Goal: Task Accomplishment & Management: Manage account settings

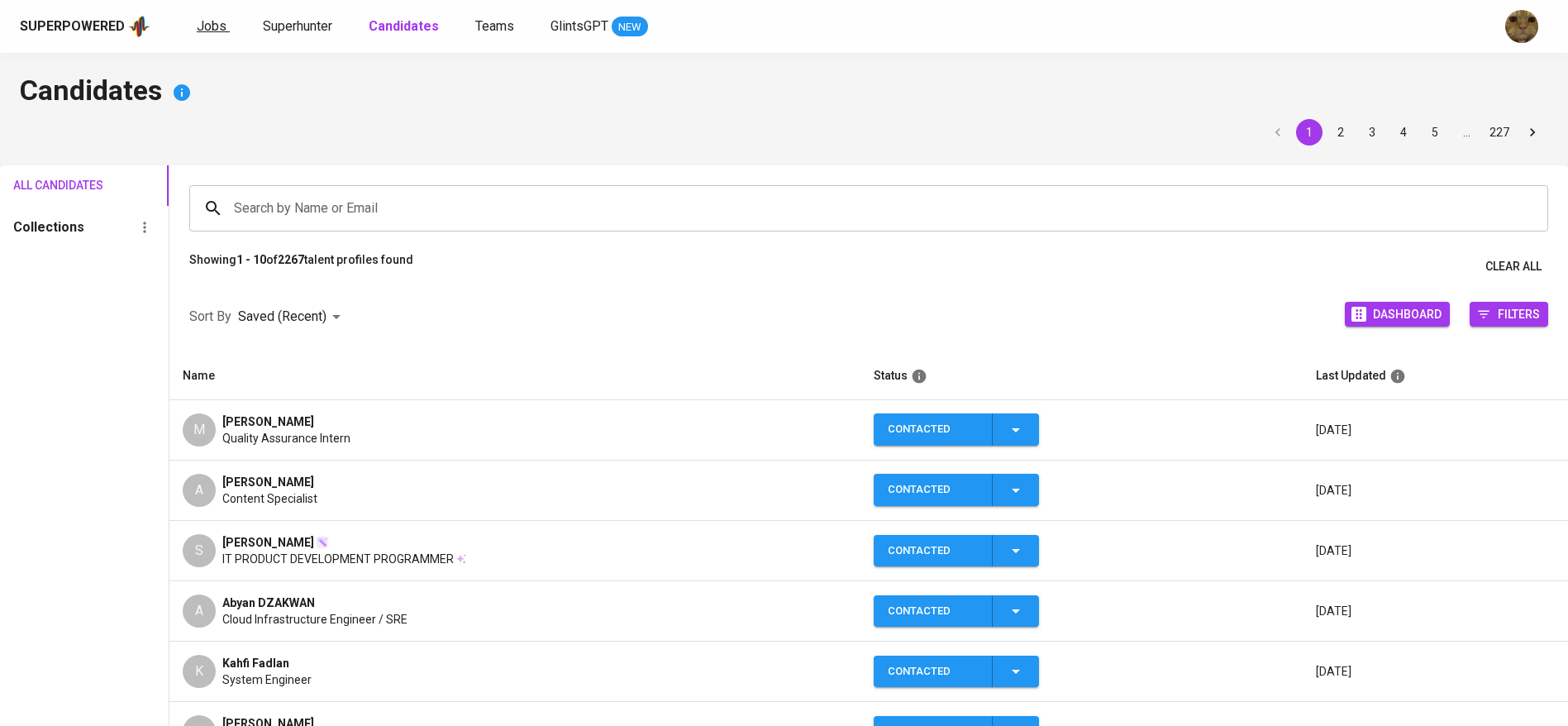
click at [204, 31] on span "Jobs" at bounding box center [212, 25] width 30 height 16
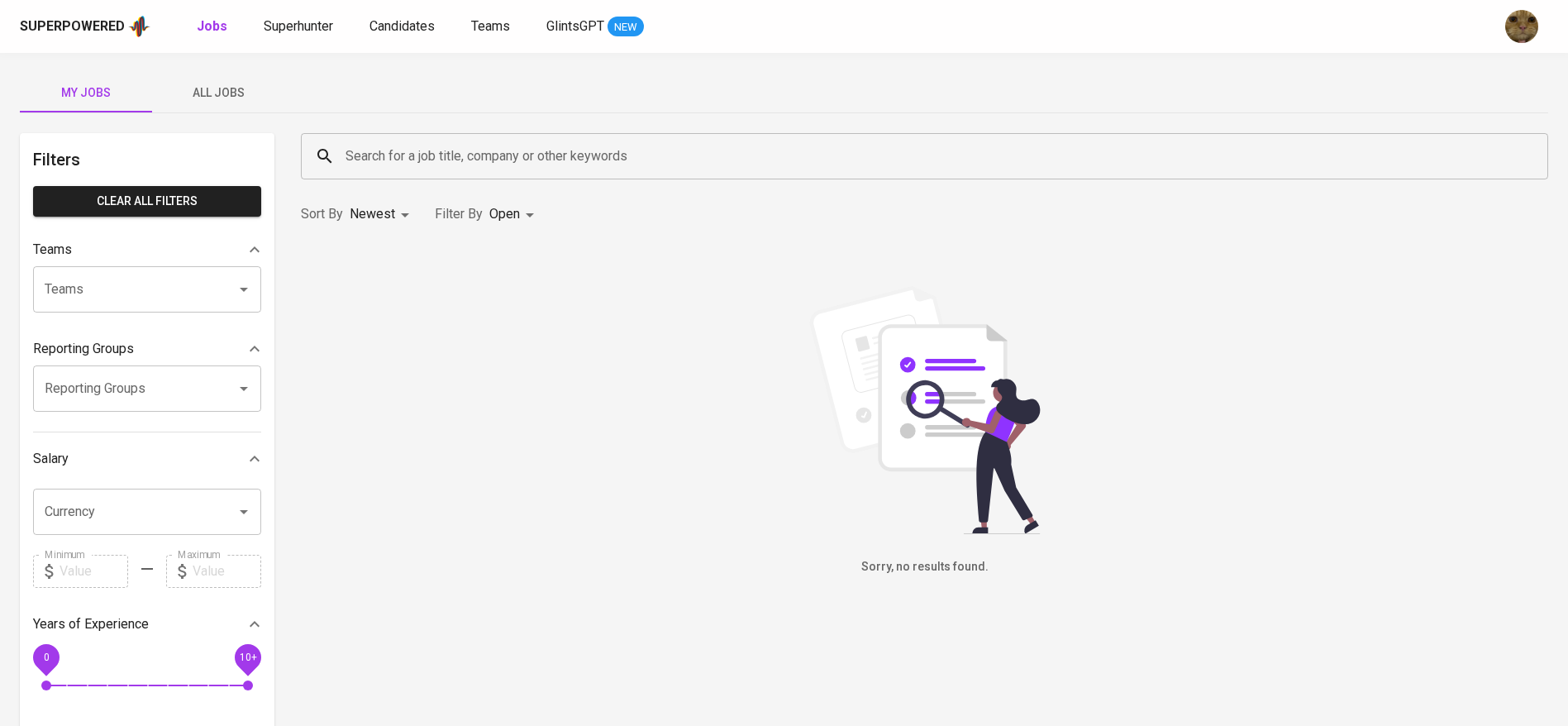
click at [219, 66] on div "My Jobs All Jobs Filters Clear All filters Teams Teams Teams Reporting Groups R…" at bounding box center [784, 569] width 1568 height 1032
click at [194, 93] on span "All Jobs" at bounding box center [218, 93] width 112 height 21
click at [380, 157] on input "Search for a job title, company or other keywords" at bounding box center [928, 155] width 1174 height 31
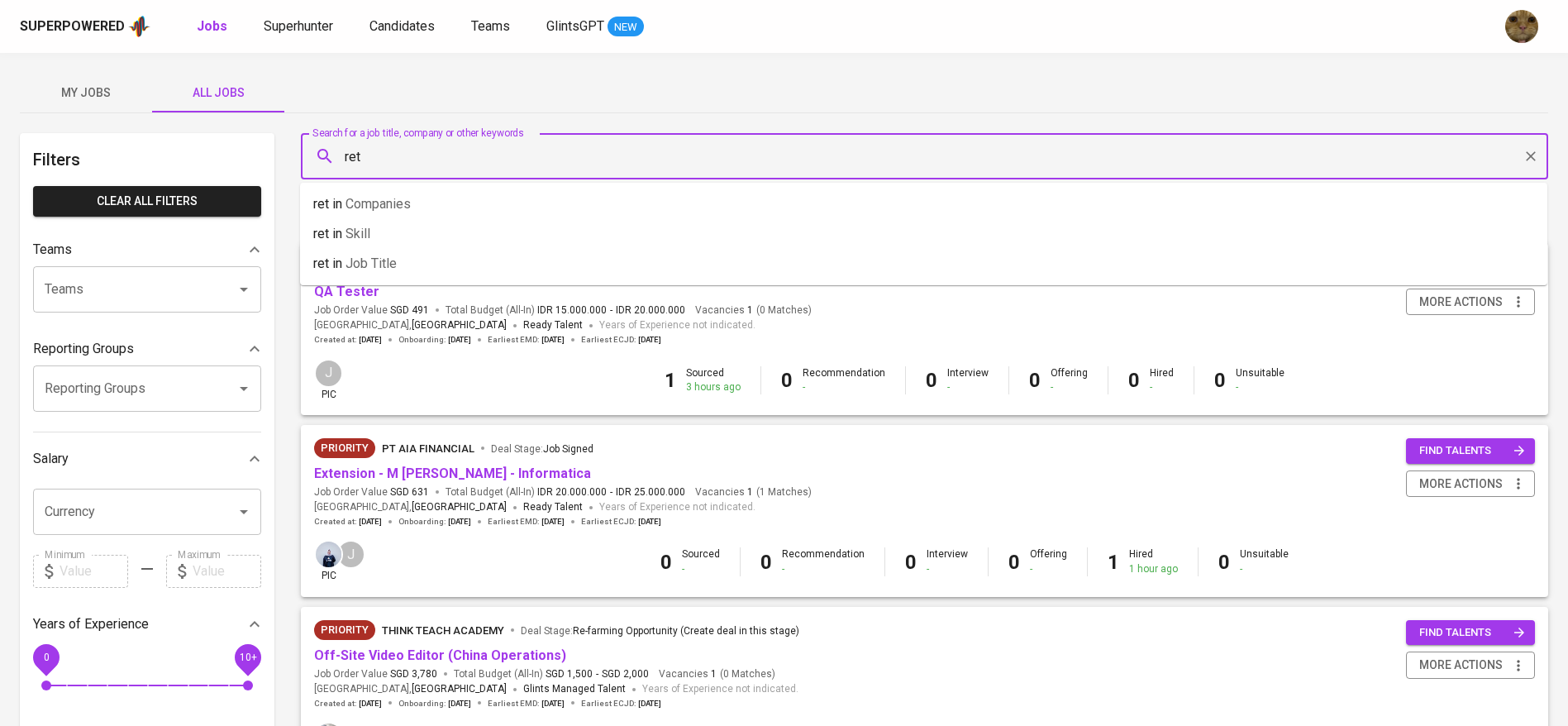
type input "retn"
type input "fwd"
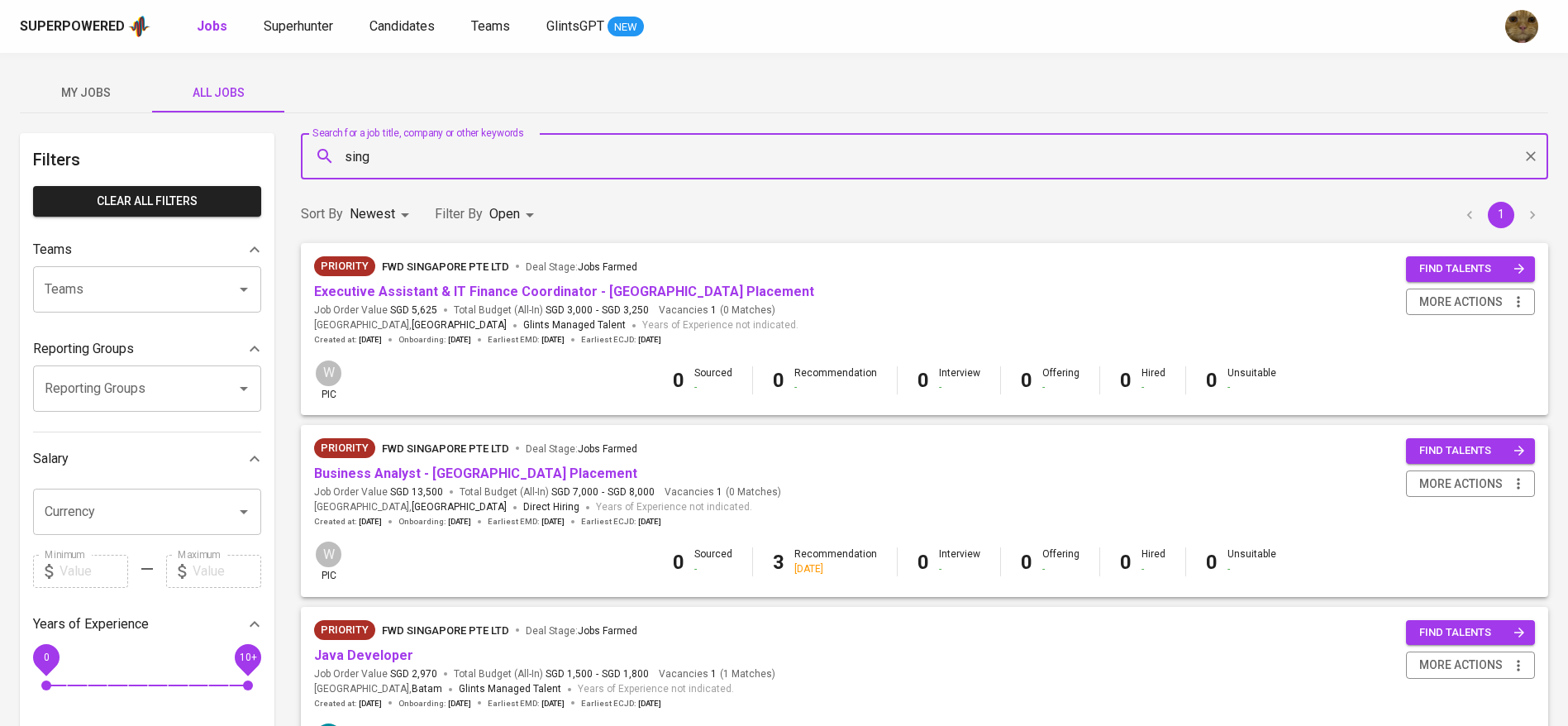
type input "singa"
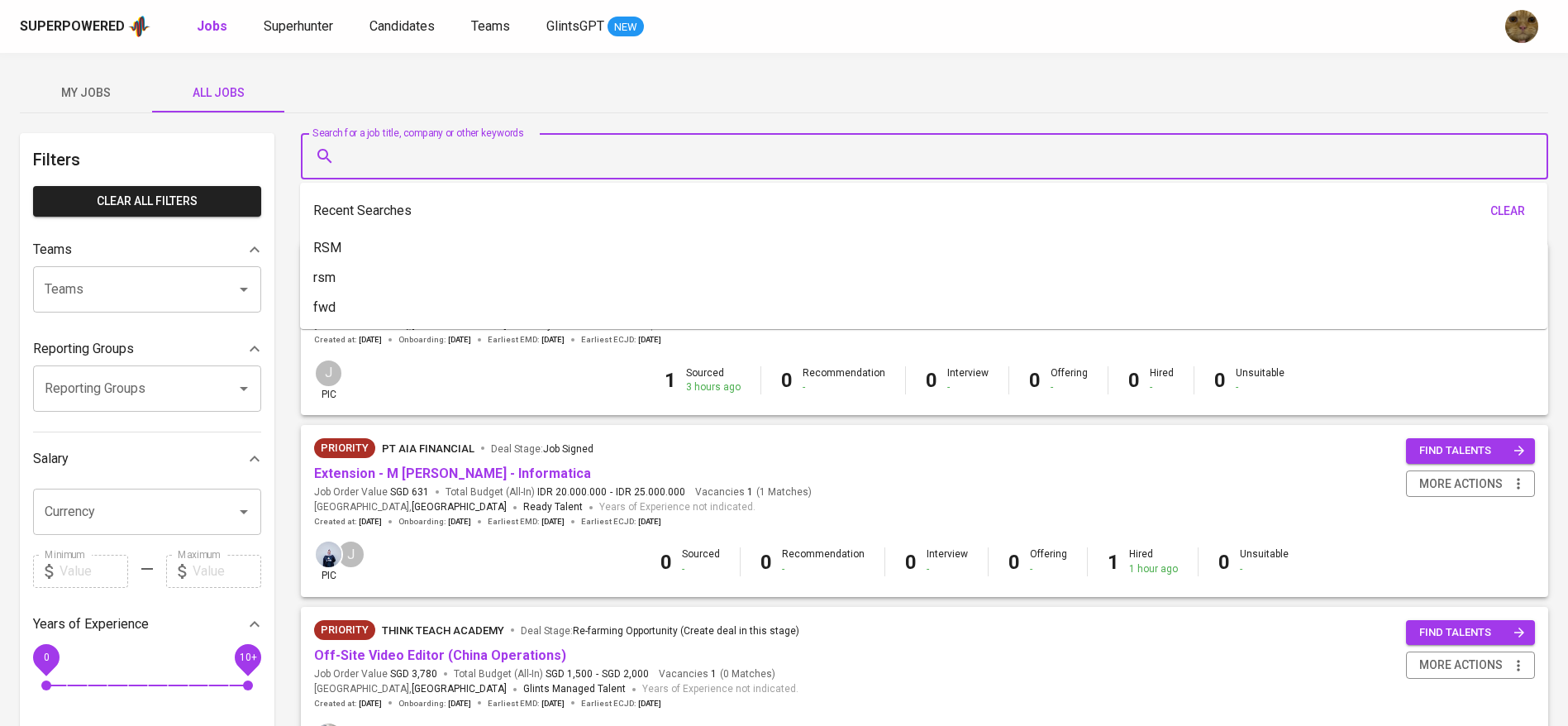
click at [342, 107] on div "My Jobs All Jobs" at bounding box center [784, 92] width 1528 height 40
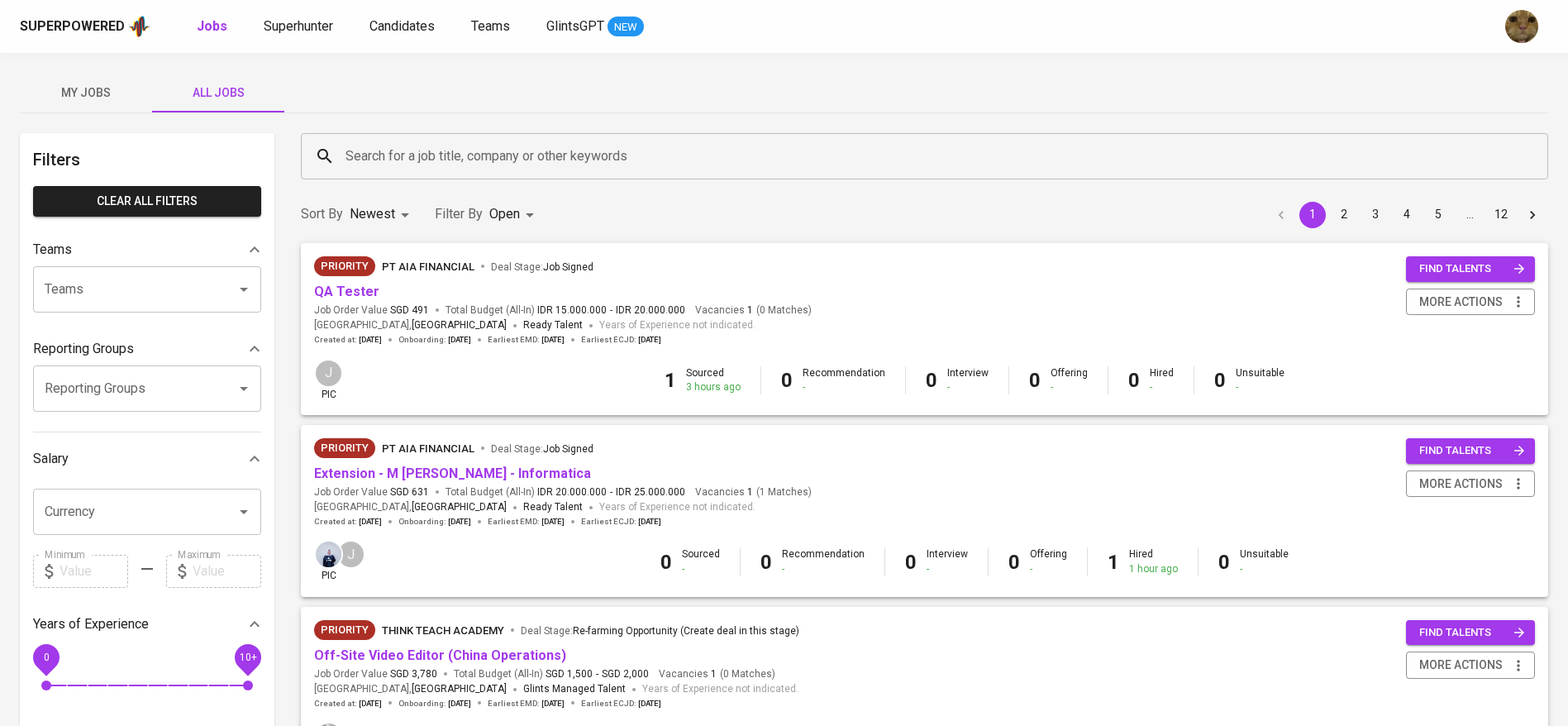
click at [491, 148] on input "Search for a job title, company or other keywords" at bounding box center [928, 155] width 1174 height 31
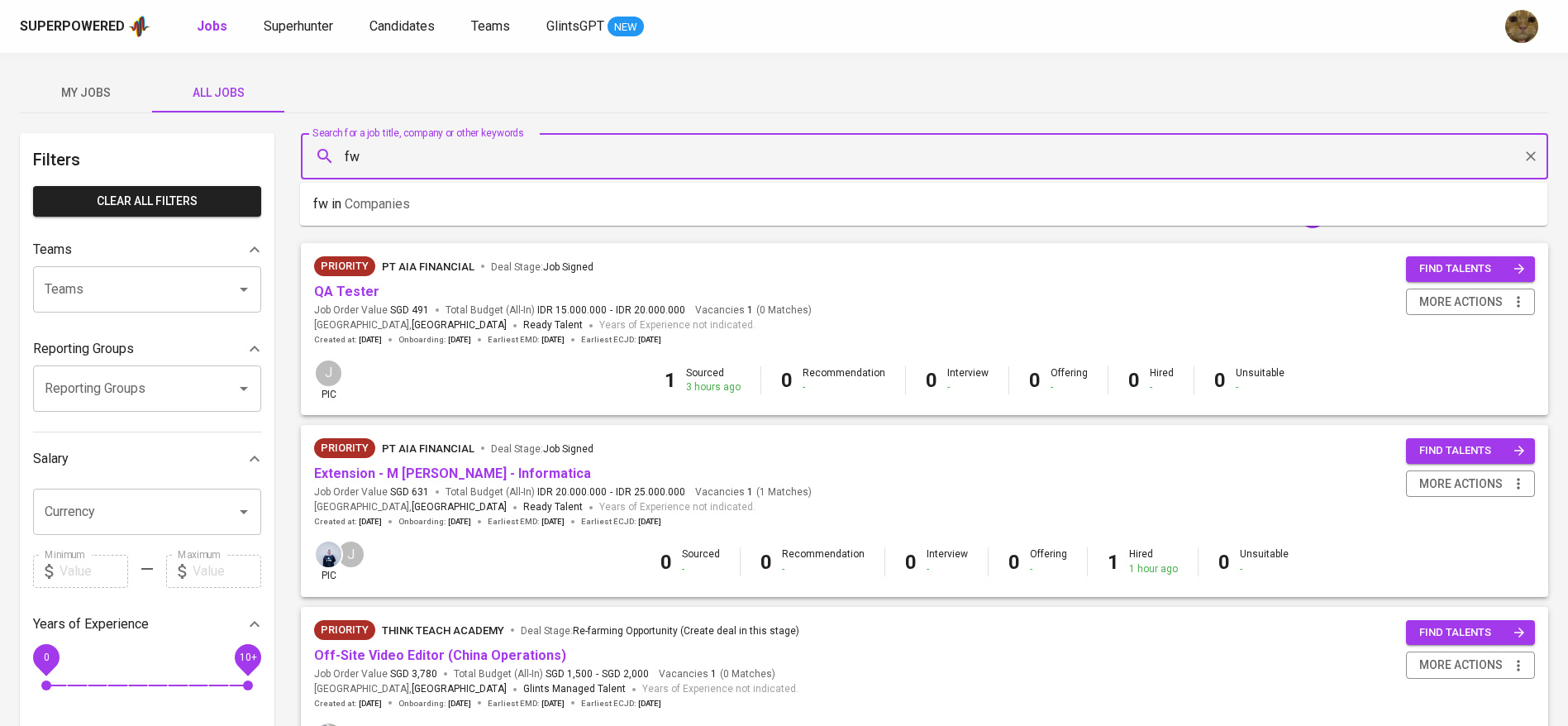
type input "fwd"
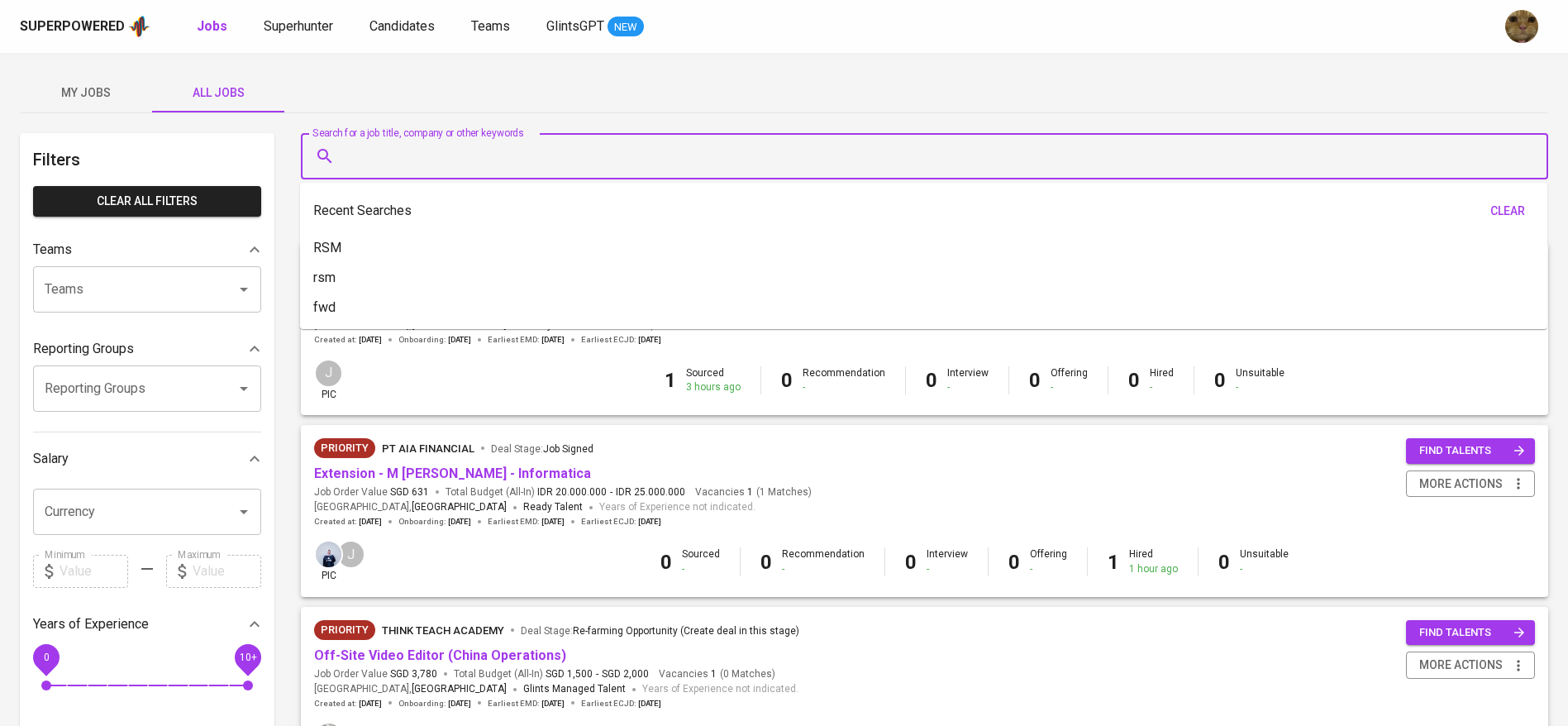
click at [404, 140] on input "Search for a job title, company or other keywords" at bounding box center [928, 155] width 1174 height 31
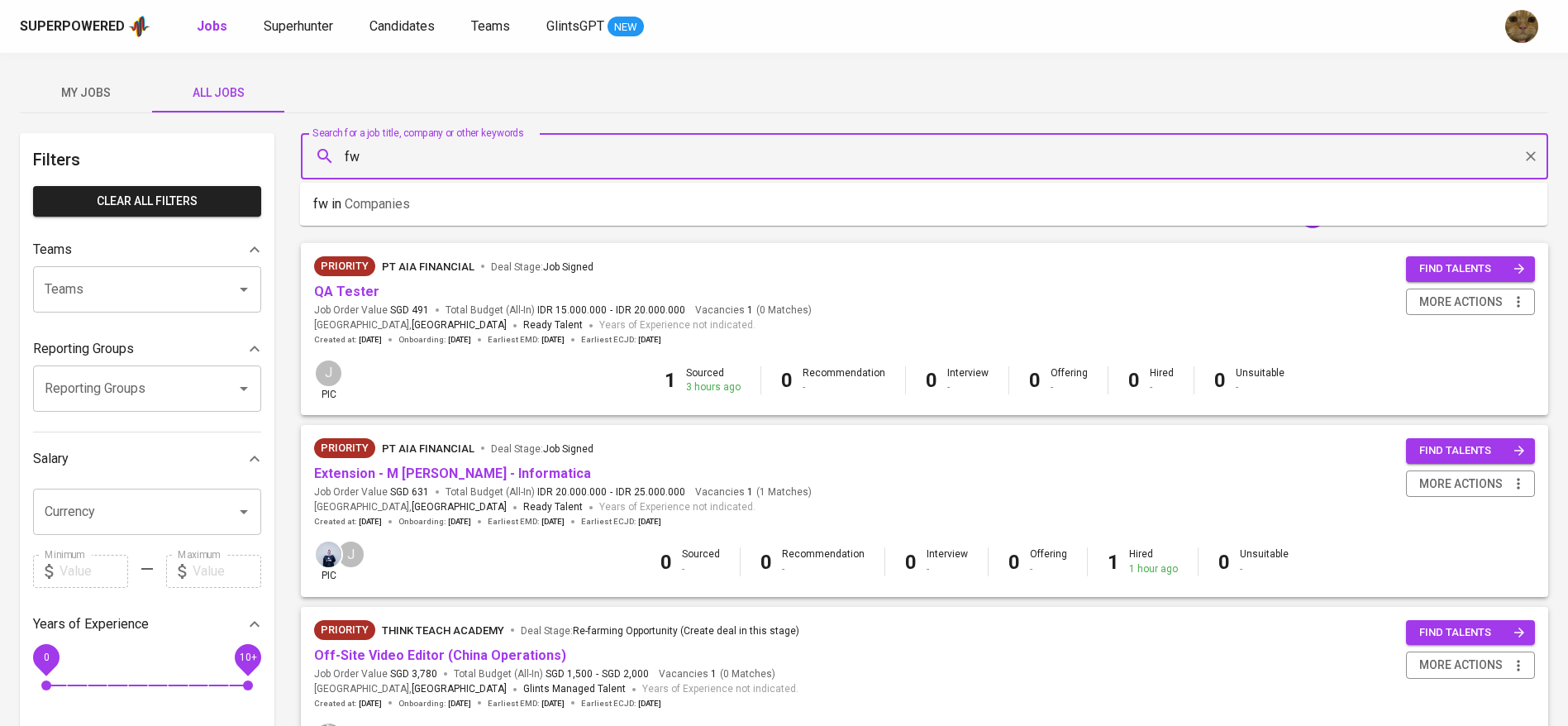
type input "fwd"
type input "grandtech"
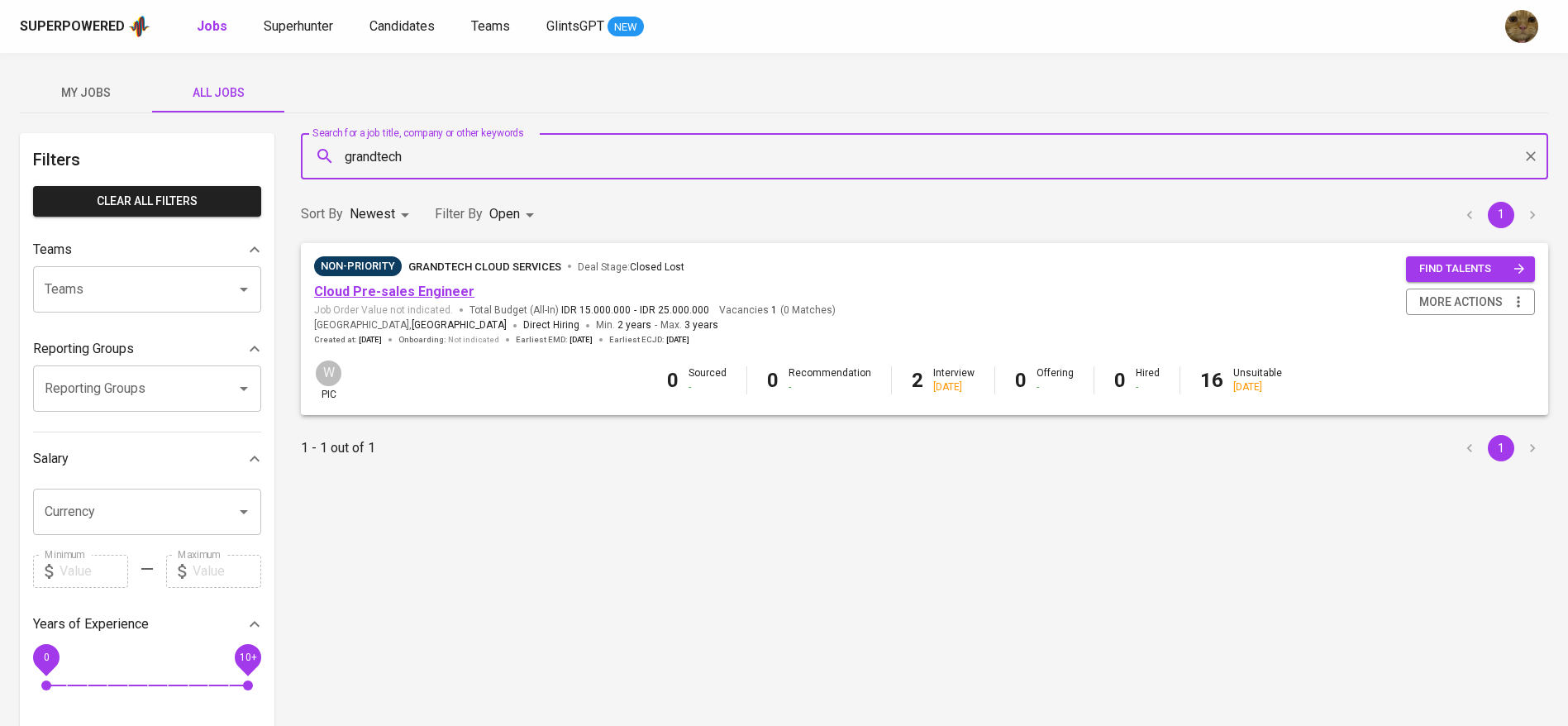
click at [340, 285] on link "Cloud Pre-sales Engineer" at bounding box center [395, 291] width 160 height 16
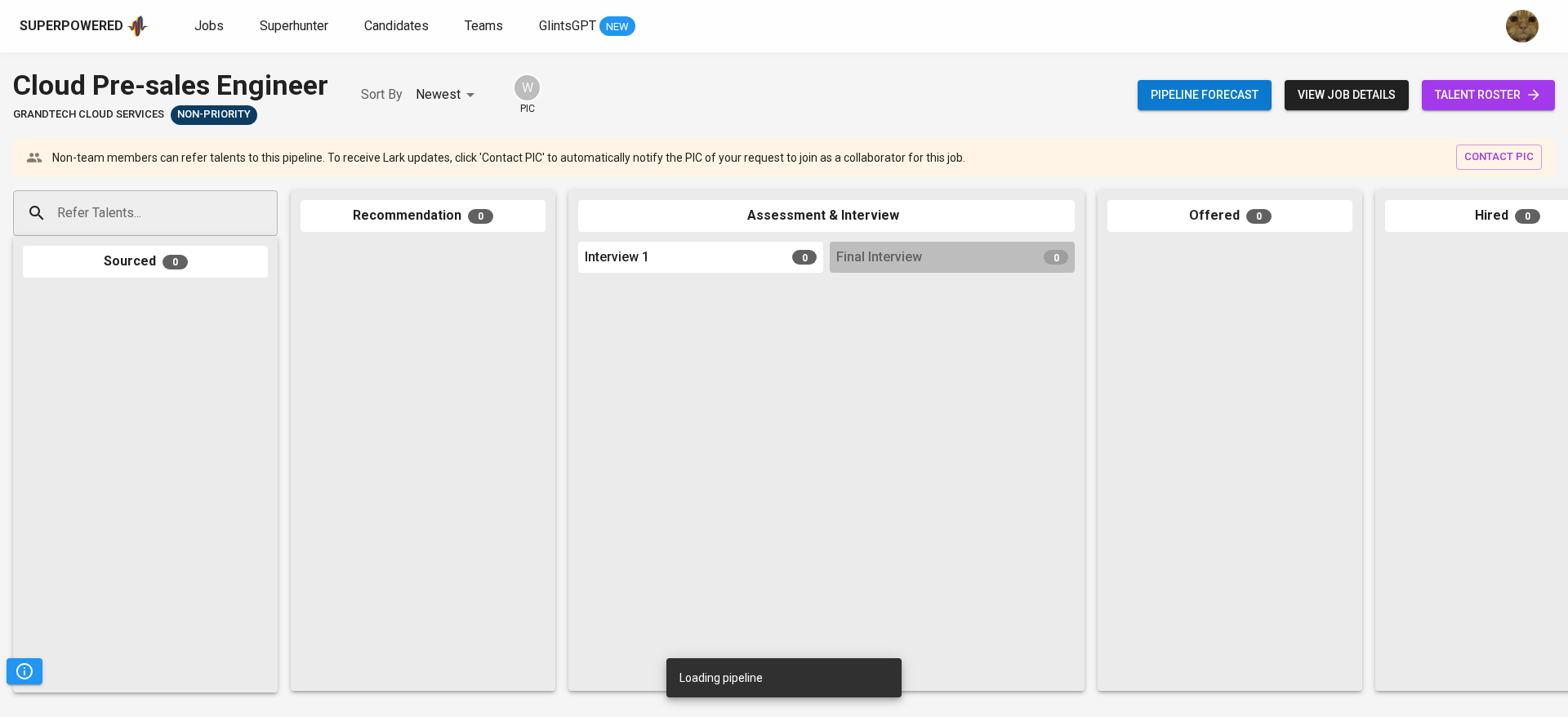
click at [1472, 89] on span "talent roster" at bounding box center [1488, 95] width 107 height 20
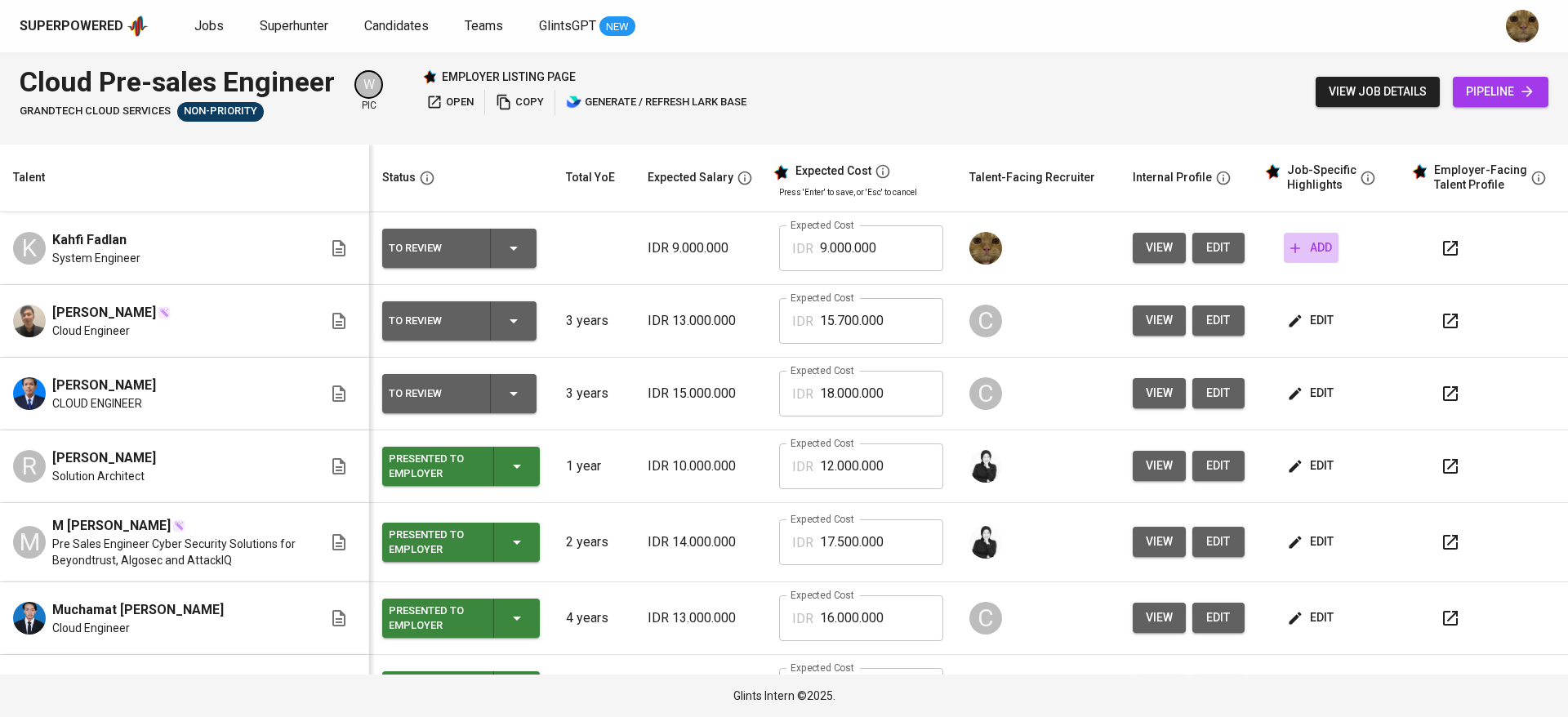
click at [1299, 240] on span "add" at bounding box center [1311, 247] width 42 height 20
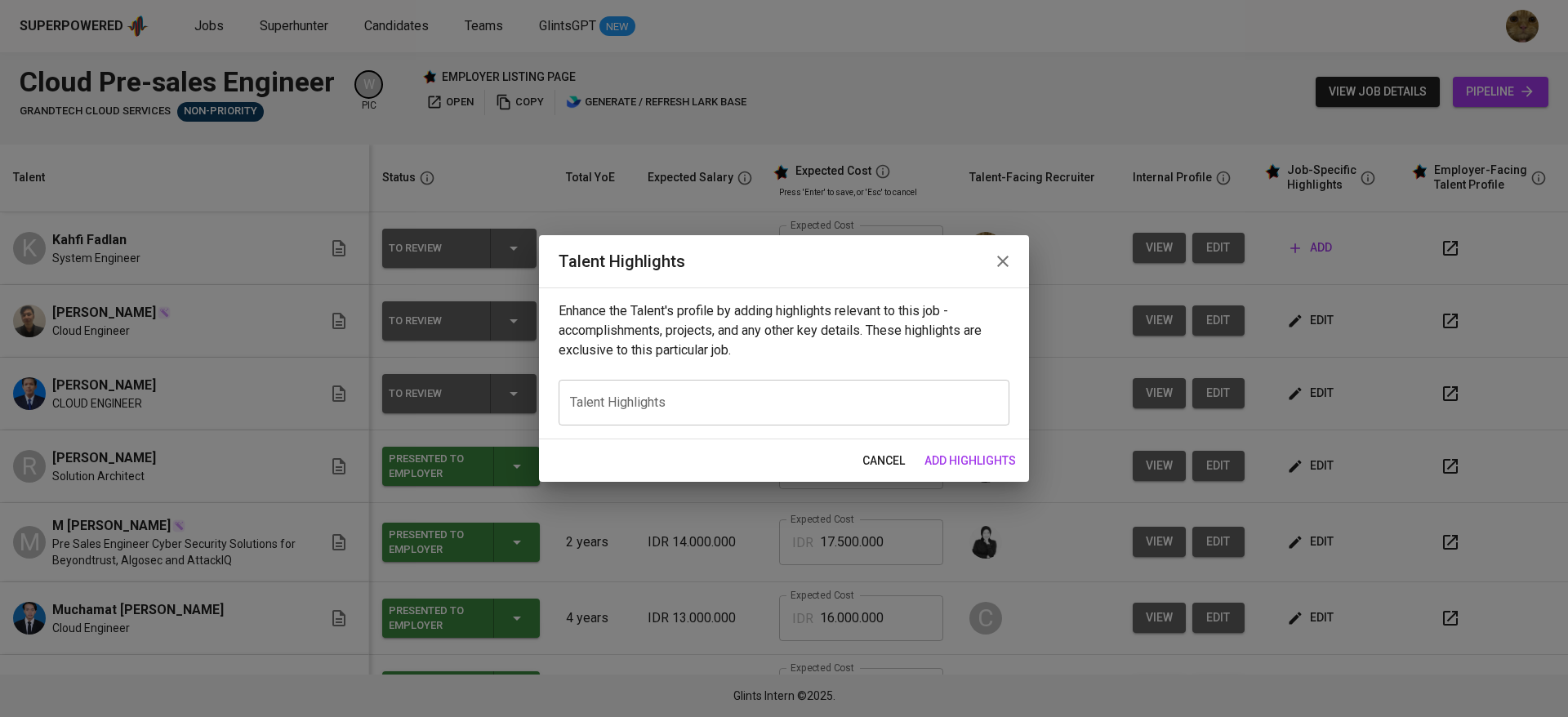
click at [692, 404] on textarea at bounding box center [784, 402] width 428 height 16
paste textarea "https://glints.sg.larksuite.com/file/Dqxfb0lMzo2A7Hx3zBXlj9qZgoc?from=from_copy…"
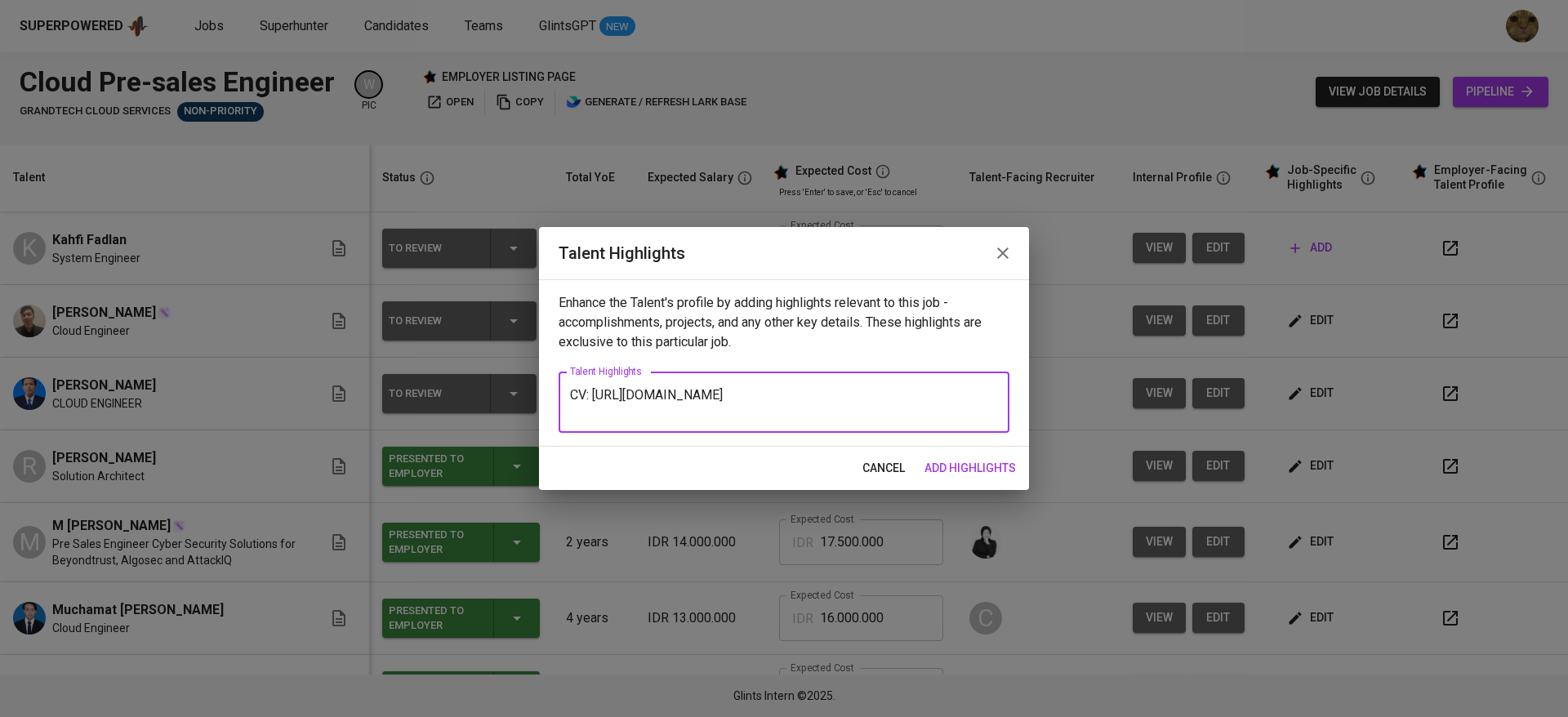
type textarea "CV: https://glints.sg.larksuite.com/file/Dqxfb0lMzo2A7Hx3zBXlj9qZgoc?from=from_…"
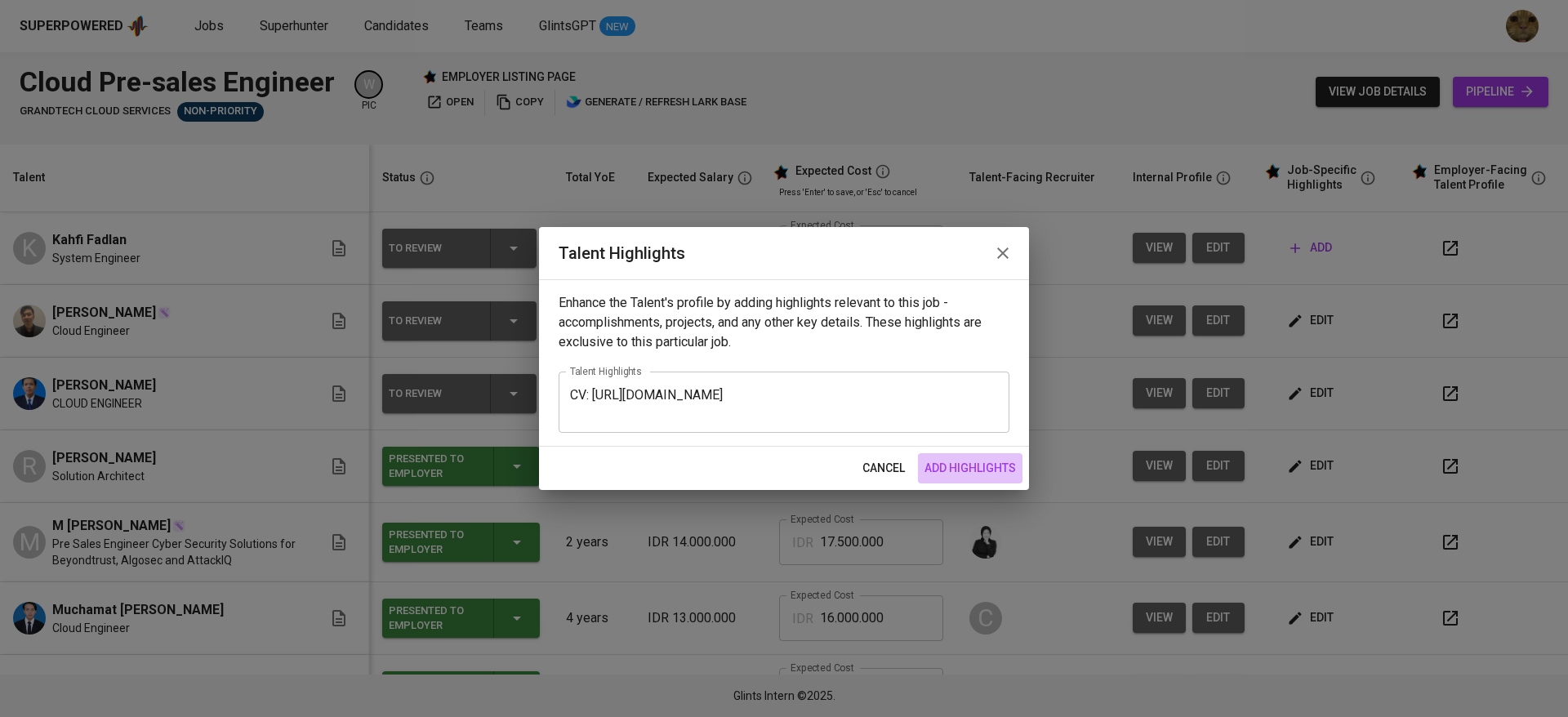
click at [943, 466] on span "add highlights" at bounding box center [971, 468] width 91 height 20
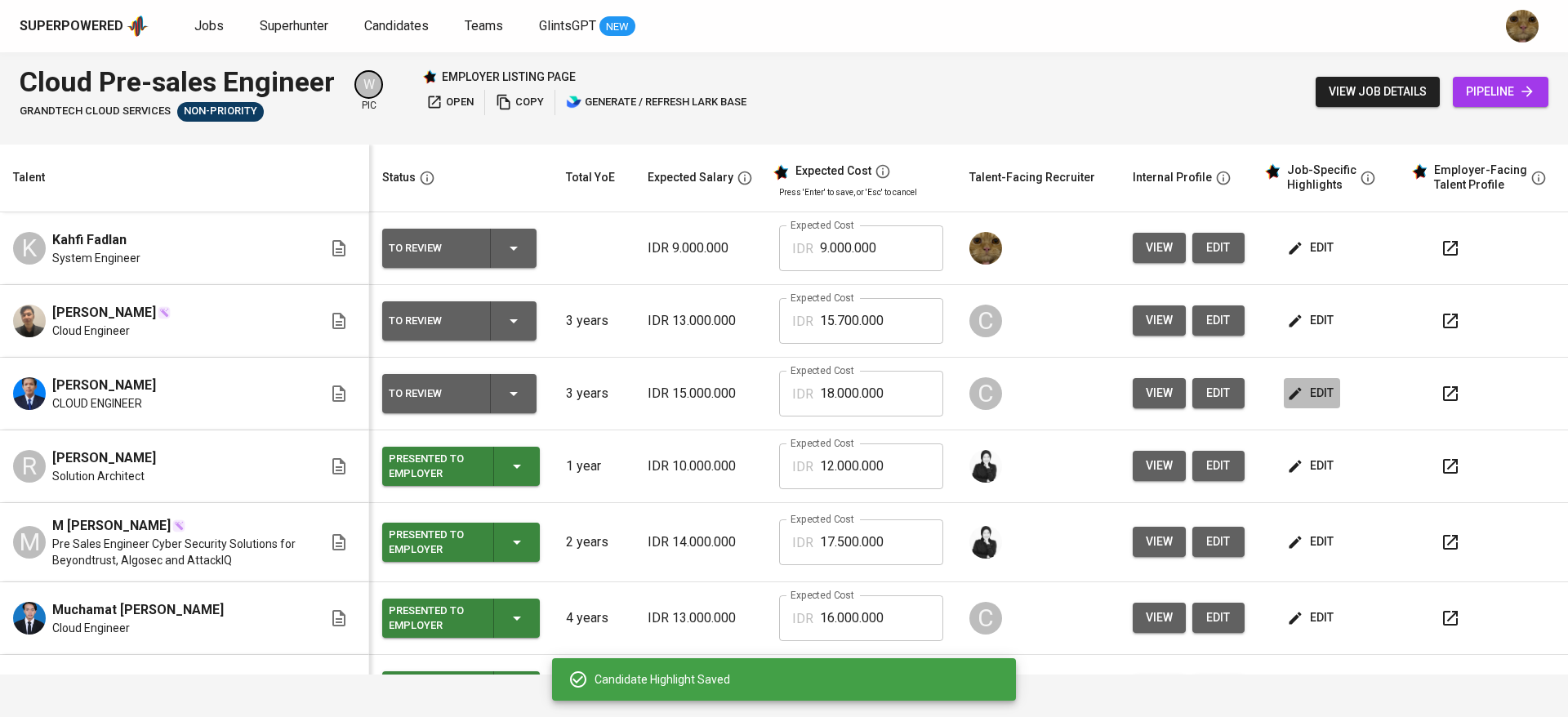
click at [1291, 388] on span "edit" at bounding box center [1312, 393] width 44 height 20
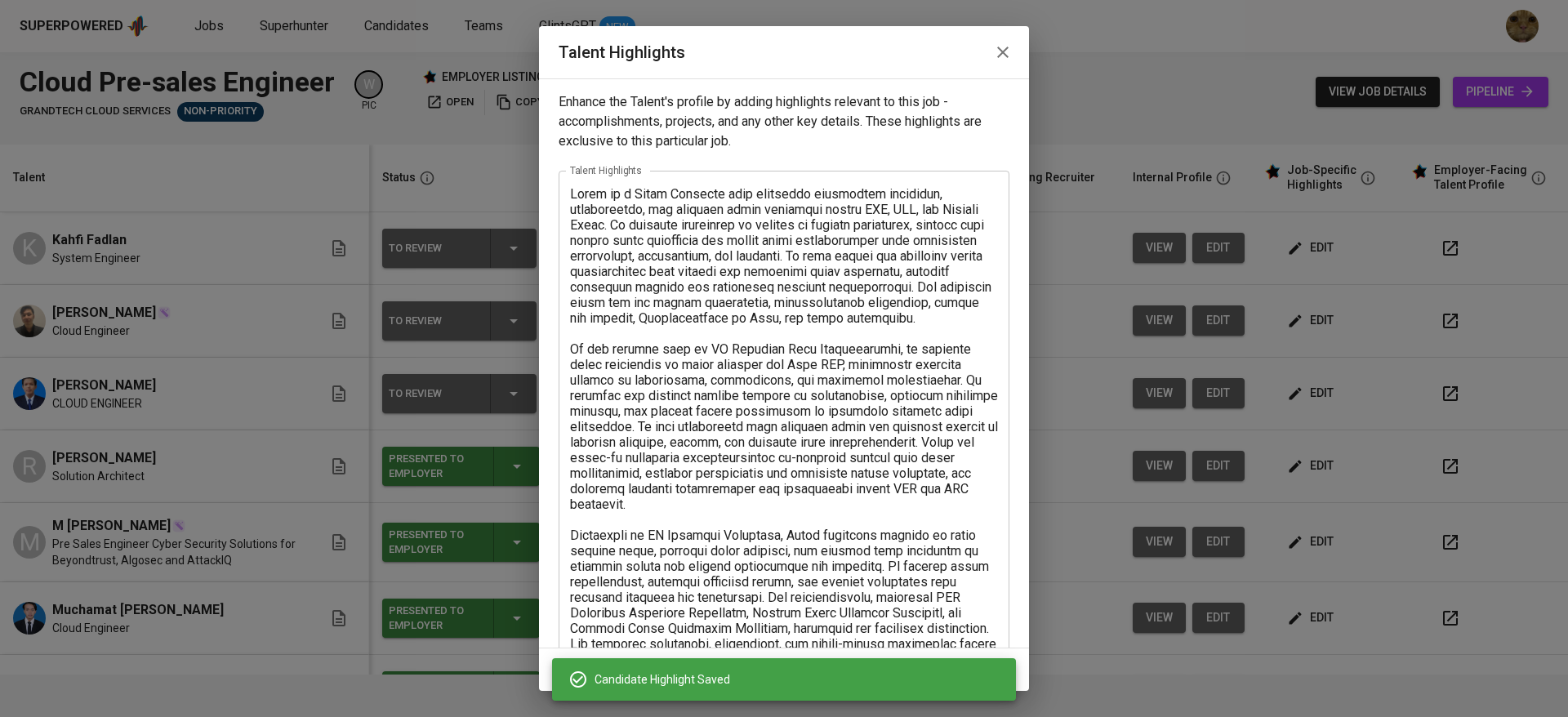
scroll to position [280, 0]
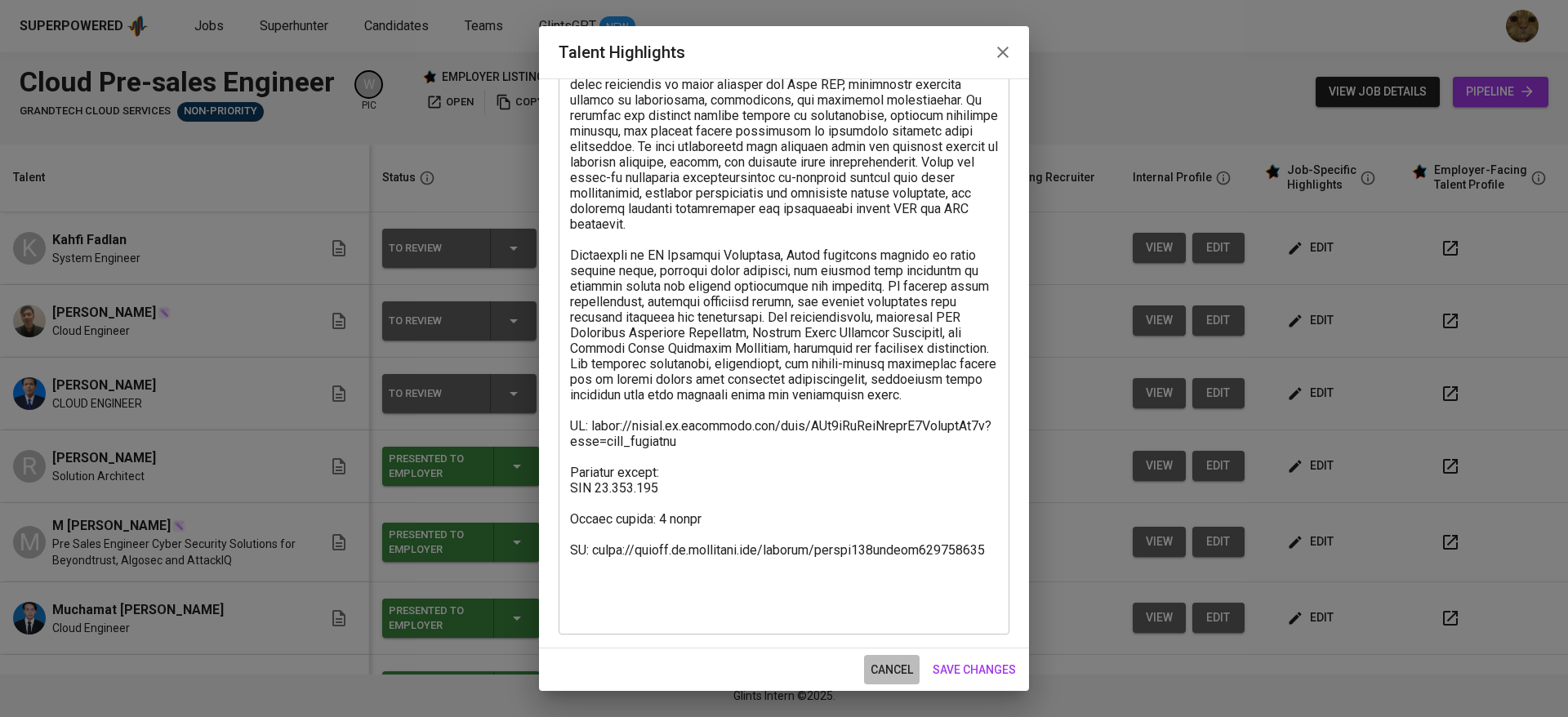
click at [882, 657] on button "cancel" at bounding box center [892, 670] width 56 height 30
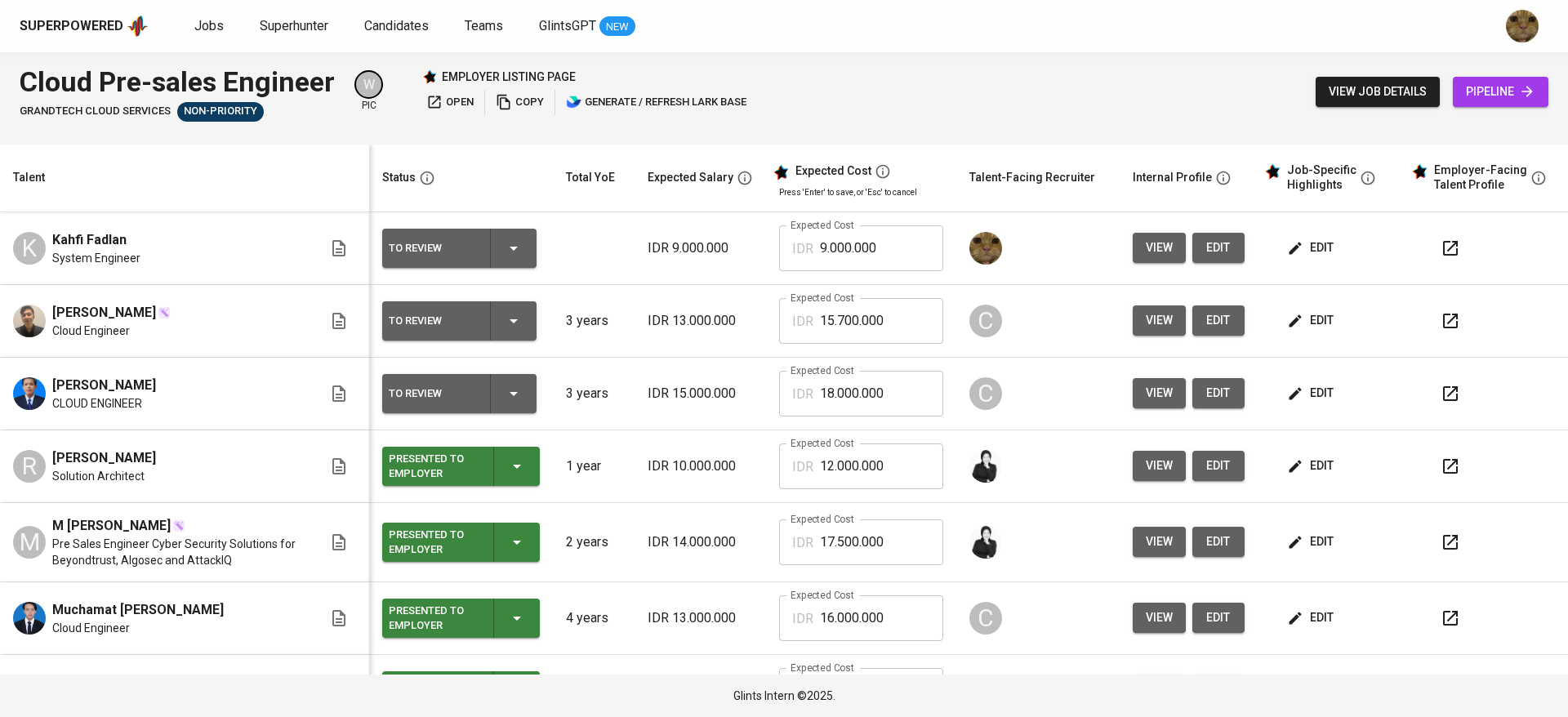
click at [1287, 247] on icon "button" at bounding box center [1295, 248] width 17 height 17
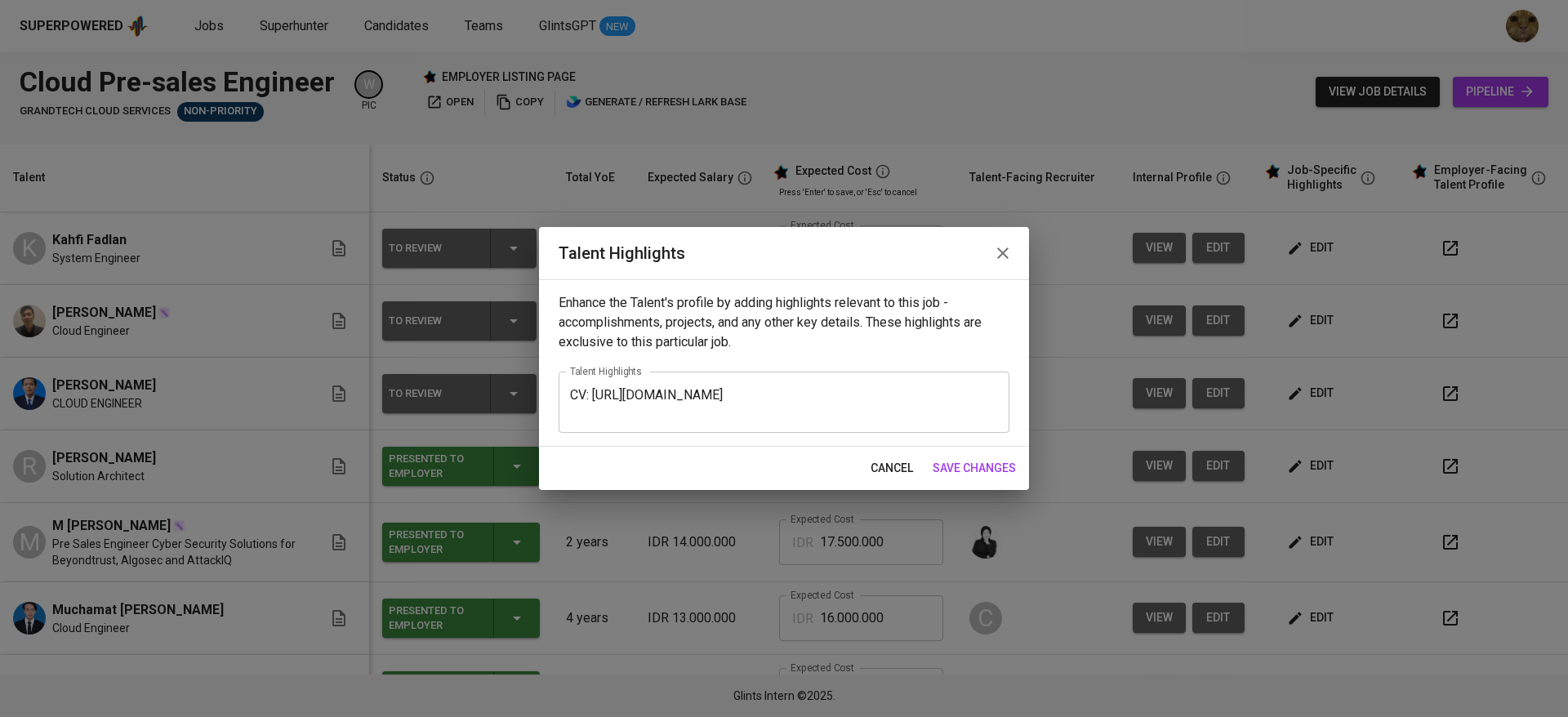
click at [884, 457] on button "cancel" at bounding box center [892, 468] width 56 height 30
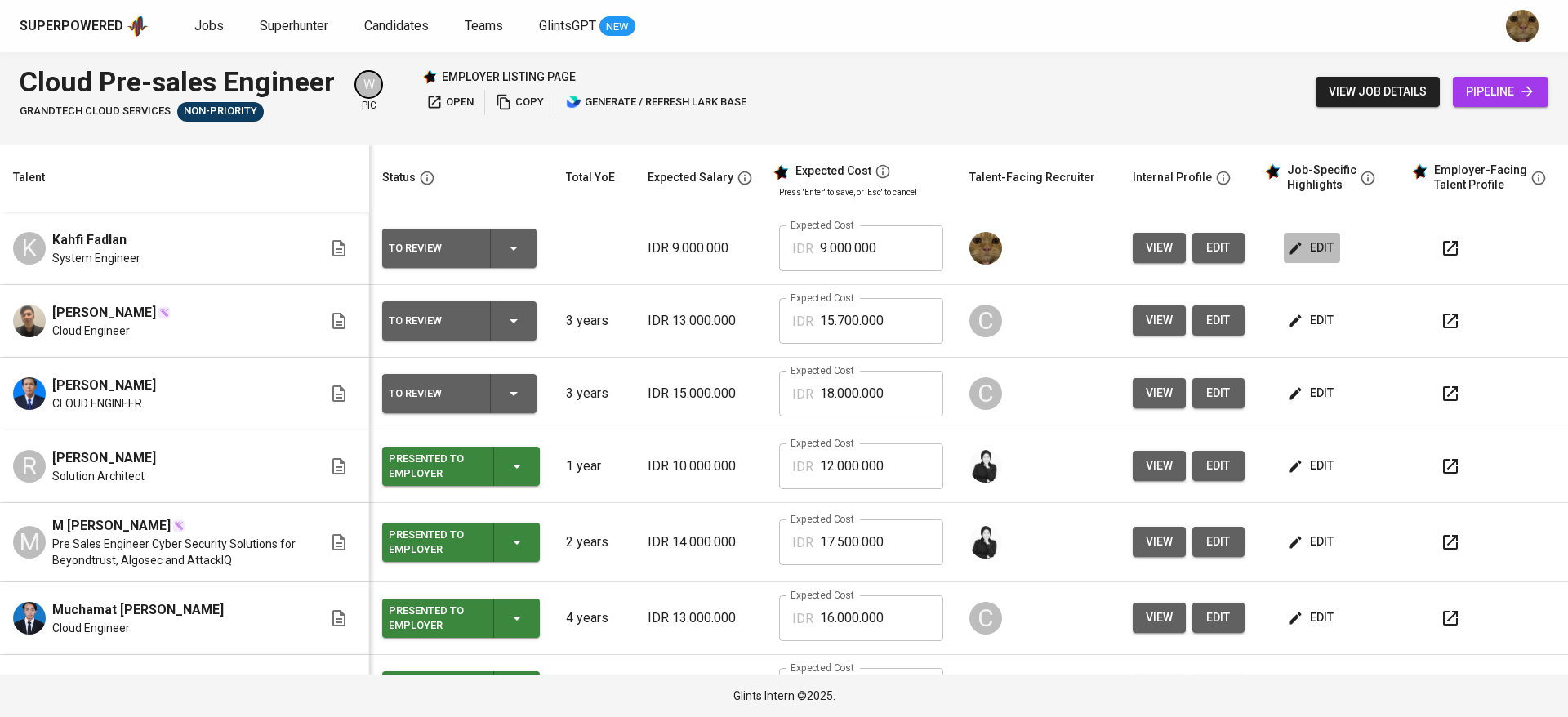
click at [1295, 246] on span "edit" at bounding box center [1312, 247] width 44 height 20
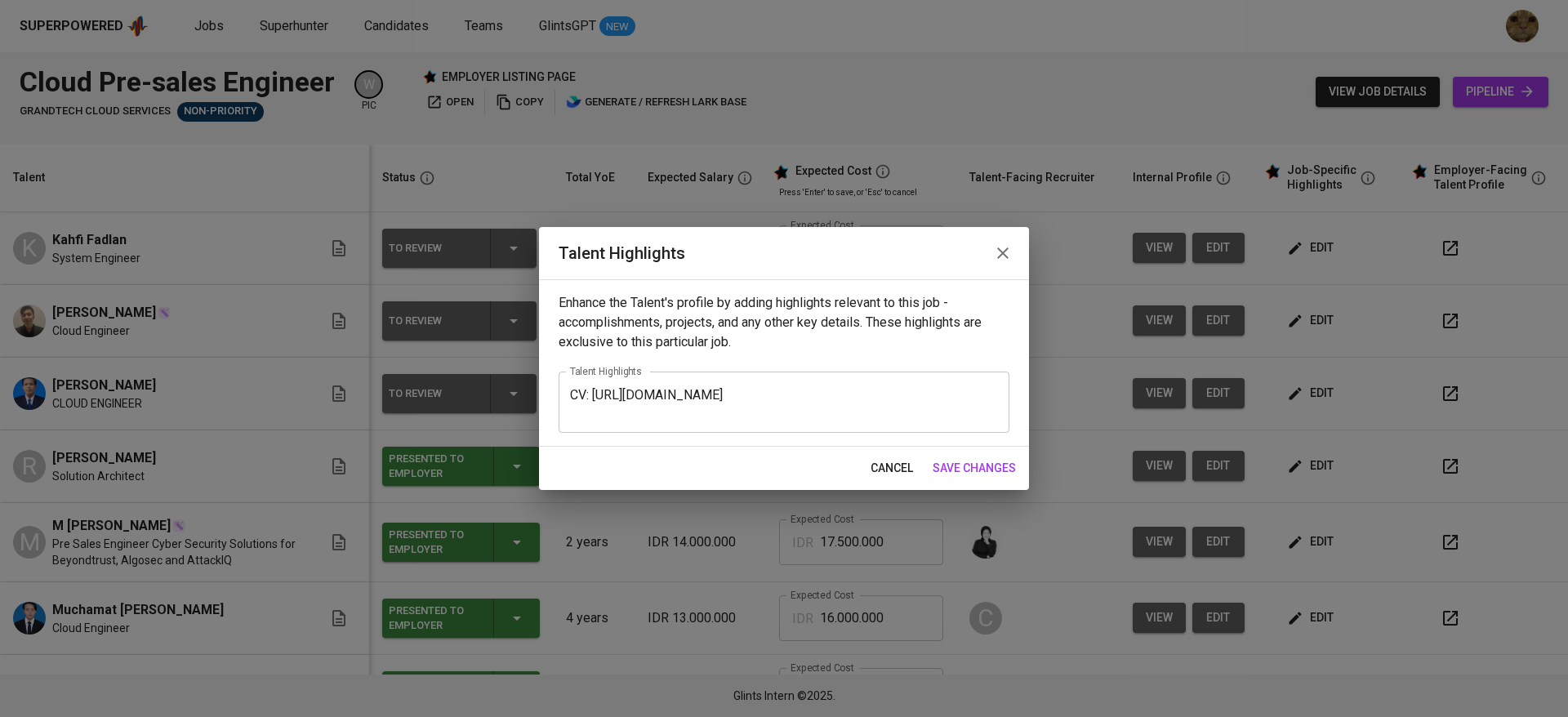
click at [575, 397] on textarea "CV: https://glints.sg.larksuite.com/file/Dqxfb0lMzo2A7Hx3zBXlj9qZgoc?from=from_…" at bounding box center [784, 402] width 428 height 31
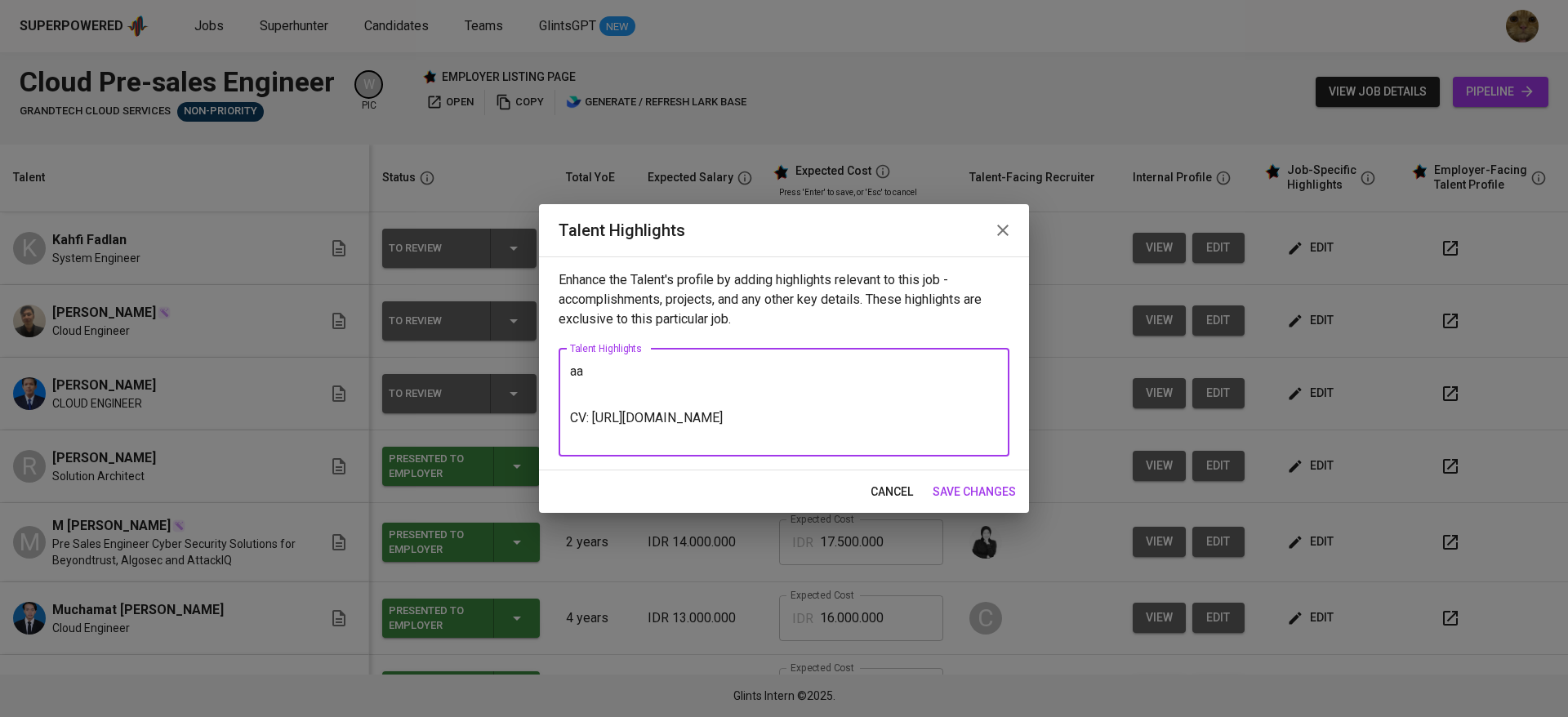
click at [604, 384] on textarea "aa CV: https://glints.sg.larksuite.com/file/Dqxfb0lMzo2A7Hx3zBXlj9qZgoc?from=fr…" at bounding box center [784, 402] width 428 height 77
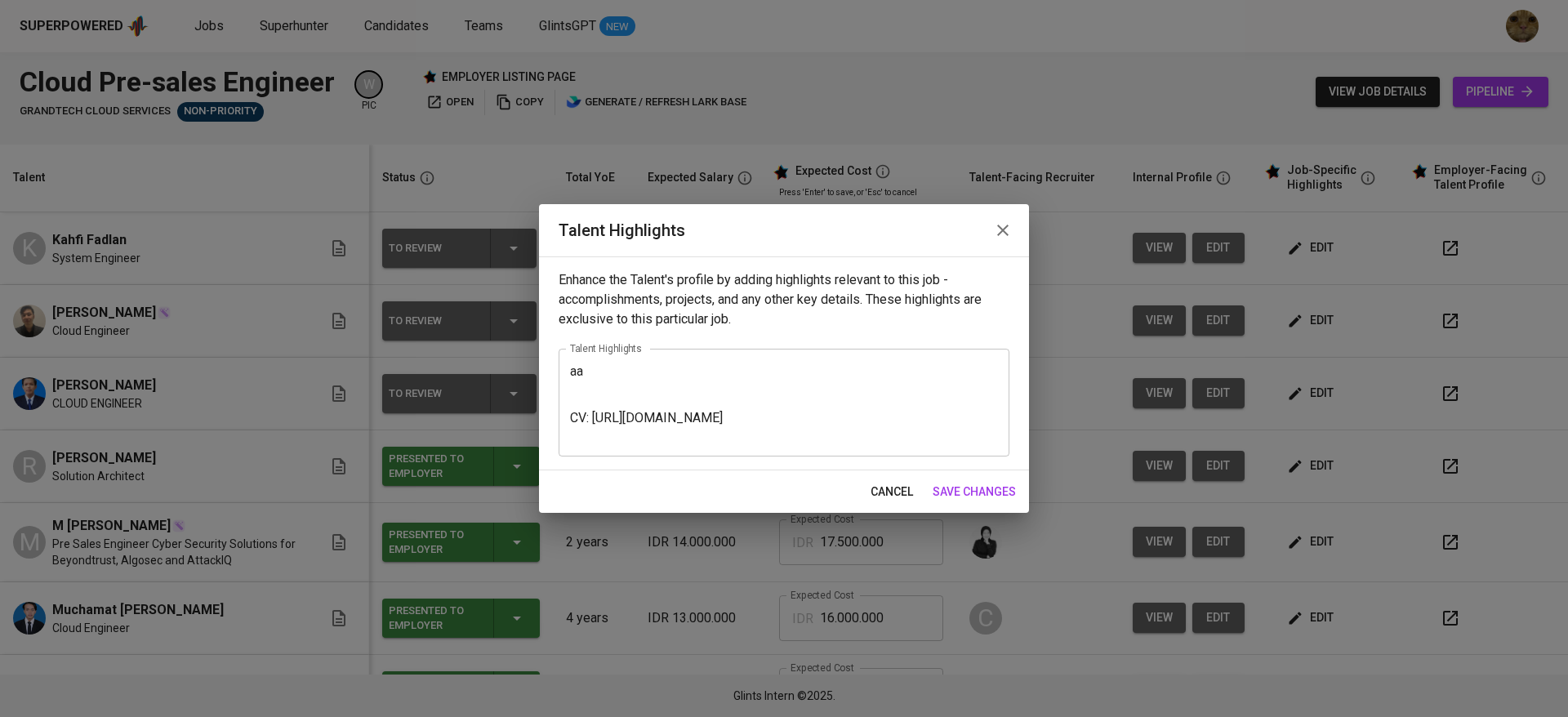
click at [597, 360] on div "aa CV: https://glints.sg.larksuite.com/file/Dqxfb0lMzo2A7Hx3zBXlj9qZgoc?from=fr…" at bounding box center [784, 403] width 450 height 108
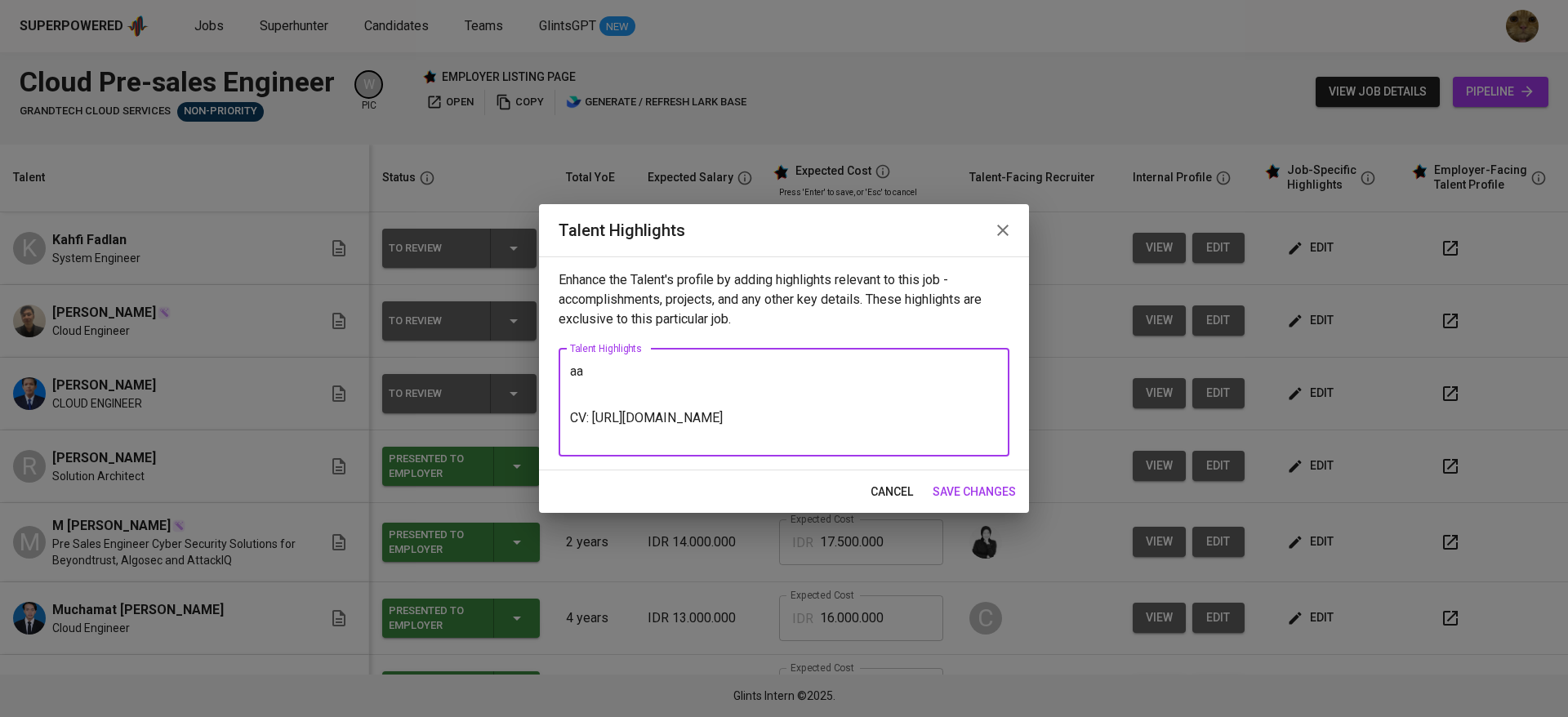
paste textarea "I have participated in multiple workshops and training programs focused on clou…"
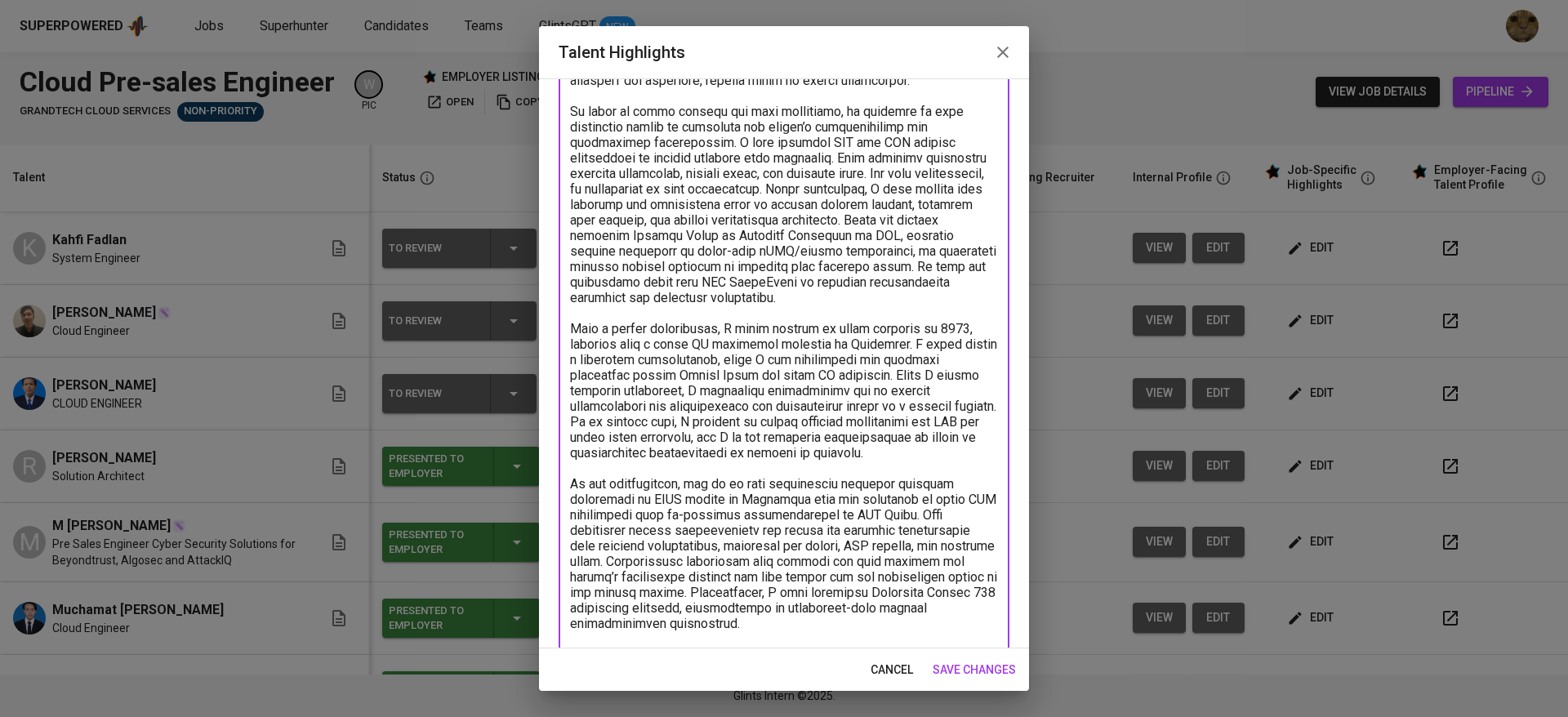
scroll to position [0, 0]
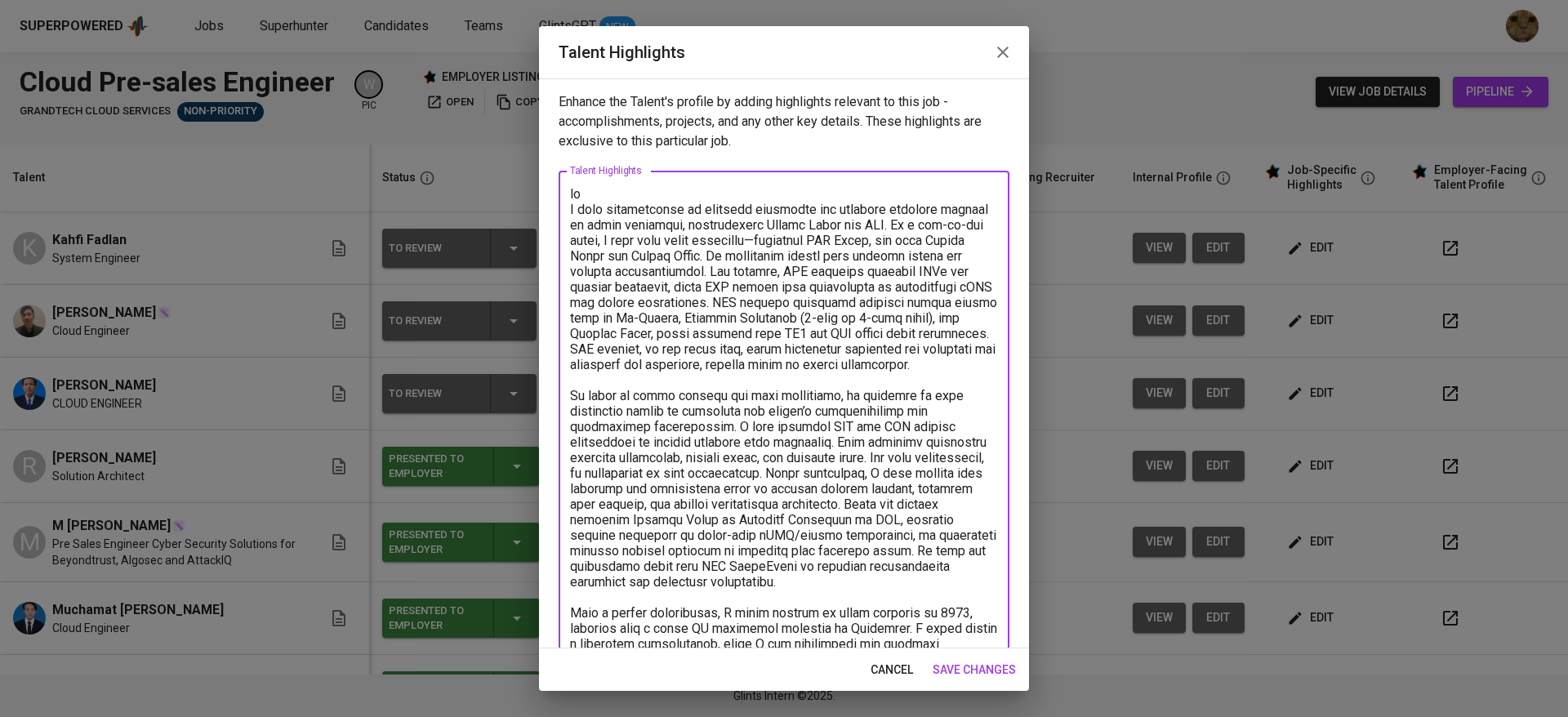
drag, startPoint x: 628, startPoint y: 187, endPoint x: 556, endPoint y: 188, distance: 72.0
click at [556, 188] on div "Enhance the Talent's profile by adding highlights relevant to this job - accomp…" at bounding box center [784, 363] width 490 height 570
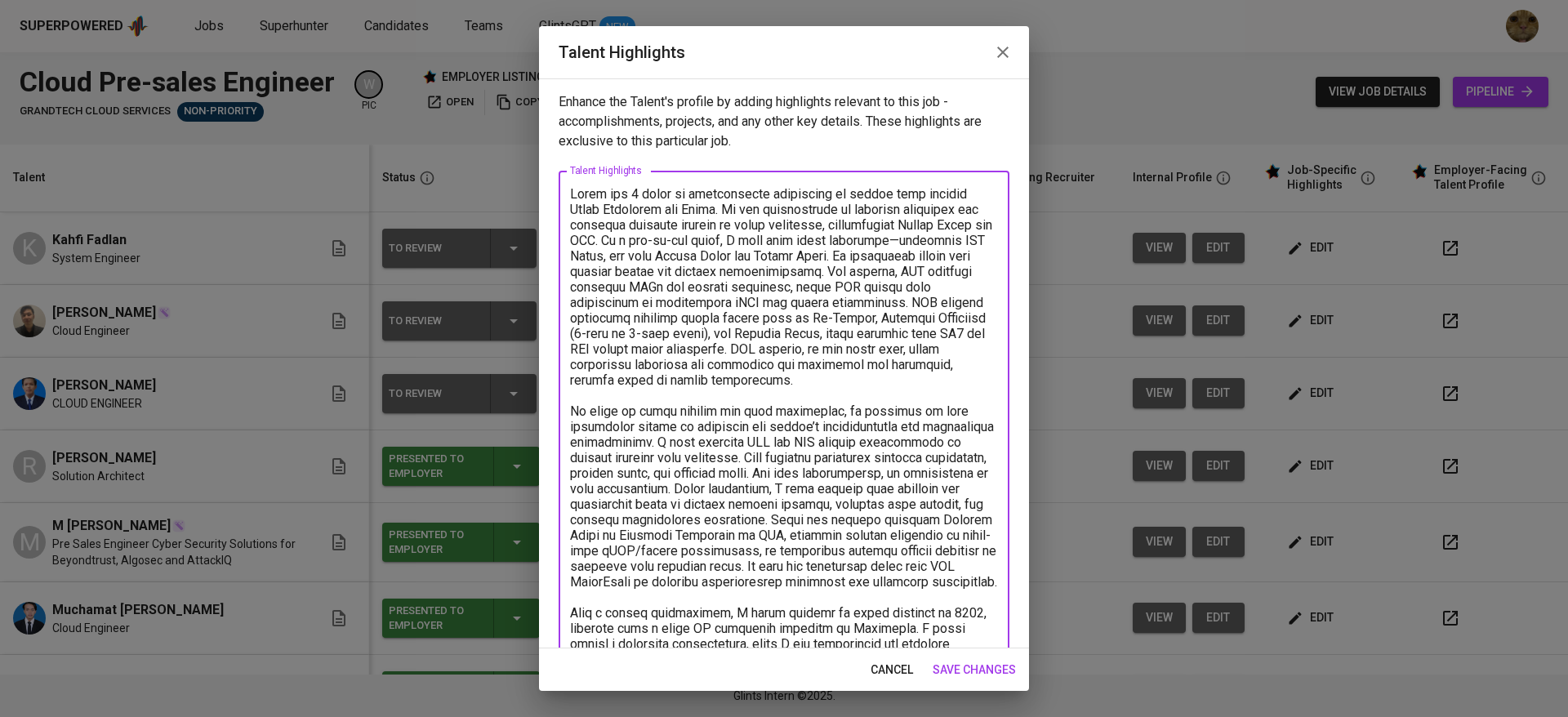
drag, startPoint x: 938, startPoint y: 223, endPoint x: 978, endPoint y: 226, distance: 40.1
click at [978, 226] on textarea at bounding box center [784, 589] width 428 height 806
click at [844, 231] on textarea at bounding box center [784, 589] width 428 height 806
drag, startPoint x: 771, startPoint y: 230, endPoint x: 933, endPoint y: 230, distance: 162.0
click at [933, 230] on textarea at bounding box center [784, 589] width 428 height 806
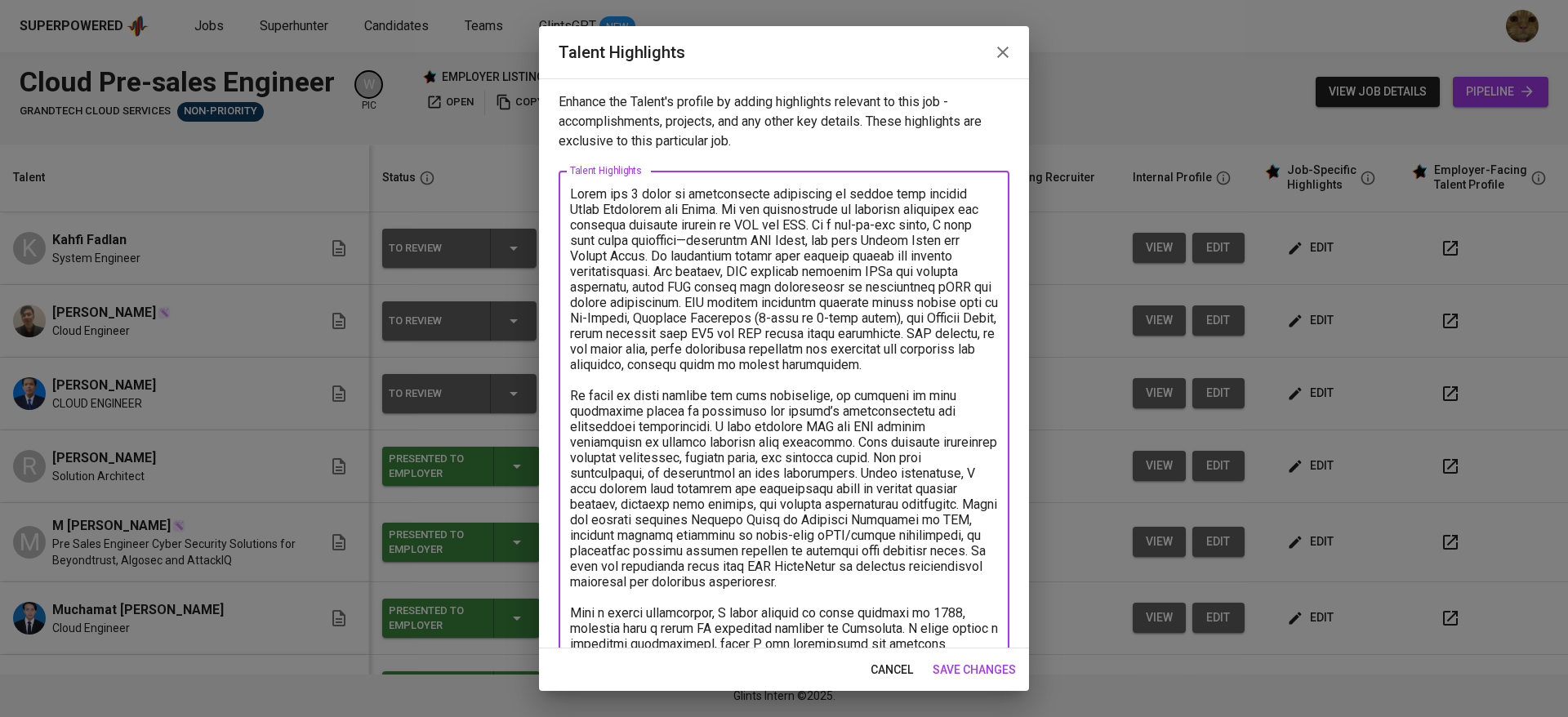
click at [612, 249] on textarea at bounding box center [784, 589] width 428 height 806
drag, startPoint x: 727, startPoint y: 216, endPoint x: 858, endPoint y: 230, distance: 131.7
click at [858, 230] on textarea at bounding box center [784, 589] width 428 height 806
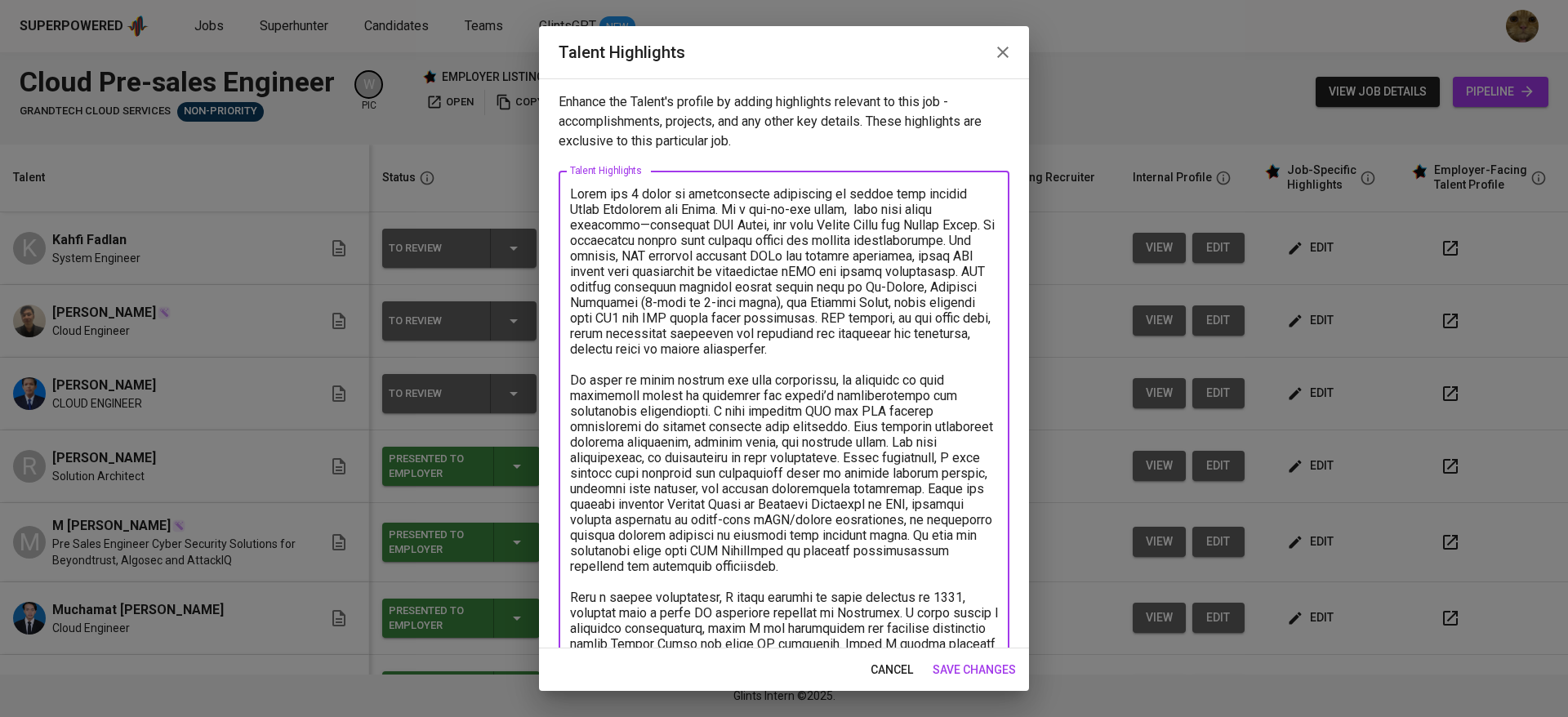
click at [858, 204] on textarea at bounding box center [784, 581] width 428 height 790
click at [717, 223] on textarea at bounding box center [784, 581] width 428 height 790
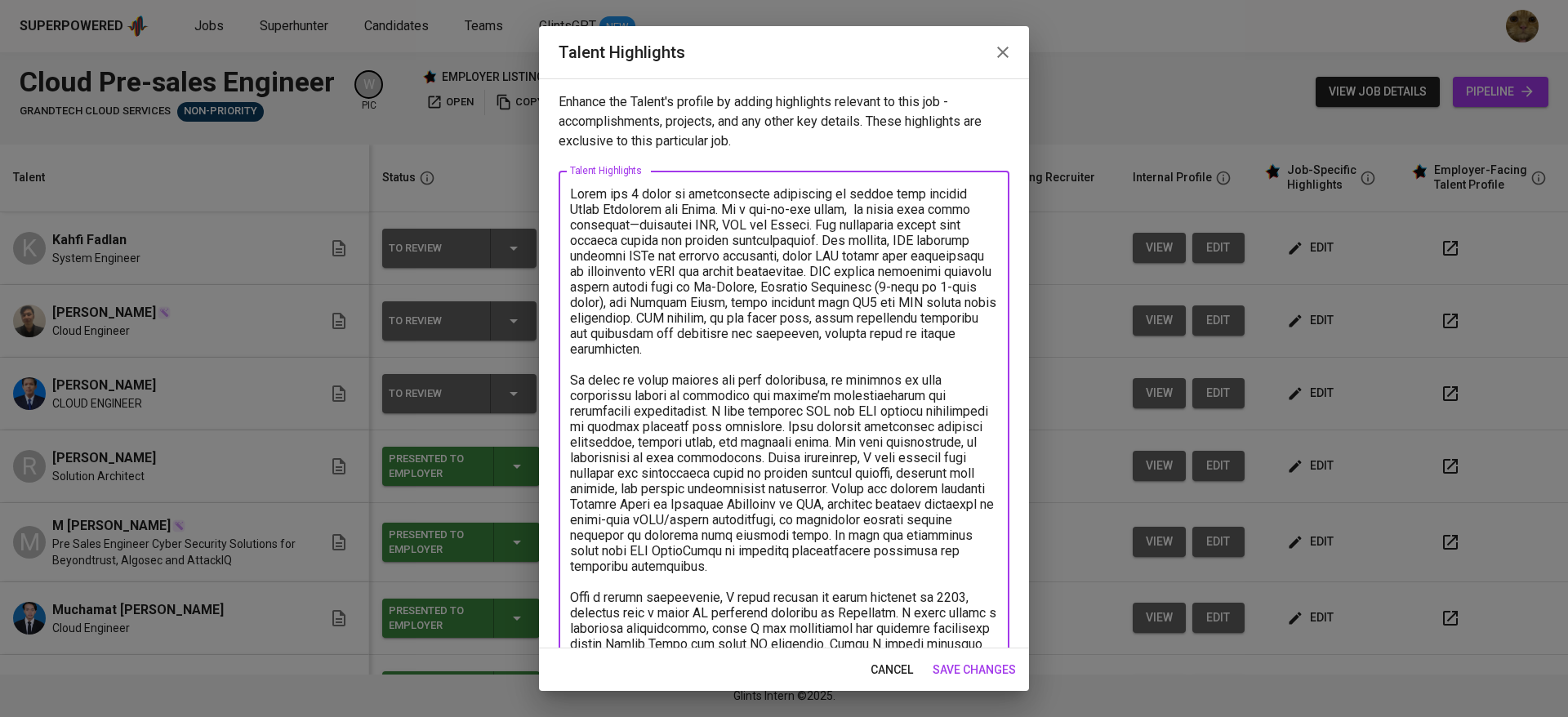
scroll to position [71, 0]
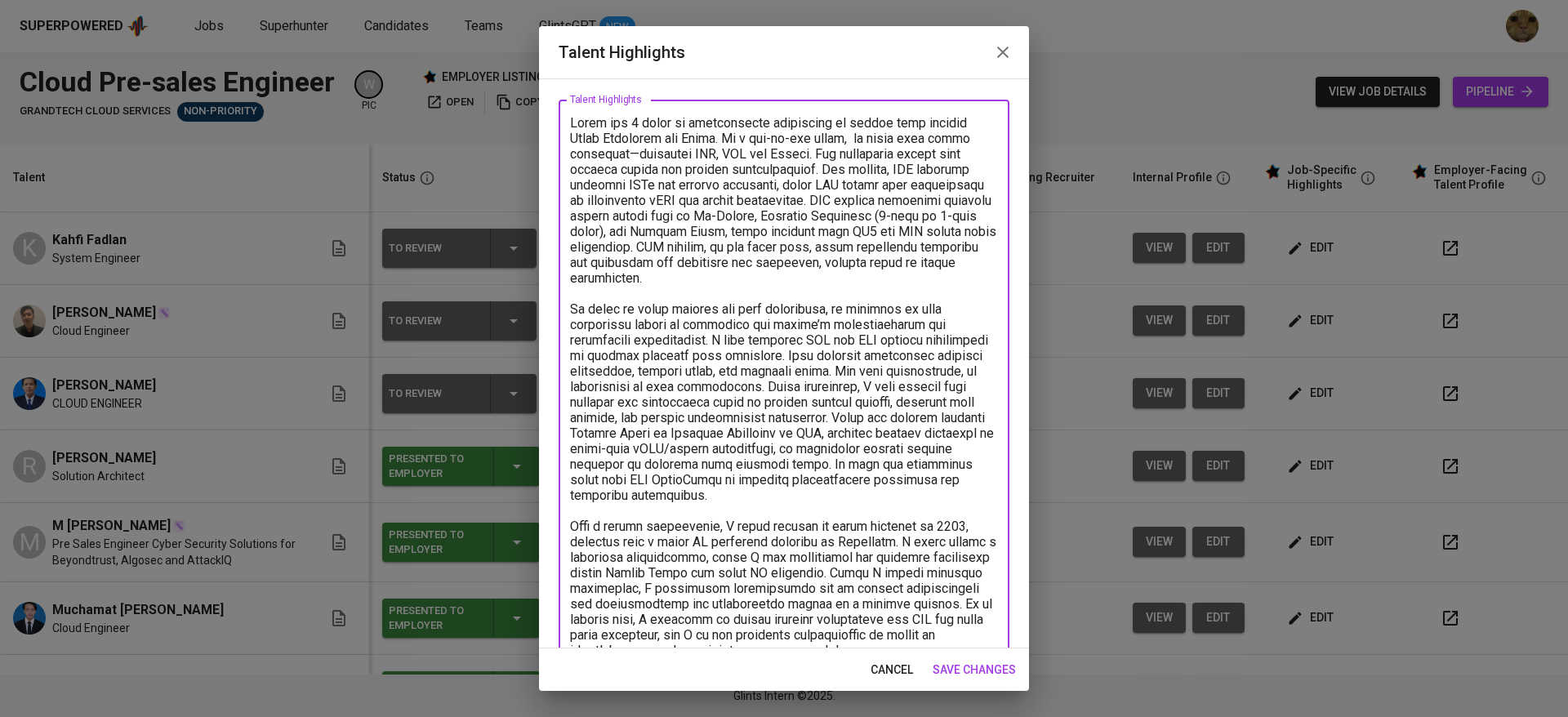
click at [857, 312] on textarea at bounding box center [784, 503] width 428 height 776
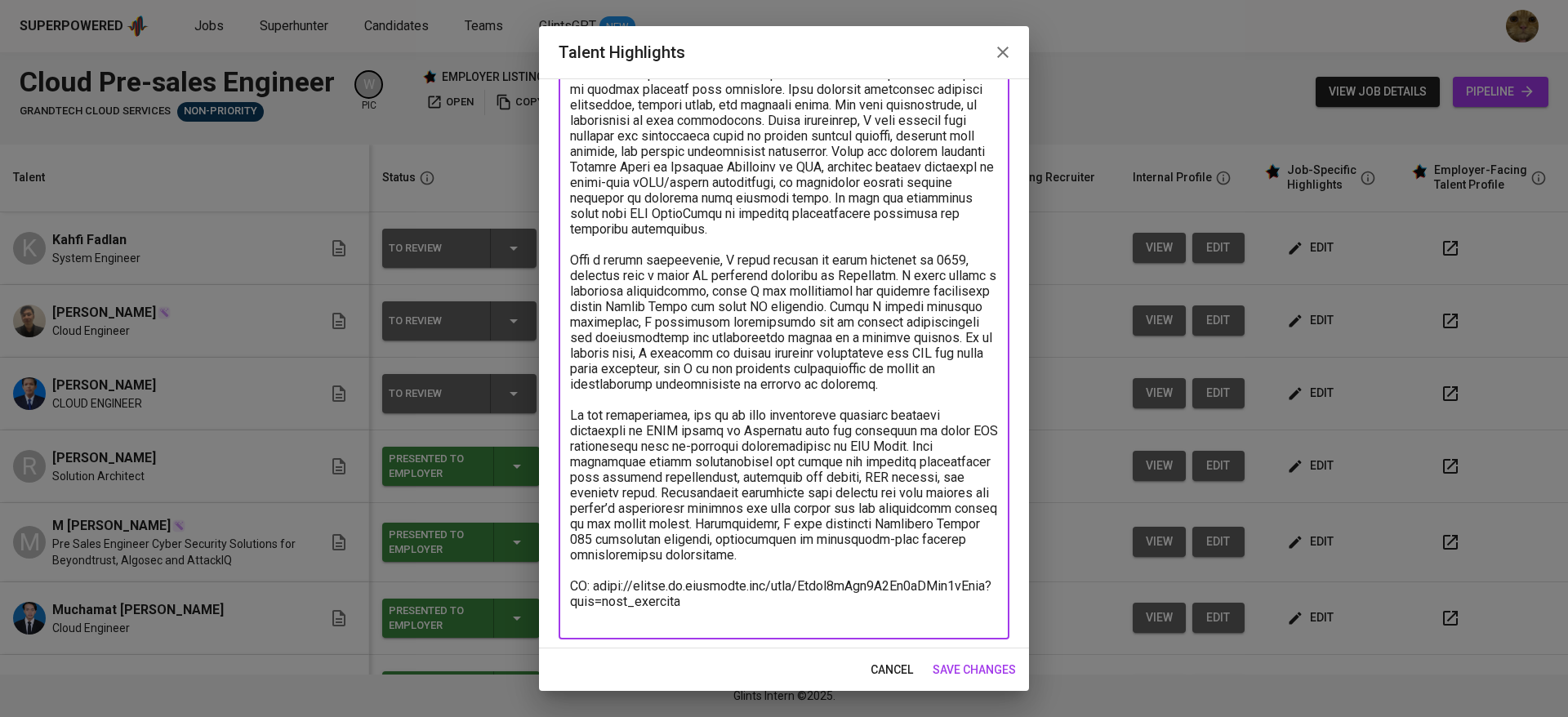
scroll to position [338, 0]
drag, startPoint x: 875, startPoint y: 383, endPoint x: 558, endPoint y: 264, distance: 338.6
click at [558, 264] on div "x Talent Highlights" at bounding box center [784, 235] width 450 height 805
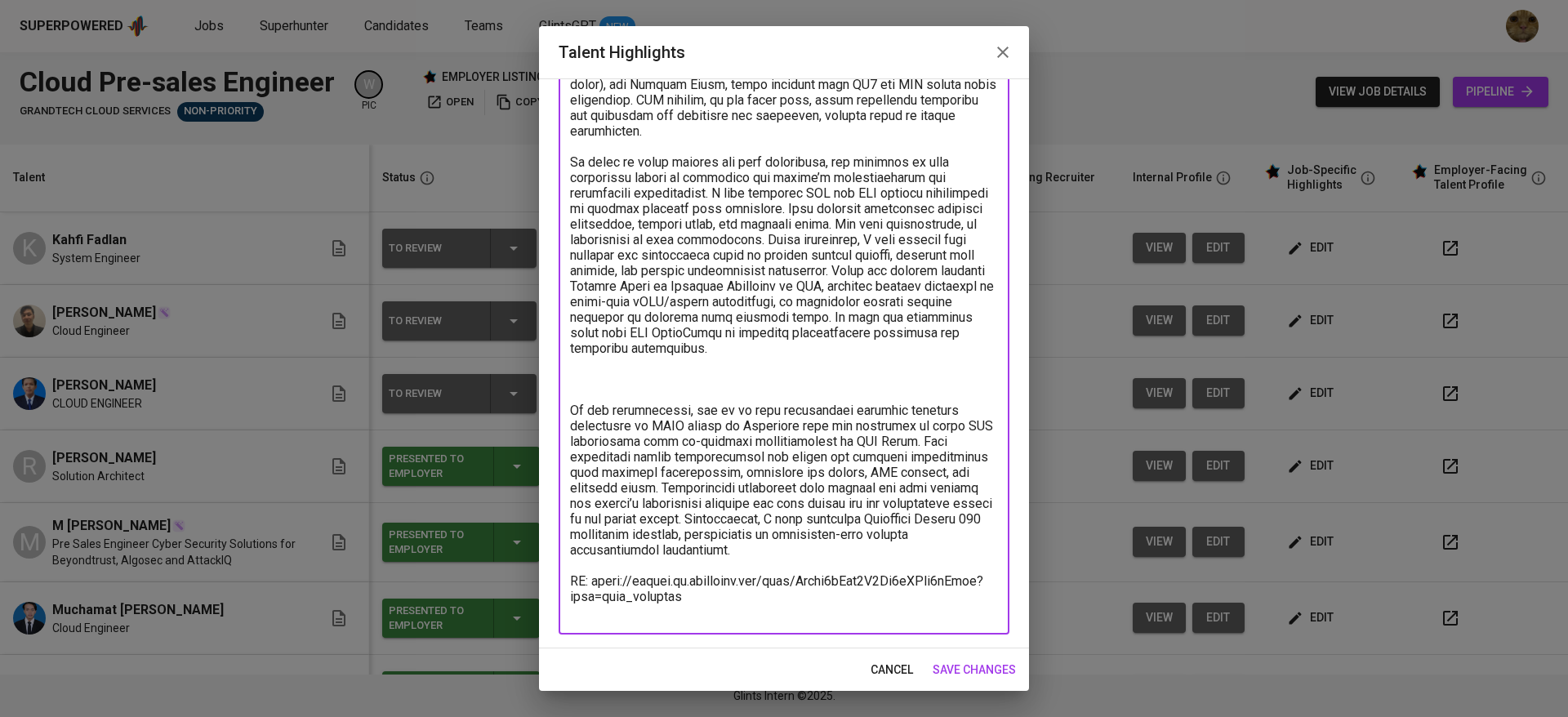
scroll to position [0, 0]
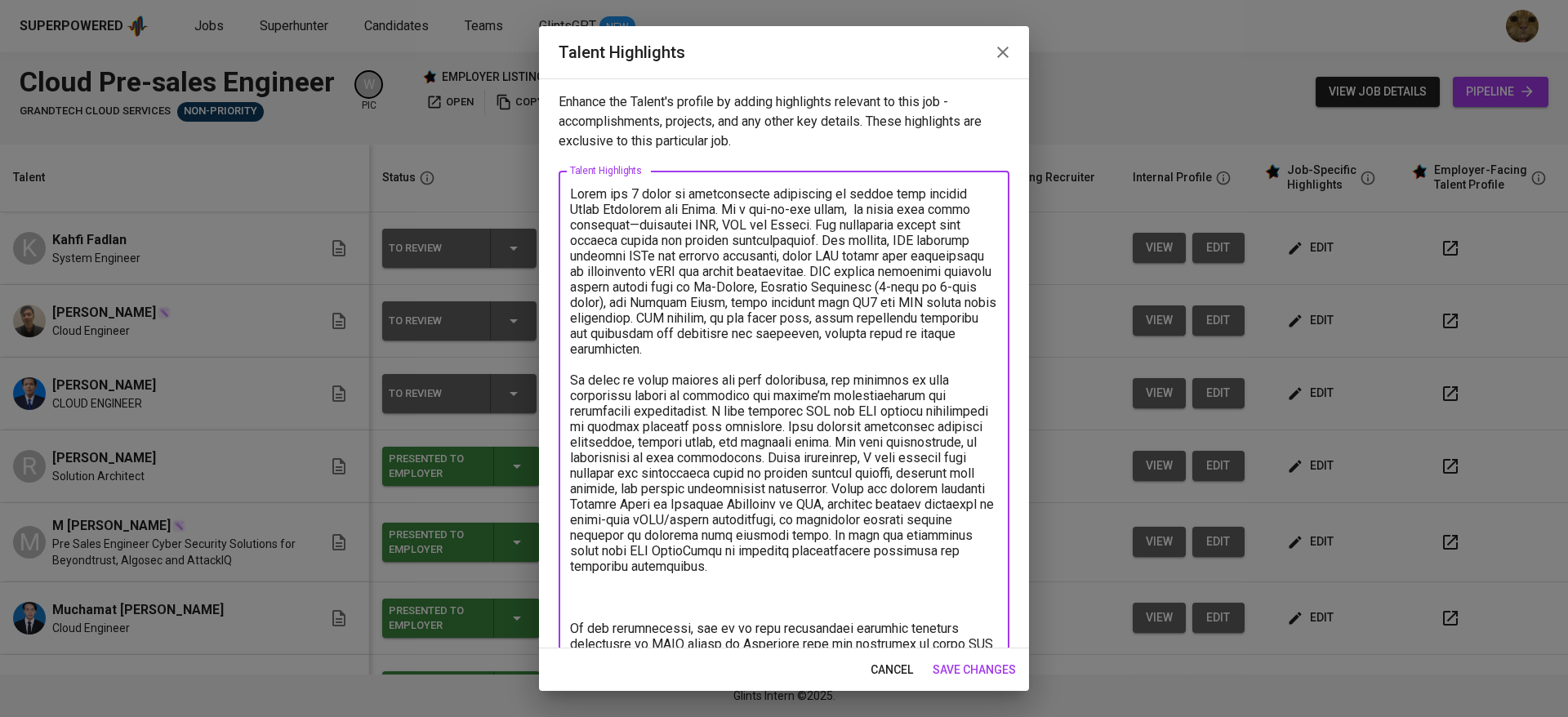
click at [859, 238] on textarea at bounding box center [784, 511] width 428 height 651
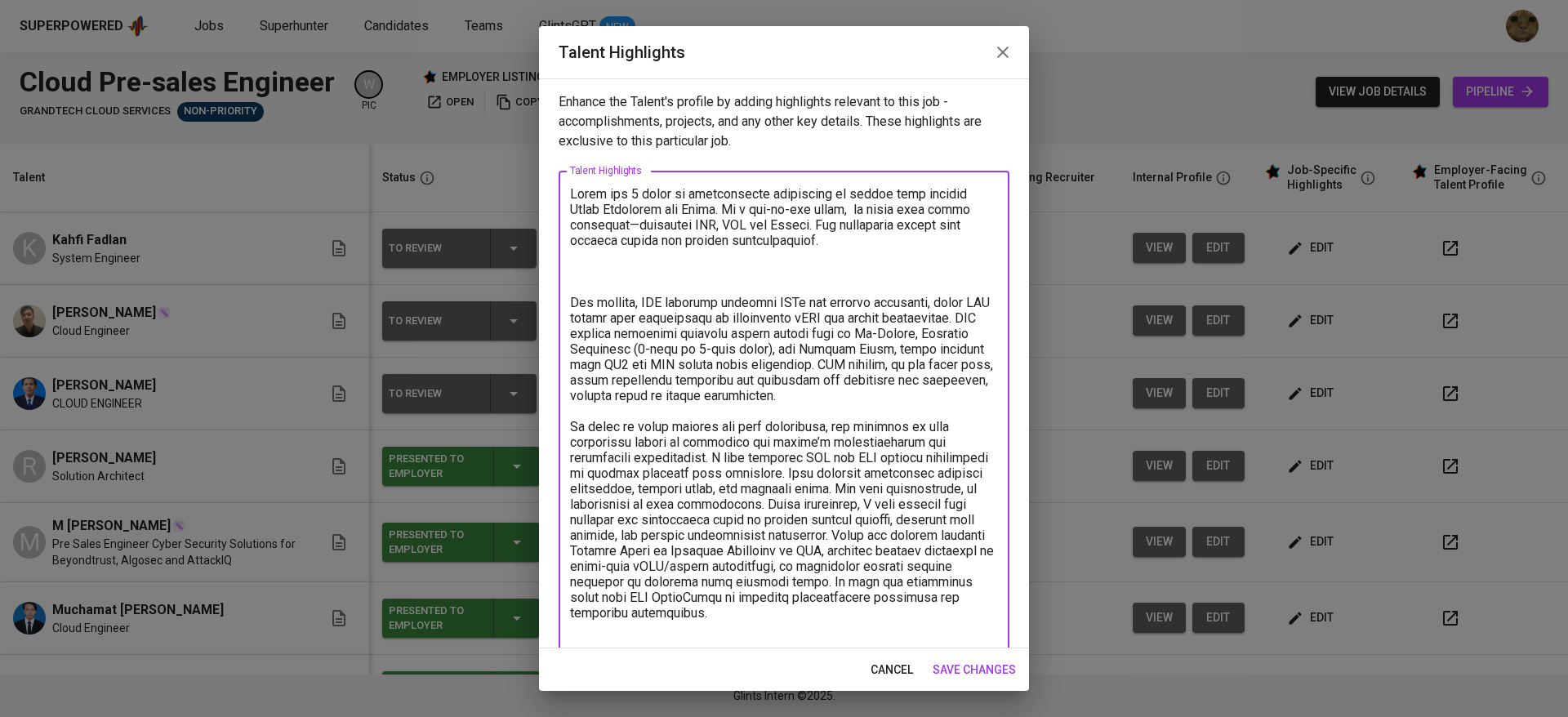
click at [859, 238] on textarea at bounding box center [784, 535] width 428 height 697
click at [821, 193] on textarea at bounding box center [784, 535] width 428 height 697
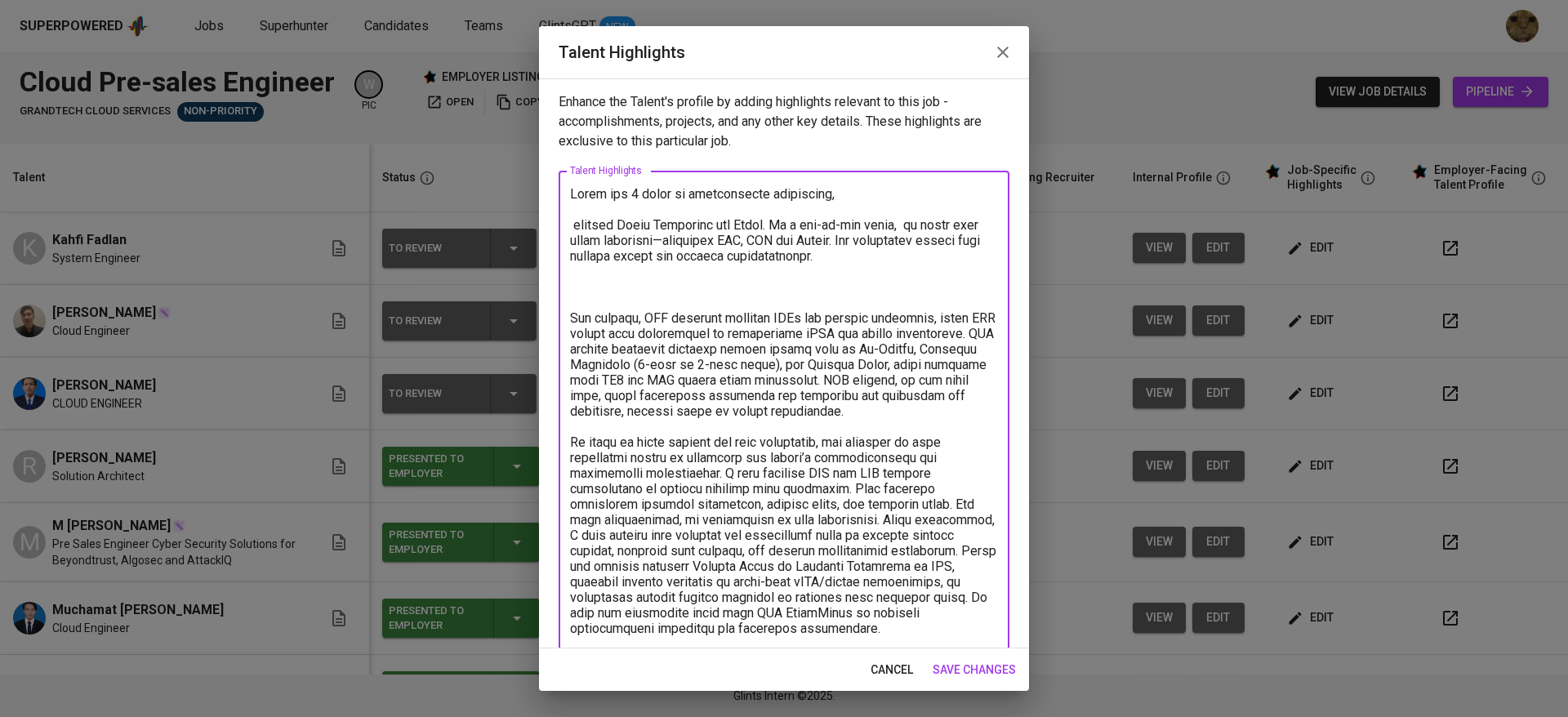
click at [834, 193] on textarea at bounding box center [784, 542] width 428 height 713
drag, startPoint x: 781, startPoint y: 222, endPoint x: 577, endPoint y: 221, distance: 204.0
click at [577, 221] on textarea at bounding box center [784, 542] width 428 height 713
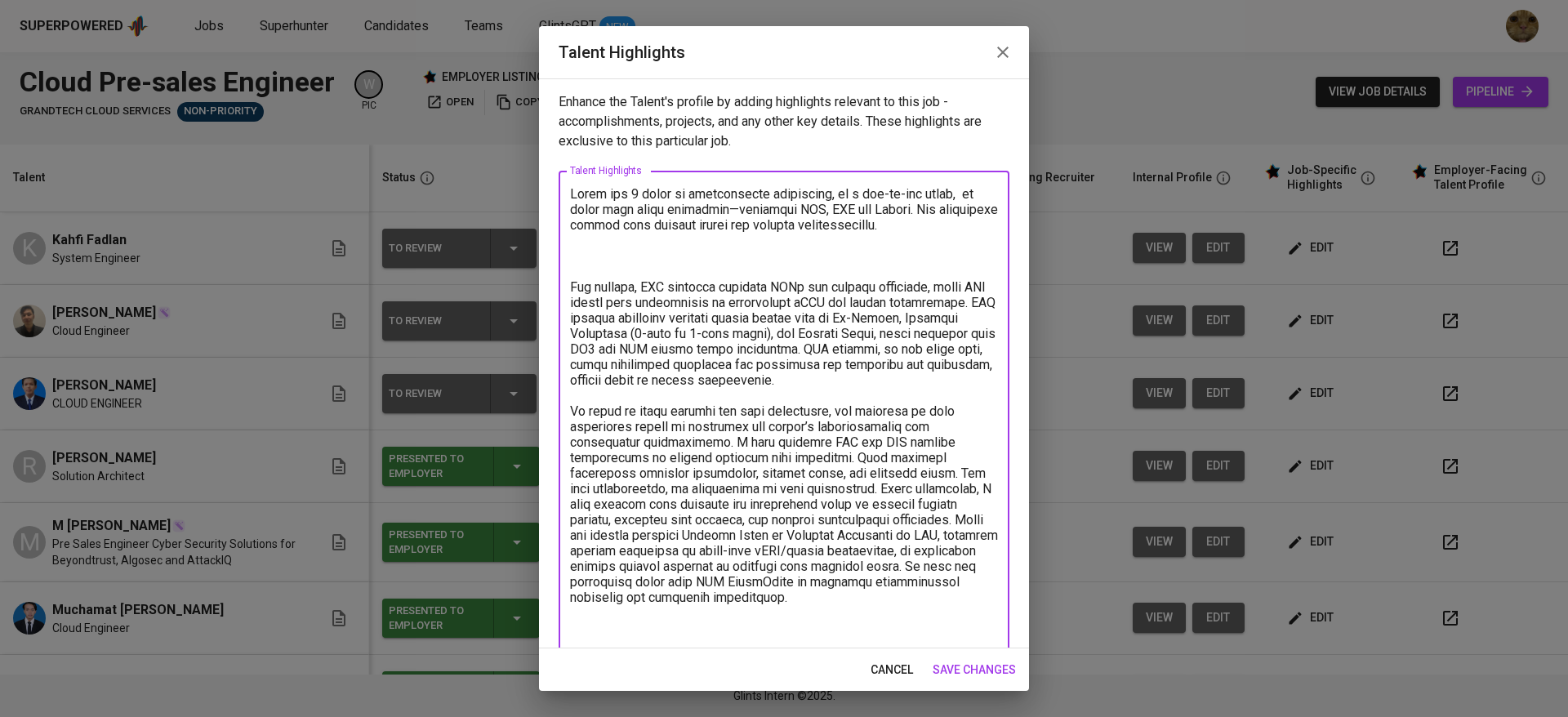
click at [960, 197] on textarea at bounding box center [784, 527] width 428 height 683
click at [972, 224] on textarea at bounding box center [784, 527] width 428 height 683
paste textarea "From a career perspective, I began working in cloud presales in 2022, starting …"
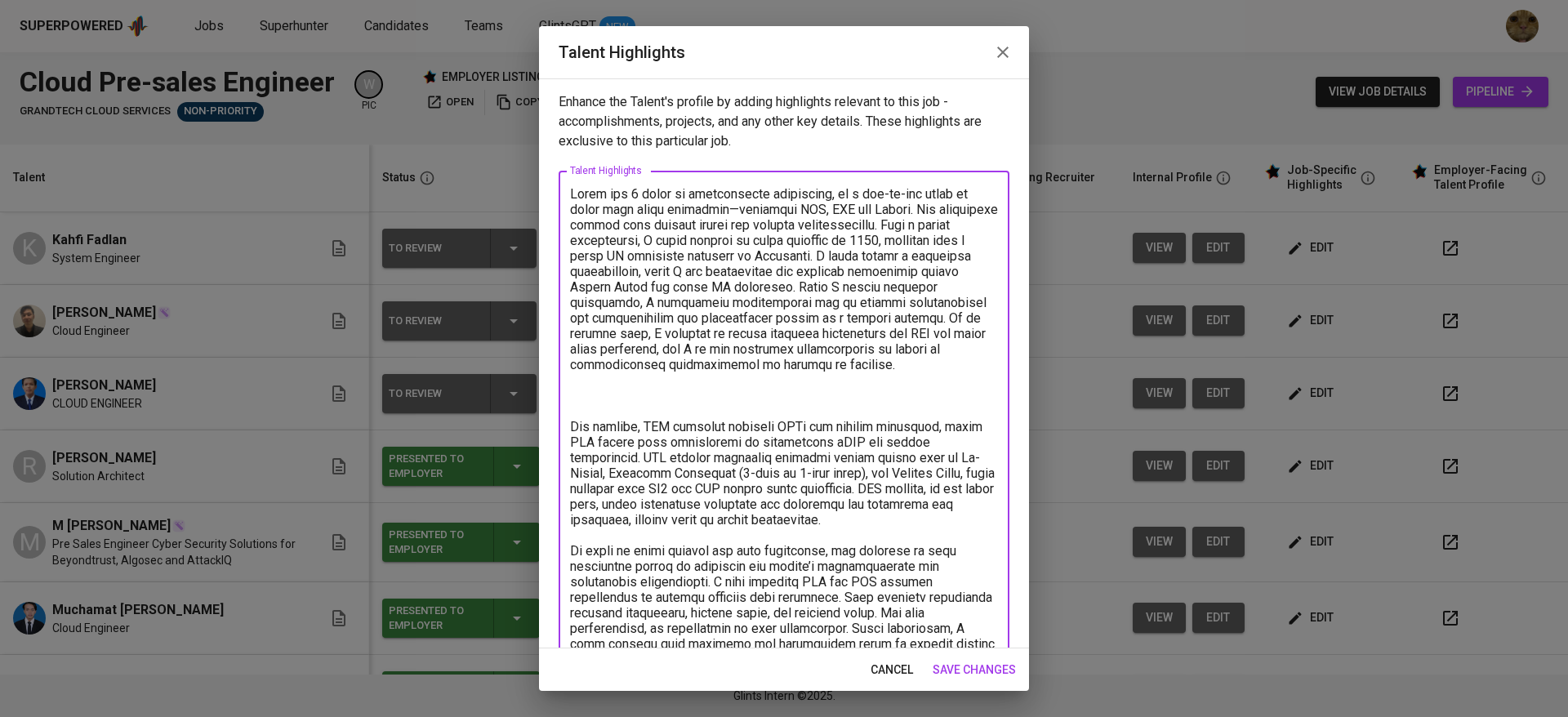
drag, startPoint x: 731, startPoint y: 244, endPoint x: 513, endPoint y: 239, distance: 218.1
click at [513, 239] on div "Talent Highlights Enhance the Talent's profile by adding highlights relevant to…" at bounding box center [784, 358] width 1568 height 717
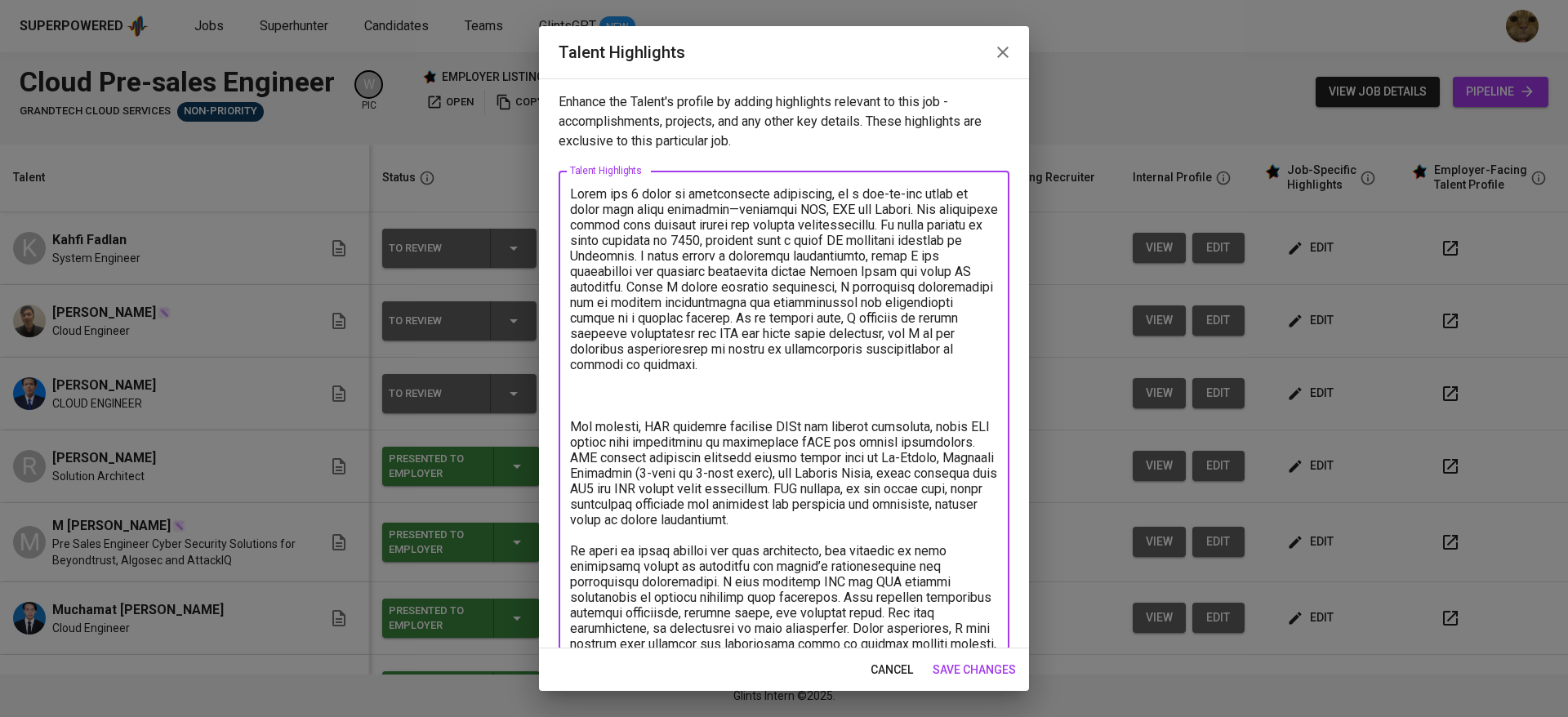
click at [757, 252] on textarea at bounding box center [784, 597] width 428 height 822
drag, startPoint x: 755, startPoint y: 261, endPoint x: 811, endPoint y: 319, distance: 80.6
click at [811, 319] on textarea at bounding box center [784, 597] width 428 height 822
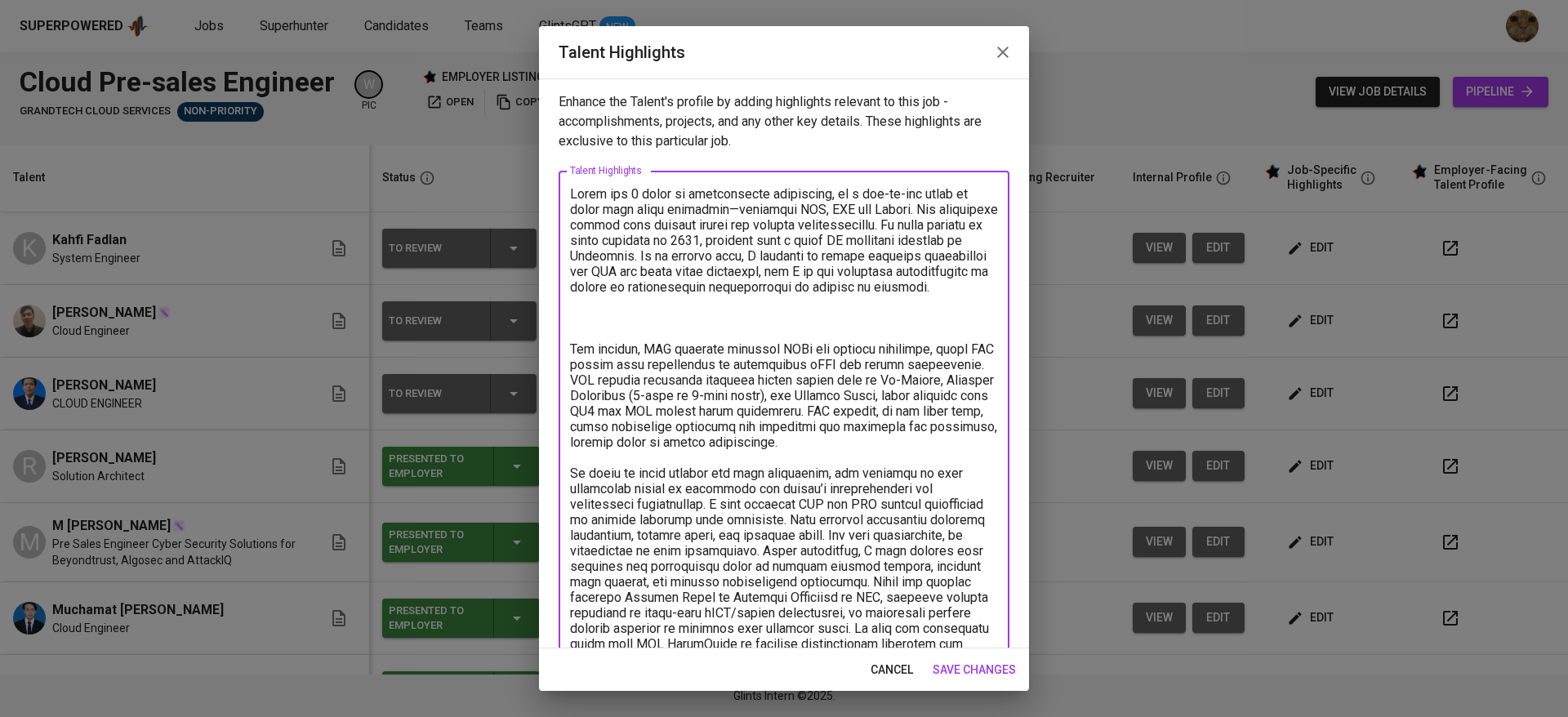
click at [784, 259] on textarea at bounding box center [784, 565] width 428 height 760
click at [866, 255] on textarea at bounding box center [784, 565] width 428 height 760
drag, startPoint x: 813, startPoint y: 299, endPoint x: 550, endPoint y: 289, distance: 263.2
click at [550, 289] on div "Enhance the Talent's profile by adding highlights relevant to this job - accomp…" at bounding box center [784, 363] width 490 height 570
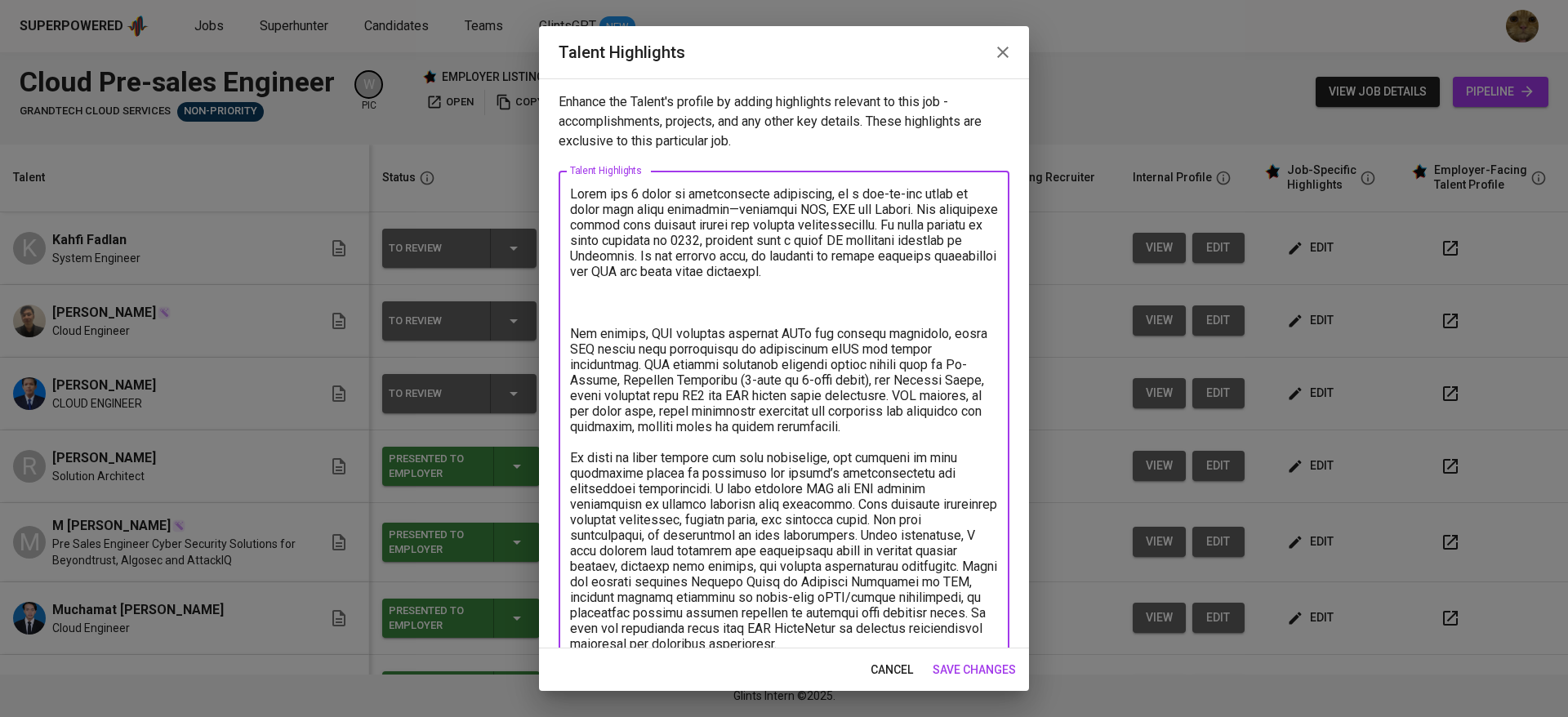
click at [607, 300] on textarea at bounding box center [784, 551] width 428 height 729
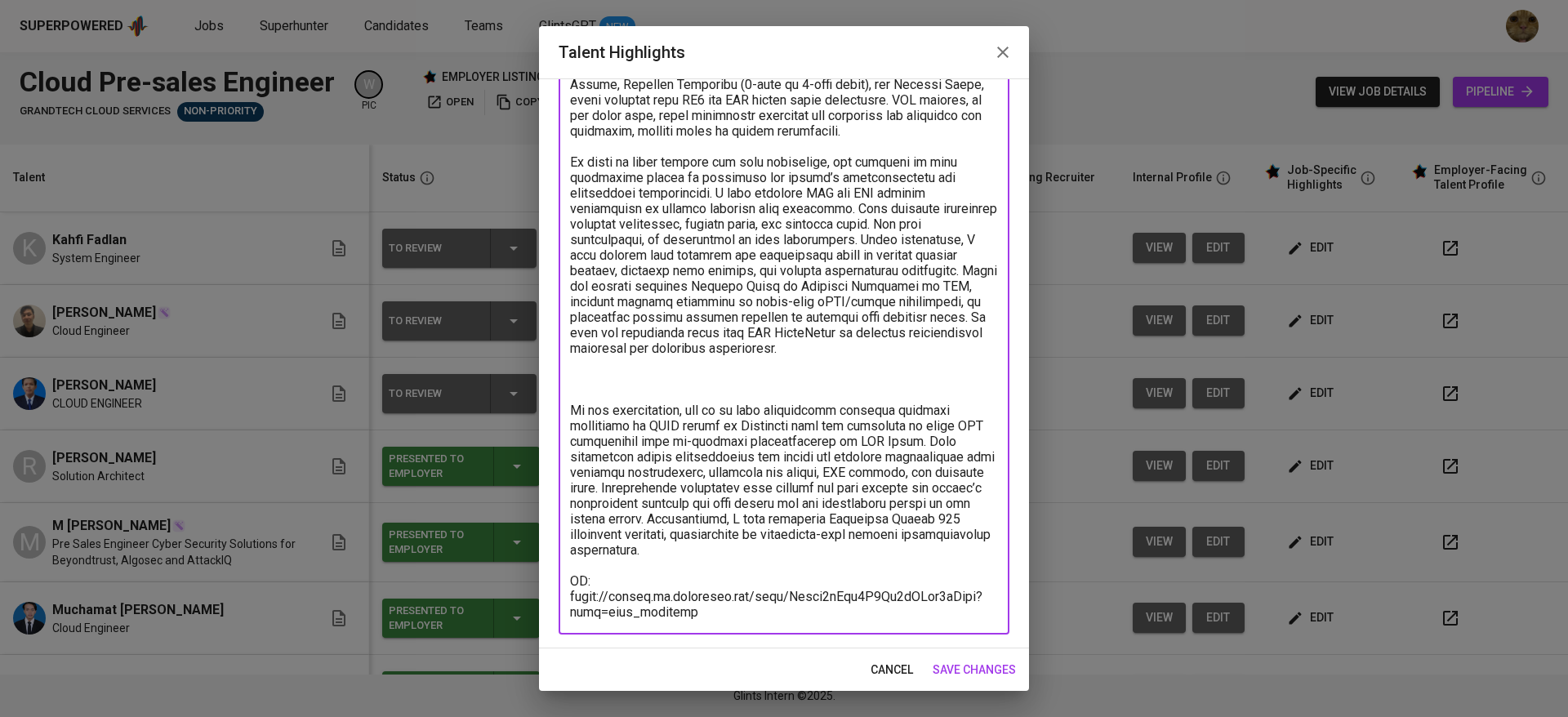
scroll to position [223, 0]
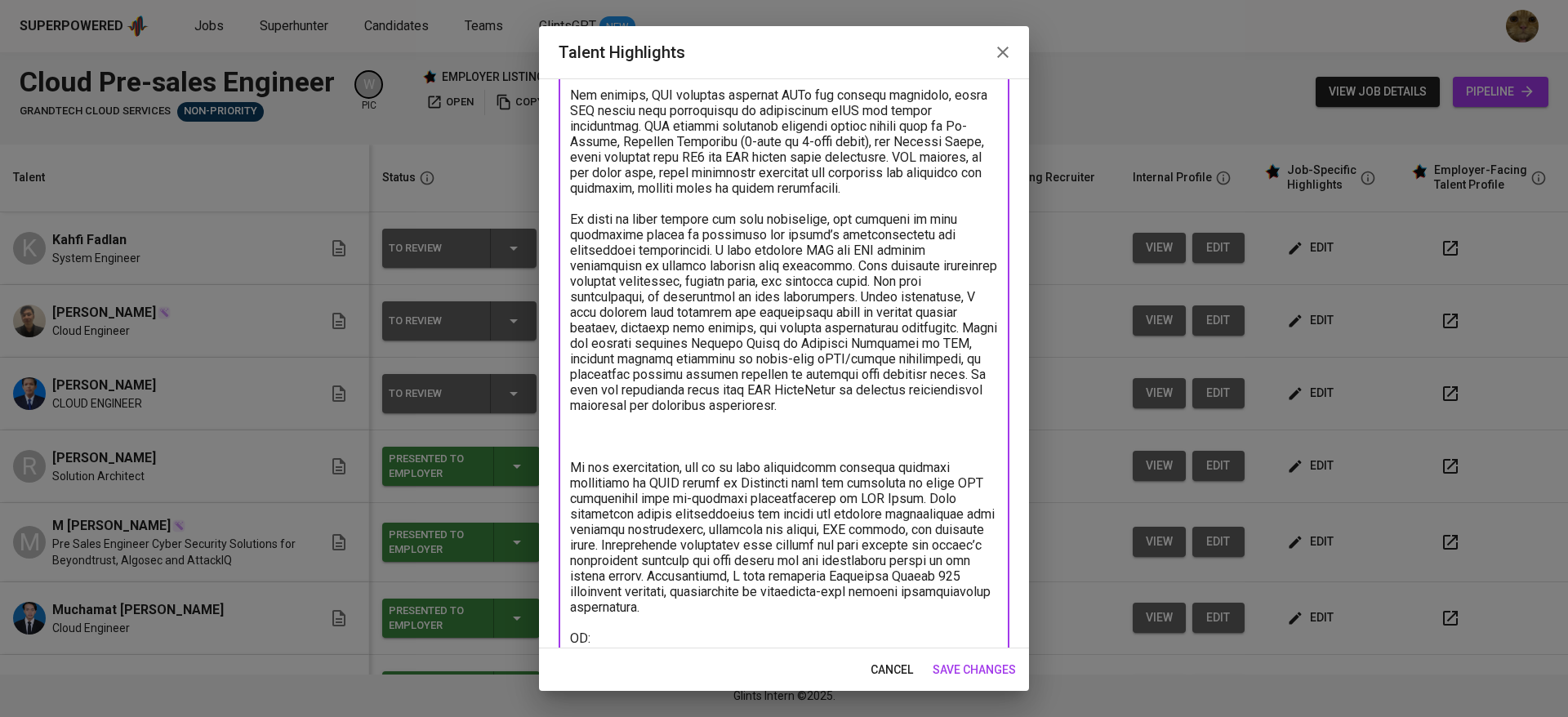
drag, startPoint x: 570, startPoint y: 220, endPoint x: 938, endPoint y: 402, distance: 410.5
click at [938, 402] on textarea at bounding box center [784, 320] width 428 height 713
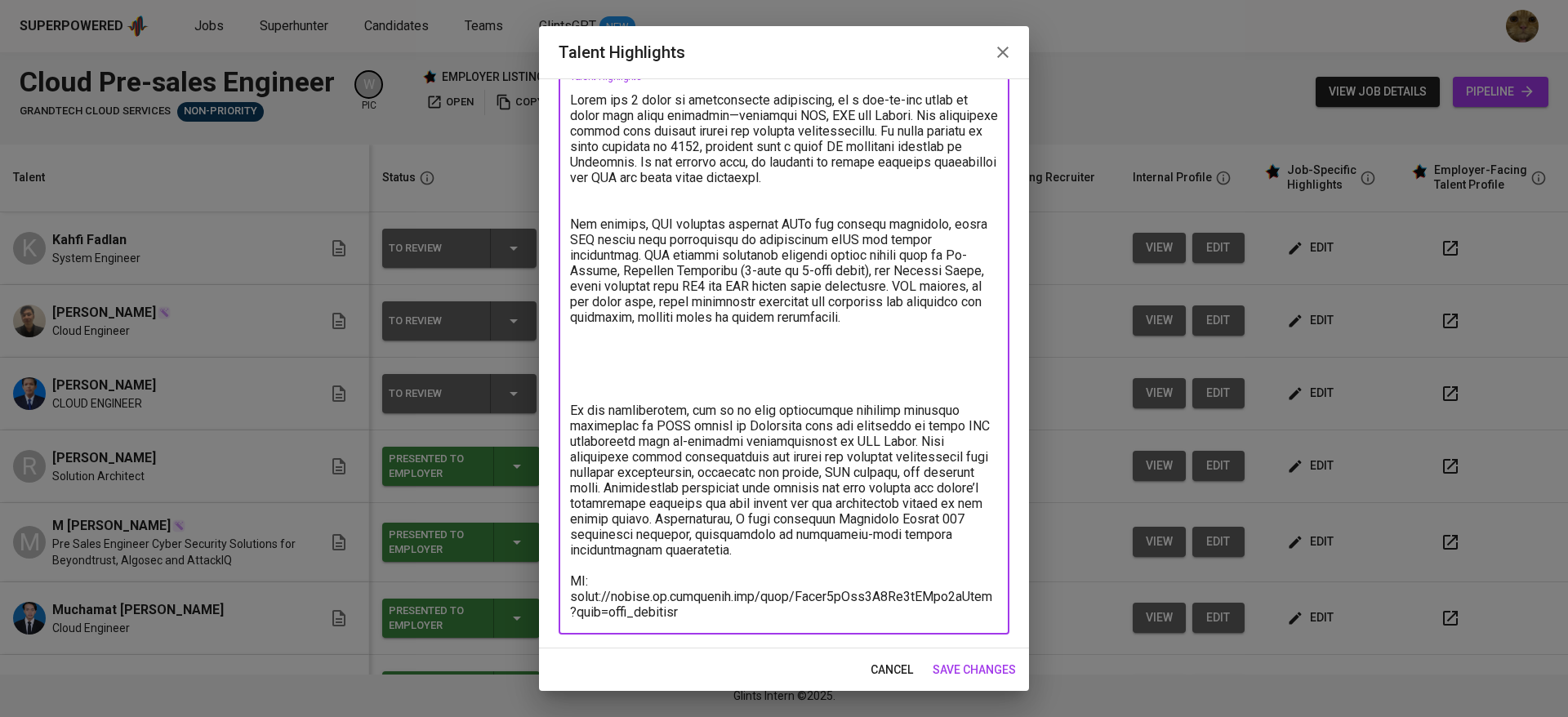
scroll to position [0, 0]
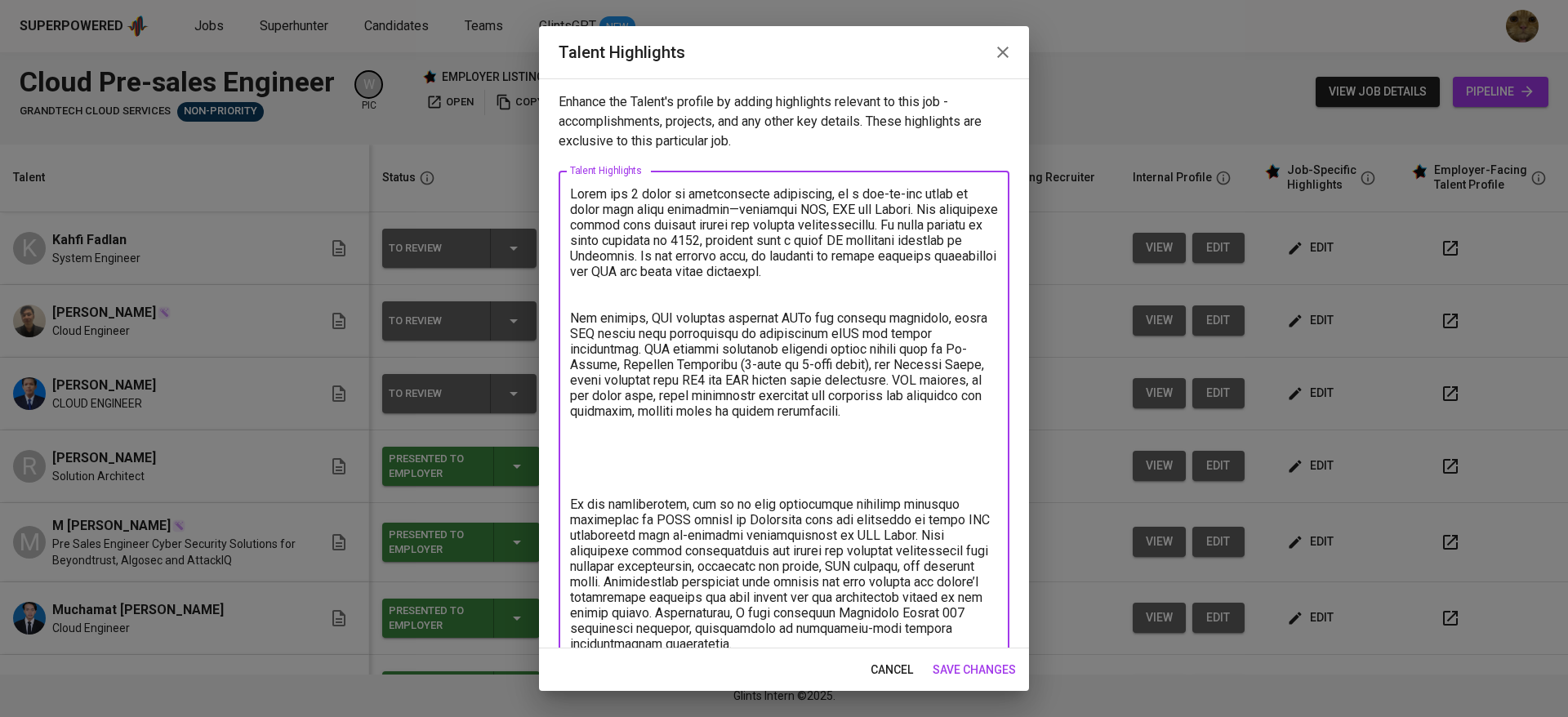
click at [818, 287] on textarea at bounding box center [784, 449] width 428 height 527
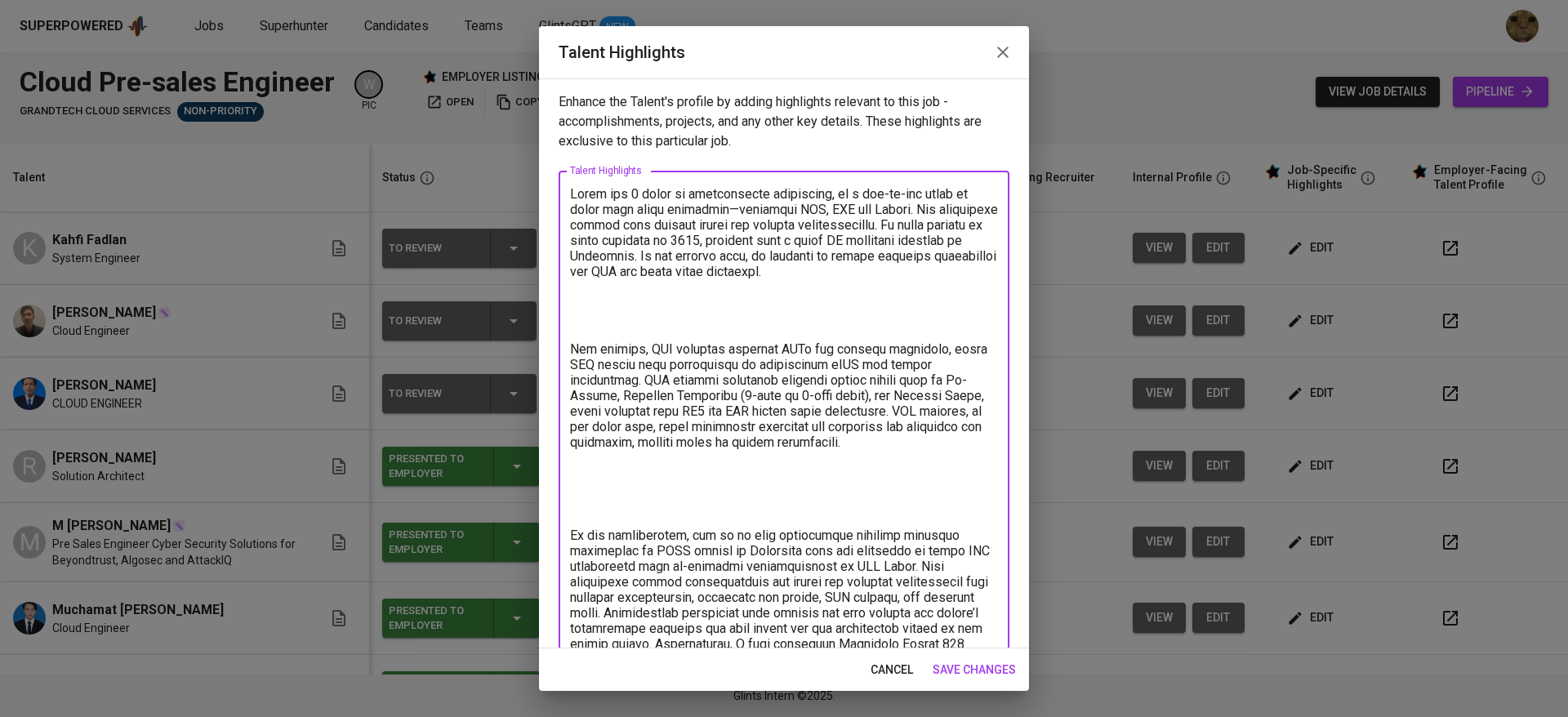
paste textarea "In terms of cloud billing and cost management, his approach to cost estimation …"
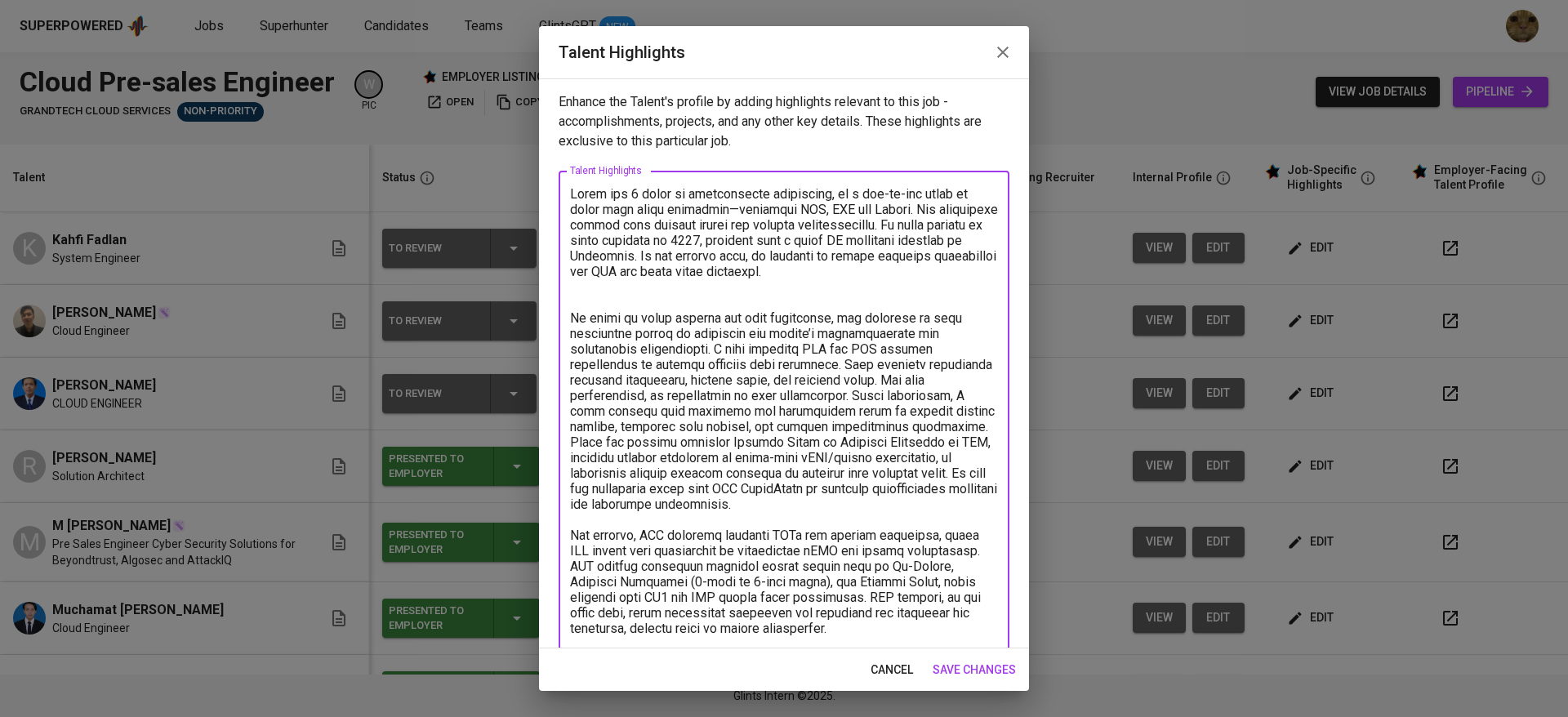
drag, startPoint x: 663, startPoint y: 321, endPoint x: 566, endPoint y: 320, distance: 97.0
click at [566, 320] on div "x Talent Highlights" at bounding box center [784, 557] width 450 height 775
click at [594, 299] on textarea at bounding box center [784, 558] width 428 height 744
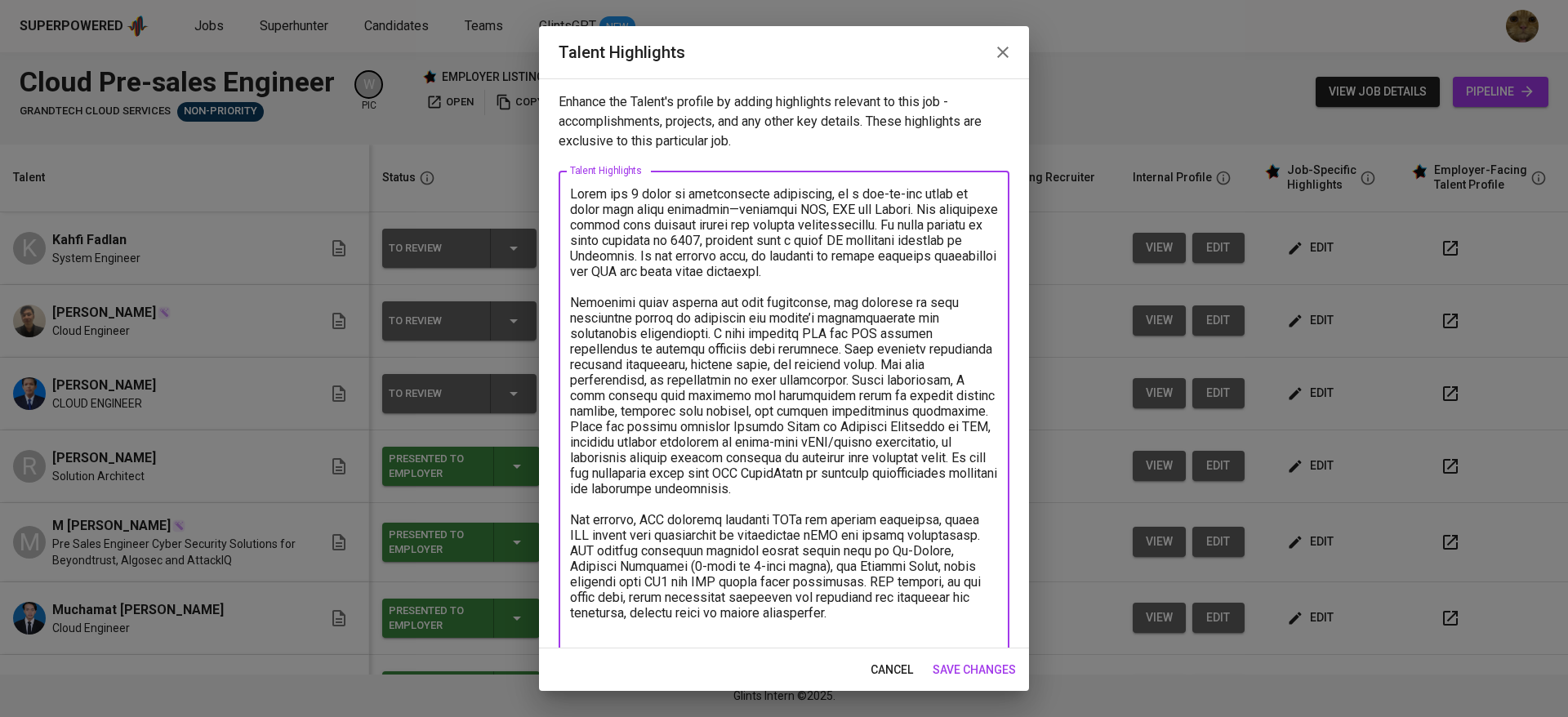
click at [725, 334] on textarea at bounding box center [784, 551] width 428 height 729
click at [663, 378] on textarea at bounding box center [784, 551] width 428 height 729
click at [973, 376] on textarea at bounding box center [784, 551] width 428 height 729
drag, startPoint x: 663, startPoint y: 471, endPoint x: 677, endPoint y: 477, distance: 15.2
click at [677, 477] on textarea at bounding box center [784, 551] width 428 height 729
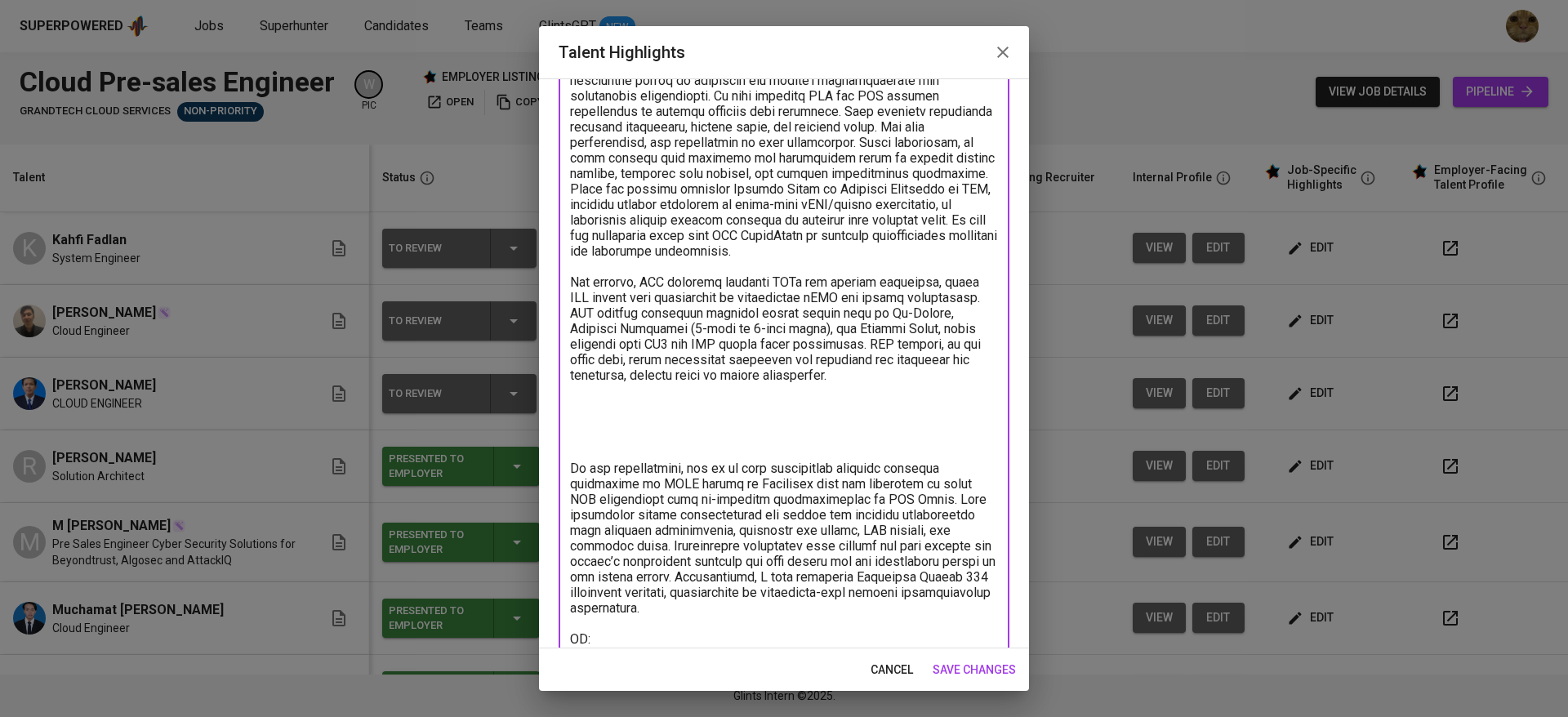
scroll to position [239, 0]
drag, startPoint x: 571, startPoint y: 284, endPoint x: 1005, endPoint y: 389, distance: 446.5
click at [1005, 389] on div "Enhance the Talent's profile by adding highlights relevant to this job - accomp…" at bounding box center [784, 363] width 490 height 570
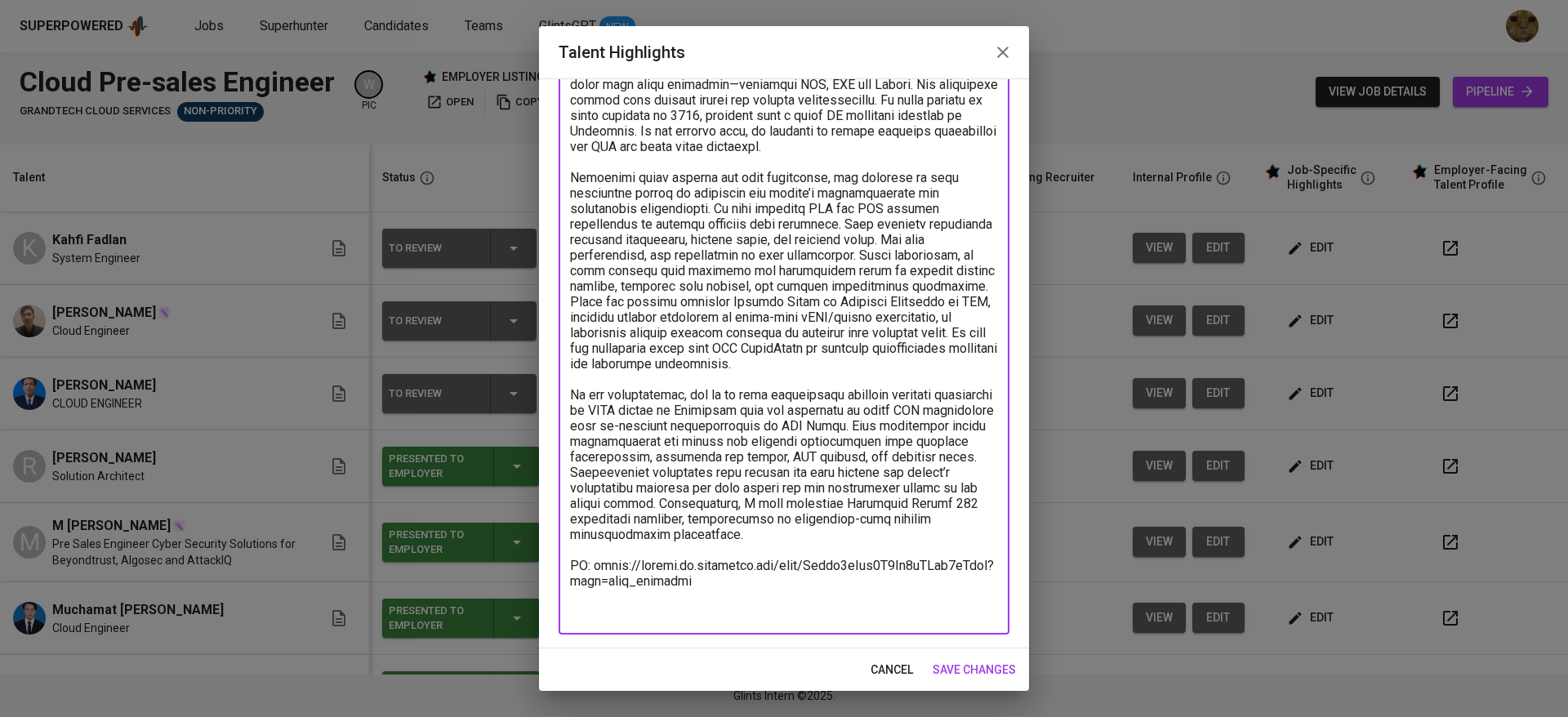
scroll to position [110, 0]
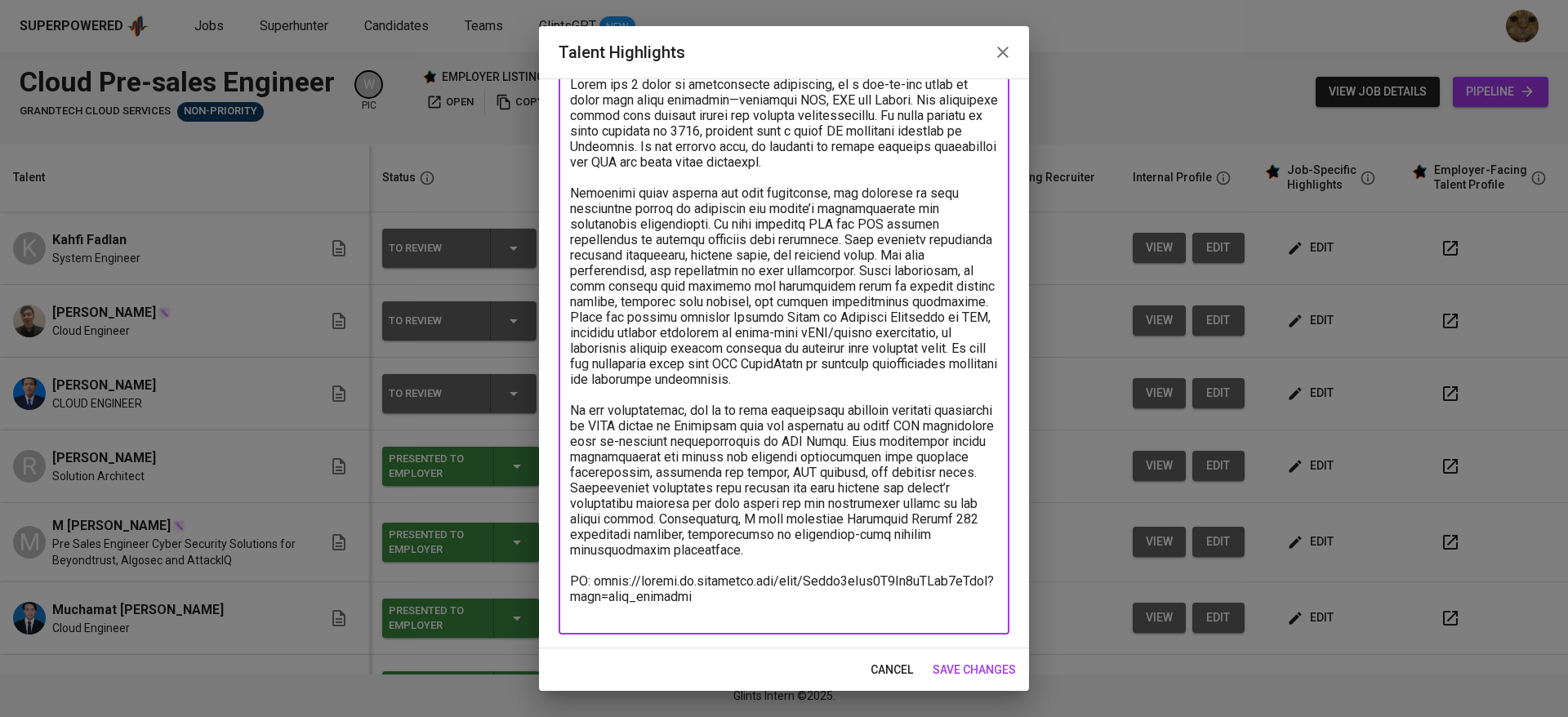
click at [760, 405] on textarea at bounding box center [784, 349] width 428 height 543
drag, startPoint x: 711, startPoint y: 412, endPoint x: 561, endPoint y: 416, distance: 150.1
click at [561, 416] on div "x Talent Highlights" at bounding box center [784, 348] width 450 height 573
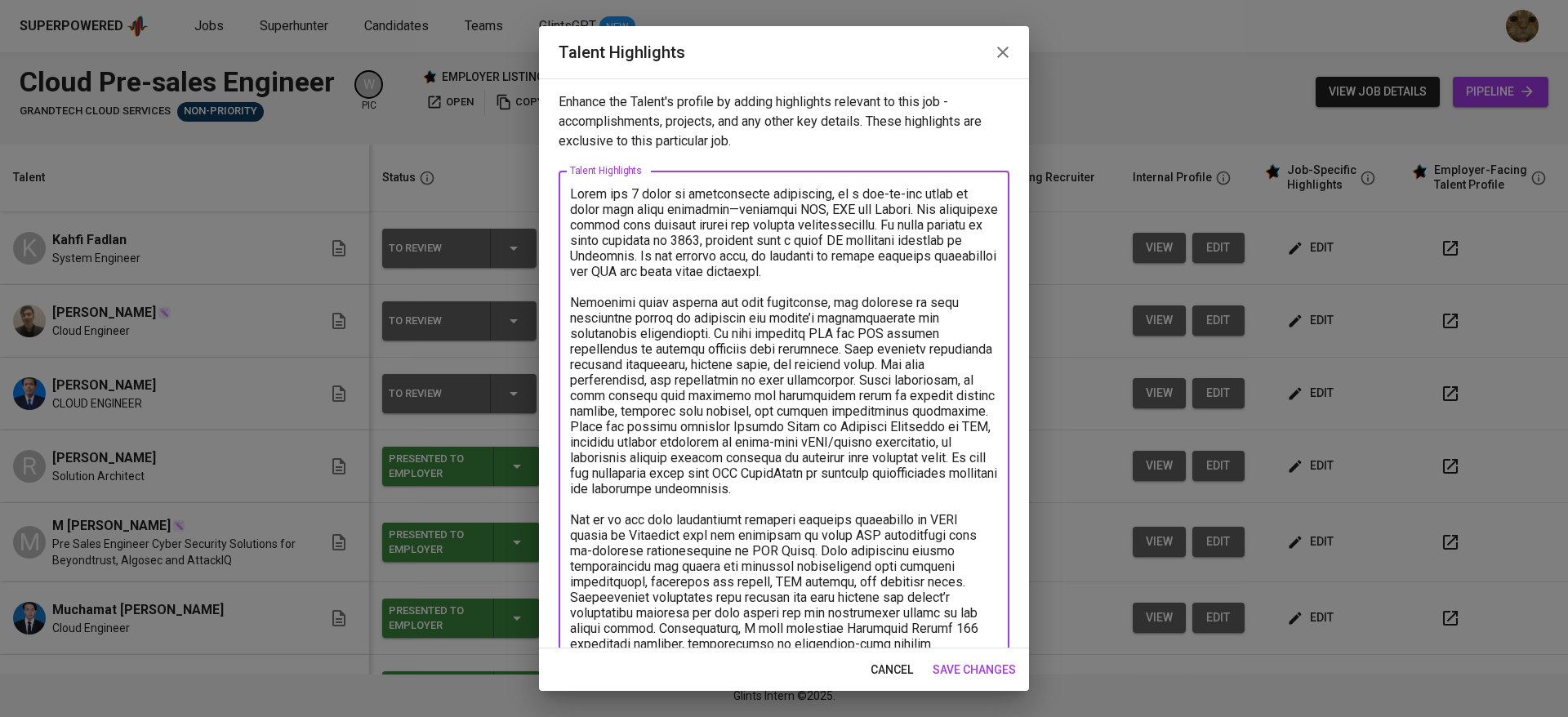
click at [744, 347] on textarea at bounding box center [784, 458] width 428 height 543
drag, startPoint x: 867, startPoint y: 384, endPoint x: 949, endPoint y: 411, distance: 86.3
click at [949, 411] on textarea at bounding box center [784, 458] width 428 height 543
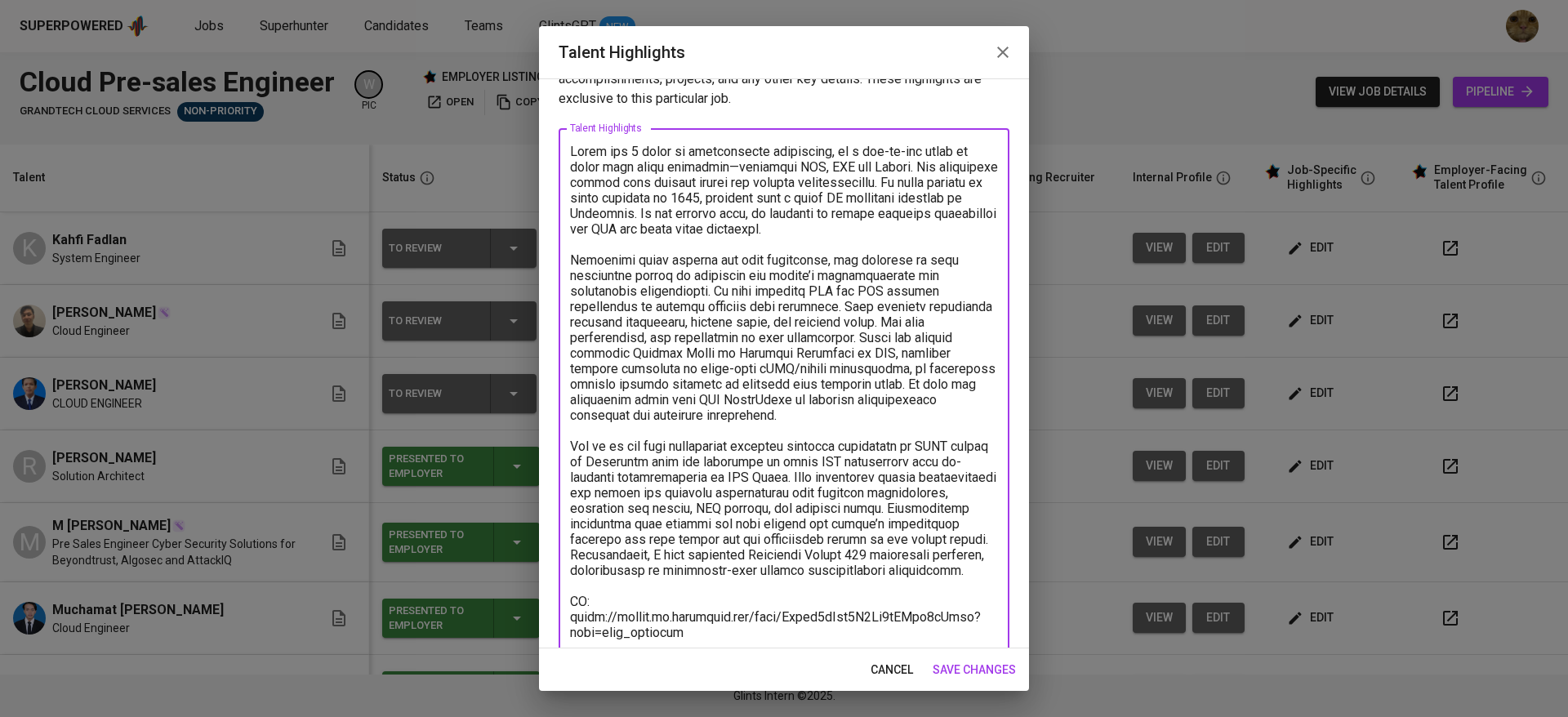
scroll to position [78, 0]
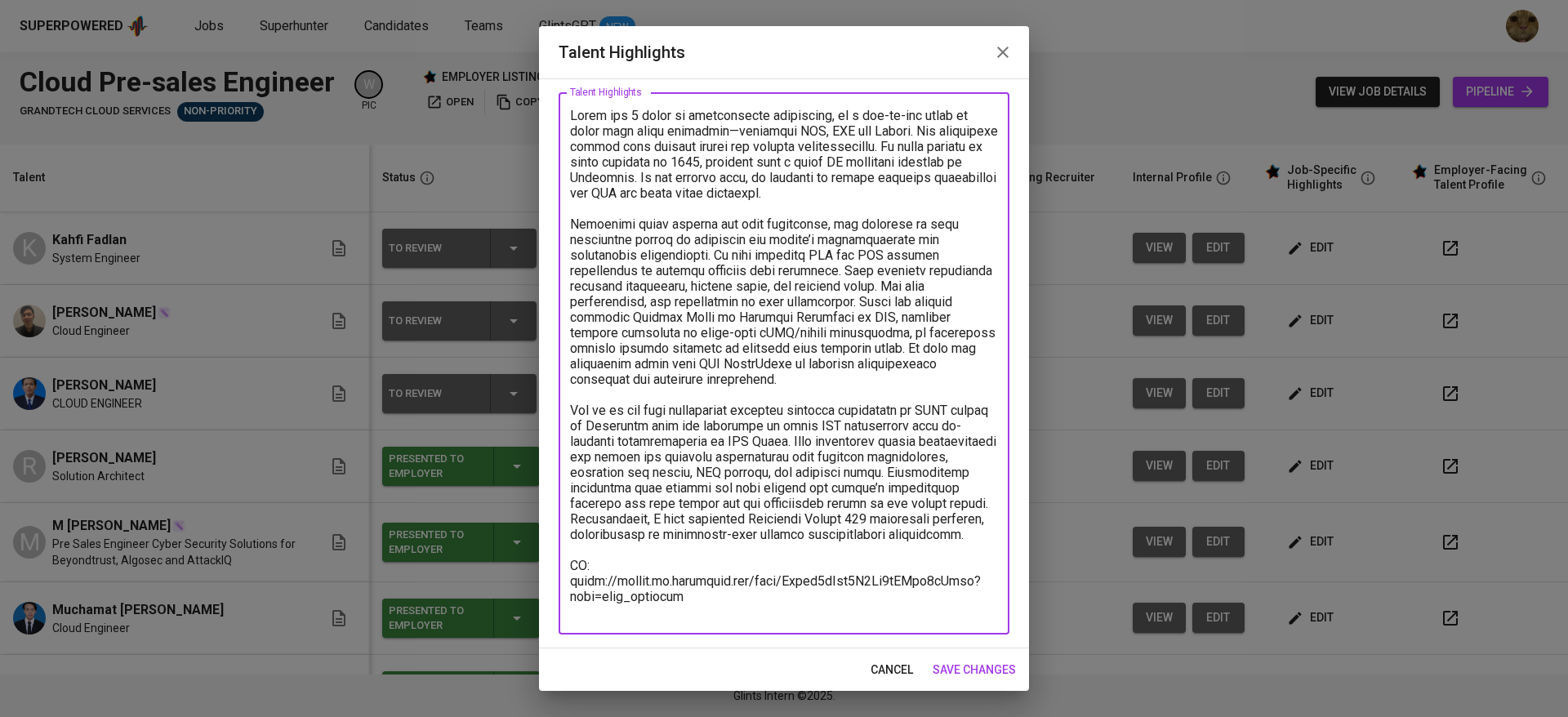
drag, startPoint x: 653, startPoint y: 459, endPoint x: 672, endPoint y: 458, distance: 19.0
click at [672, 458] on textarea at bounding box center [784, 364] width 428 height 511
click at [731, 511] on textarea at bounding box center [784, 364] width 428 height 511
click at [620, 569] on textarea at bounding box center [784, 364] width 428 height 511
click at [608, 584] on textarea at bounding box center [784, 364] width 428 height 511
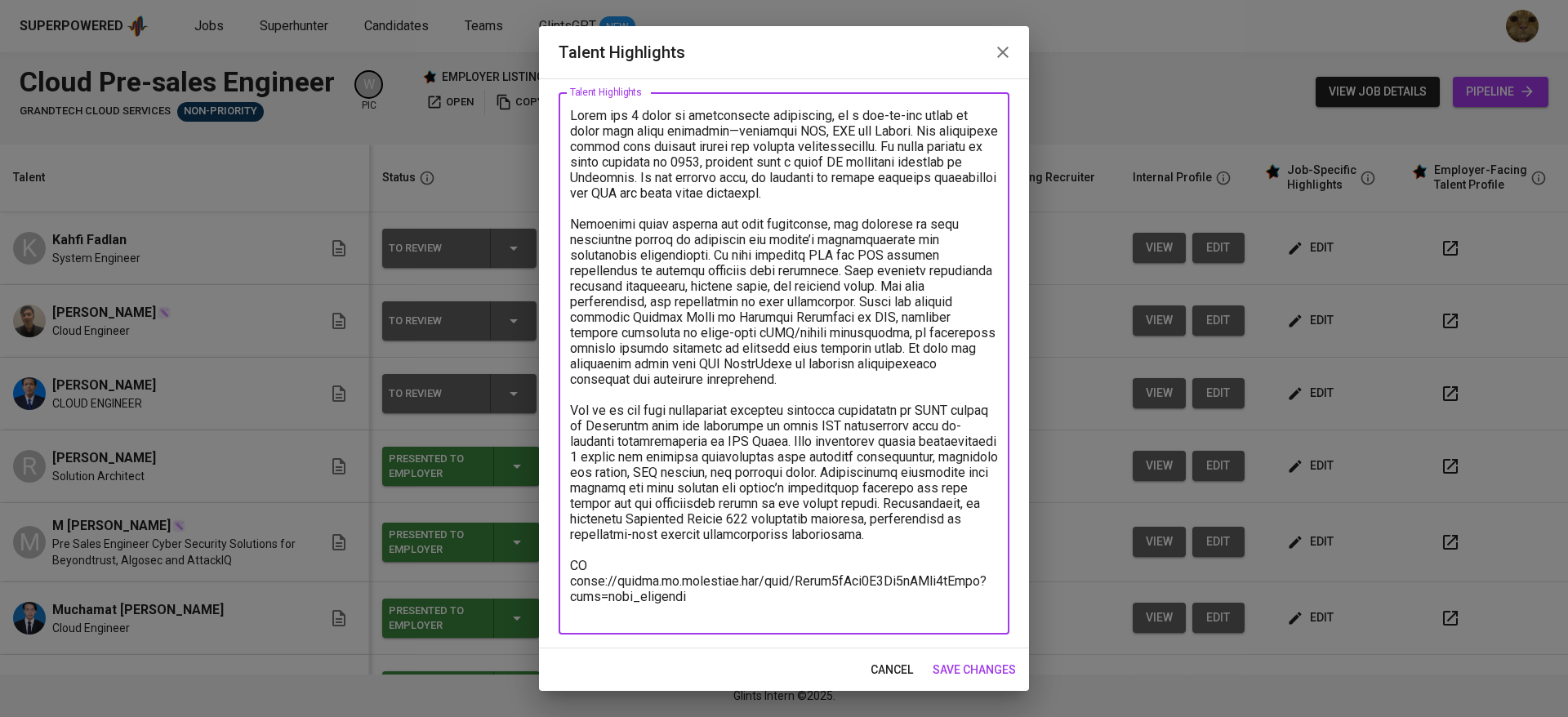
click at [700, 608] on textarea at bounding box center [784, 364] width 428 height 511
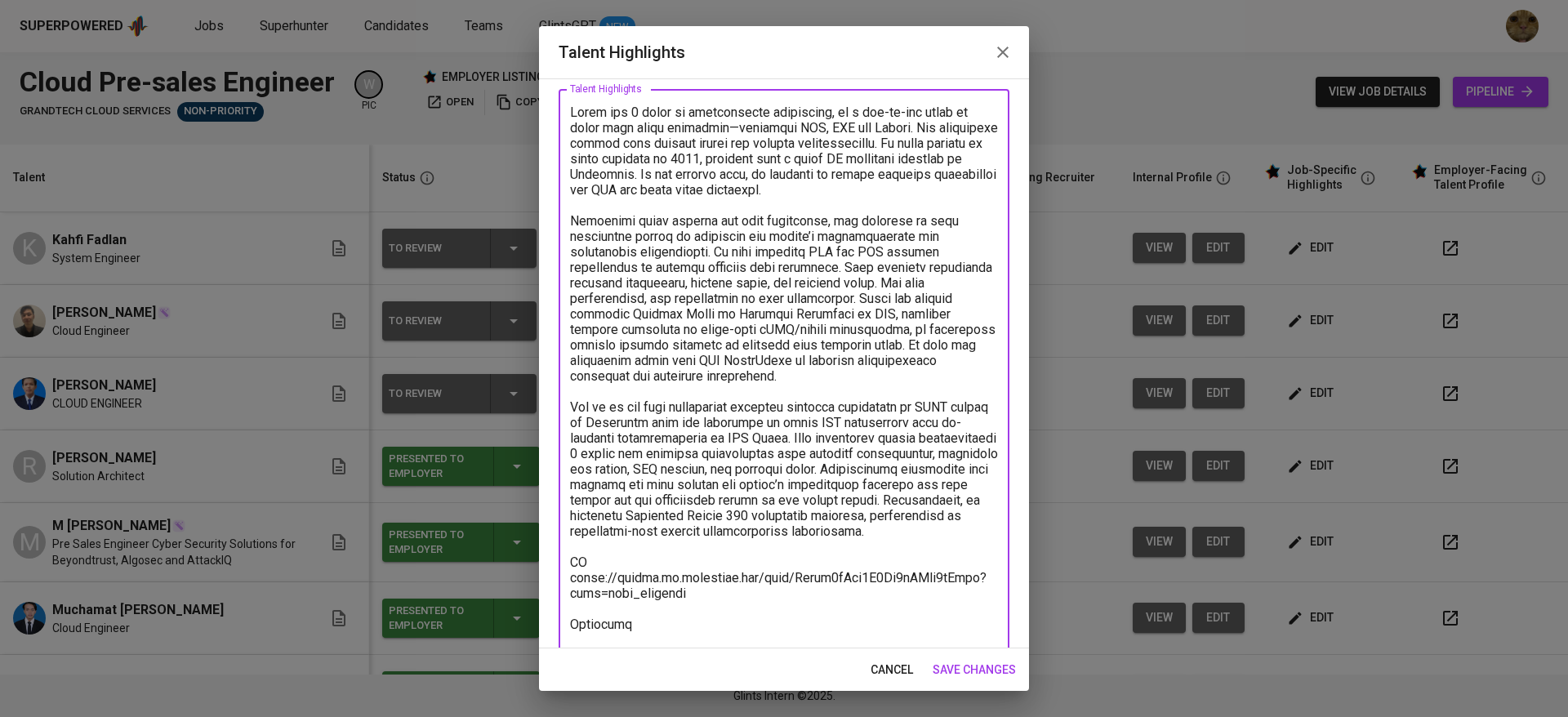
type textarea "Kahfi has 5 years of professional experience, on a day-to-day basis he works wi…"
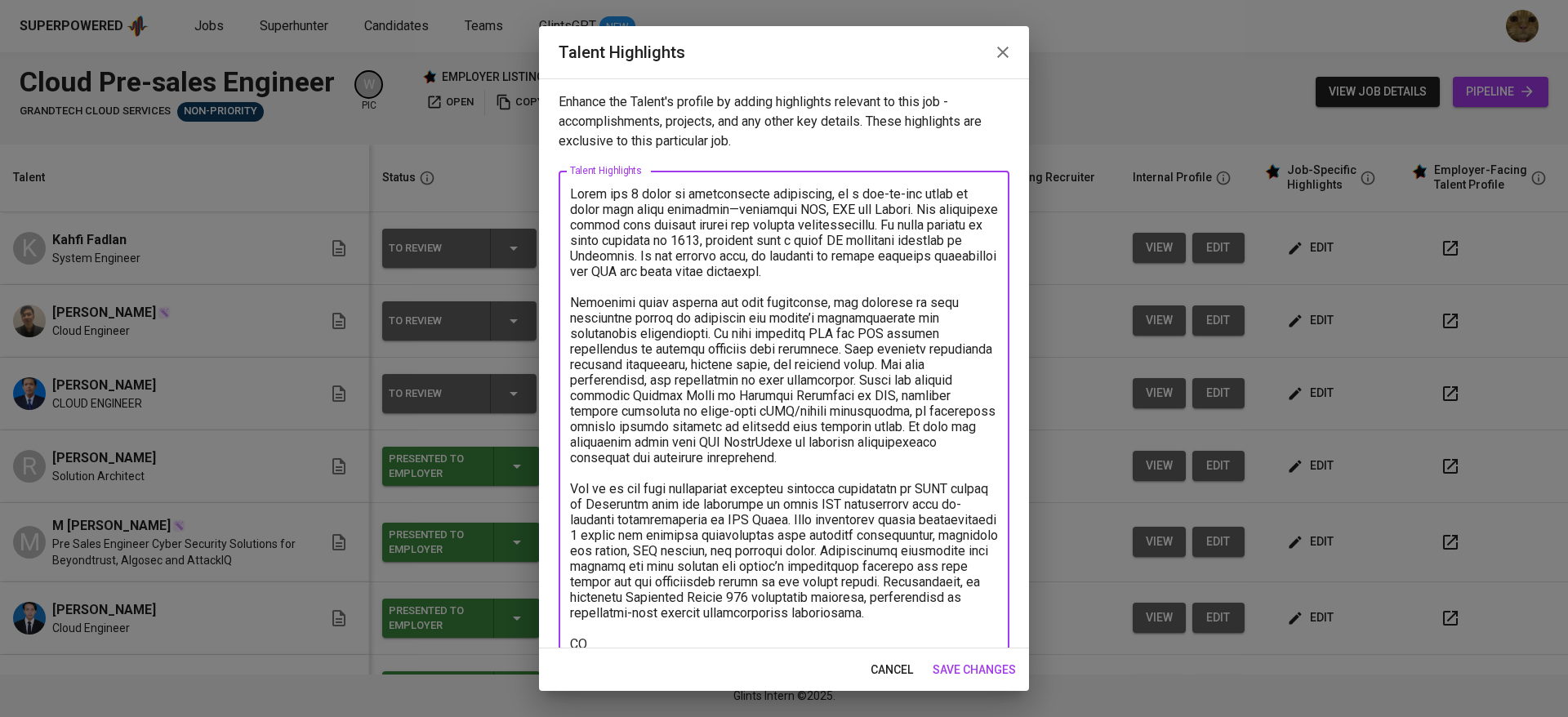
type textarea "Kahfi has 5 years of professional experience, on a day-to-day basis he works wi…"
click at [941, 659] on span "save changes" at bounding box center [974, 670] width 84 height 20
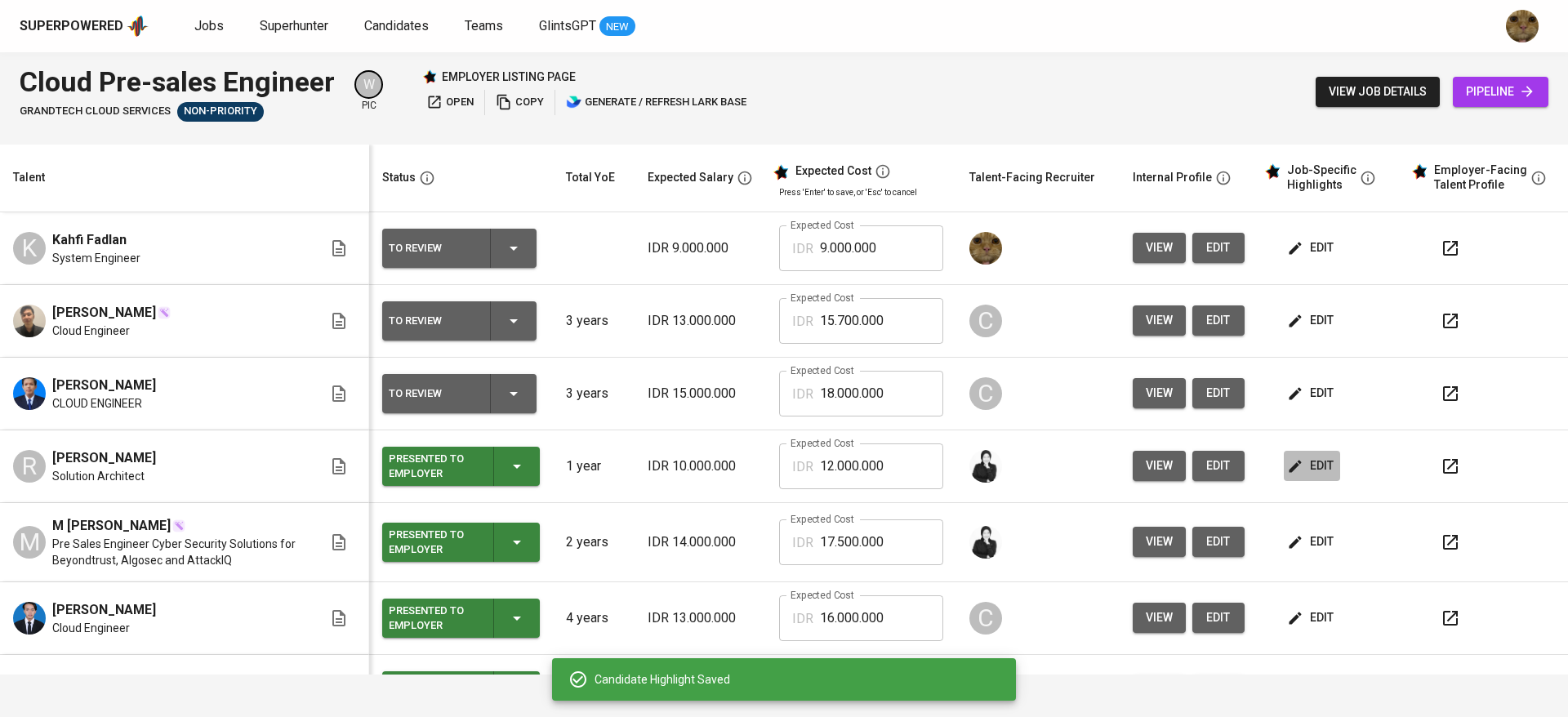
click at [1287, 462] on icon "button" at bounding box center [1295, 466] width 17 height 17
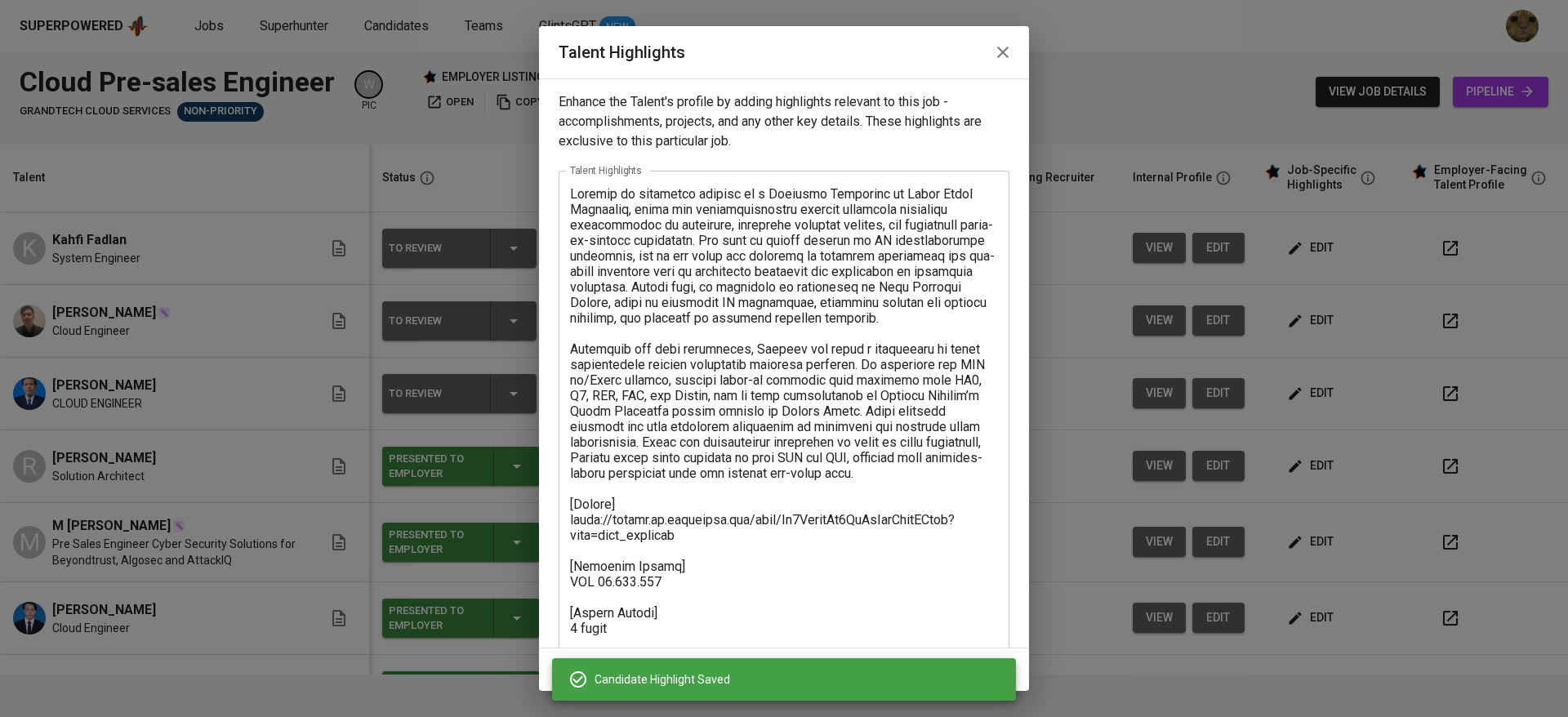
scroll to position [47, 0]
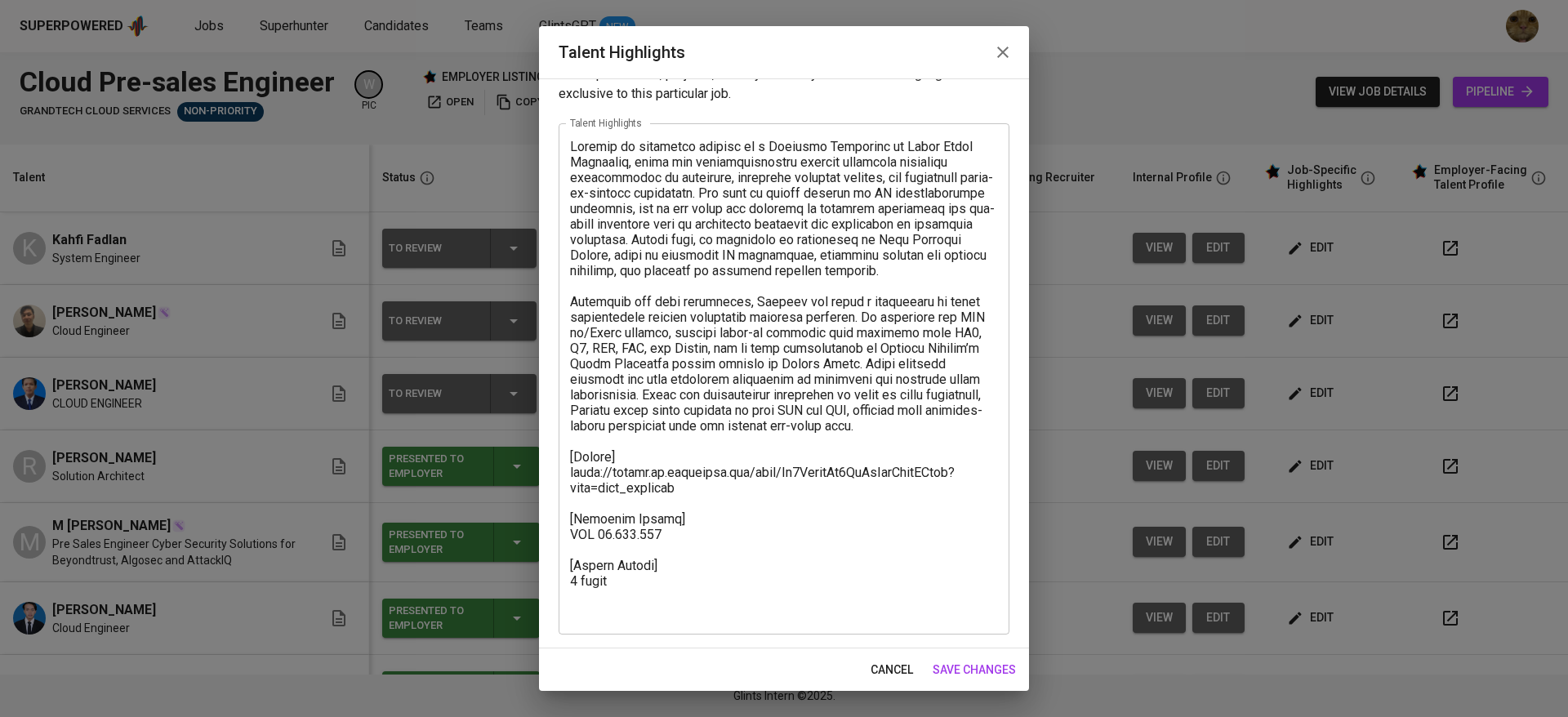
click at [886, 664] on span "cancel" at bounding box center [892, 670] width 43 height 20
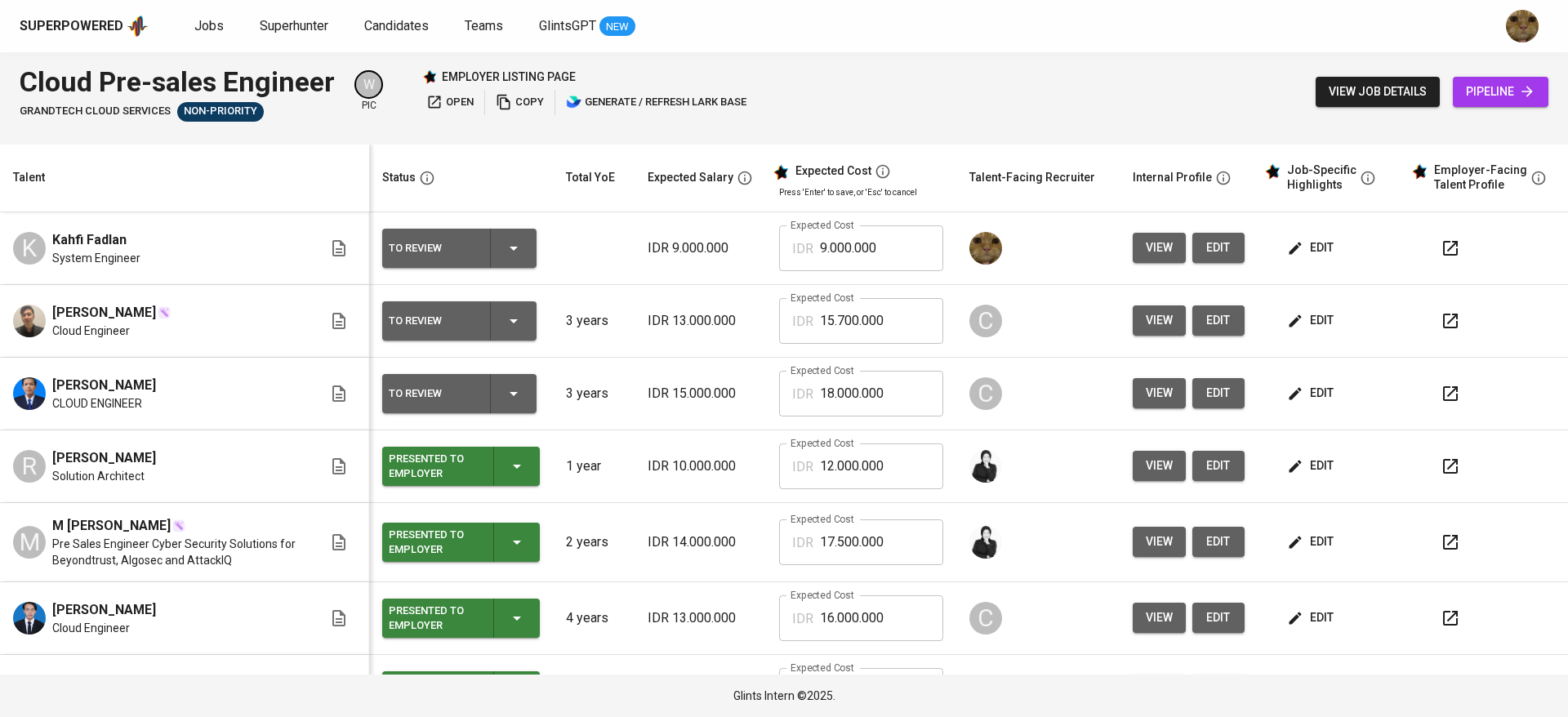
click at [1431, 263] on button "button" at bounding box center [1451, 248] width 39 height 39
click at [1296, 524] on td "edit" at bounding box center [1332, 542] width 147 height 79
click at [1299, 538] on span "edit" at bounding box center [1312, 541] width 44 height 20
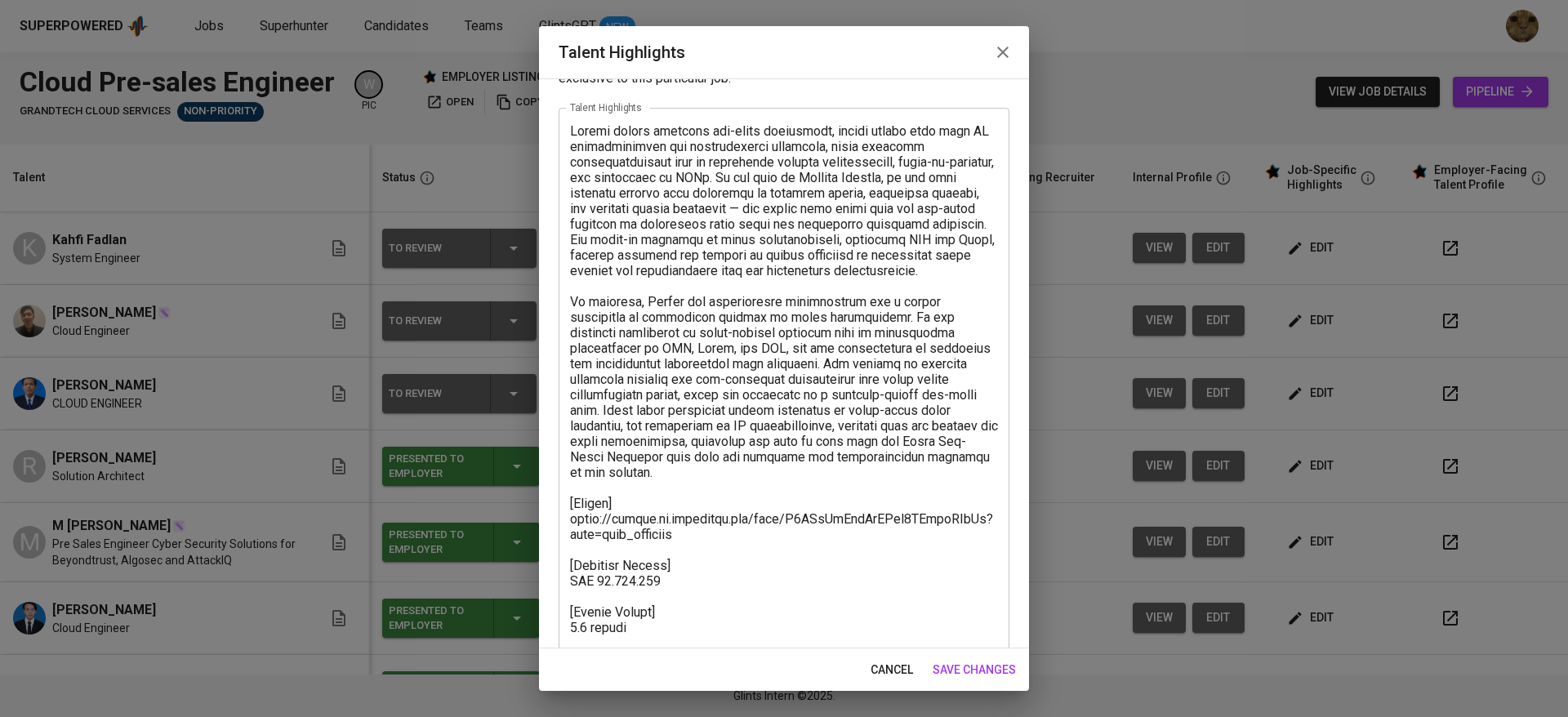
scroll to position [94, 0]
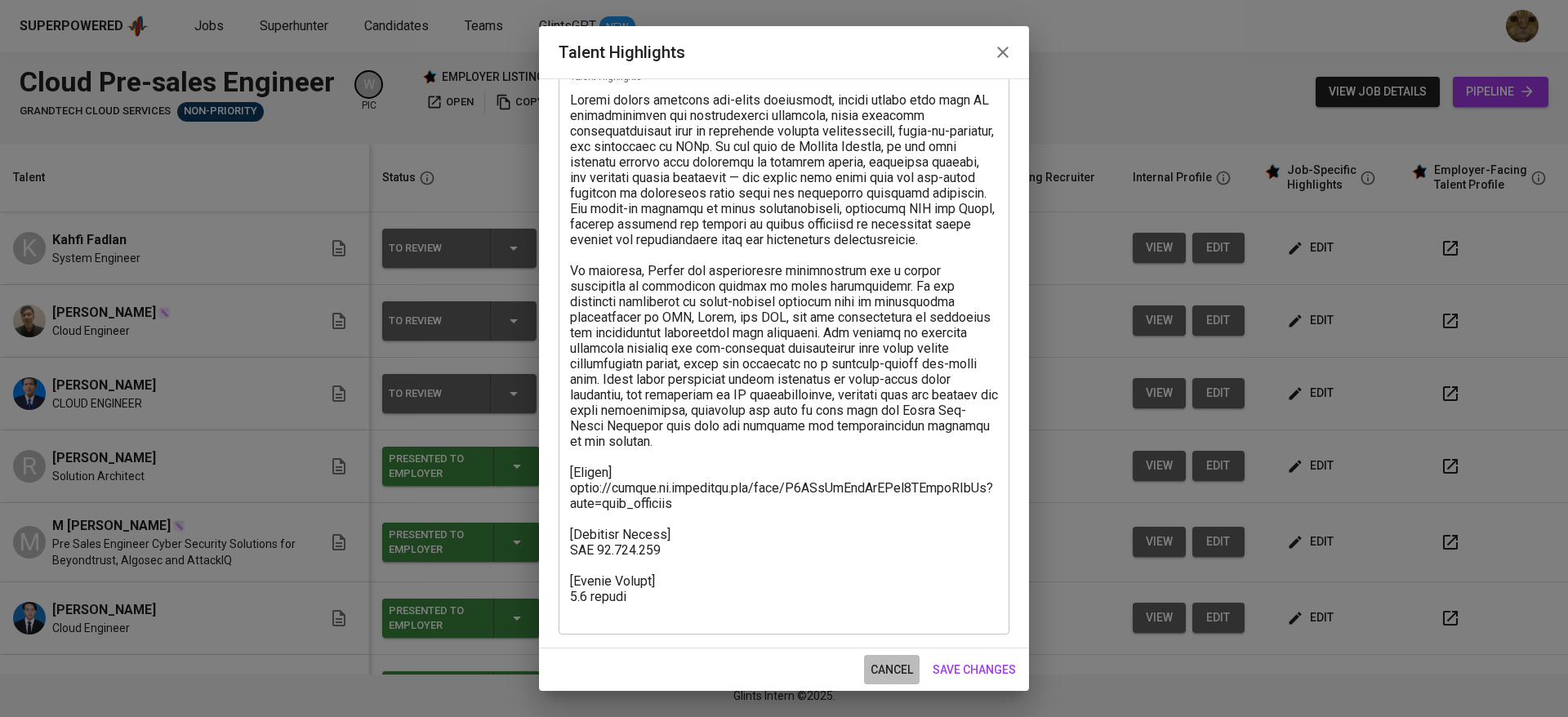
click at [902, 671] on span "cancel" at bounding box center [892, 670] width 43 height 20
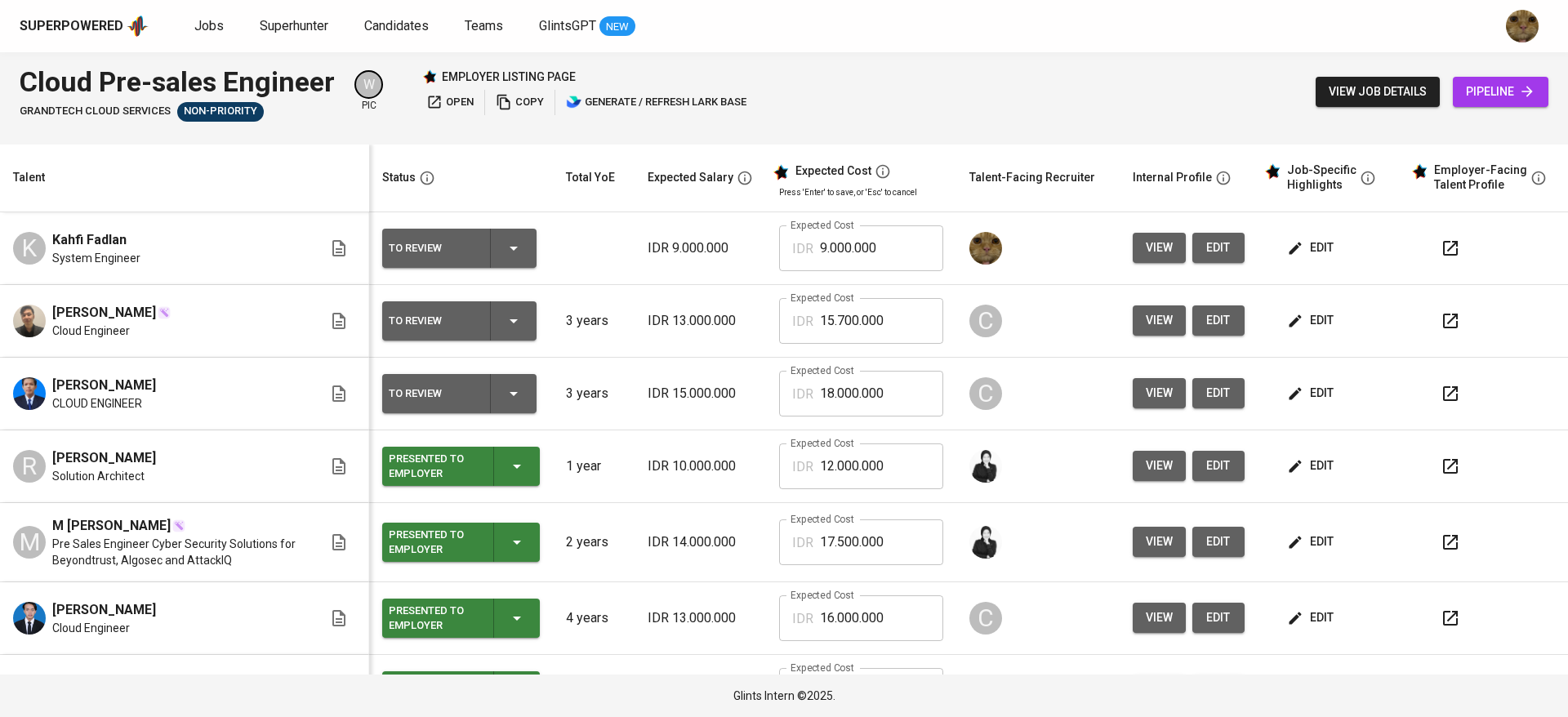
click at [1306, 244] on span "edit" at bounding box center [1312, 247] width 44 height 20
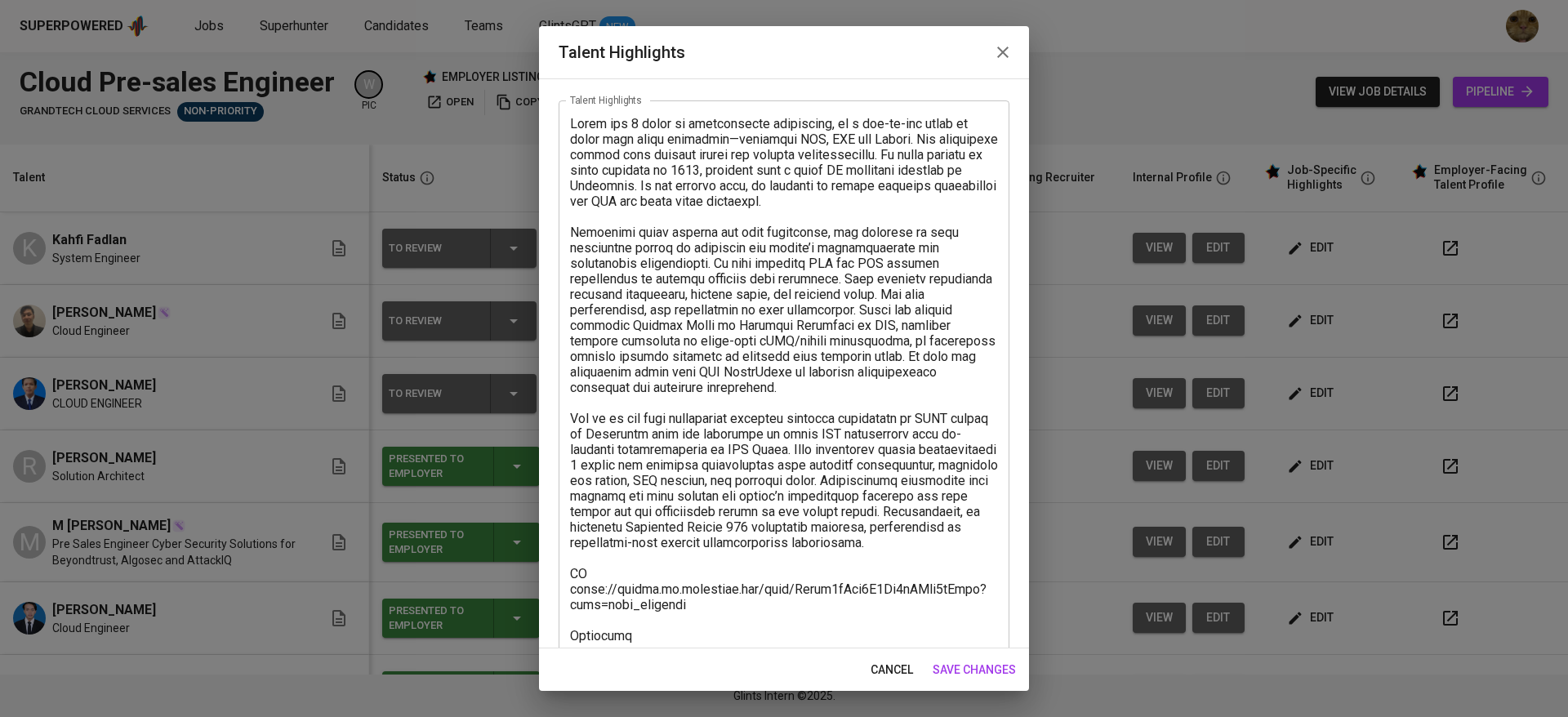
scroll to position [125, 0]
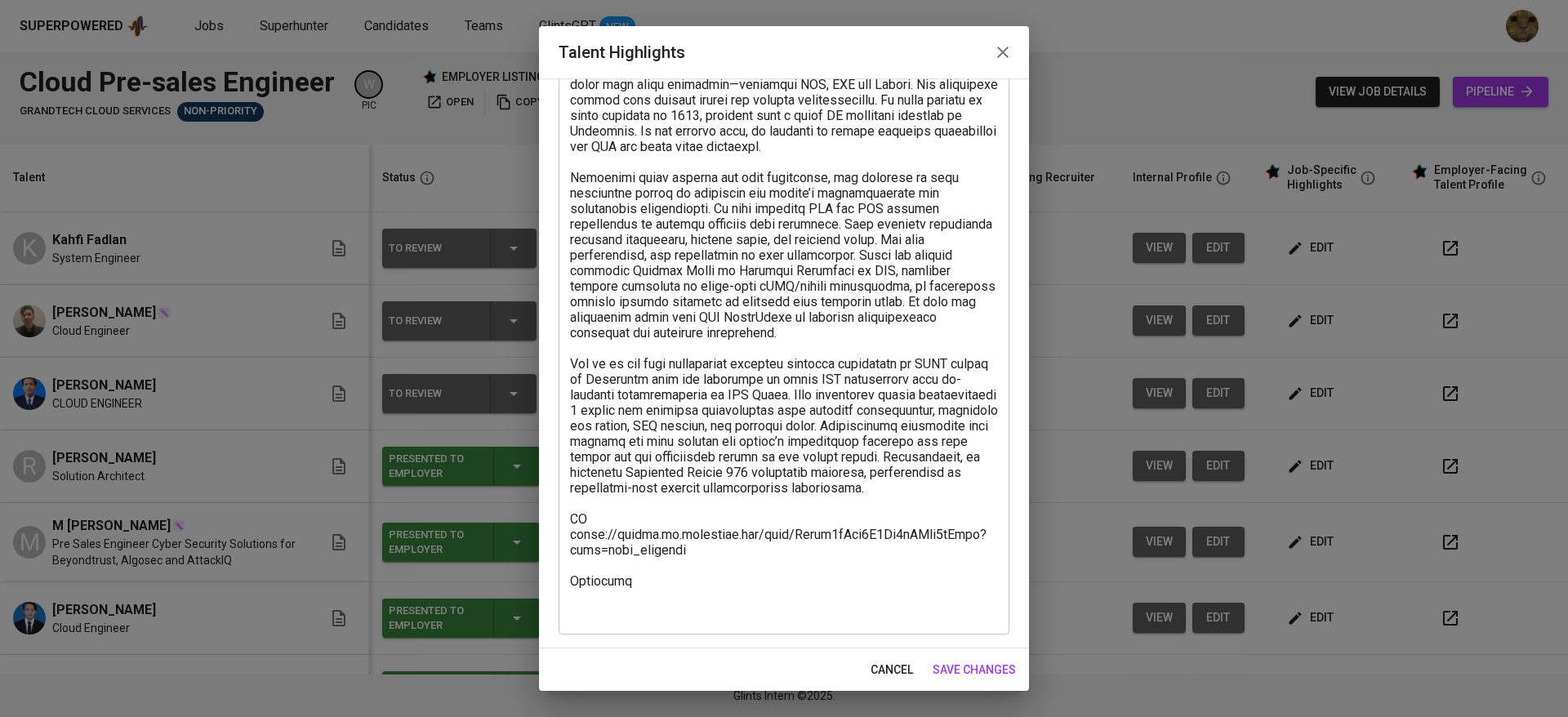
click at [697, 597] on textarea at bounding box center [784, 340] width 428 height 558
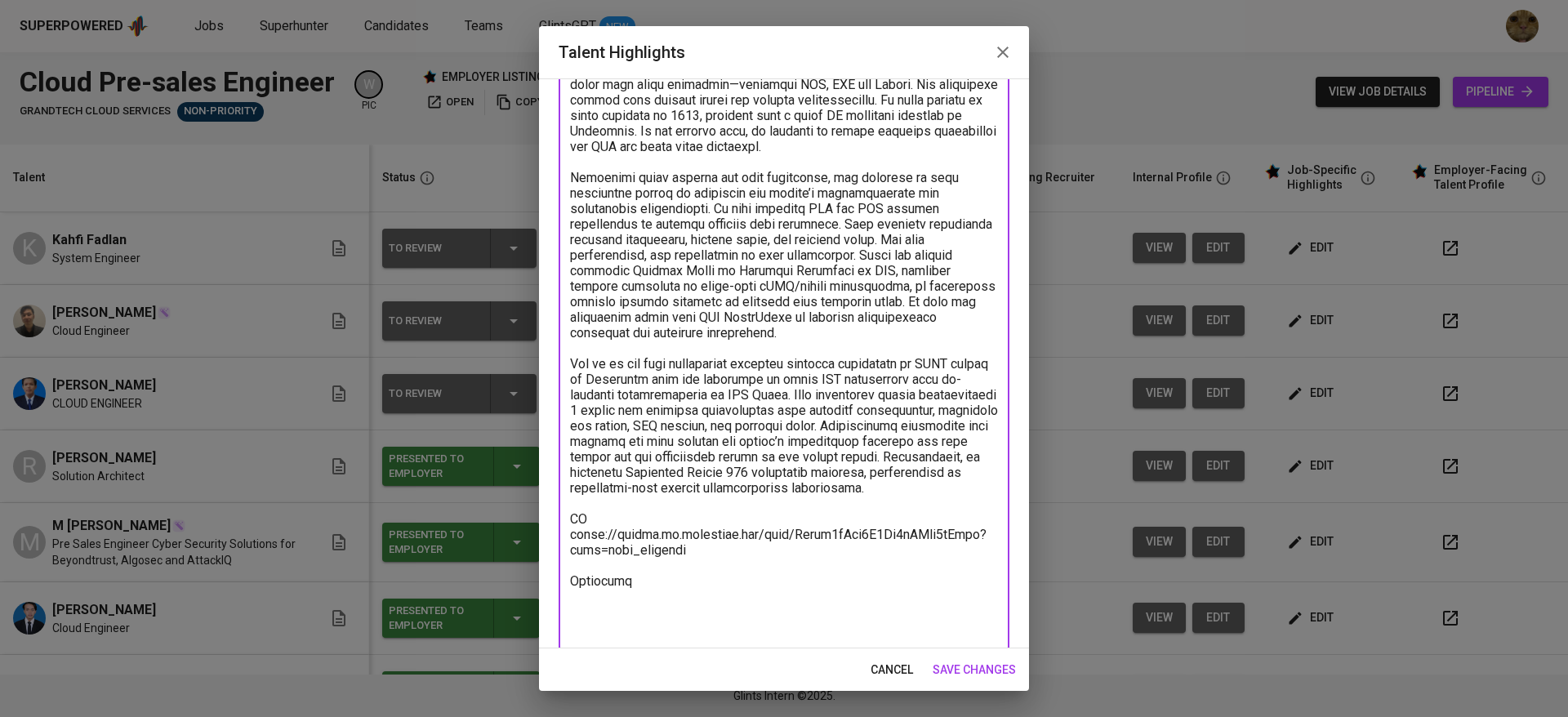
paste textarea "https://glints.sg.larksuite.com/minutes/obsgx543d55dz2u762cv22x3?from=from_copy…"
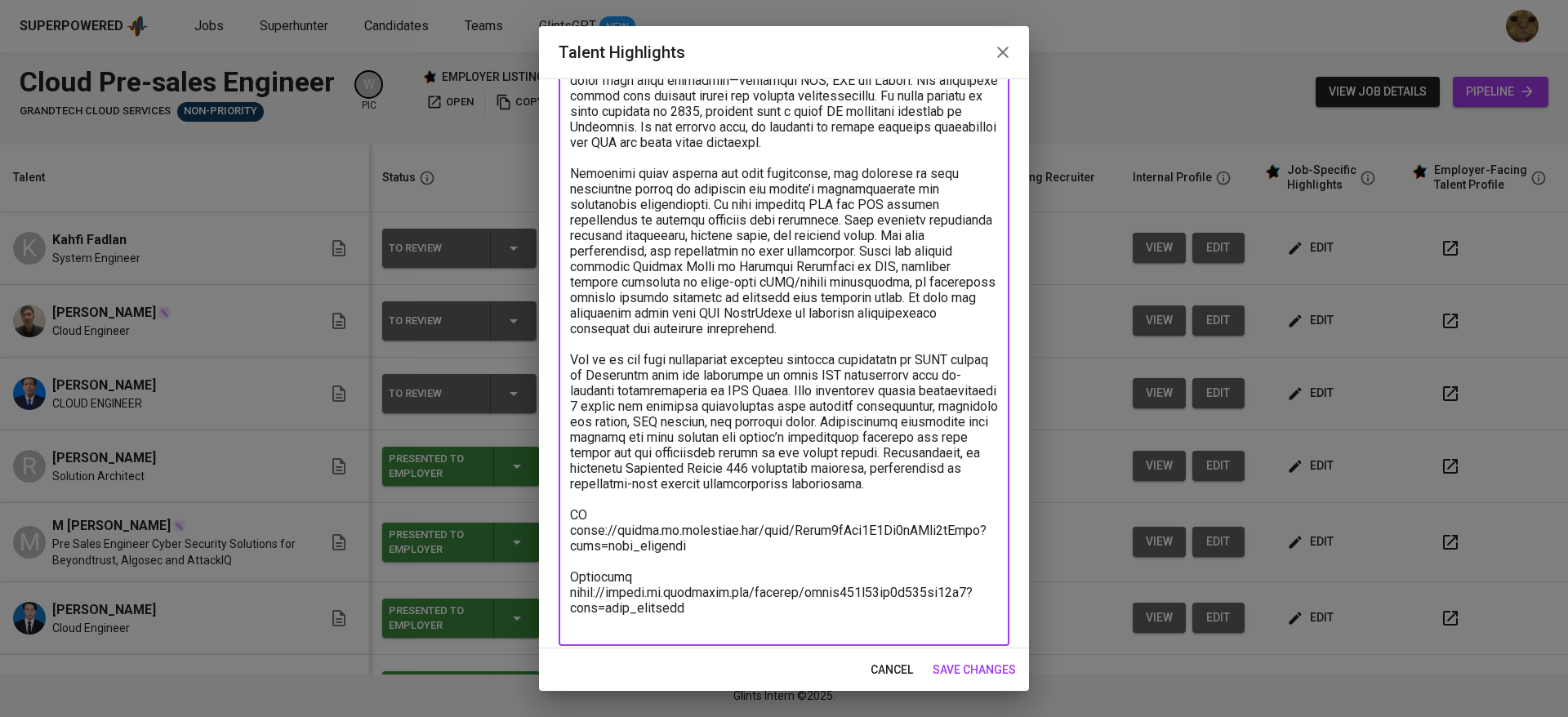
type textarea "Lorem ips 4 dolor si ametconsecte adipiscing, el s doe-te-inc utlab et dolor ma…"
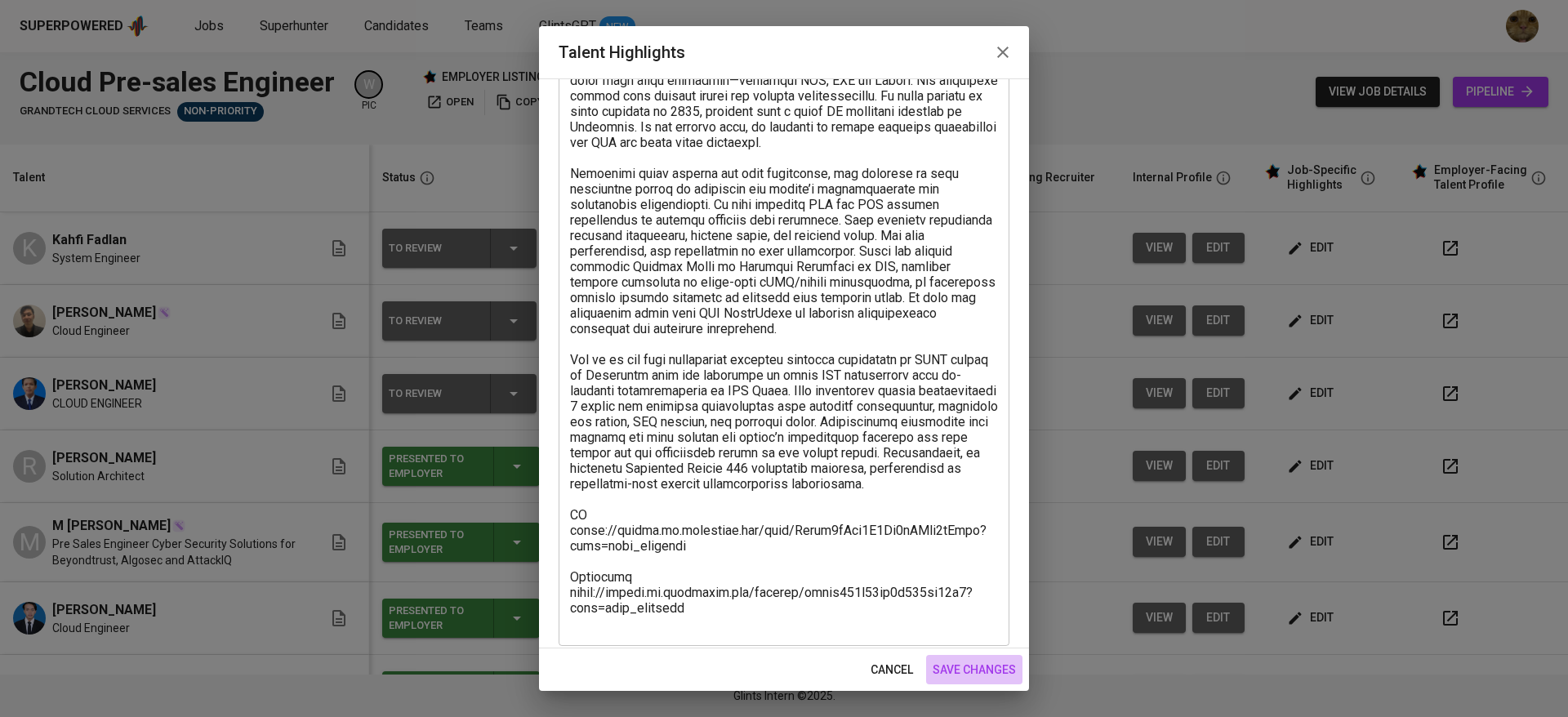
click at [972, 670] on span "save changes" at bounding box center [974, 670] width 84 height 20
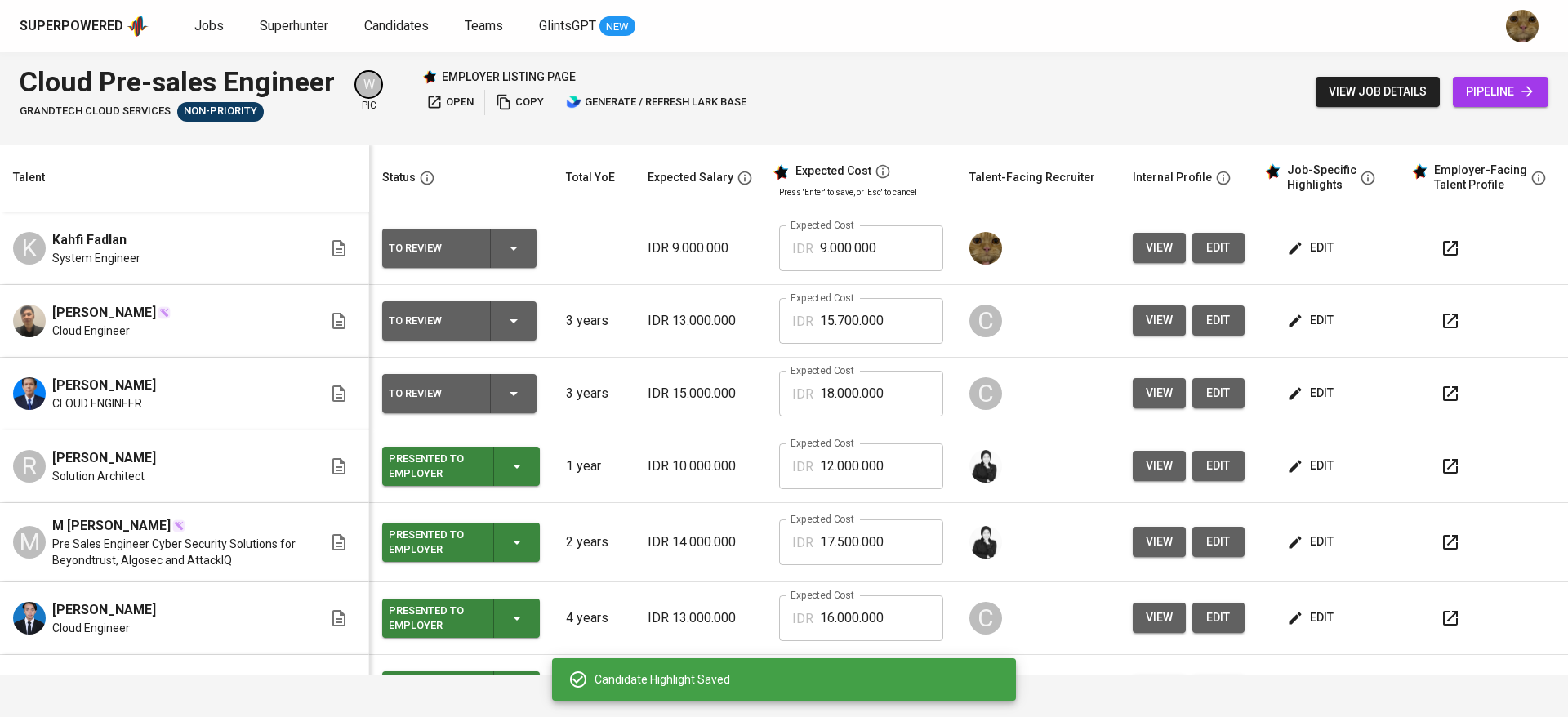
click at [1309, 623] on span "edit" at bounding box center [1312, 617] width 44 height 20
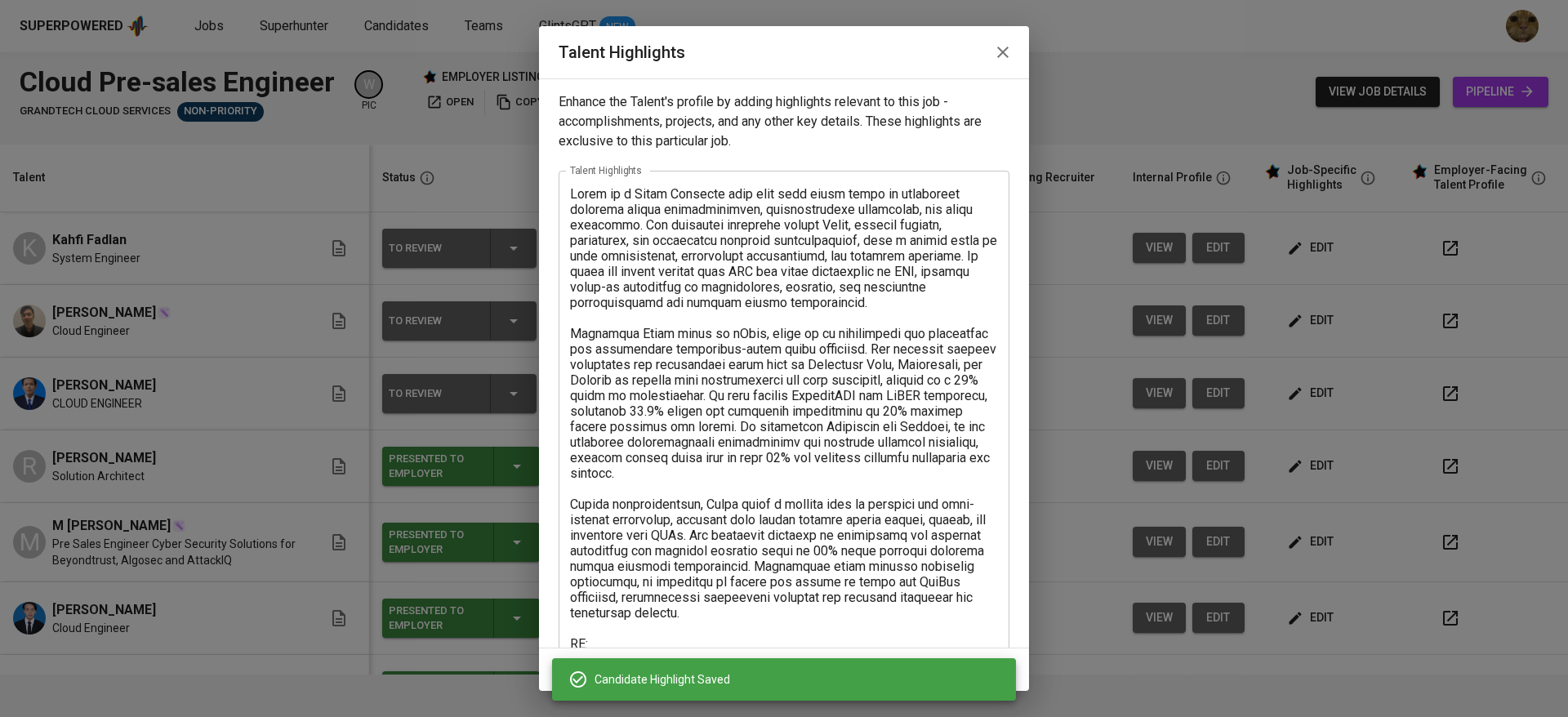
scroll to position [171, 0]
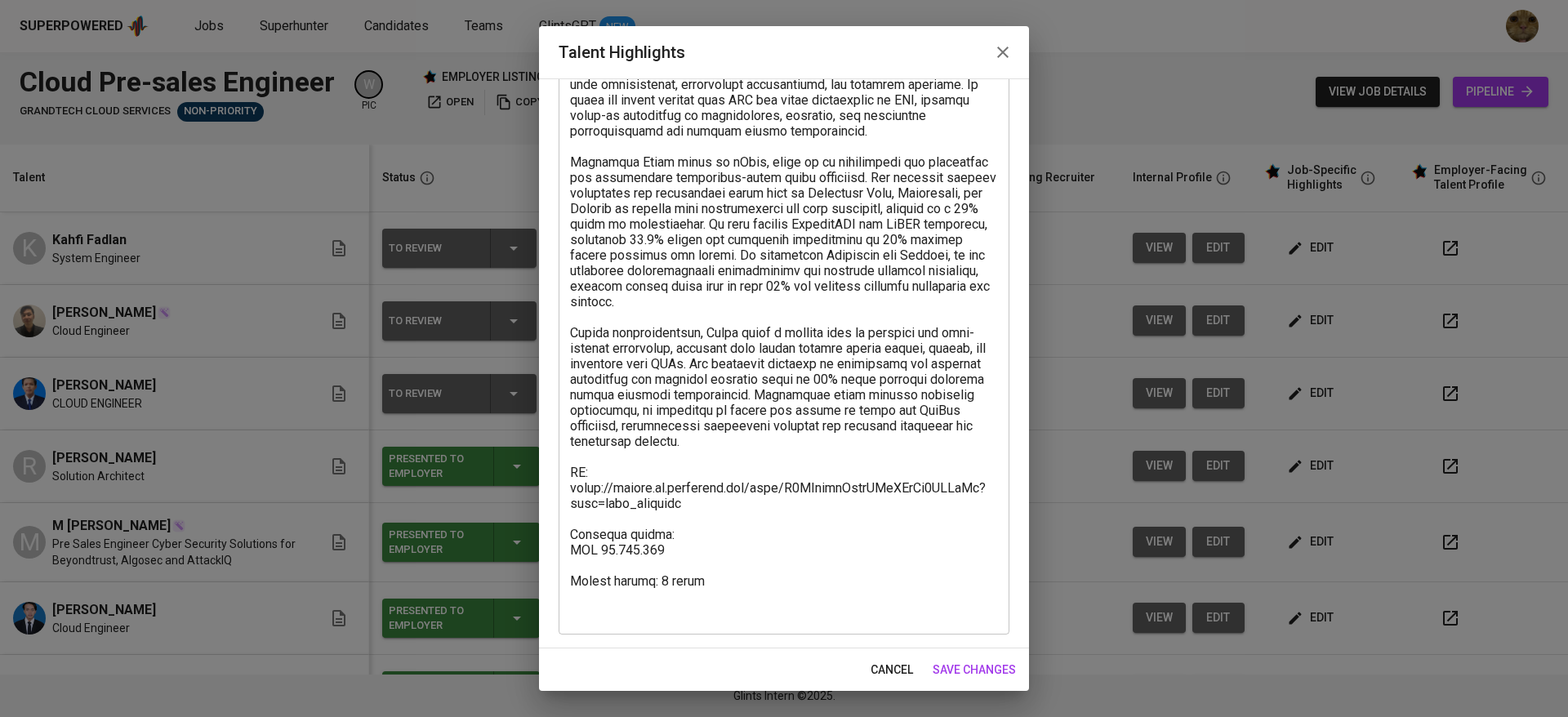
click at [914, 667] on button "cancel" at bounding box center [892, 670] width 56 height 30
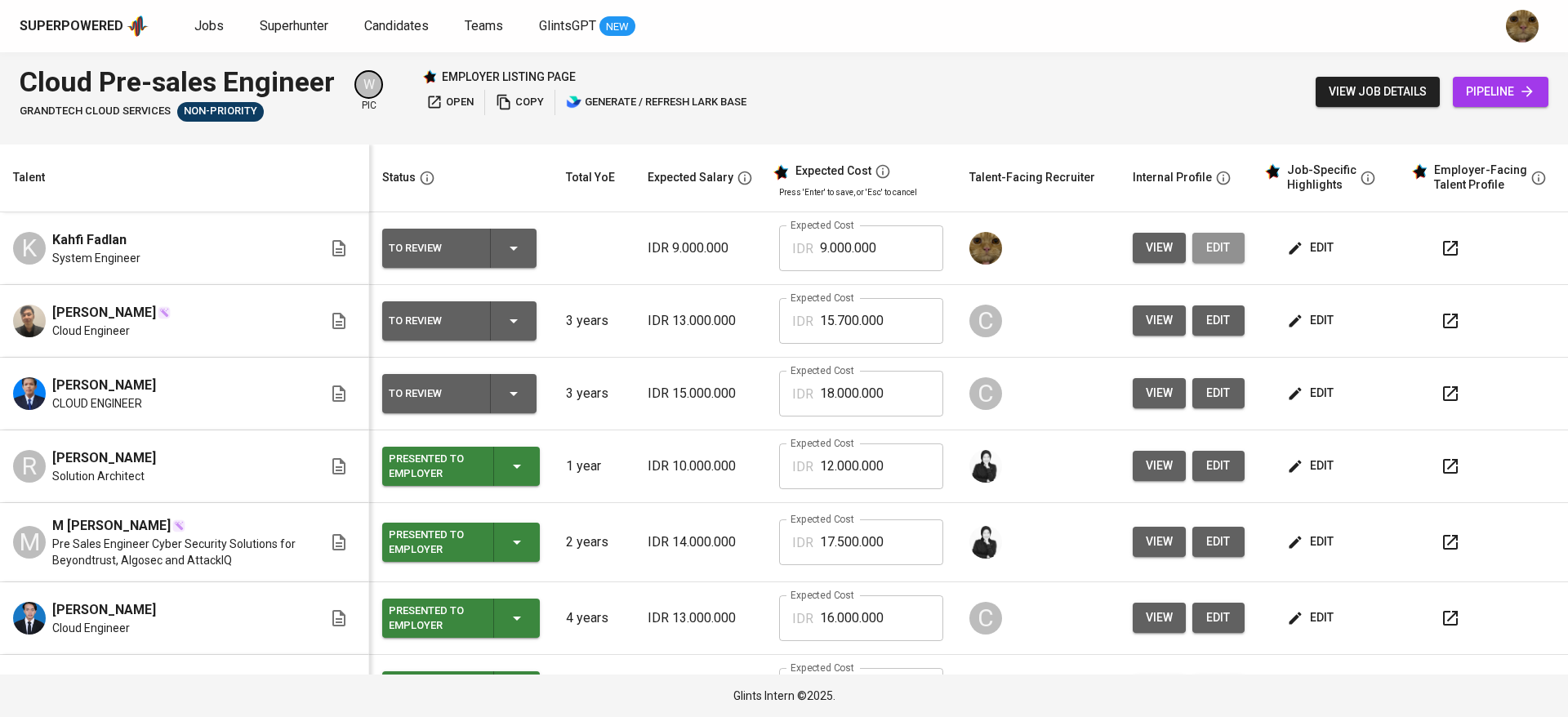
click at [1205, 248] on span "edit" at bounding box center [1218, 247] width 26 height 20
click at [1431, 243] on button "button" at bounding box center [1451, 248] width 39 height 39
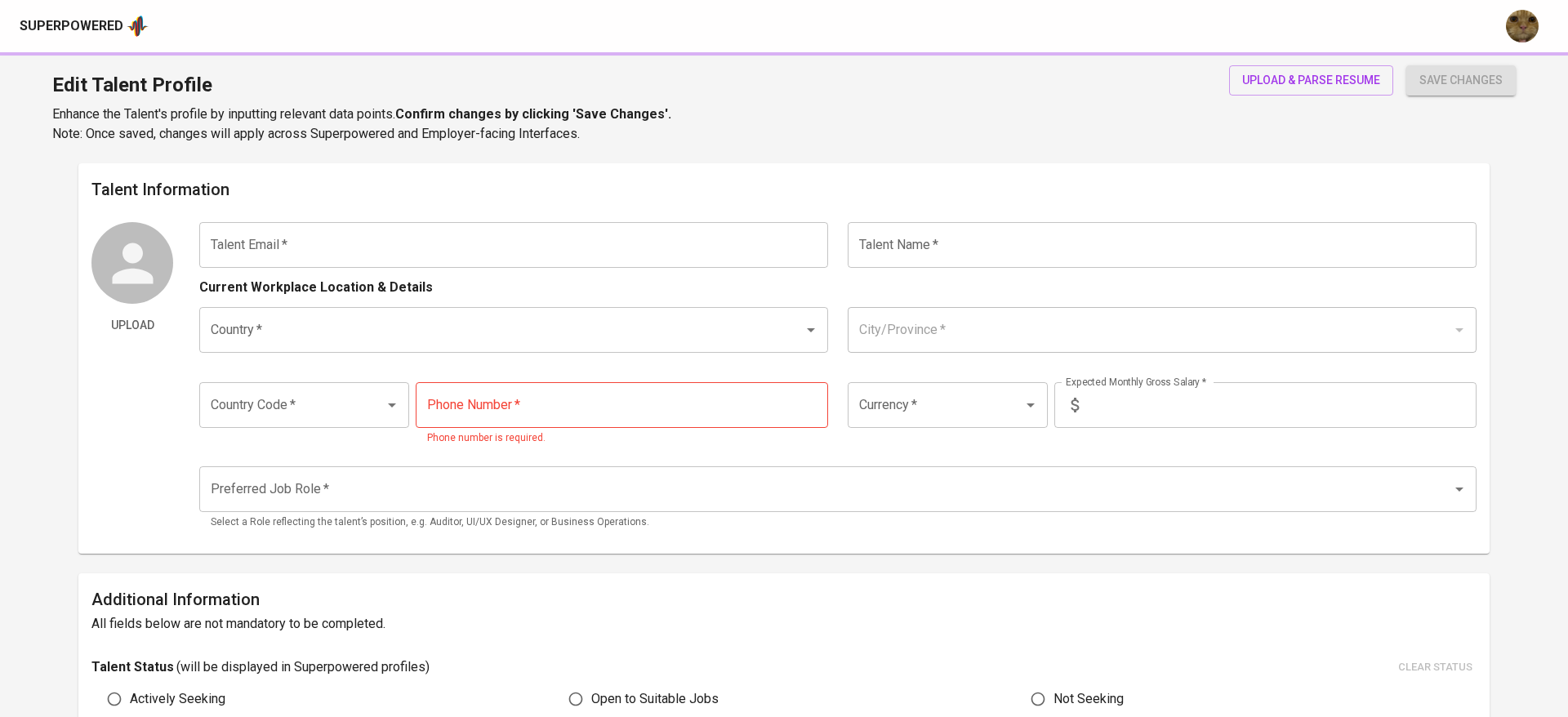
type input "[EMAIL_ADDRESS][DOMAIN_NAME]"
type input "Kahfi Fadlan"
type input "[GEOGRAPHIC_DATA]"
type input "Jakarta Pusat, DKI Jakarta"
type input "+62"
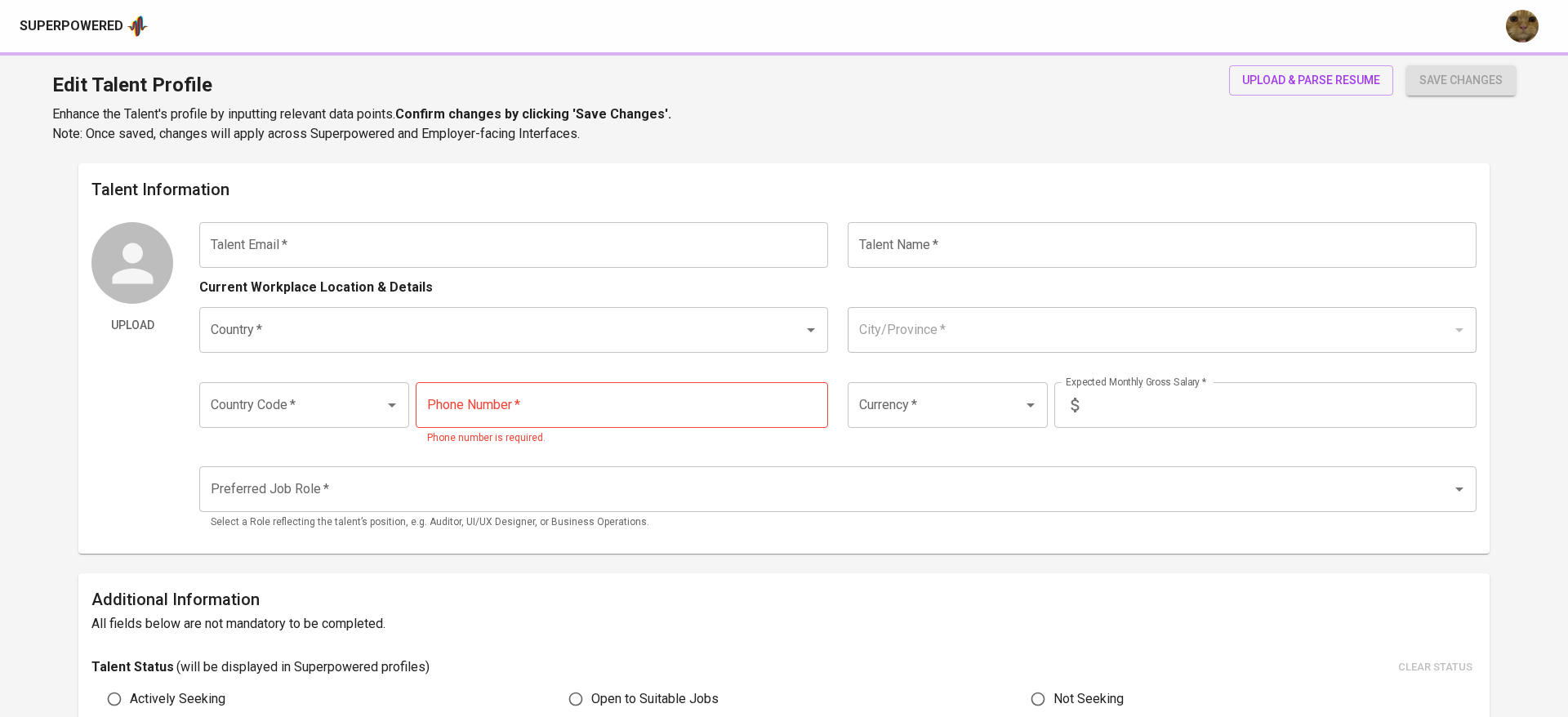
type input "899-4123-237"
type input "IDR"
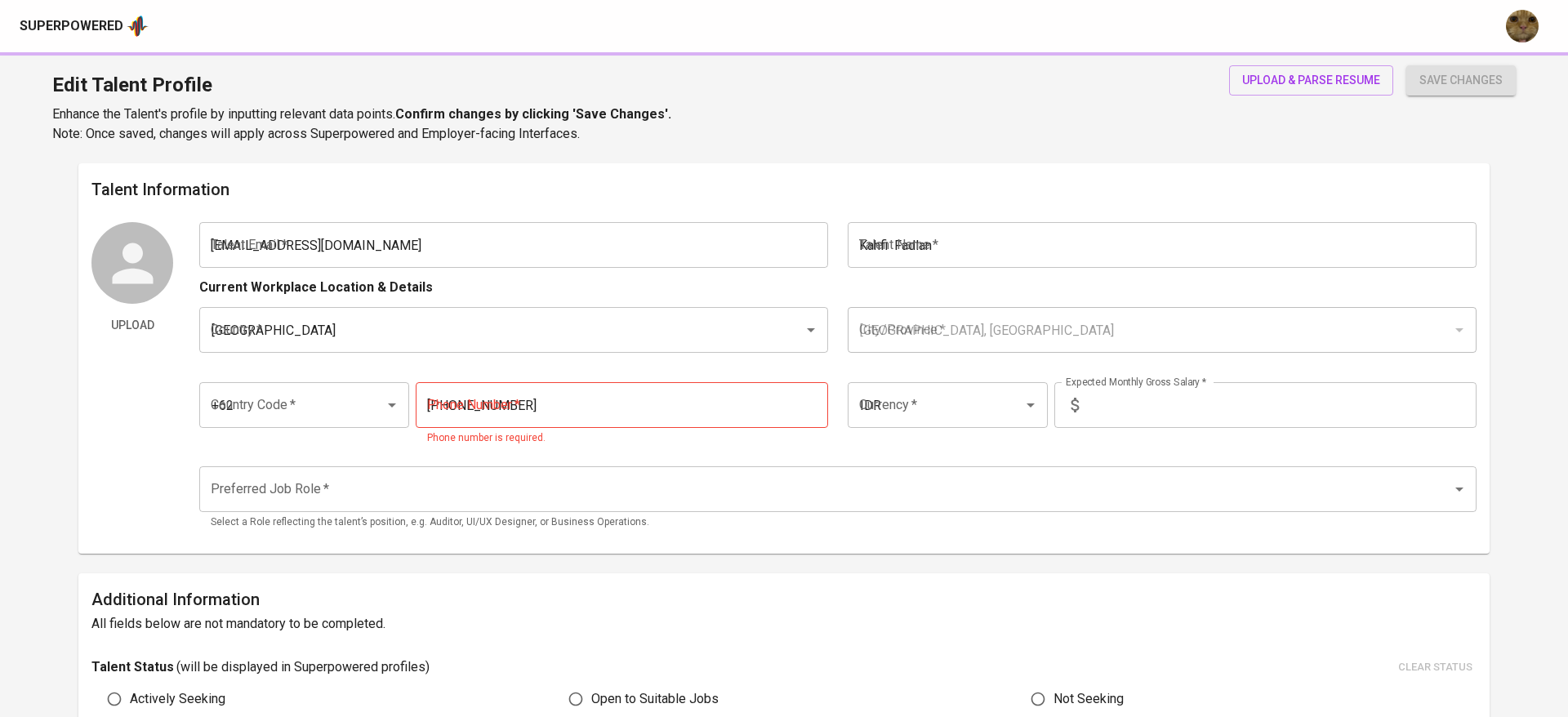
radio input "true"
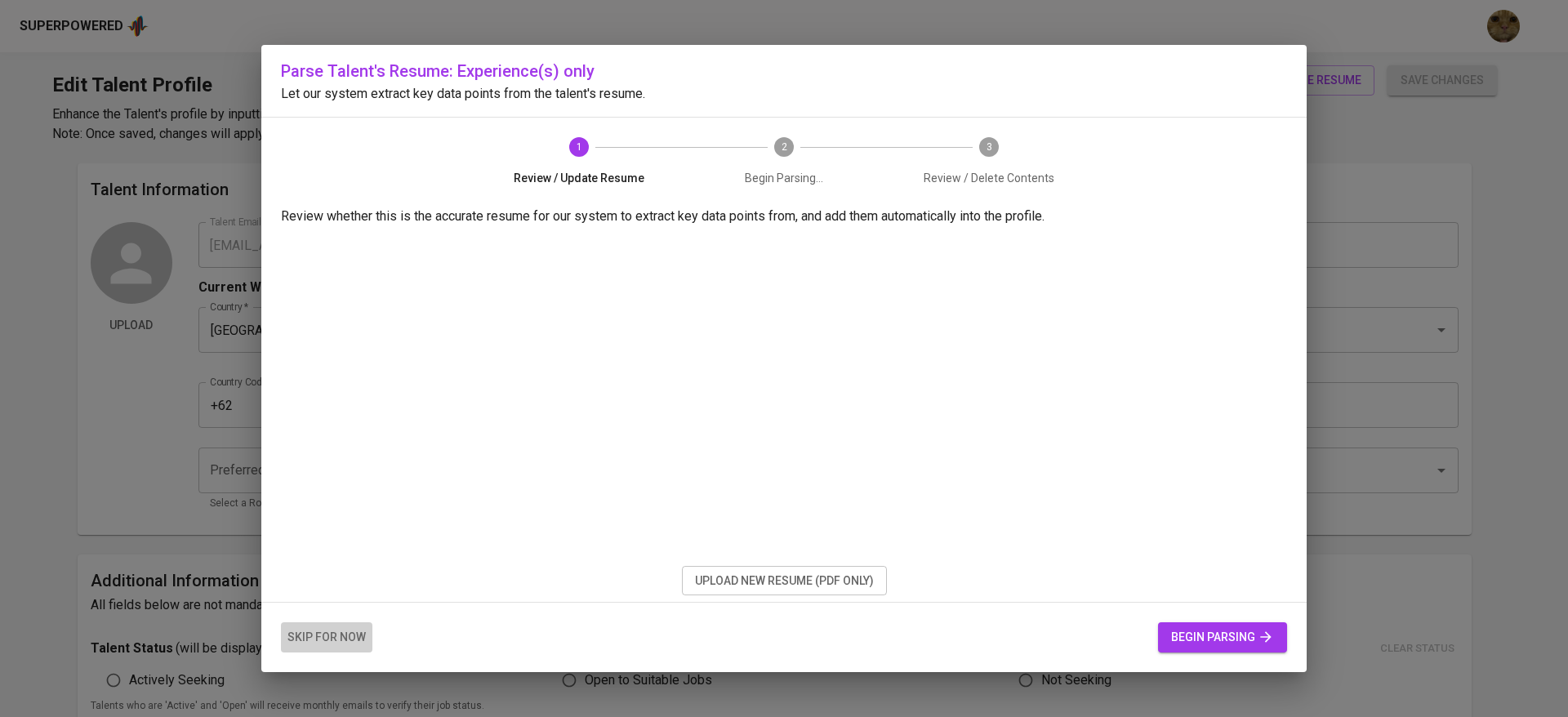
click at [335, 631] on span "skip for now" at bounding box center [327, 637] width 78 height 20
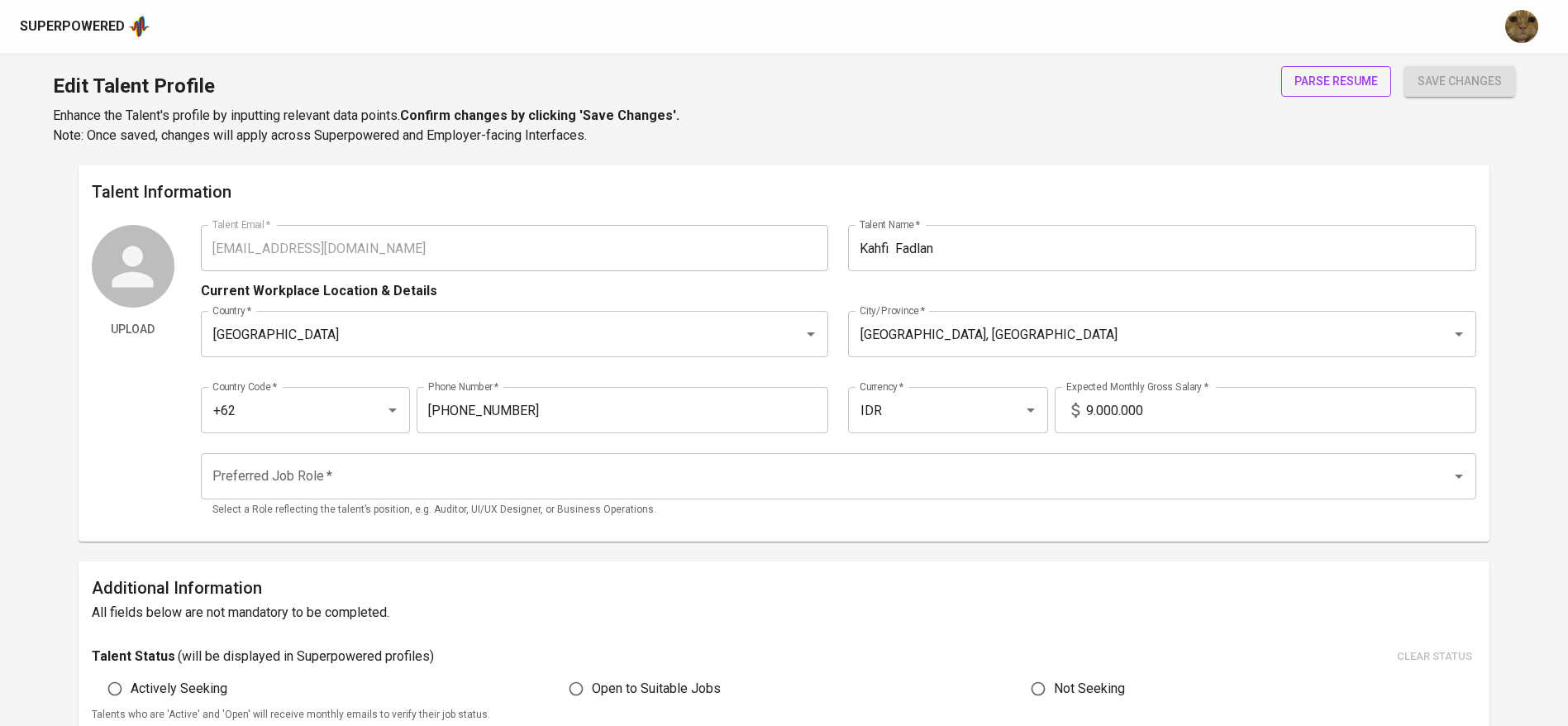
click at [1336, 81] on span "parse resume" at bounding box center [1335, 81] width 84 height 21
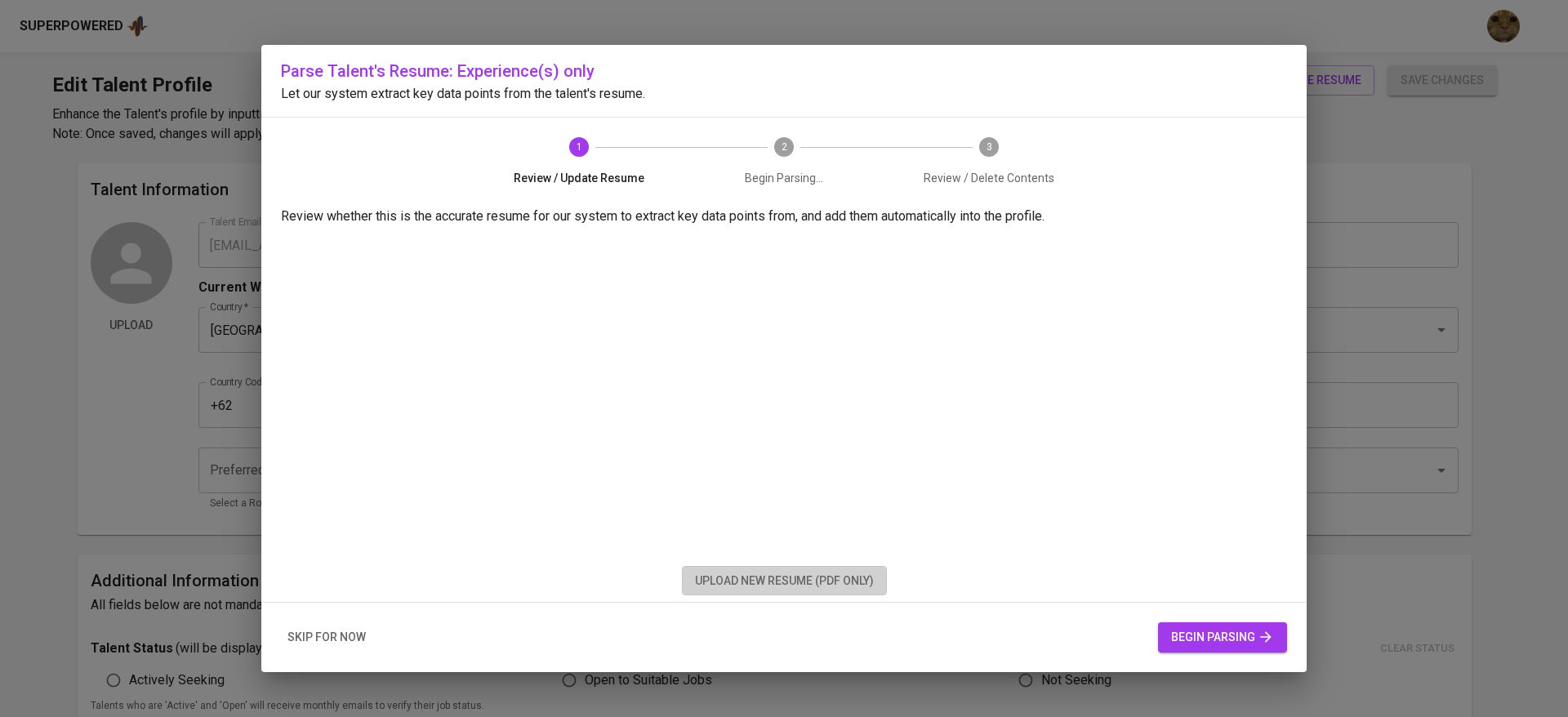
click at [774, 580] on span "upload new resume (pdf only)" at bounding box center [784, 580] width 179 height 20
click at [1192, 644] on span "begin parsing" at bounding box center [1223, 637] width 103 height 20
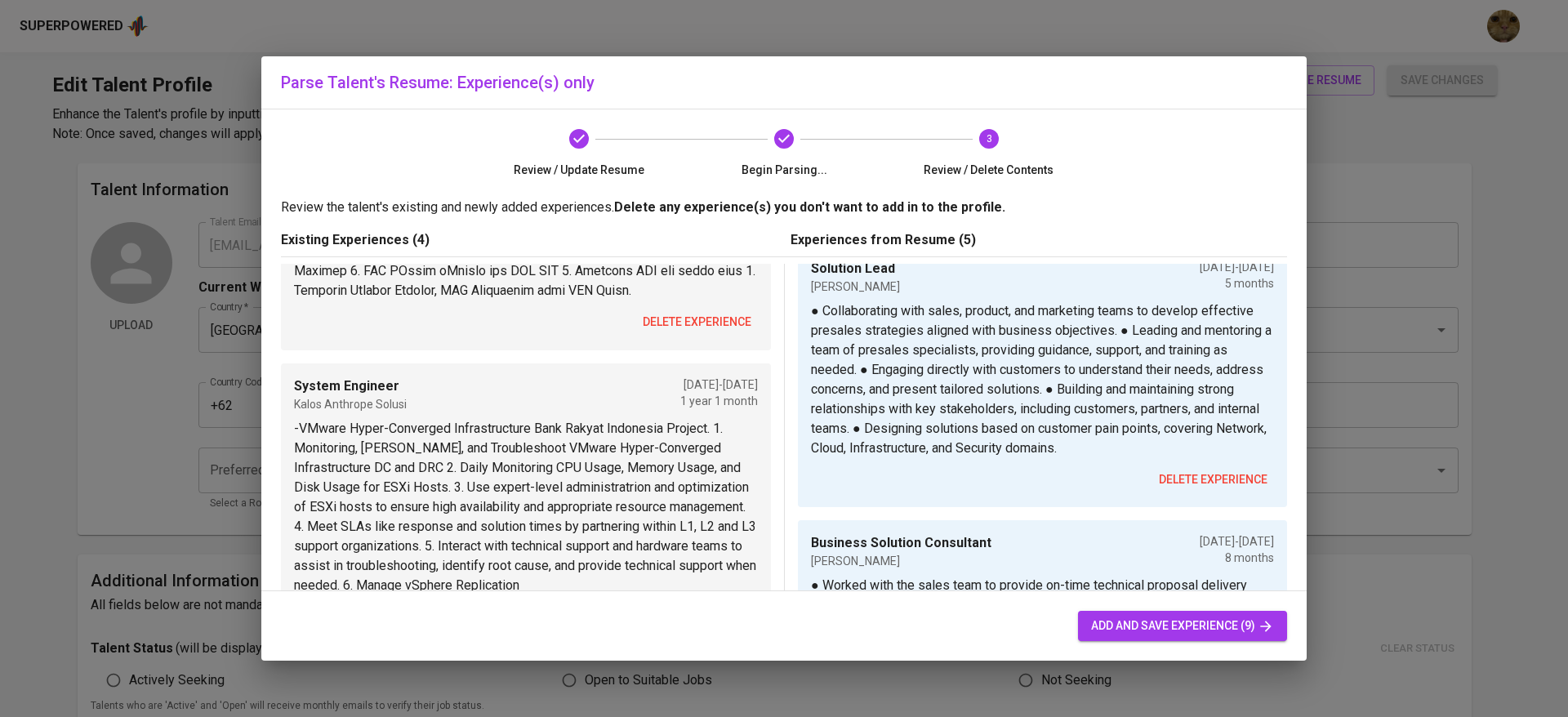
scroll to position [324, 0]
click at [1152, 624] on span "add and save experience (9)" at bounding box center [1183, 626] width 183 height 20
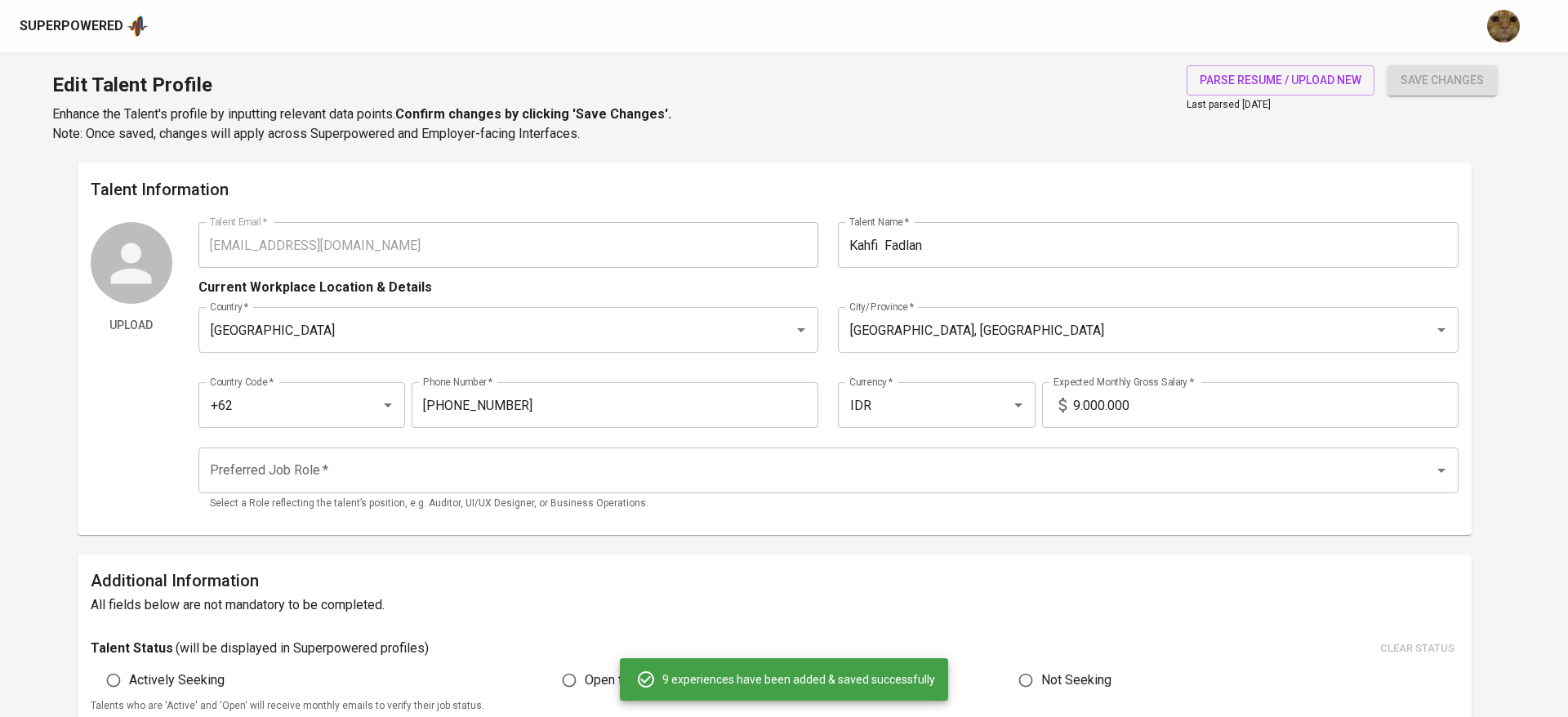
type input "Sr. Cloud Architect"
type input "PT. Berca Hardayaperkasa"
type input "06/01/2024"
type textarea "● Consulting with customers on business and technical requirements. ● Developin…"
type input "PT Info Solusindo Data Utama"
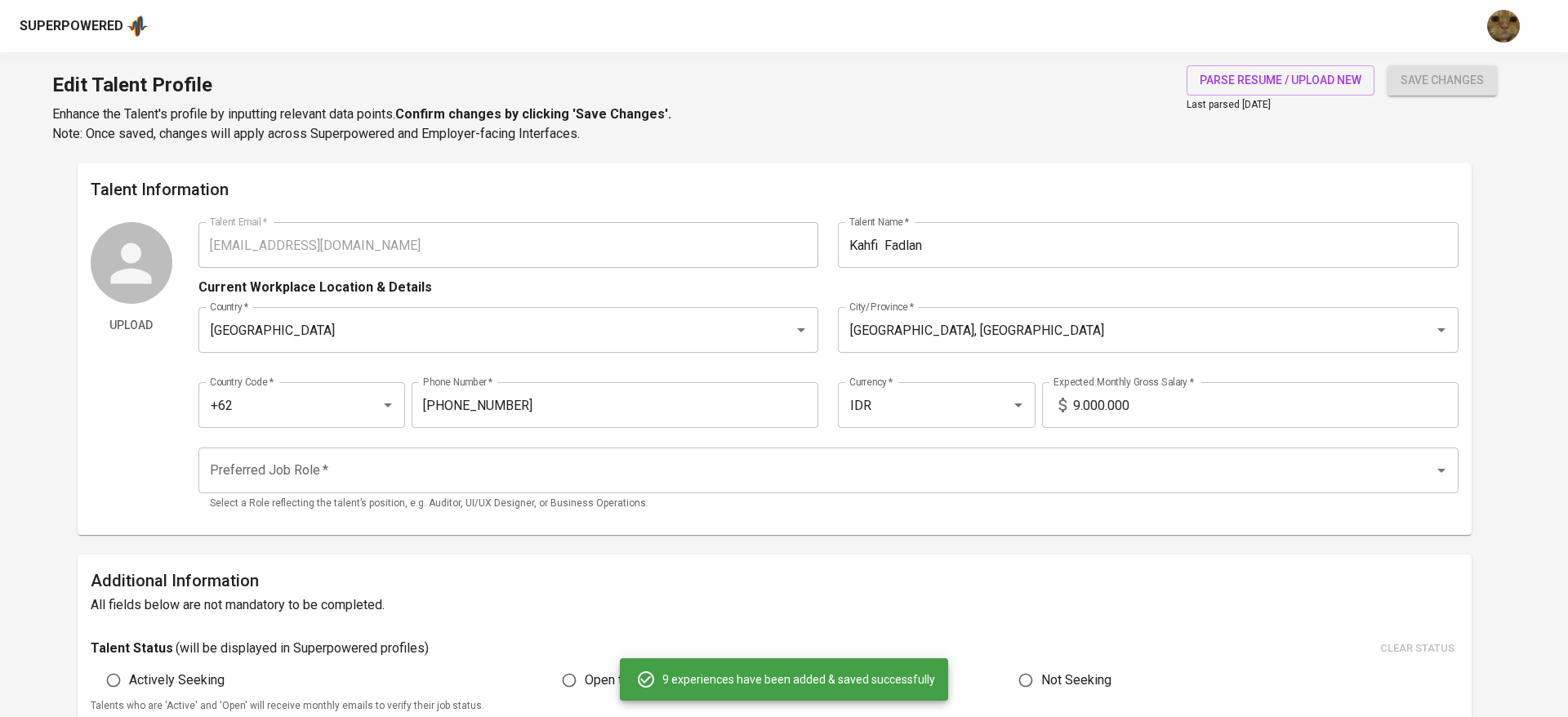
checkbox input "true"
type input "12/01/2020"
type textarea "-VMware Hyper-Converged Infrastructure Bank Rakyat Indonesia Project. 1. Monito…"
type input "Solution Lead"
type input "Cahaya Arif Abadi"
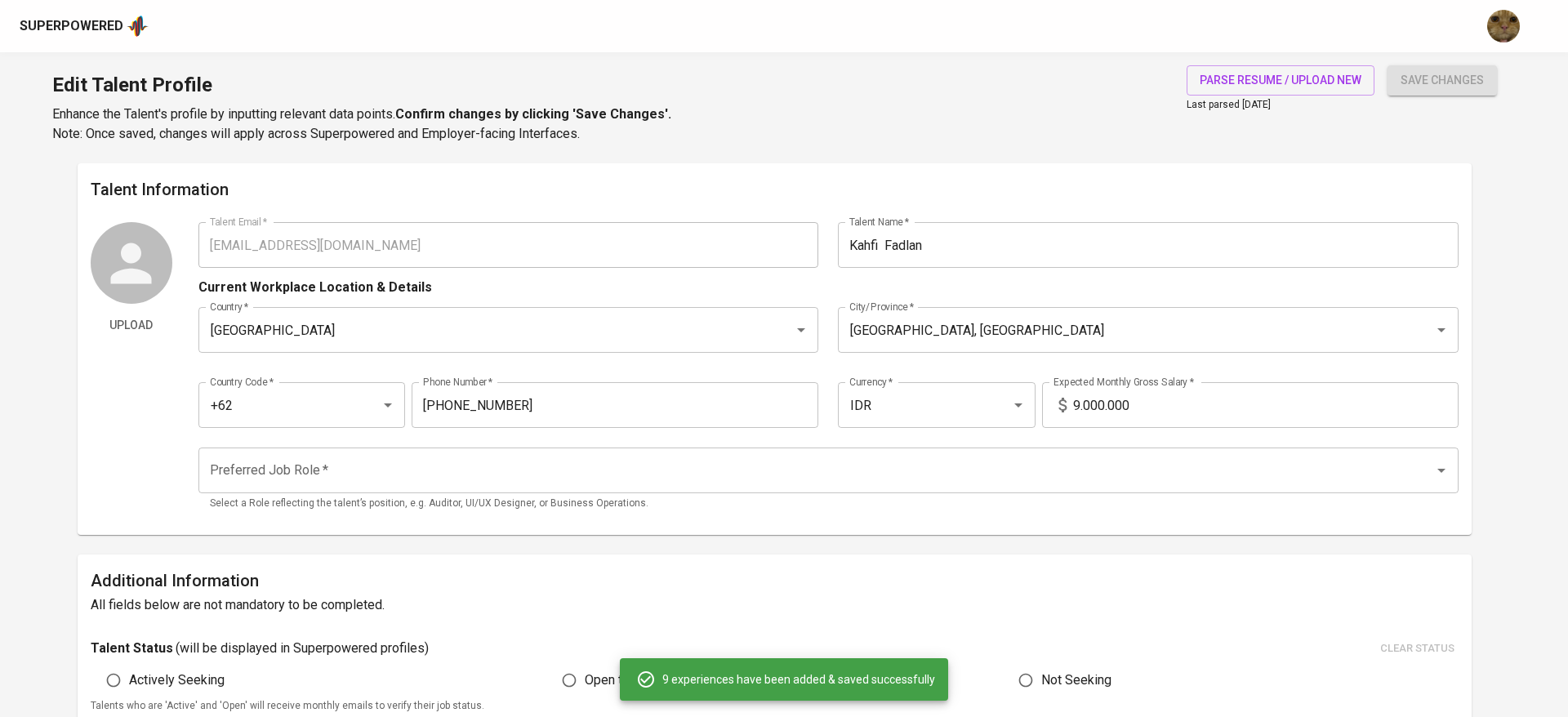
type input "01/01/2024"
type input "06/01/2024"
type textarea "● Collaborating with sales, product, and marketing teams to develop effective p…"
type input "Business Solution Consultant"
type input "Cahaya Arif Abadi"
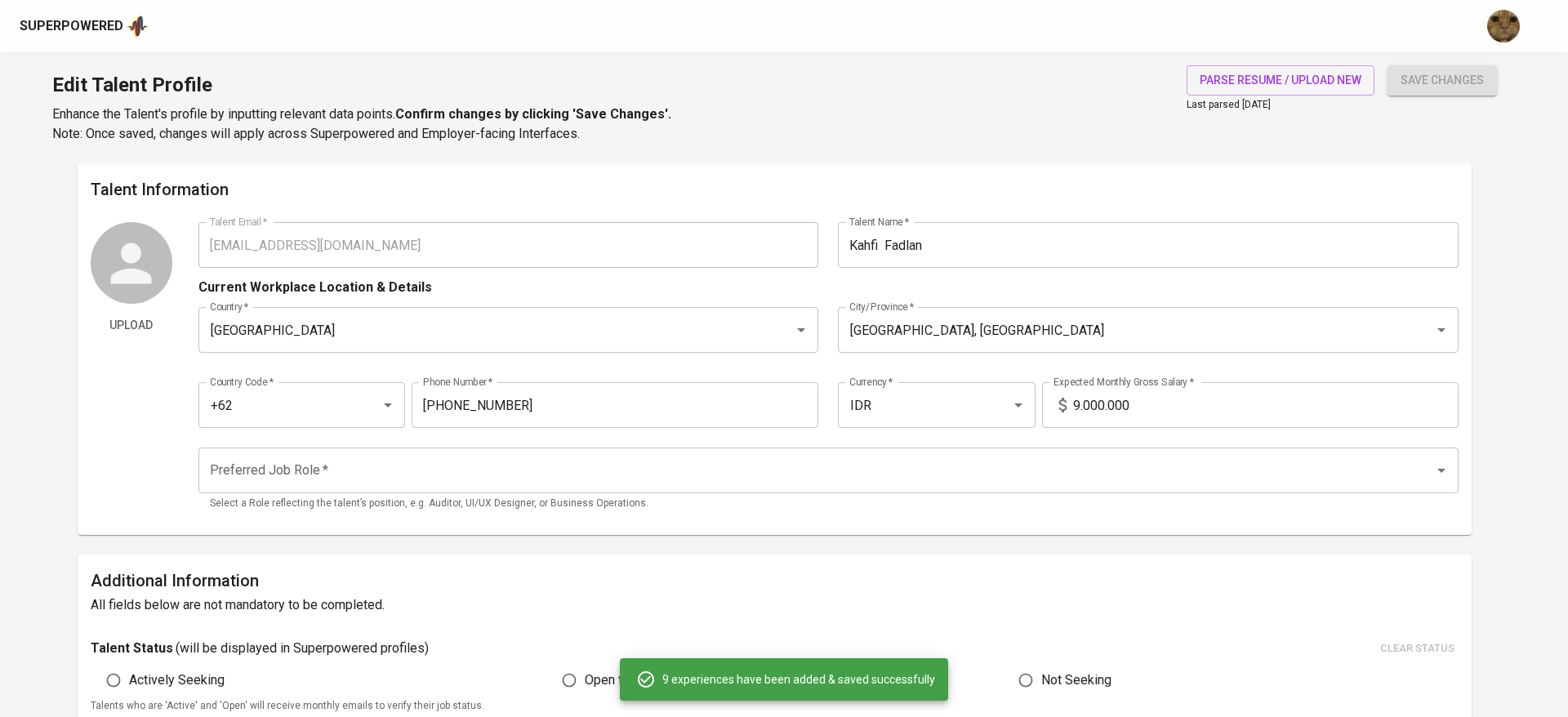
type input "05/01/2023"
type input "01/01/2024"
type textarea "● Worked with the sales team to provide on-time technical proposal delivery bas…"
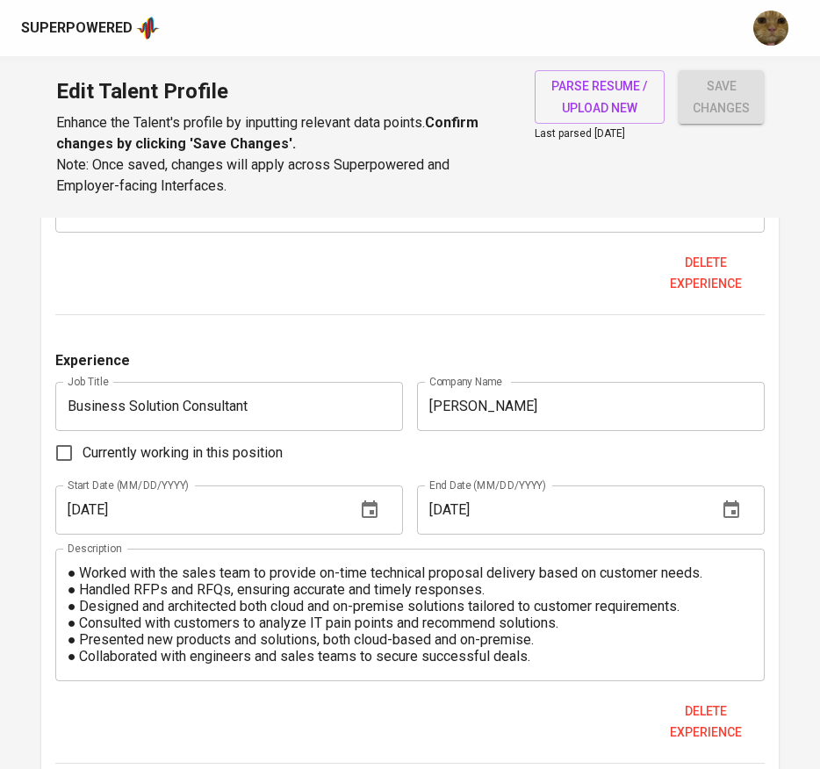
scroll to position [2946, 0]
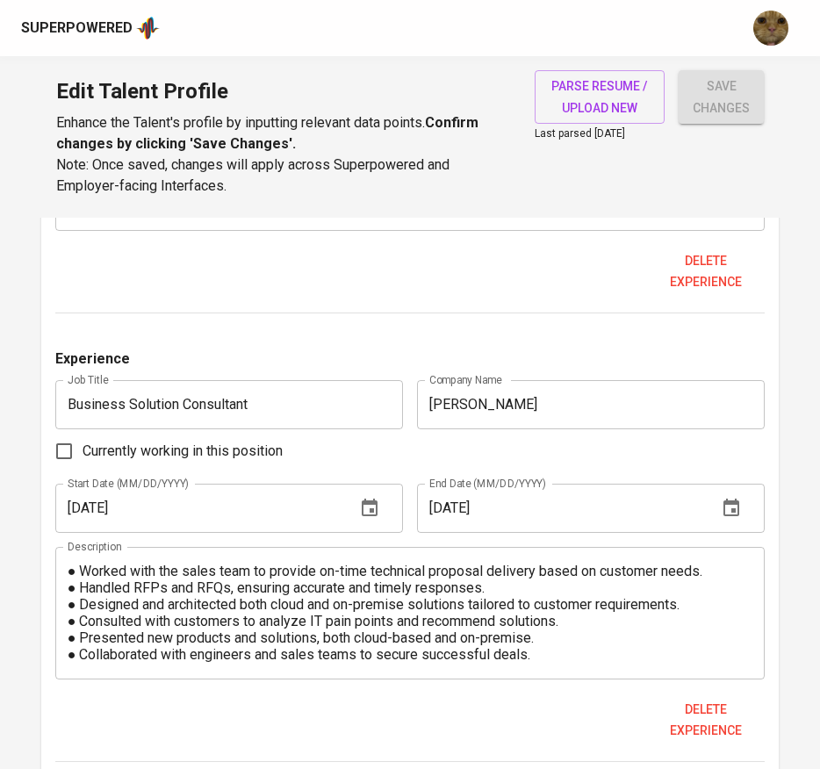
click at [417, 612] on textarea "● Worked with the sales team to provide on-time technical proposal delivery bas…" at bounding box center [410, 613] width 685 height 100
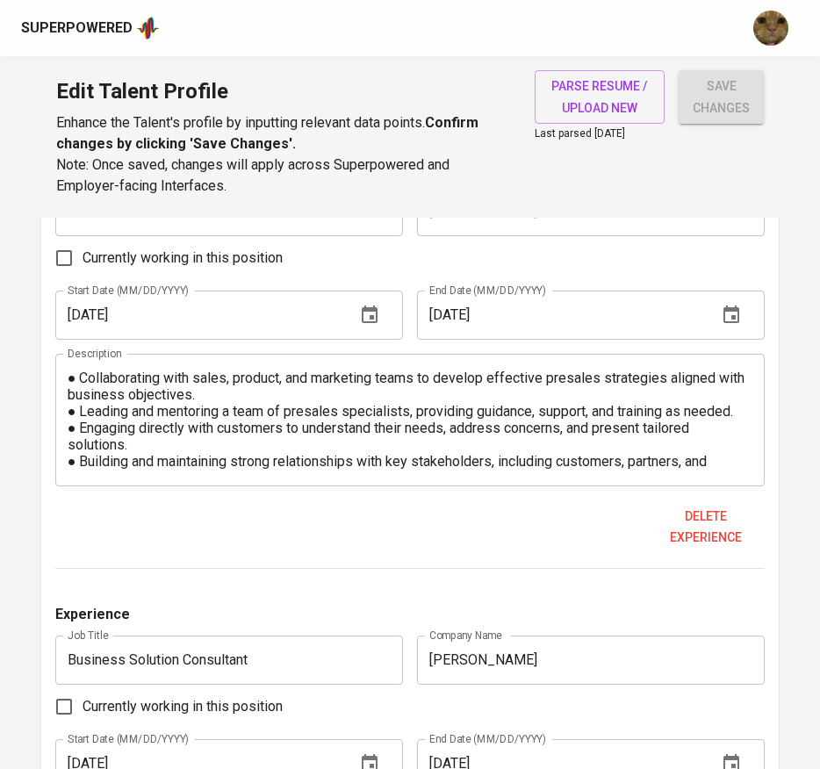
scroll to position [2687, 0]
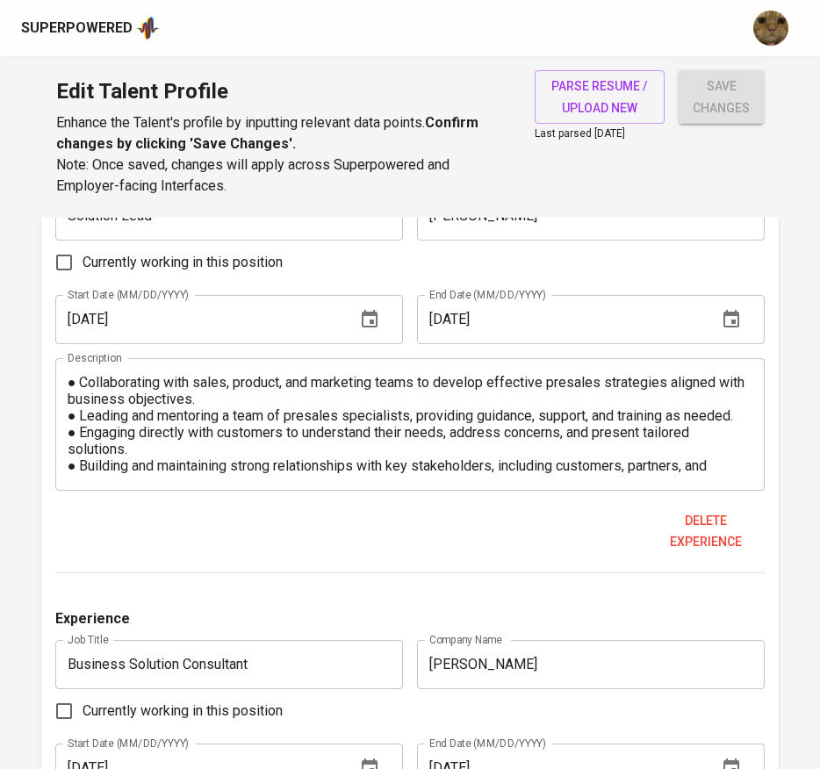
click at [217, 470] on textarea "● Collaborating with sales, product, and marketing teams to develop effective p…" at bounding box center [410, 424] width 685 height 100
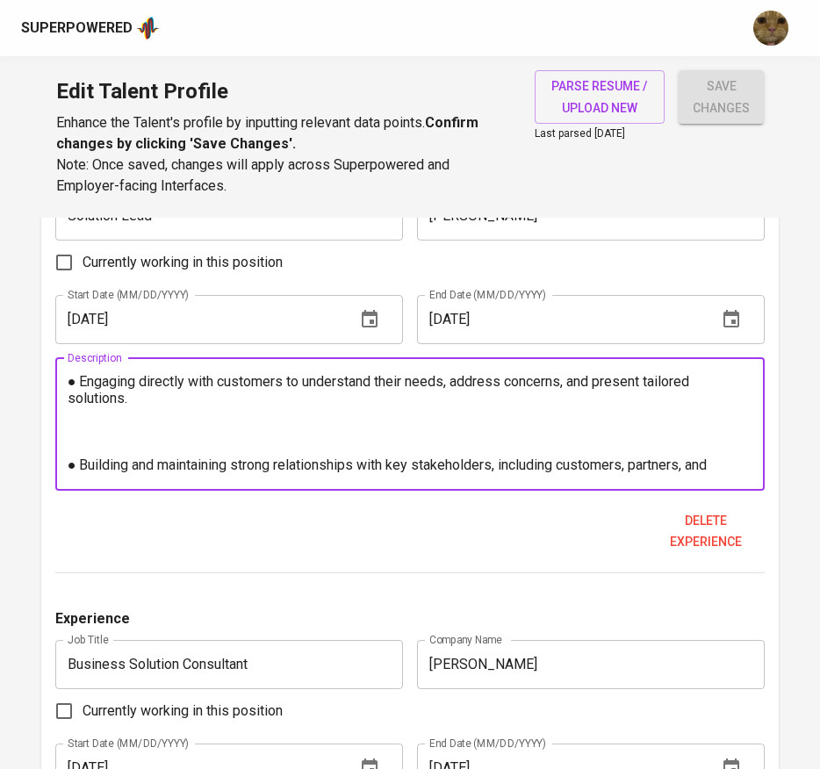
paste textarea "● Worked with the sales team to provide on-time technical proposal delivery bas…"
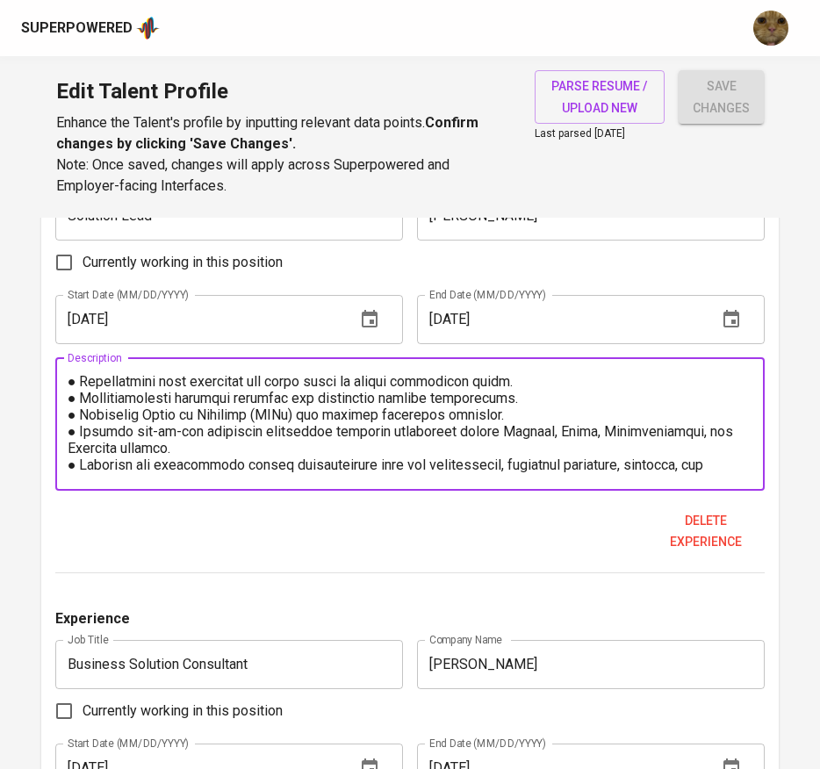
scroll to position [95, 0]
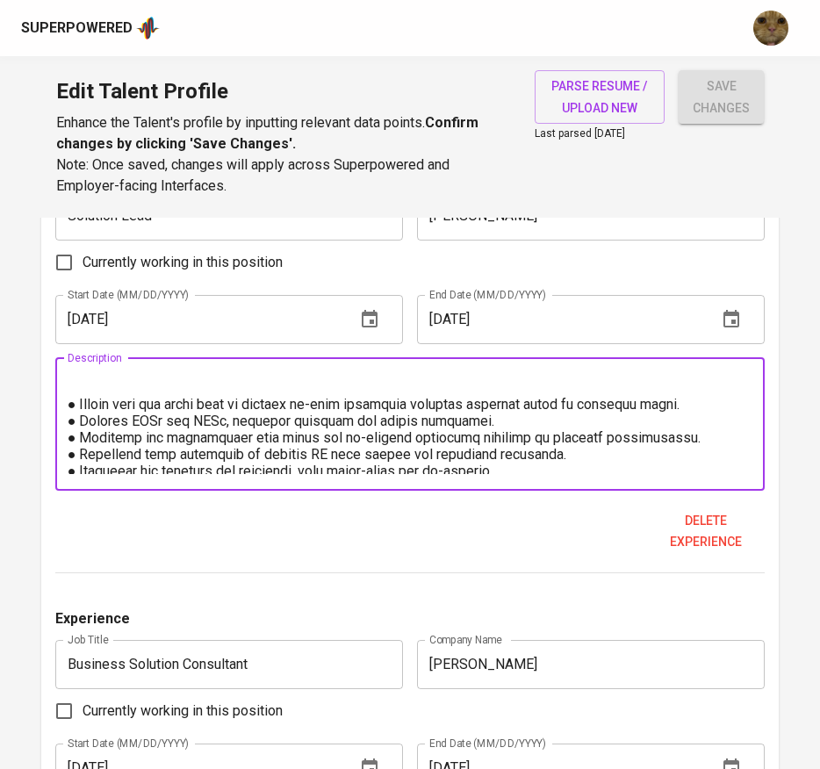
click at [104, 407] on textarea at bounding box center [410, 424] width 685 height 100
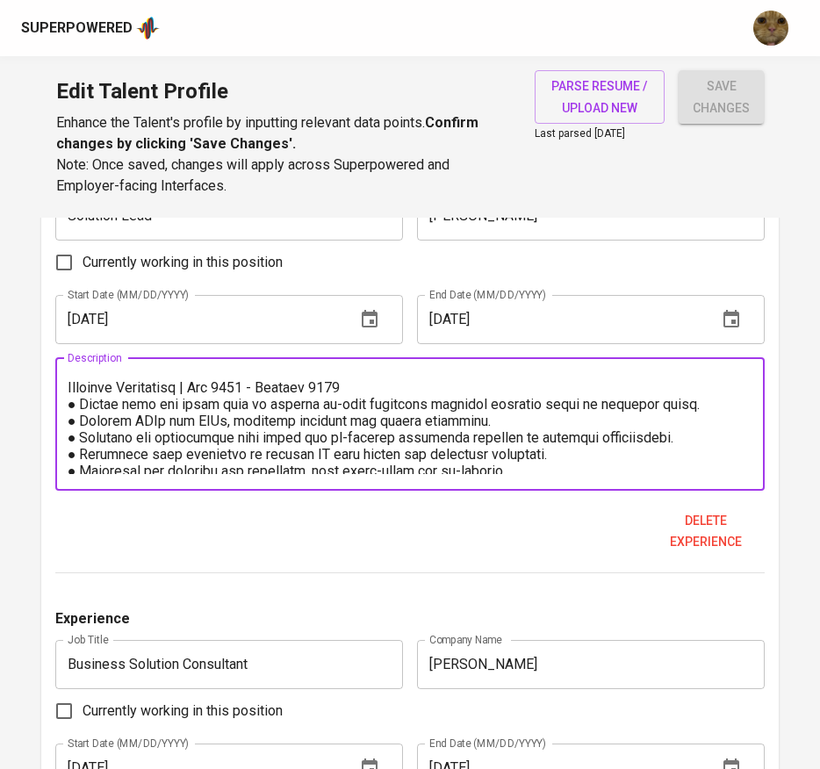
scroll to position [0, 0]
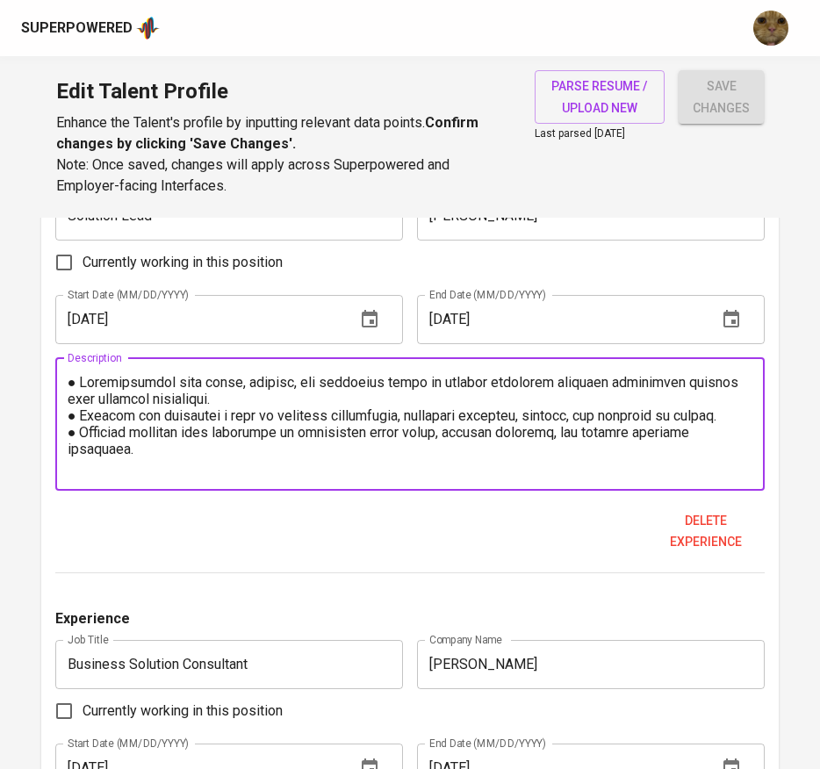
type textarea "● Collaborating with sales, product, and marketing teams to develop effective p…"
click at [70, 369] on div "Description" at bounding box center [410, 424] width 710 height 133
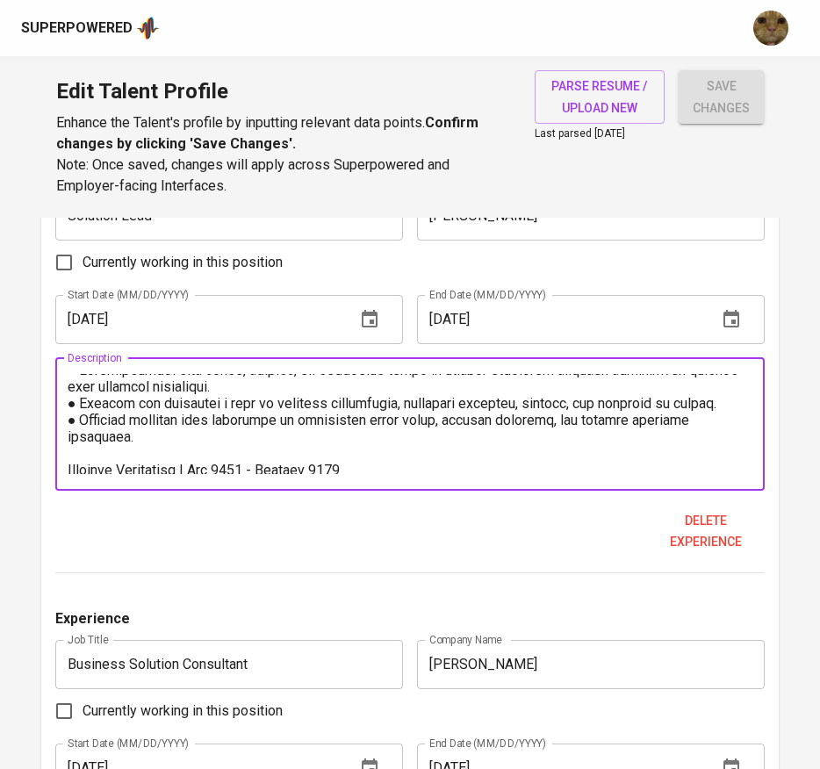
scroll to position [4, 0]
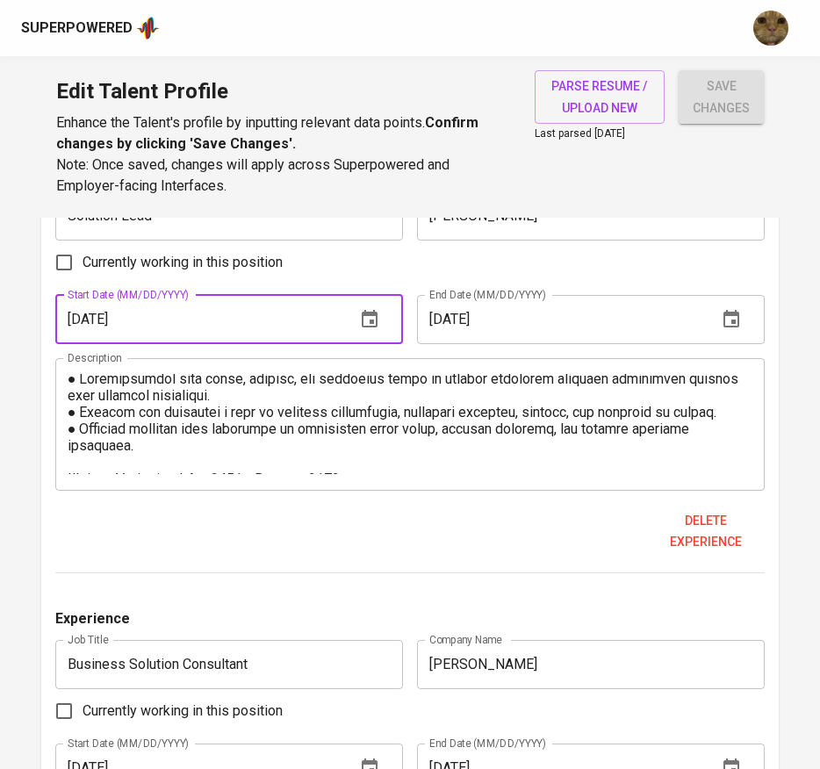
drag, startPoint x: 181, startPoint y: 315, endPoint x: 27, endPoint y: 319, distance: 153.6
click at [27, 319] on main "Talent Information Upload Talent Email   * kahfifadhlanm@gmail.com Talent Email…" at bounding box center [410, 460] width 820 height 5859
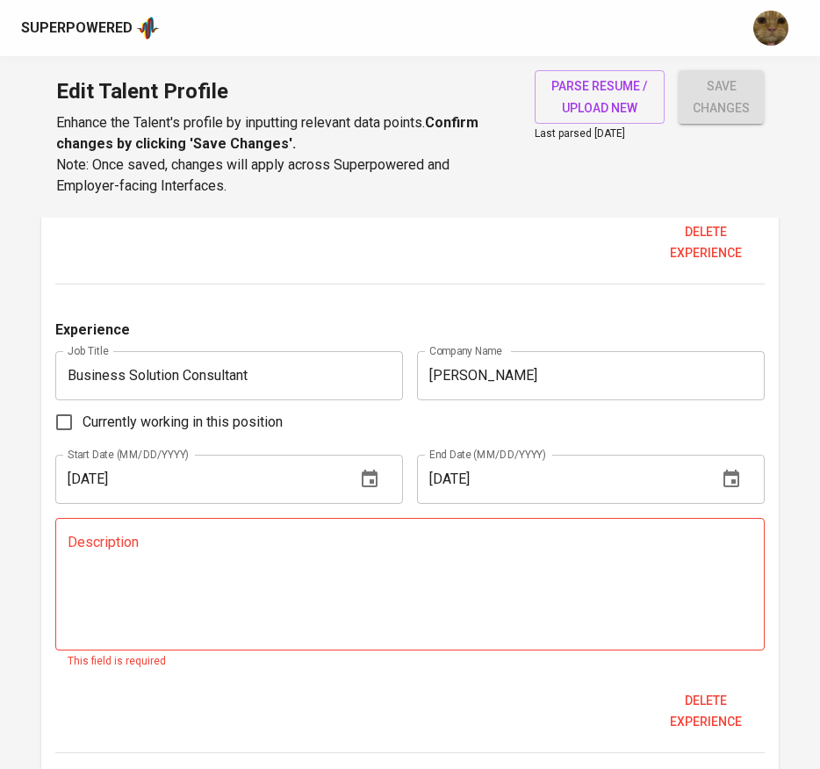
scroll to position [2995, 0]
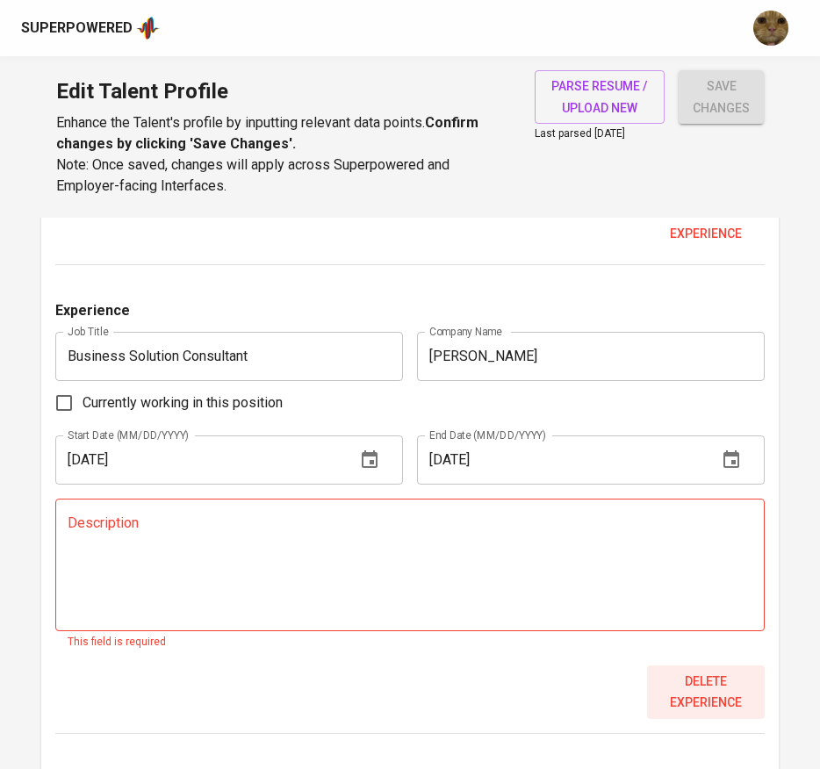
type input "05/01/2023"
click at [685, 684] on span "Delete experience" at bounding box center [706, 692] width 104 height 43
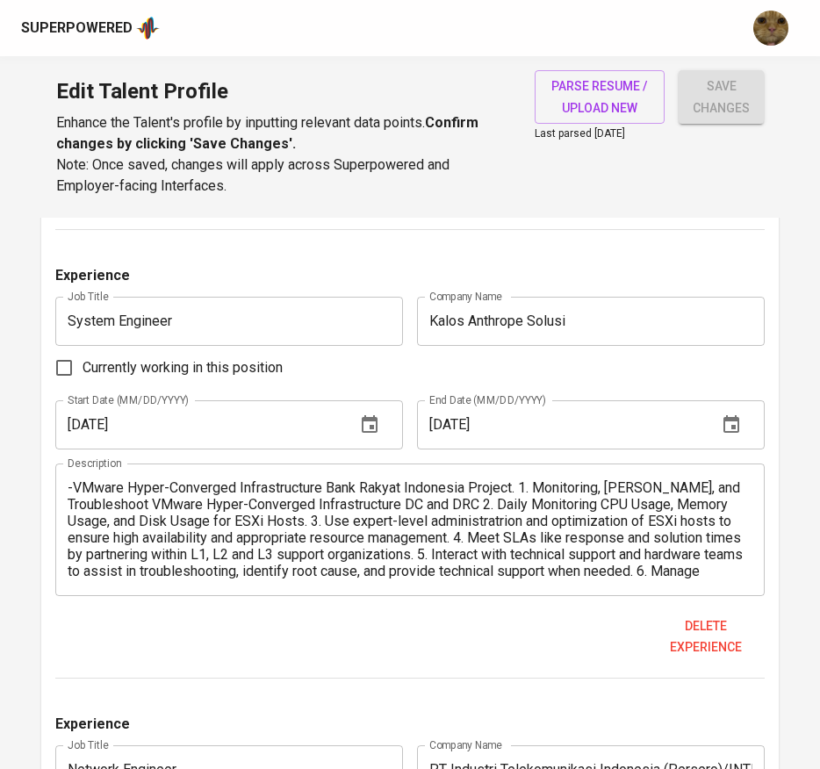
scroll to position [3942, 0]
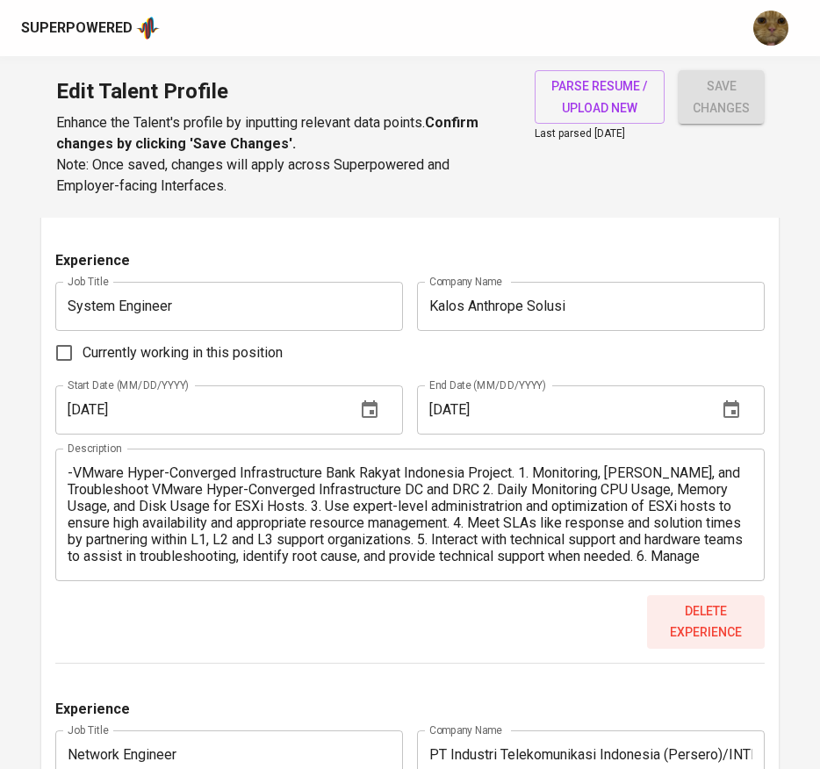
click at [692, 613] on span "Delete experience" at bounding box center [706, 621] width 104 height 43
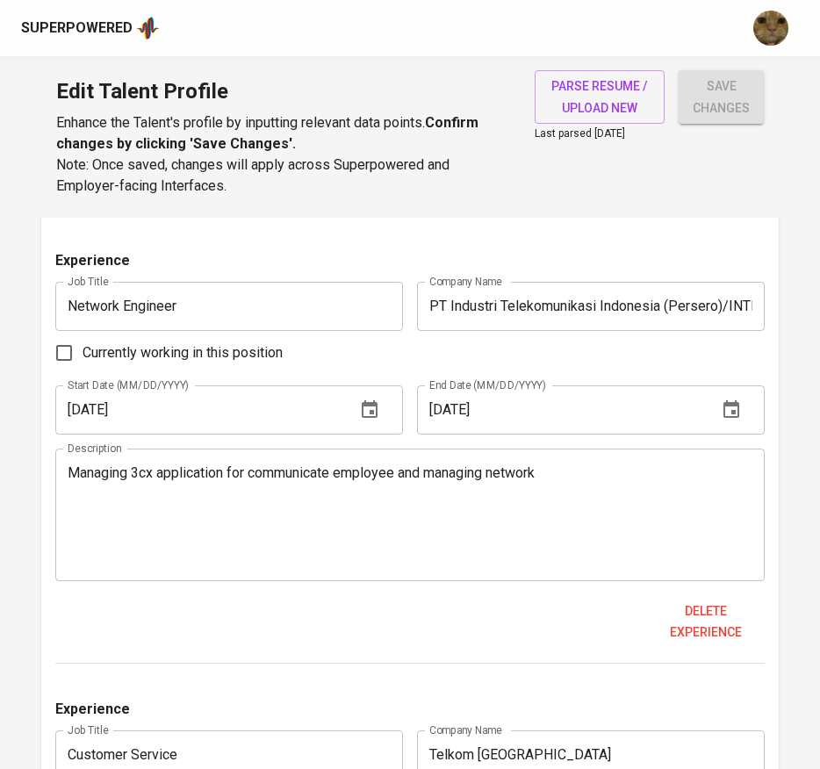
click at [692, 613] on span "Delete experience" at bounding box center [706, 621] width 104 height 43
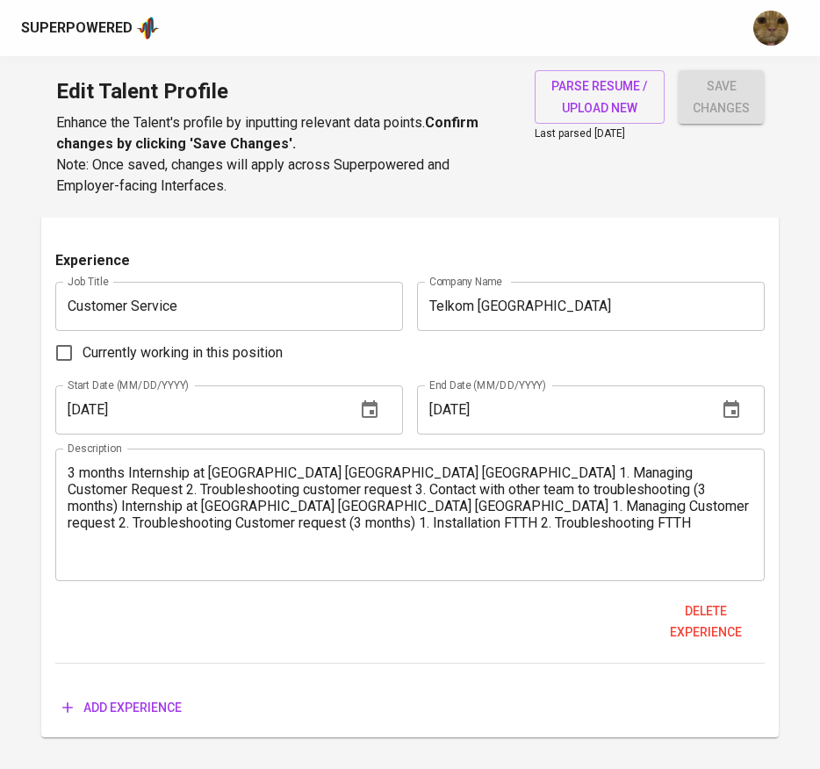
click at [692, 613] on span "Delete experience" at bounding box center [706, 621] width 104 height 43
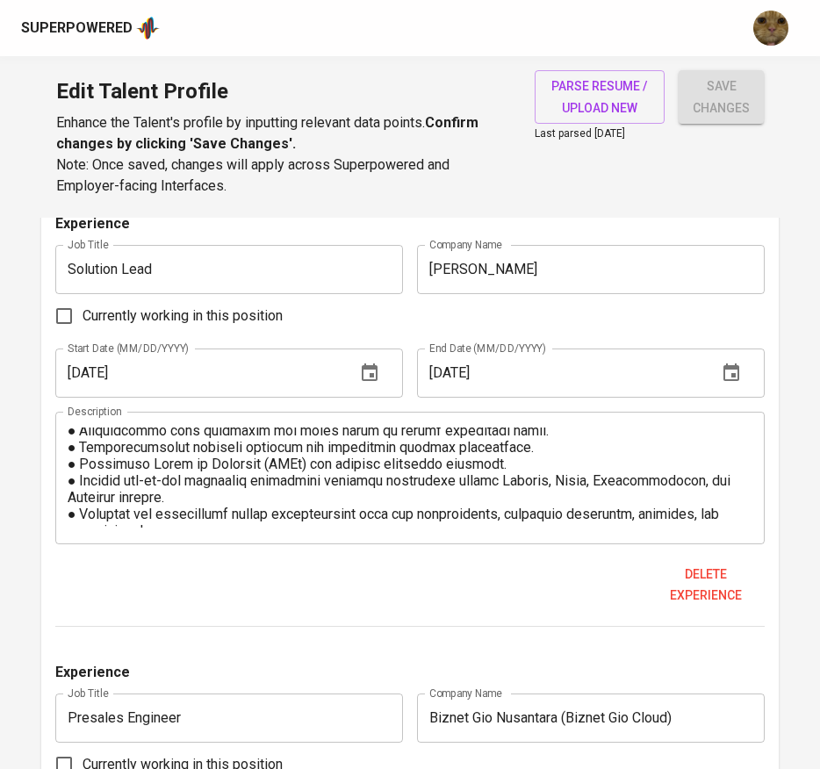
scroll to position [267, 0]
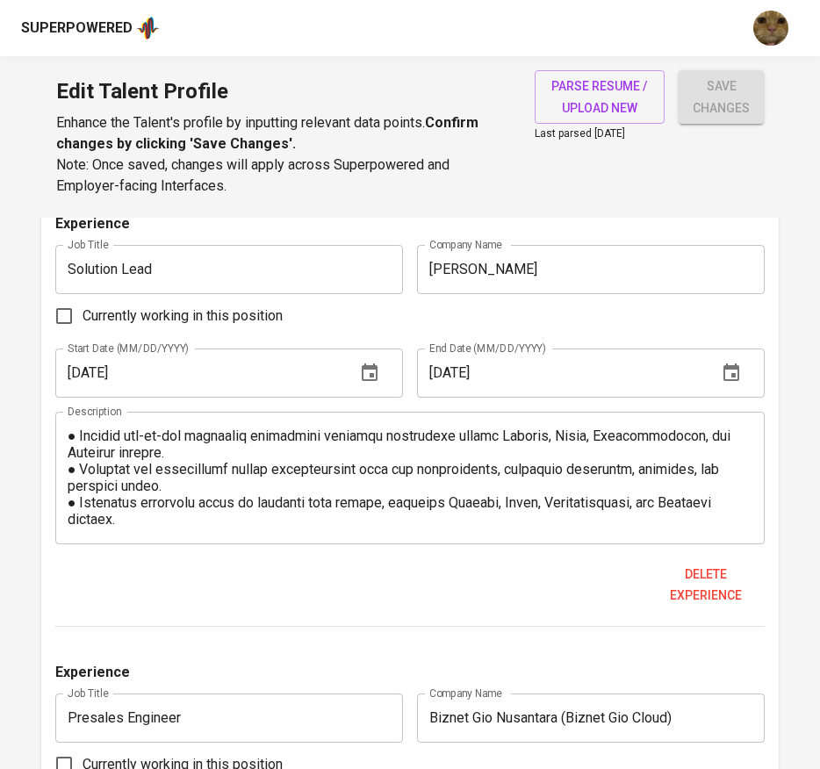
click at [205, 261] on input "Solution Lead" at bounding box center [229, 269] width 348 height 49
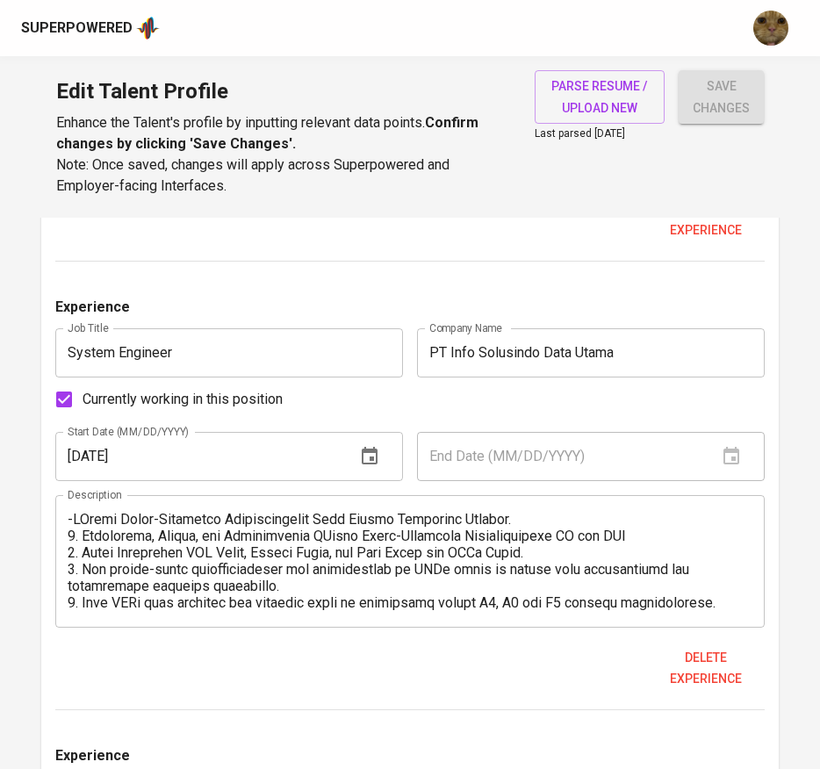
scroll to position [2096, 0]
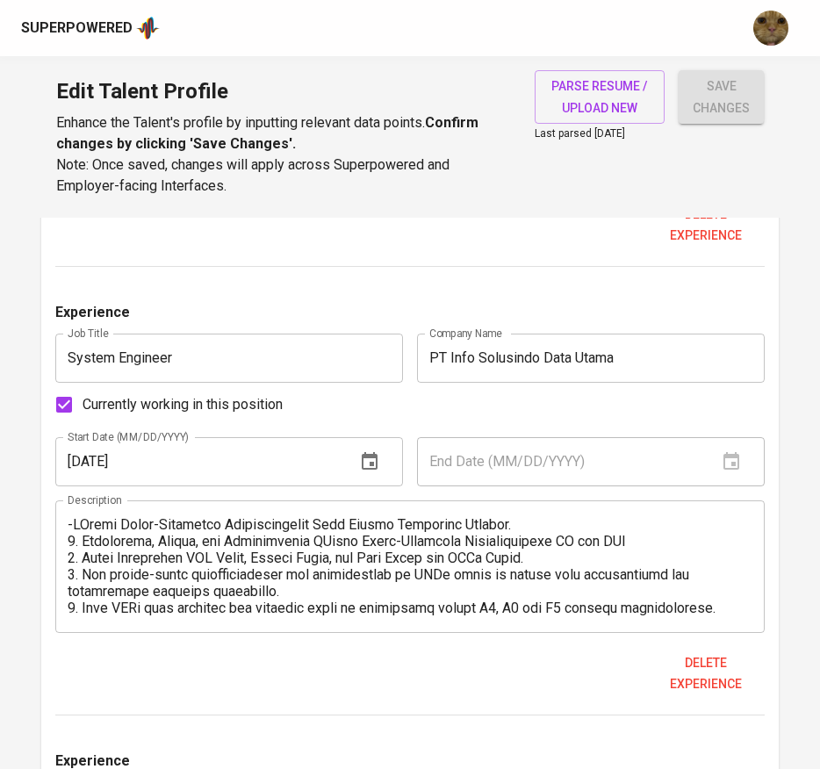
type input "Solution Lead & Business Consultant"
click at [703, 123] on button "save changes" at bounding box center [720, 97] width 85 height 54
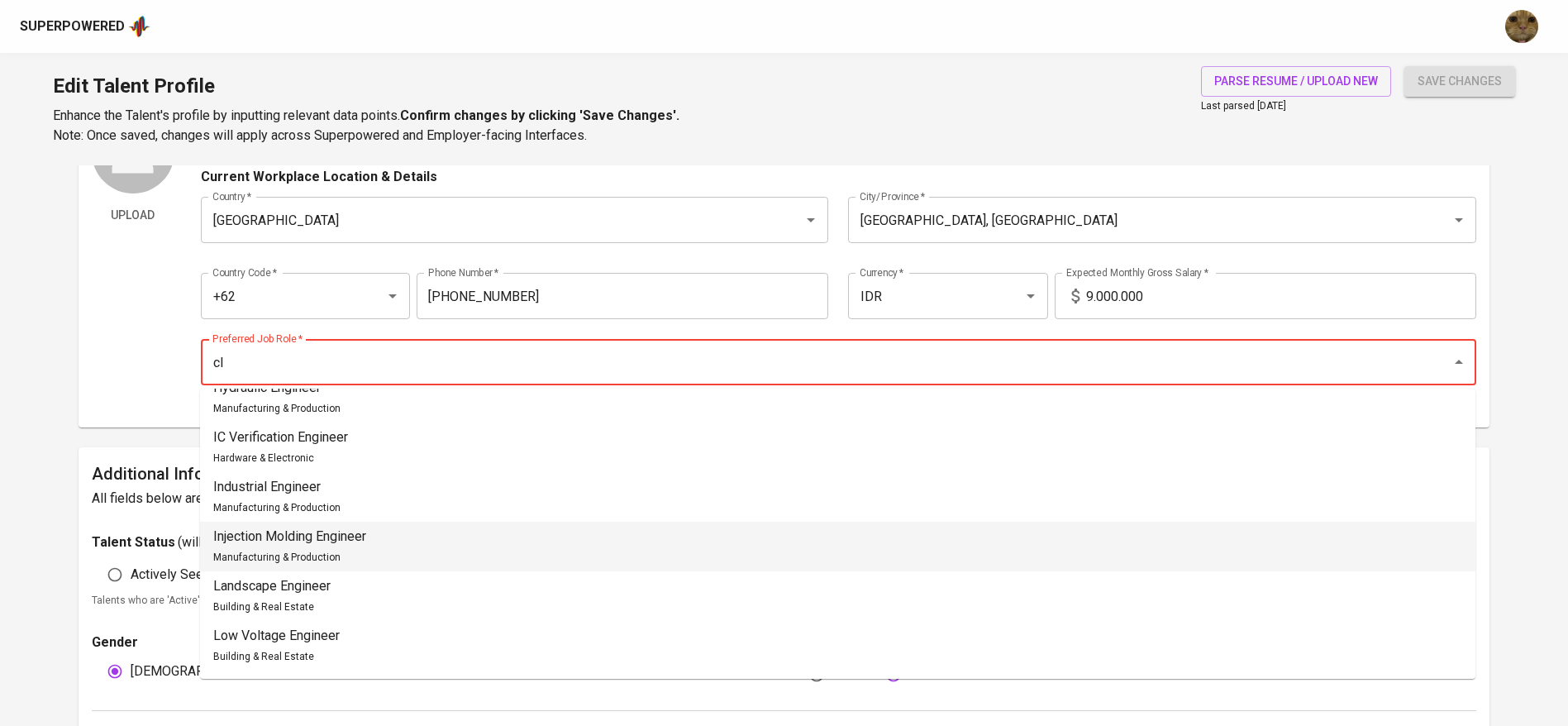
scroll to position [0, 0]
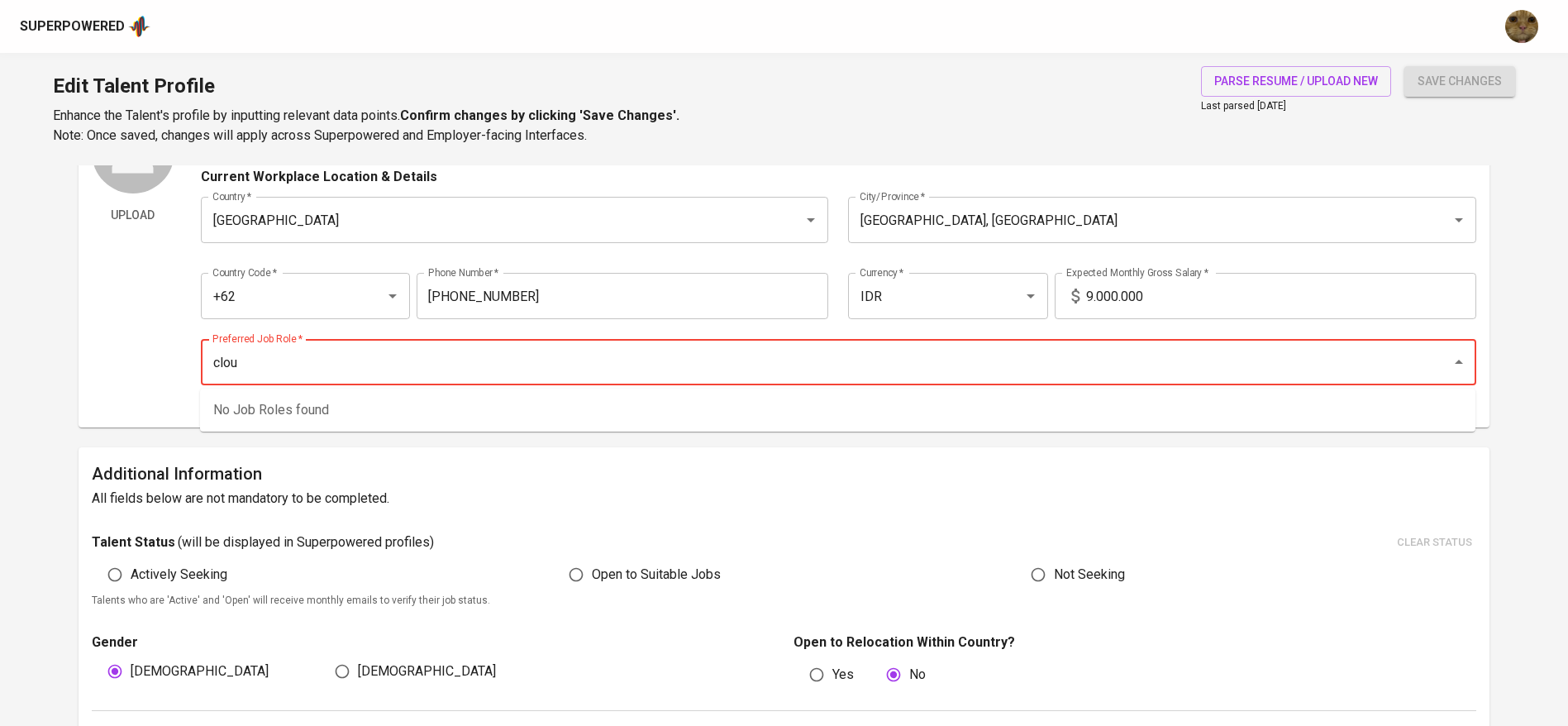
type input "cloud"
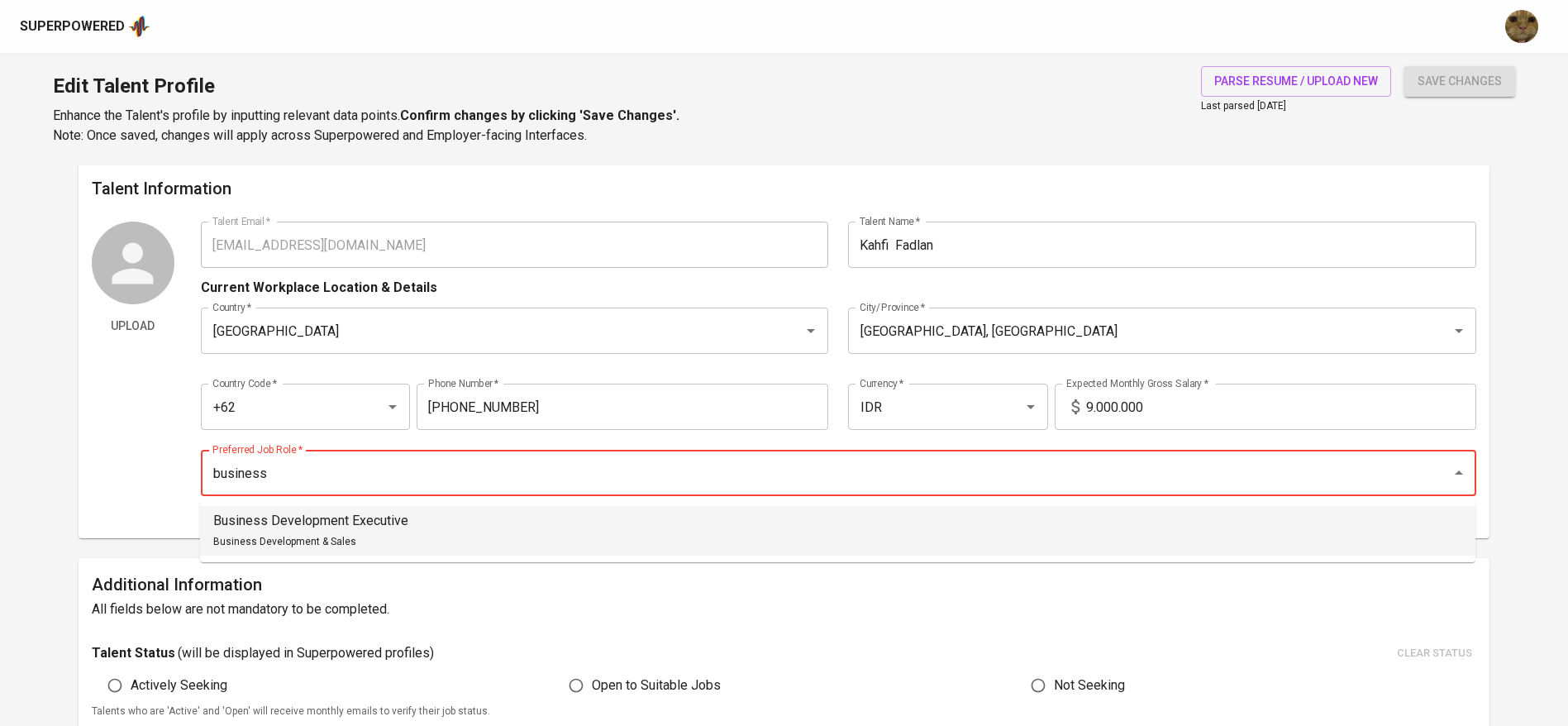
click at [323, 533] on div "Business Development Executive Business Development & Sales" at bounding box center [310, 530] width 195 height 40
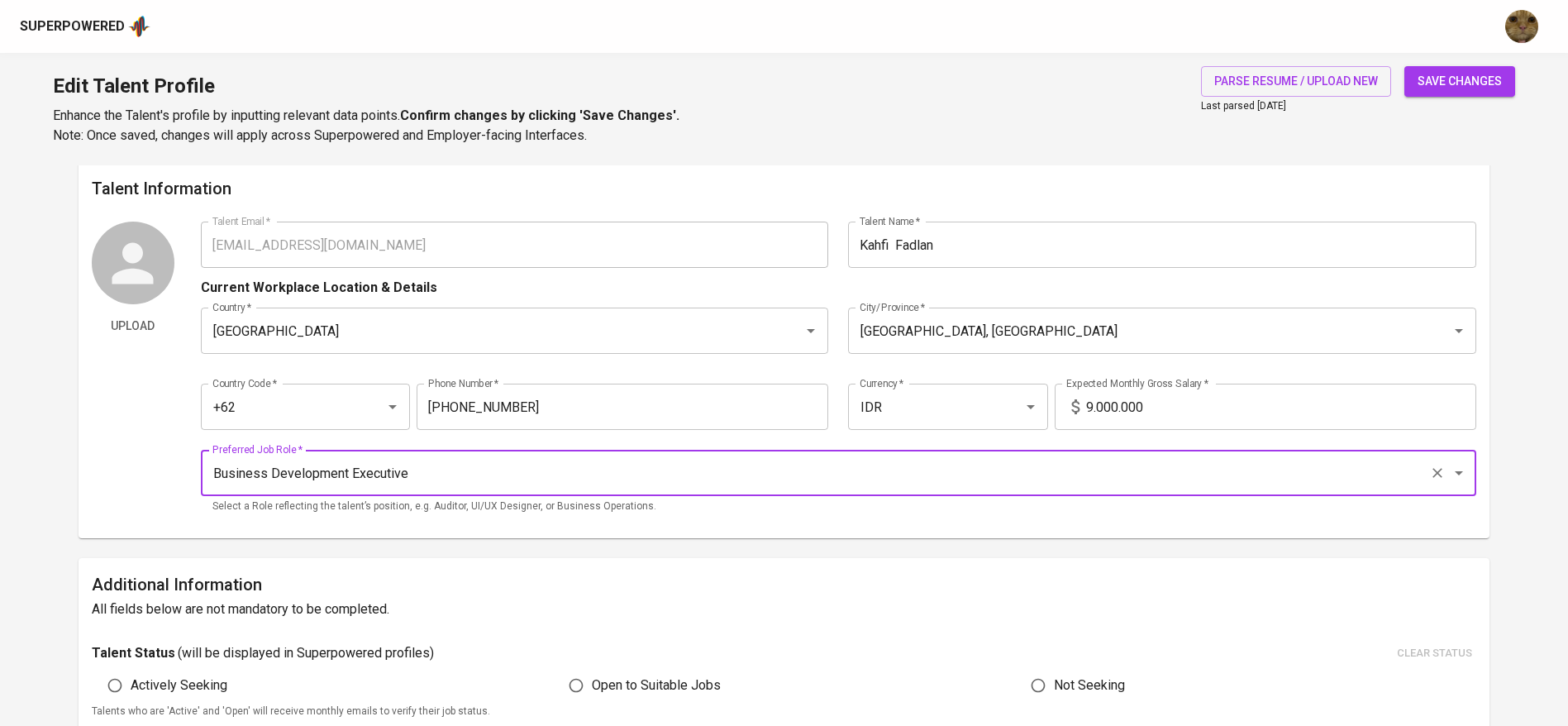
type input "Business Development Executive"
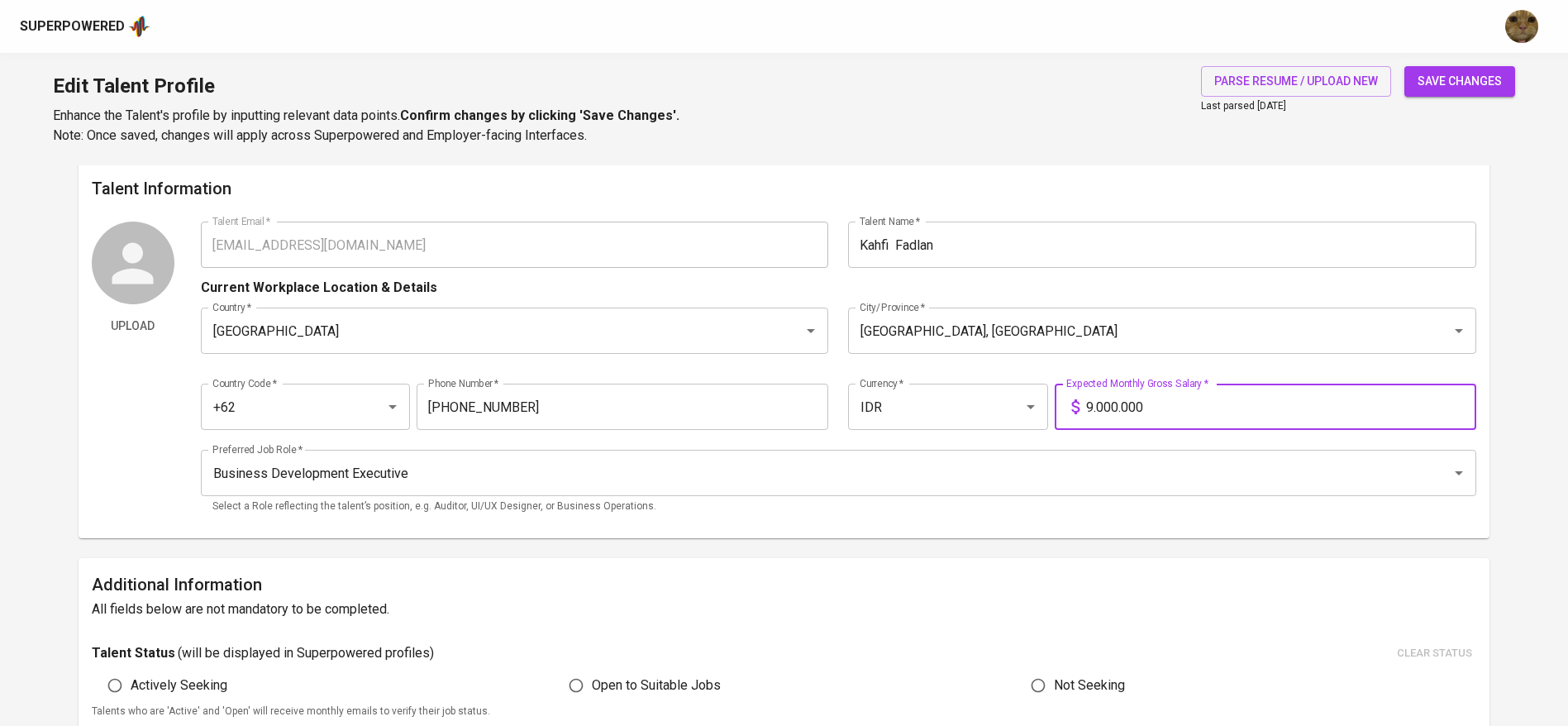
drag, startPoint x: 1180, startPoint y: 400, endPoint x: 1078, endPoint y: 399, distance: 102.0
click at [1078, 399] on div "9.000.000 Expected Monthly Gross Salary *" at bounding box center [1266, 406] width 422 height 46
type input "20.000.000"
click at [1404, 66] on button "save changes" at bounding box center [1460, 81] width 111 height 30
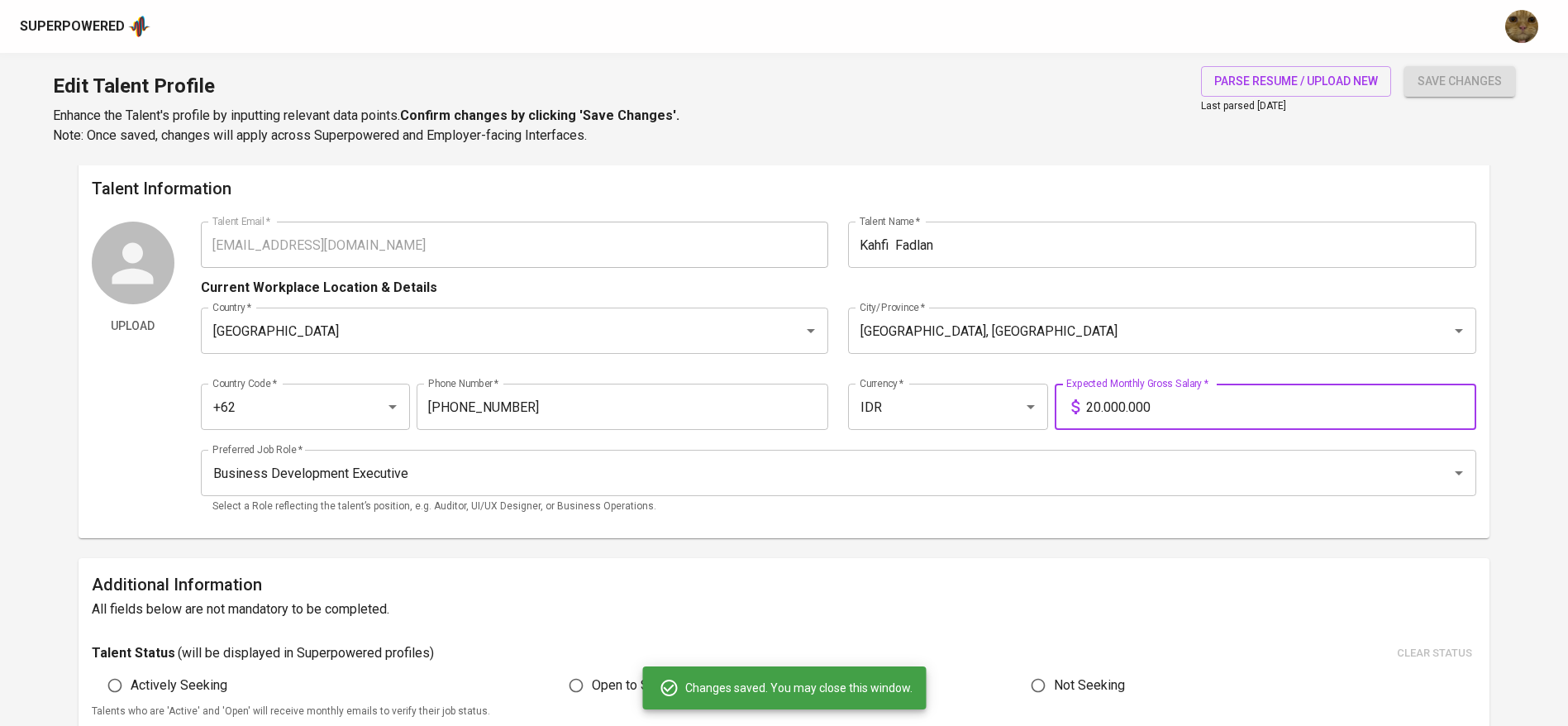
scroll to position [493, 0]
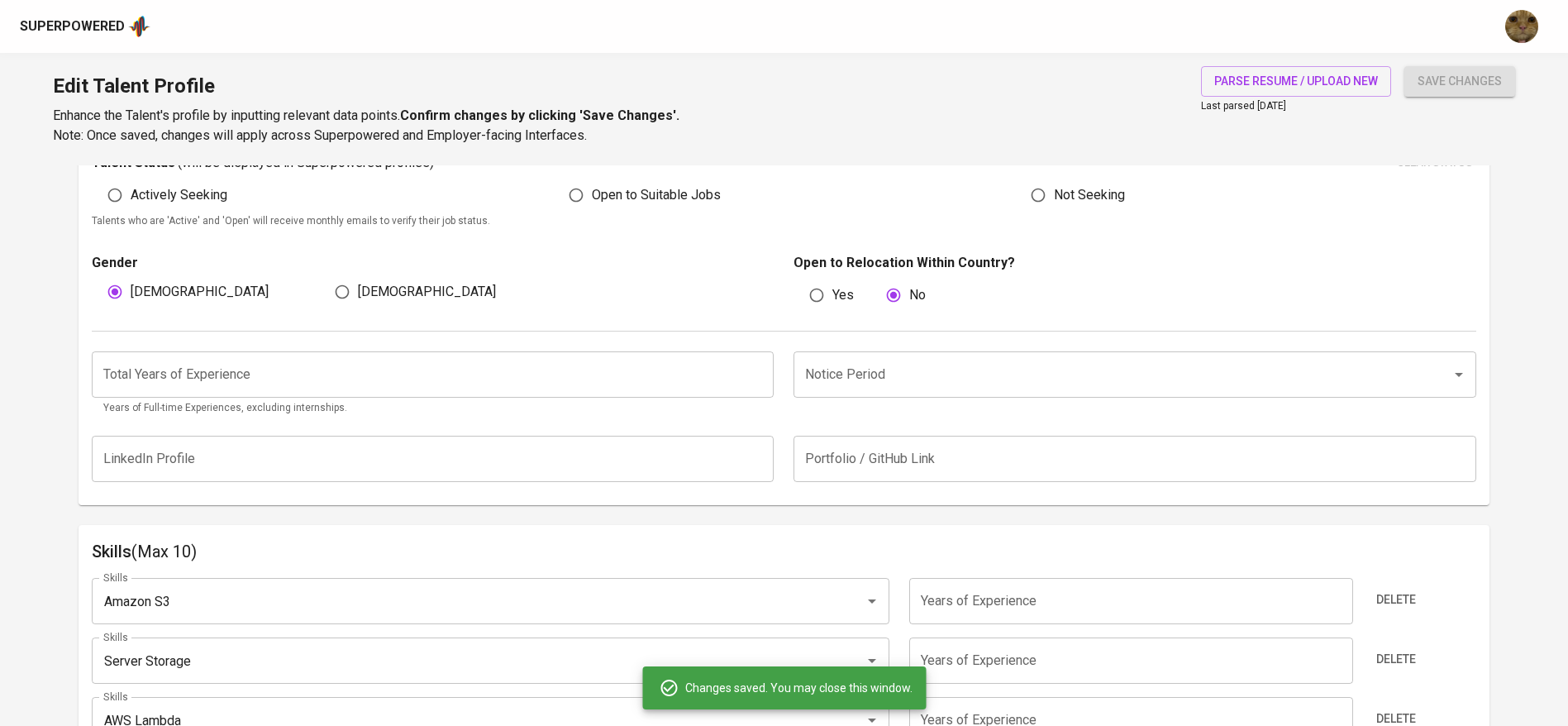
click at [946, 368] on input "Notice Period" at bounding box center [1111, 374] width 622 height 31
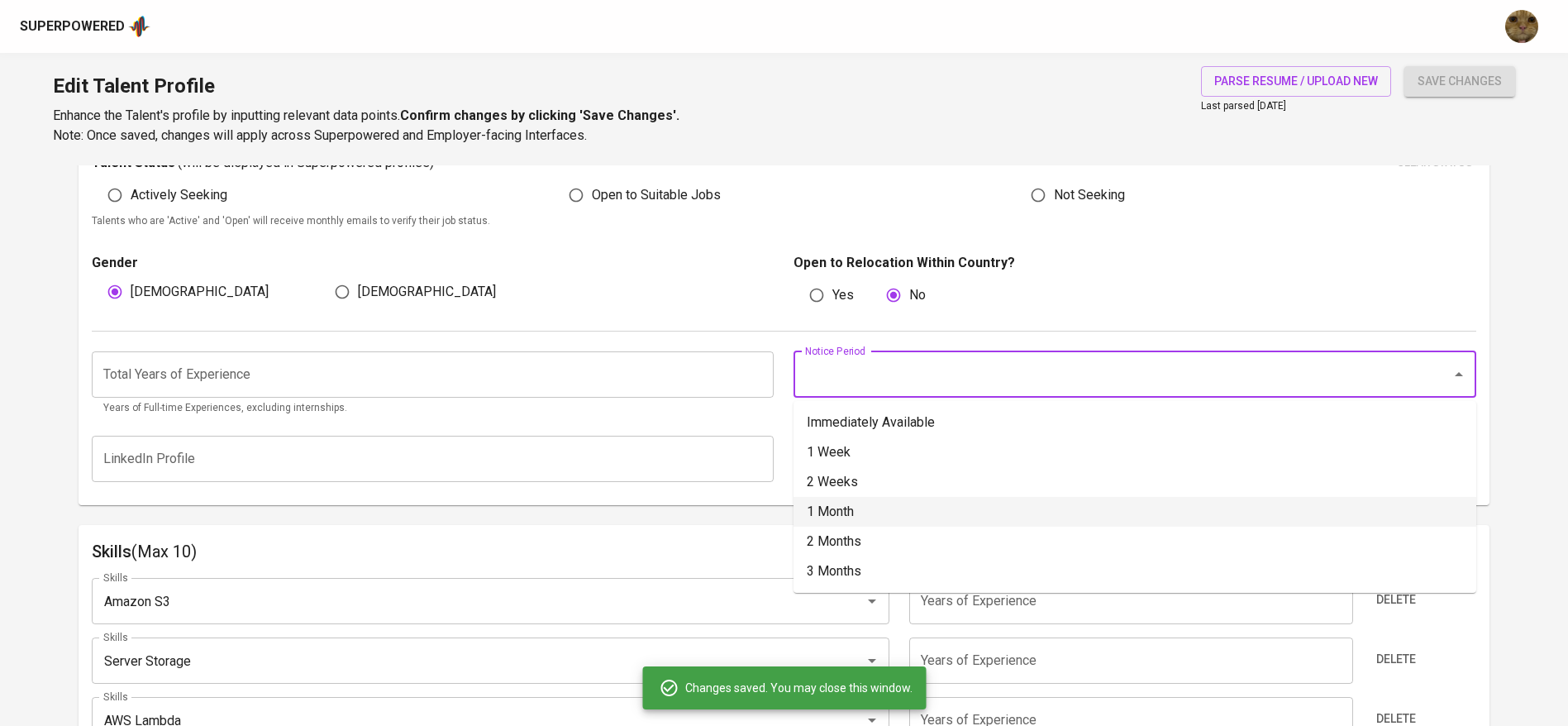
click at [853, 513] on li "1 Month" at bounding box center [1135, 511] width 683 height 30
type input "1 Month"
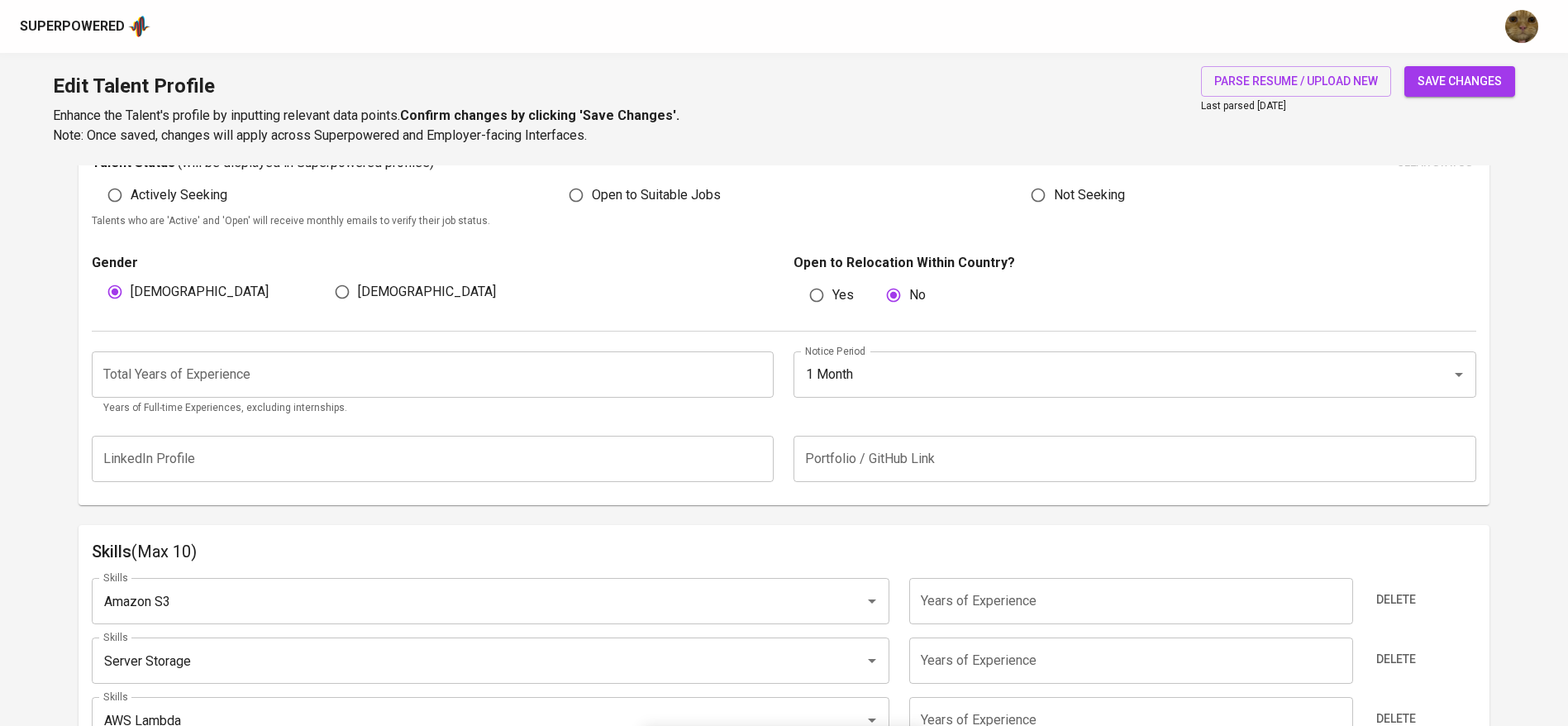
click at [410, 385] on input "number" at bounding box center [432, 374] width 683 height 46
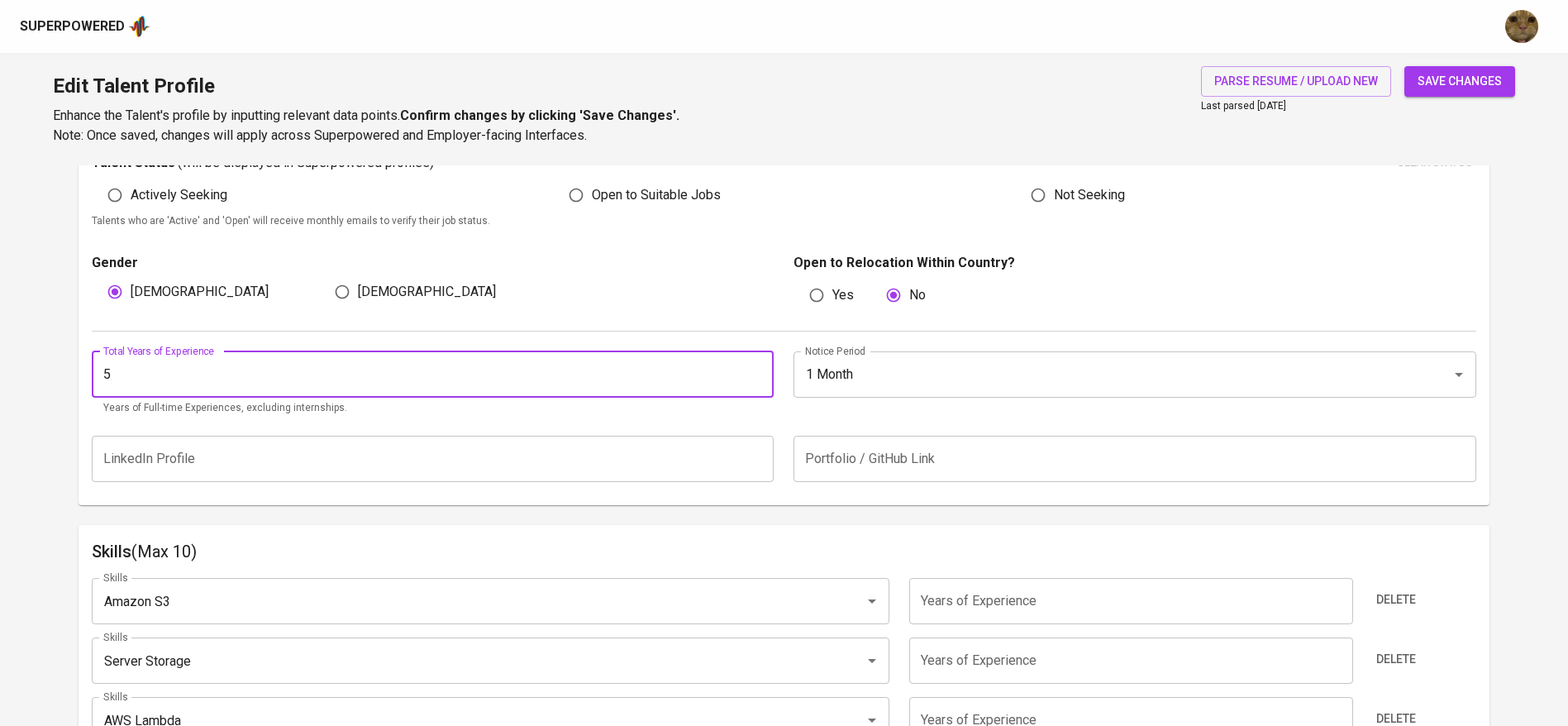
type input "5"
click at [1404, 66] on button "save changes" at bounding box center [1460, 81] width 111 height 30
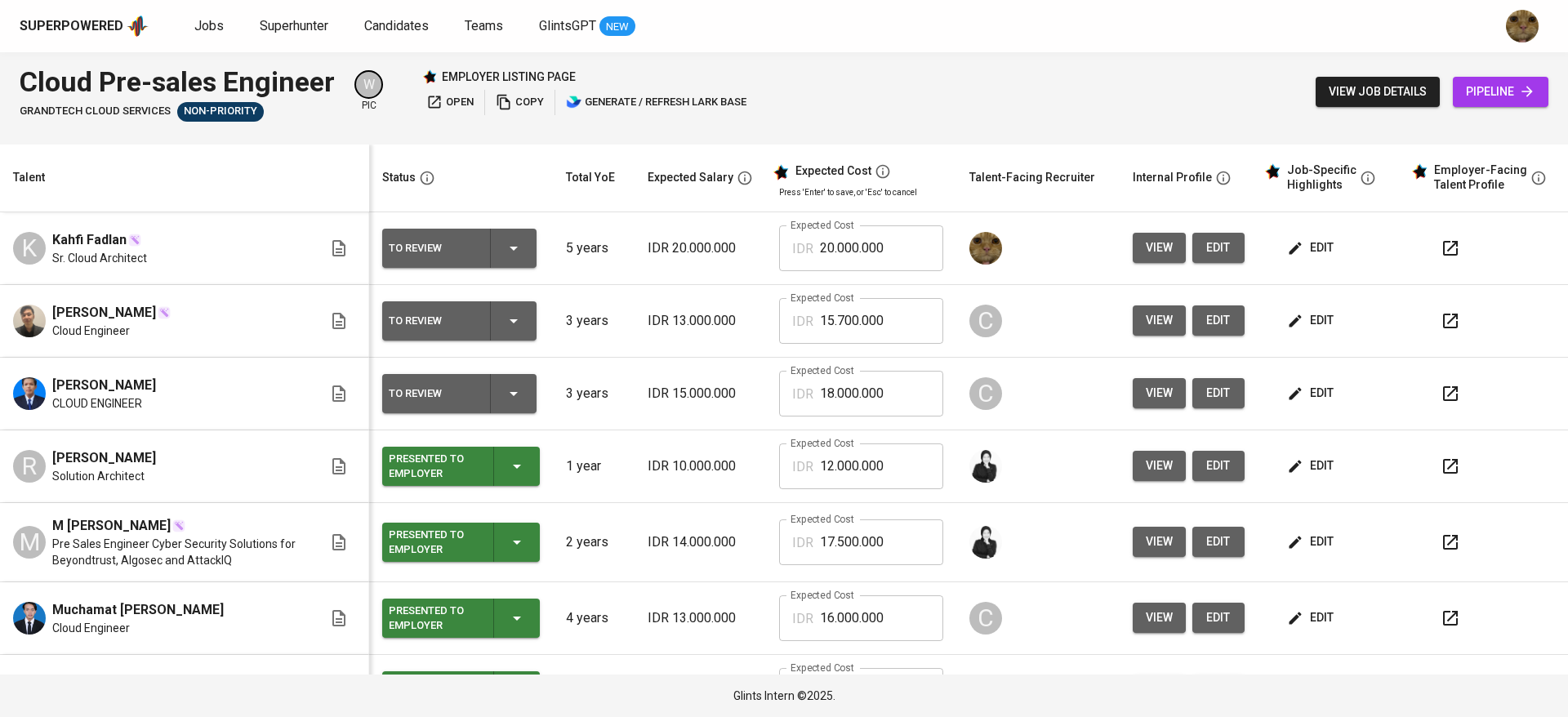
click at [1346, 105] on button "view job details" at bounding box center [1377, 92] width 124 height 30
click at [1431, 236] on div at bounding box center [1493, 248] width 124 height 39
click at [1441, 241] on icon "button" at bounding box center [1450, 247] width 20 height 20
click at [518, 258] on div "To Review" at bounding box center [460, 248] width 141 height 39
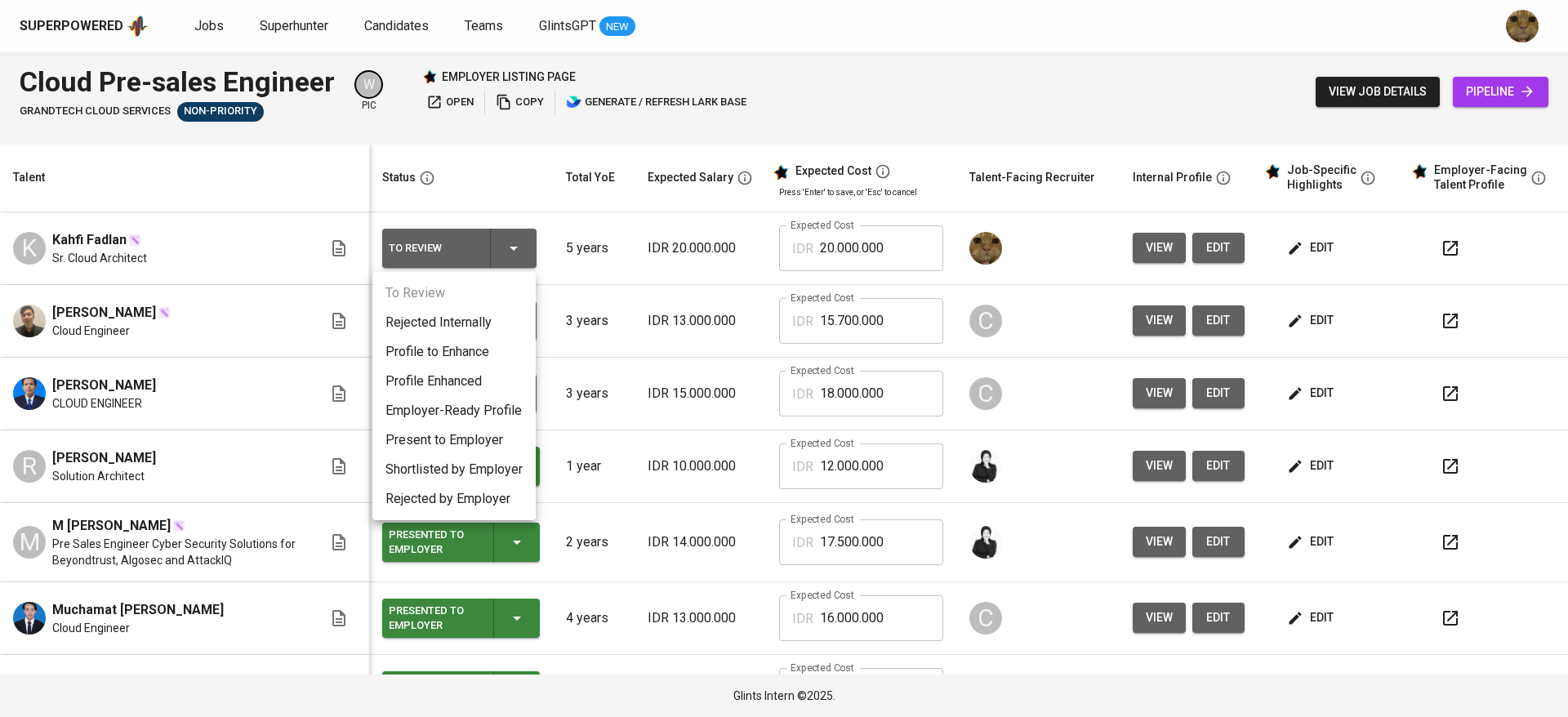
click at [767, 309] on div at bounding box center [784, 358] width 1568 height 717
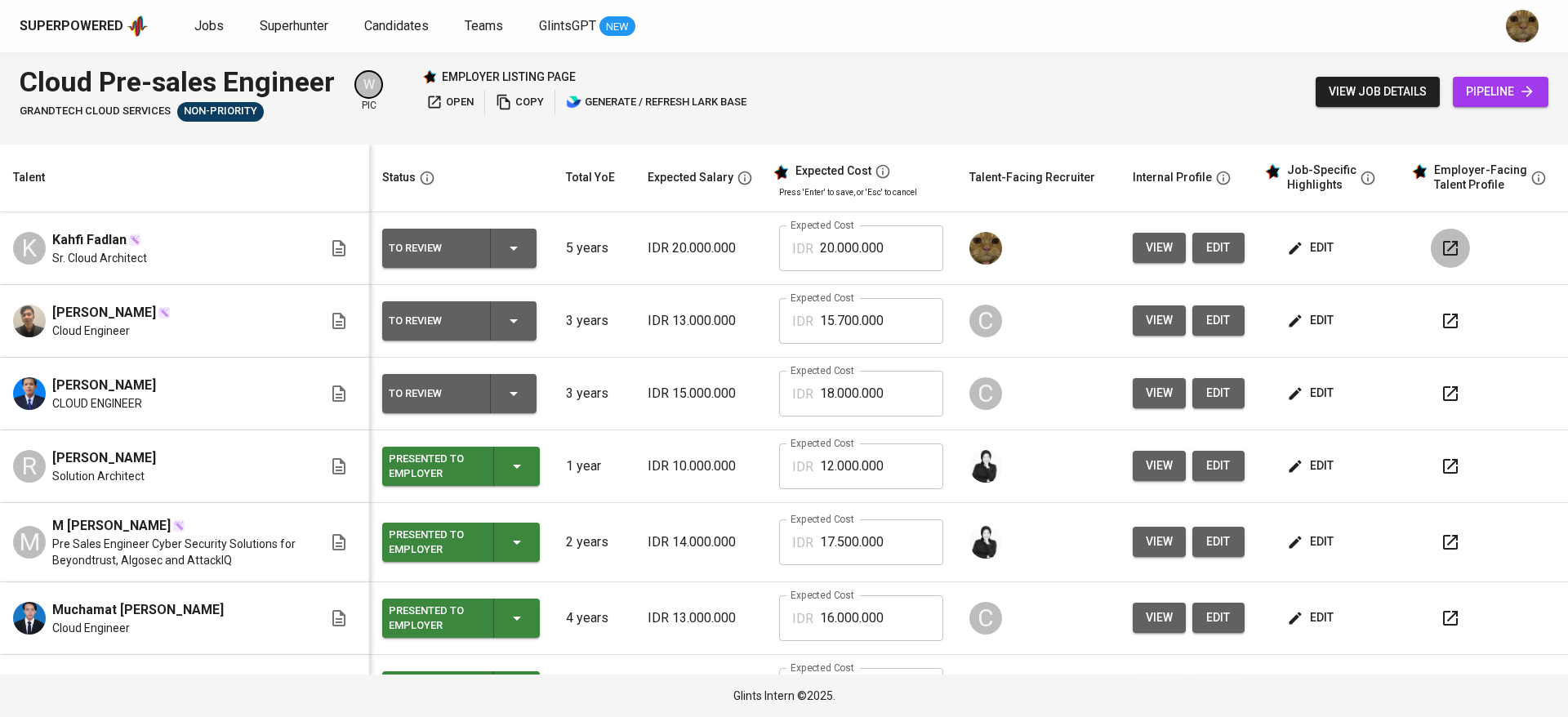
click at [1432, 237] on button "button" at bounding box center [1451, 248] width 39 height 39
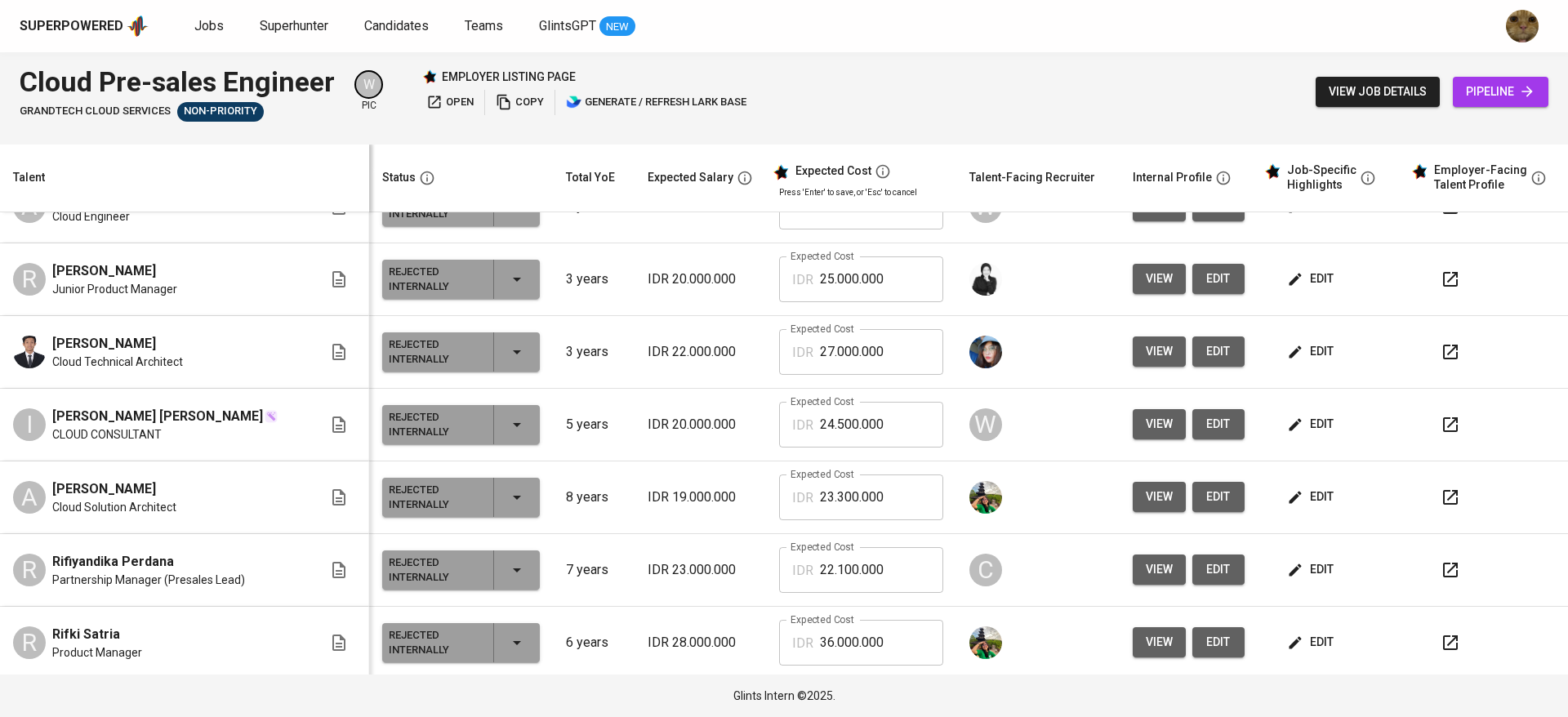
scroll to position [1071, 0]
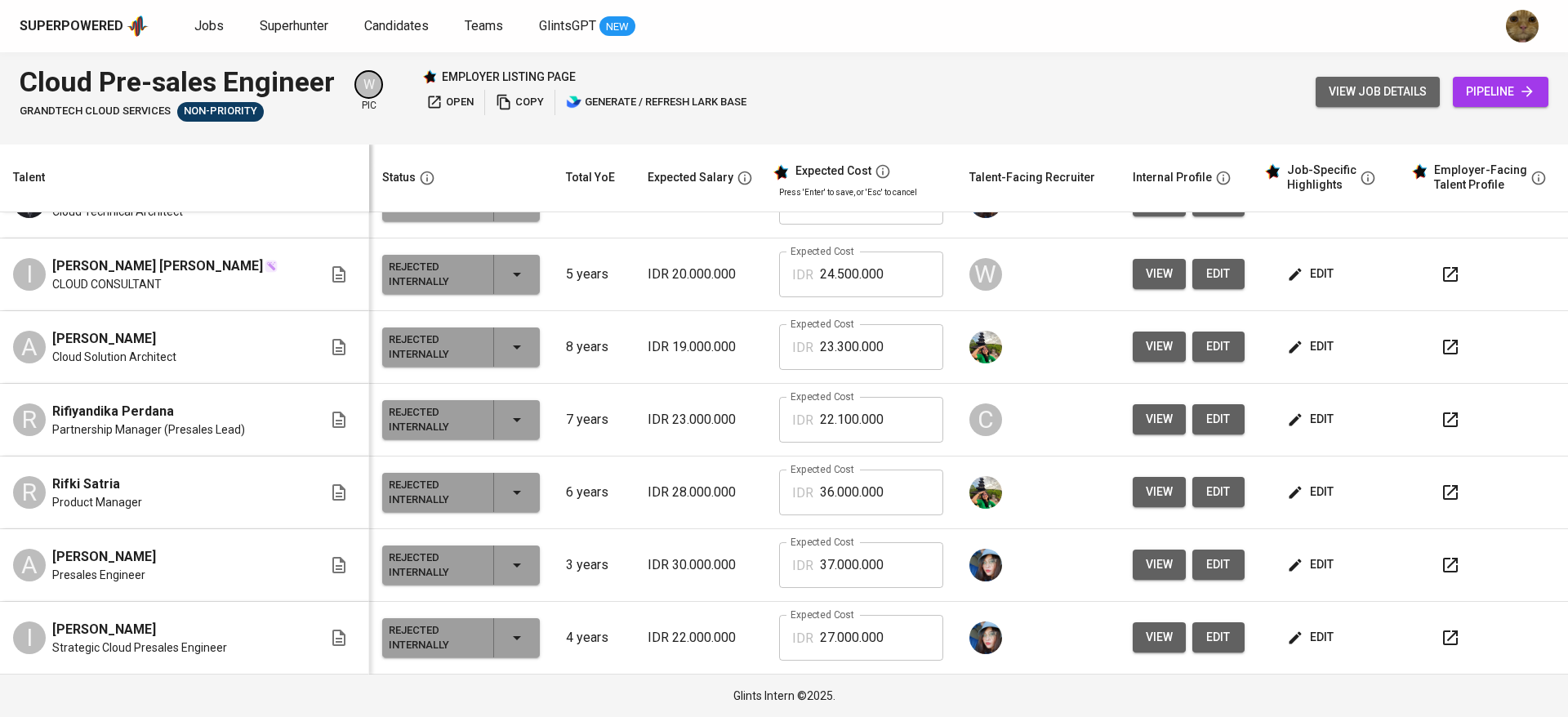
click at [1369, 101] on span "view job details" at bounding box center [1377, 92] width 98 height 20
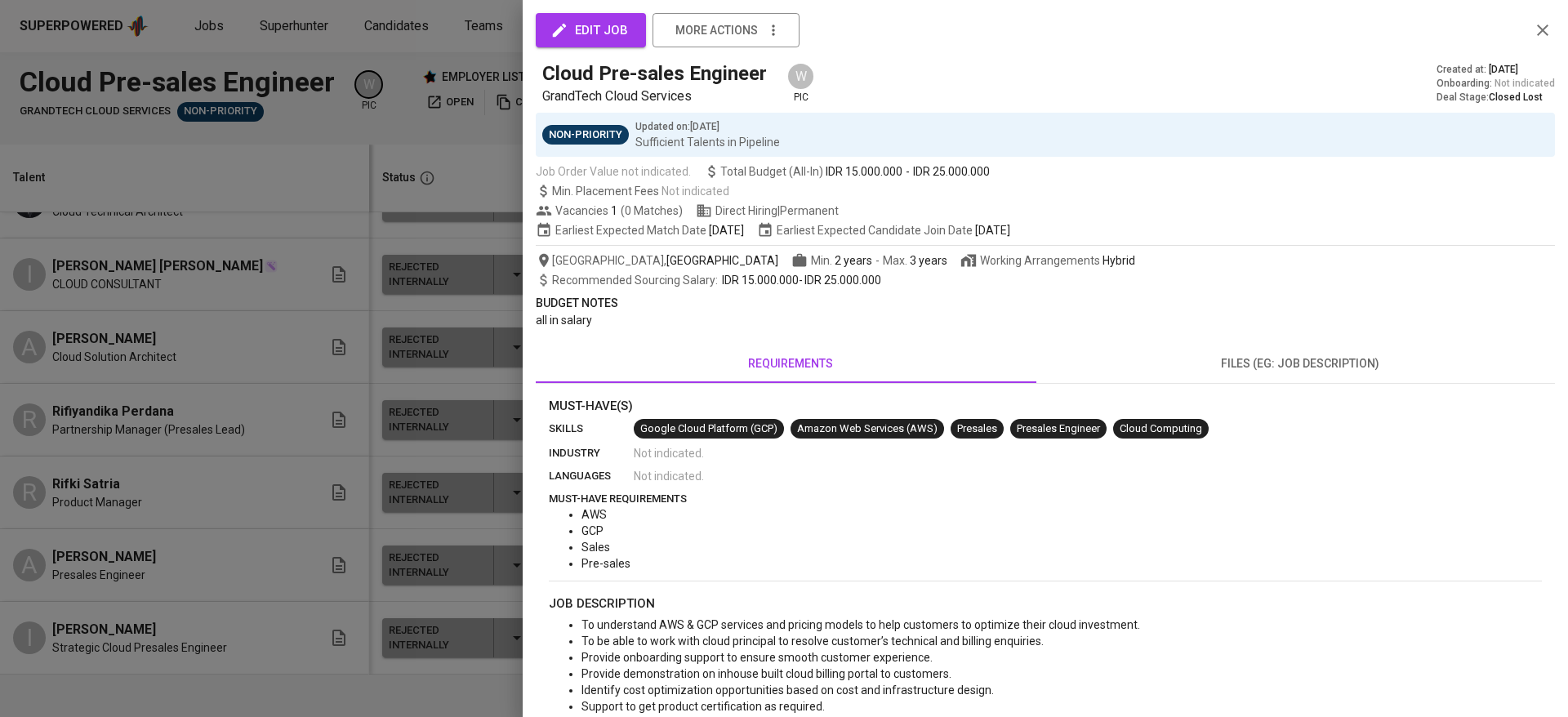
click at [1329, 103] on div "Cloud Pre-sales Engineer GrandTech Cloud Services W pic Created at : Apr 17, 20…" at bounding box center [1045, 83] width 1019 height 46
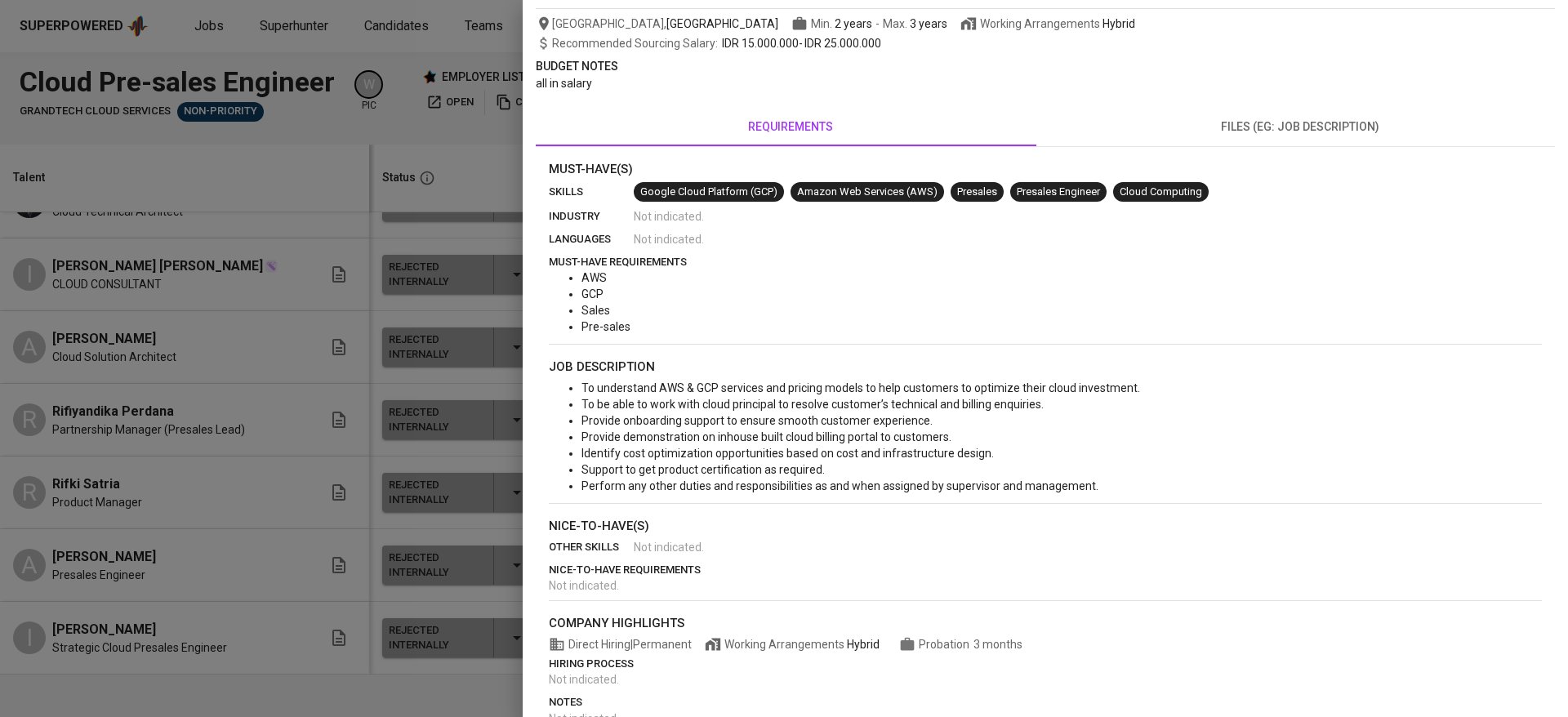
scroll to position [48, 0]
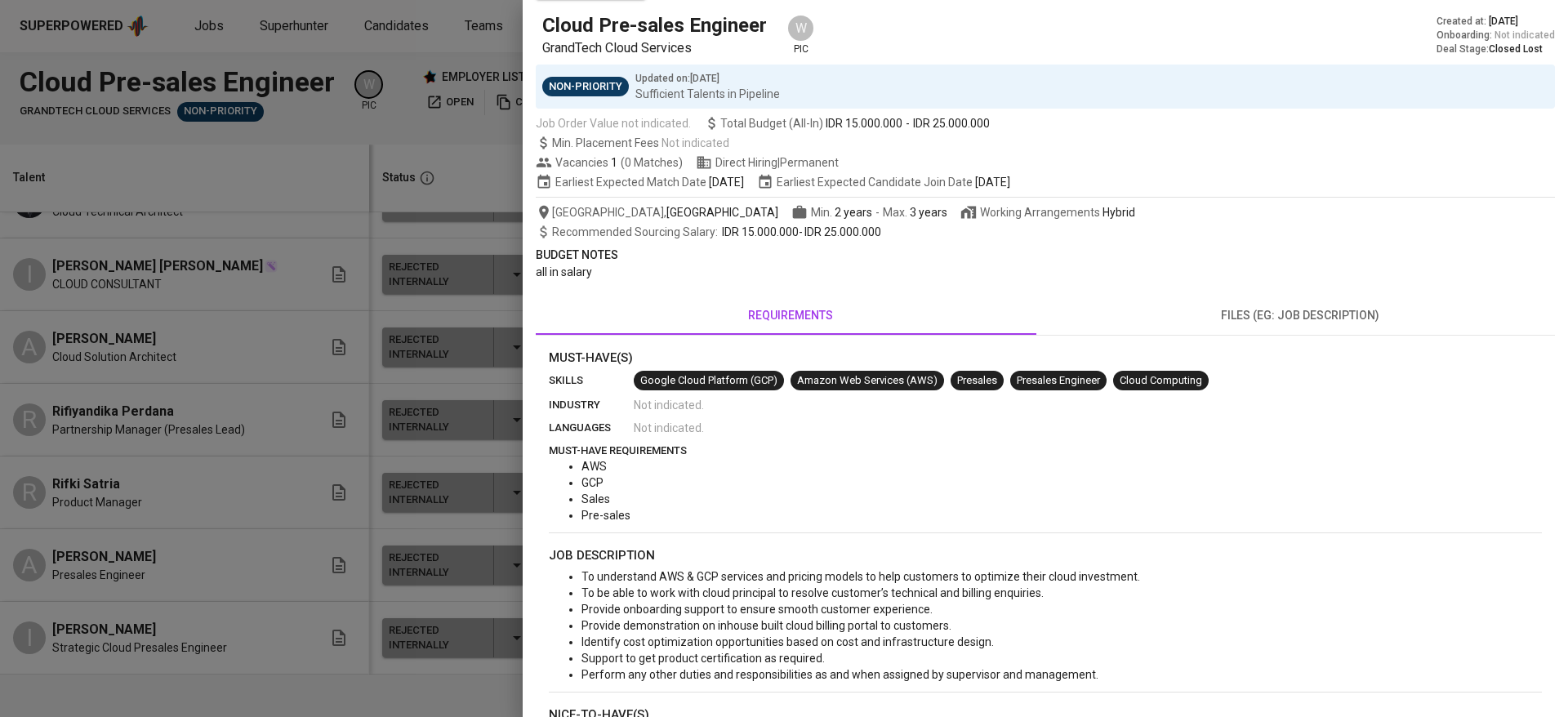
click at [369, 484] on div at bounding box center [784, 358] width 1568 height 717
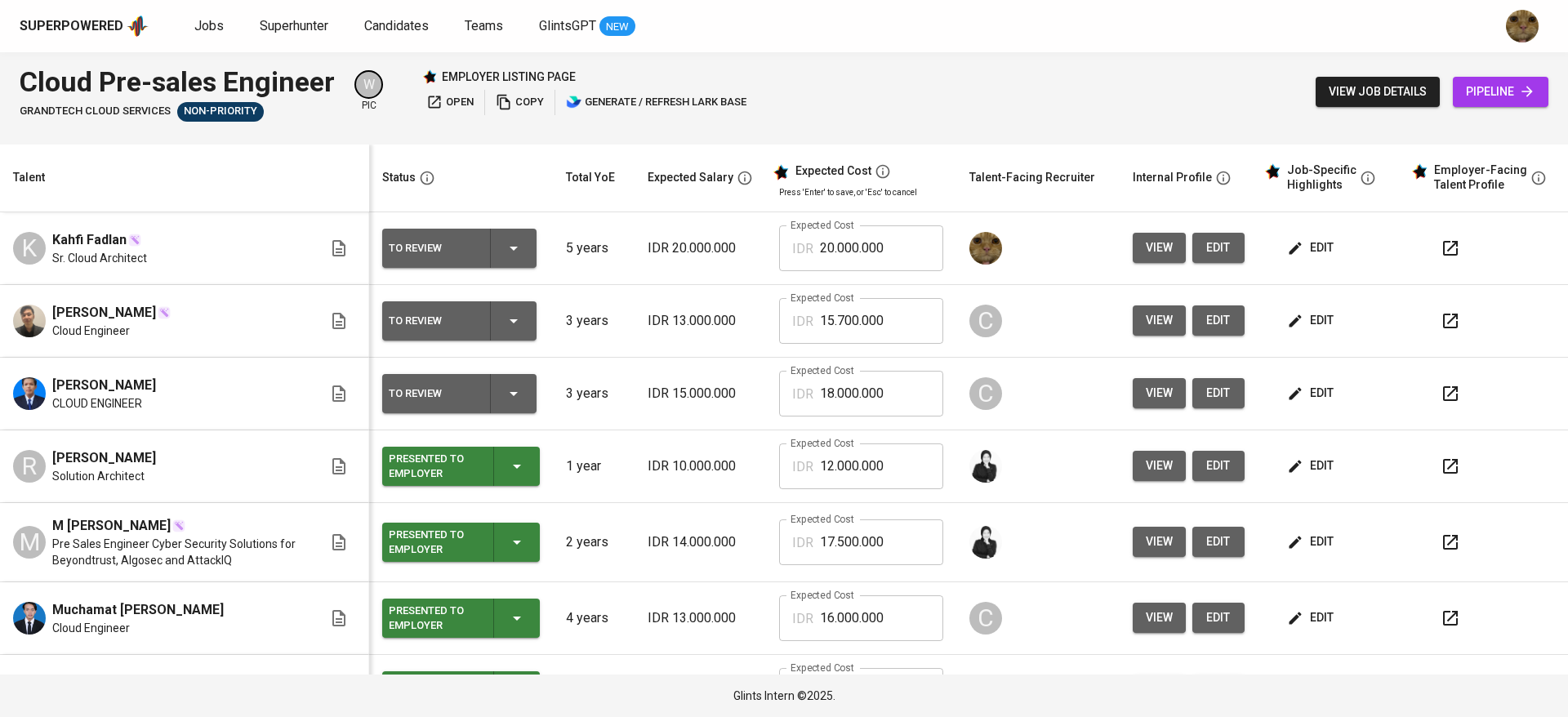
click at [646, 437] on td "IDR 10.000.000" at bounding box center [700, 467] width 131 height 73
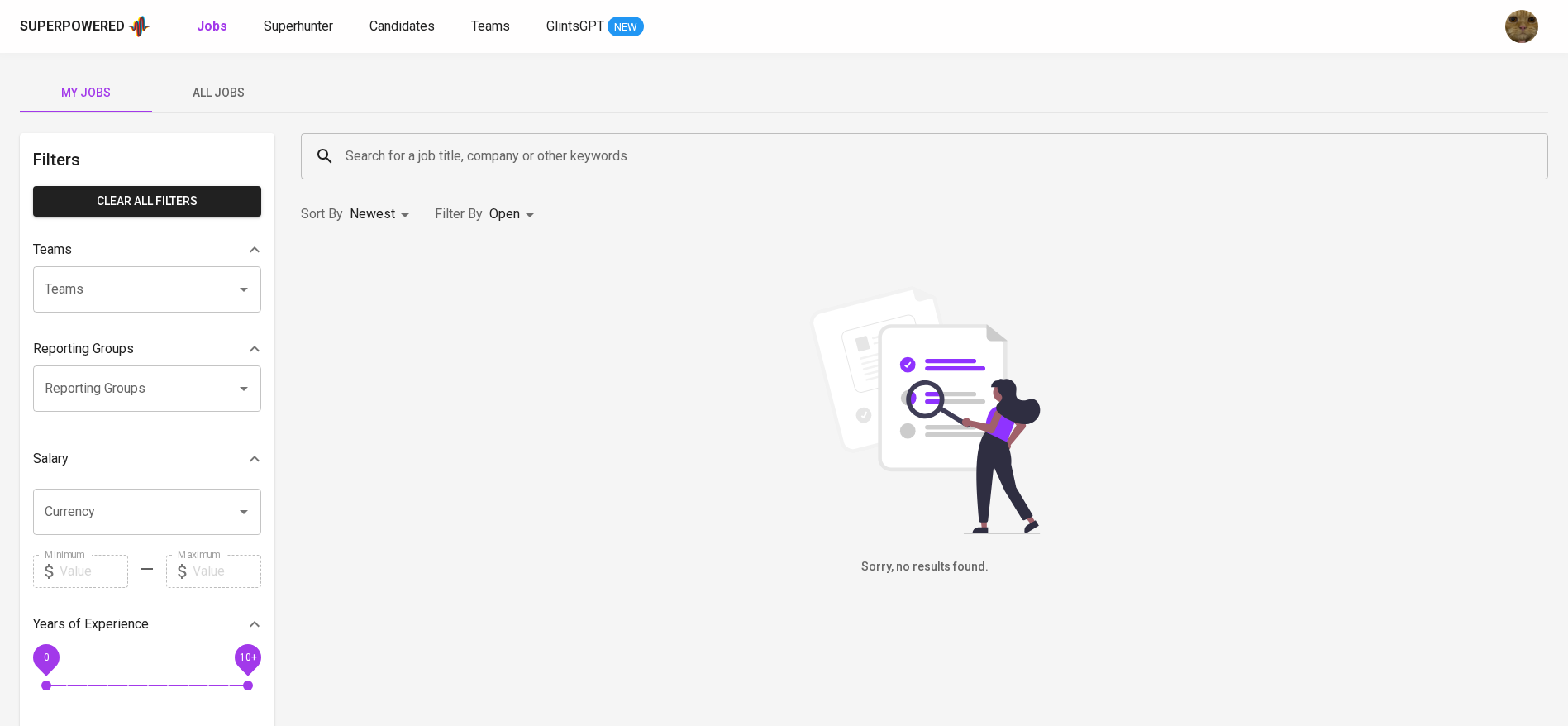
click at [219, 95] on span "All Jobs" at bounding box center [218, 93] width 112 height 21
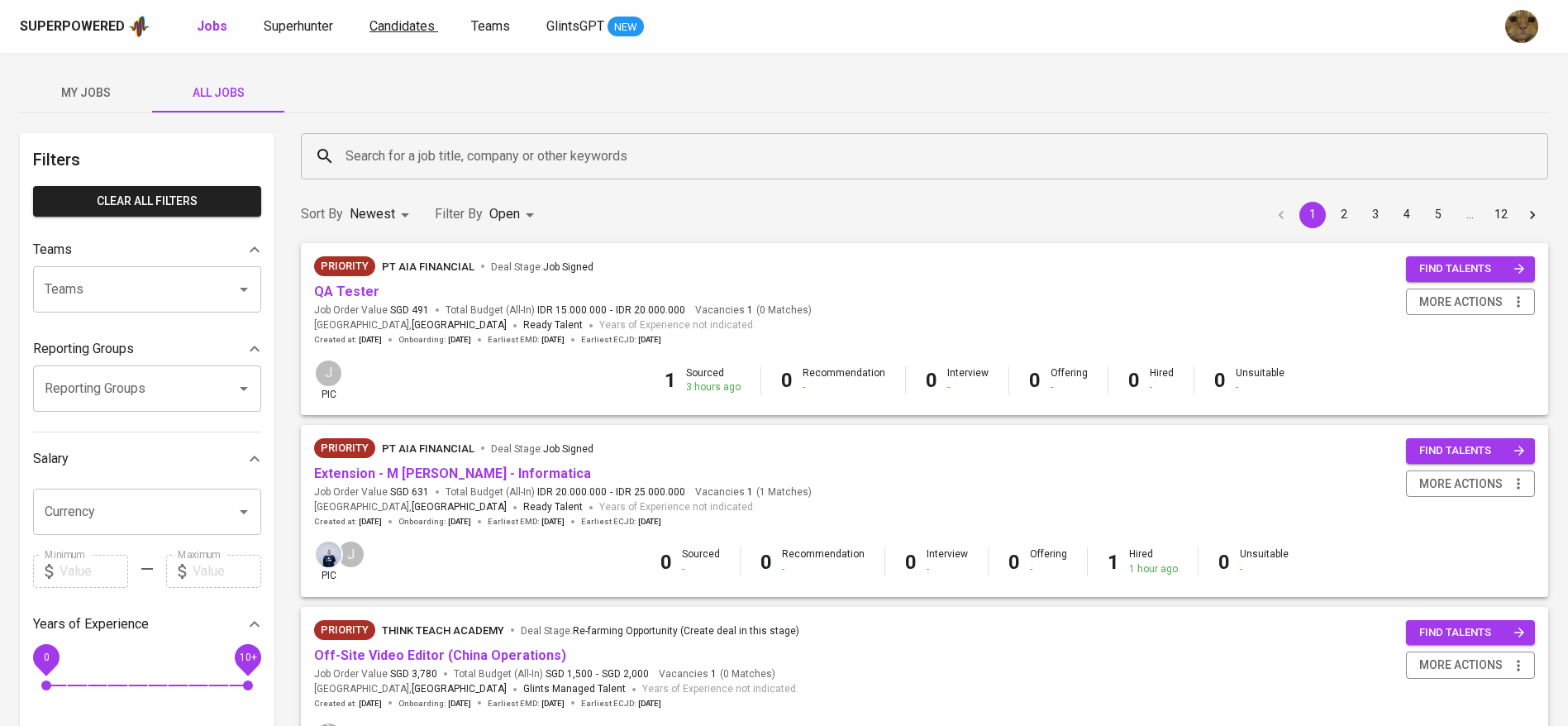
click at [402, 17] on link "Candidates" at bounding box center [403, 27] width 69 height 21
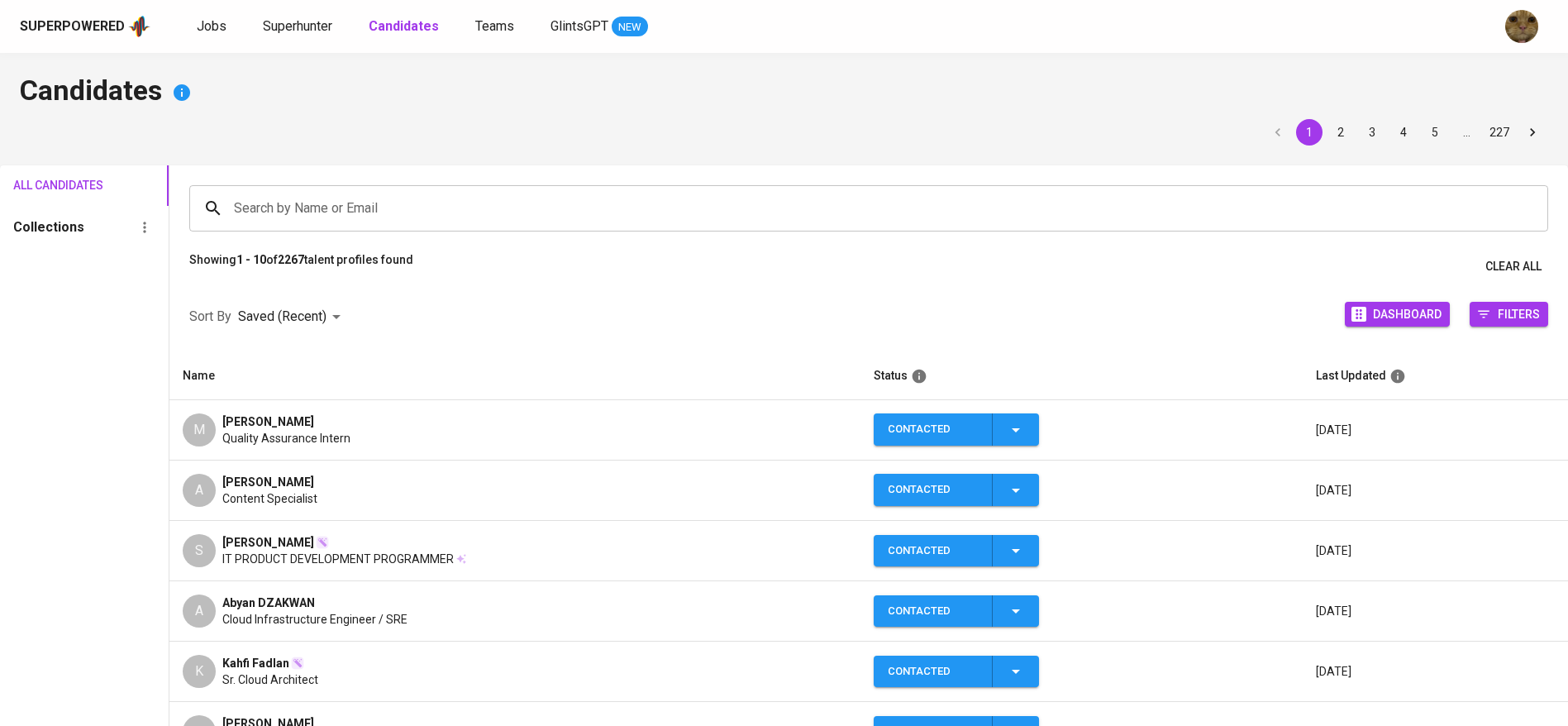
click at [208, 474] on div "A" at bounding box center [199, 490] width 33 height 33
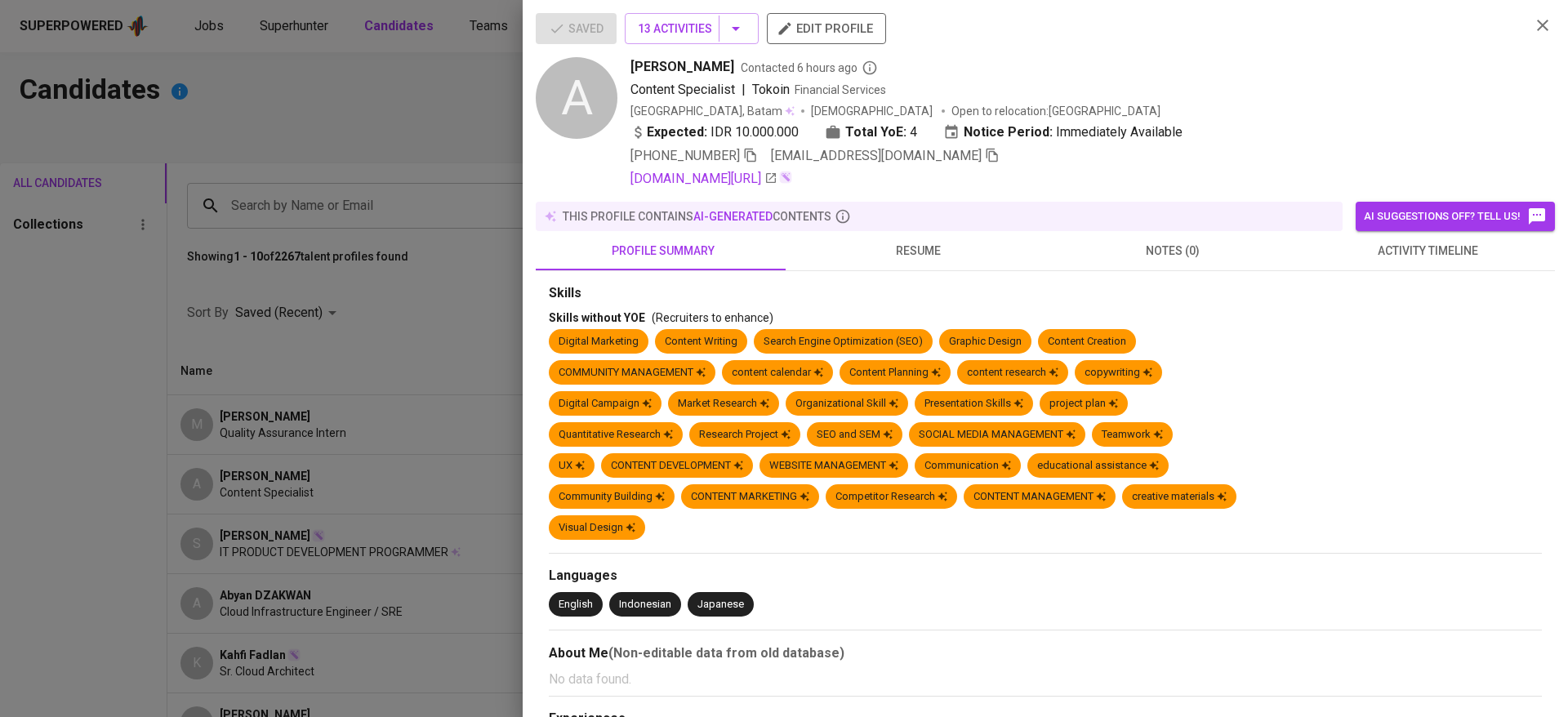
click at [985, 150] on icon "button" at bounding box center [992, 155] width 15 height 15
click at [417, 113] on div at bounding box center [784, 358] width 1568 height 717
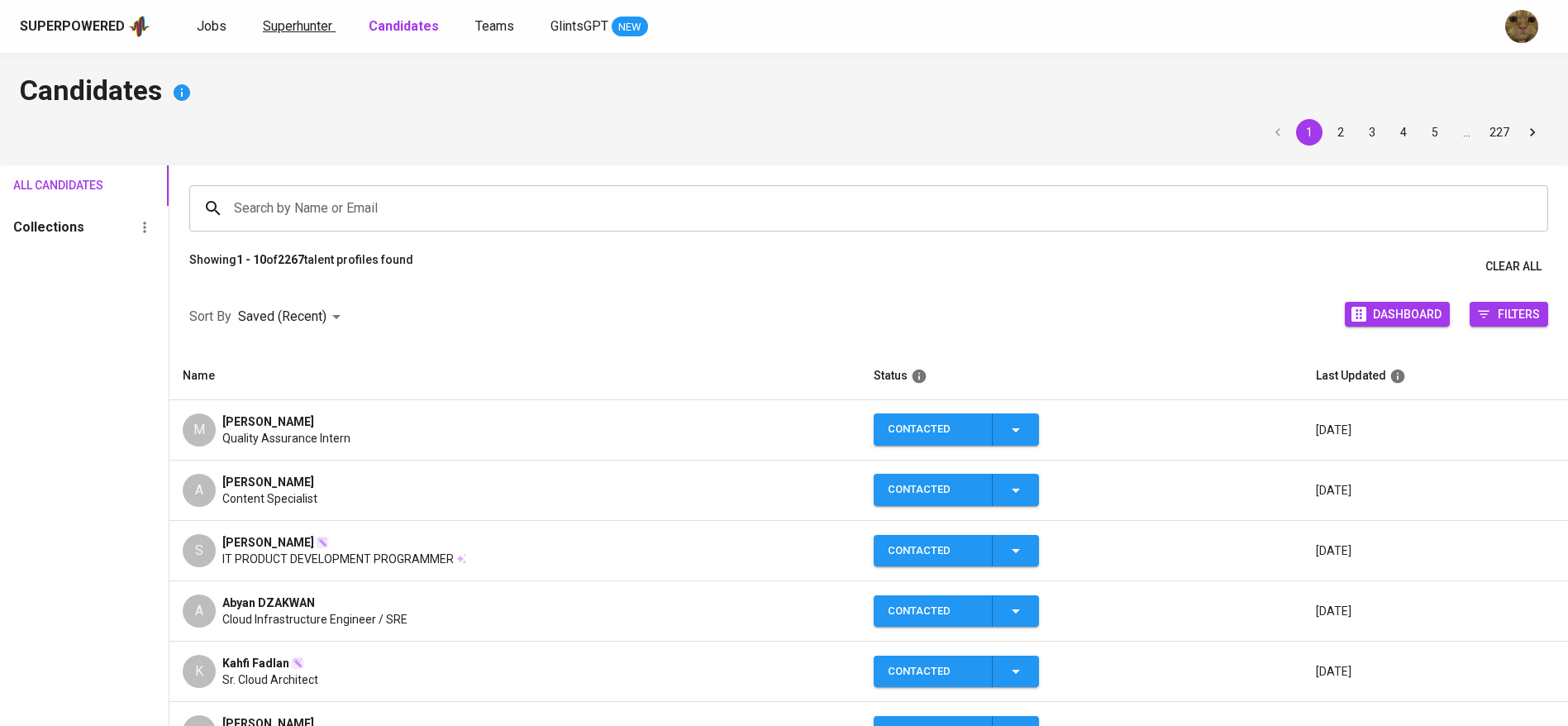
click at [304, 33] on span "Superhunter" at bounding box center [298, 25] width 70 height 16
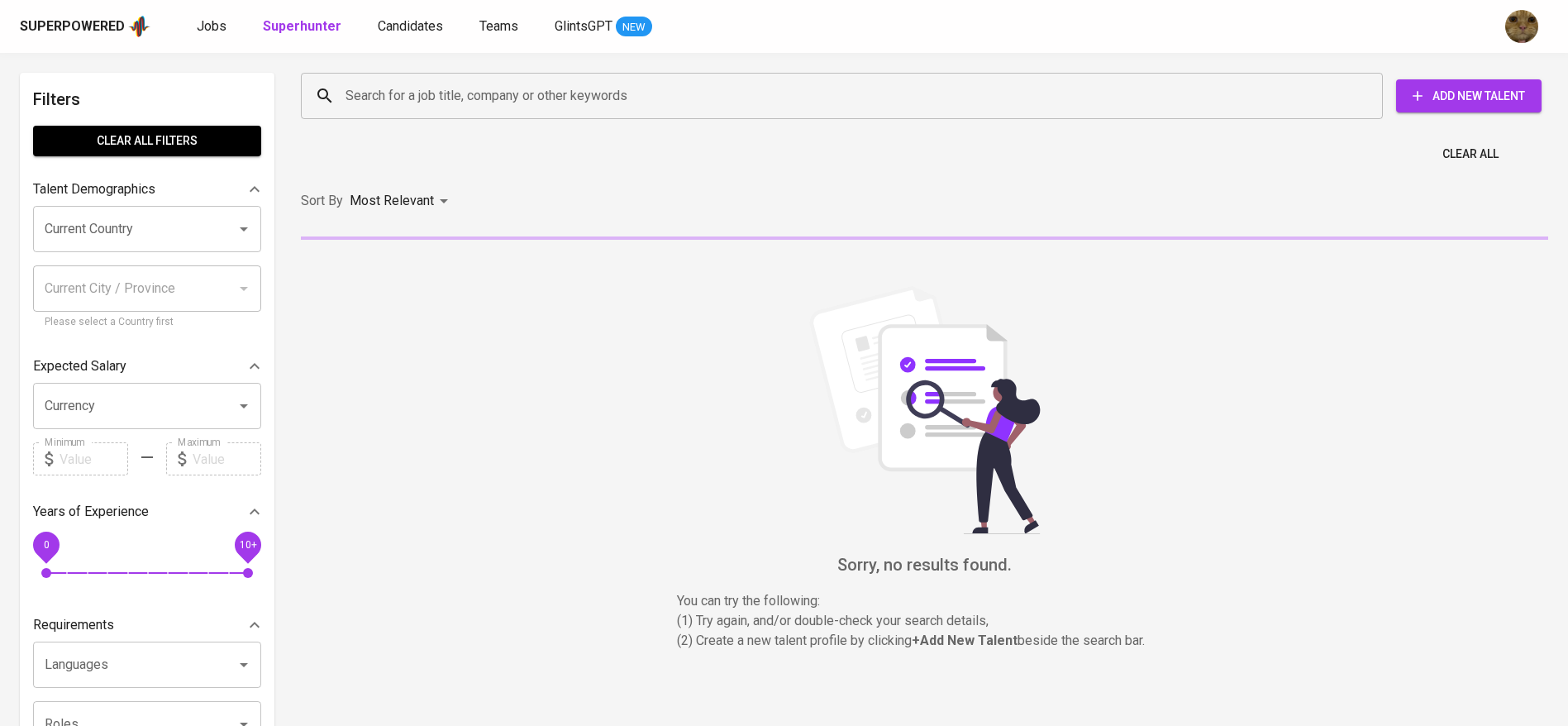
click at [421, 85] on input "Search for a job title, company or other keywords" at bounding box center [846, 95] width 1010 height 31
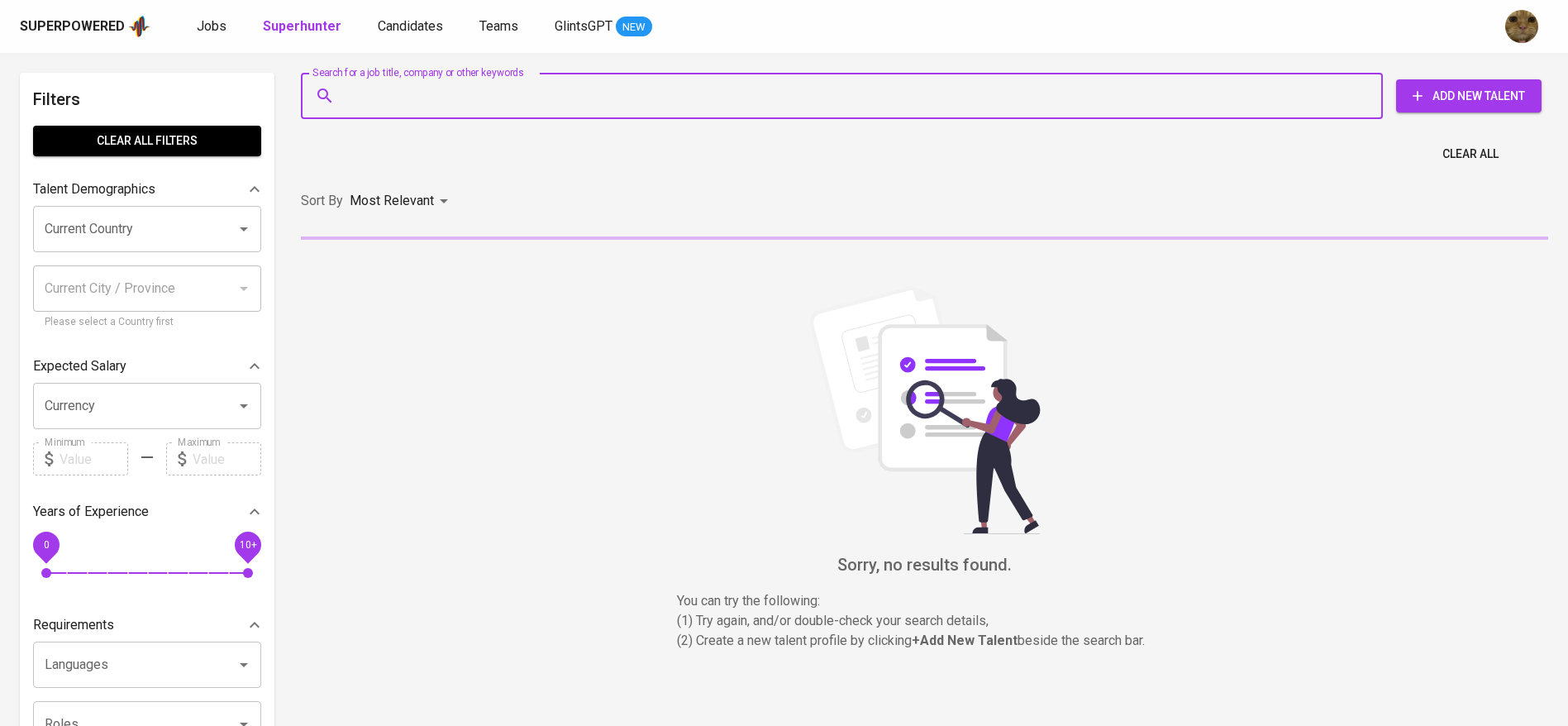
paste input "[EMAIL_ADDRESS][DOMAIN_NAME]"
type input "[EMAIL_ADDRESS][DOMAIN_NAME]"
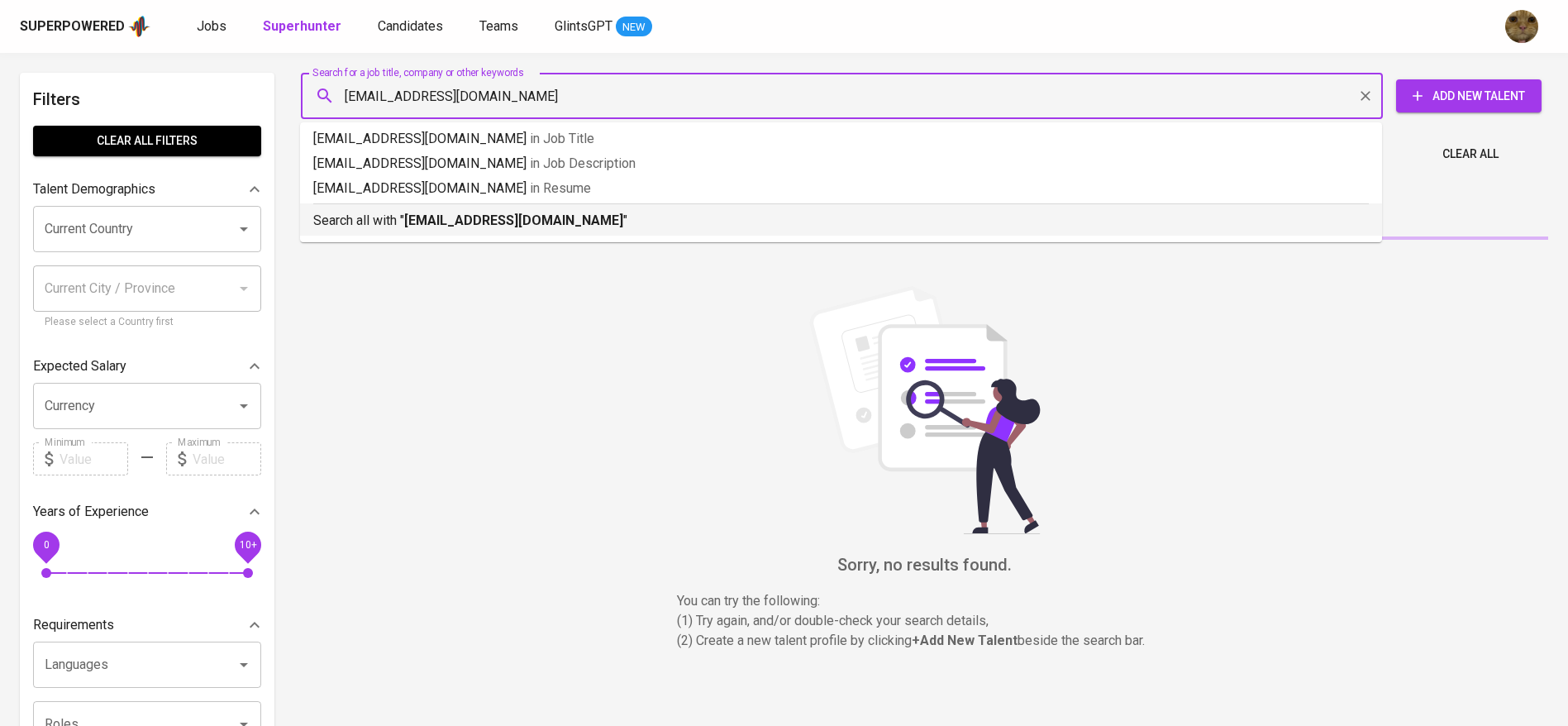
click at [380, 209] on div "Search all with " maulidina.xvi@gmail.com "" at bounding box center [841, 217] width 1056 height 27
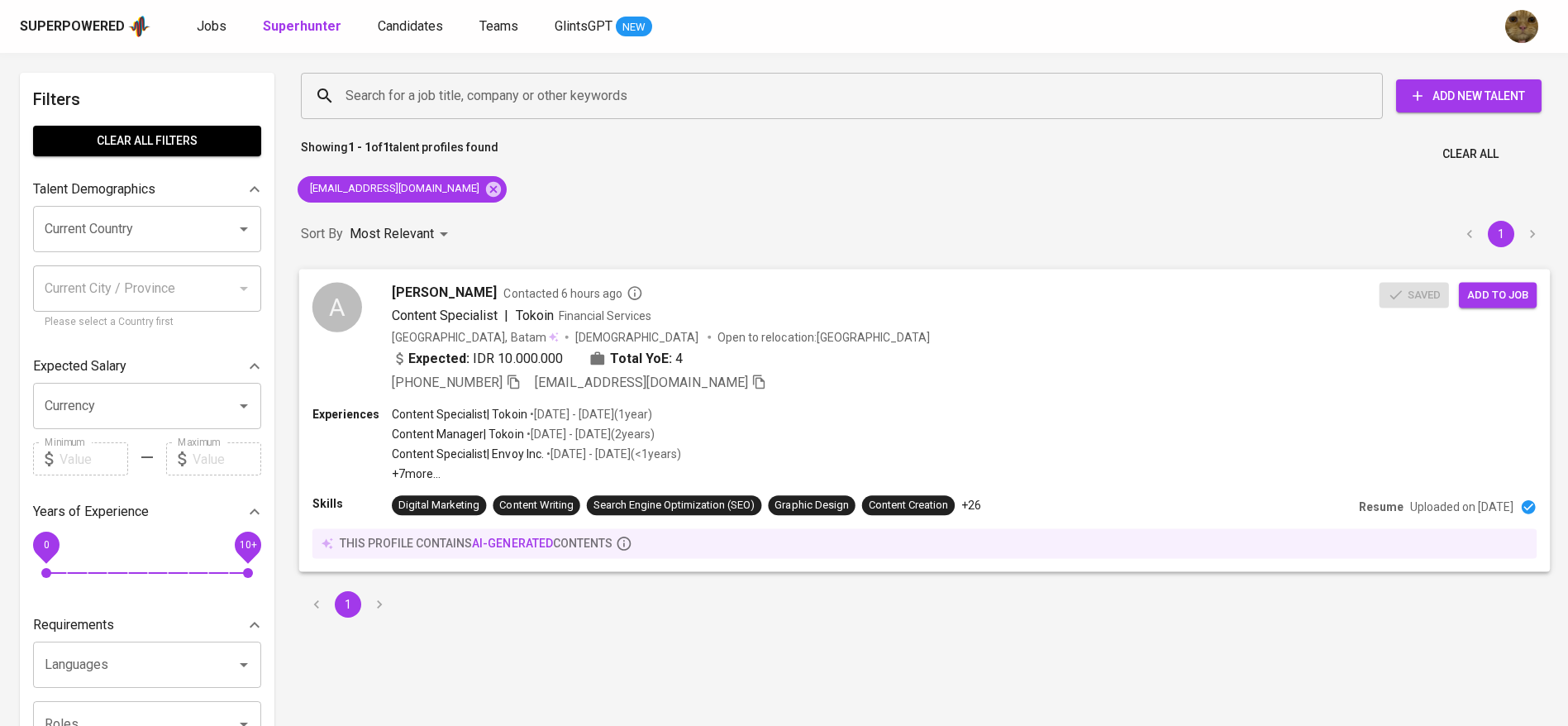
click at [1496, 309] on div "A Annisyah Maulidinna Contacted 6 hours ago Content Specialist | Tokoin Financi…" at bounding box center [925, 337] width 1252 height 137
click at [1505, 289] on span "Add to job" at bounding box center [1497, 295] width 61 height 19
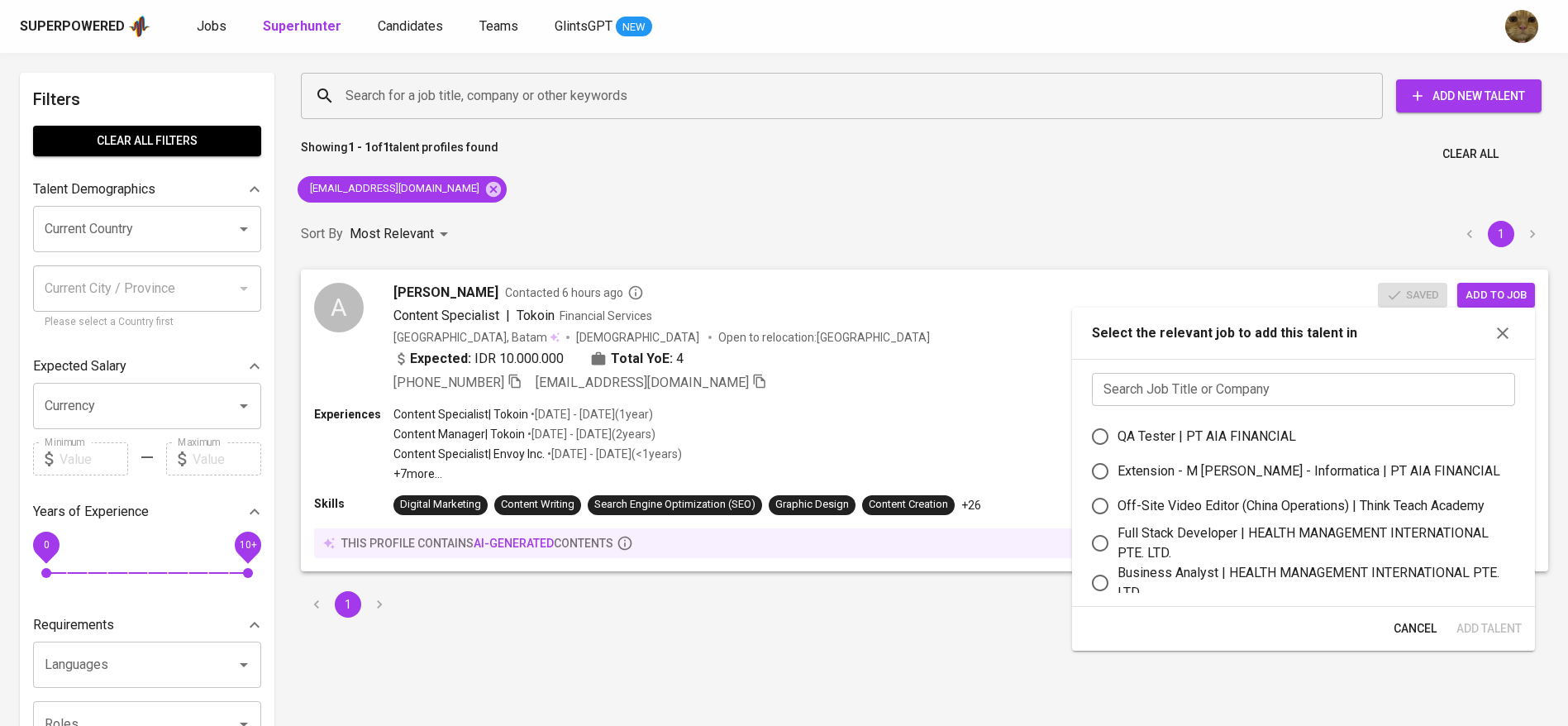
click at [1156, 391] on input "text" at bounding box center [1302, 389] width 423 height 33
type input "e-commer"
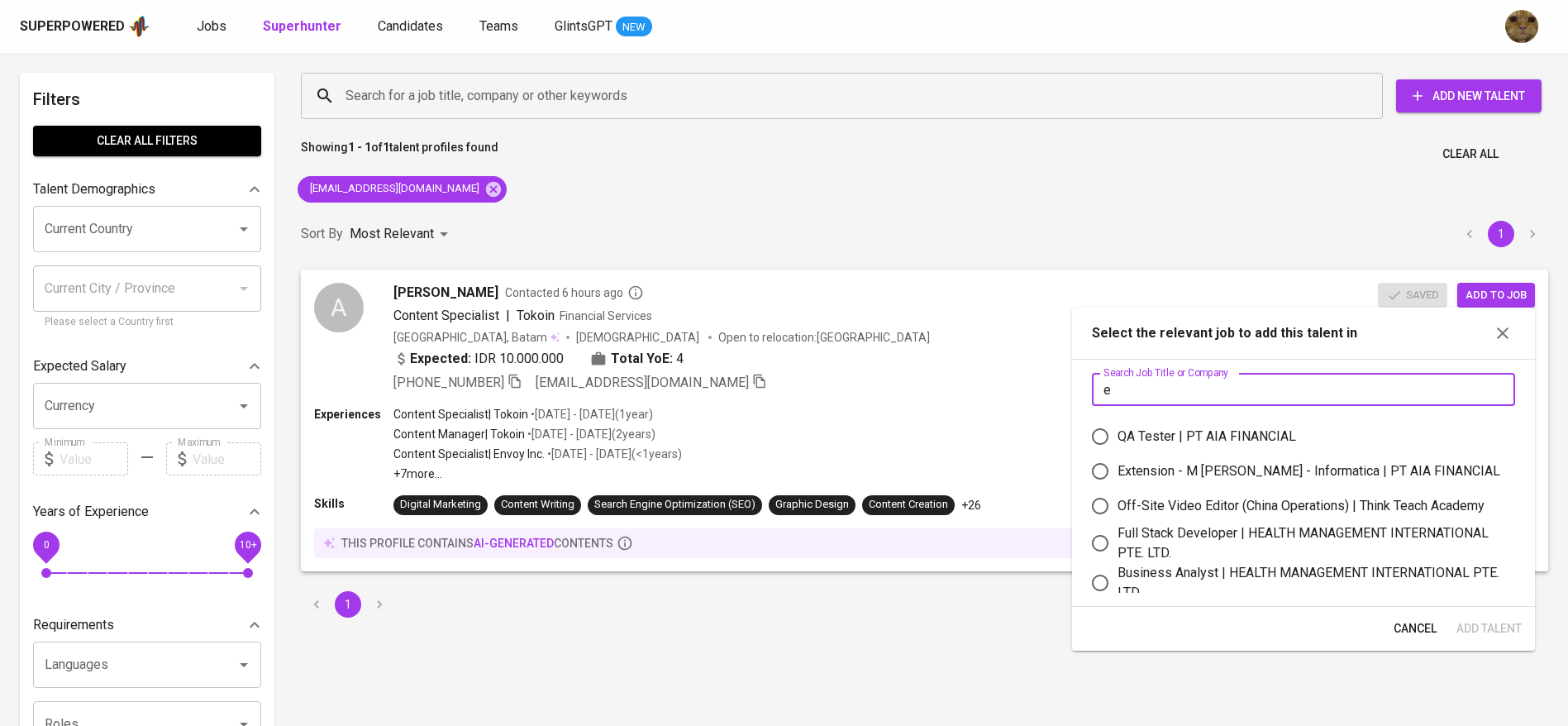
type input "ex"
type input "j"
type input "ex"
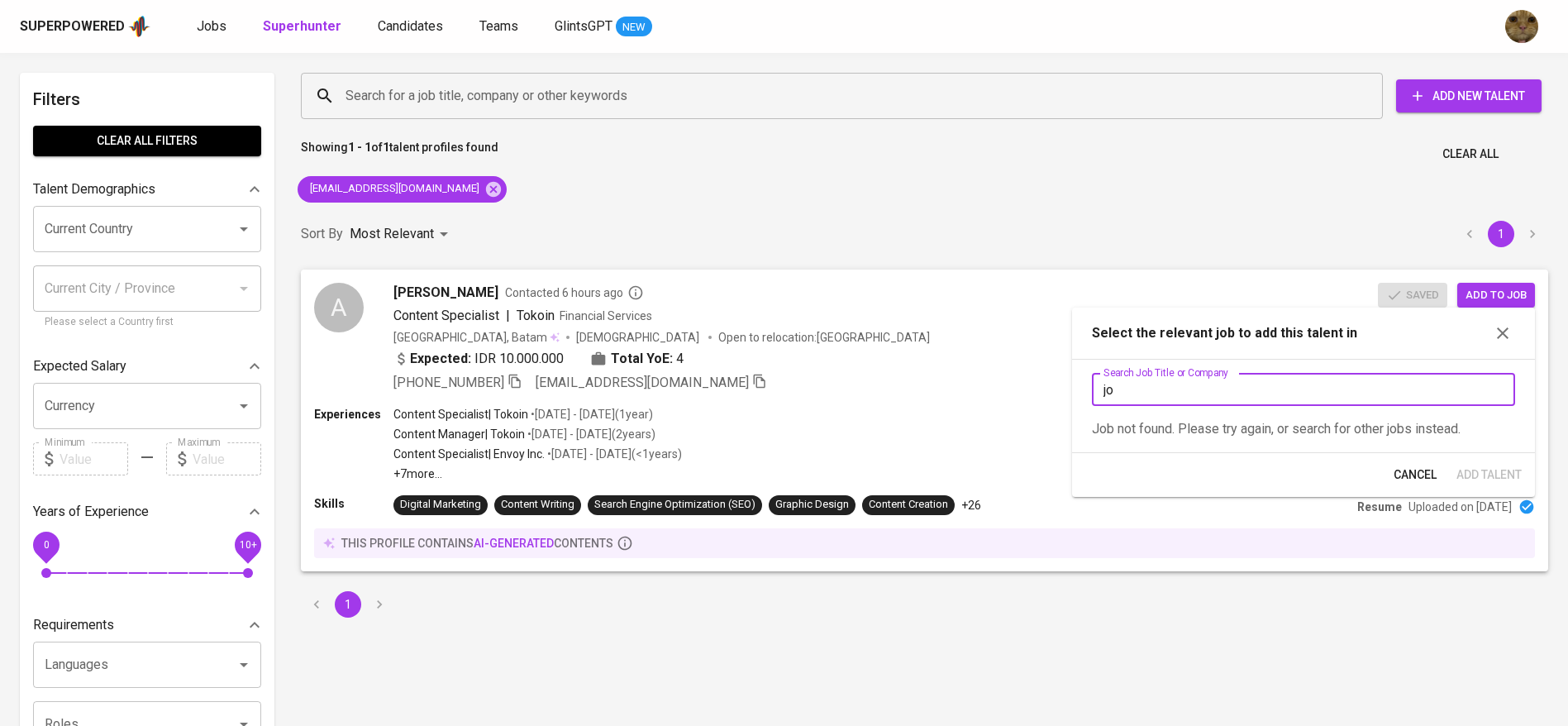
type input "job"
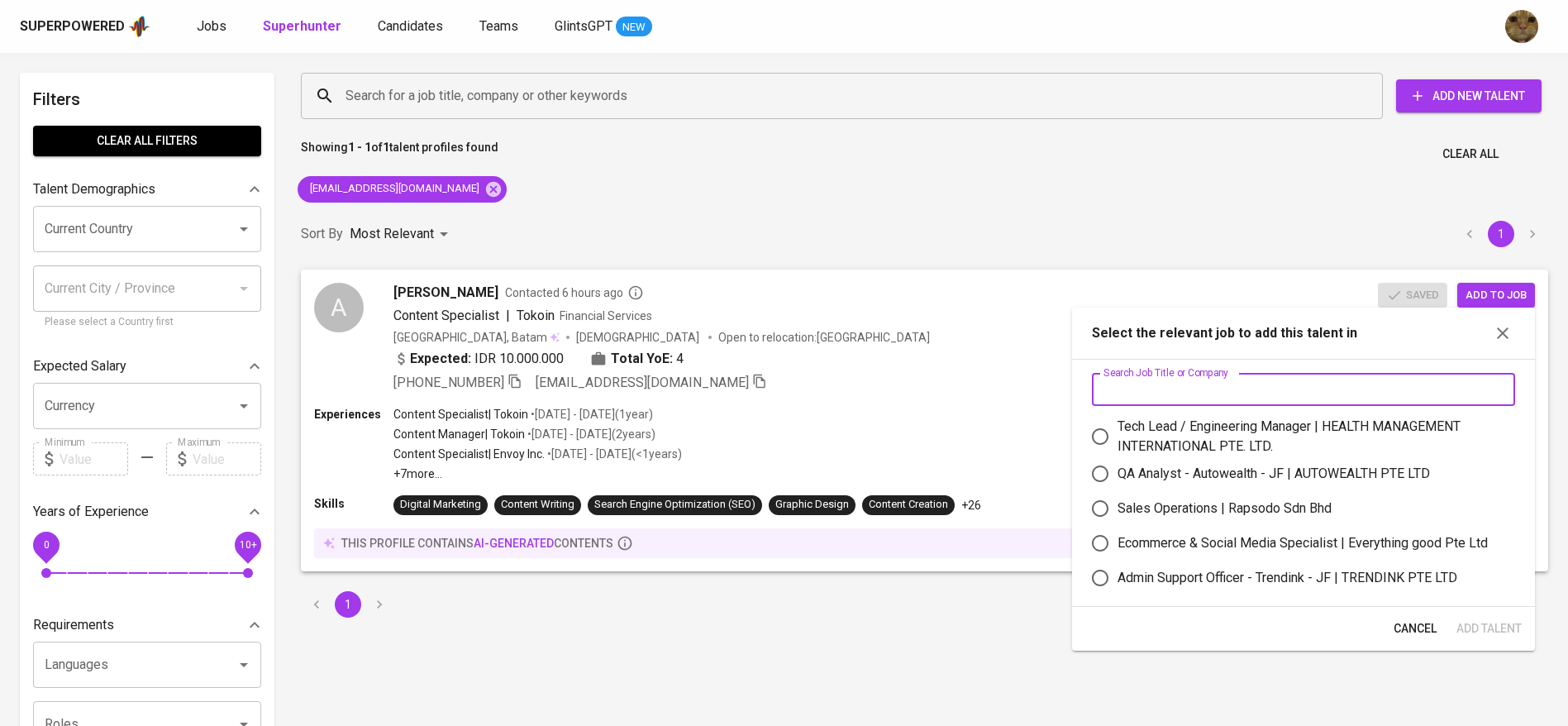
scroll to position [191, 0]
type input "fnb"
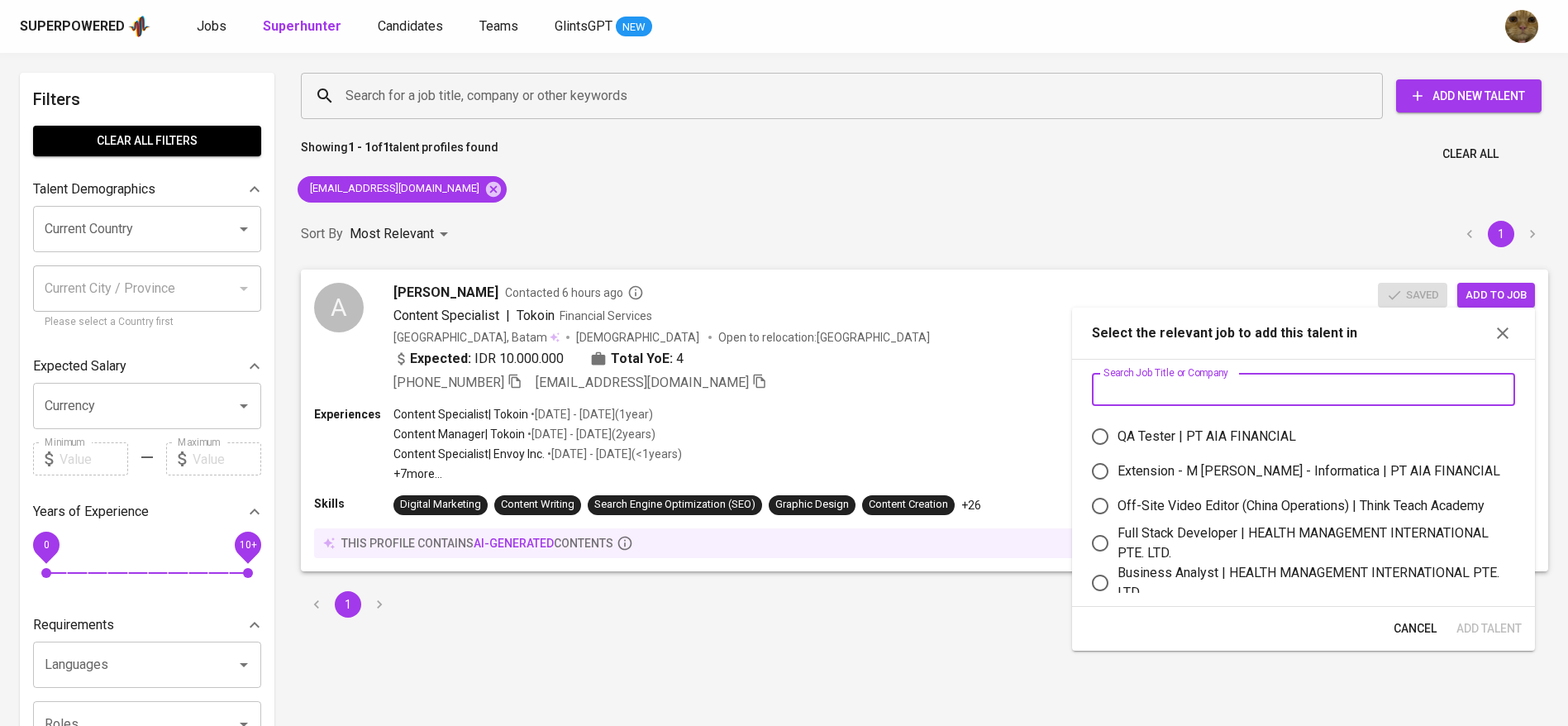
type input "h"
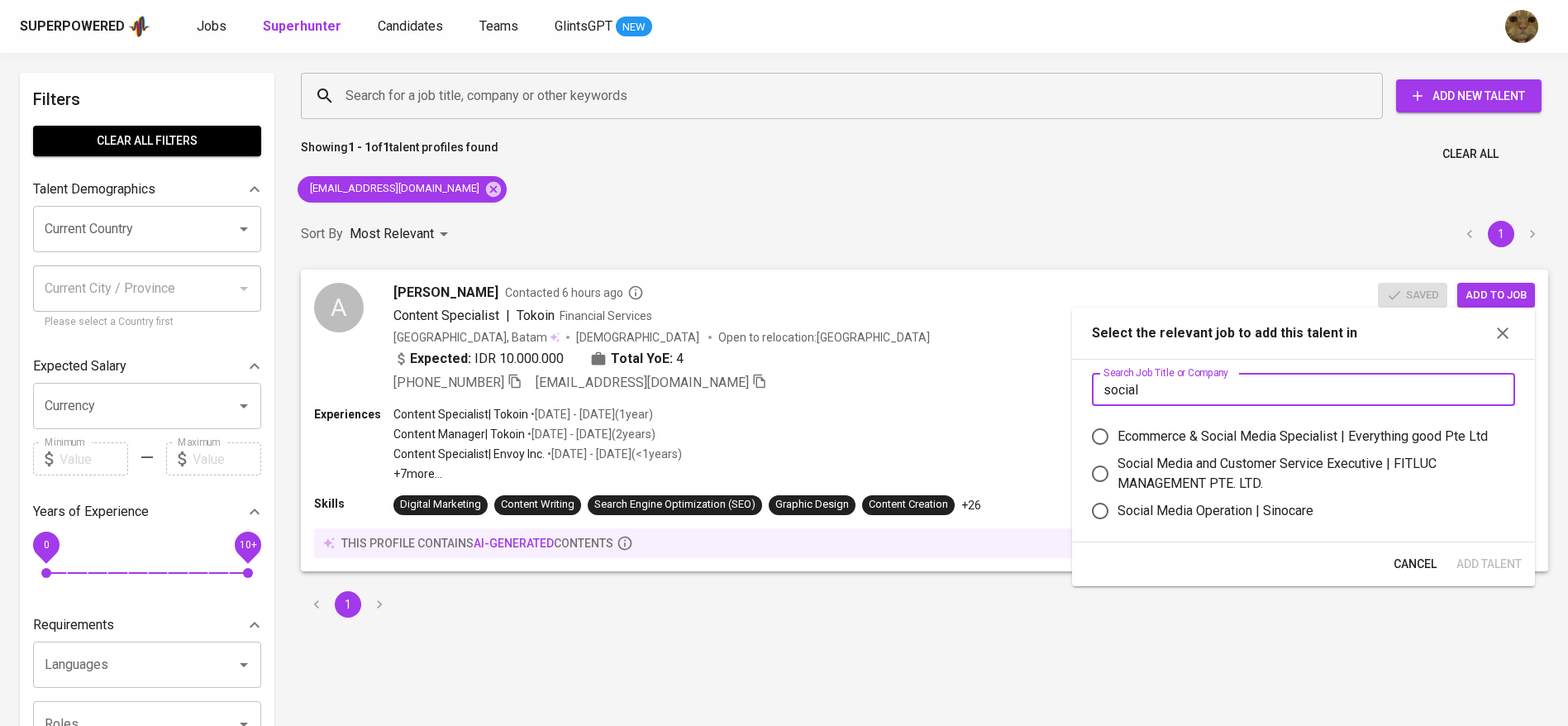
type input "social"
click at [1123, 434] on div "Ecommerce & Social Media Specialist | Everything good Pte Ltd" at bounding box center [1302, 436] width 370 height 20
click at [1118, 434] on input "Ecommerce & Social Media Specialist | Everything good Pte Ltd" at bounding box center [1100, 436] width 35 height 35
radio input "true"
click at [1495, 567] on span "Add Talent" at bounding box center [1488, 564] width 65 height 21
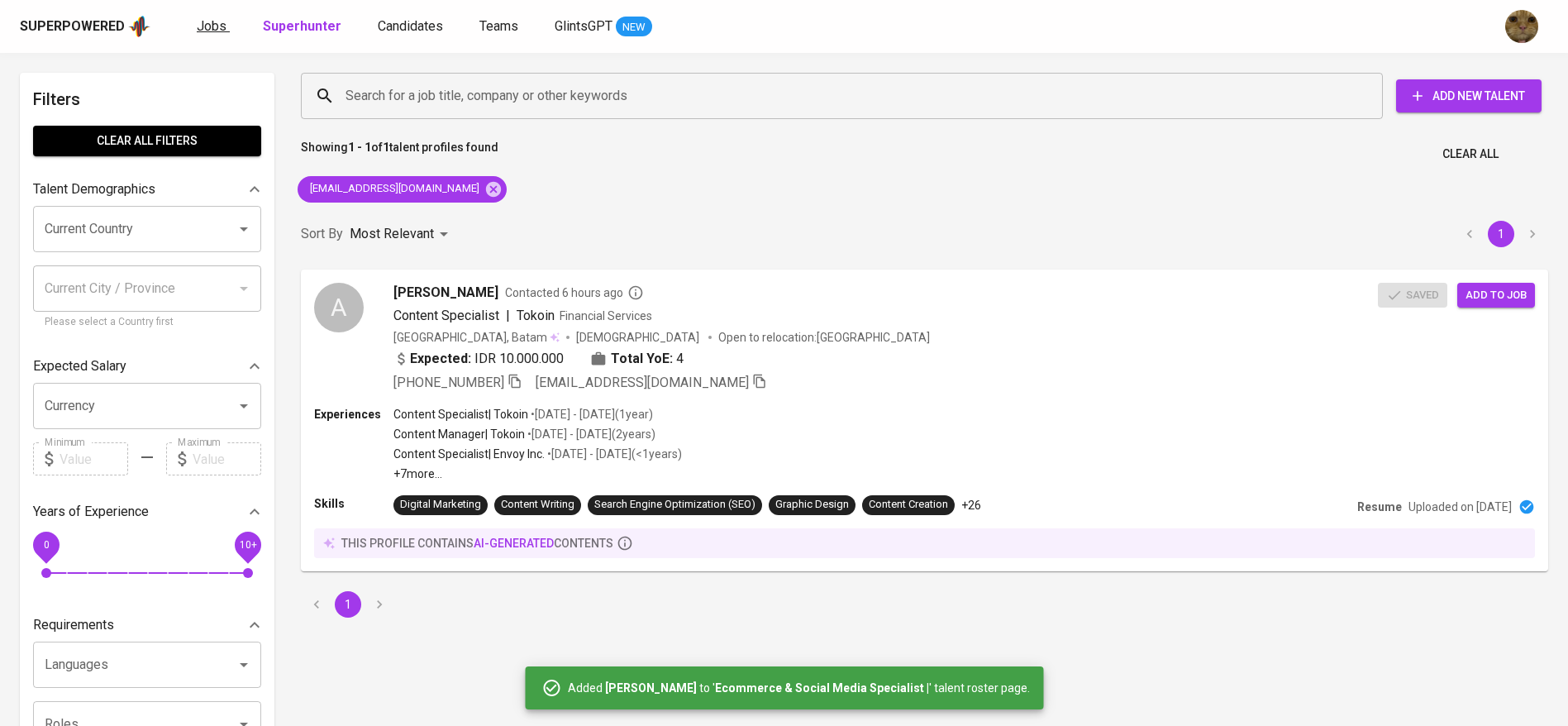
click at [211, 30] on span "Jobs" at bounding box center [212, 25] width 30 height 16
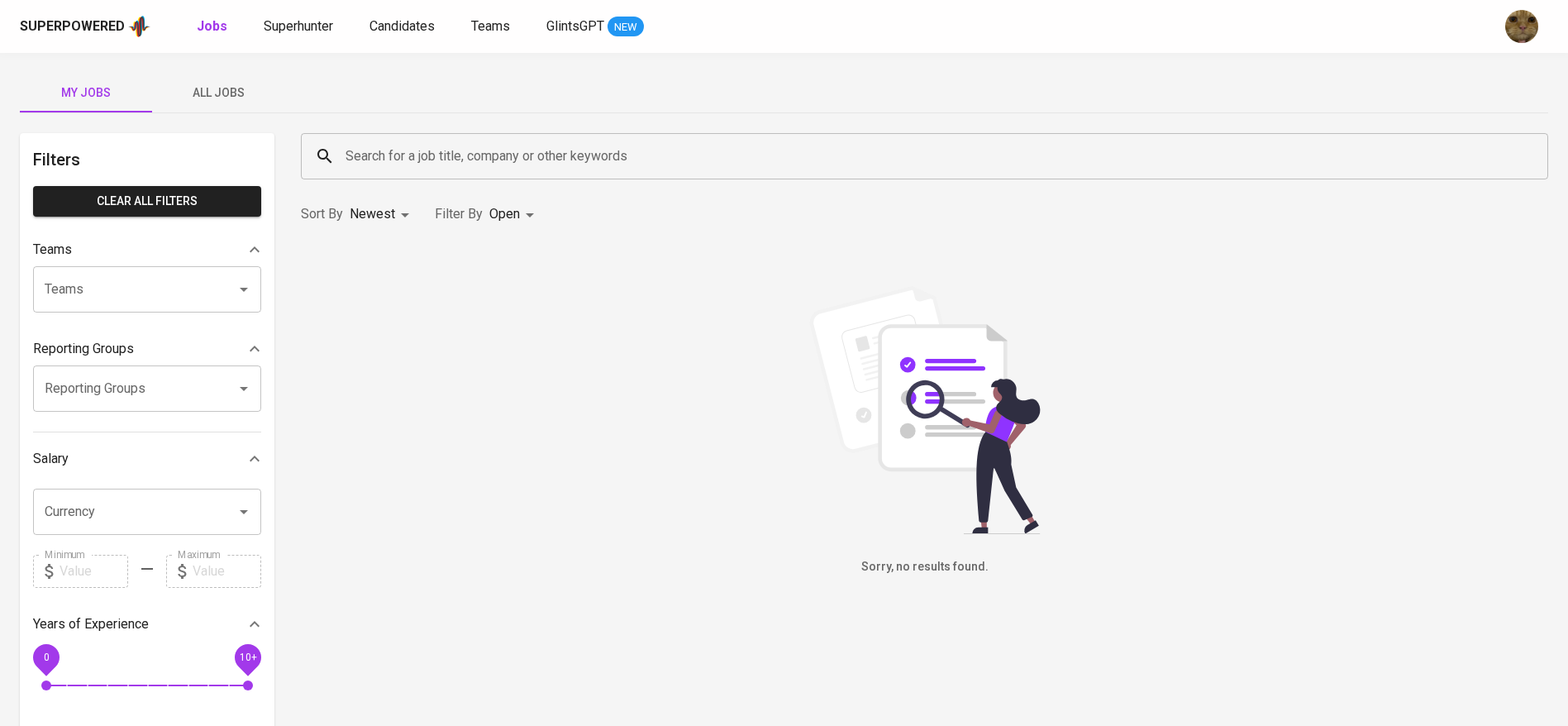
click at [202, 83] on span "All Jobs" at bounding box center [218, 93] width 112 height 21
click at [396, 133] on div "Search for a job title, company or other keywords" at bounding box center [924, 155] width 1247 height 46
click at [376, 153] on input "Search for a job title, company or other keywords" at bounding box center [928, 155] width 1174 height 31
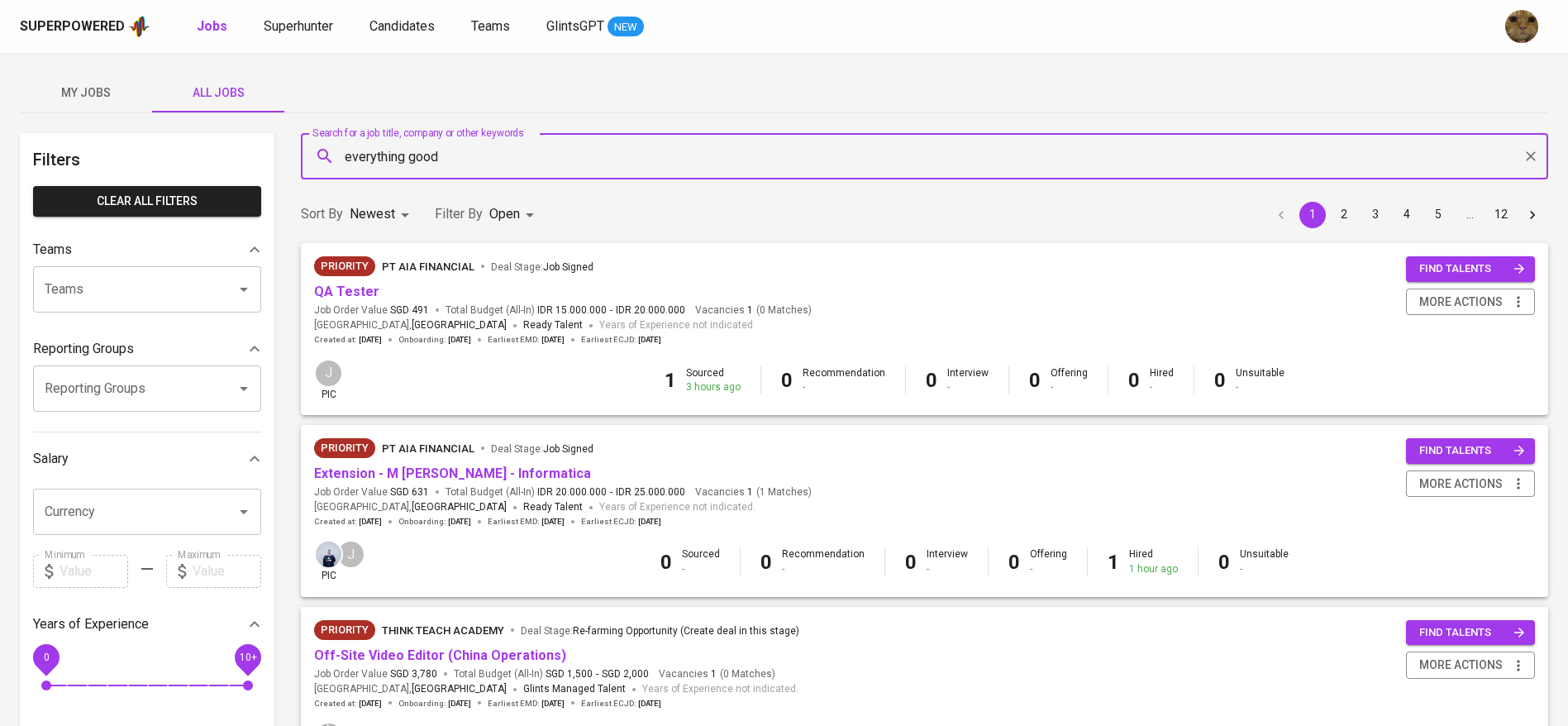
type input "everything good"
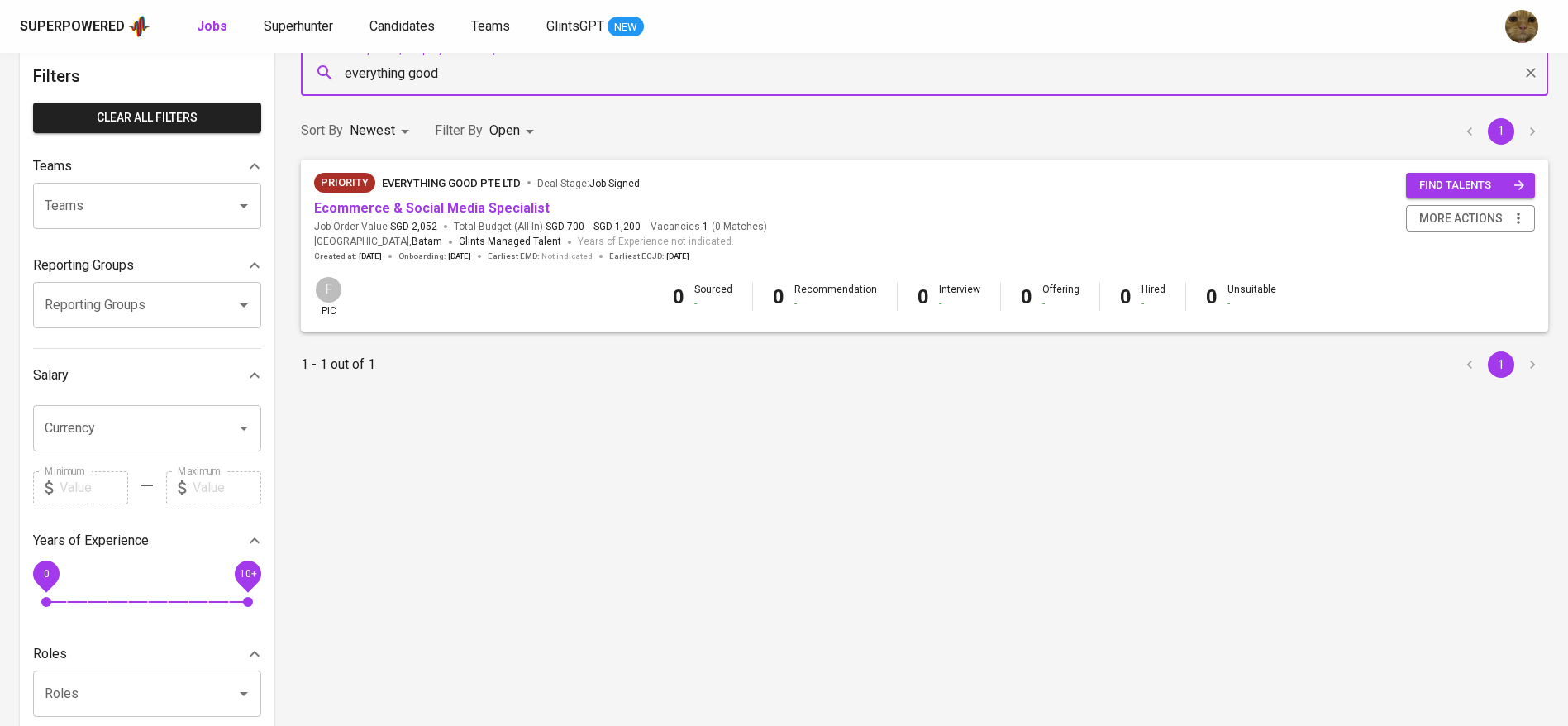
scroll to position [86, 0]
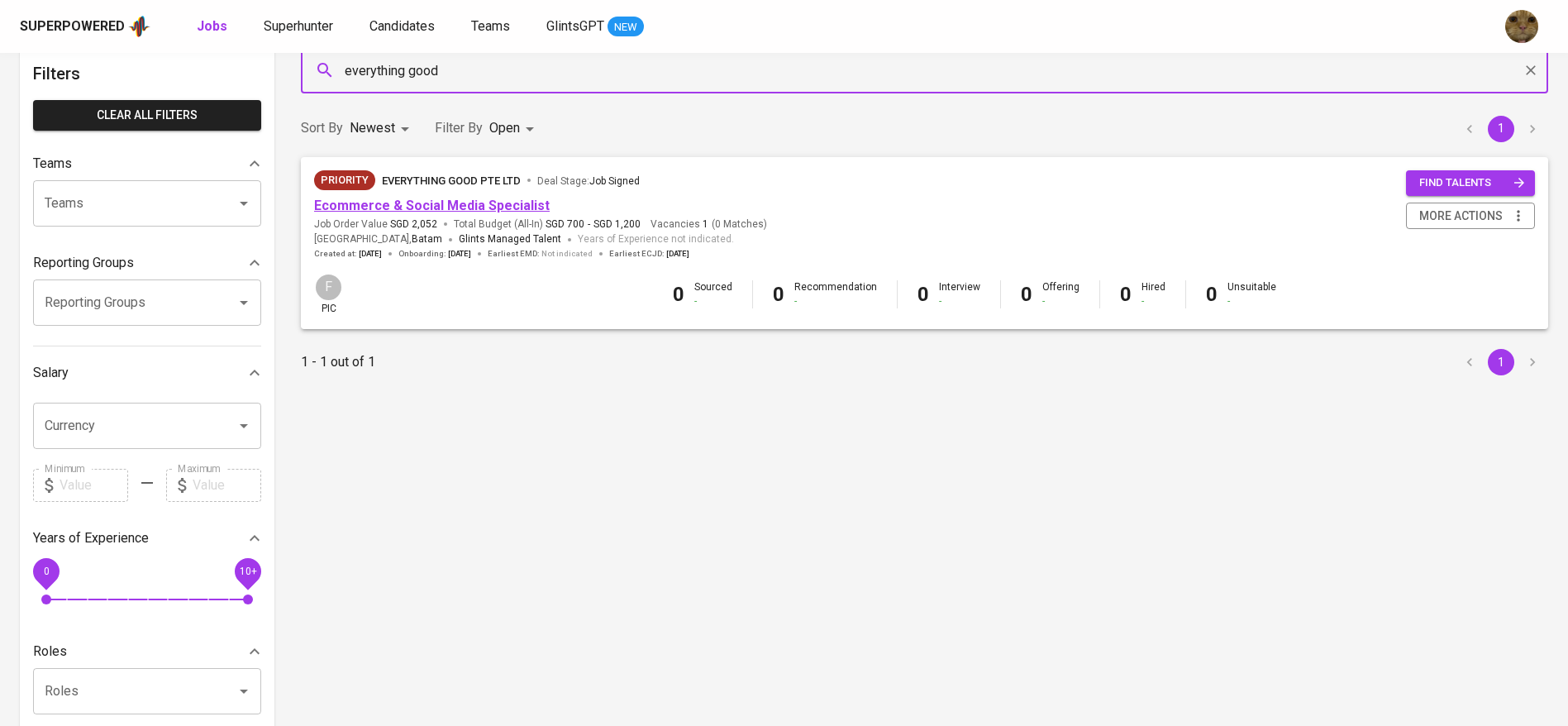
click at [331, 204] on link "Ecommerce & Social Media Specialist" at bounding box center [432, 205] width 235 height 16
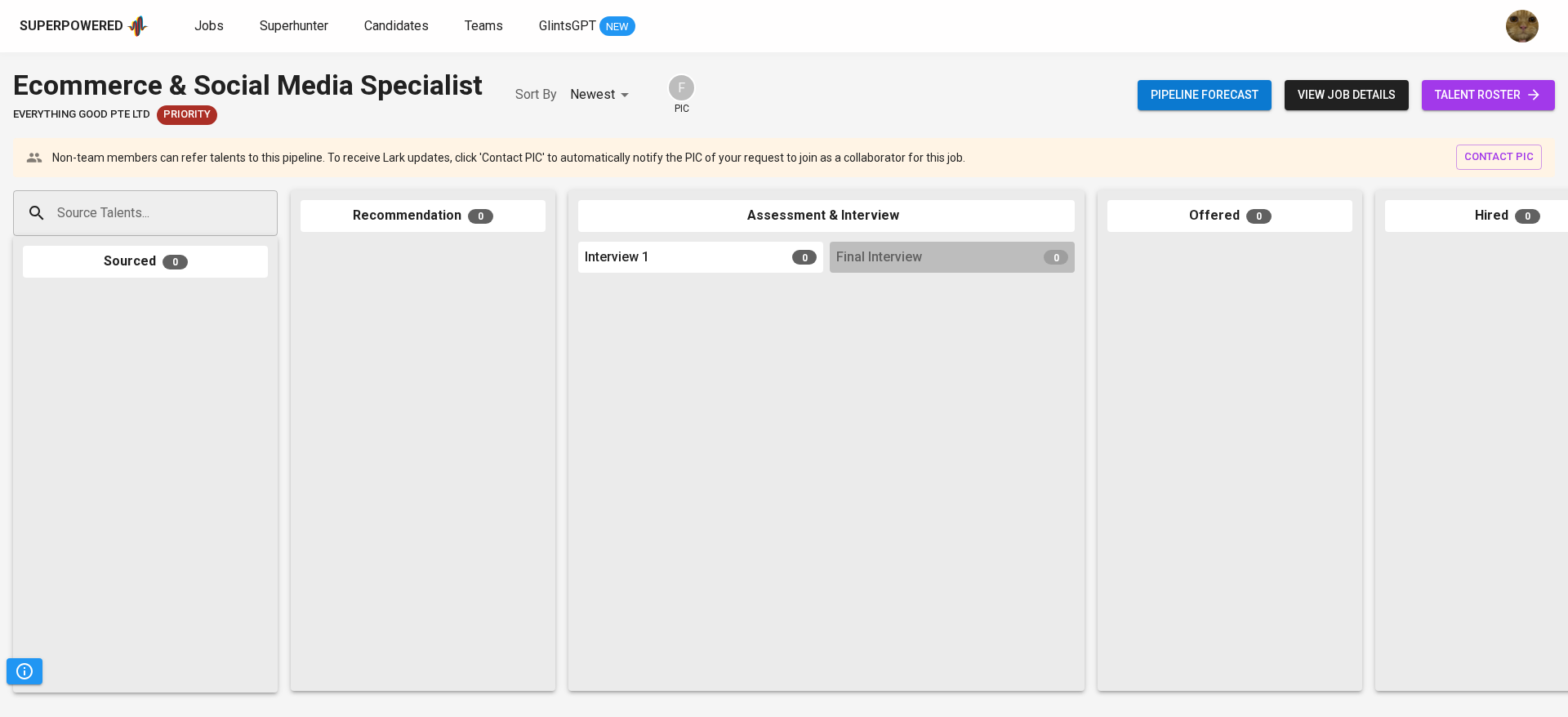
click at [1479, 86] on span "talent roster" at bounding box center [1488, 95] width 107 height 20
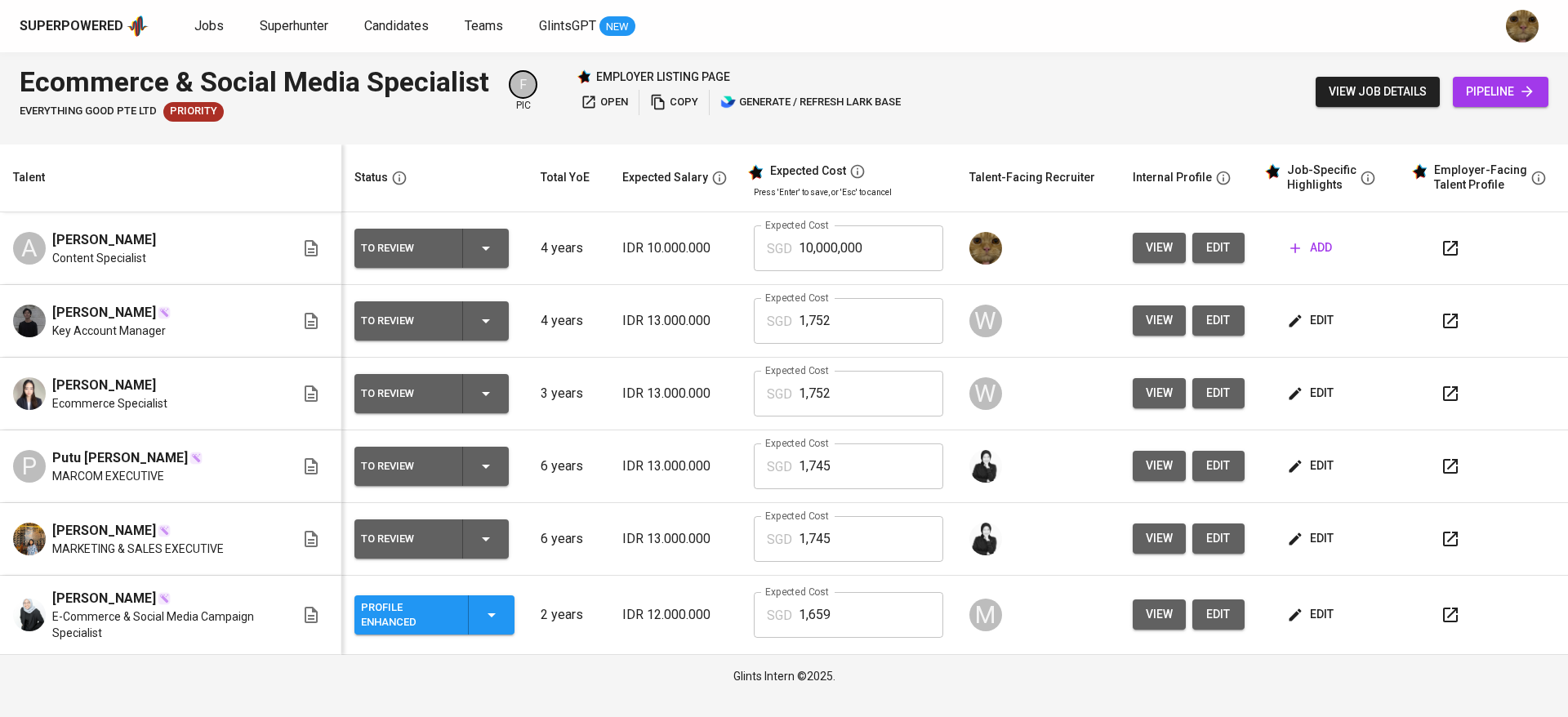
click at [1439, 401] on button "button" at bounding box center [1451, 393] width 39 height 39
click at [1329, 248] on span "add" at bounding box center [1311, 247] width 42 height 20
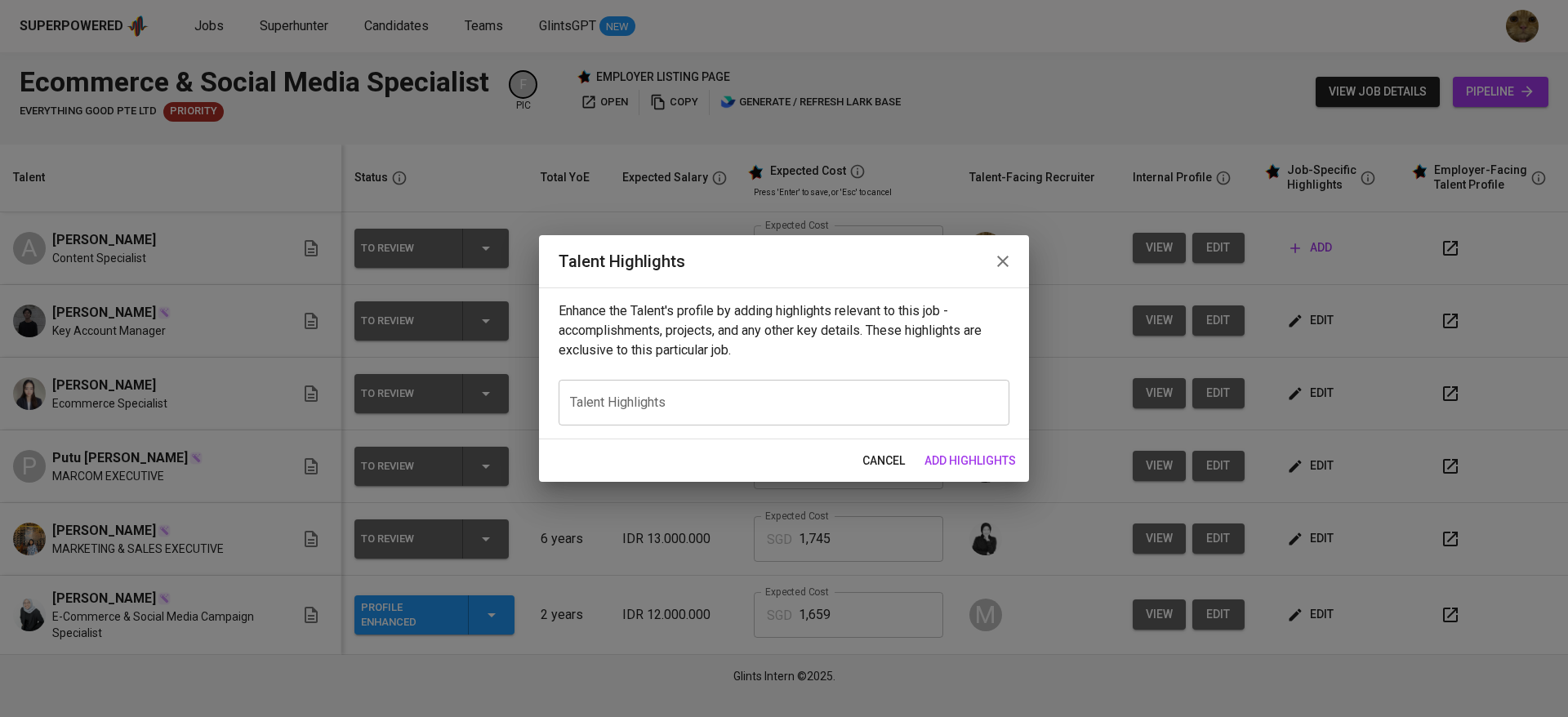
click at [846, 381] on div "x Talent Highlights" at bounding box center [784, 402] width 450 height 46
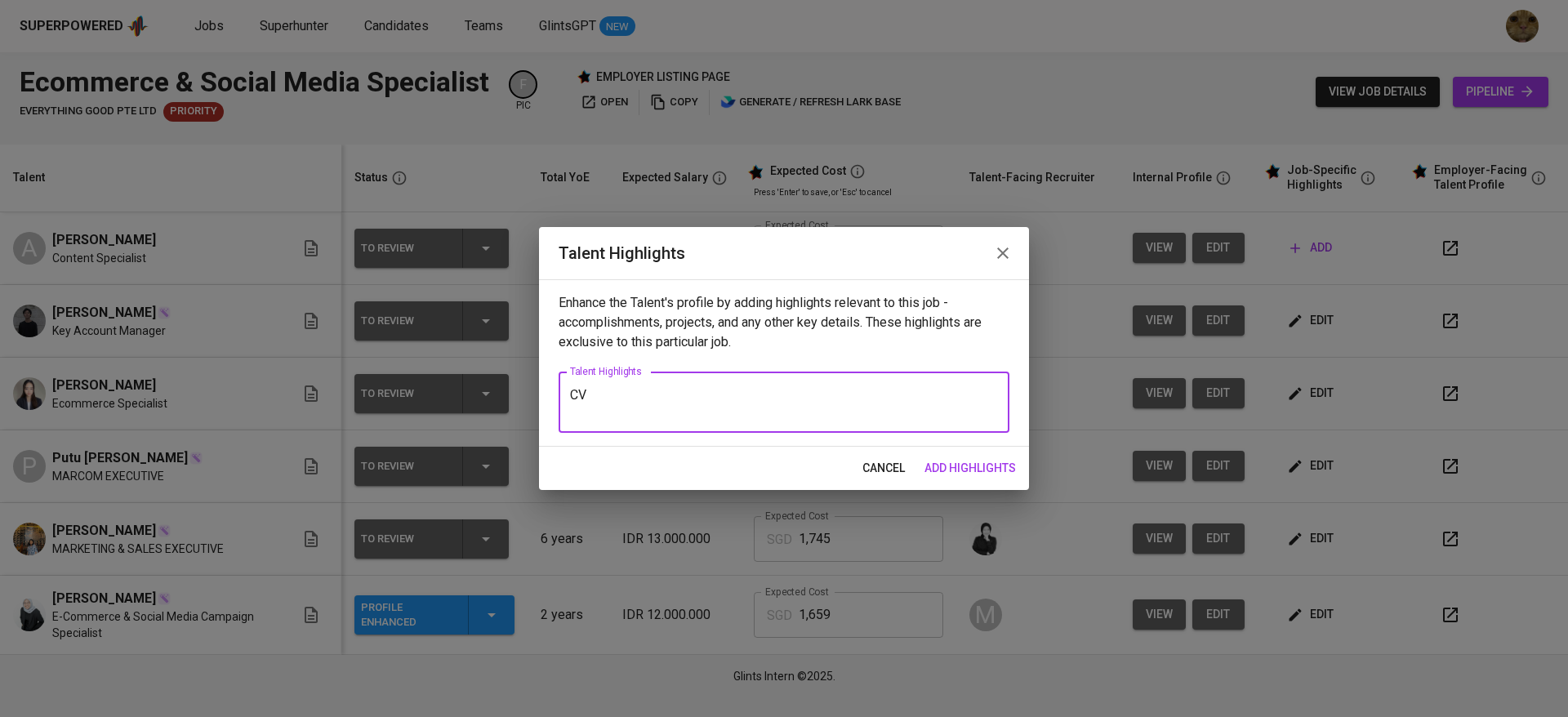
paste textarea "https://glints.sg.larksuite.com/file/SawMb4a4Mok8lMxlJdnlKGHdgre?from=from_copy…"
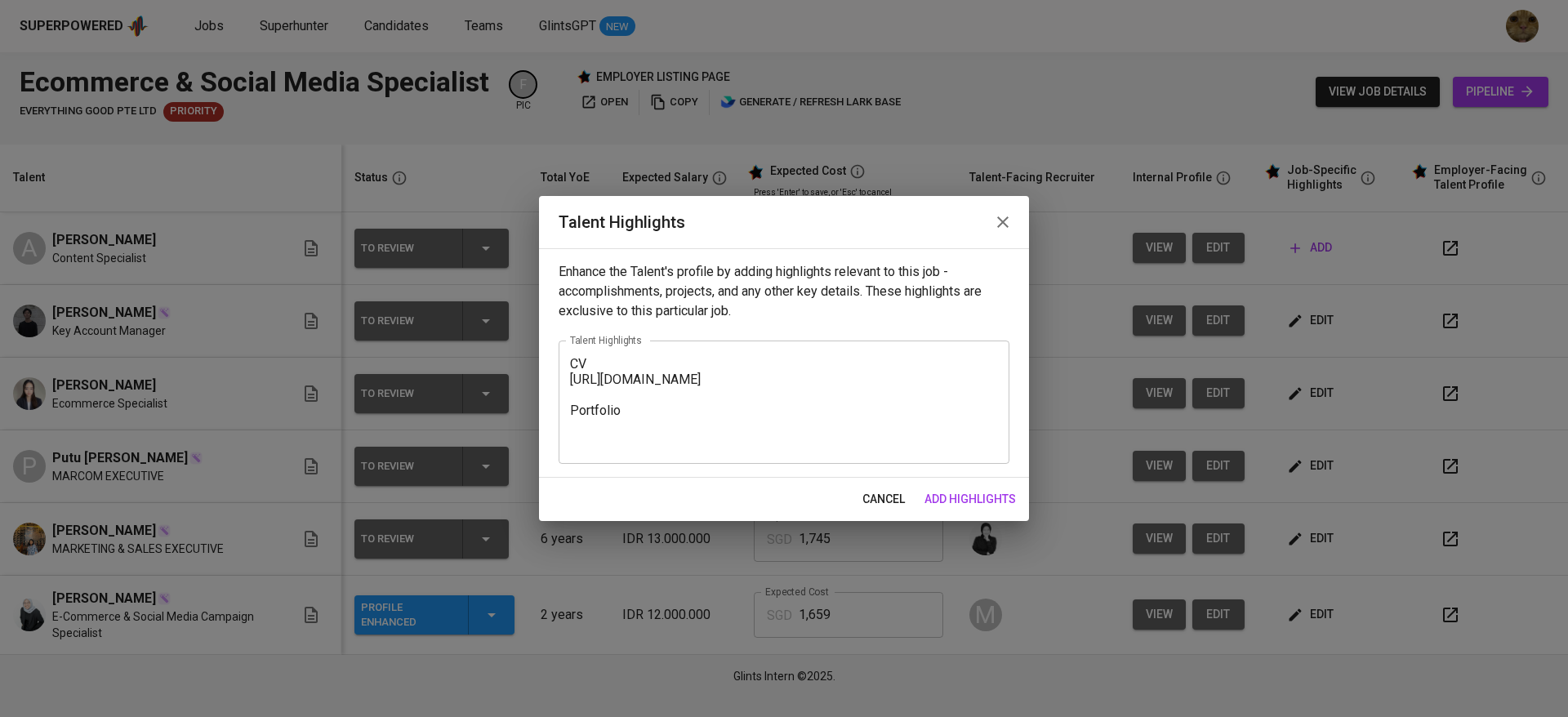
click at [748, 515] on div "cancel add highlights" at bounding box center [784, 498] width 490 height 44
click at [597, 403] on textarea "CV https://glints.sg.larksuite.com/file/SawMb4a4Mok8lMxlJdnlKGHdgre?from=from_c…" at bounding box center [784, 403] width 428 height 93
click at [594, 424] on textarea "CV https://glints.sg.larksuite.com/file/SawMb4a4Mok8lMxlJdnlKGHdgre?from=from_c…" at bounding box center [784, 403] width 428 height 93
click at [578, 447] on textarea "CV https://glints.sg.larksuite.com/file/SawMb4a4Mok8lMxlJdnlKGHdgre?from=from_c…" at bounding box center [784, 403] width 428 height 93
paste textarea "https://www.behance.net/gallery/211222403/Portfolio"
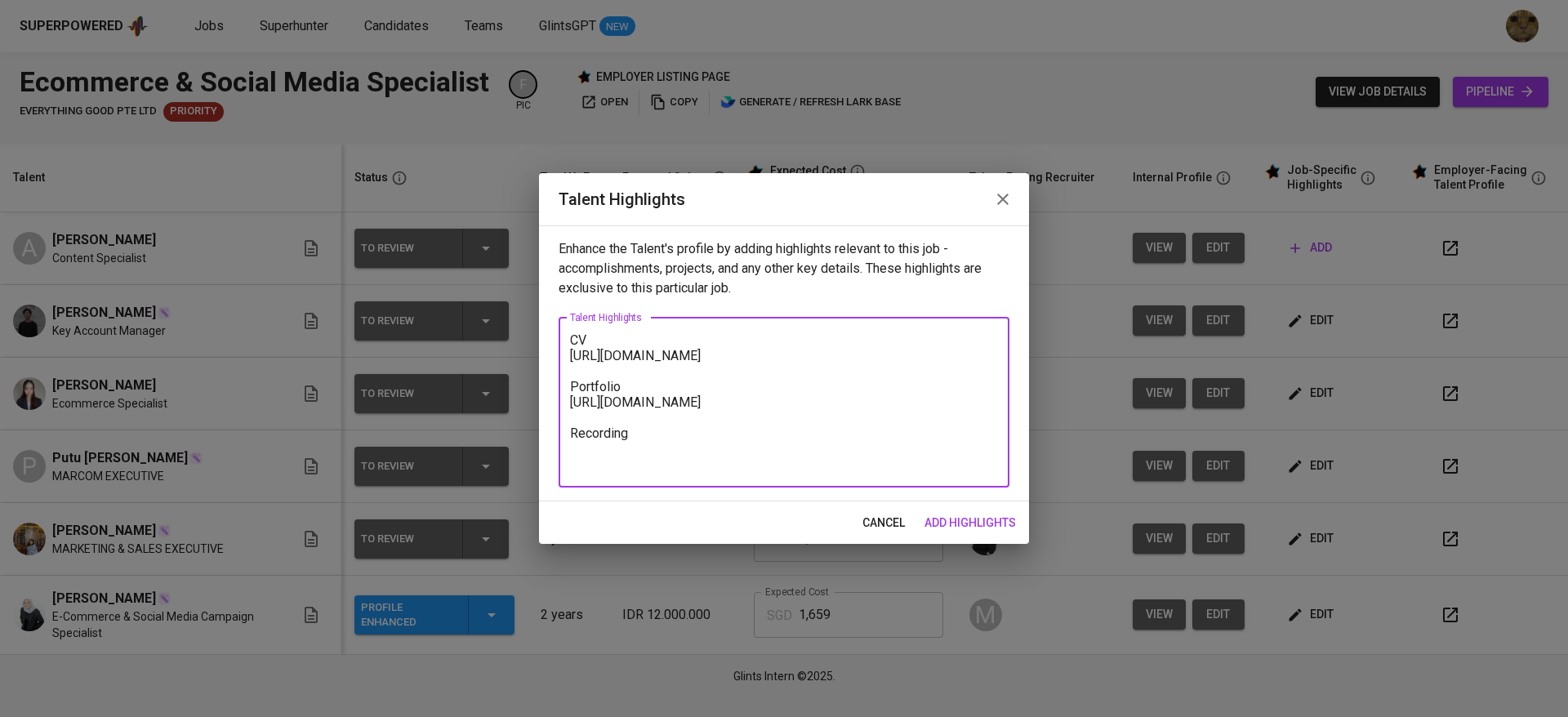
paste textarea "https://glints.sg.larksuite.com/minutes/obsgyog76d178u1wui2m56ja?from=from_copy…"
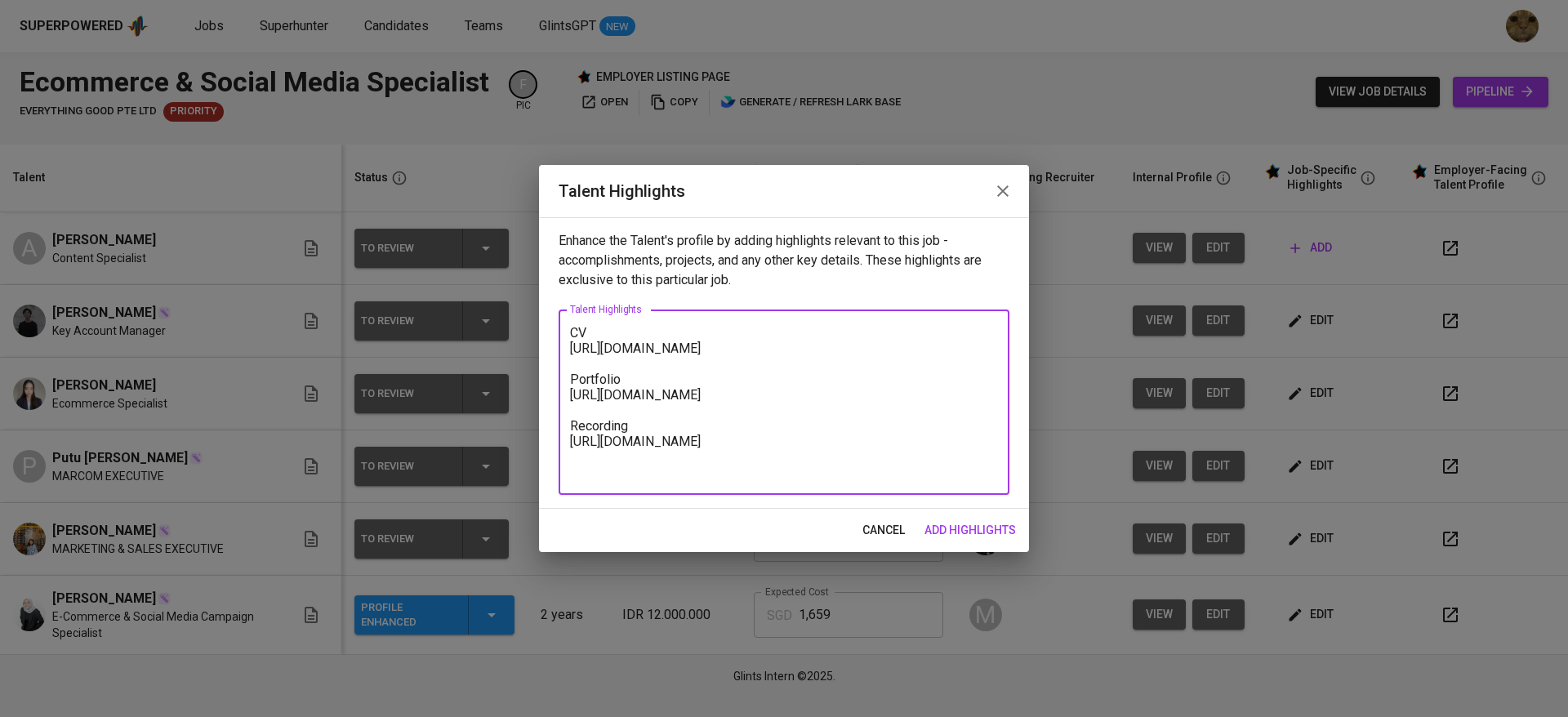
click at [573, 339] on textarea "CV https://glints.sg.larksuite.com/file/SawMb4a4Mok8lMxlJdnlKGHdgre?from=from_c…" at bounding box center [784, 402] width 428 height 155
click at [571, 336] on textarea "CV https://glints.sg.larksuite.com/file/SawMb4a4Mok8lMxlJdnlKGHdgre?from=from_c…" at bounding box center [784, 402] width 428 height 155
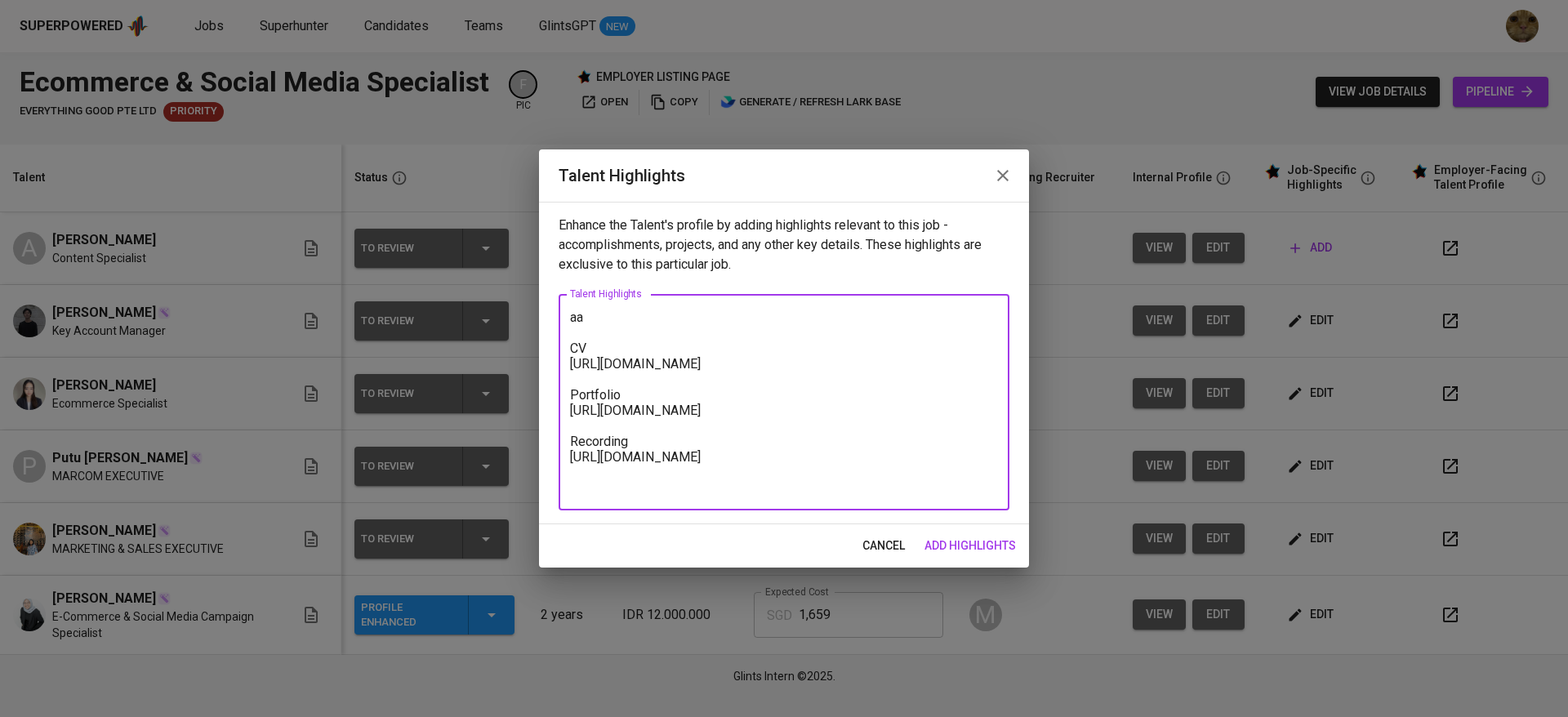
type textarea "aa CV https://glints.sg.larksuite.com/file/SawMb4a4Mok8lMxlJdnlKGHdgre?from=fro…"
click at [938, 536] on span "add highlights" at bounding box center [971, 546] width 91 height 20
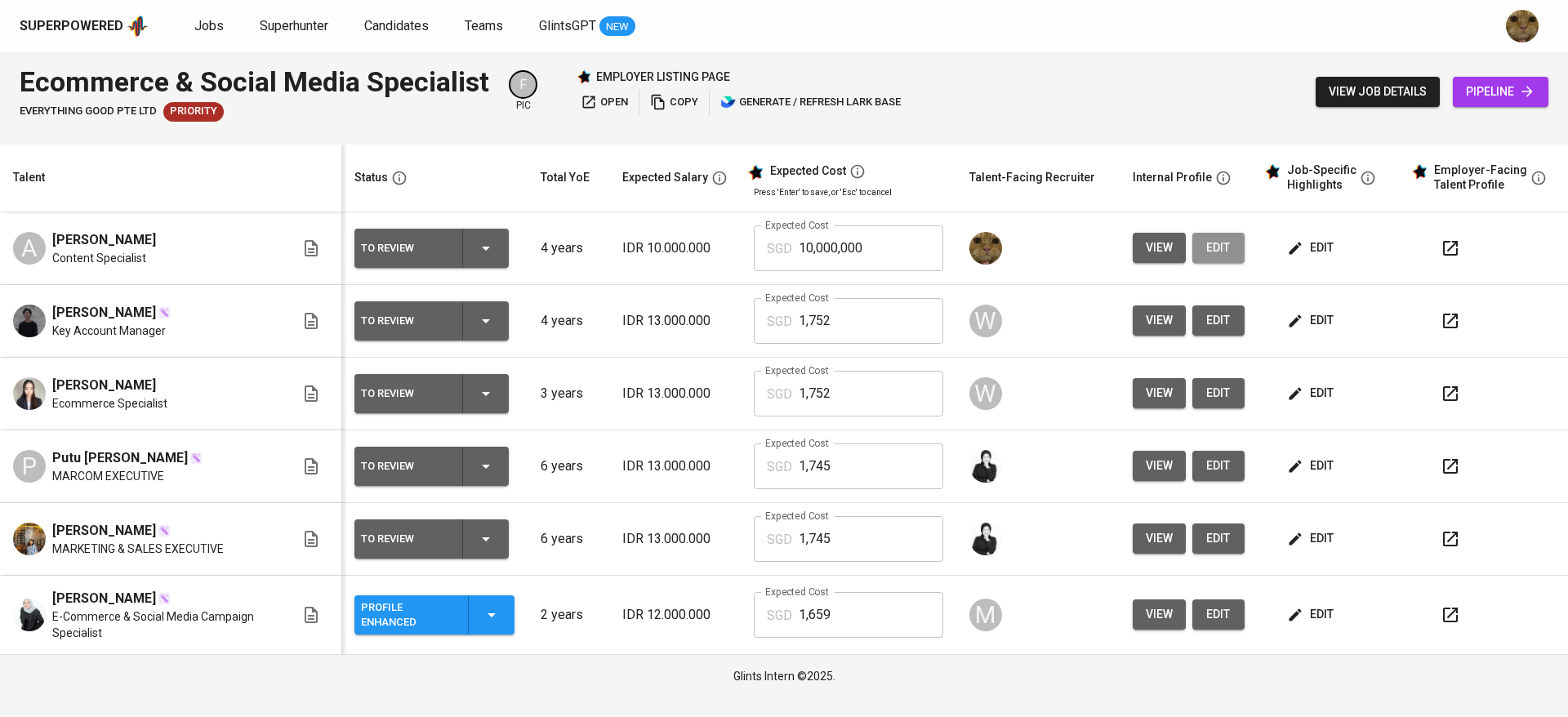
click at [1213, 241] on span "edit" at bounding box center [1218, 247] width 26 height 20
click at [1445, 246] on icon "button" at bounding box center [1450, 247] width 20 height 20
click at [1332, 251] on span "edit" at bounding box center [1312, 247] width 44 height 20
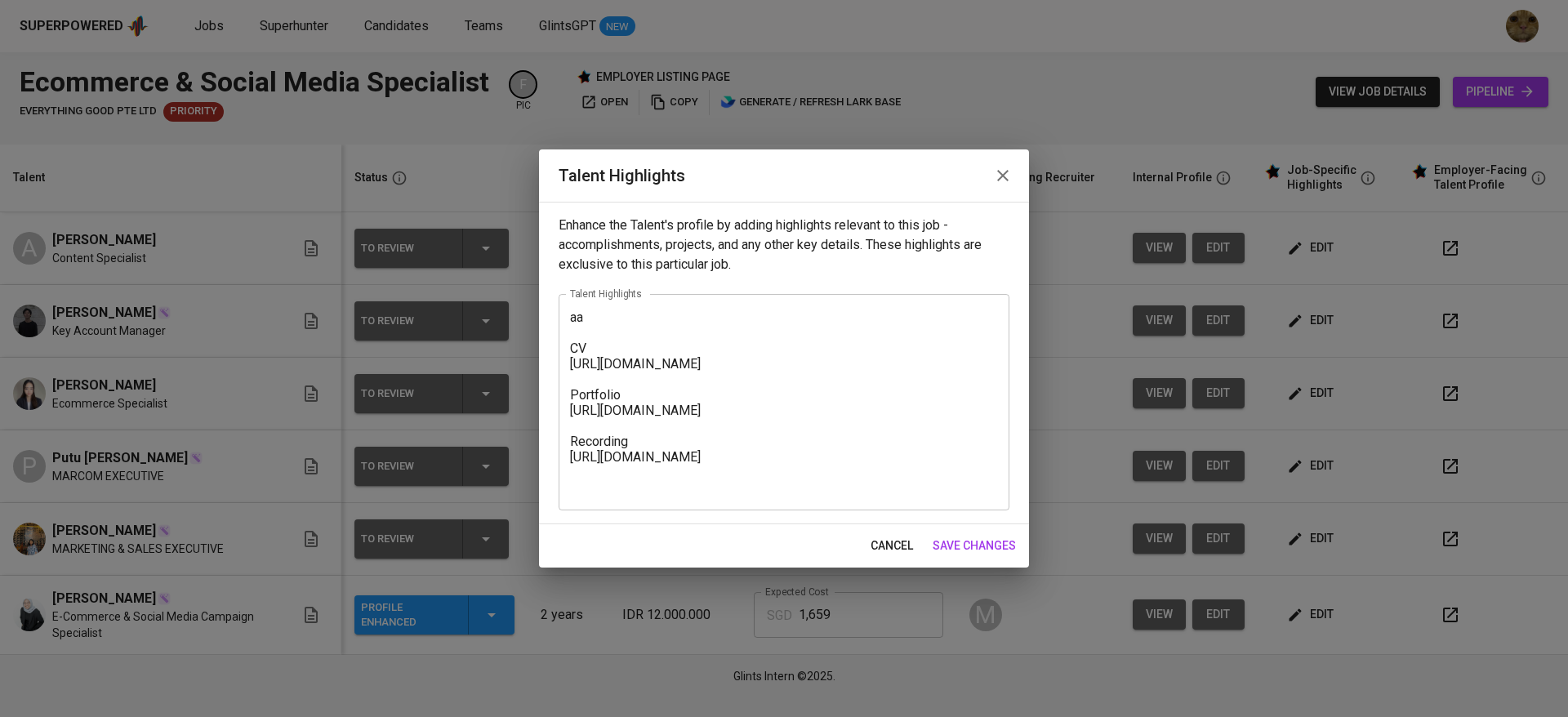
click at [690, 348] on textarea "aa CV https://glints.sg.larksuite.com/file/SawMb4a4Mok8lMxlJdnlKGHdgre?from=fro…" at bounding box center [784, 403] width 428 height 186
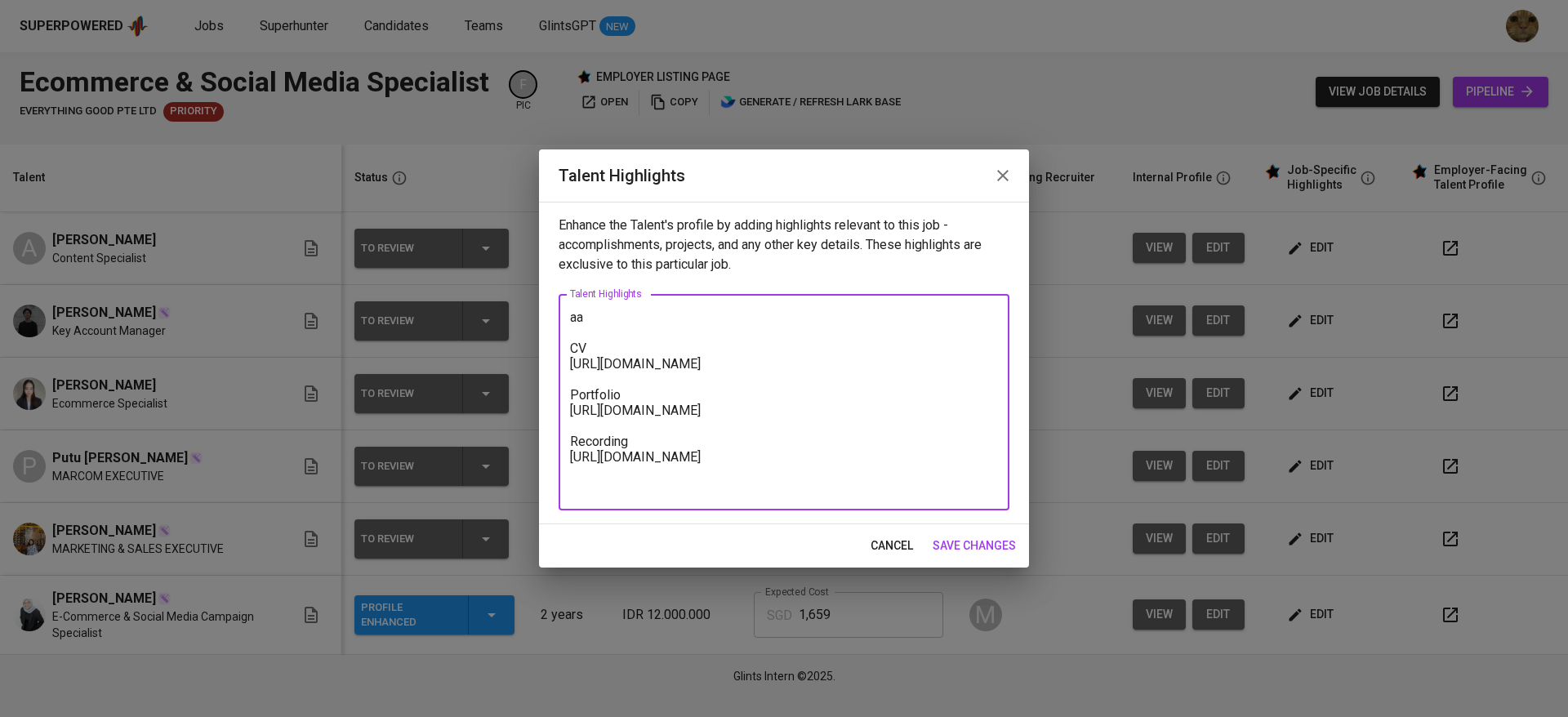
click at [658, 322] on textarea "aa CV https://glints.sg.larksuite.com/file/SawMb4a4Mok8lMxlJdnlKGHdgre?from=fro…" at bounding box center [784, 403] width 428 height 186
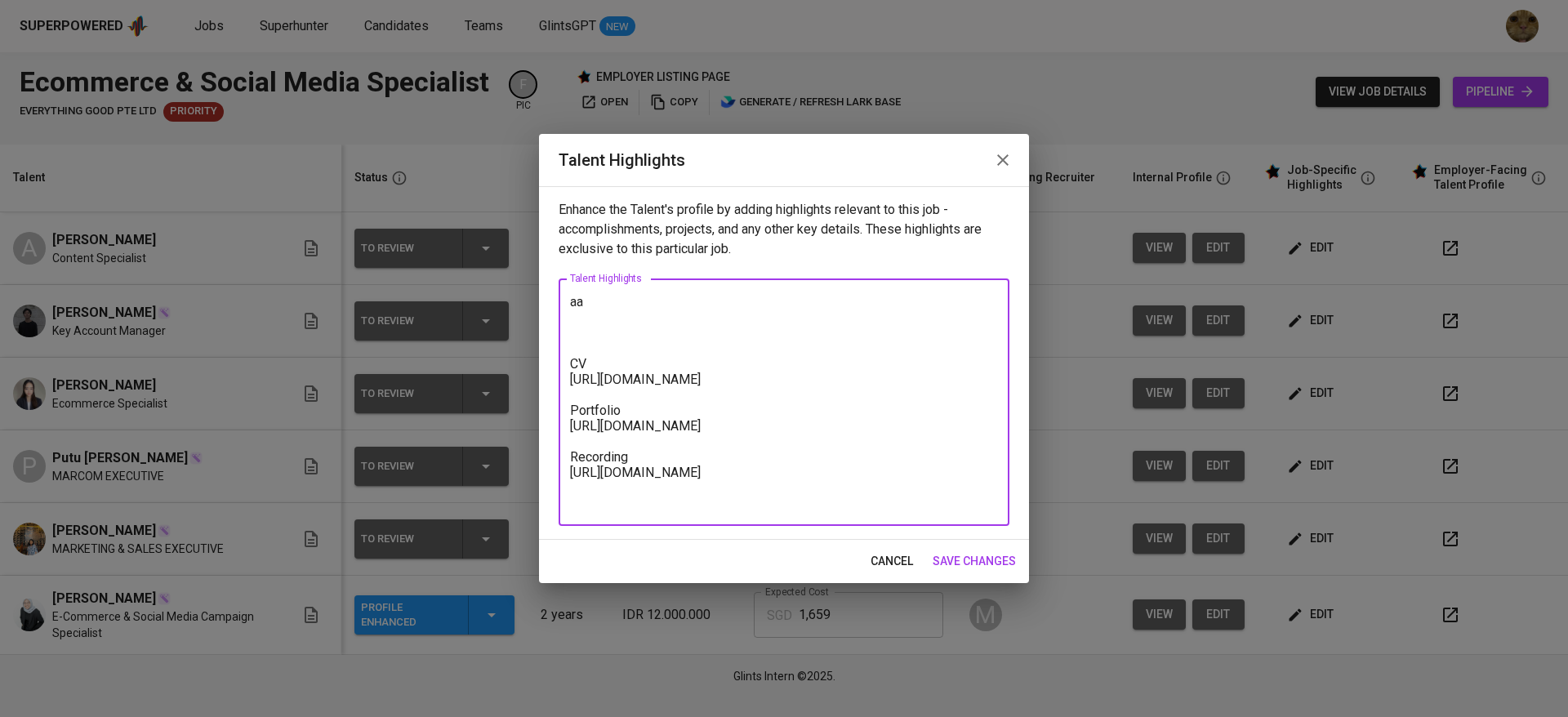
paste textarea "Since 2021, I have been building my career in social media management, digital …"
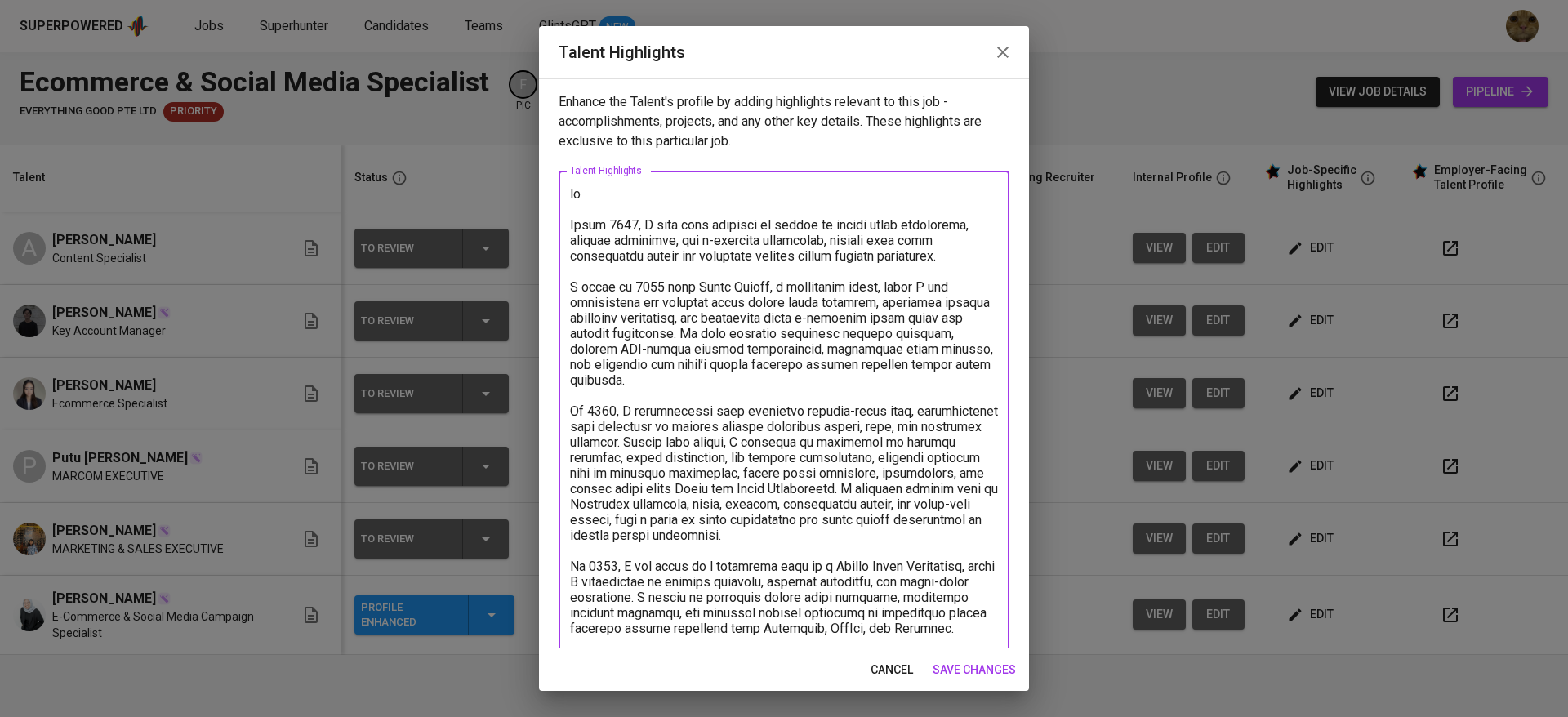
drag, startPoint x: 658, startPoint y: 187, endPoint x: 549, endPoint y: 185, distance: 109.0
click at [549, 185] on div "Enhance the Talent's profile by adding highlights relevant to this job - accomp…" at bounding box center [784, 363] width 490 height 570
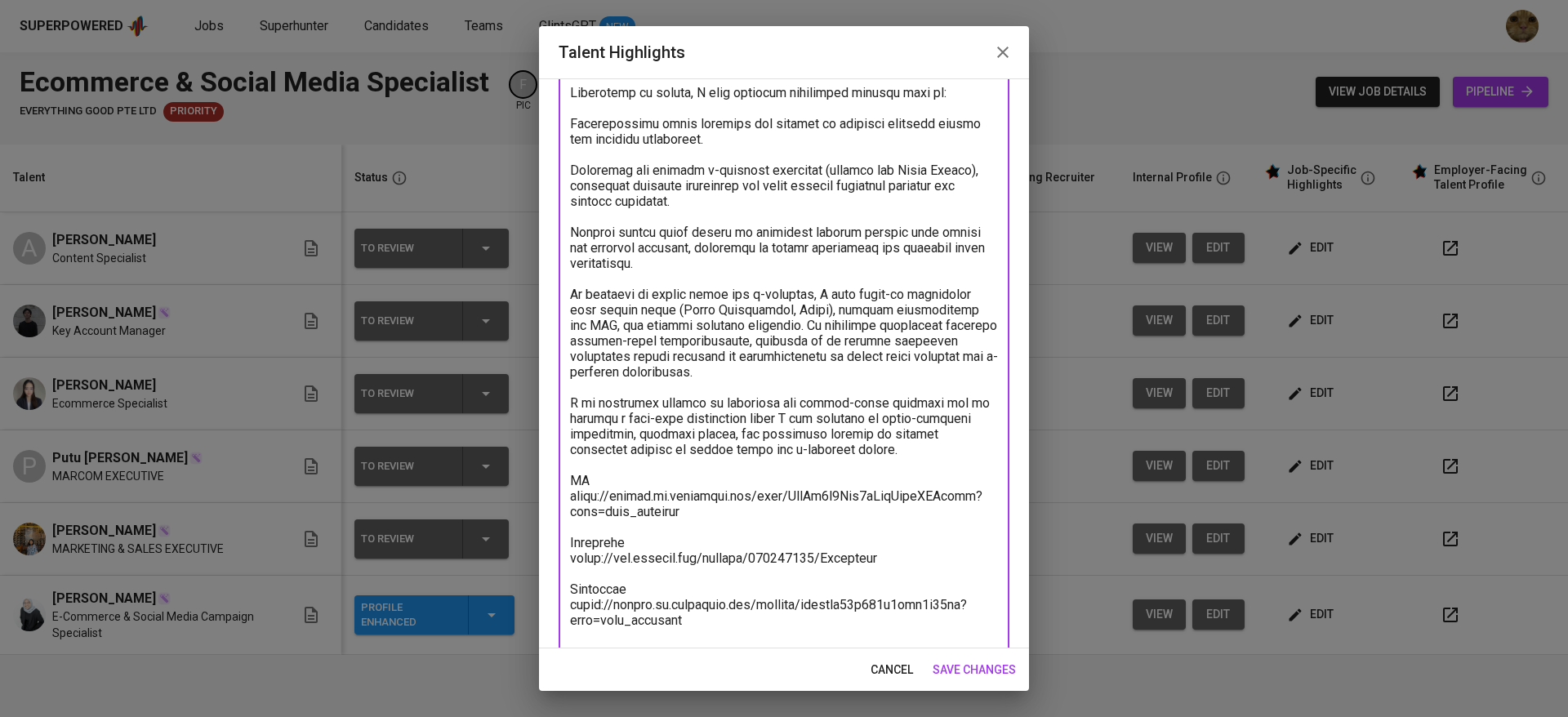
scroll to position [652, 0]
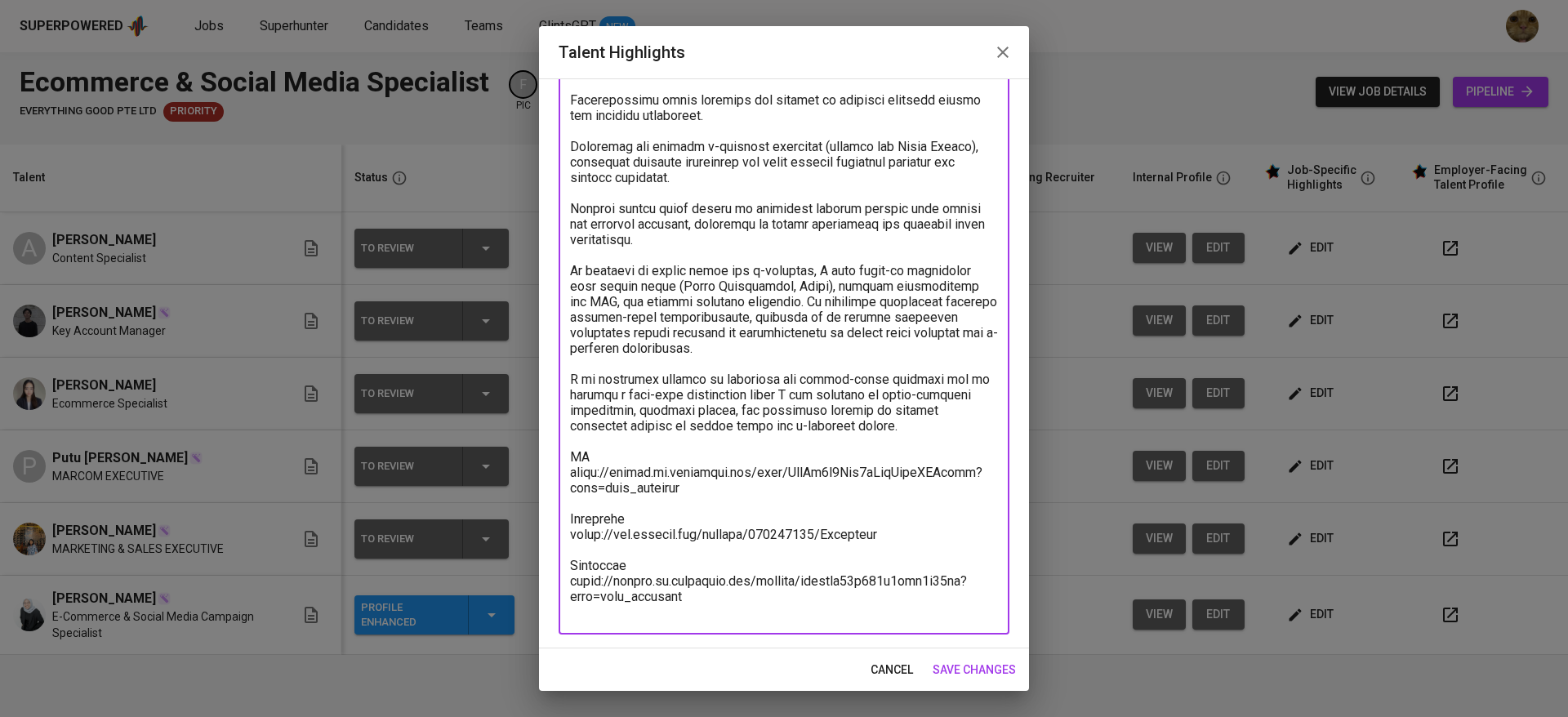
type textarea "Diina has been building my career in social media management, digital marketing…"
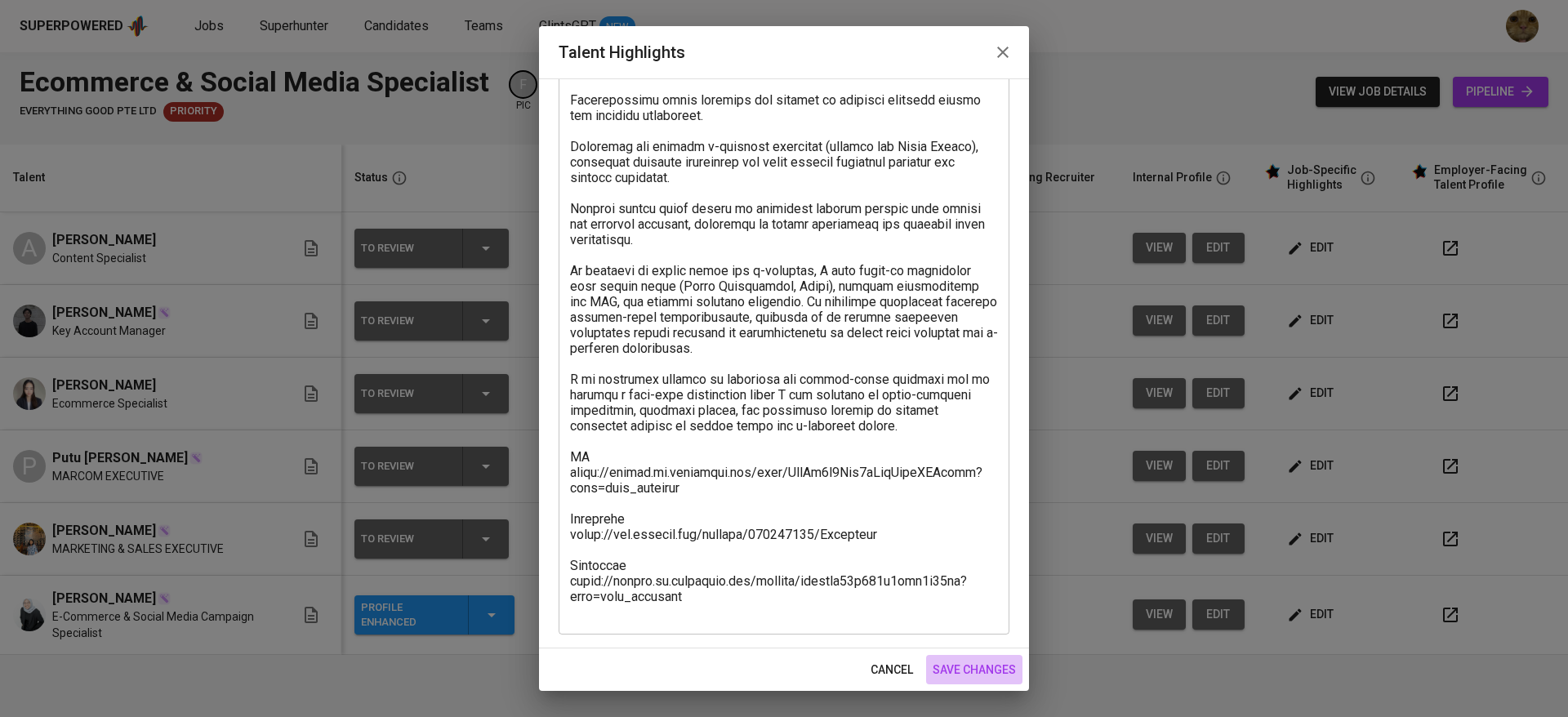
click at [931, 671] on button "save changes" at bounding box center [974, 670] width 97 height 30
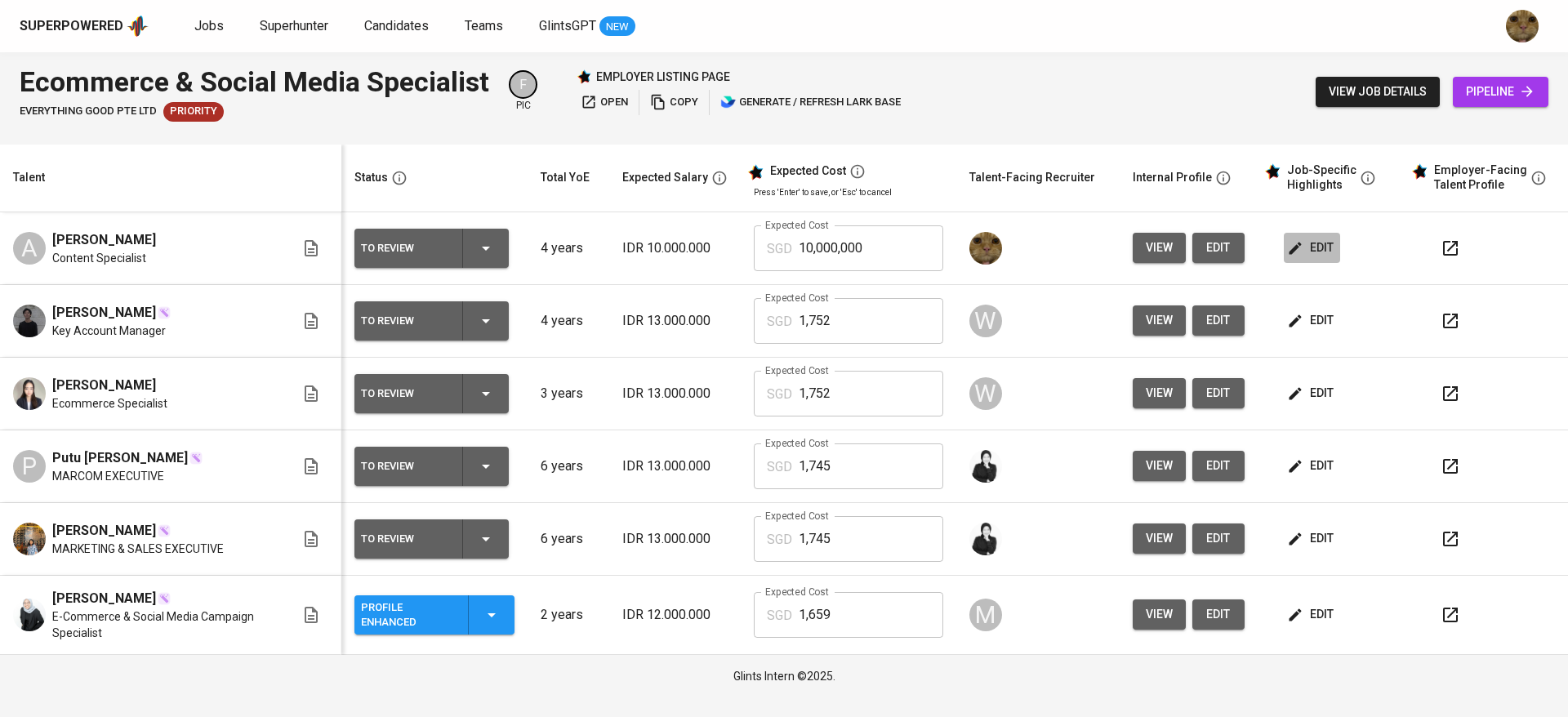
click at [1298, 237] on button "edit" at bounding box center [1312, 247] width 57 height 30
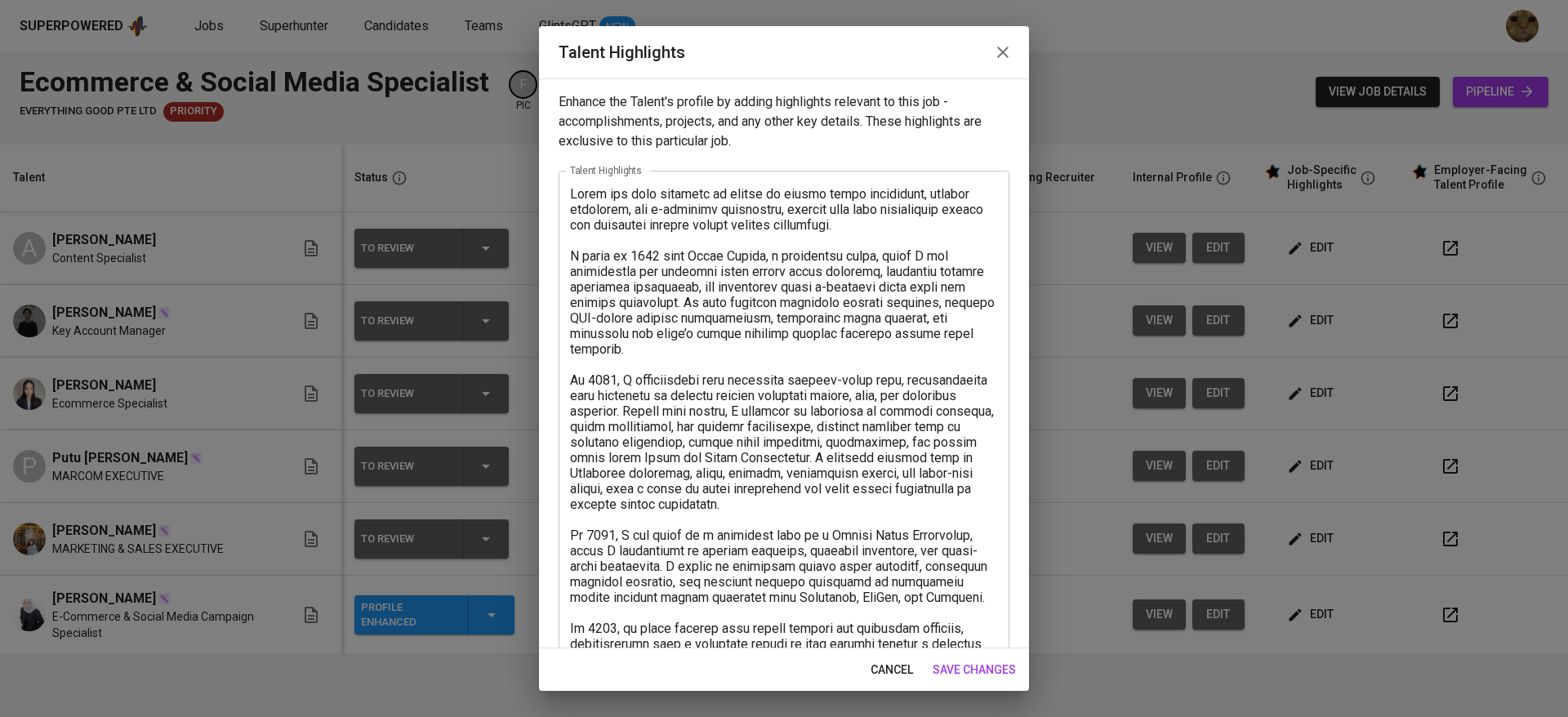
click at [624, 197] on textarea at bounding box center [784, 728] width 428 height 1085
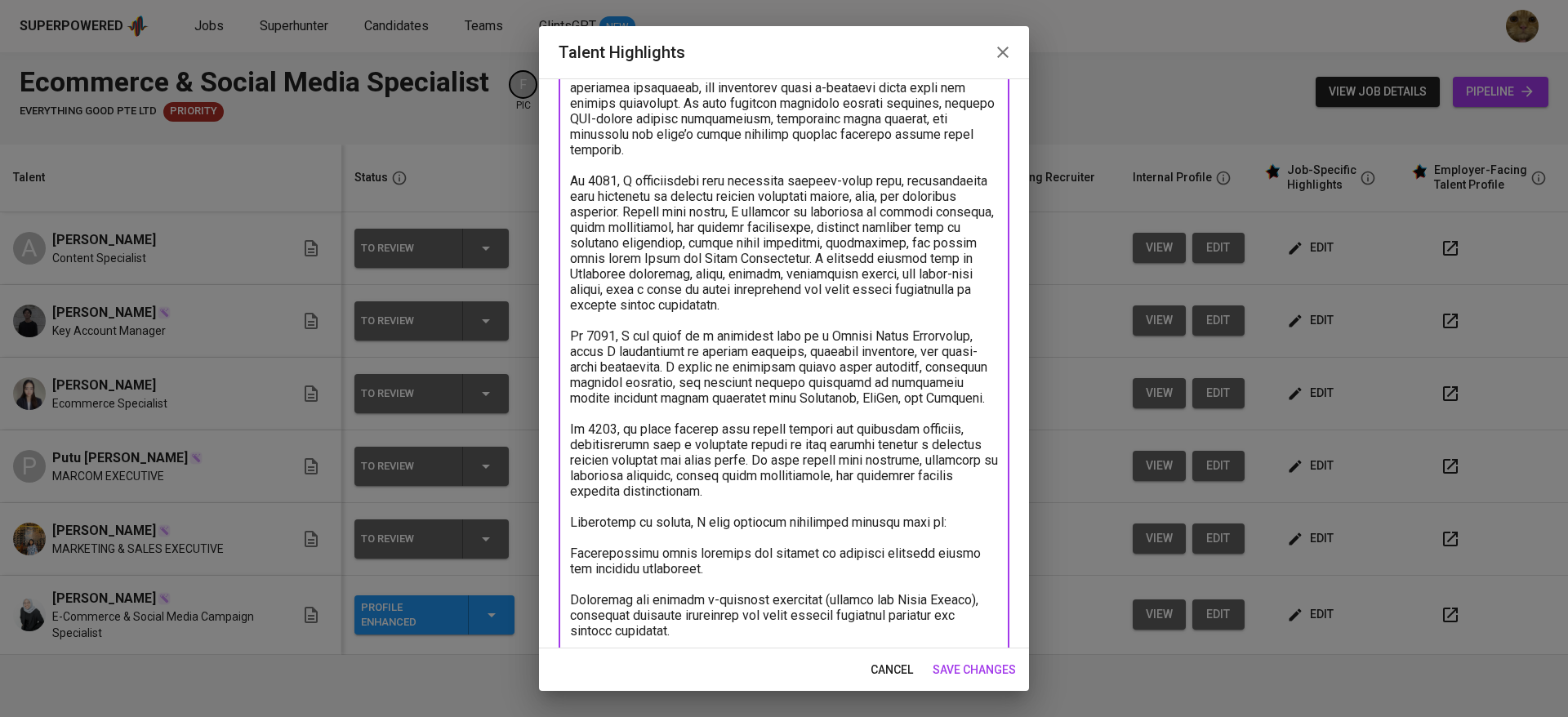
scroll to position [0, 0]
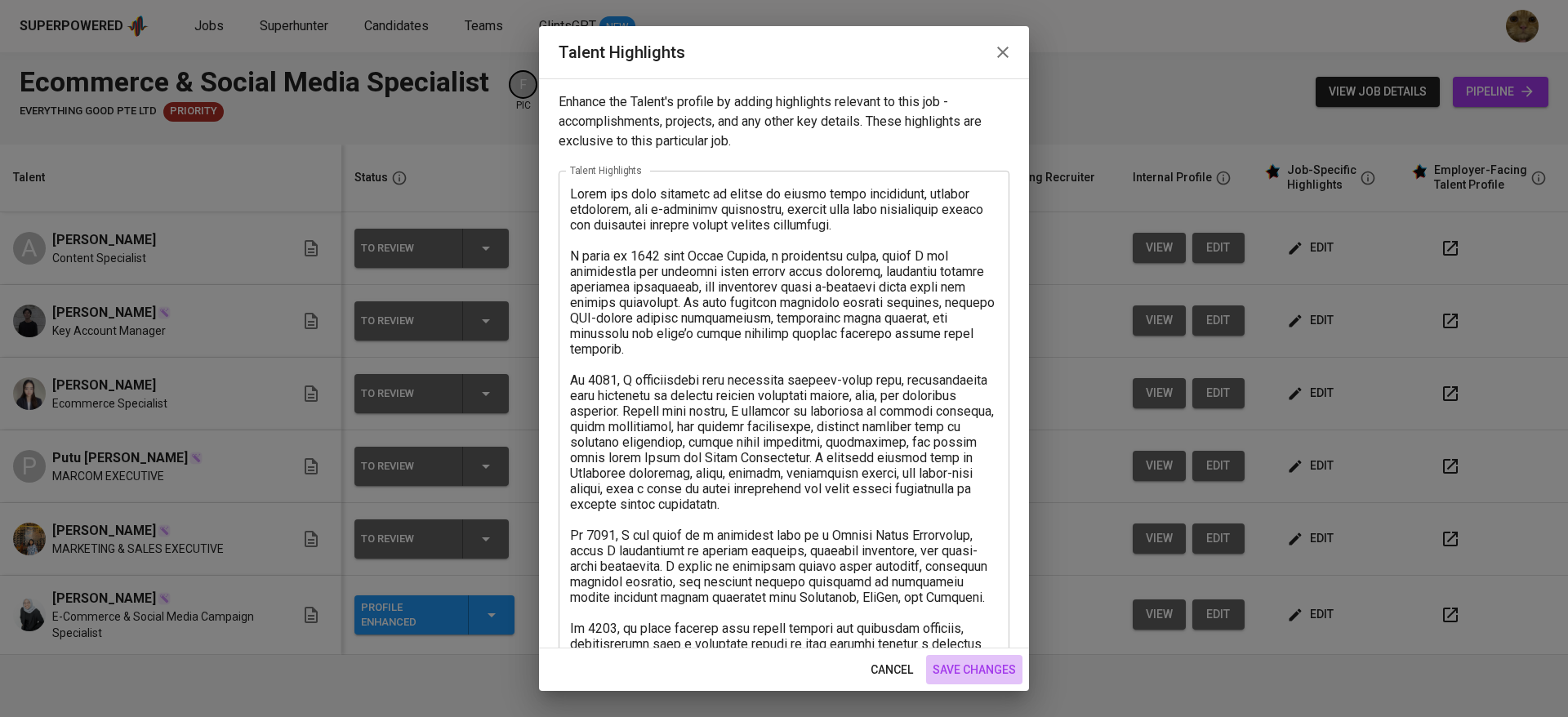
click at [958, 657] on button "save changes" at bounding box center [974, 670] width 97 height 30
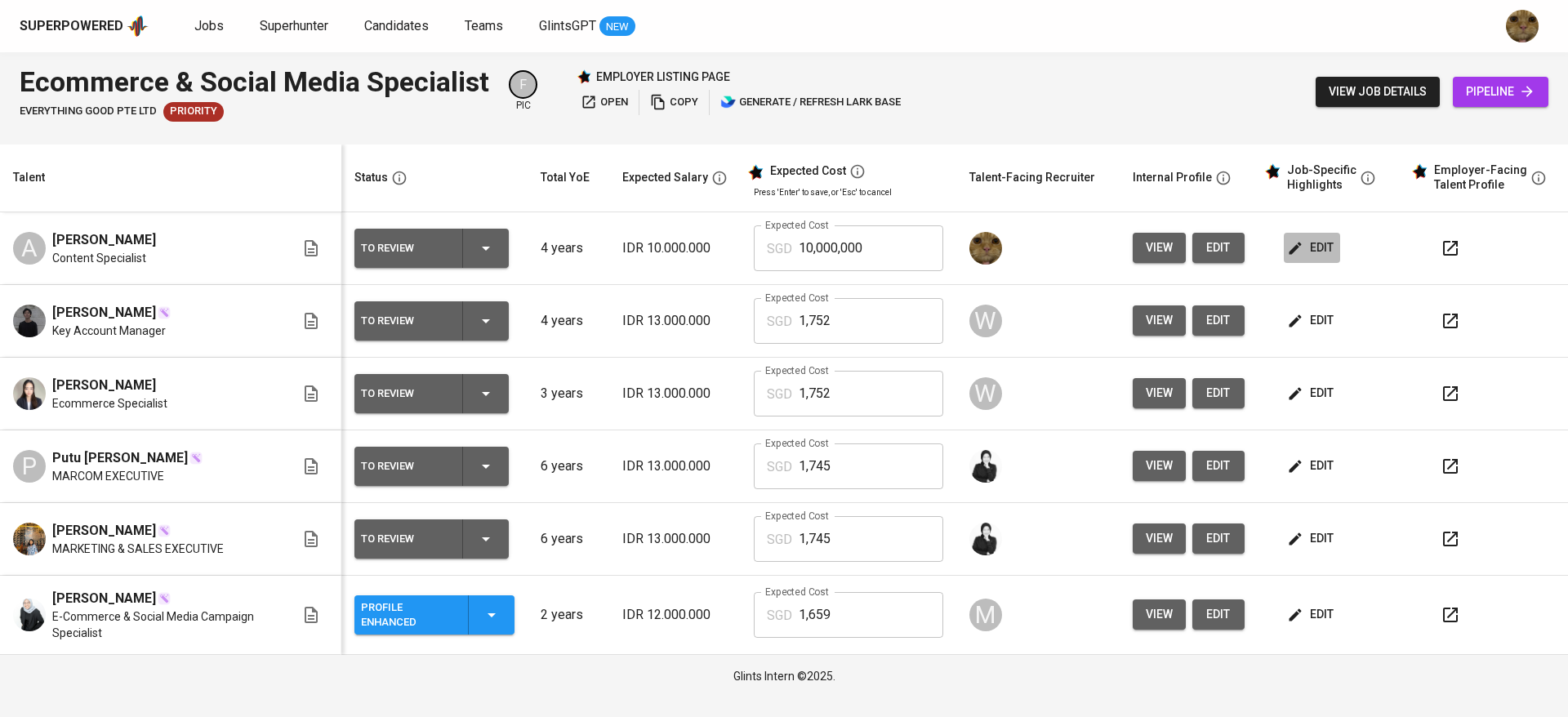
click at [1334, 244] on button "edit" at bounding box center [1312, 247] width 57 height 30
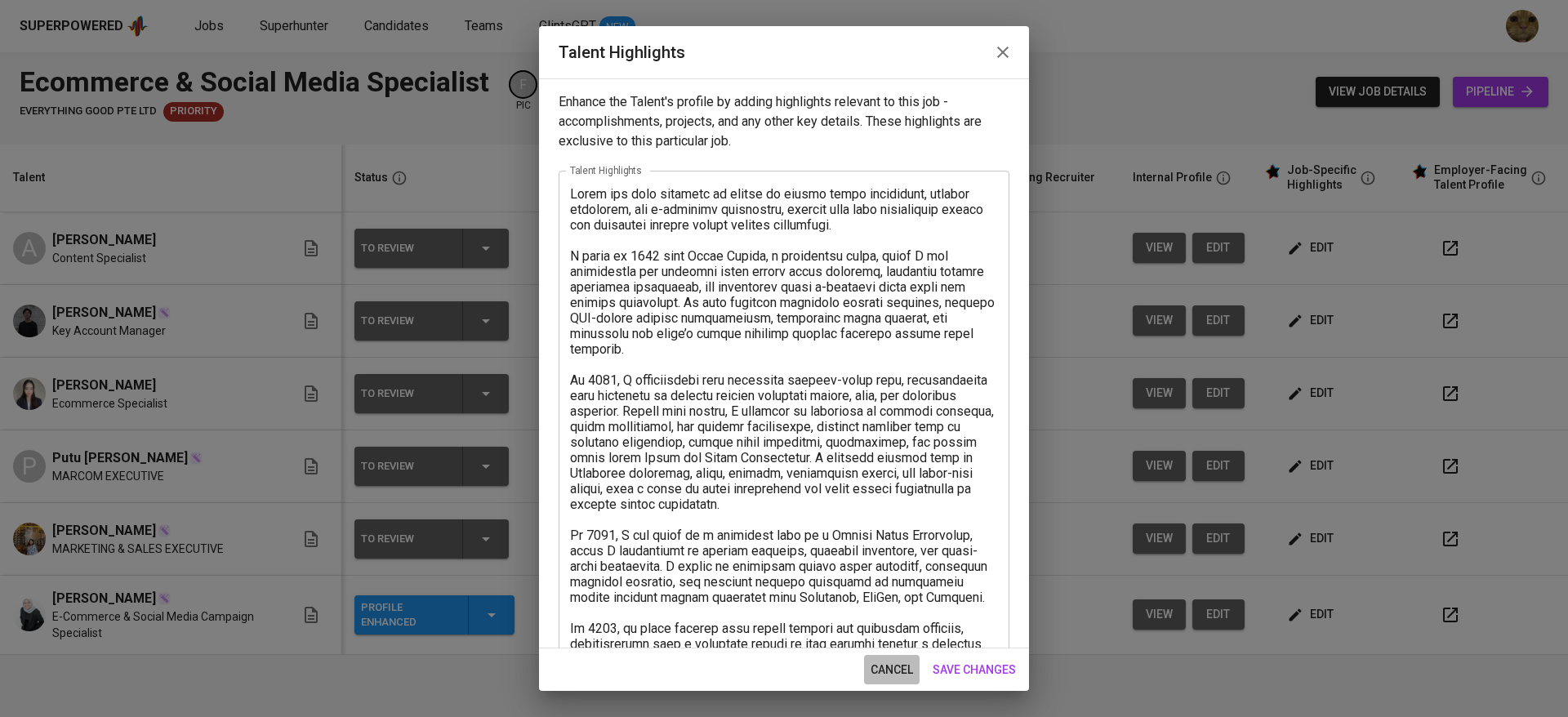
click at [906, 664] on span "cancel" at bounding box center [892, 670] width 43 height 20
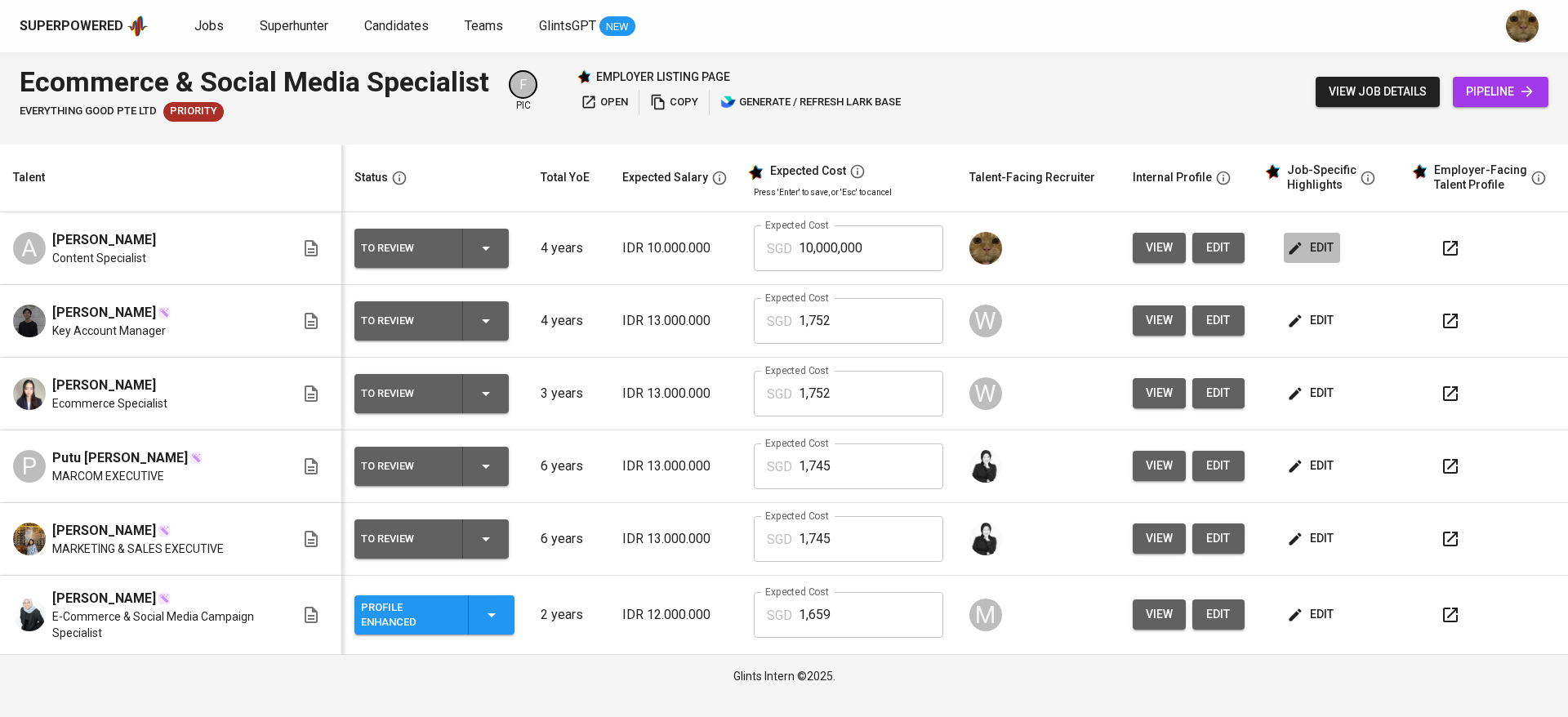
click at [1293, 232] on button "edit" at bounding box center [1312, 247] width 57 height 30
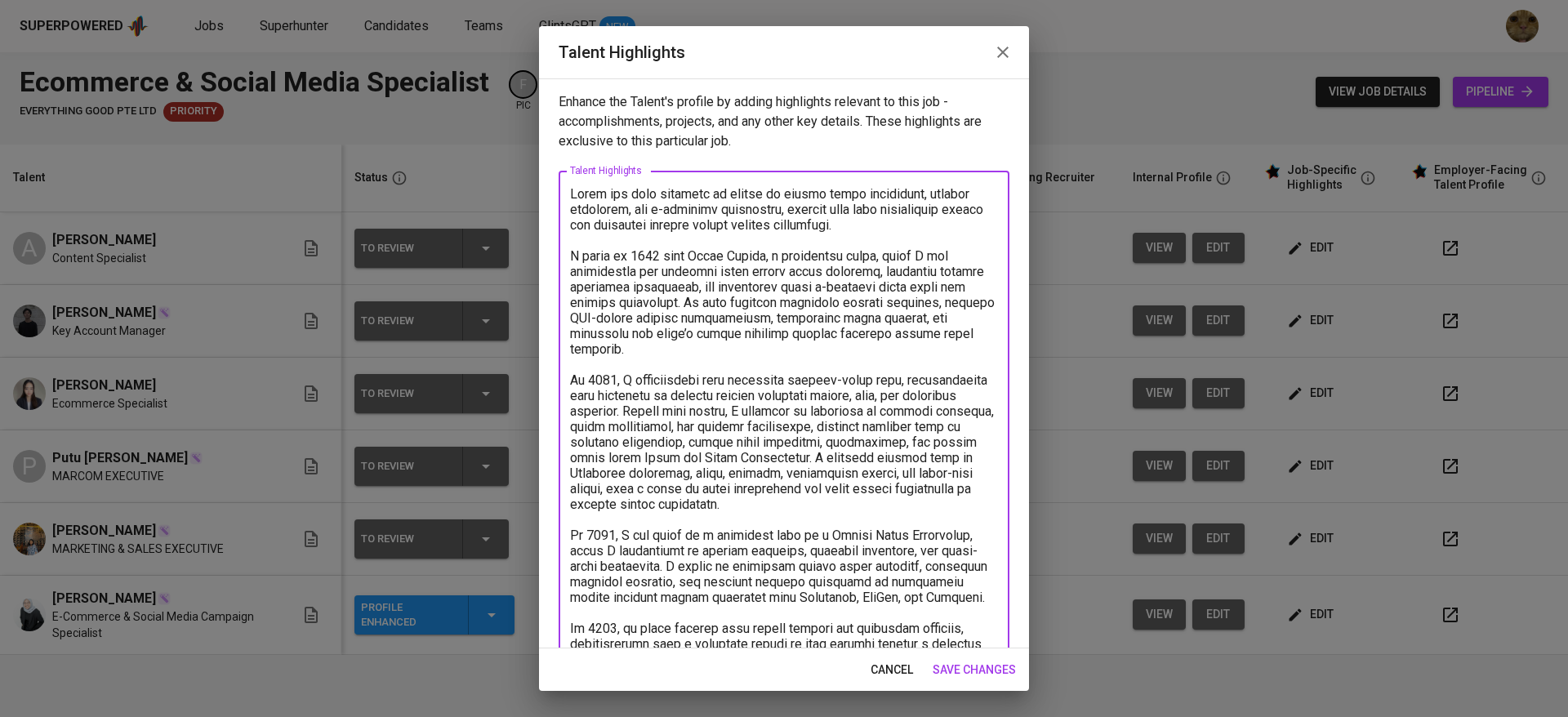
click at [891, 235] on textarea at bounding box center [784, 728] width 428 height 1085
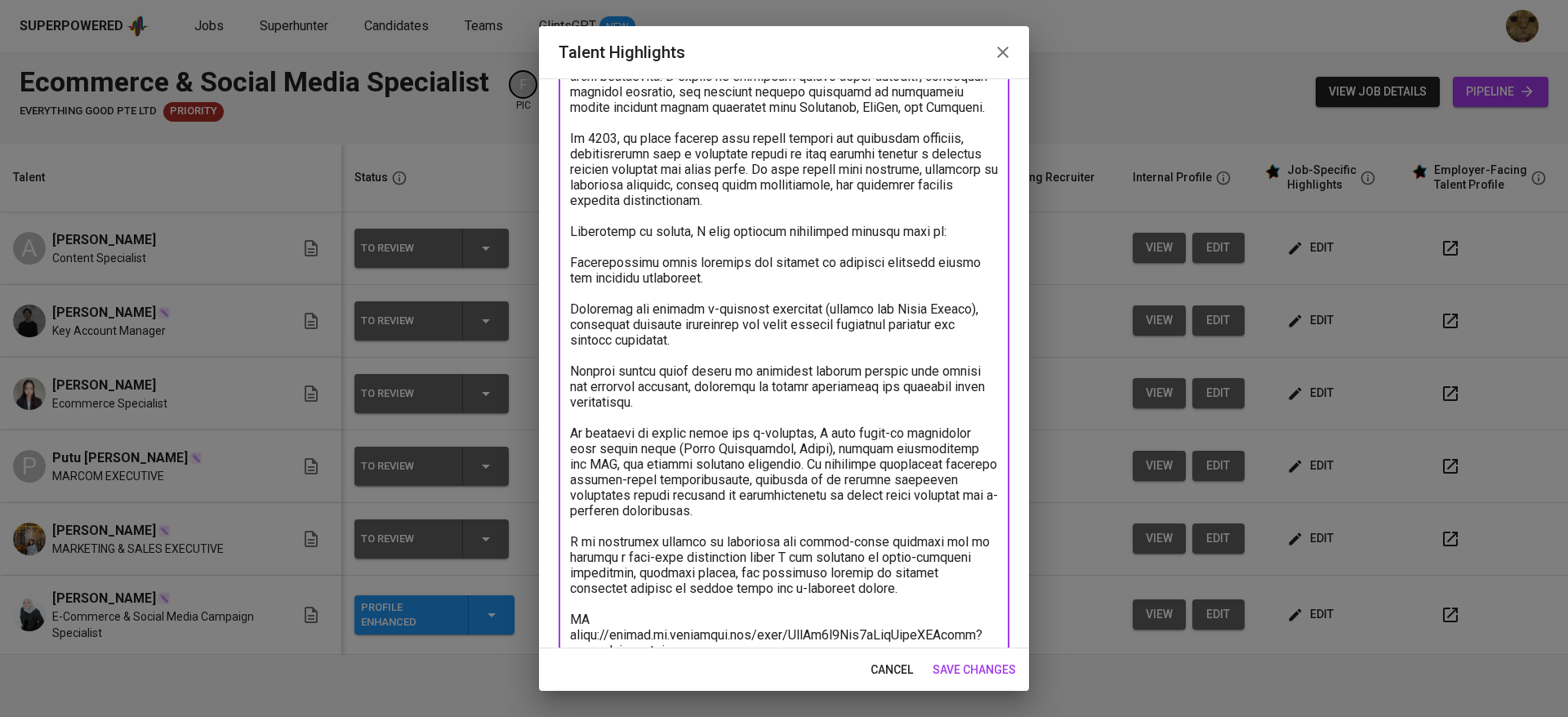
scroll to position [485, 0]
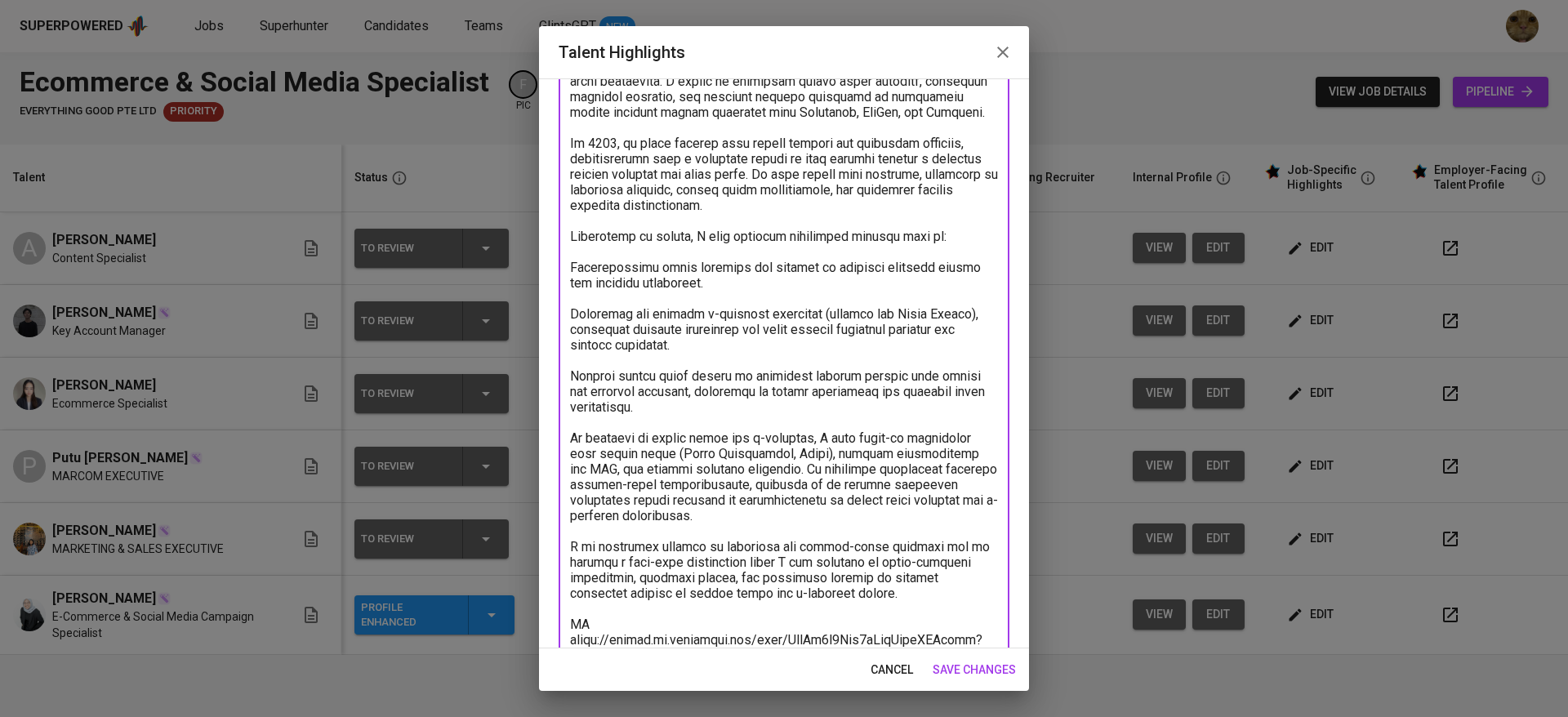
drag, startPoint x: 859, startPoint y: 603, endPoint x: 575, endPoint y: 556, distance: 287.9
click at [575, 556] on textarea at bounding box center [784, 244] width 428 height 1085
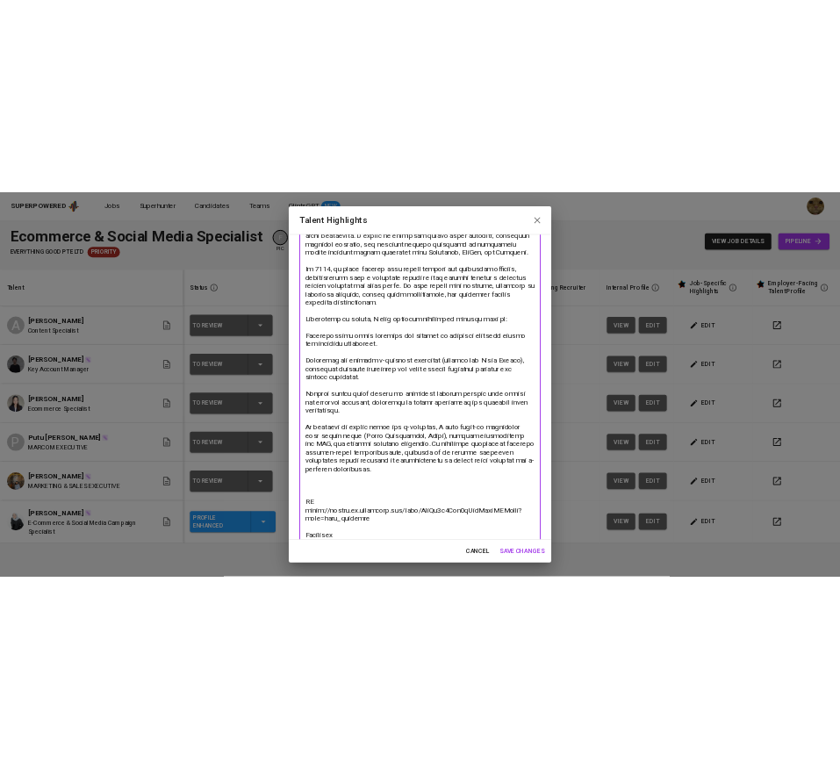
scroll to position [0, 0]
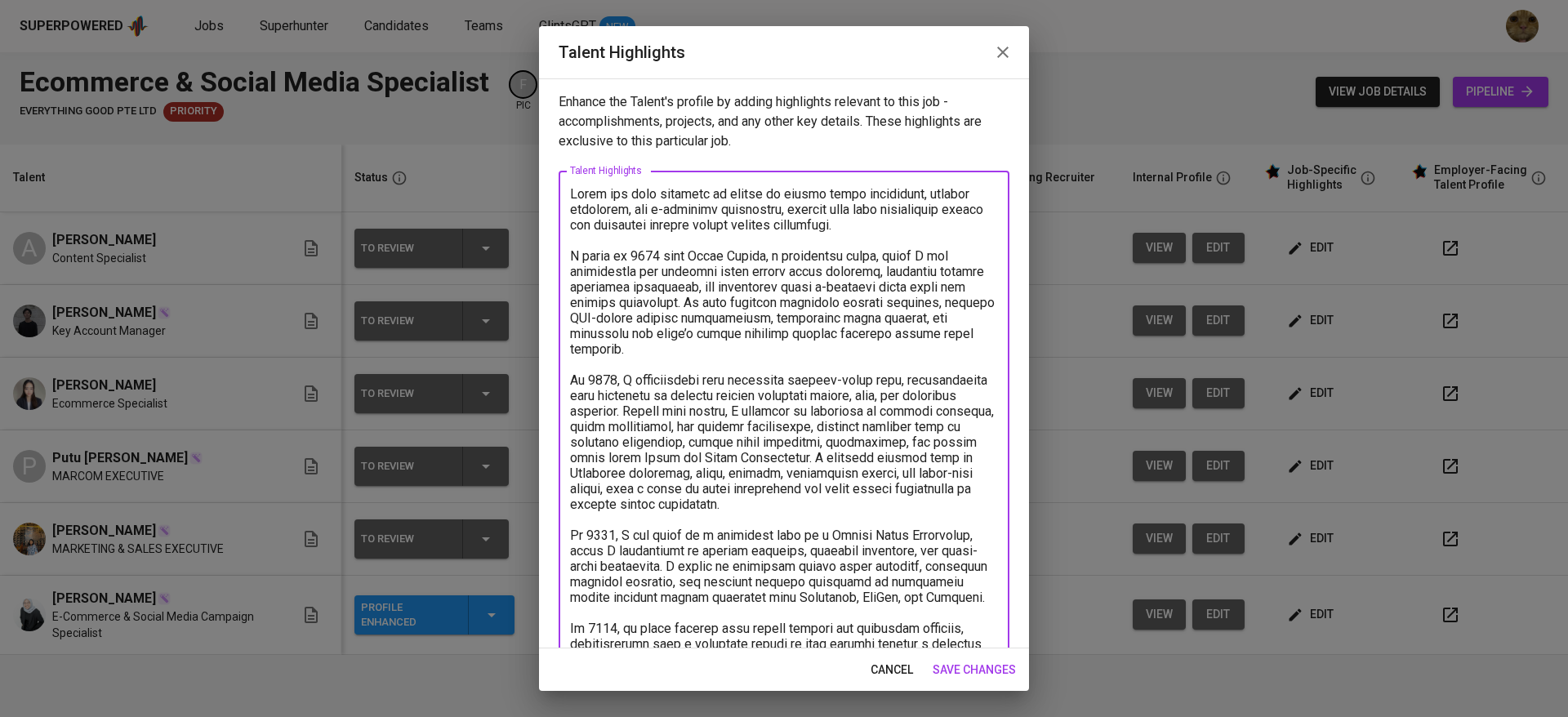
click at [924, 237] on textarea at bounding box center [784, 705] width 428 height 1039
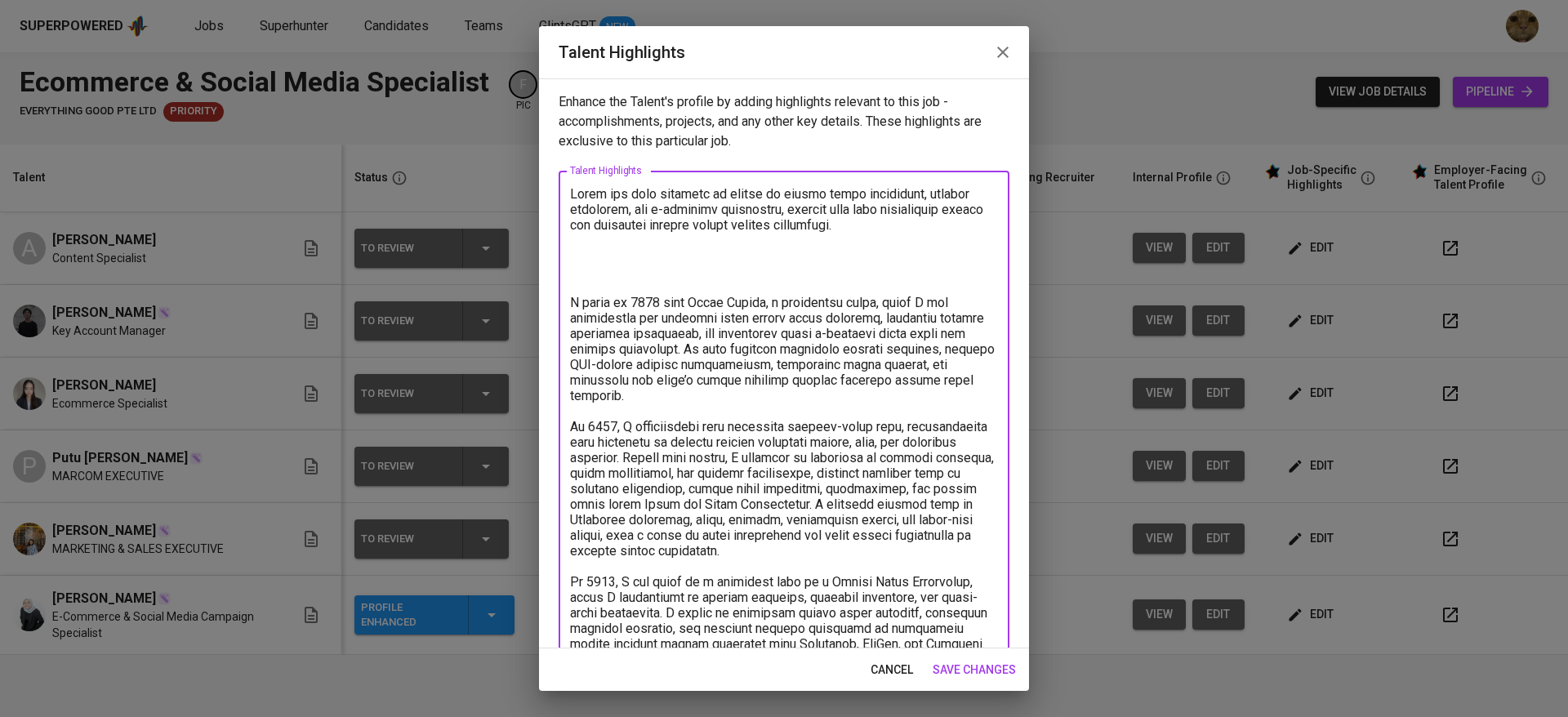
paste textarea "Adobe Illustrator & Canva: Advanced. Confident in creating brand assets, market…"
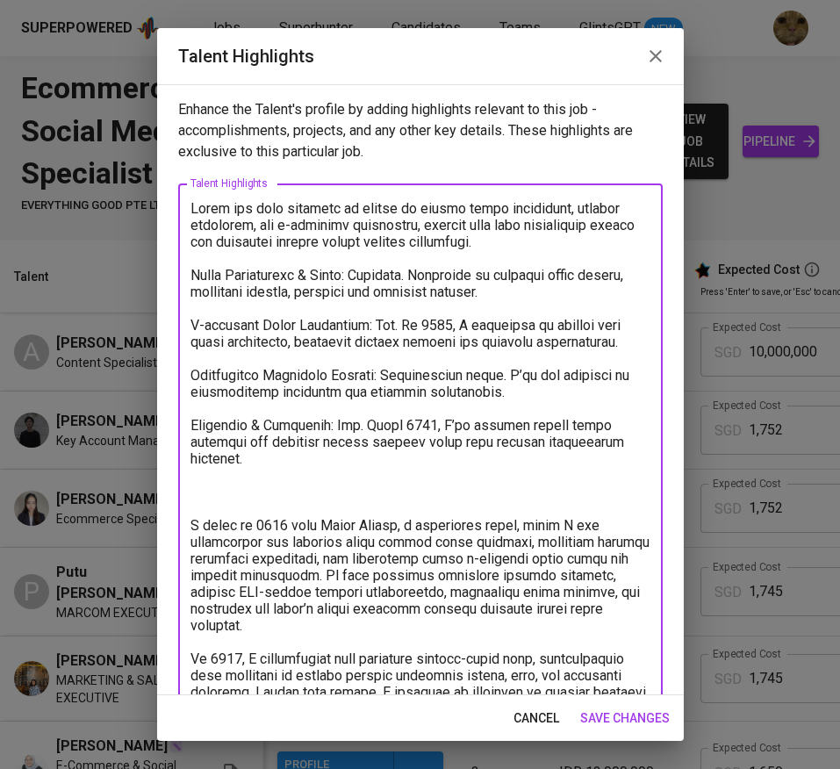
drag, startPoint x: 542, startPoint y: 240, endPoint x: 319, endPoint y: 226, distance: 222.4
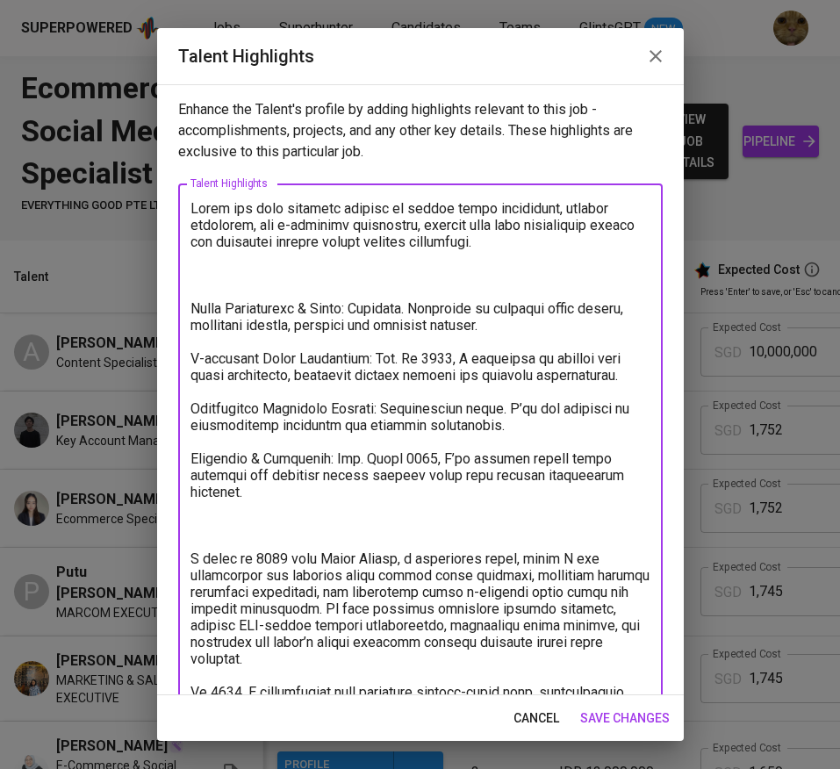
paste textarea "Results-driven Digital Marketing & Branding Specialist with 4+ years’ experienc…"
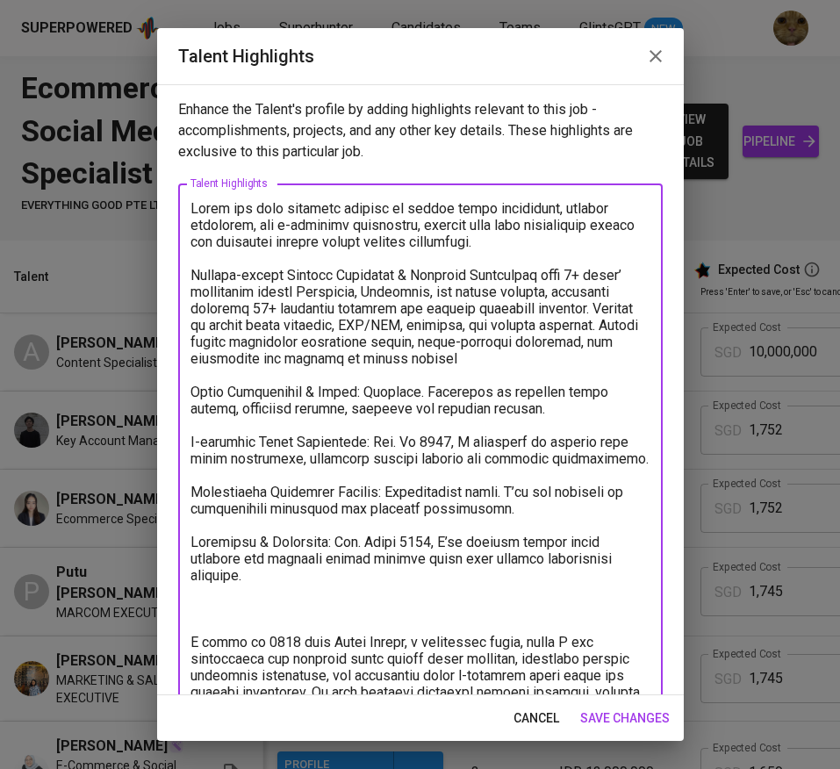
drag, startPoint x: 522, startPoint y: 273, endPoint x: 592, endPoint y: 314, distance: 80.7
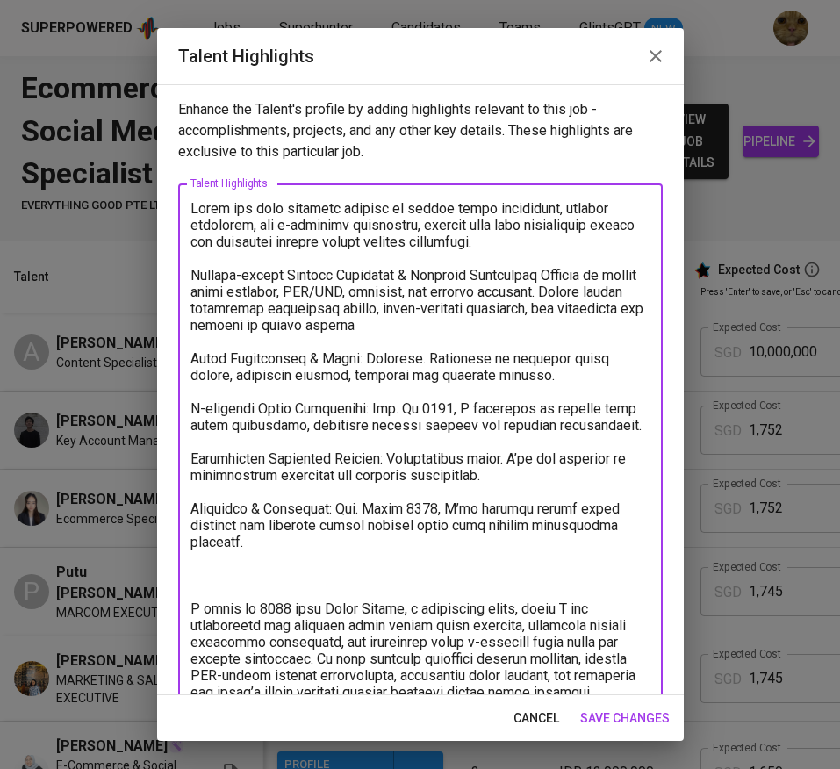
drag, startPoint x: 441, startPoint y: 221, endPoint x: 549, endPoint y: 237, distance: 110.0
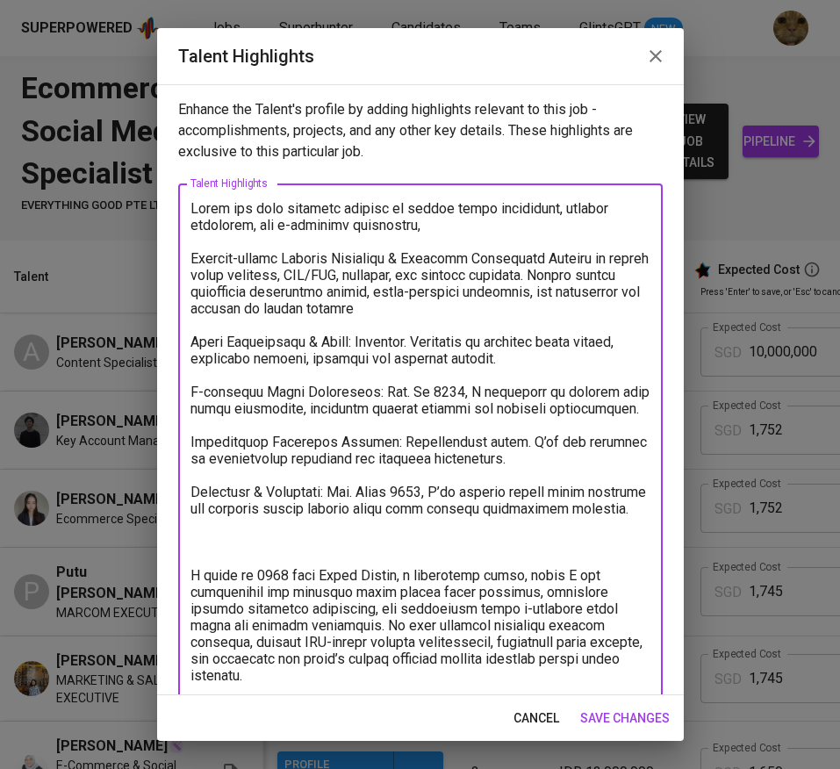
paste textarea "with 4+ years’ experience across Singapore, Indonesia, and global markets, incl…"
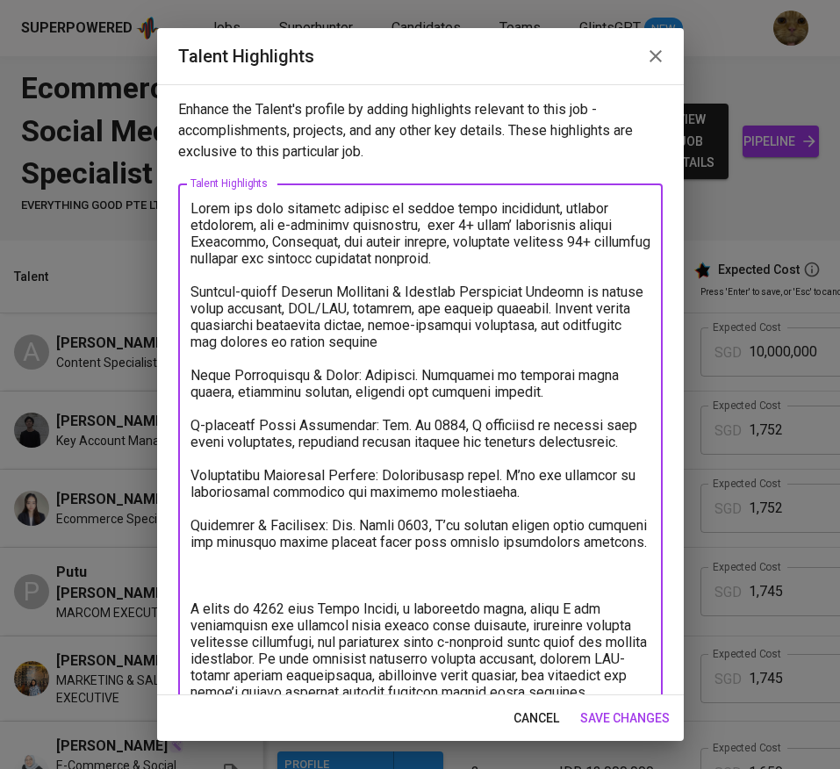
drag, startPoint x: 552, startPoint y: 307, endPoint x: 178, endPoint y: 301, distance: 373.9
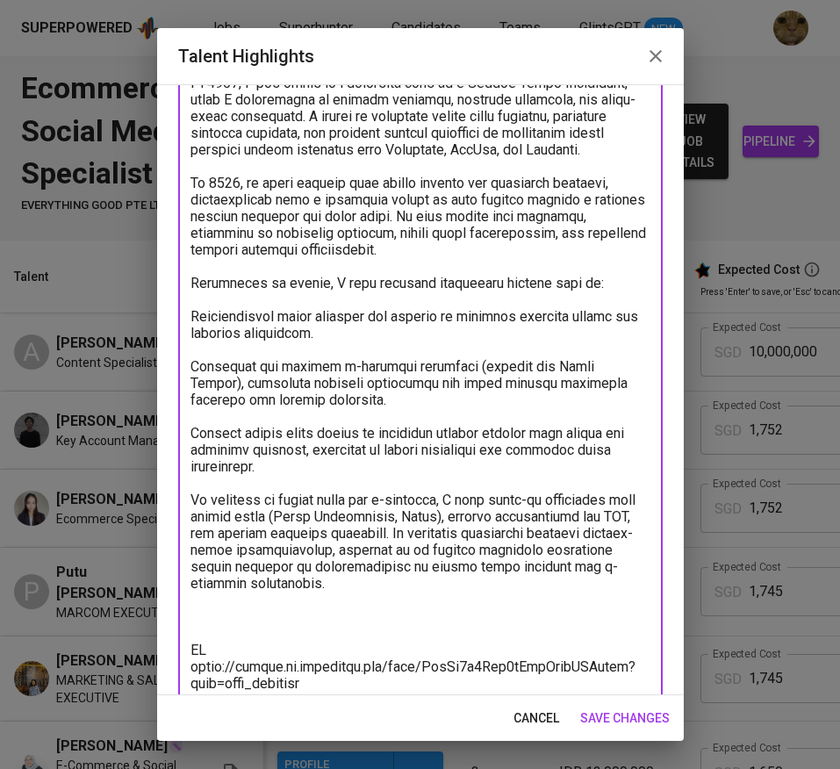
scroll to position [822, 0]
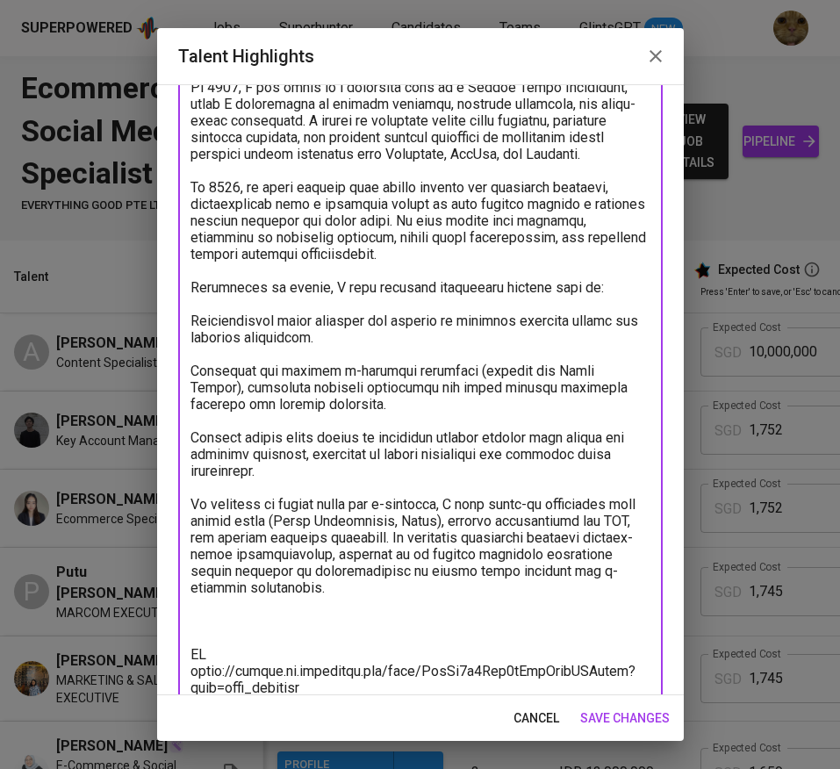
drag, startPoint x: 434, startPoint y: 321, endPoint x: 176, endPoint y: 315, distance: 258.1
click at [176, 315] on div "Enhance the Talent's profile by adding highlights relevant to this job - accomp…" at bounding box center [420, 389] width 527 height 611
click at [343, 320] on textarea at bounding box center [420, 112] width 460 height 1467
click at [283, 313] on textarea at bounding box center [420, 112] width 460 height 1467
click at [339, 323] on textarea at bounding box center [420, 112] width 460 height 1467
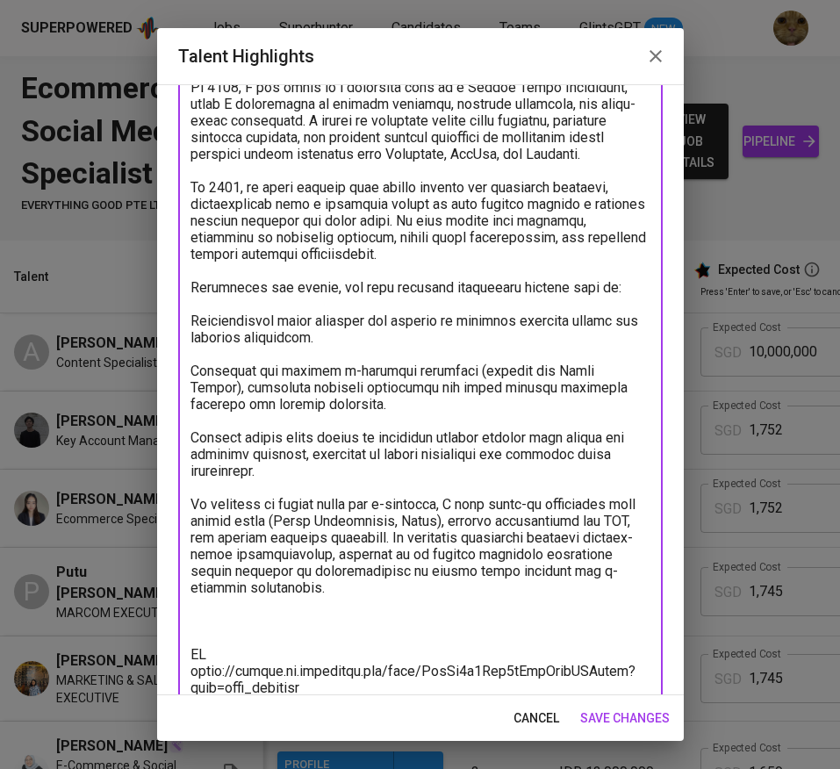
click at [398, 314] on textarea at bounding box center [420, 112] width 460 height 1467
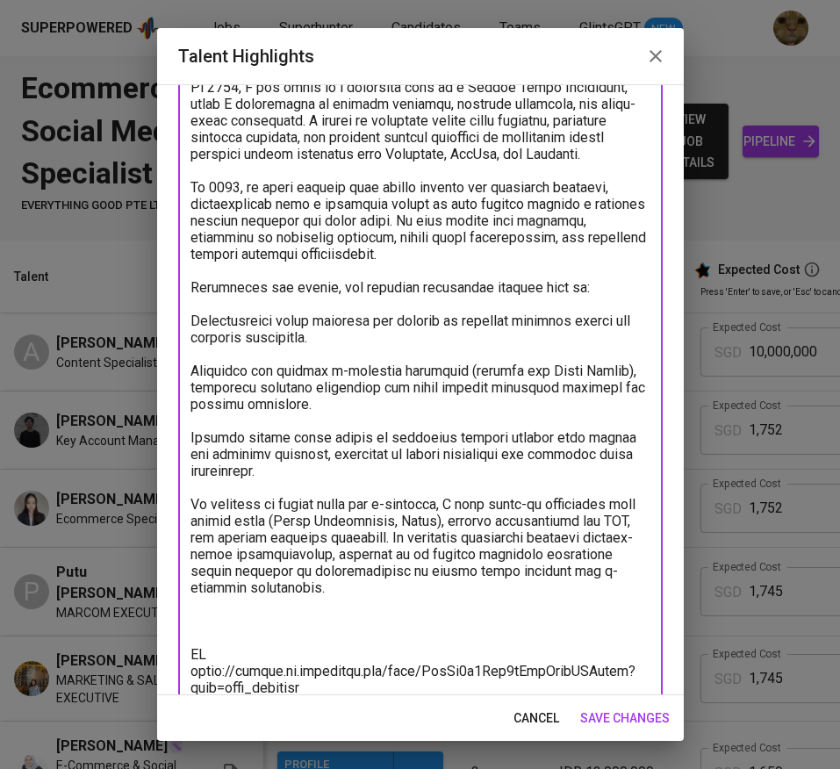
click at [370, 330] on textarea at bounding box center [420, 112] width 460 height 1467
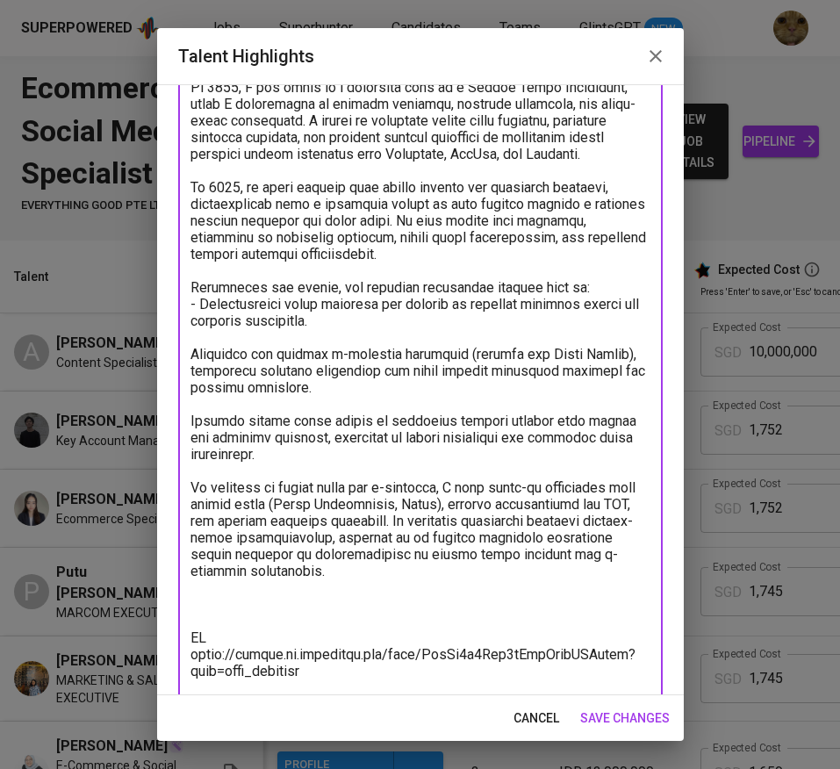
click at [352, 349] on textarea at bounding box center [420, 104] width 460 height 1451
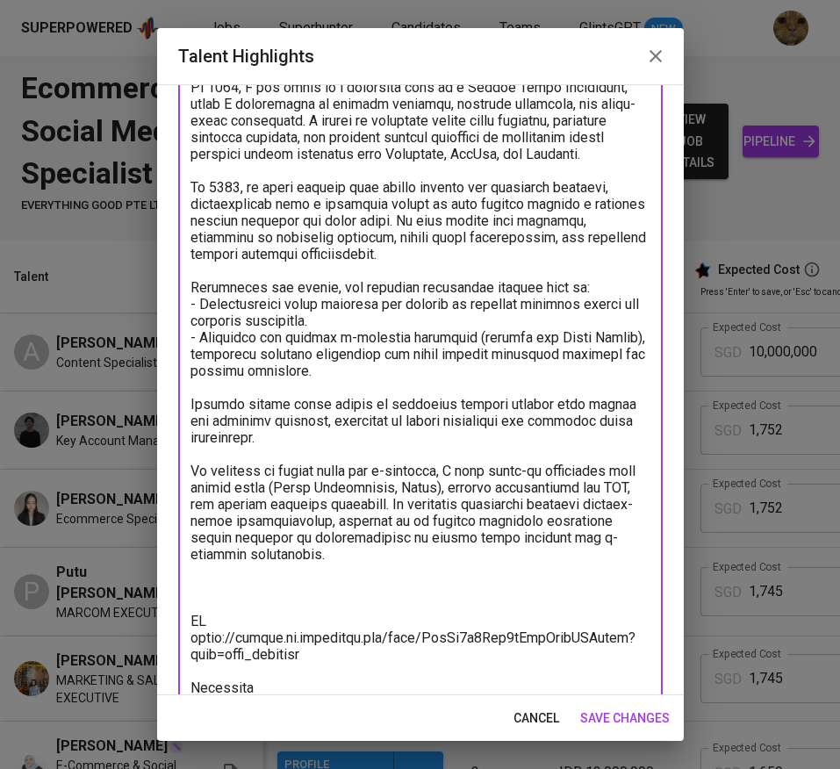
click at [305, 415] on textarea at bounding box center [420, 96] width 460 height 1434
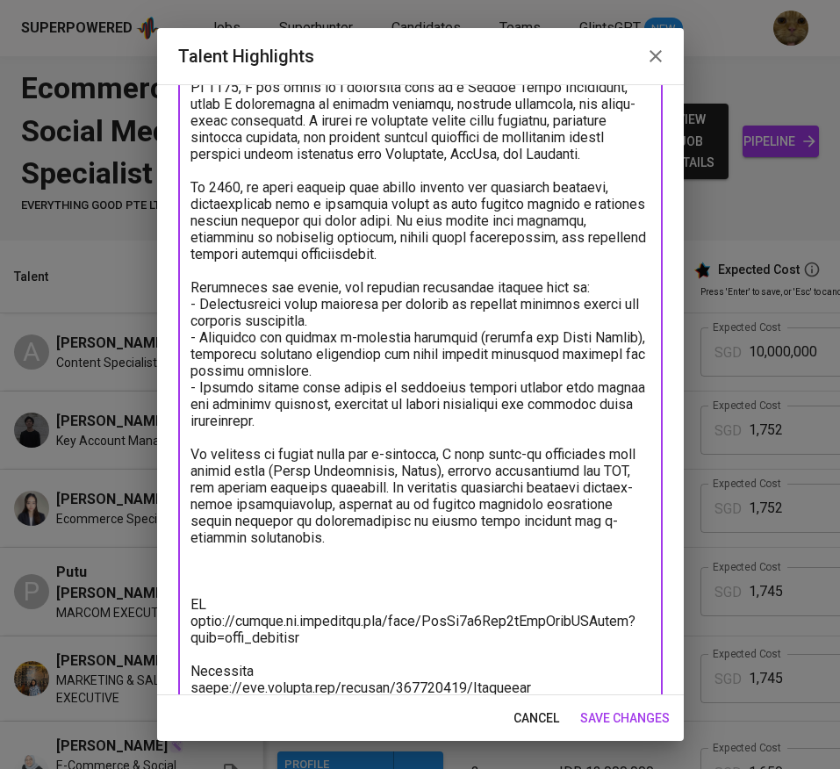
click at [245, 315] on textarea at bounding box center [420, 87] width 460 height 1417
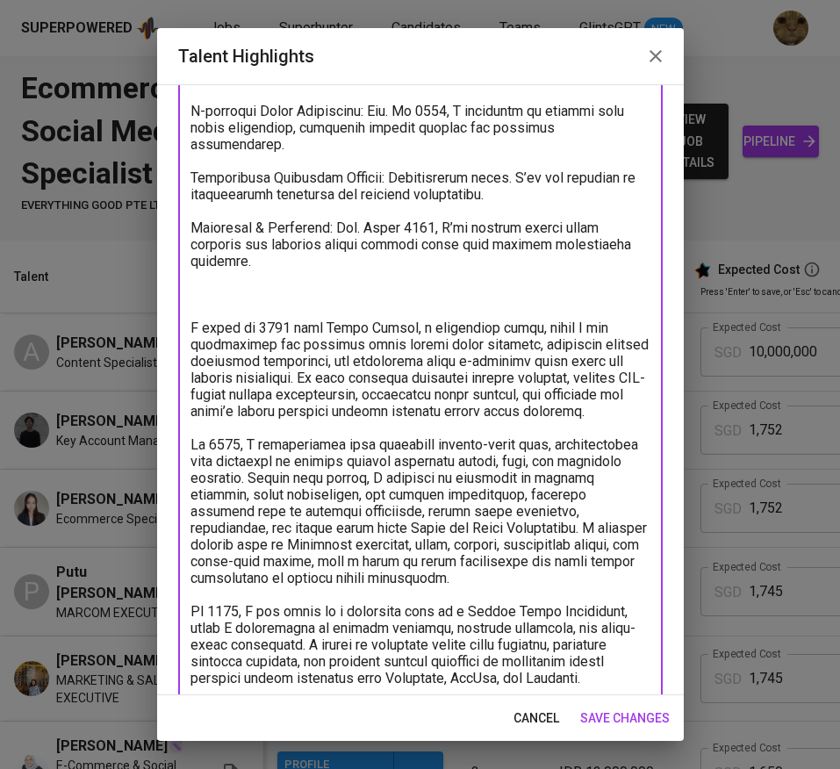
scroll to position [0, 0]
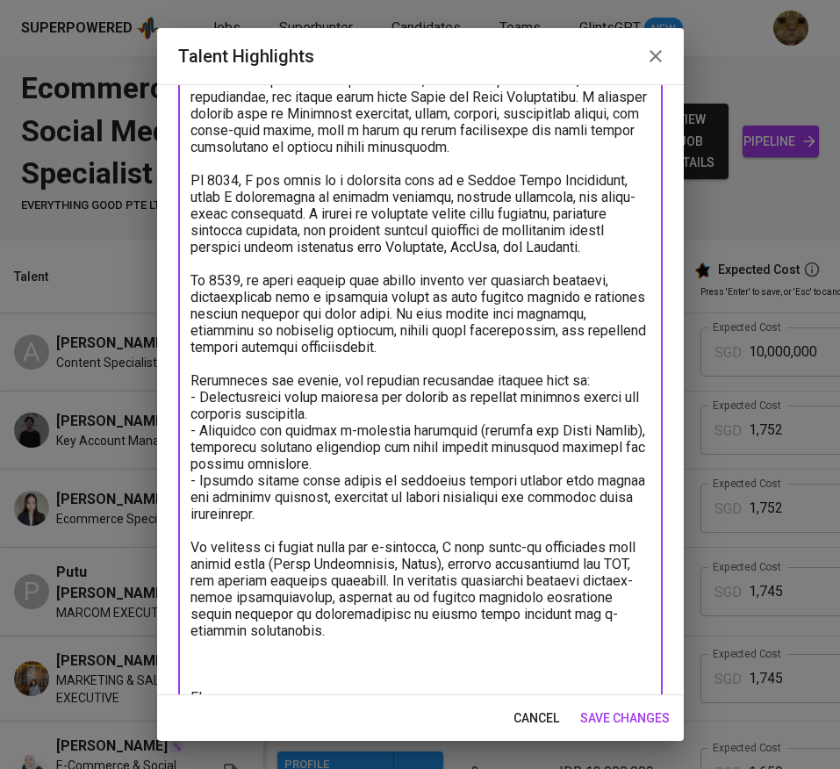
scroll to position [866, 0]
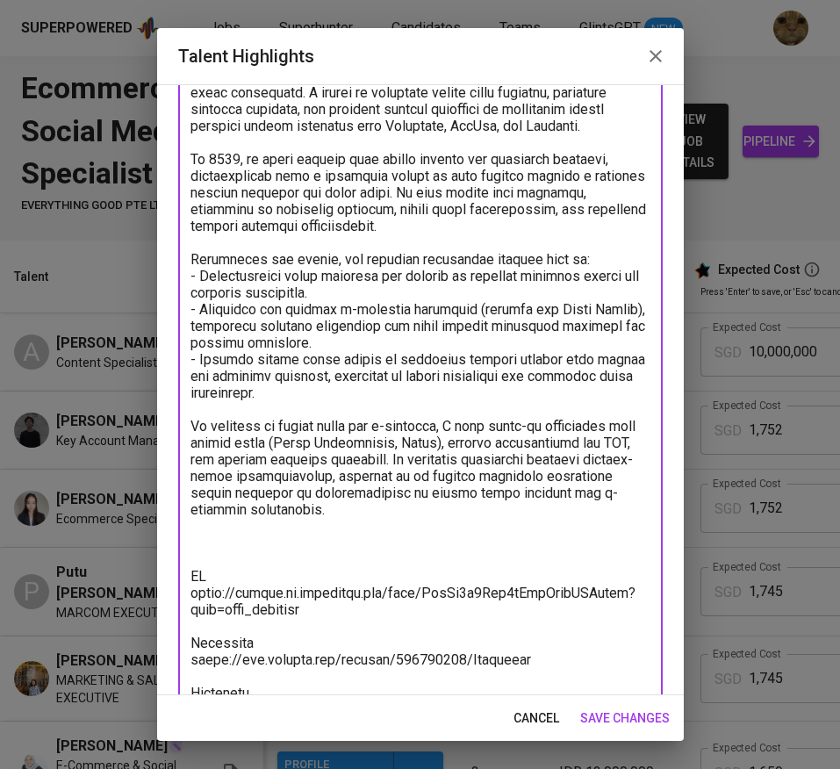
drag, startPoint x: 519, startPoint y: 532, endPoint x: 275, endPoint y: 502, distance: 245.8
click at [275, 502] on textarea at bounding box center [420, 51] width 460 height 1434
click at [469, 543] on textarea at bounding box center [420, 51] width 460 height 1434
drag, startPoint x: 521, startPoint y: 541, endPoint x: 186, endPoint y: 460, distance: 344.9
click at [186, 460] on div "x Talent Highlights" at bounding box center [420, 50] width 484 height 1467
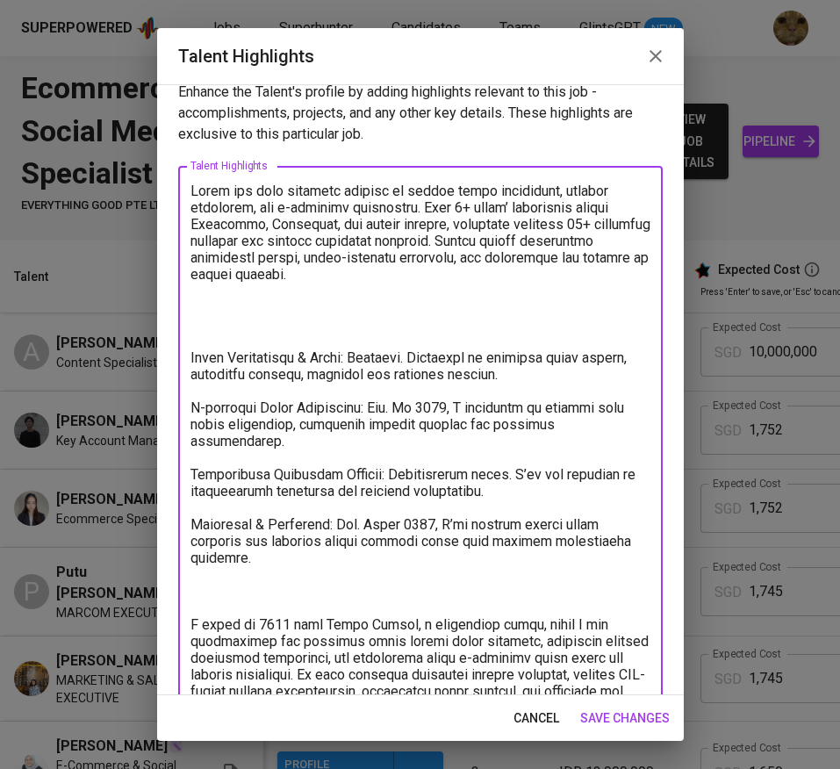
scroll to position [0, 0]
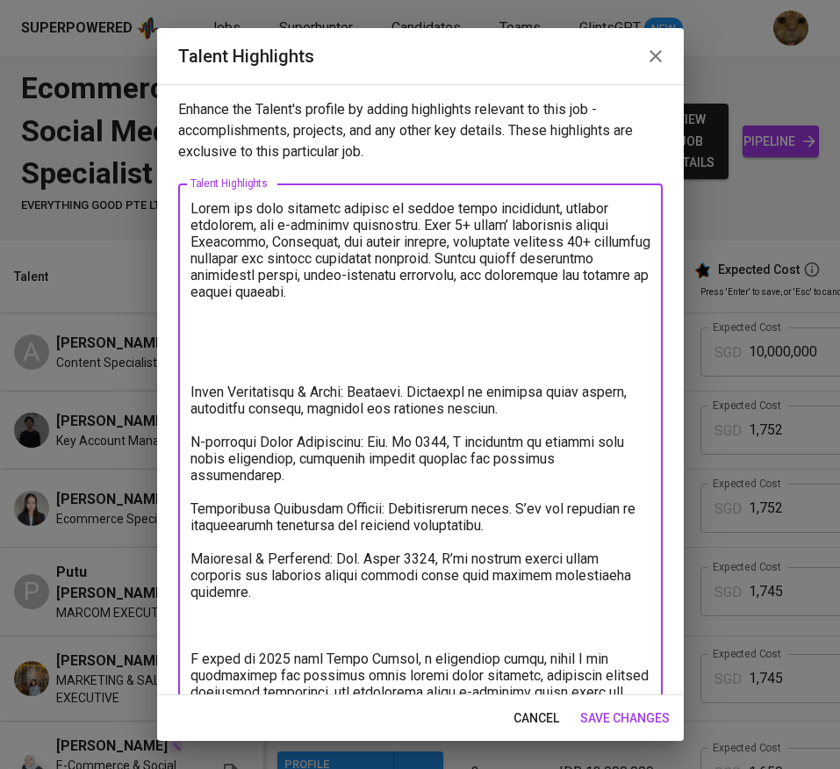
paste textarea "In addition to social media and e-commerce, I have hands-on experience with des…"
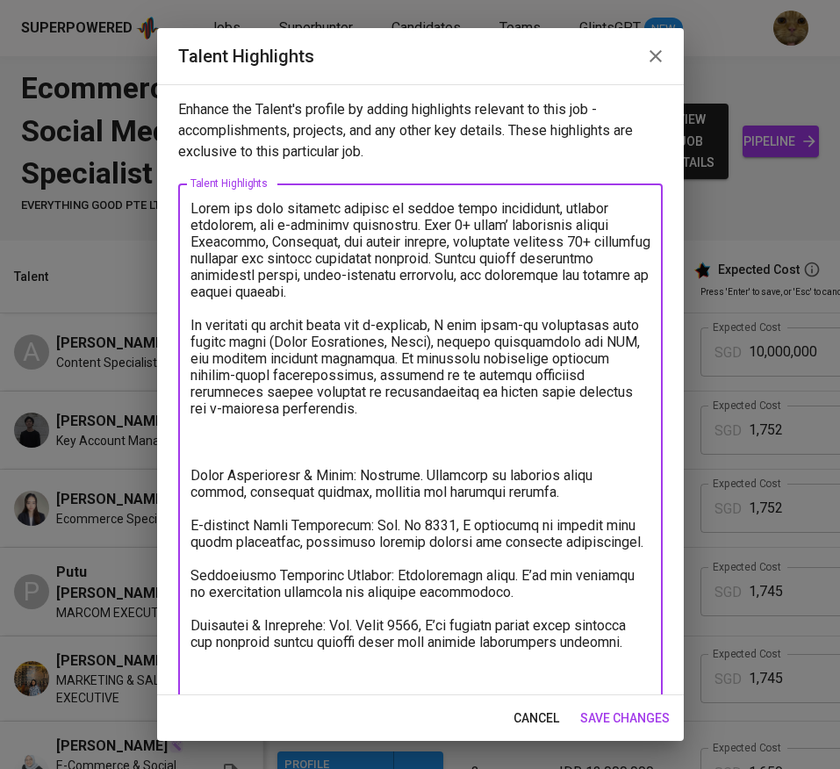
drag, startPoint x: 298, startPoint y: 324, endPoint x: 200, endPoint y: 327, distance: 98.4
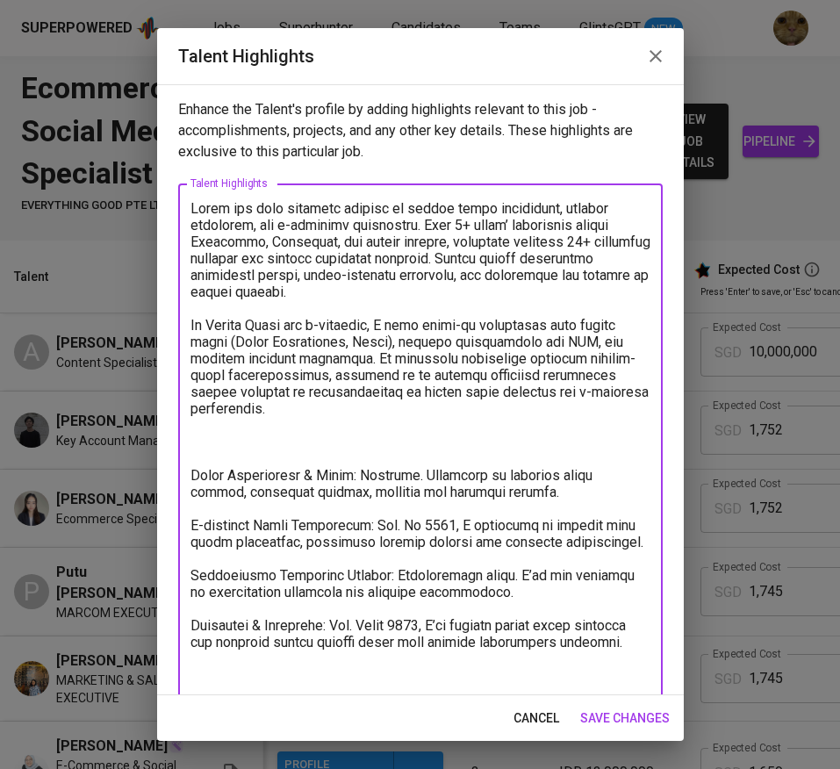
drag, startPoint x: 394, startPoint y: 355, endPoint x: 406, endPoint y: 355, distance: 12.3
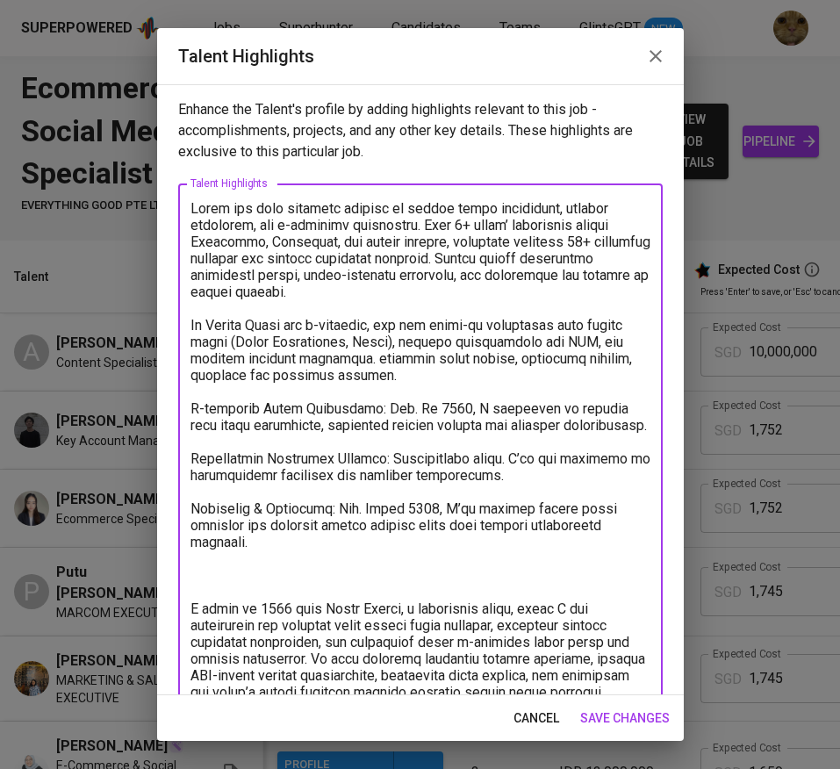
drag, startPoint x: 385, startPoint y: 362, endPoint x: 449, endPoint y: 370, distance: 64.6
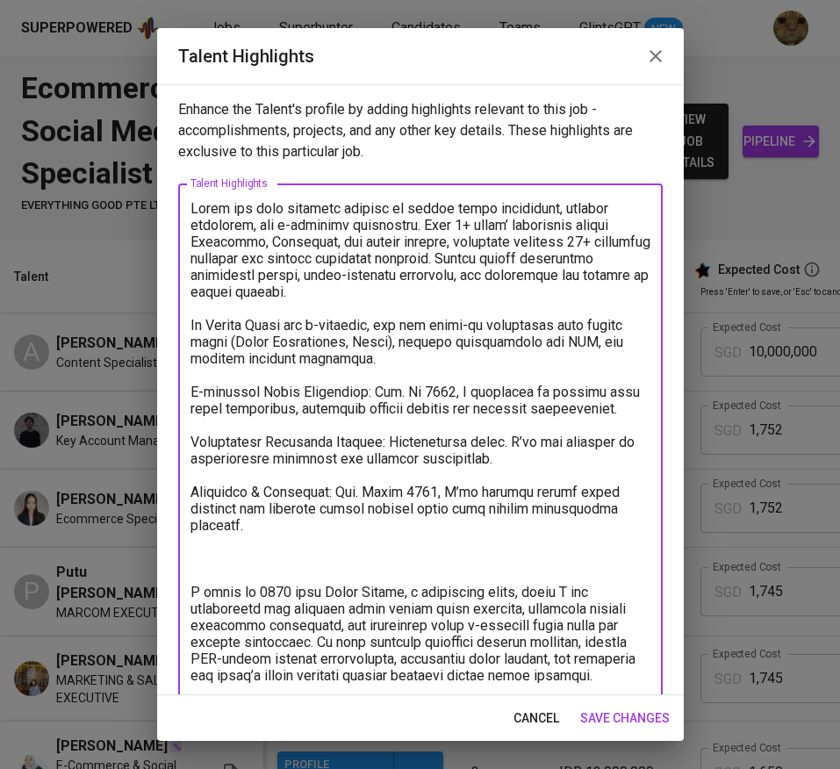
paste textarea "creating brand assets, marketing visuals, branding and tailored designs."
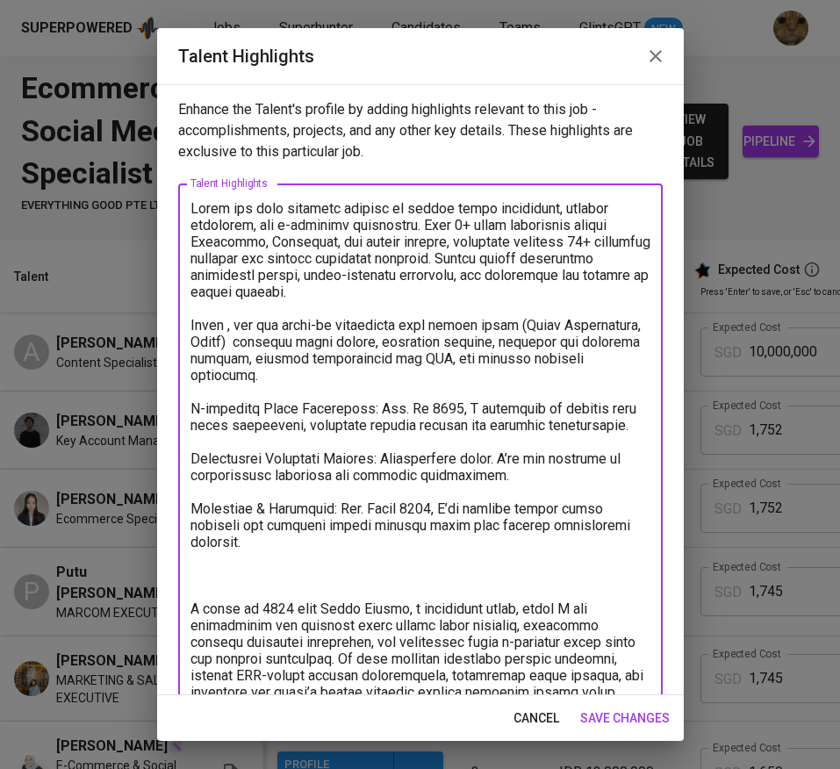
type textarea "Diina has been building working in social media management, digital marketing, …"
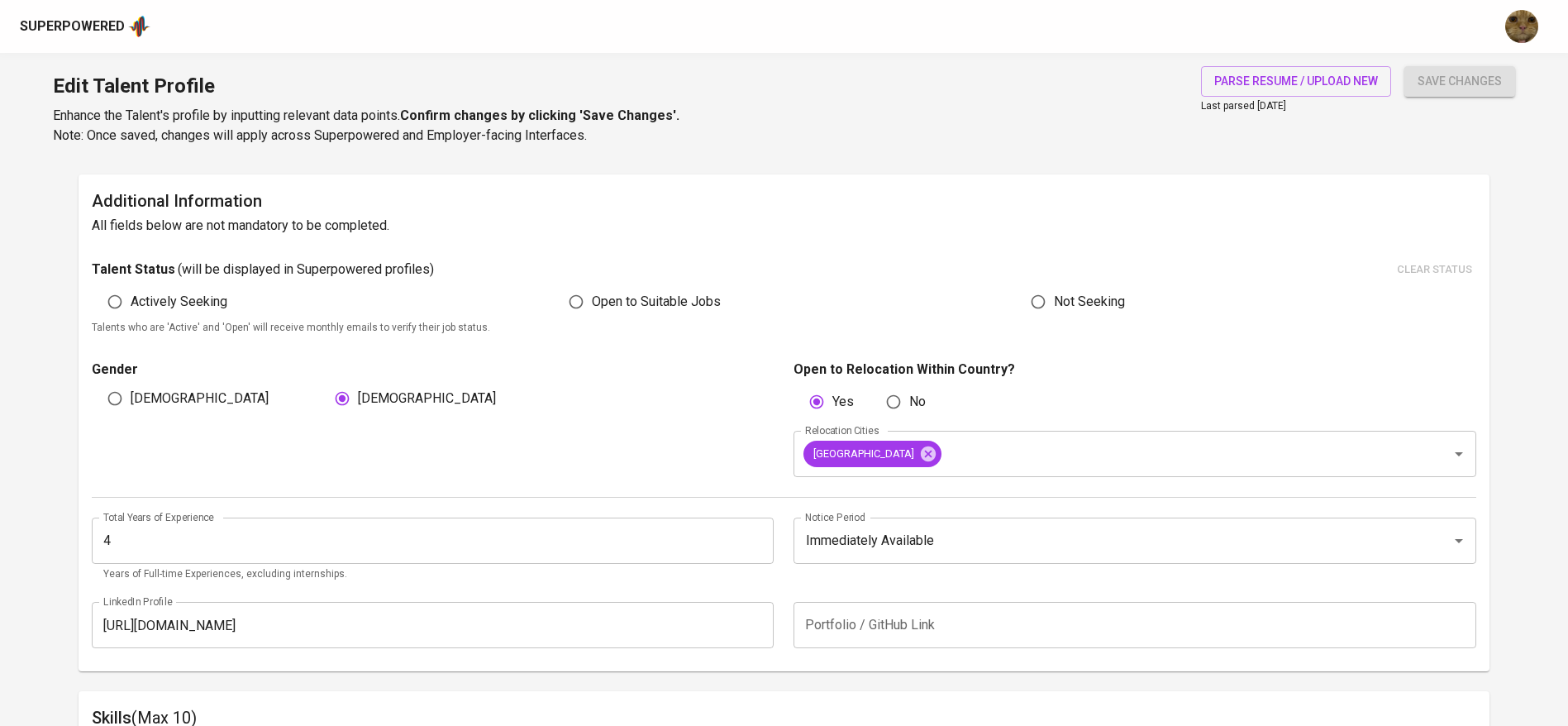
scroll to position [409, 0]
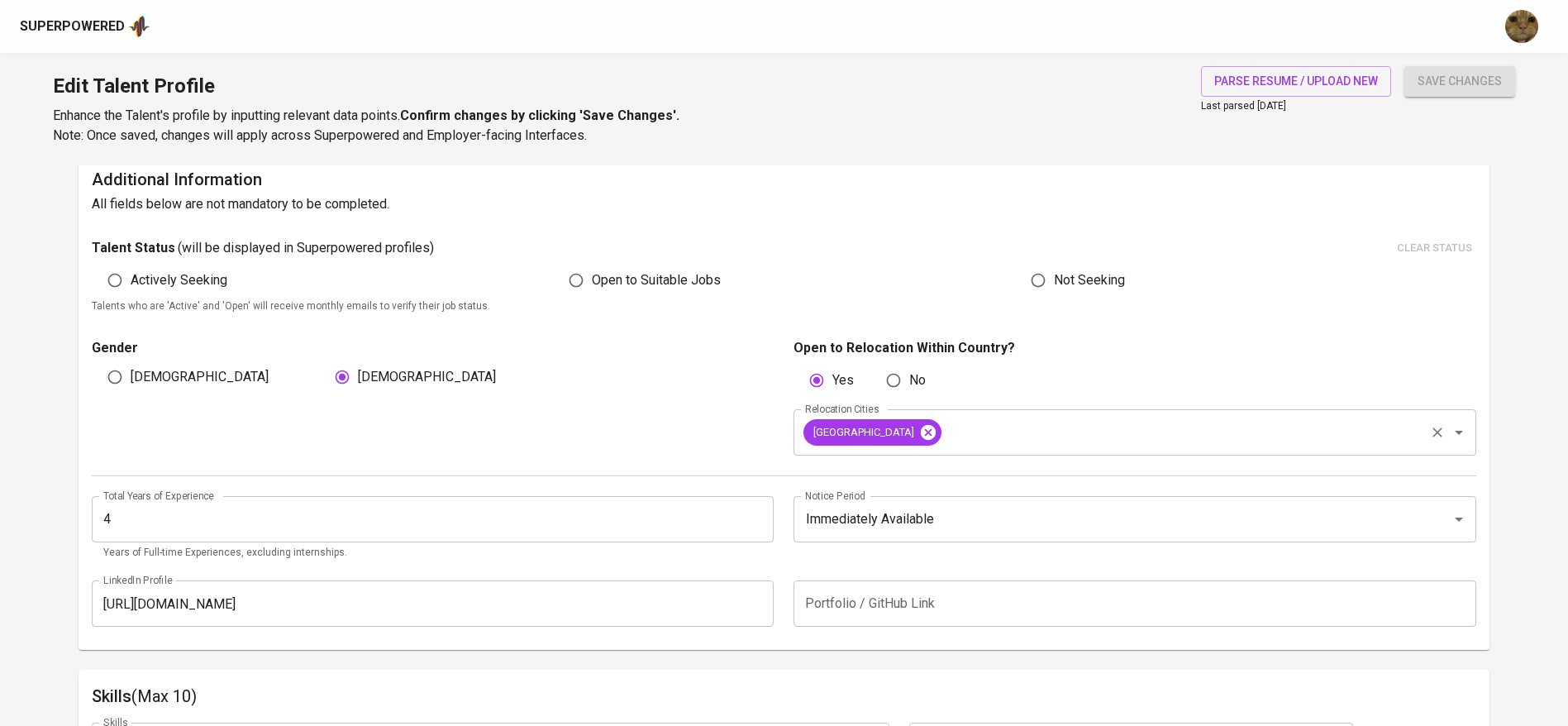
click at [919, 434] on icon at bounding box center [928, 431] width 18 height 18
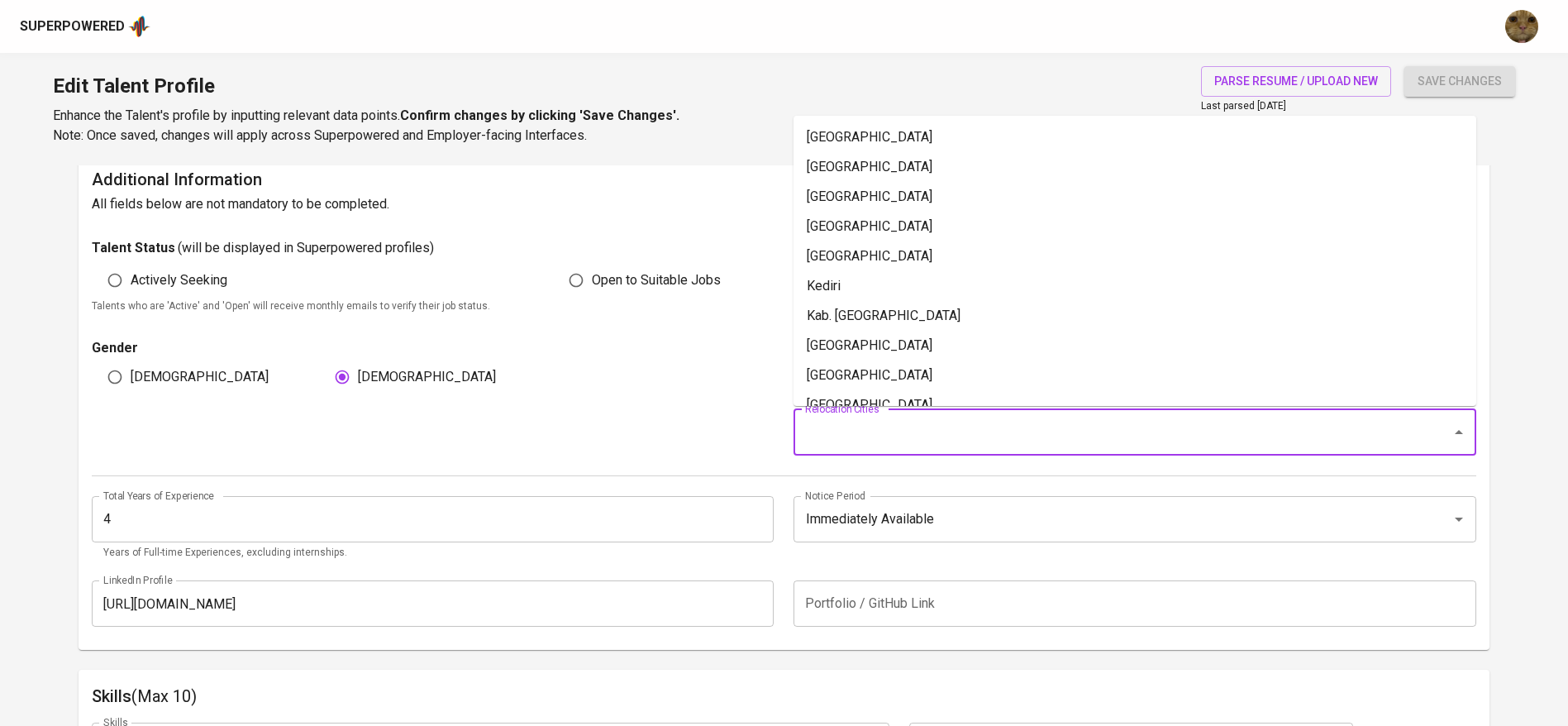
click at [855, 434] on input "Relocation Cities" at bounding box center [1111, 431] width 622 height 31
click at [608, 454] on div "Gender [DEMOGRAPHIC_DATA] [DEMOGRAPHIC_DATA]" at bounding box center [437, 396] width 692 height 118
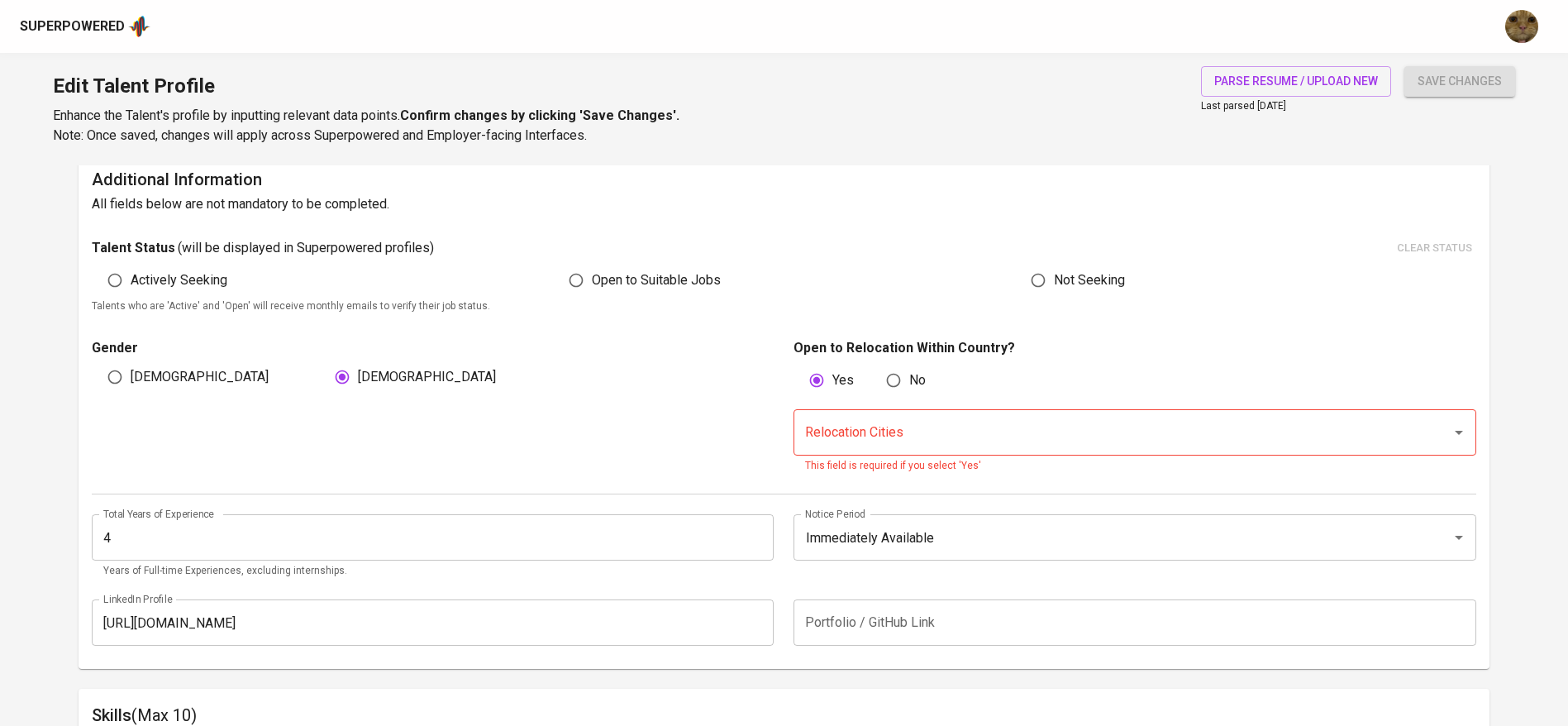
click at [736, 431] on div "Gender [DEMOGRAPHIC_DATA] [DEMOGRAPHIC_DATA]" at bounding box center [437, 406] width 692 height 137
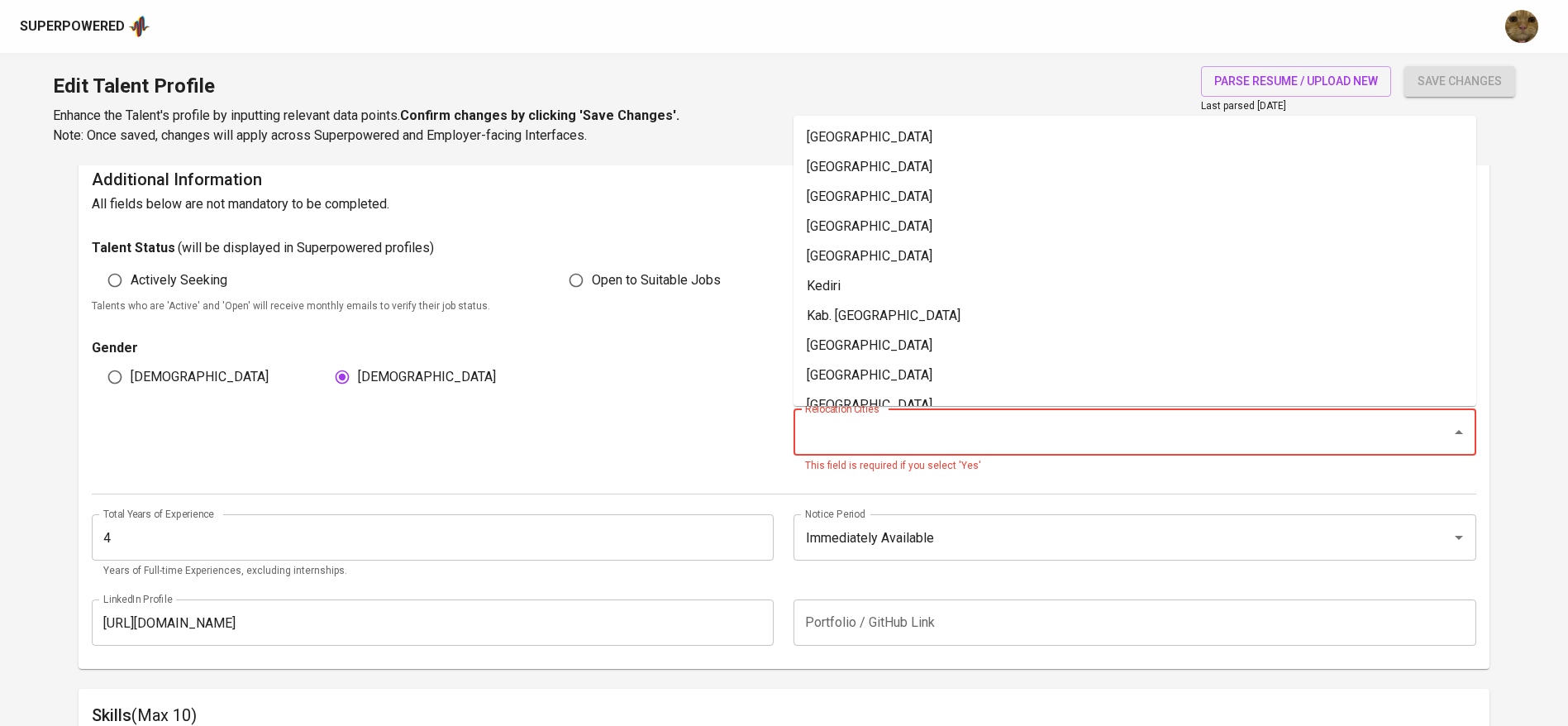
click at [881, 434] on input "Relocation Cities" at bounding box center [1111, 431] width 622 height 31
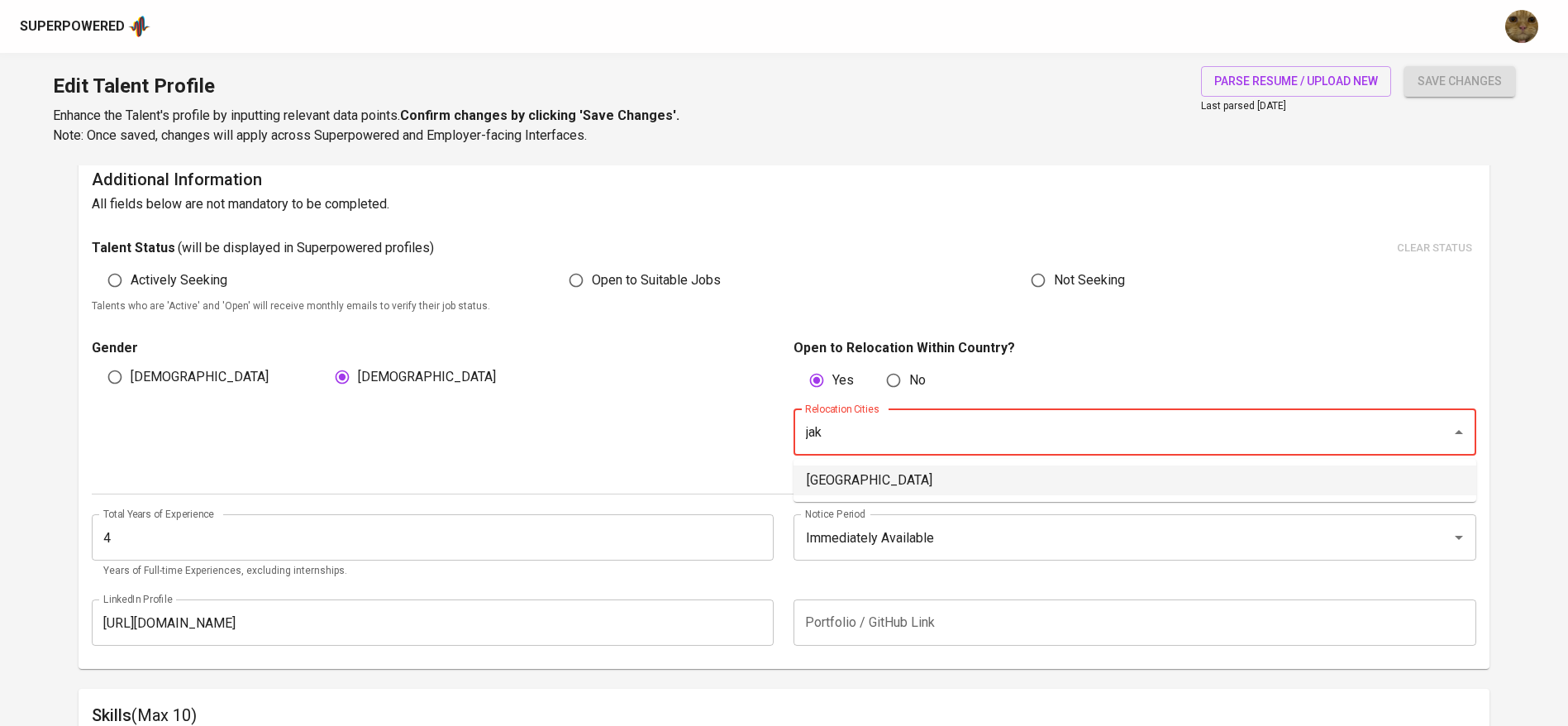
click at [857, 476] on li "DKI Jakarta" at bounding box center [1135, 480] width 683 height 30
type input "jak"
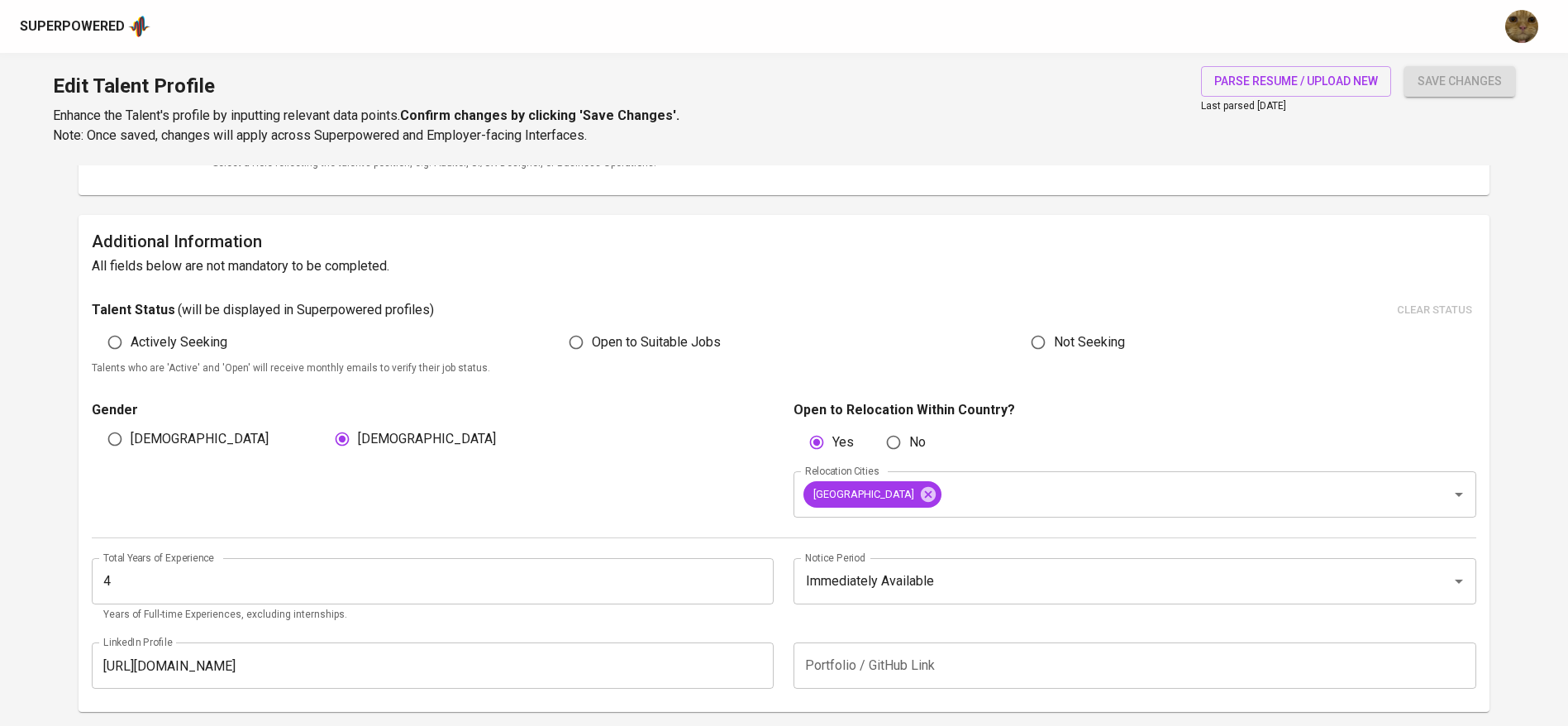
scroll to position [469, 0]
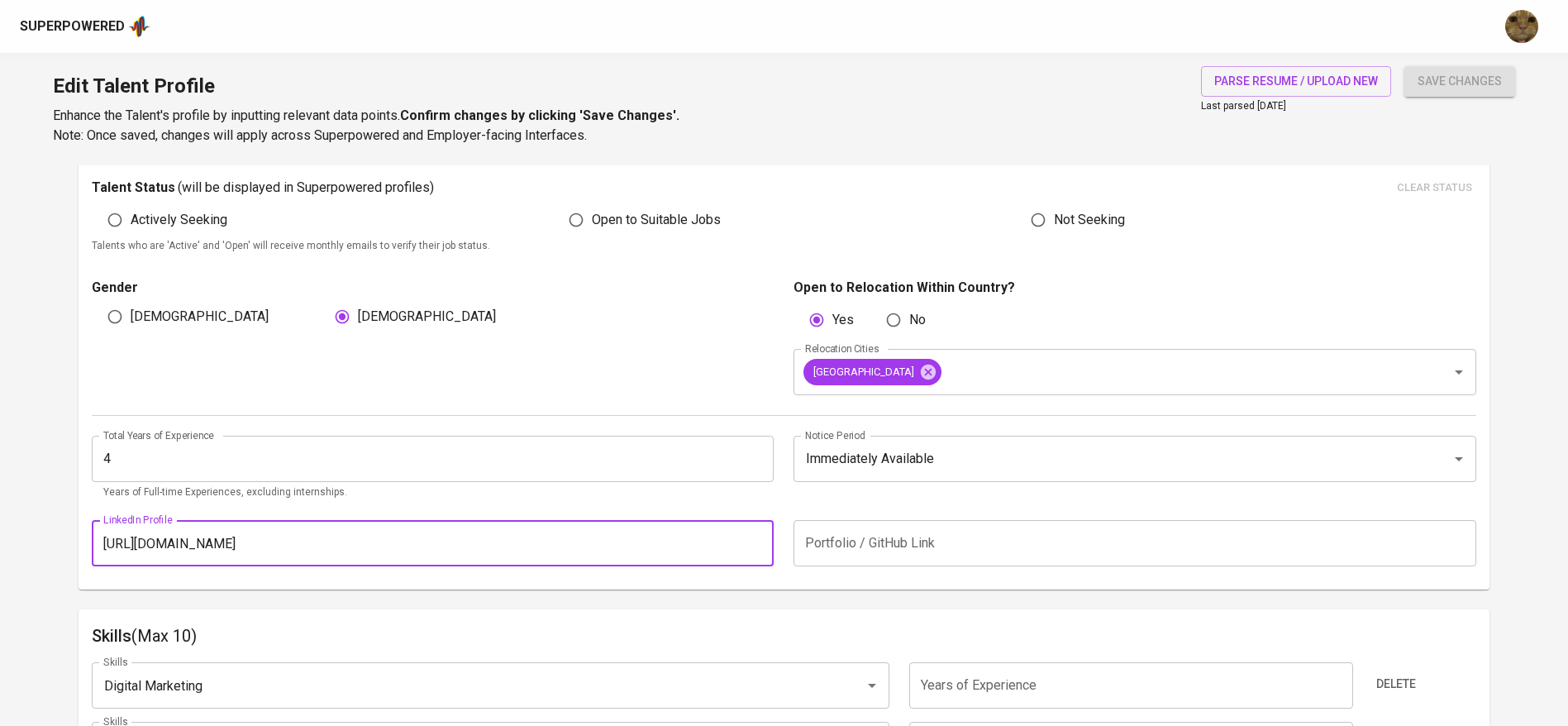
click at [480, 532] on input "https://www.linkedin.com/in/maulidinax" at bounding box center [432, 542] width 683 height 46
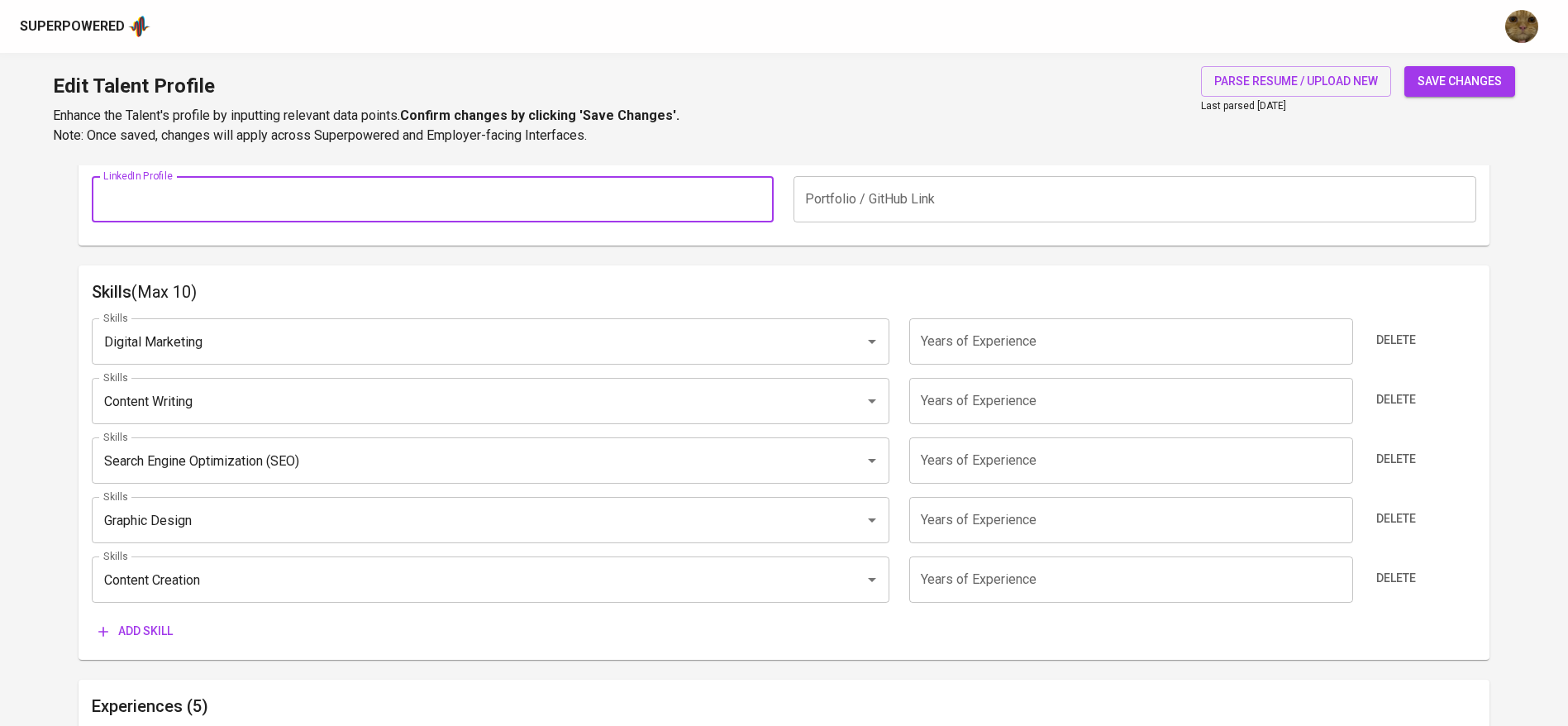
scroll to position [815, 0]
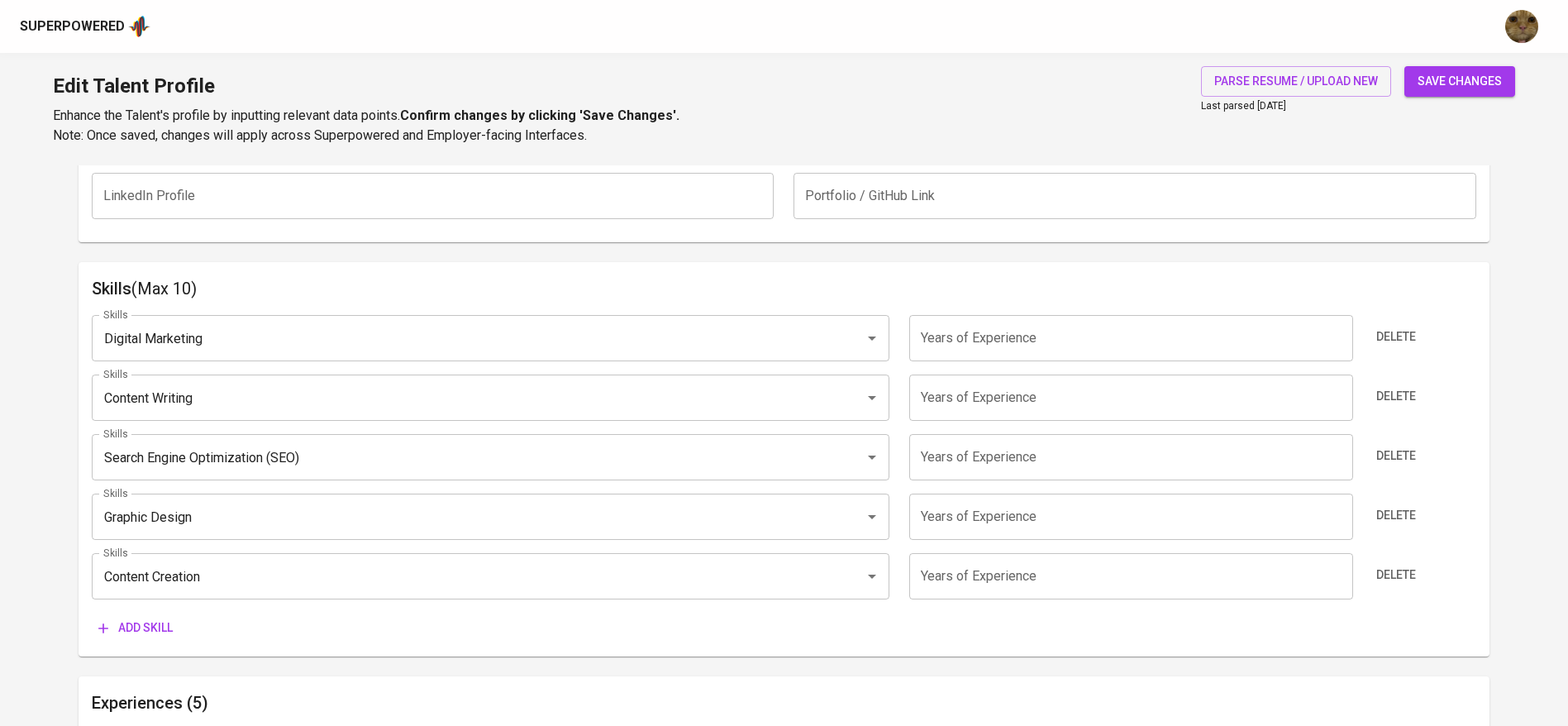
click at [1392, 310] on div "Skills Digital Marketing Skills Years of Experience Years of Experience Delete …" at bounding box center [784, 472] width 1384 height 341
click at [1389, 322] on button "Delete" at bounding box center [1396, 336] width 53 height 30
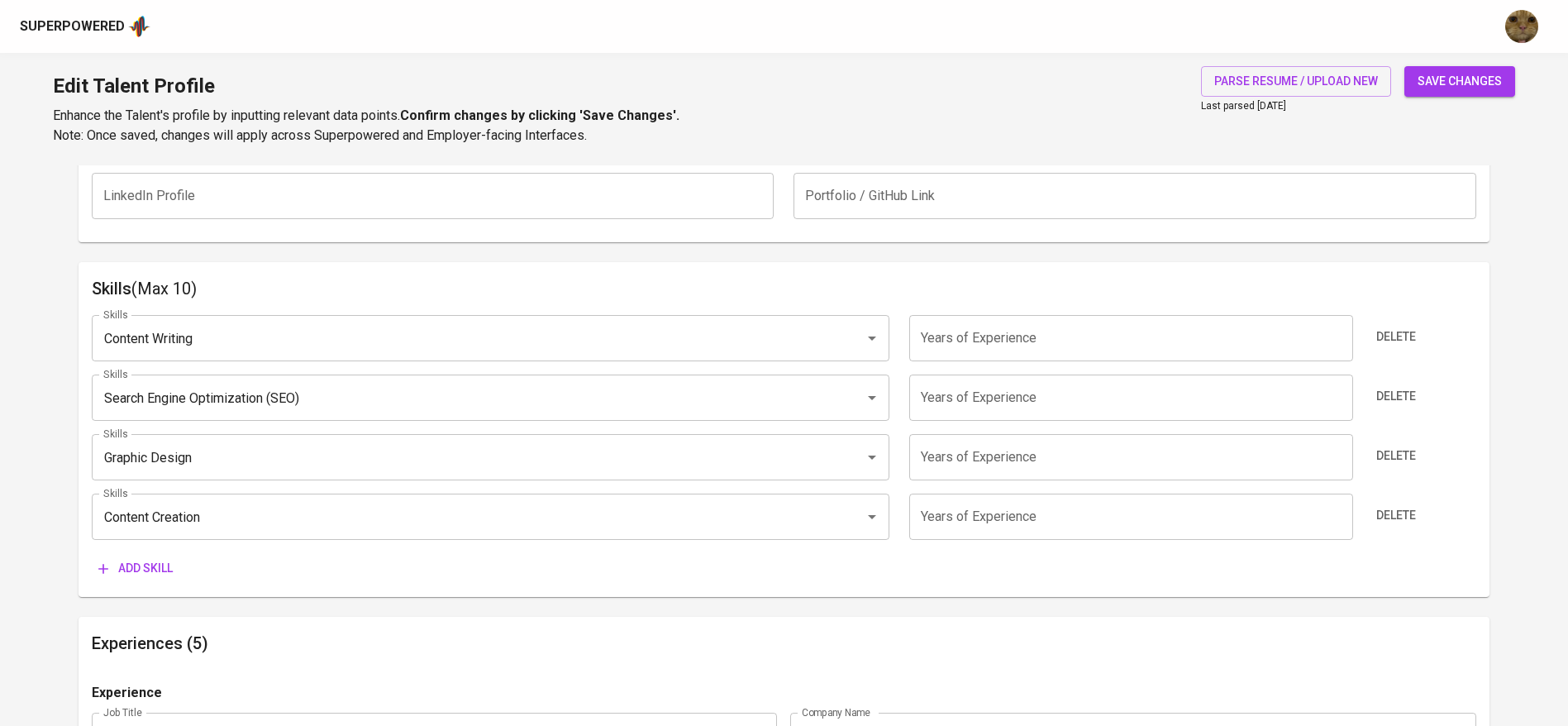
click at [1389, 322] on button "Delete" at bounding box center [1396, 336] width 53 height 30
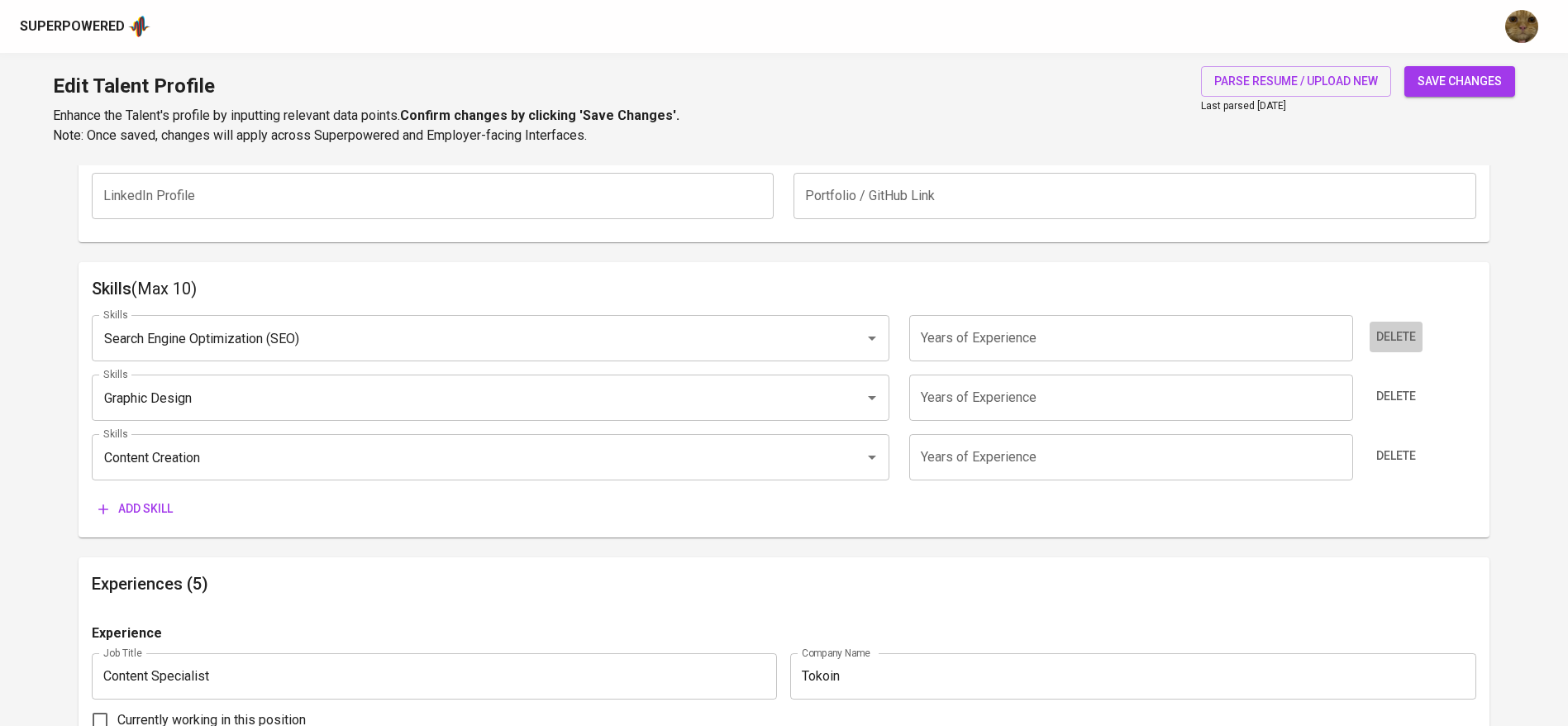
click at [1389, 322] on button "Delete" at bounding box center [1396, 336] width 53 height 30
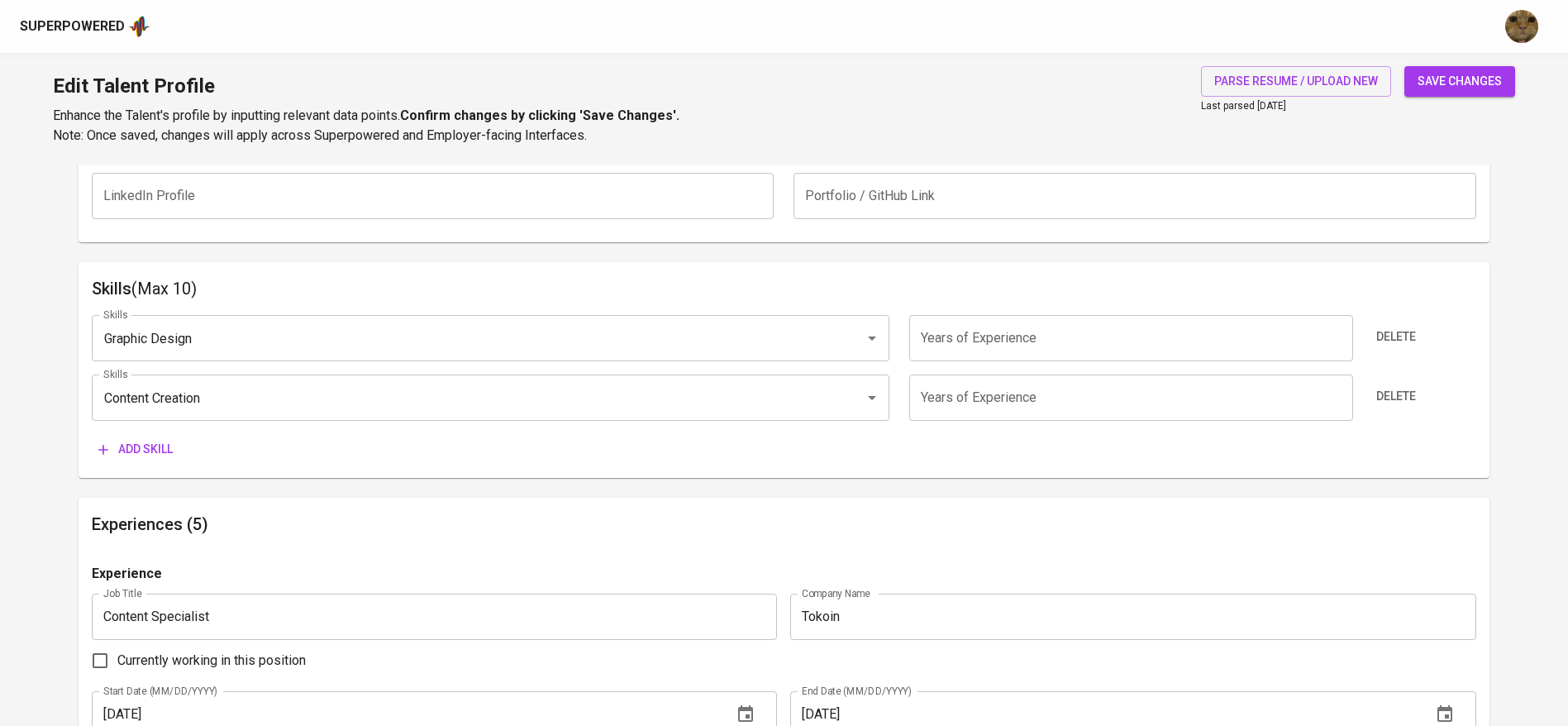
click at [1389, 322] on button "Delete" at bounding box center [1396, 336] width 53 height 30
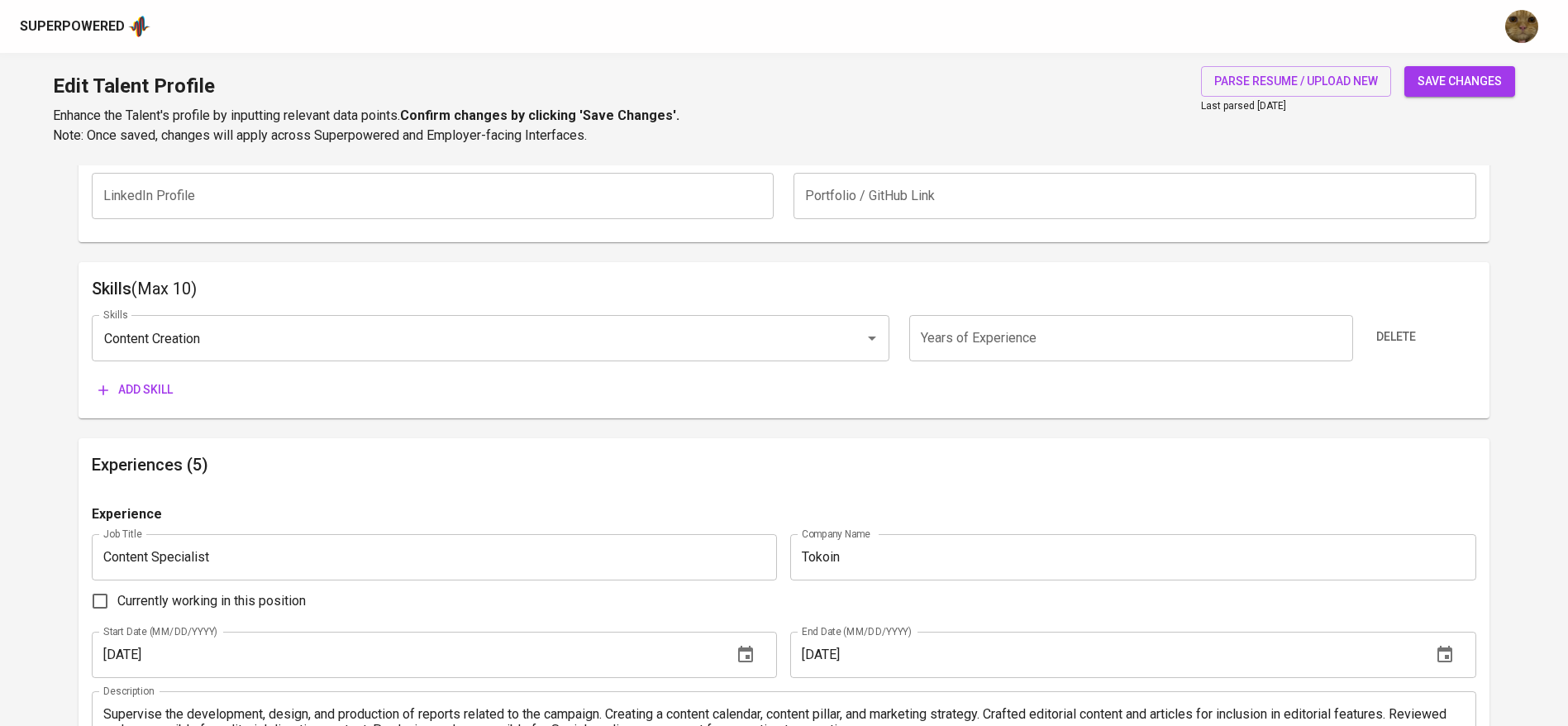
click at [1389, 322] on button "Delete" at bounding box center [1396, 336] width 53 height 30
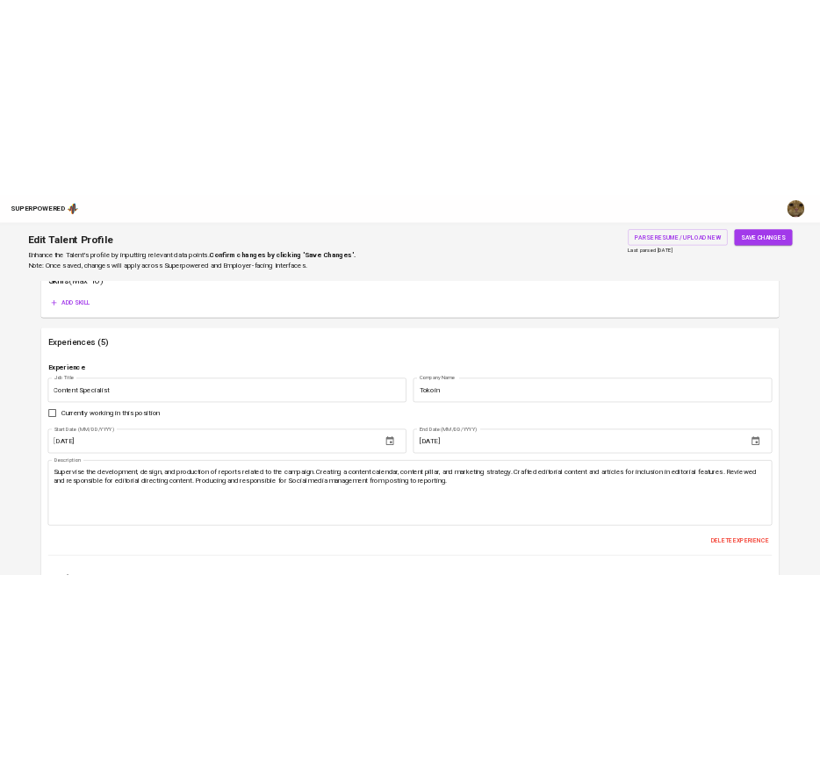
scroll to position [1040, 0]
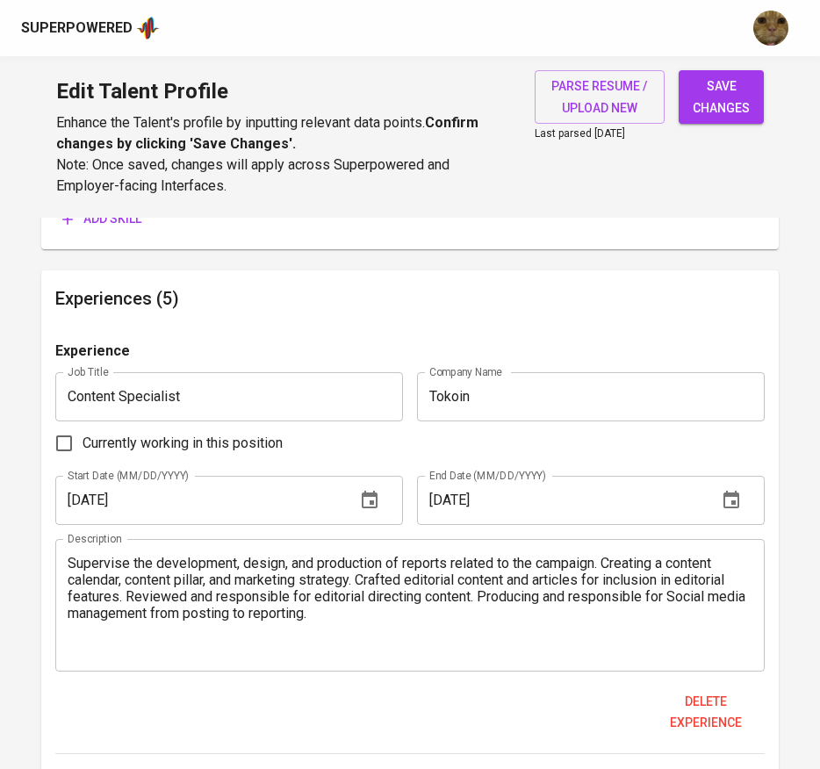
click at [228, 504] on input "01/01/2023" at bounding box center [198, 500] width 286 height 49
type input "02/01/2022"
click at [457, 508] on input "10/01/2024" at bounding box center [560, 500] width 286 height 49
click at [611, 603] on textarea "Supervise the development, design, and production of reports related to the cam…" at bounding box center [410, 605] width 685 height 100
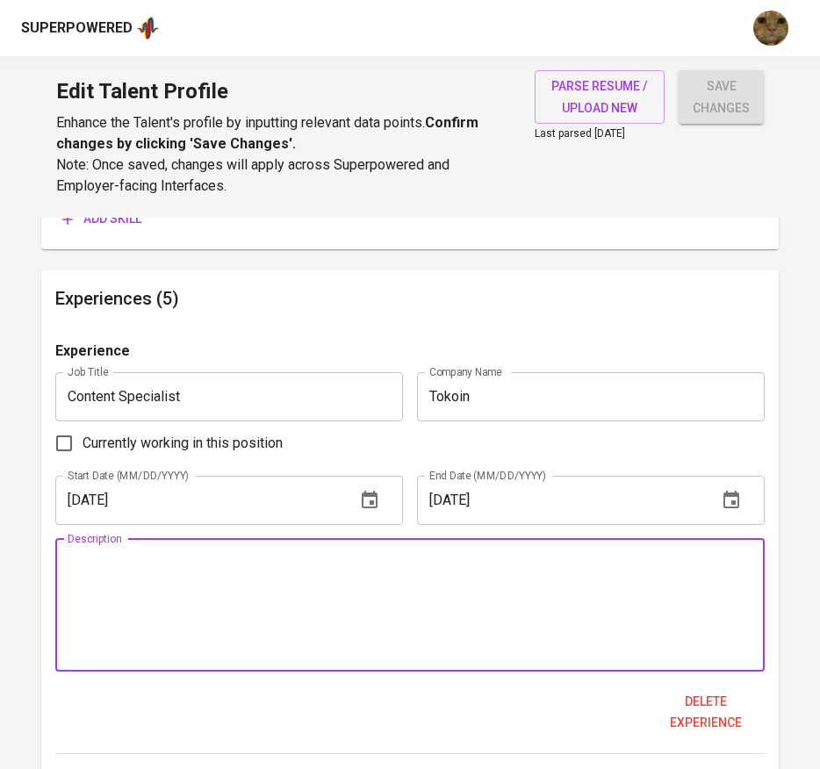
paste textarea "Produced multi-platform content, improving traffic and lead generation. Led edu…"
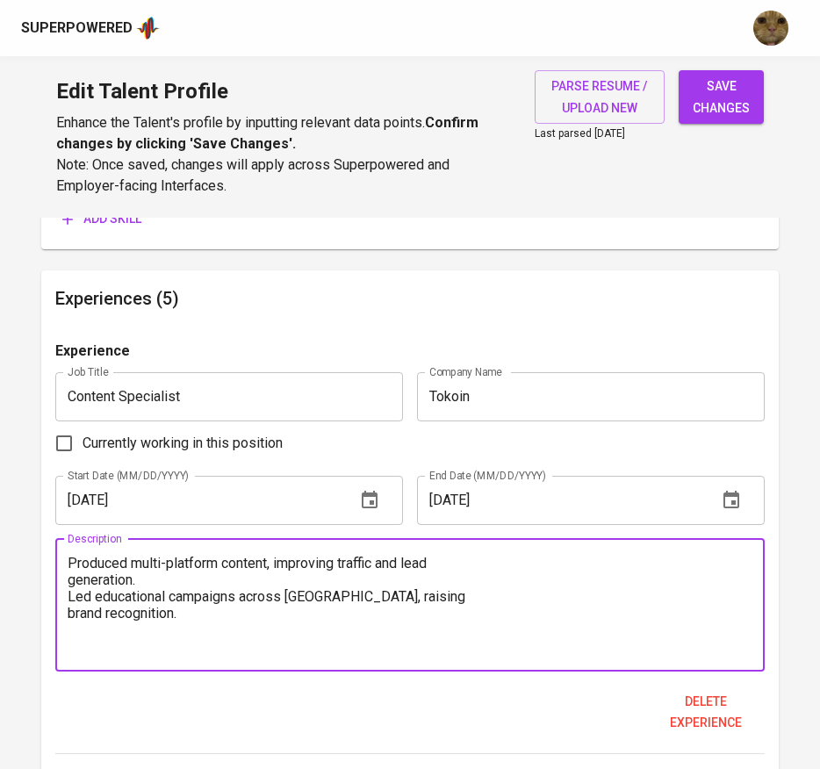
click at [72, 562] on textarea "Produced multi-platform content, improving traffic and lead generation. Led edu…" at bounding box center [410, 605] width 685 height 100
click at [471, 562] on textarea "- Produced multi-platform content, improving traffic and lead generation. - Led…" at bounding box center [410, 605] width 685 height 100
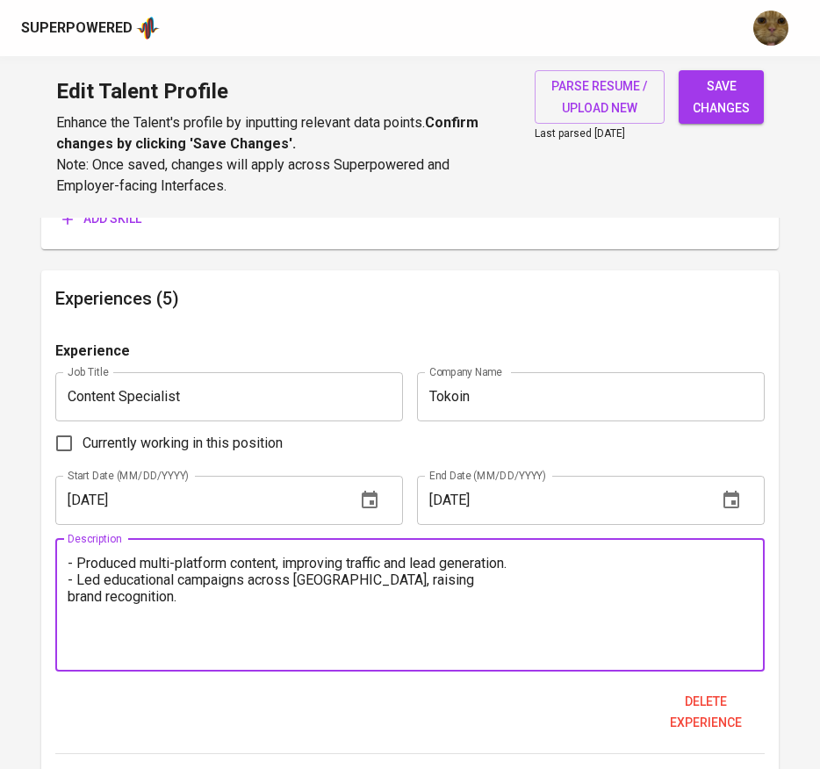
click at [477, 578] on textarea "- Produced multi-platform content, improving traffic and lead generation. - Led…" at bounding box center [410, 605] width 685 height 100
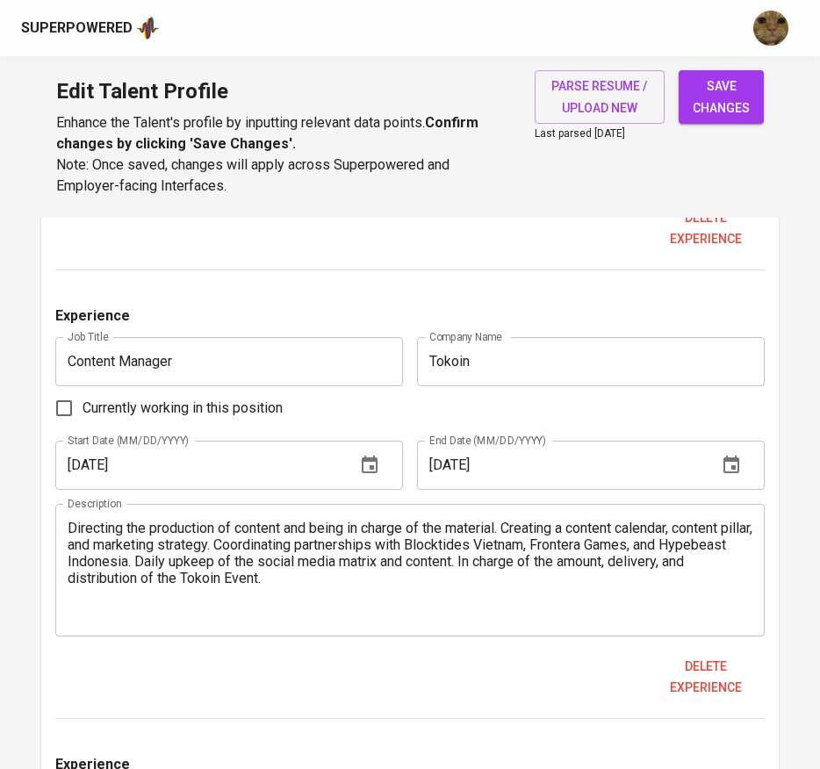
scroll to position [1530, 0]
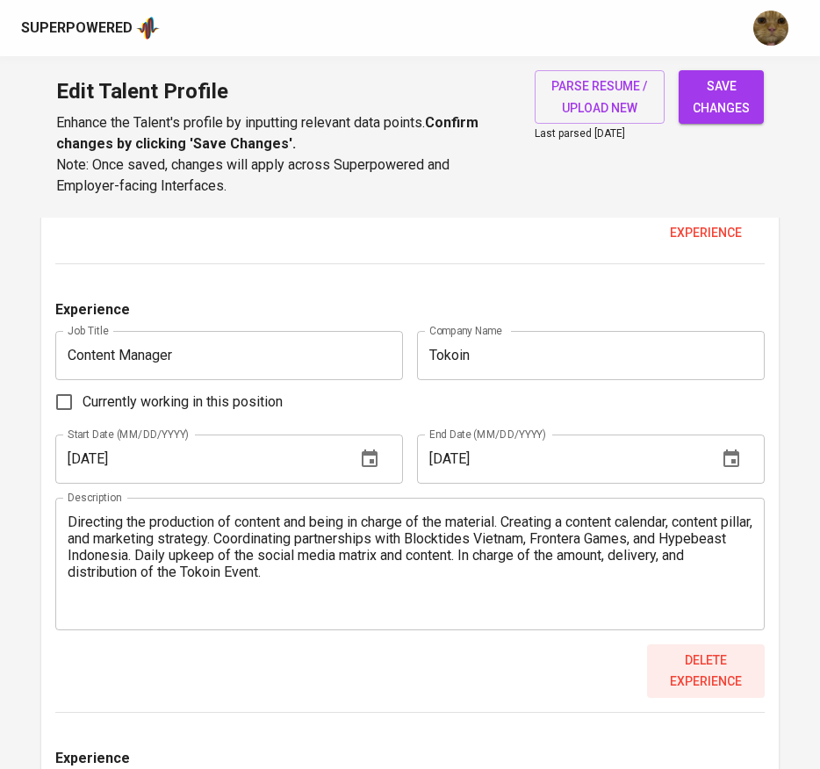
type textarea "- Produced multi-platform content, improving traffic and lead generation. - Led…"
click at [683, 664] on span "Delete experience" at bounding box center [706, 670] width 104 height 43
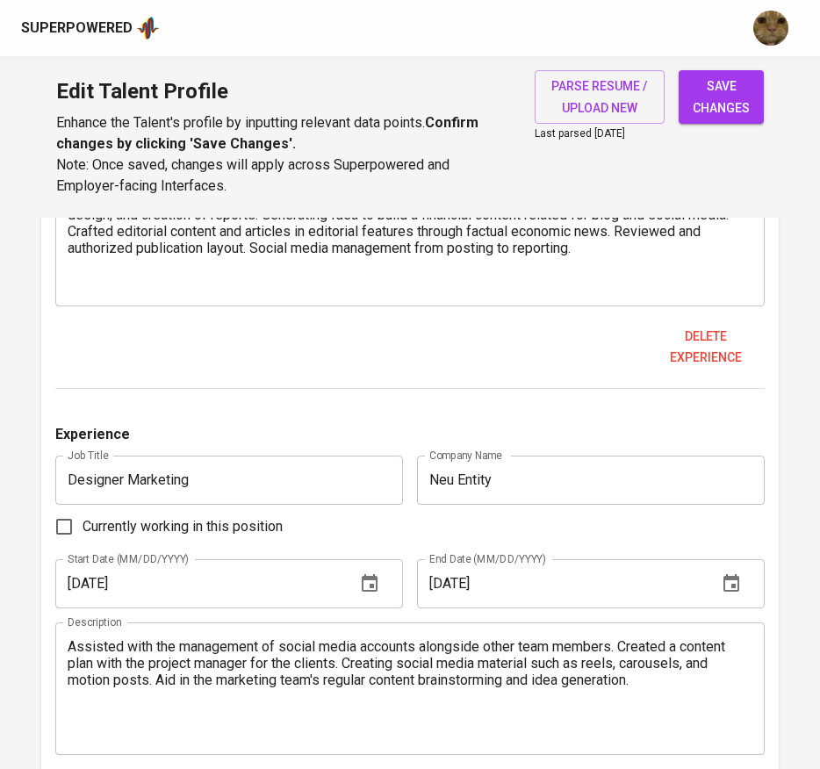
scroll to position [1776, 0]
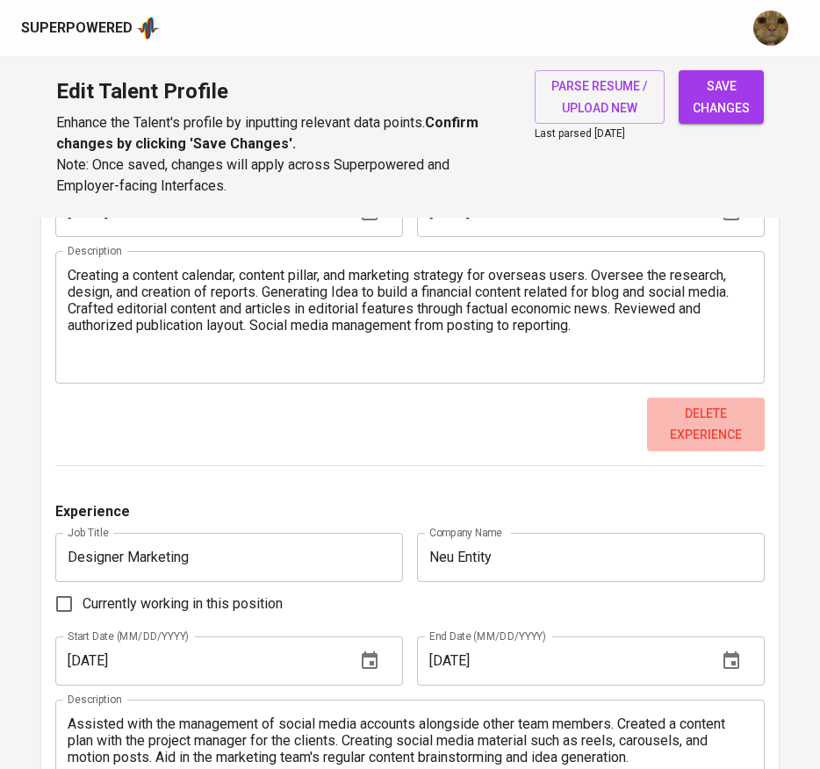
click at [687, 419] on span "Delete experience" at bounding box center [706, 424] width 104 height 43
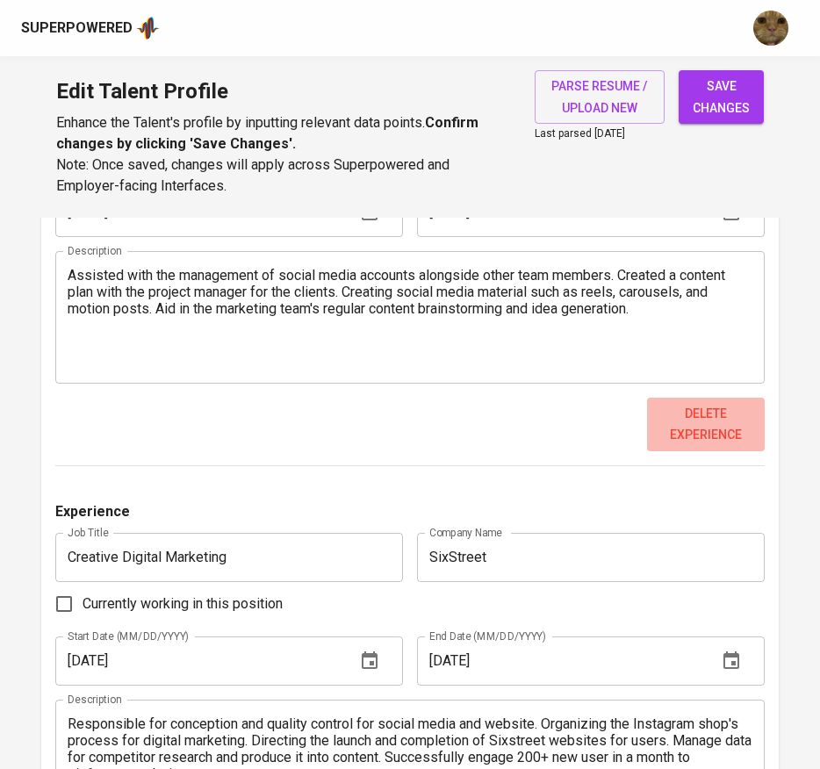
click at [687, 420] on span "Delete experience" at bounding box center [706, 424] width 104 height 43
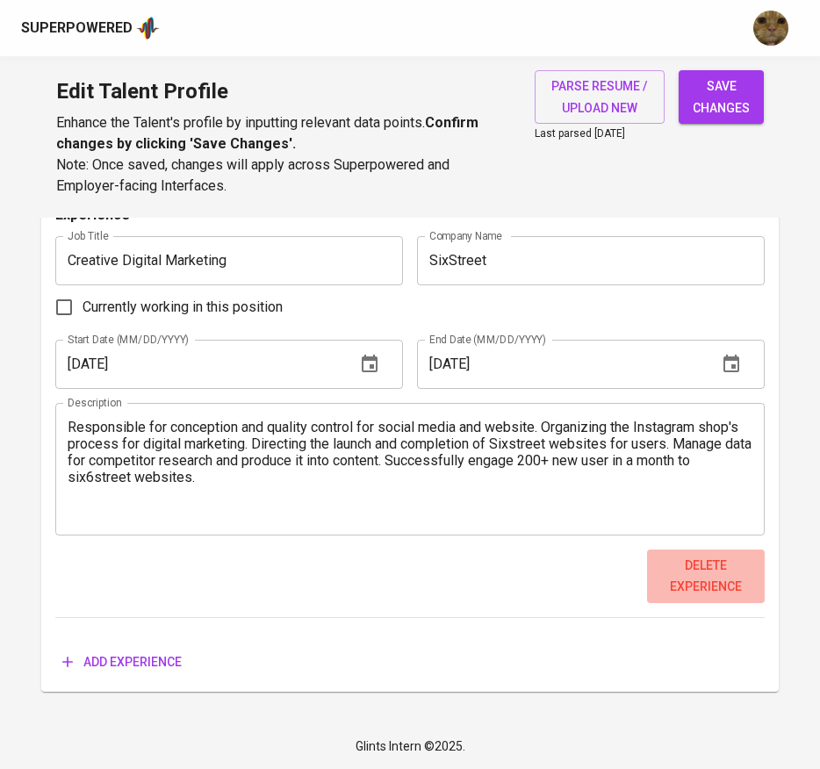
click at [689, 580] on span "Delete experience" at bounding box center [706, 576] width 104 height 43
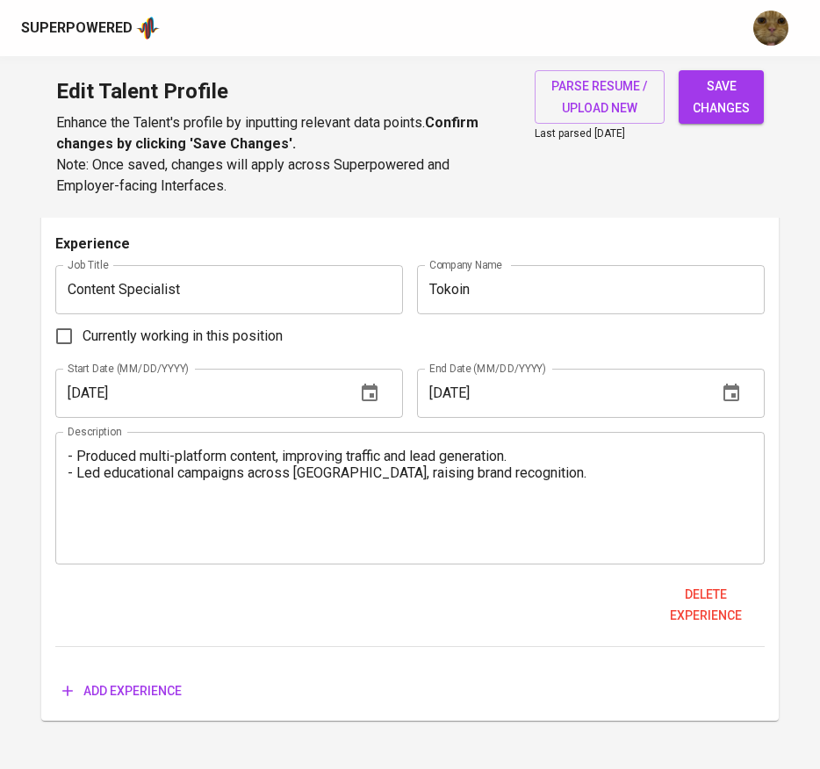
scroll to position [1149, 0]
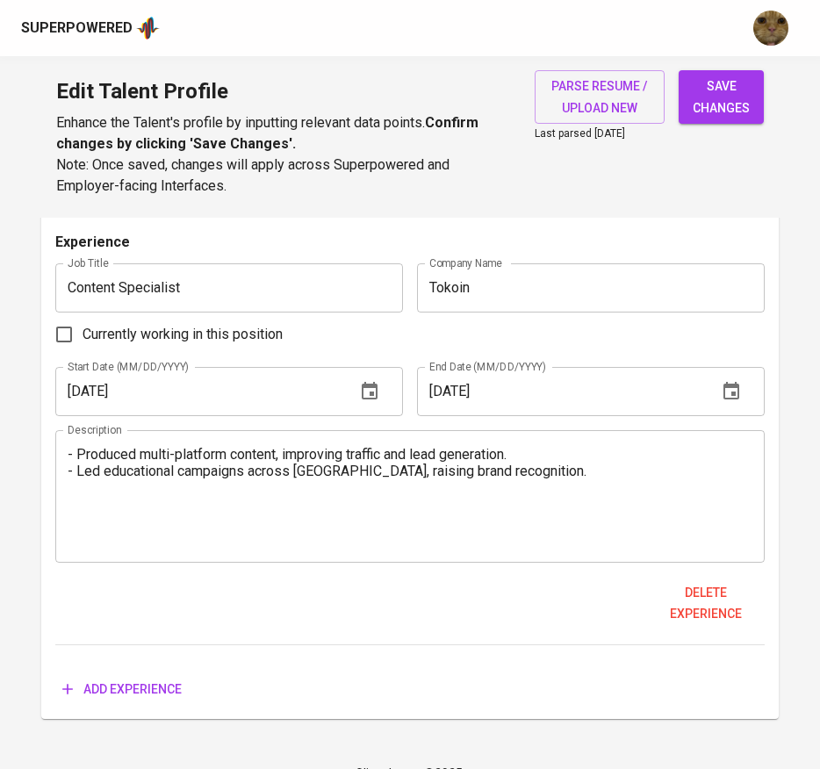
click at [115, 695] on span "Add experience" at bounding box center [121, 689] width 119 height 22
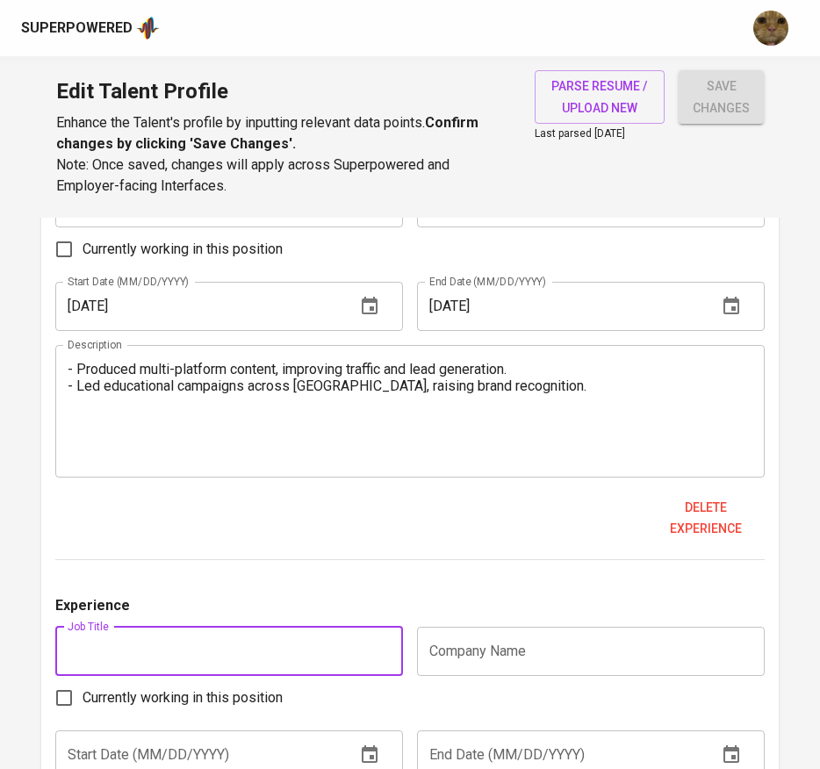
scroll to position [1236, 0]
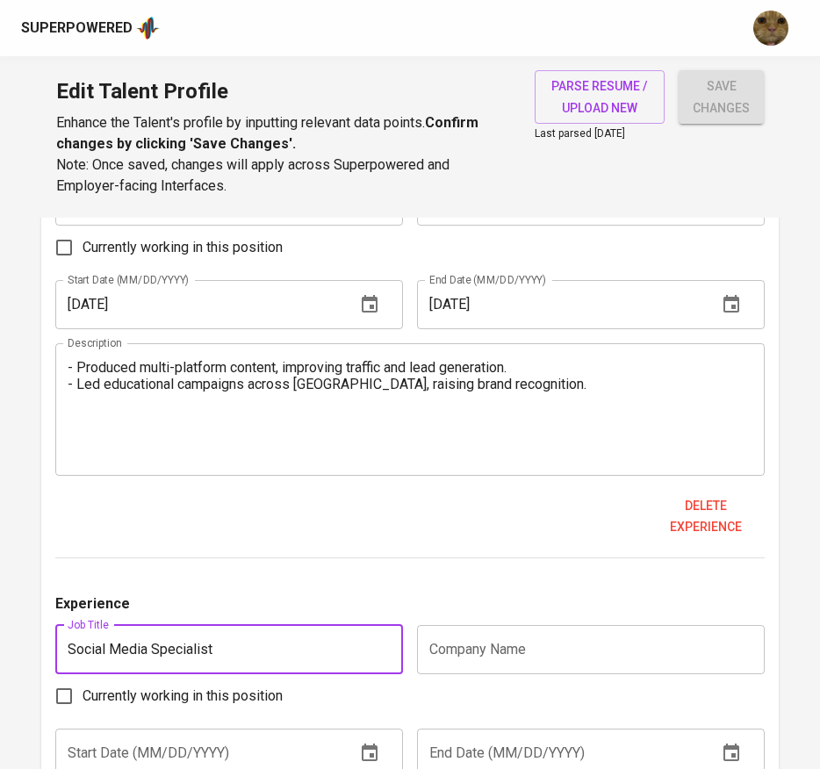
type input "Social Media Specialist"
click at [452, 654] on input "text" at bounding box center [591, 649] width 348 height 49
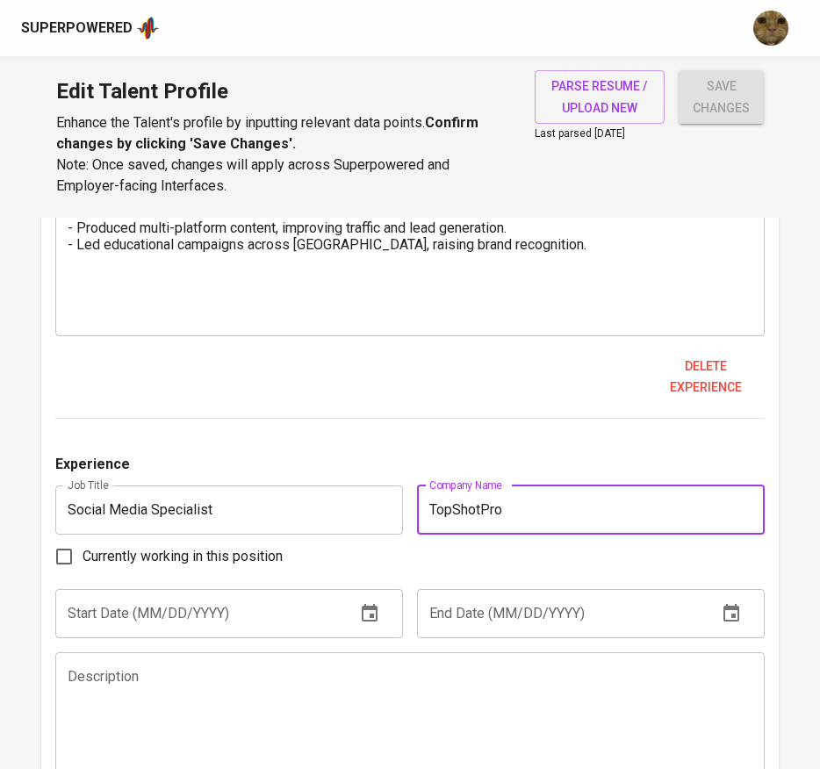
scroll to position [1381, 0]
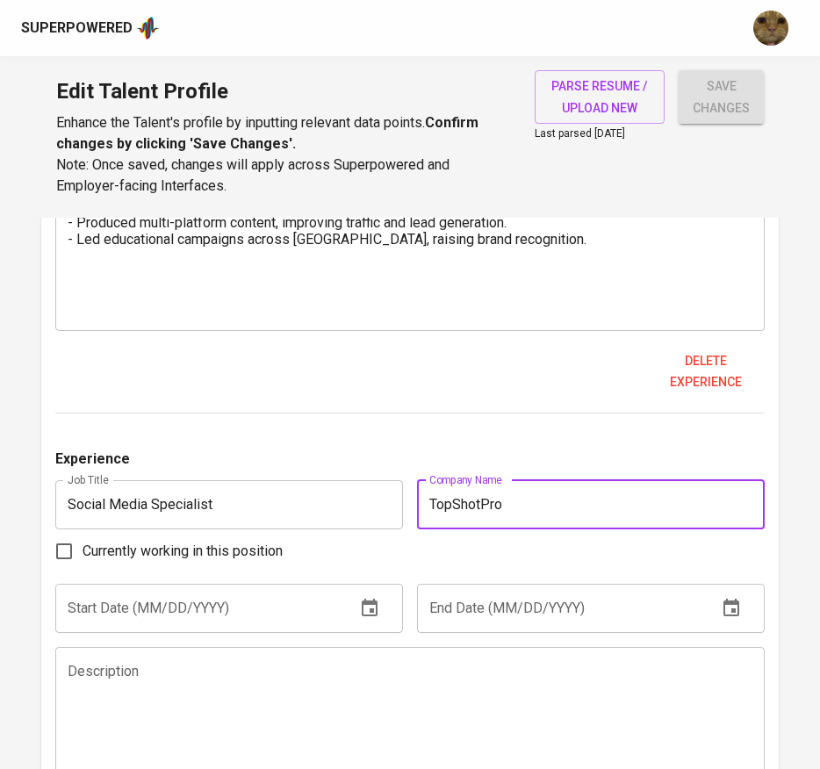
type input "TopShotPro"
click at [304, 637] on div "Experience Job Title Social Media Specialist Job Title Company Name TopShotPro …" at bounding box center [410, 654] width 710 height 413
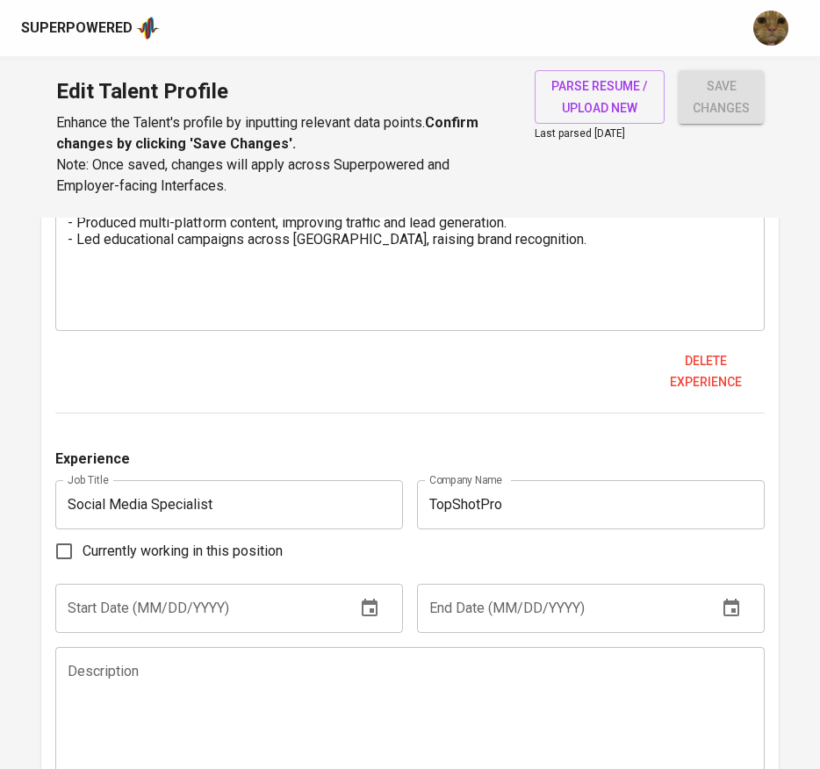
click at [259, 615] on input "text" at bounding box center [198, 608] width 286 height 49
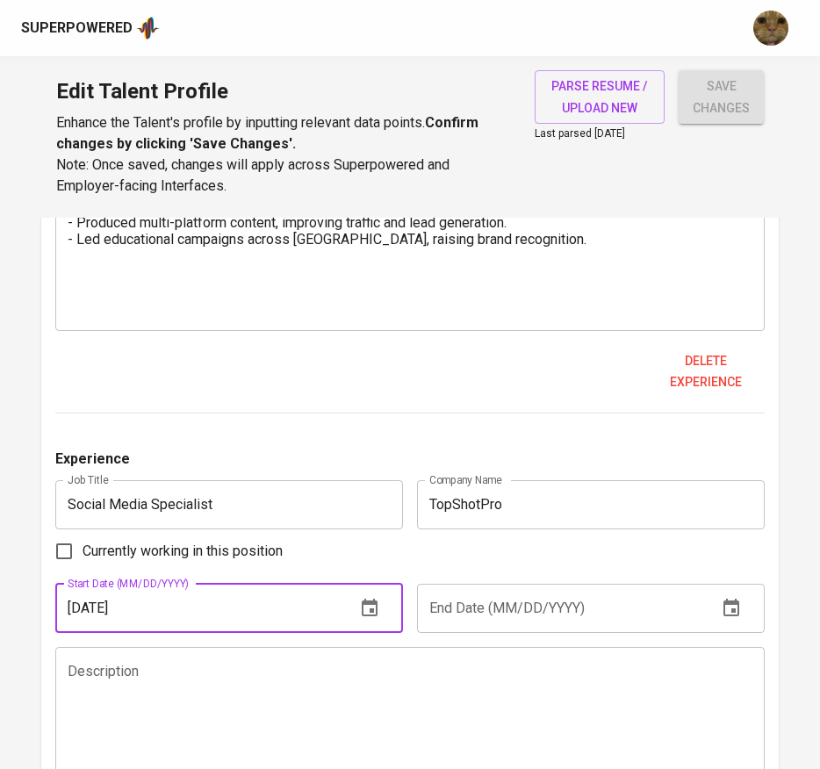
type input "12/01/2024"
click at [71, 552] on input "Currently working in this position" at bounding box center [64, 551] width 37 height 37
checkbox input "true"
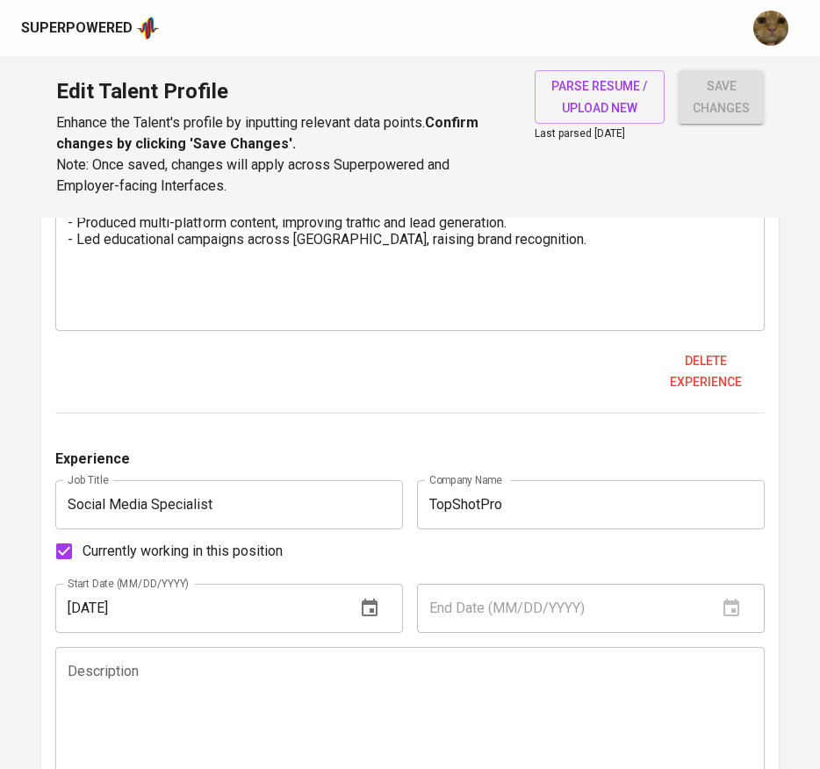
click at [308, 498] on input "Social Media Specialist" at bounding box center [229, 504] width 348 height 49
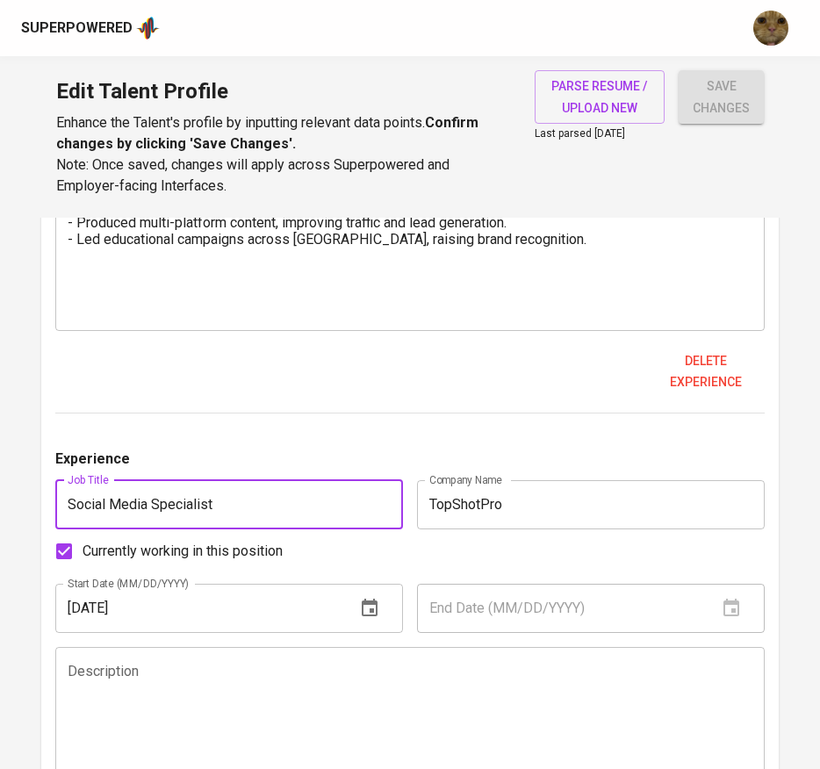
type input "Social Media Specialist"
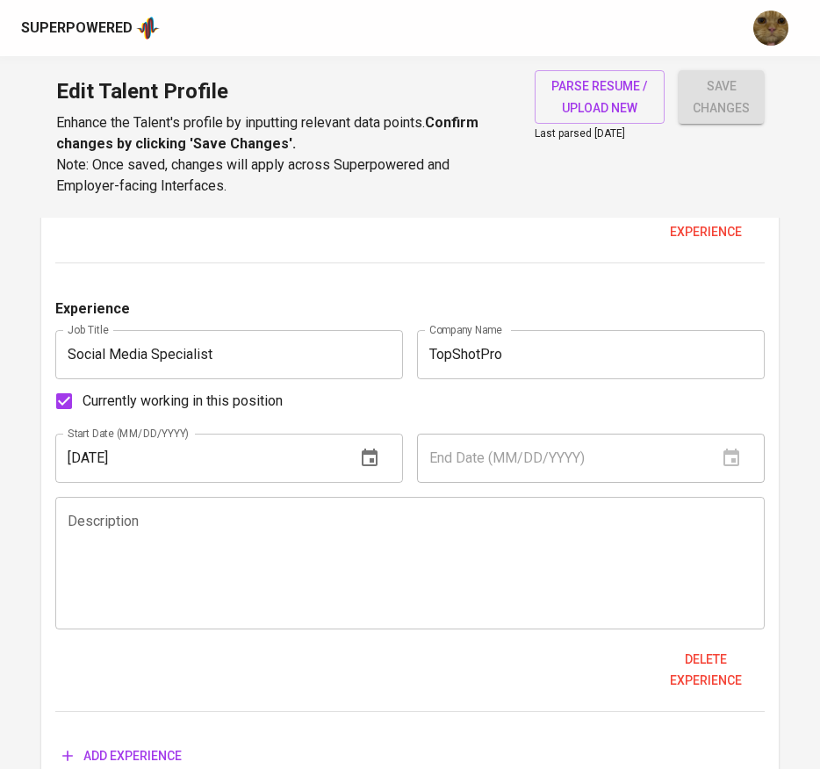
scroll to position [1552, 0]
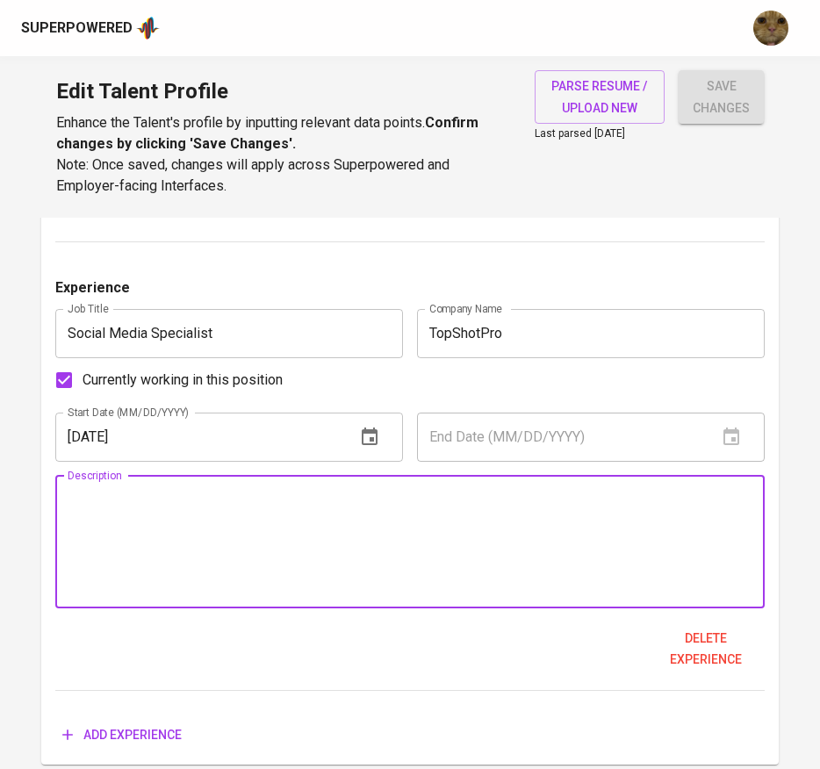
click at [284, 569] on textarea at bounding box center [410, 542] width 685 height 100
paste textarea "Created content strategies improving brand visibility and audience growth by 23…"
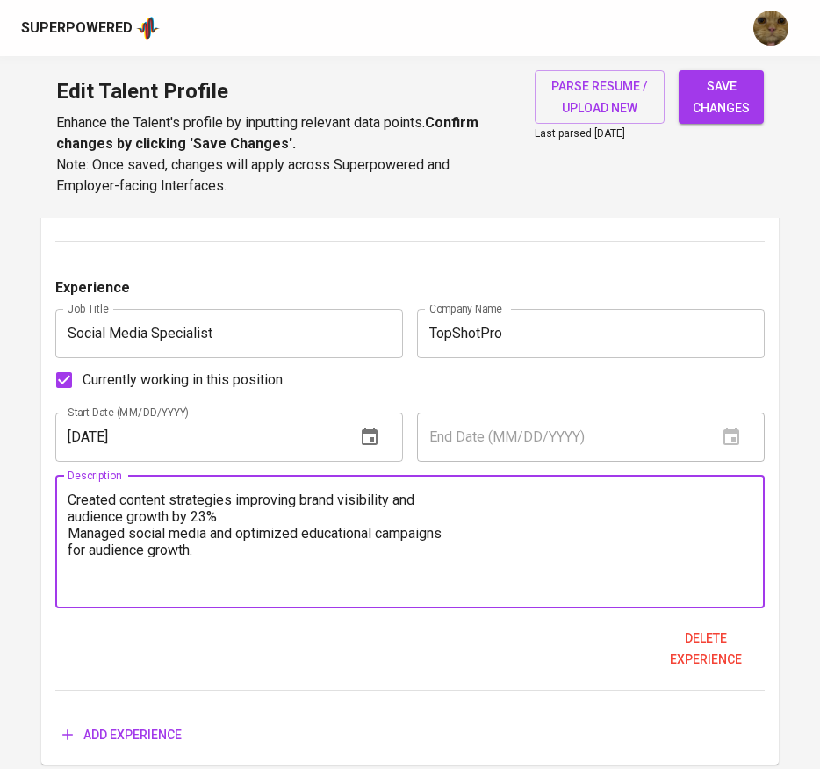
click at [80, 506] on textarea "Created content strategies improving brand visibility and audience growth by 23…" at bounding box center [410, 542] width 685 height 100
click at [439, 497] on textarea "- Created content strategies improving brand visibility and audience growth by …" at bounding box center [410, 542] width 685 height 100
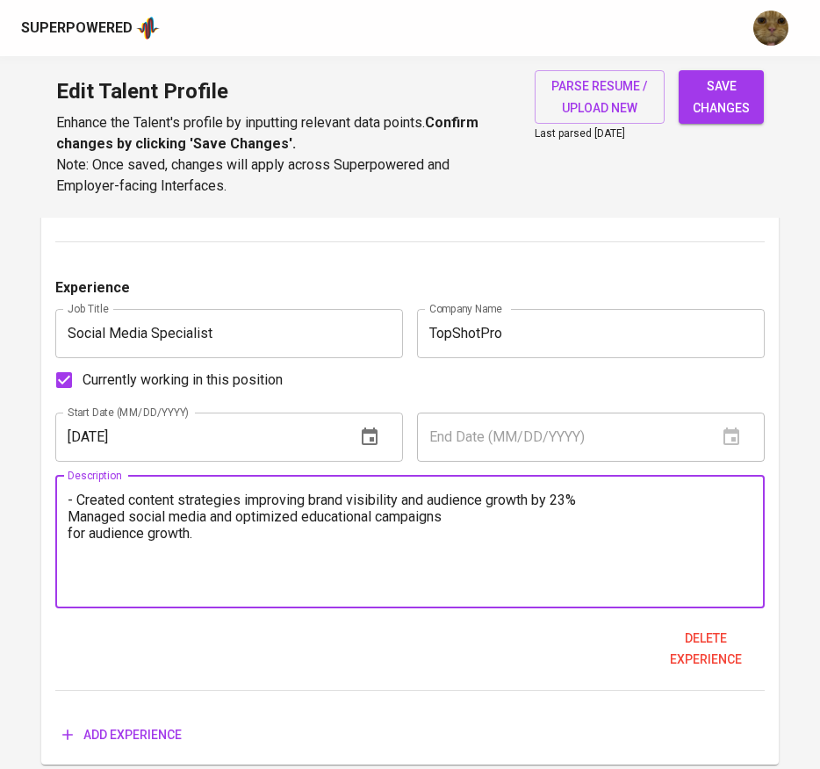
click at [97, 512] on textarea "- Created content strategies improving brand visibility and audience growth by …" at bounding box center [410, 542] width 685 height 100
click at [481, 511] on textarea "- Created content strategies improving brand visibility and audience growth by …" at bounding box center [410, 542] width 685 height 100
type textarea "- Created content strategies improving brand visibility and audience growth by …"
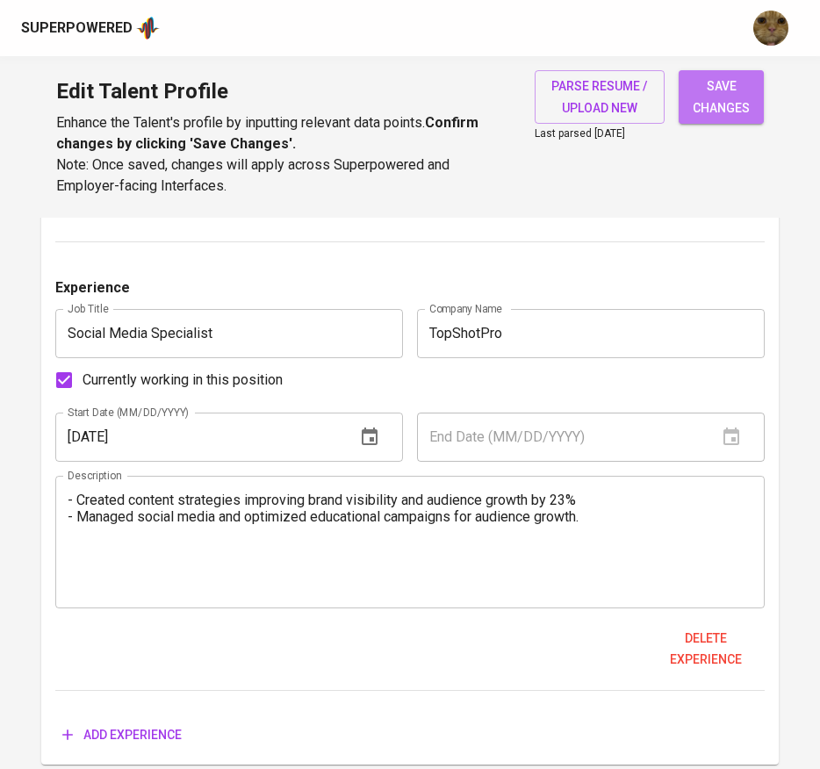
click at [728, 89] on span "save changes" at bounding box center [720, 96] width 57 height 43
click at [167, 664] on div "Delete experience" at bounding box center [410, 649] width 710 height 54
type input "Social Media Specialist"
type input "TopShotPro"
checkbox input "true"
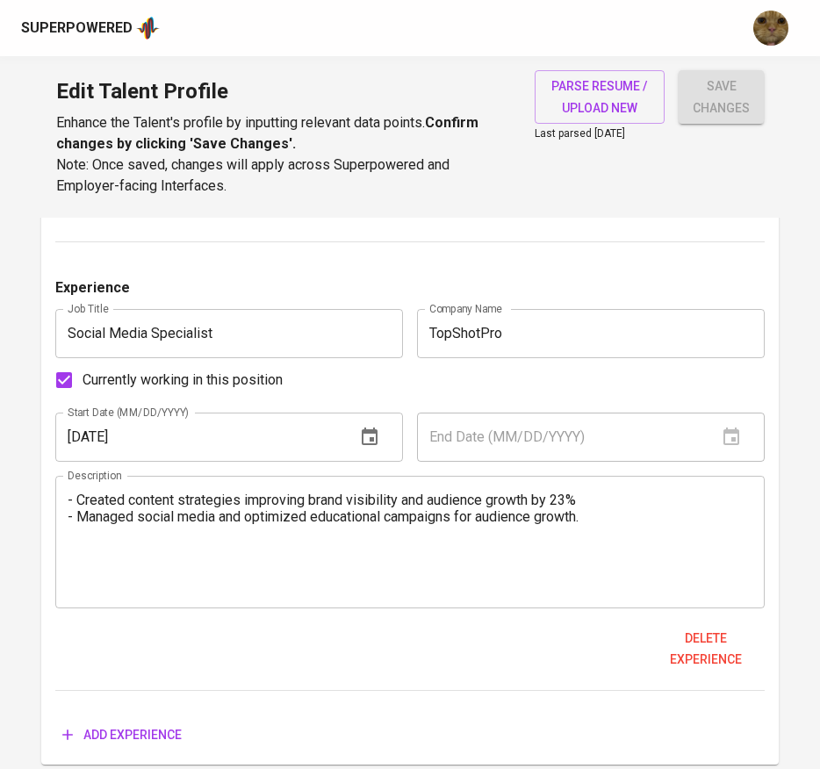
type input "12/01/2024"
type input "Content Specialist"
type input "Tokoin"
checkbox input "false"
type input "02/01/2022"
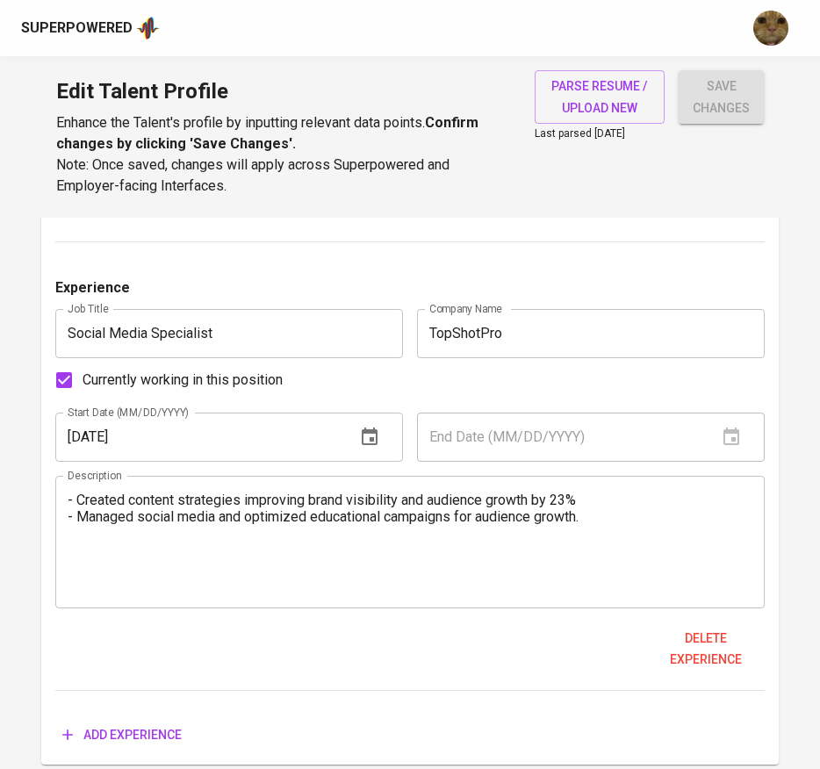
type input "10/01/2024"
type textarea "- Produced multi-platform content, improving traffic and lead generation. - Led…"
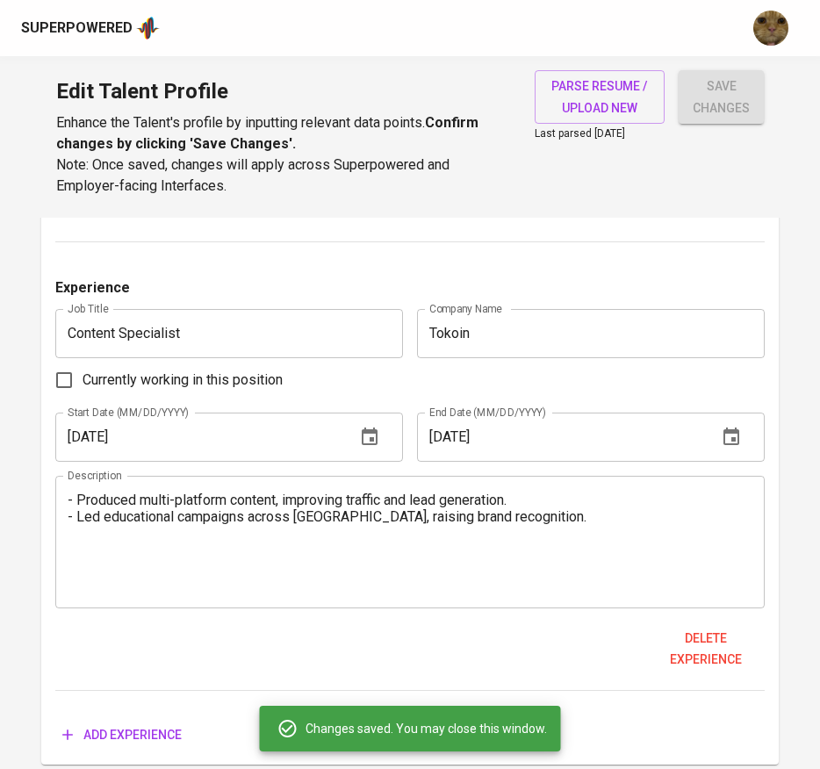
scroll to position [1625, 0]
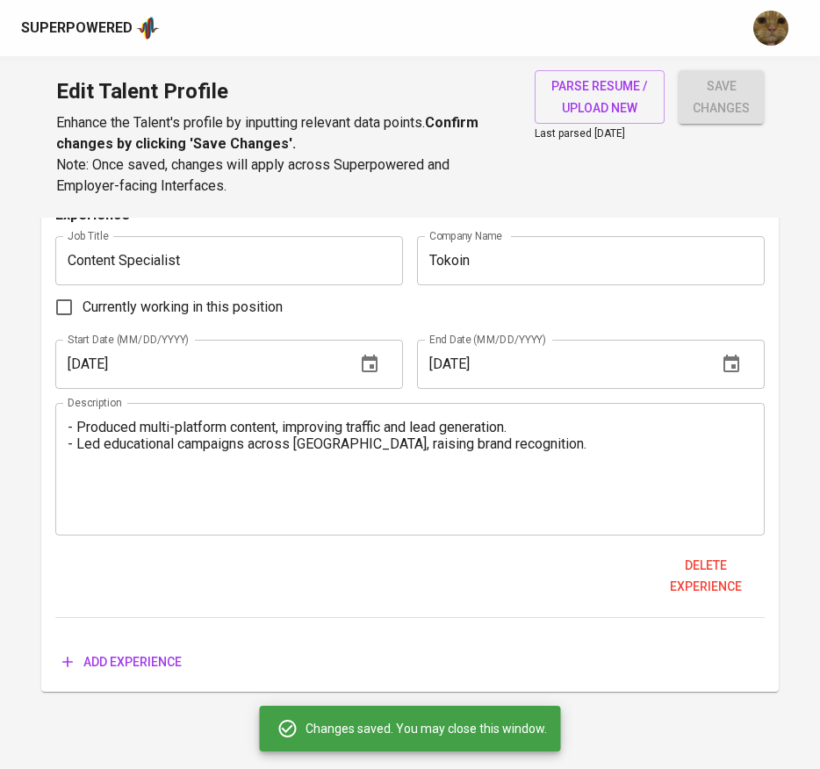
click at [140, 659] on span "Add experience" at bounding box center [121, 662] width 119 height 22
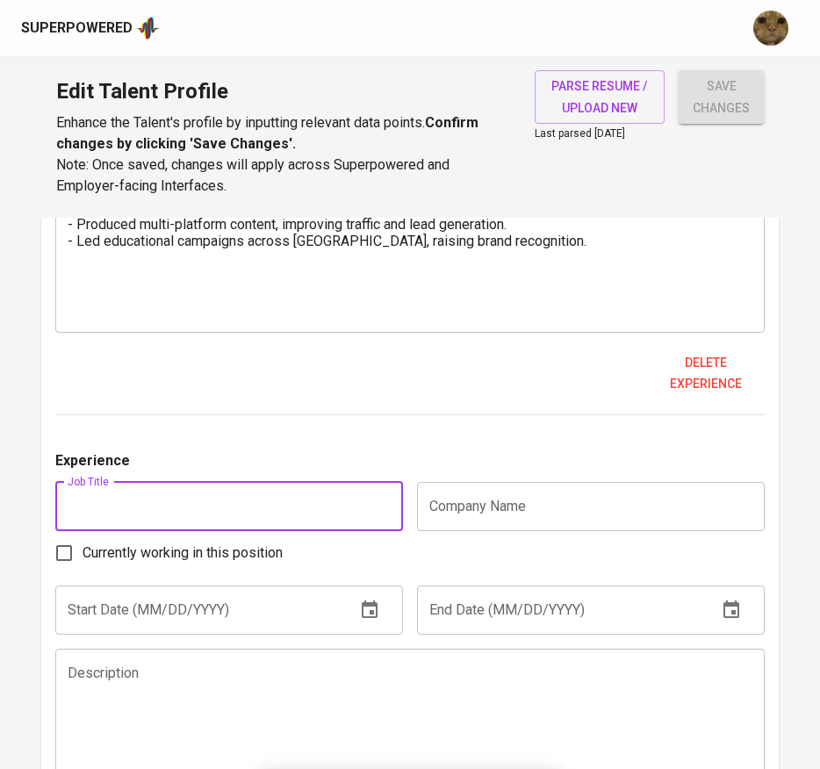
scroll to position [1846, 0]
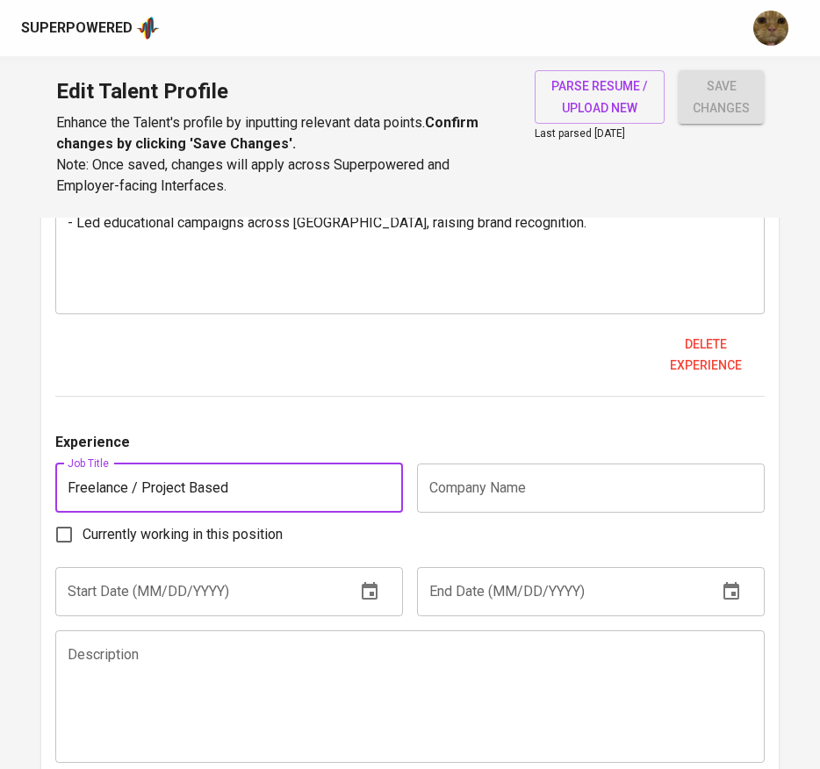
type input "Freelance / Project Based"
click at [479, 486] on input "text" at bounding box center [591, 487] width 348 height 49
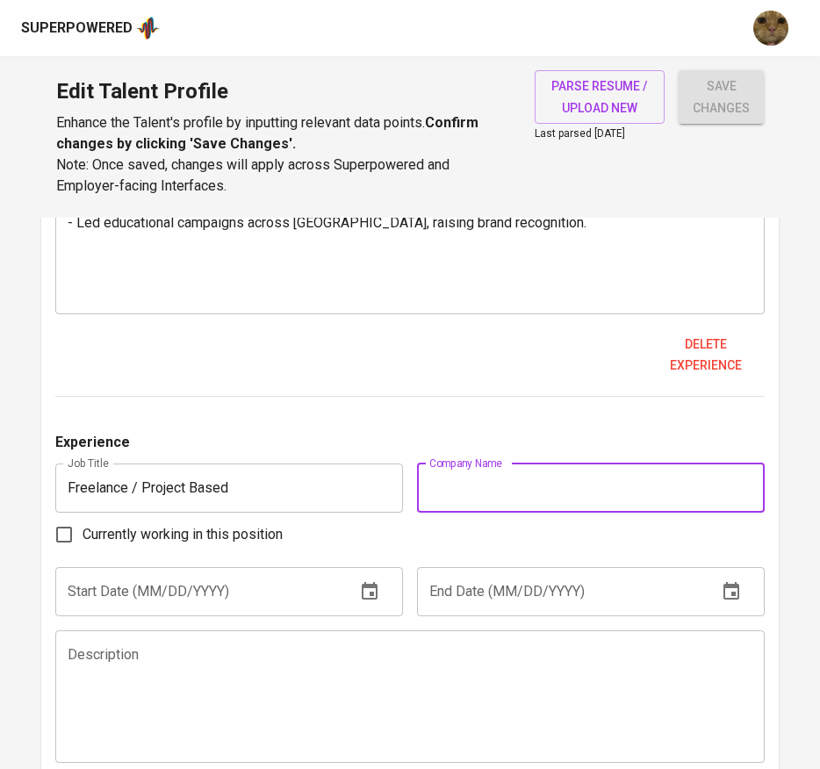
click at [315, 484] on input "Freelance / Project Based" at bounding box center [229, 487] width 348 height 49
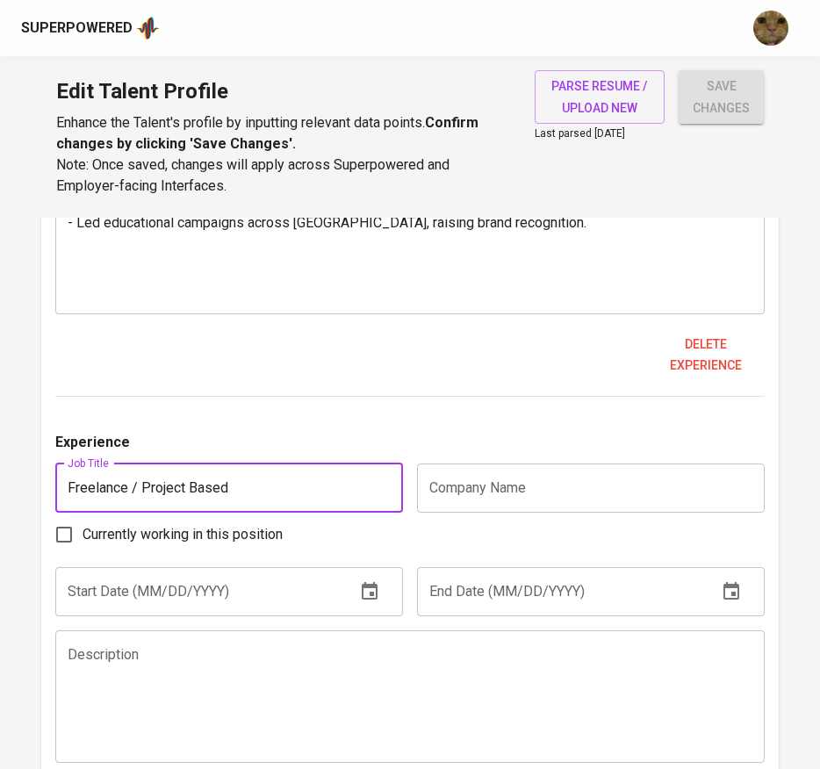
click at [486, 483] on input "text" at bounding box center [591, 487] width 348 height 49
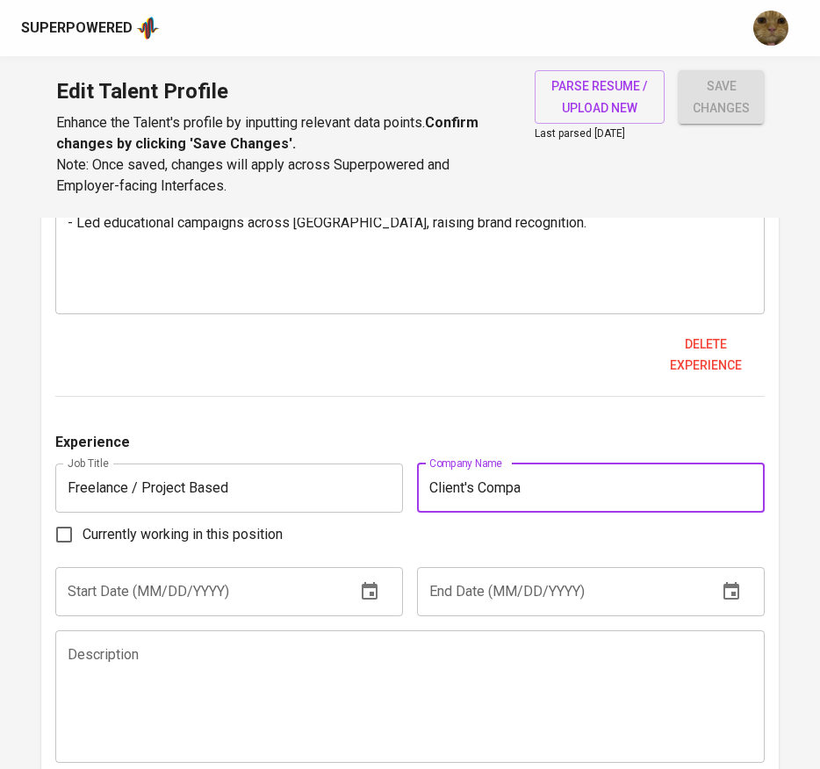
type input "Client's Compan"
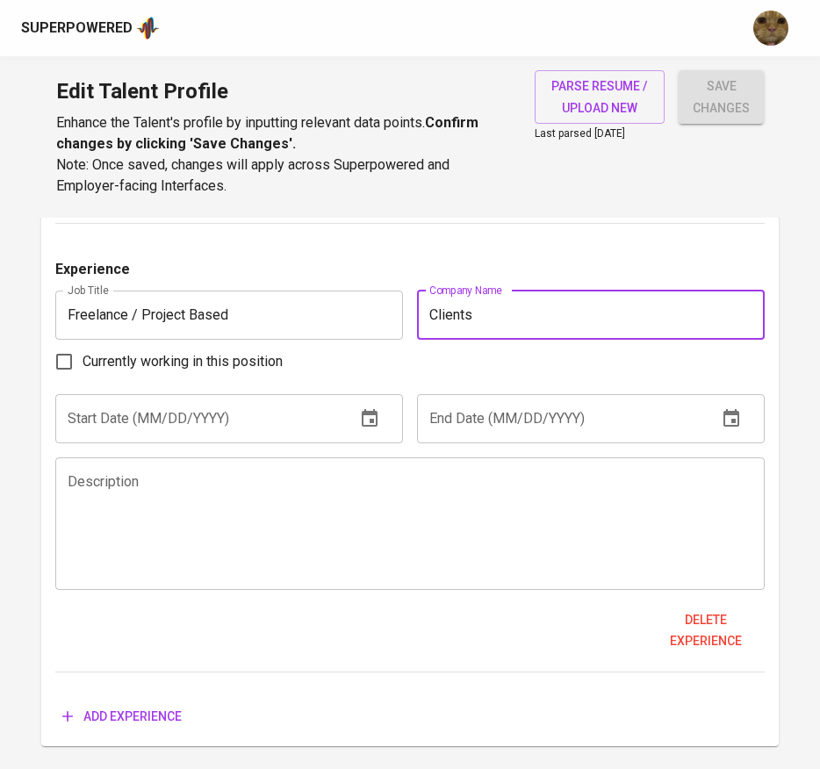
scroll to position [2020, 0]
type input "Clients"
click at [317, 554] on textarea at bounding box center [410, 522] width 685 height 100
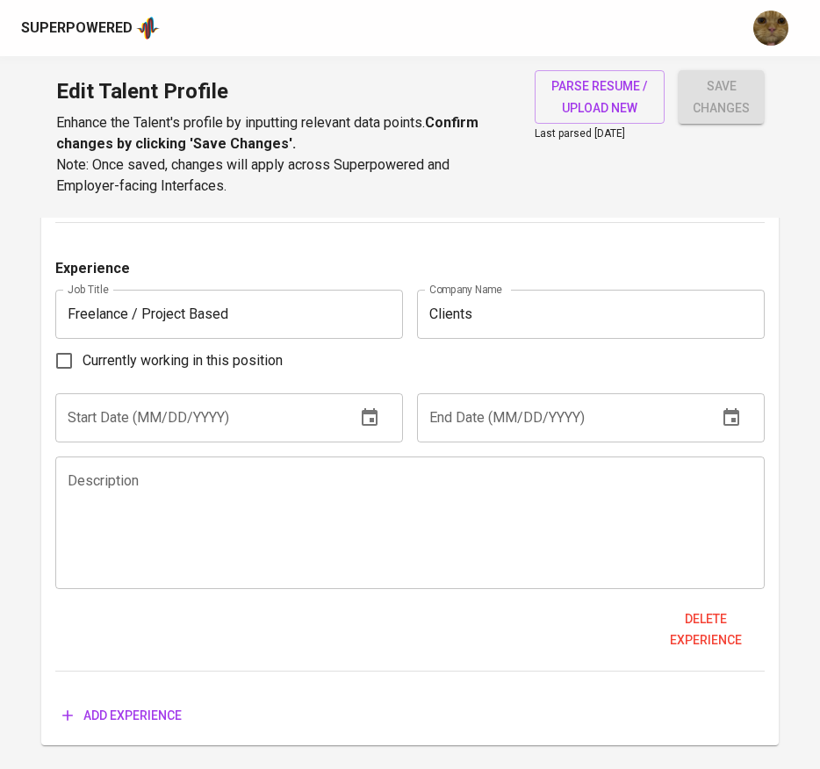
click at [292, 460] on div "Description" at bounding box center [410, 522] width 710 height 133
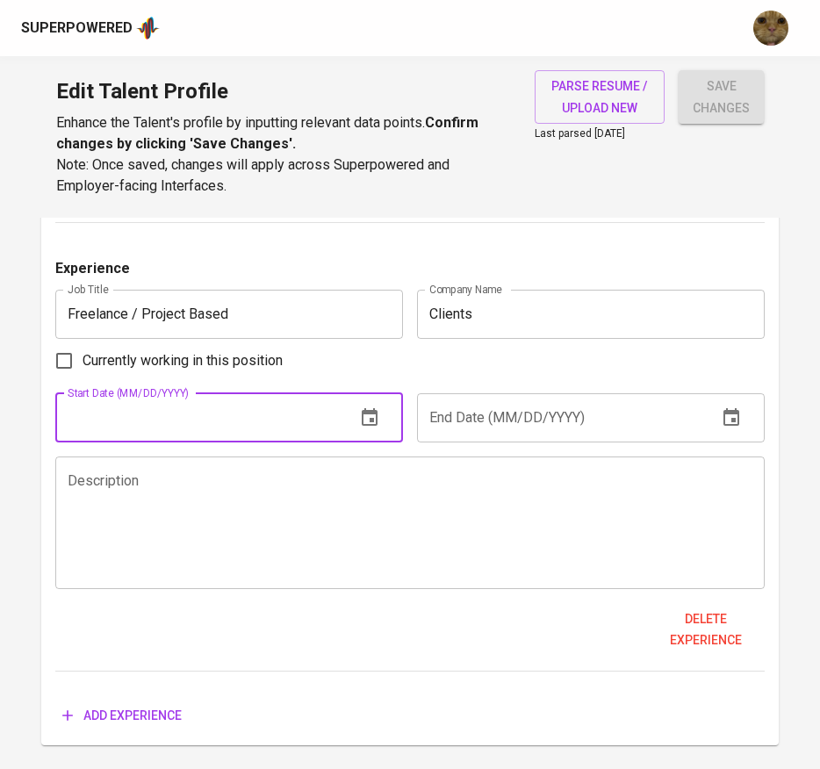
click at [230, 417] on input "text" at bounding box center [198, 417] width 286 height 49
type input "01/01/2021"
click at [532, 416] on input "text" at bounding box center [560, 417] width 286 height 49
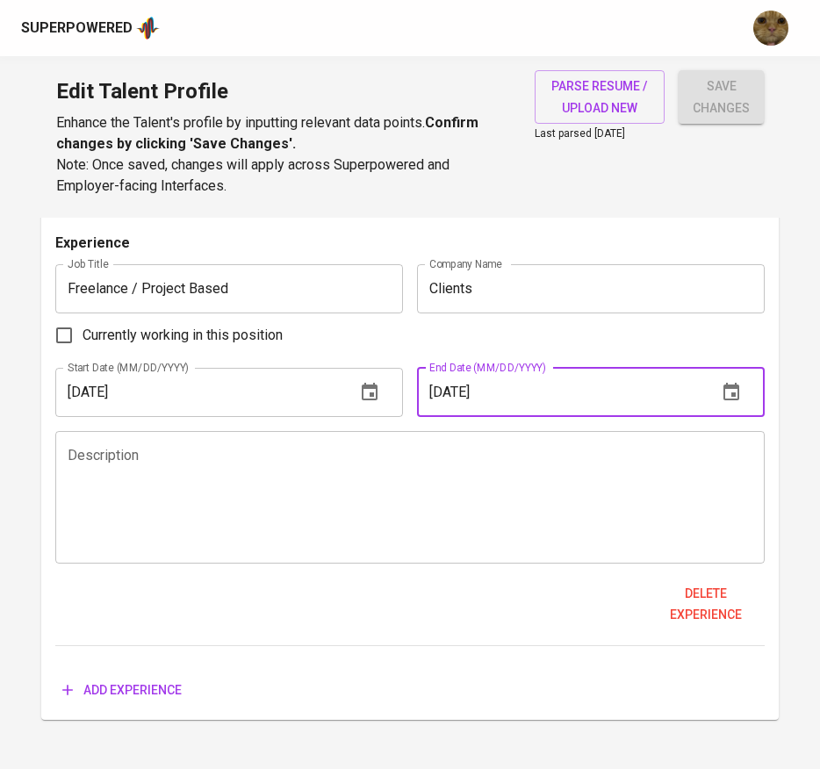
scroll to position [2073, 0]
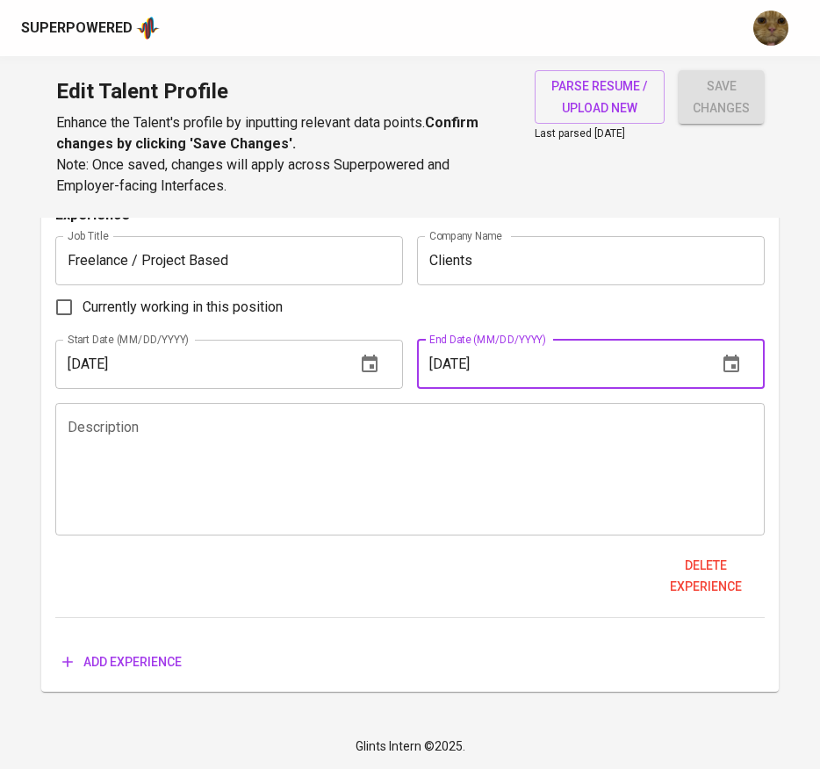
type input "07/01/2025"
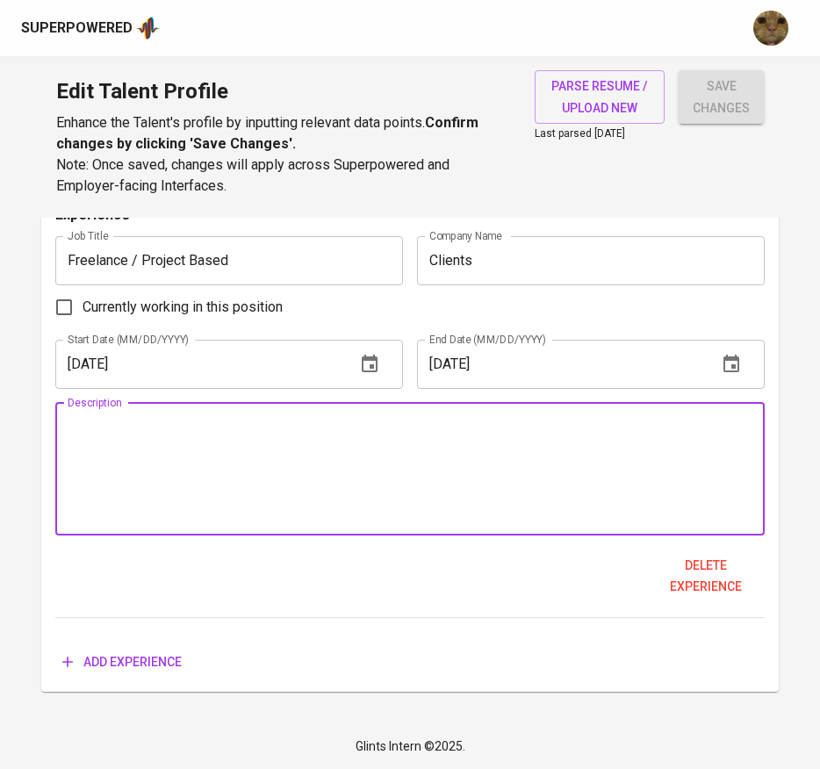
click at [501, 477] on textarea at bounding box center [410, 469] width 685 height 100
paste textarea "Communication Officer su-re.co | 07/2024 – 07/2025 ● Increased engagement by 35…"
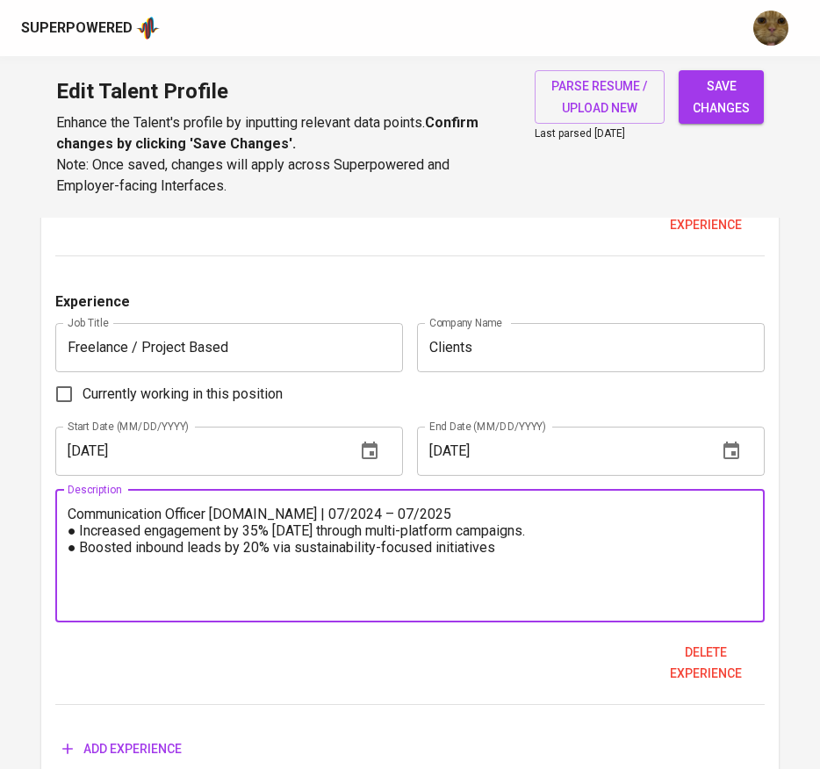
scroll to position [1984, 0]
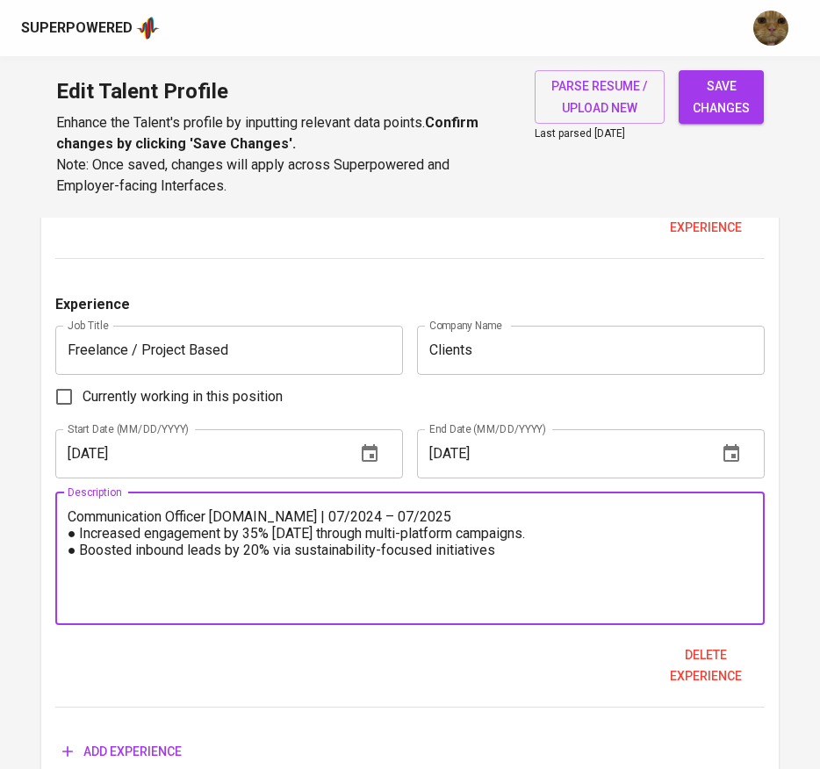
click at [218, 515] on textarea "Communication Officer su-re.co | 07/2024 – 07/2025 ● Increased engagement by 35…" at bounding box center [410, 558] width 685 height 100
click at [282, 519] on textarea "Communication Officer | su-re.co | 07/2024 – 07/2025 ● Increased engagement by …" at bounding box center [410, 558] width 685 height 100
click at [413, 517] on textarea "Communication Officer | su-re.co (07/2024 – 07/2025 ● Increased engagement by 3…" at bounding box center [410, 558] width 685 height 100
click at [553, 566] on textarea "Communication Officer | su-re.co (07/2024 – 07/2025) ● Increased engagement by …" at bounding box center [410, 558] width 685 height 100
click at [213, 522] on textarea "Communication Officer | su-re.co (07/2024 – 07/2025) ● Increased engagement by …" at bounding box center [410, 558] width 685 height 100
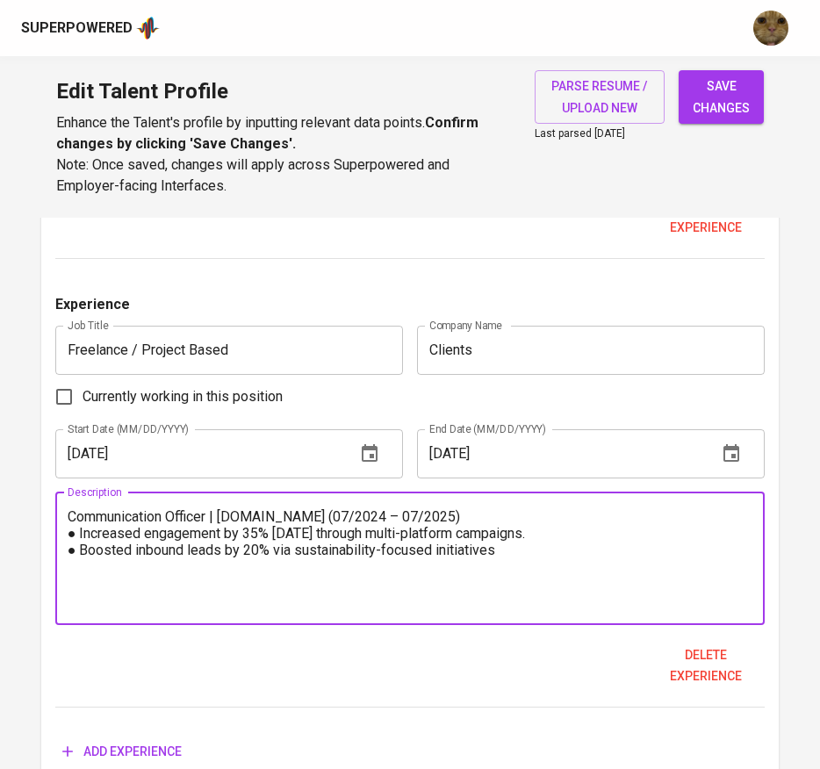
click at [499, 562] on textarea "Communication Officer | su-re.co (07/2024 – 07/2025) ● Increased engagement by …" at bounding box center [410, 558] width 685 height 100
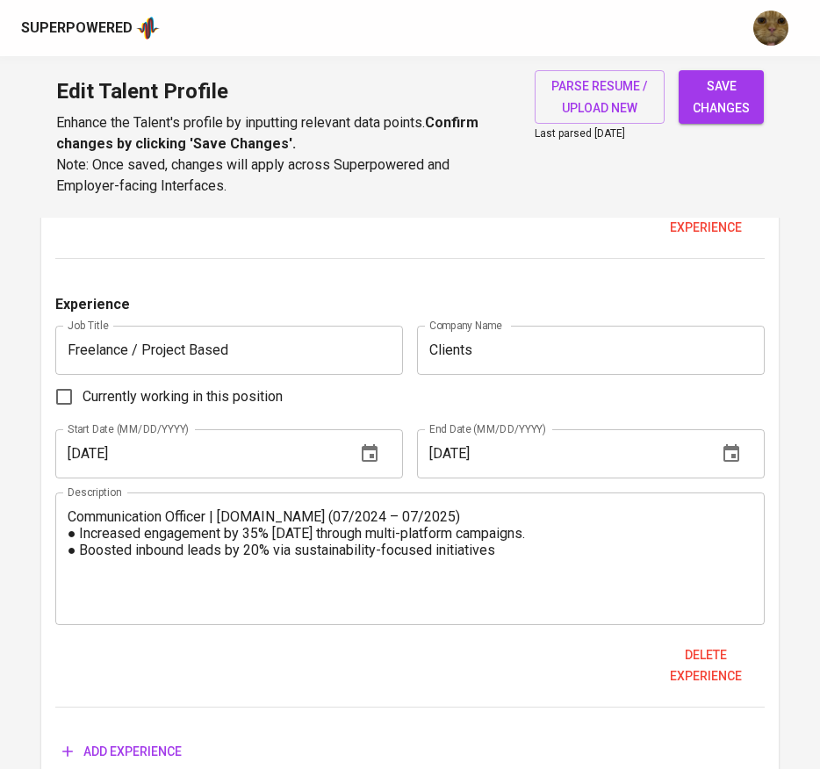
click at [251, 606] on textarea "Communication Officer | su-re.co (07/2024 – 07/2025) ● Increased engagement by …" at bounding box center [410, 558] width 685 height 100
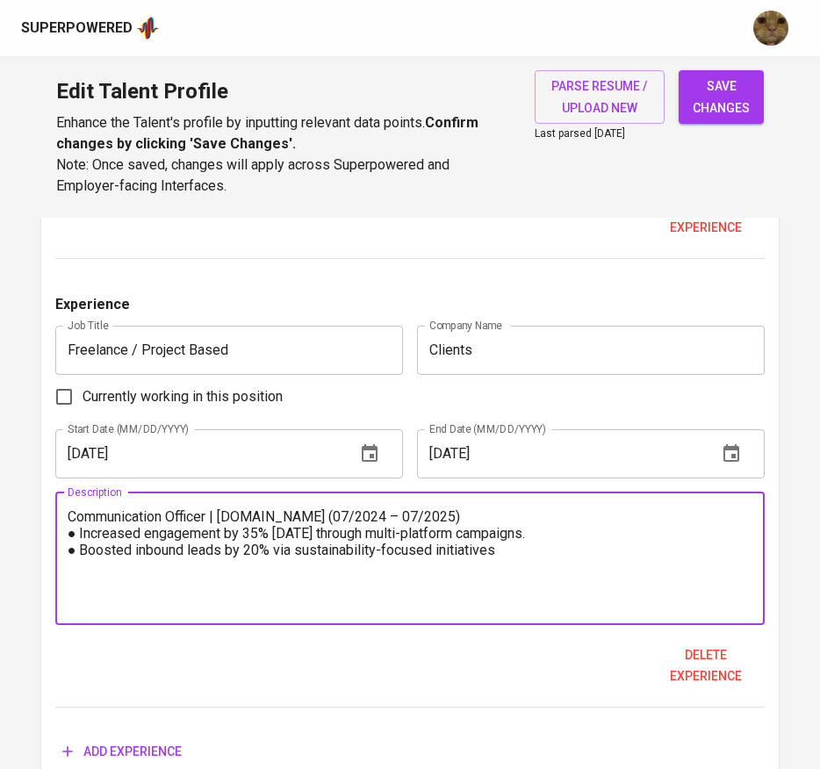
paste textarea "Content Specialist ENVOY Digital Corp | 10/2023 – 03/2024 ● Built content calen…"
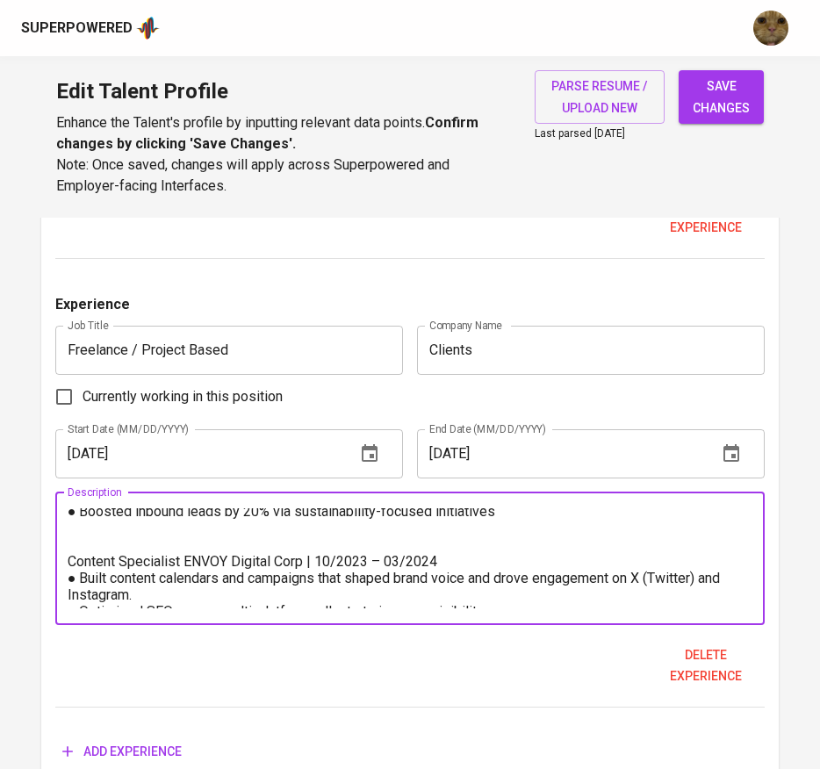
scroll to position [32, 0]
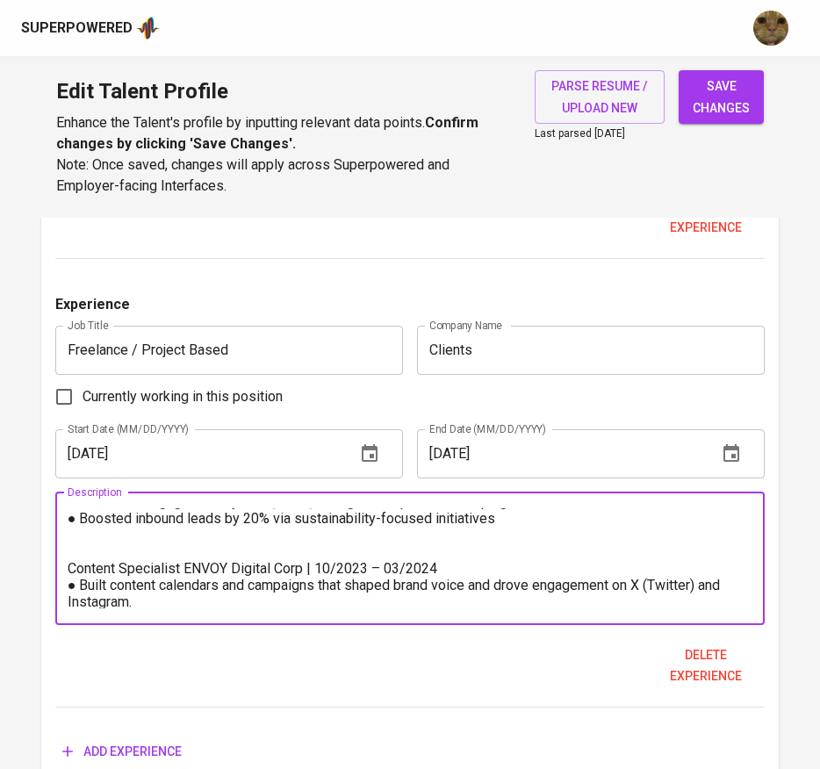
click at [107, 552] on textarea "Communication Officer | su-re.co (07/2024 – 07/2025) ● Increased engagement by …" at bounding box center [410, 558] width 685 height 100
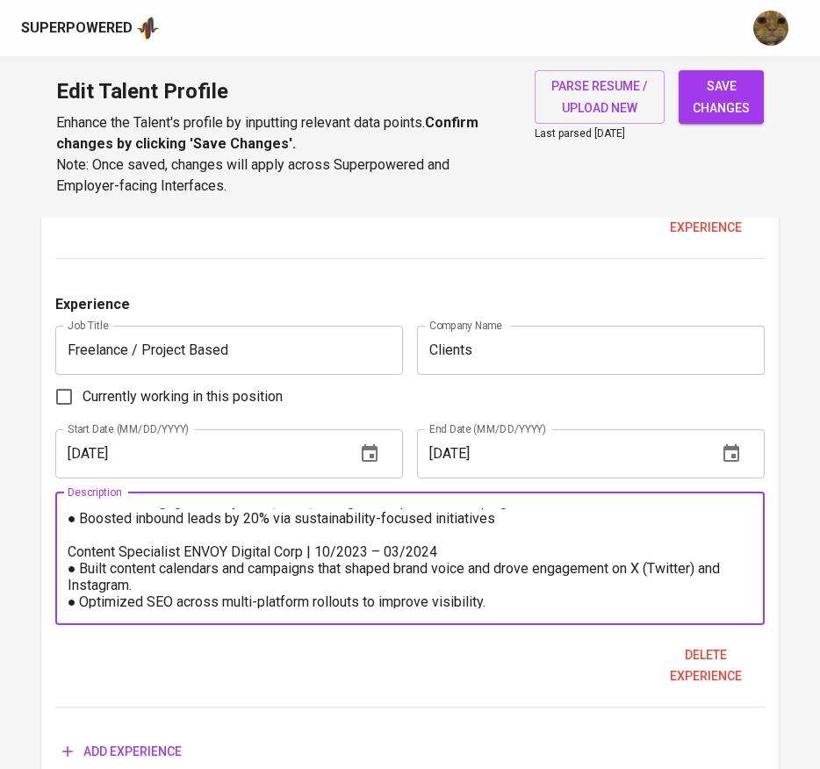
click at [182, 554] on textarea "Communication Officer | su-re.co (07/2024 – 07/2025) ● Increased engagement by …" at bounding box center [410, 558] width 685 height 100
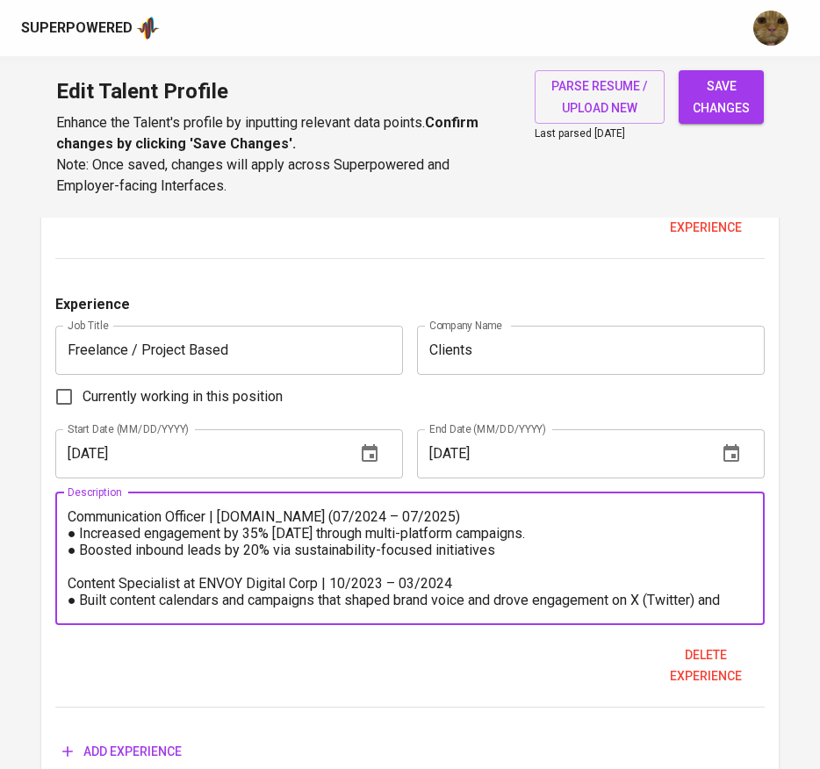
click at [225, 506] on div "Communication Officer | su-re.co (07/2024 – 07/2025) ● Increased engagement by …" at bounding box center [410, 558] width 710 height 133
click at [225, 514] on textarea "Communication Officer | su-re.co (07/2024 – 07/2025) ● Increased engagement by …" at bounding box center [410, 558] width 685 height 100
click at [436, 516] on textarea "Communication Officer at Sure.co | 07/2024 – 07/2025) ● Increased engagement by…" at bounding box center [410, 558] width 685 height 100
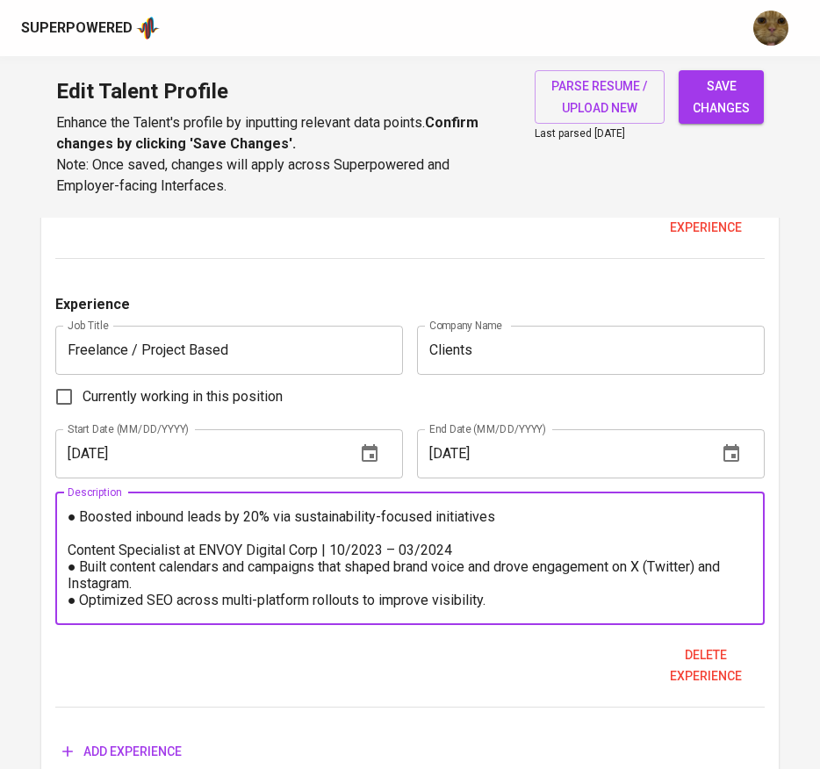
click at [509, 594] on textarea "Communication Officer at Sure.co | 07/2024 – 07/2025 ● Increased engagement by …" at bounding box center [410, 558] width 685 height 100
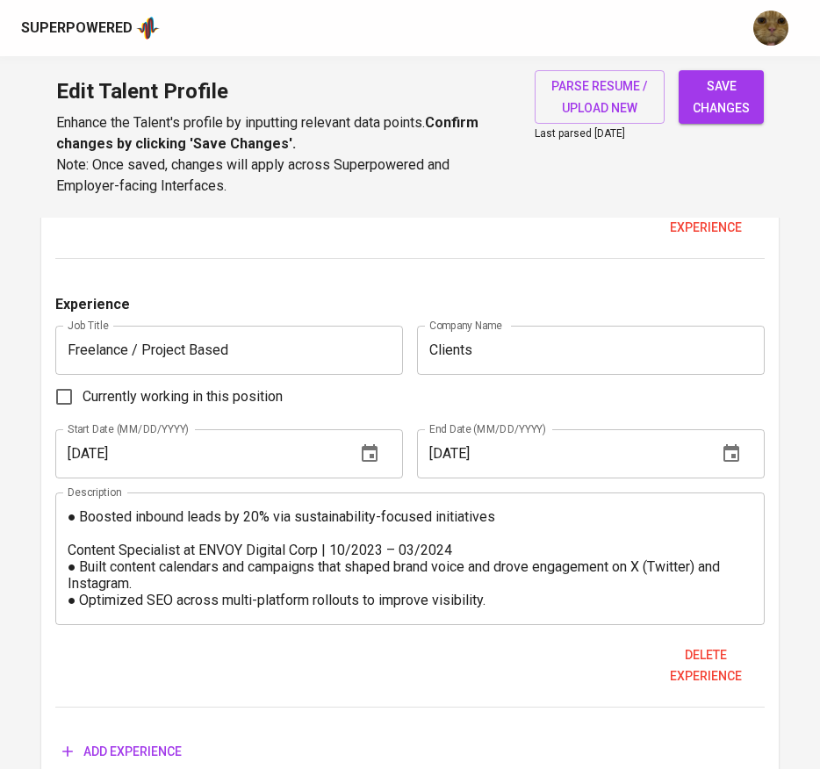
click at [418, 611] on div "Communication Officer at Sure.co | 07/2024 – 07/2025 ● Increased engagement by …" at bounding box center [410, 558] width 710 height 133
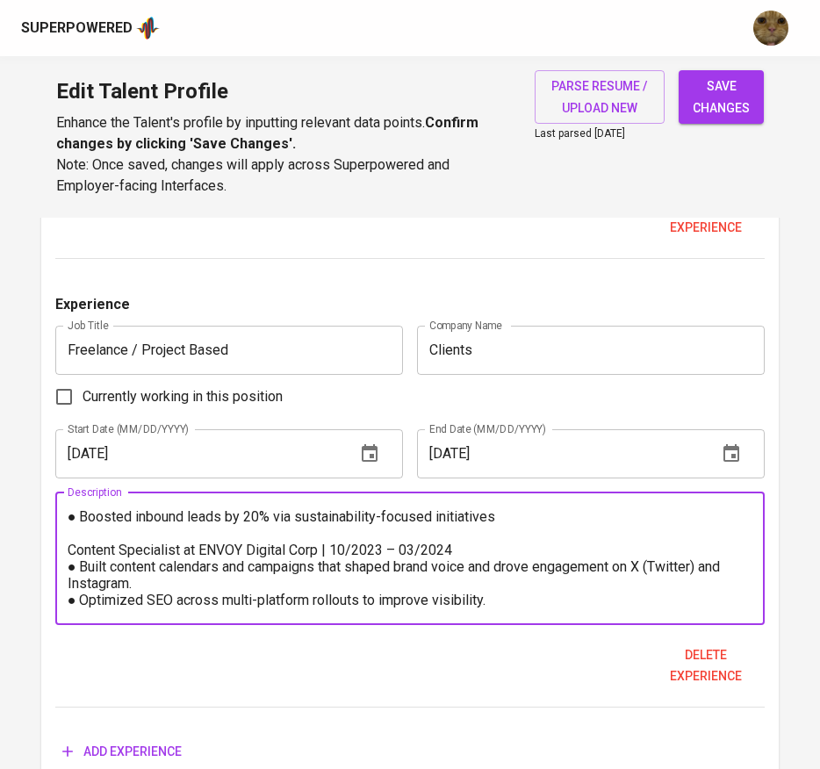
paste textarea "Creative Designer Neu Entity | 05/2022 – 10/2022 ● Developed visual branding st…"
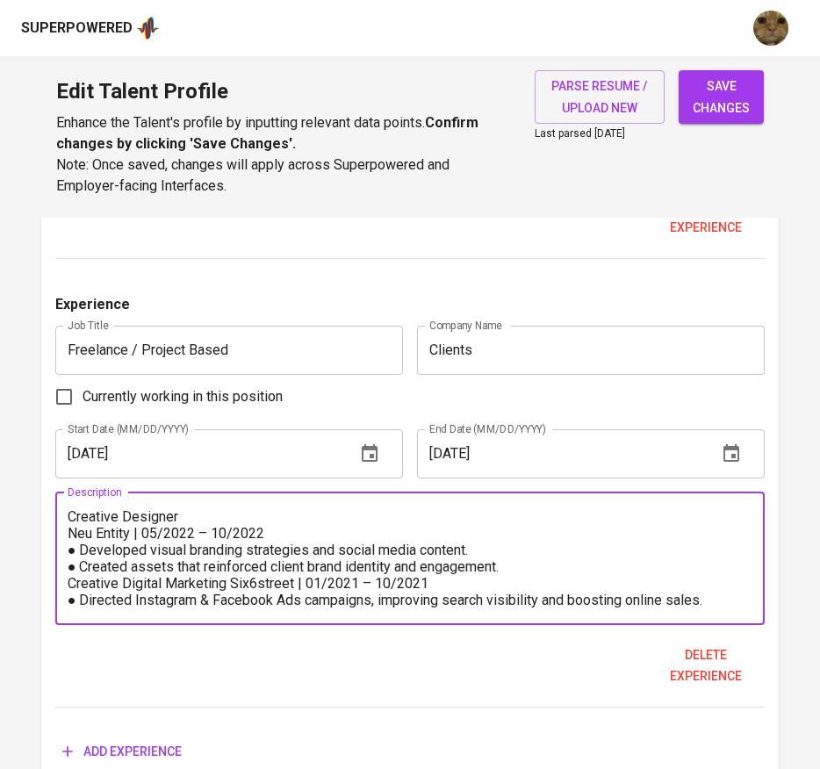
scroll to position [1962, 0]
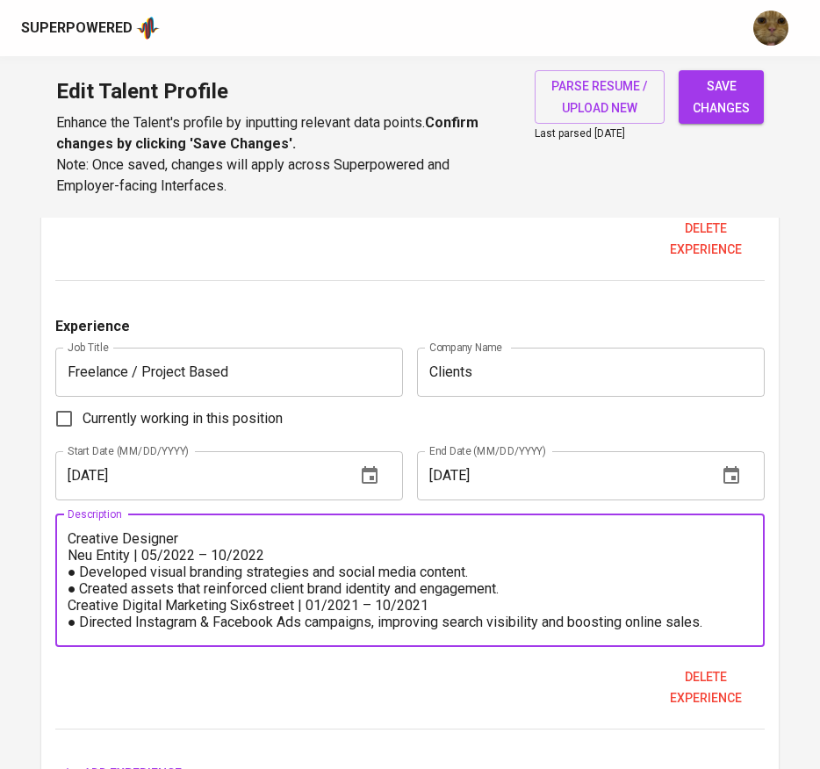
click at [211, 537] on textarea "Communication Officer at Sure.co | 07/2024 – 07/2025 ● Increased engagement by …" at bounding box center [410, 580] width 685 height 100
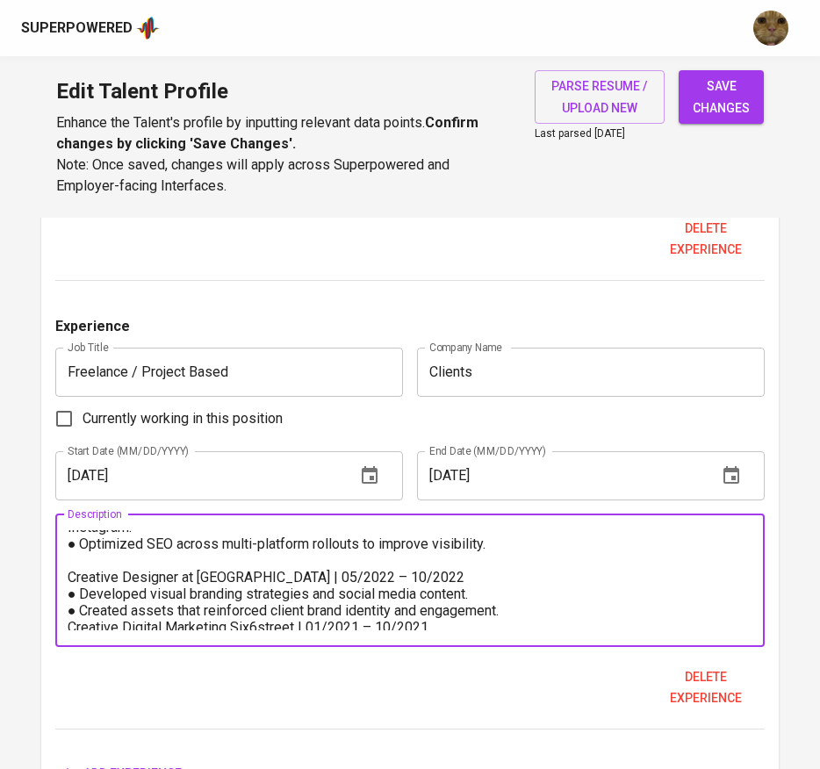
scroll to position [133, 0]
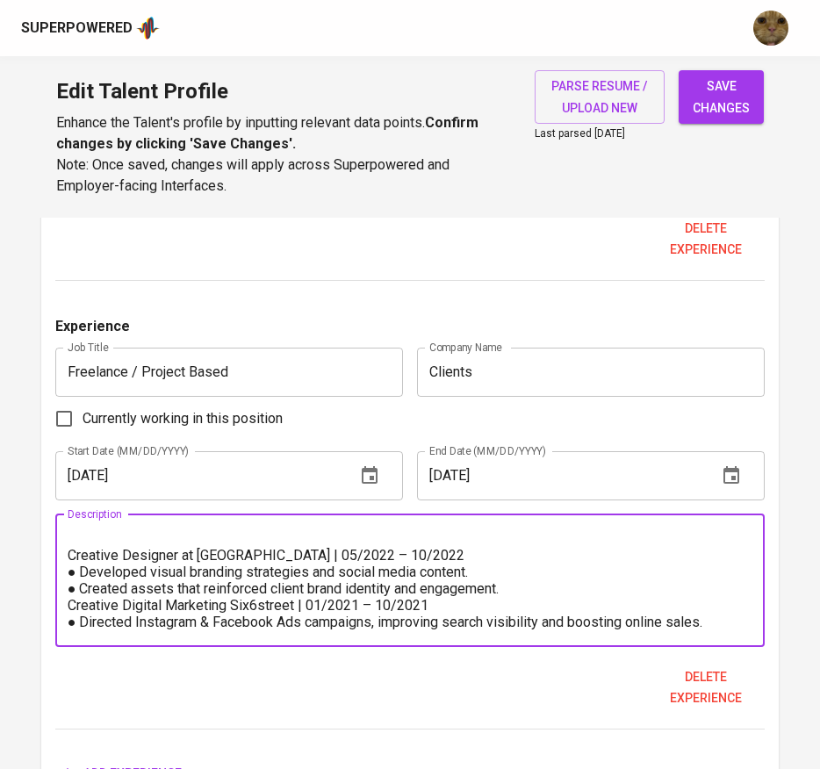
click at [512, 586] on textarea "Communication Officer at Sure.co | 07/2024 – 07/2025 ● Increased engagement by …" at bounding box center [410, 580] width 685 height 100
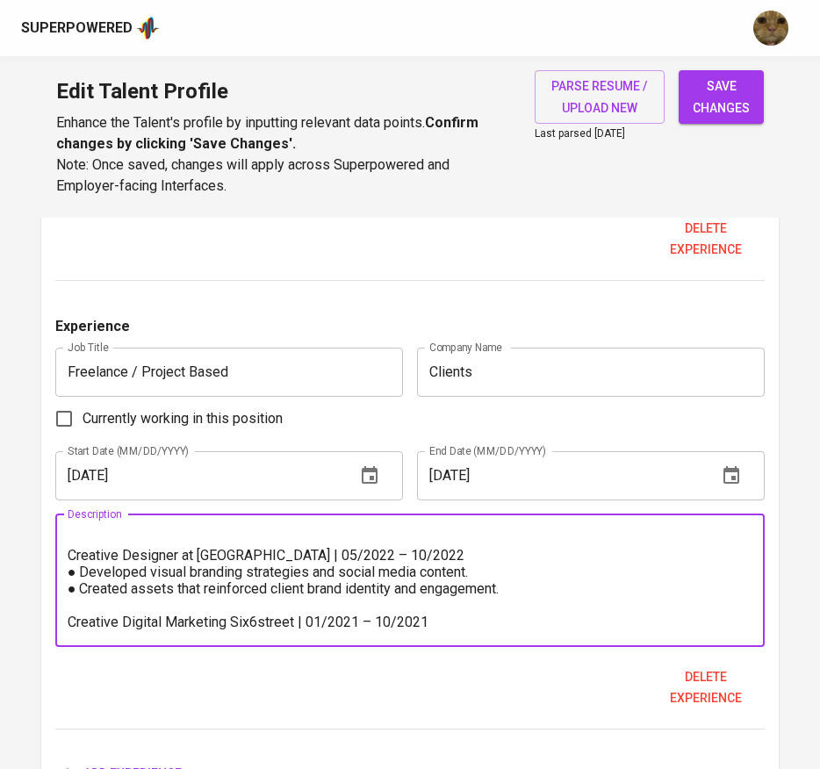
scroll to position [150, 0]
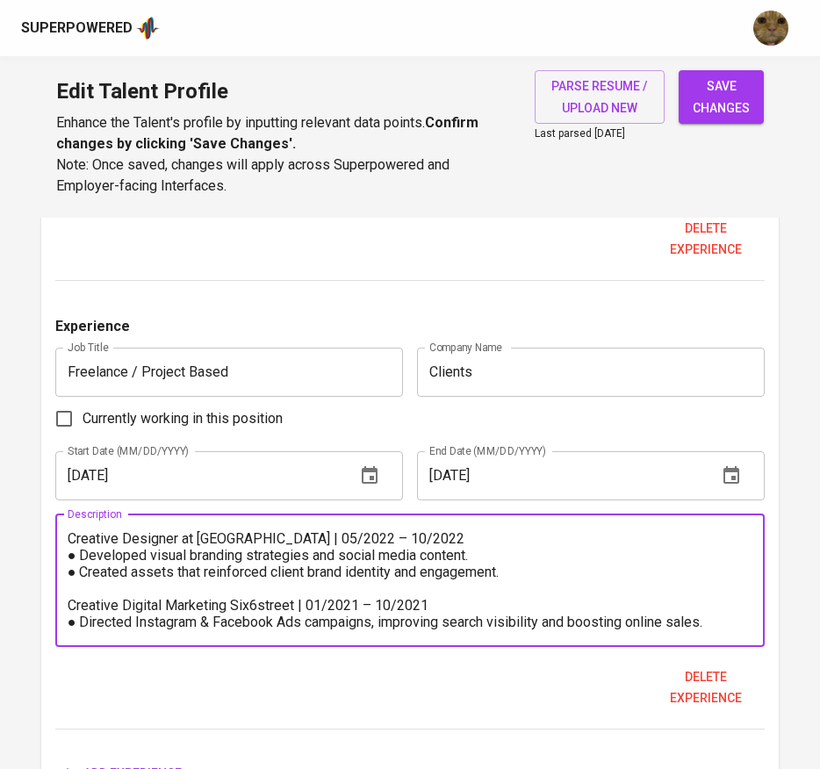
click at [220, 605] on textarea "Communication Officer at Sure.co | 07/2024 – 07/2025 ● Increased engagement by …" at bounding box center [410, 580] width 685 height 100
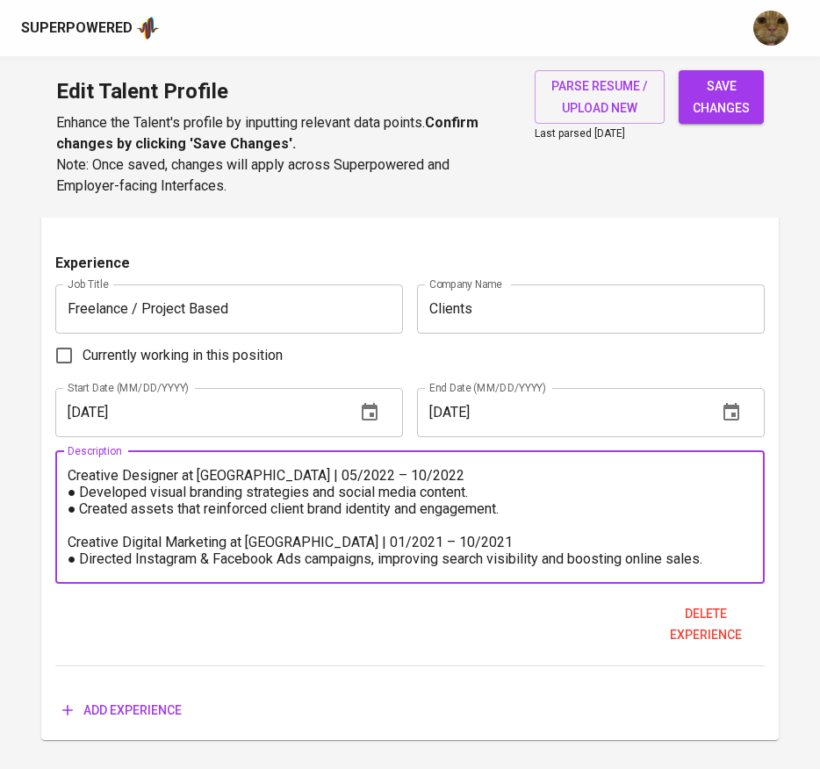
scroll to position [2023, 0]
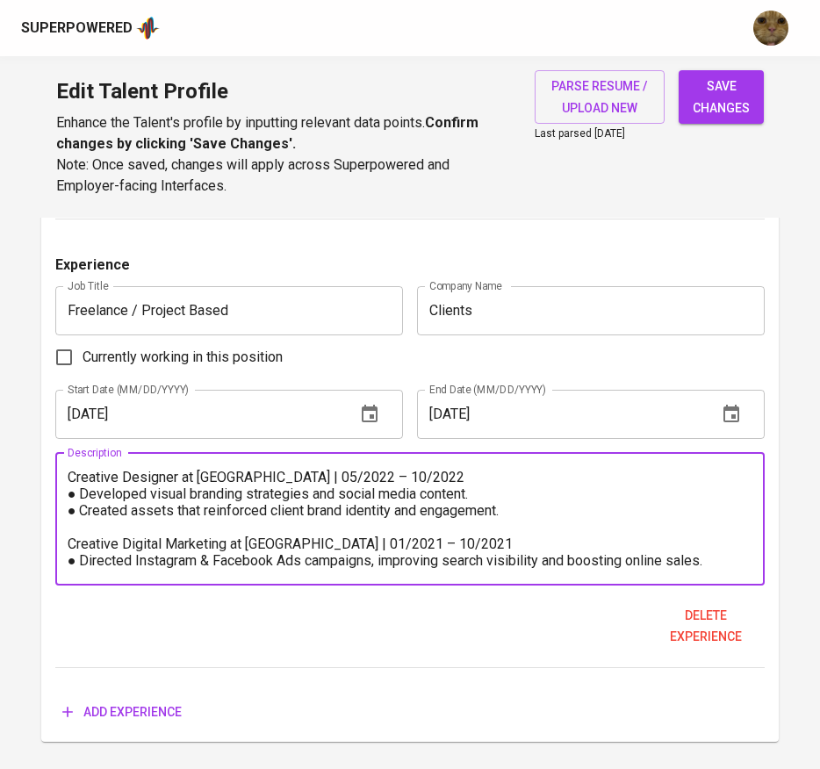
type textarea "Communication Officer at Sure.co | 07/2024 – 07/2025 ● Increased engagement by …"
click at [735, 95] on span "save changes" at bounding box center [720, 96] width 57 height 43
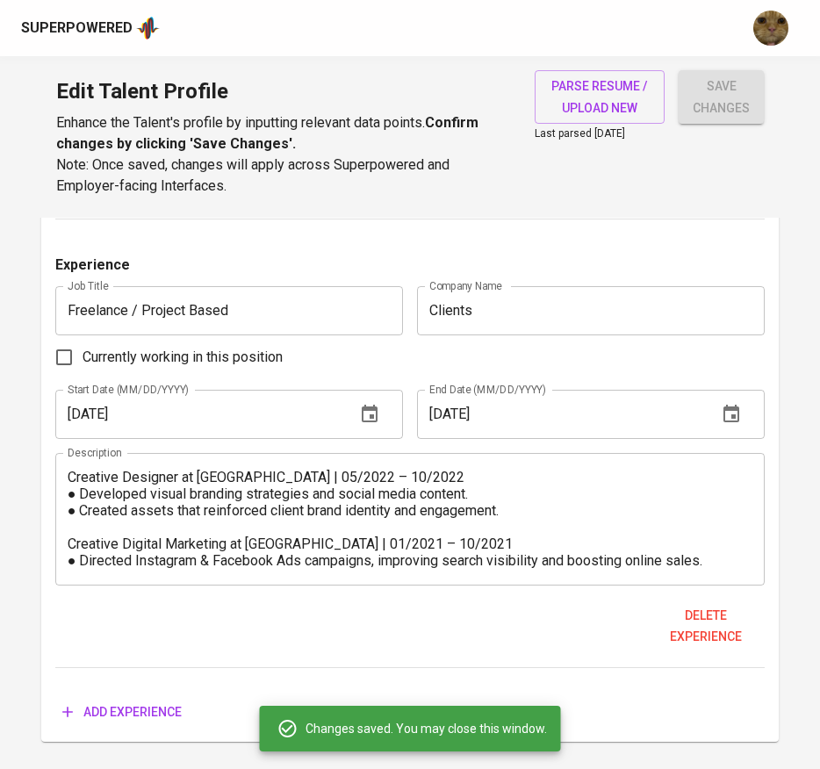
type input "Freelance / Project Based"
type input "Clients"
type input "01/01/2021"
type input "07/01/2025"
type textarea "Communication Officer at Sure.co | 07/2024 – 07/2025 ● Increased engagement by …"
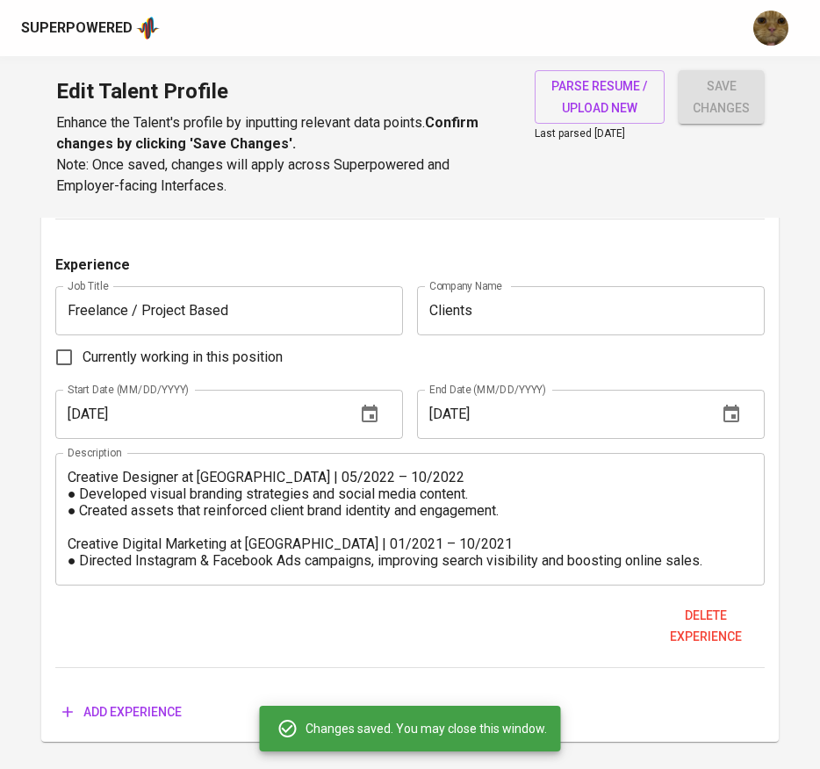
type input "Content Specialist"
type input "Tokoin"
type input "02/01/2022"
type input "10/01/2024"
type textarea "- Produced multi-platform content, improving traffic and lead generation. - Led…"
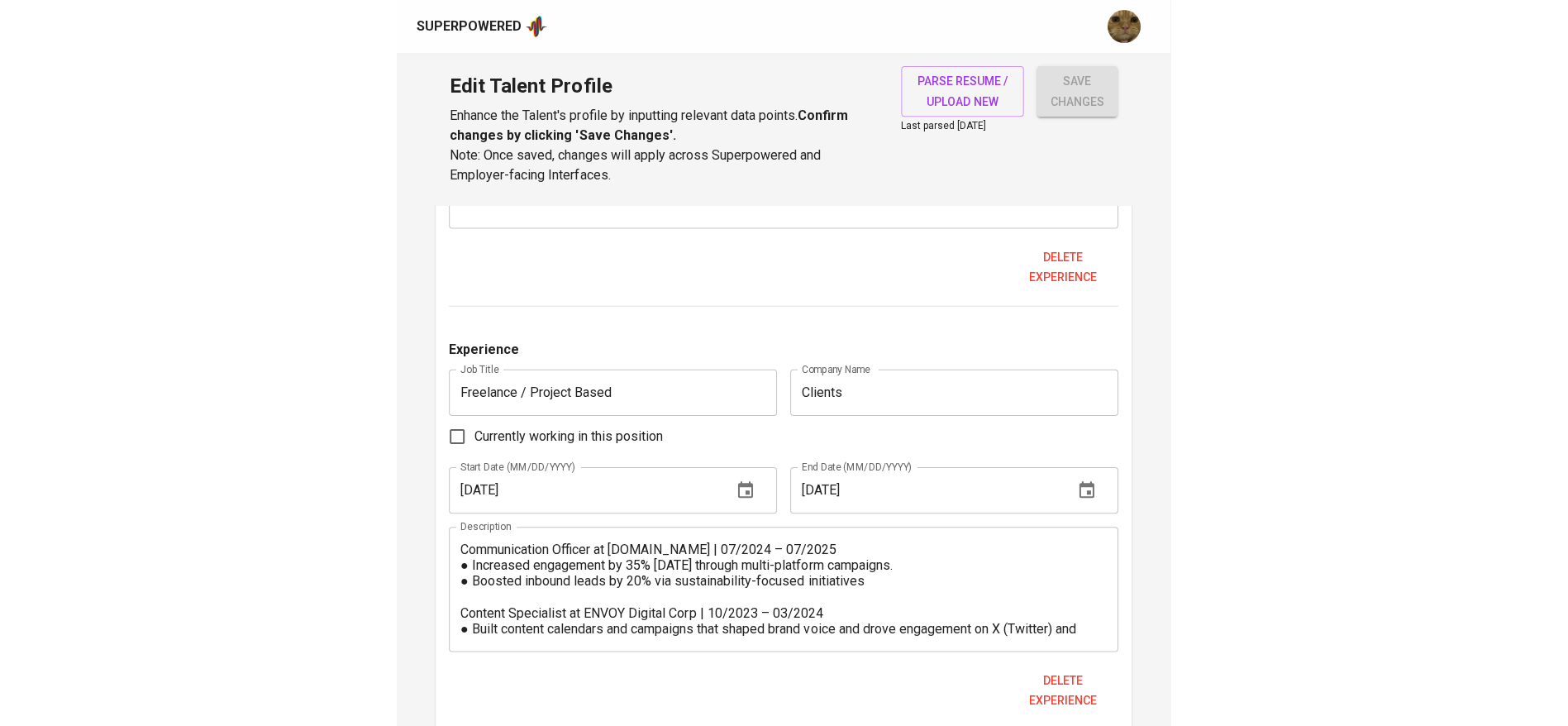
scroll to position [1344, 0]
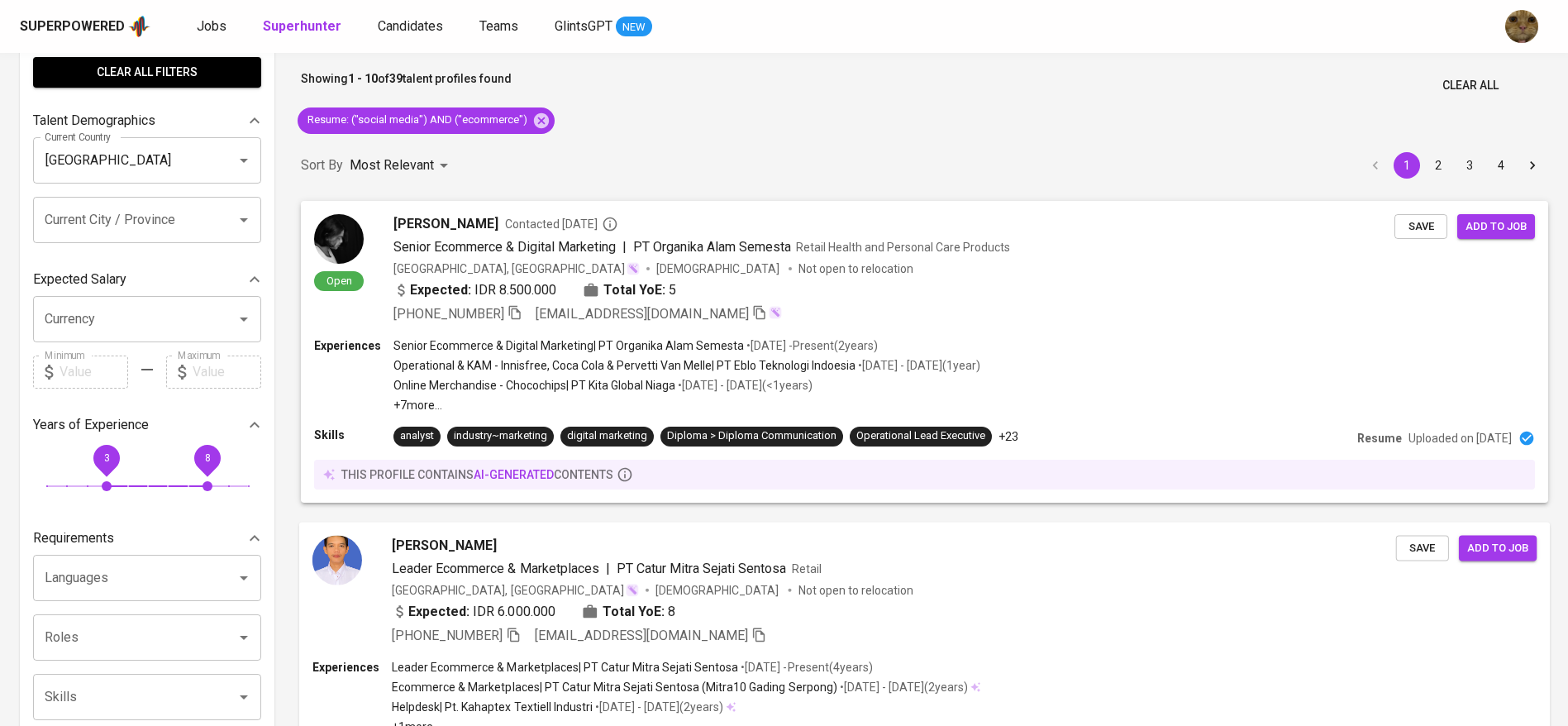
scroll to position [70, 0]
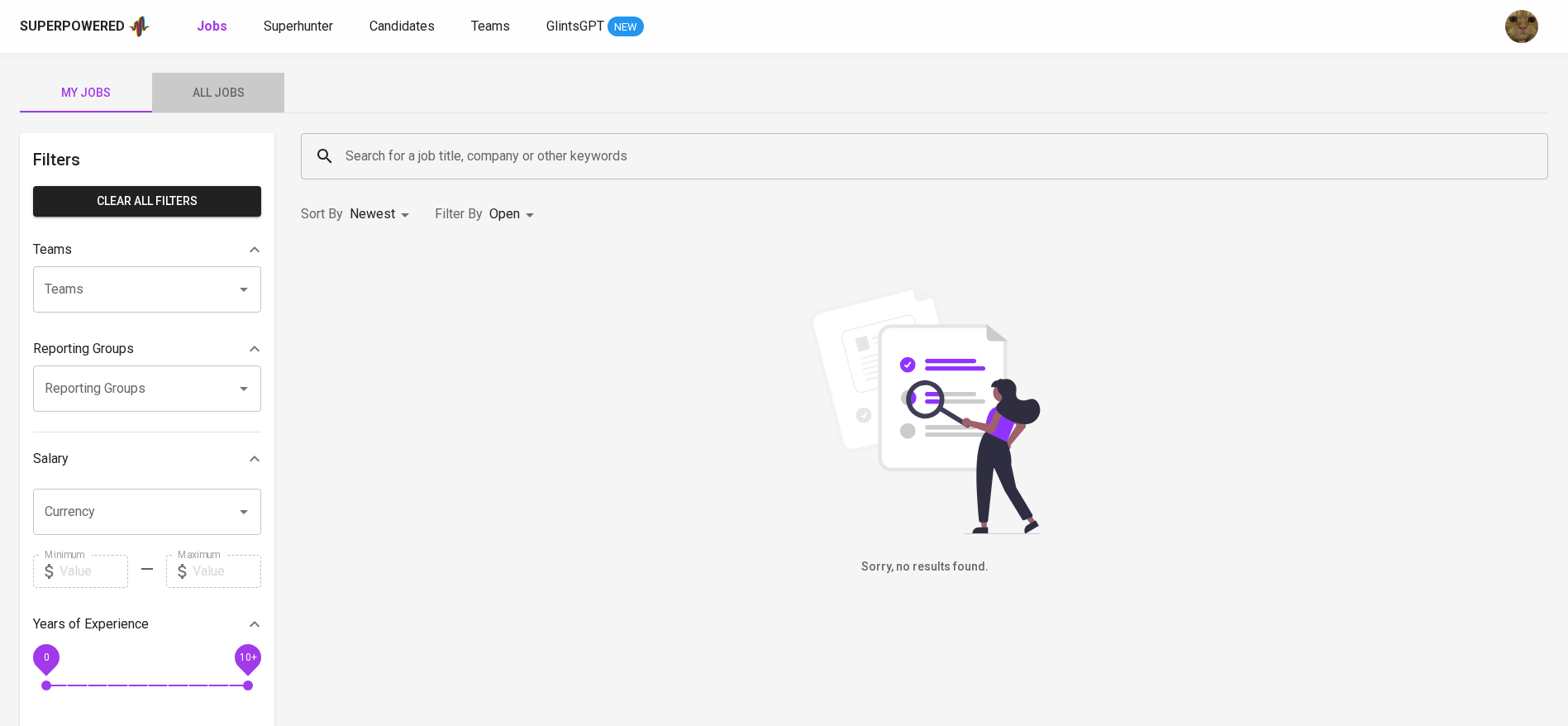
click at [231, 104] on button "All Jobs" at bounding box center [218, 92] width 132 height 40
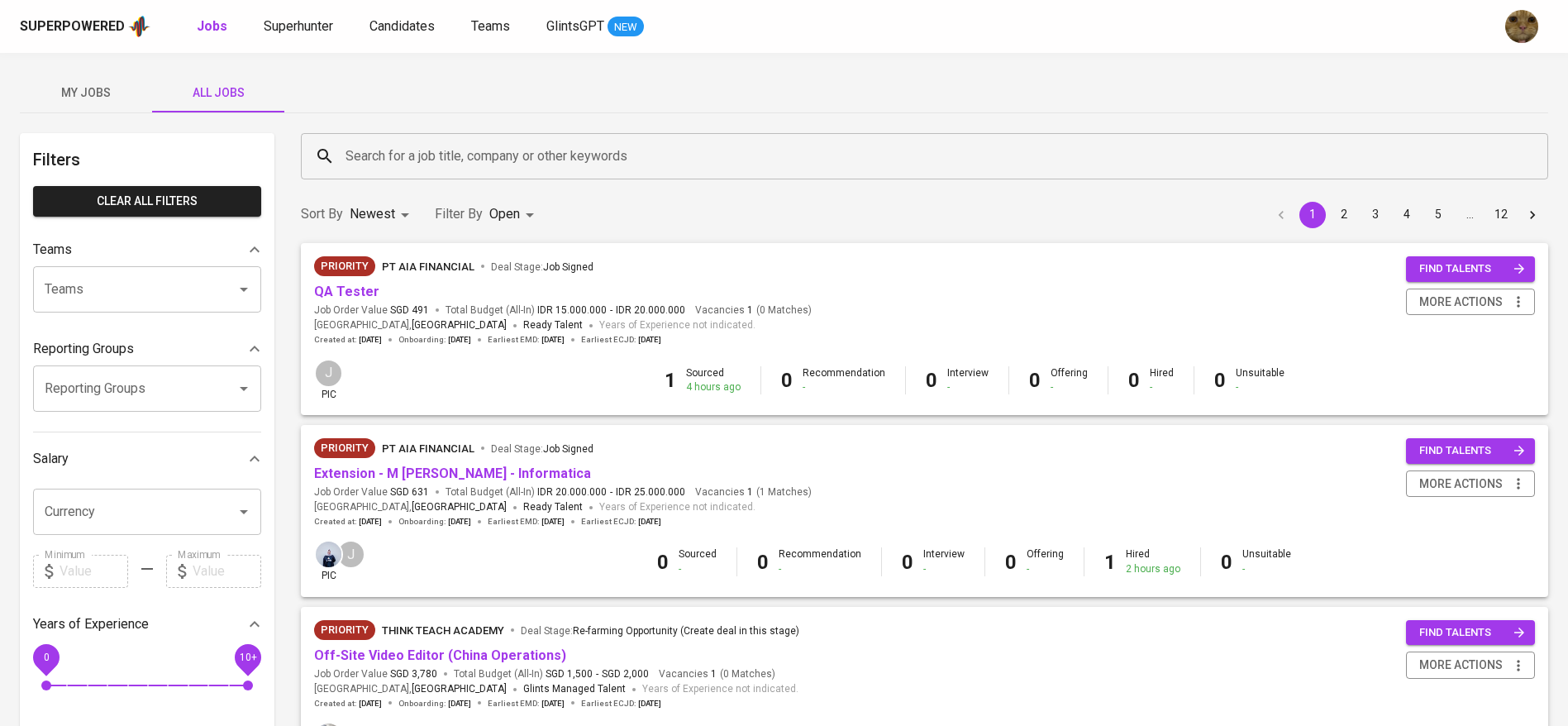
click at [381, 152] on input "Search for a job title, company or other keywords" at bounding box center [928, 155] width 1174 height 31
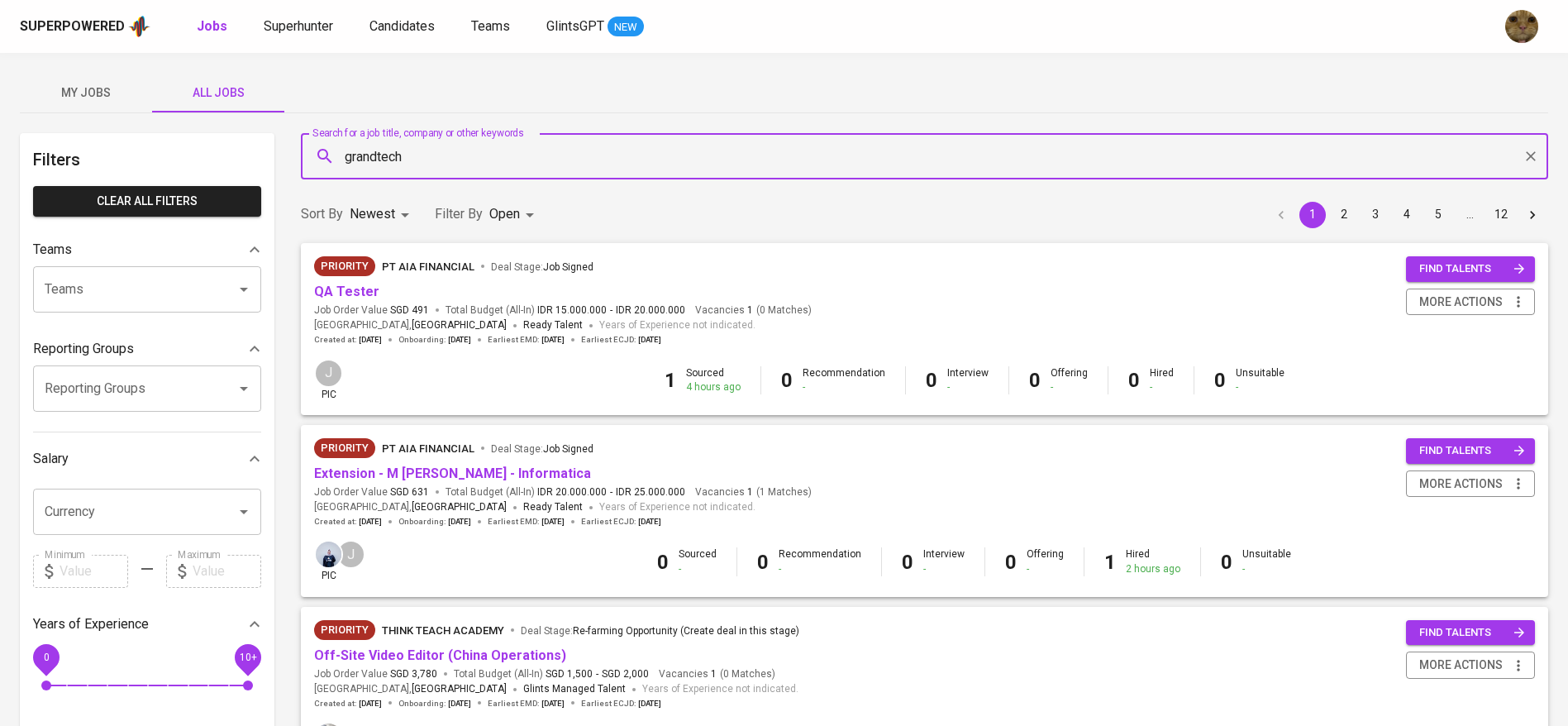
type input "grandtech"
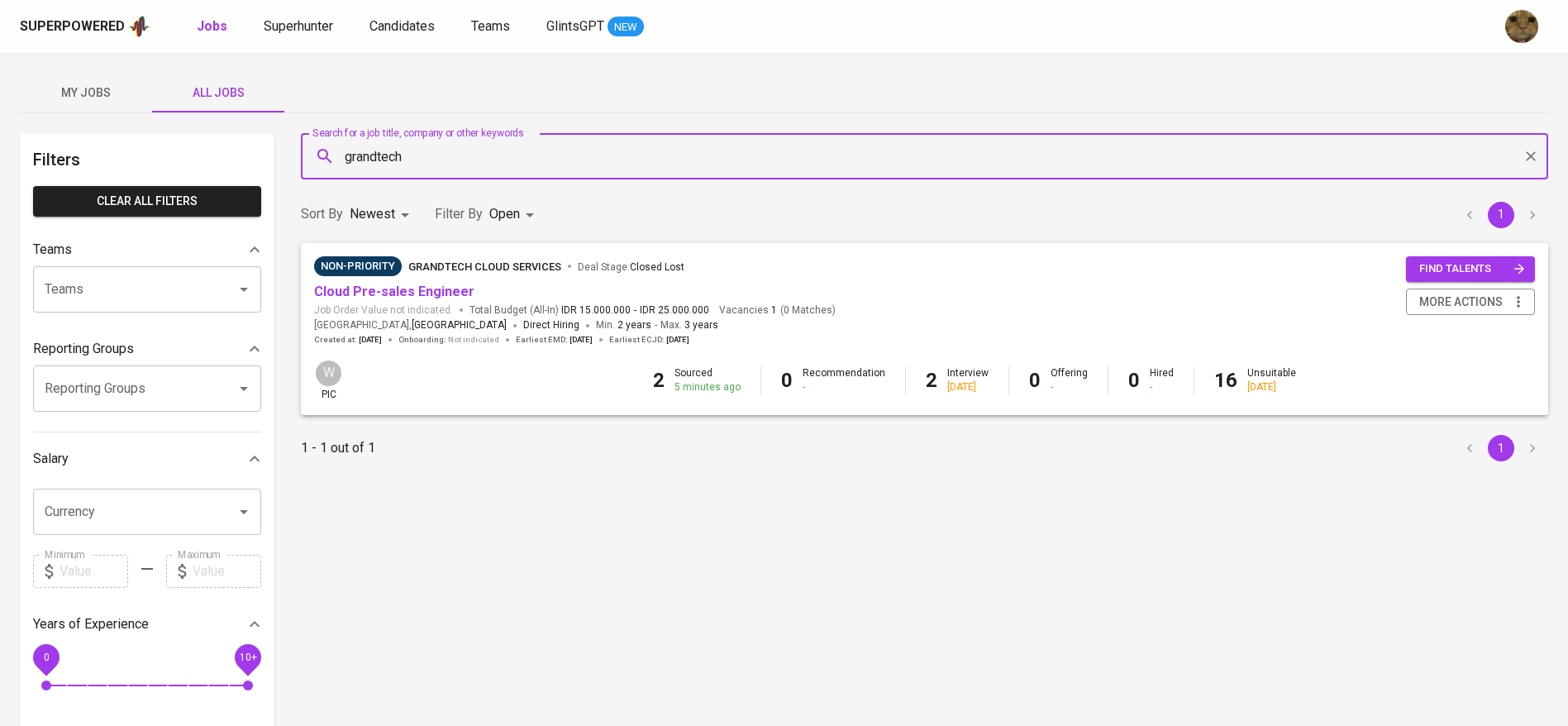
click at [374, 299] on span "Cloud Pre-sales Engineer" at bounding box center [395, 292] width 160 height 19
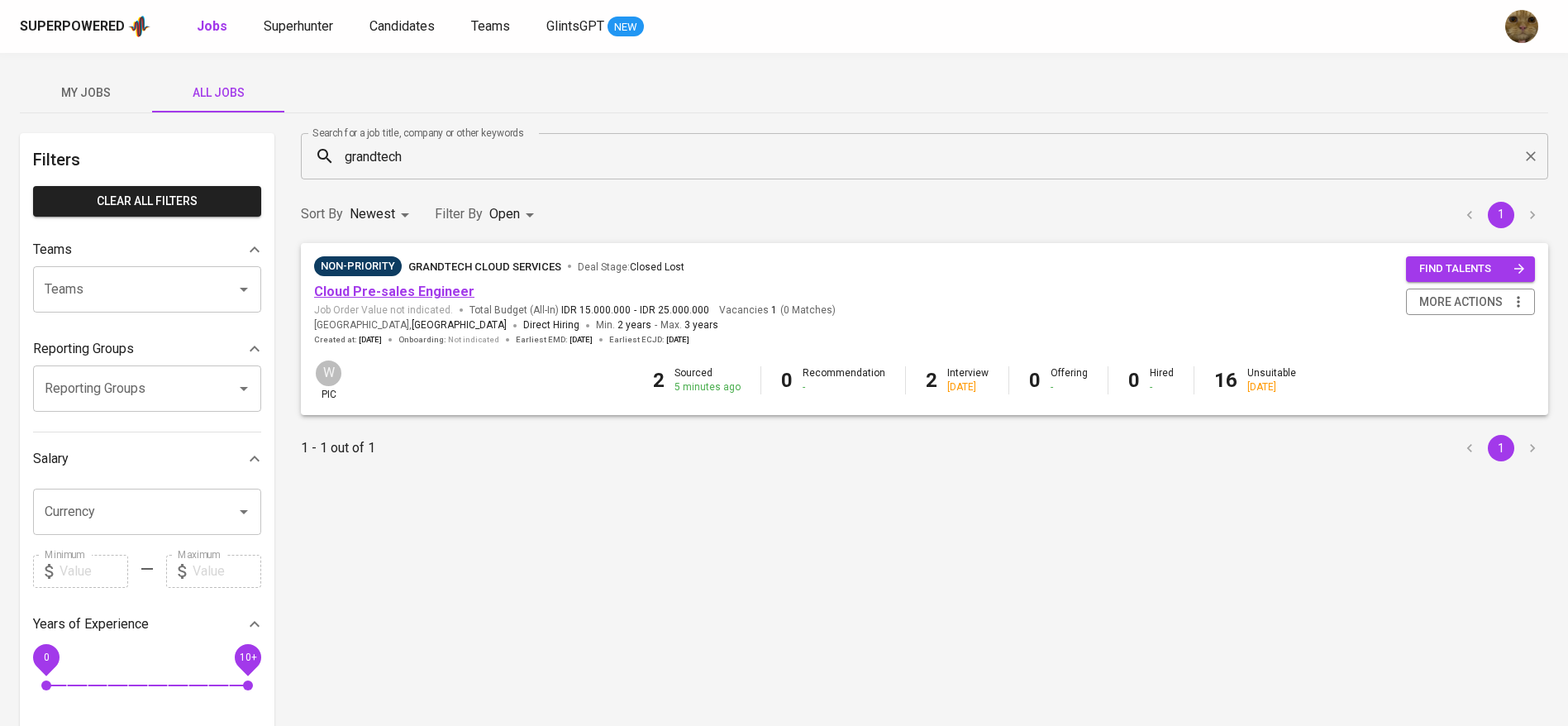
click at [353, 283] on link "Cloud Pre-sales Engineer" at bounding box center [395, 291] width 160 height 16
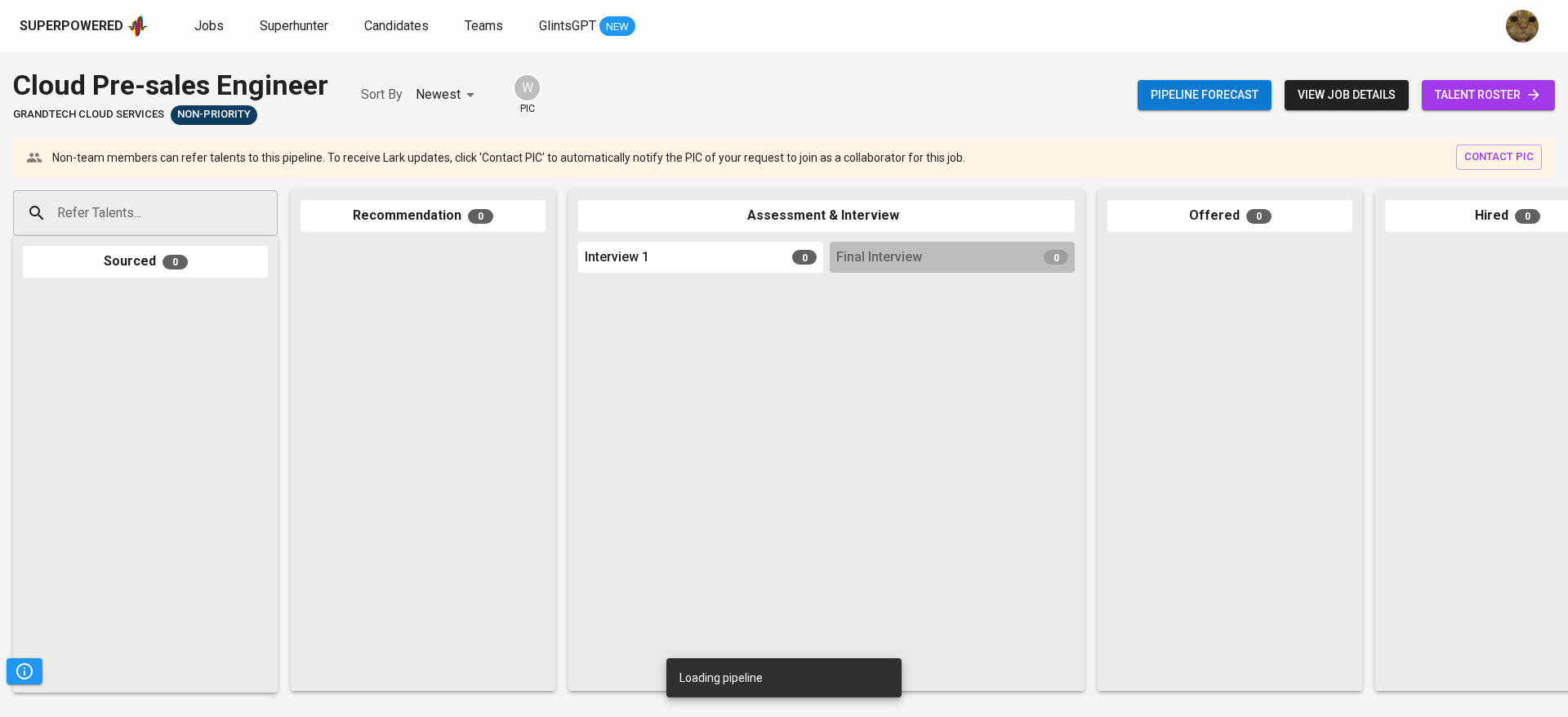
click at [1473, 105] on link "talent roster" at bounding box center [1488, 95] width 133 height 30
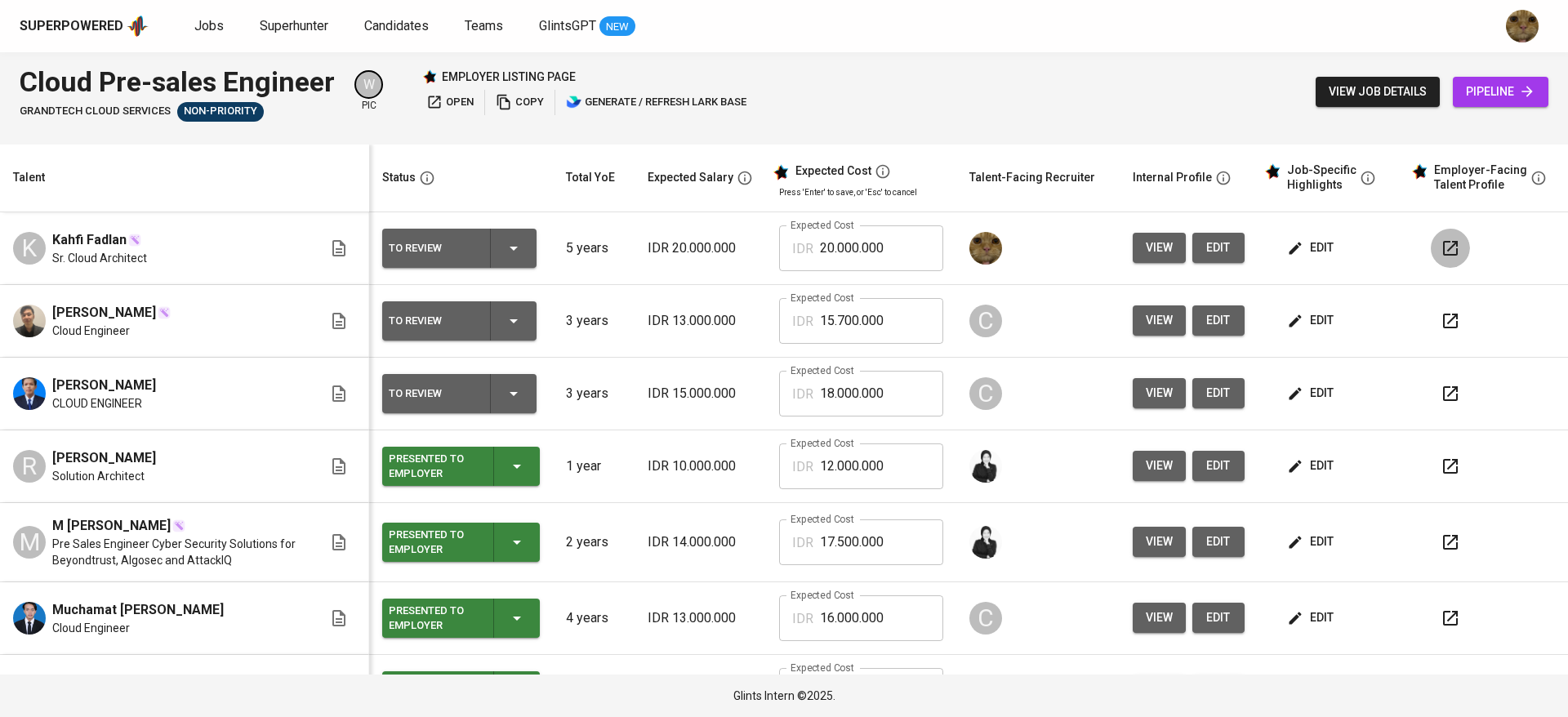
click at [1441, 239] on icon "button" at bounding box center [1450, 247] width 20 height 20
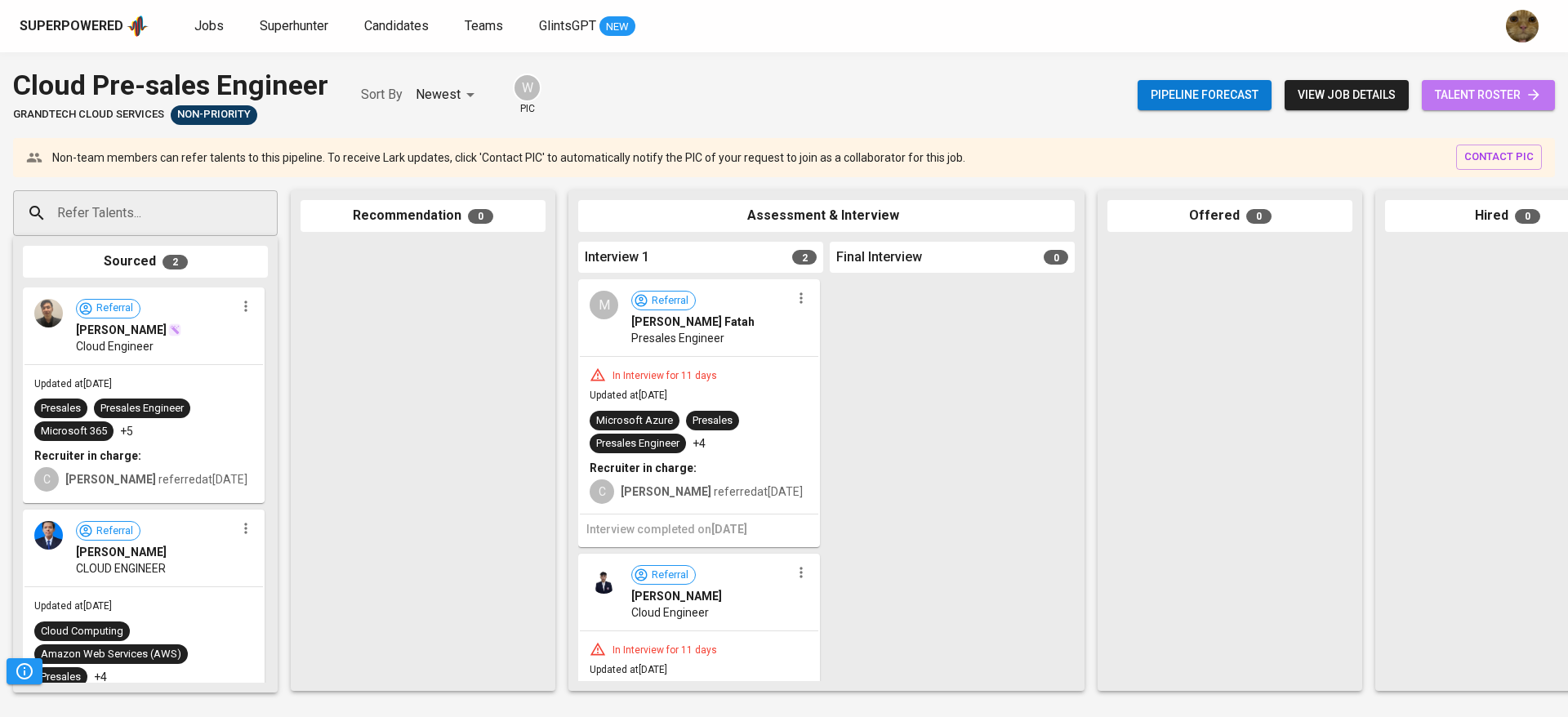
click at [1475, 103] on span "talent roster" at bounding box center [1488, 95] width 107 height 20
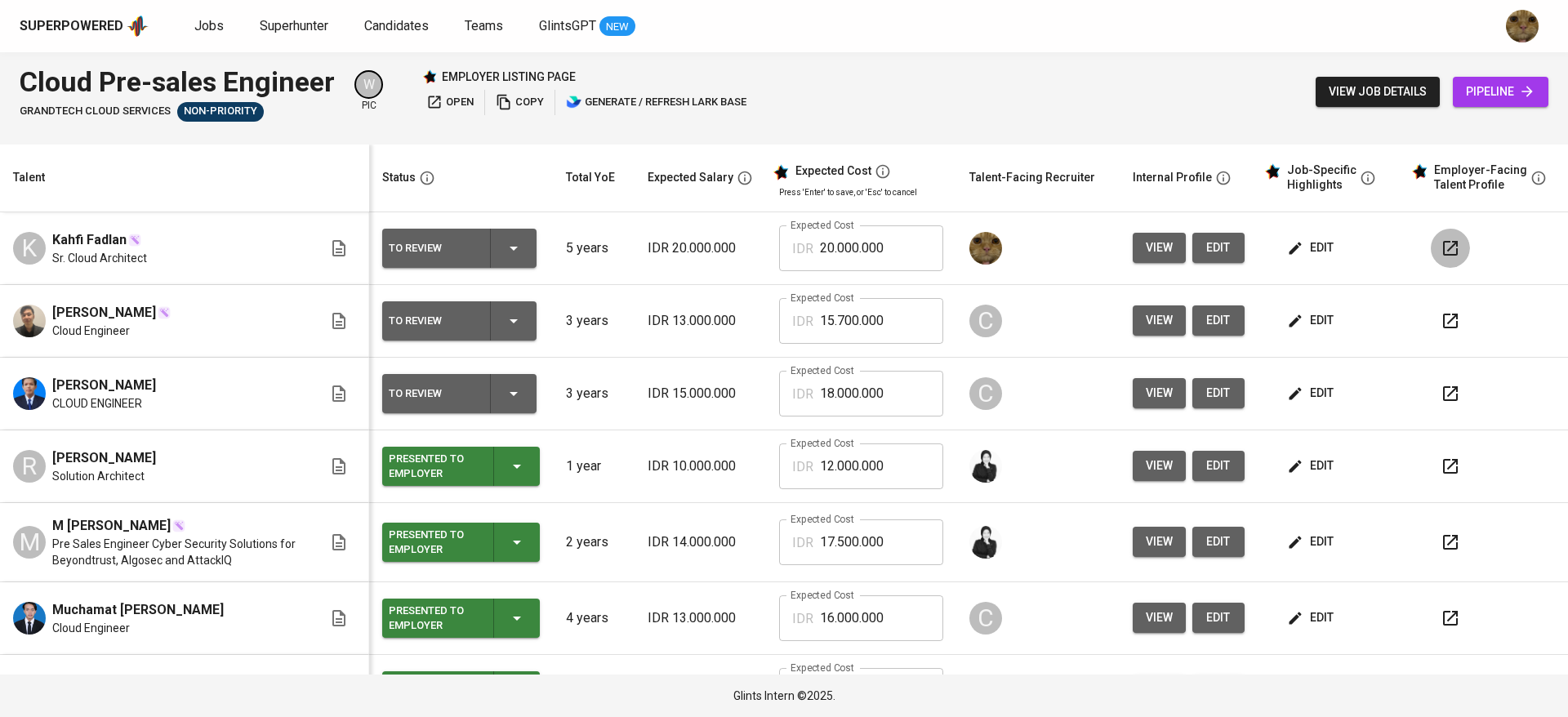
click at [1443, 250] on icon "button" at bounding box center [1451, 248] width 15 height 15
click at [1441, 320] on icon "button" at bounding box center [1450, 320] width 20 height 20
click at [1330, 109] on div "view job details pipeline" at bounding box center [1432, 92] width 233 height 60
click at [1330, 98] on span "view job details" at bounding box center [1377, 92] width 98 height 20
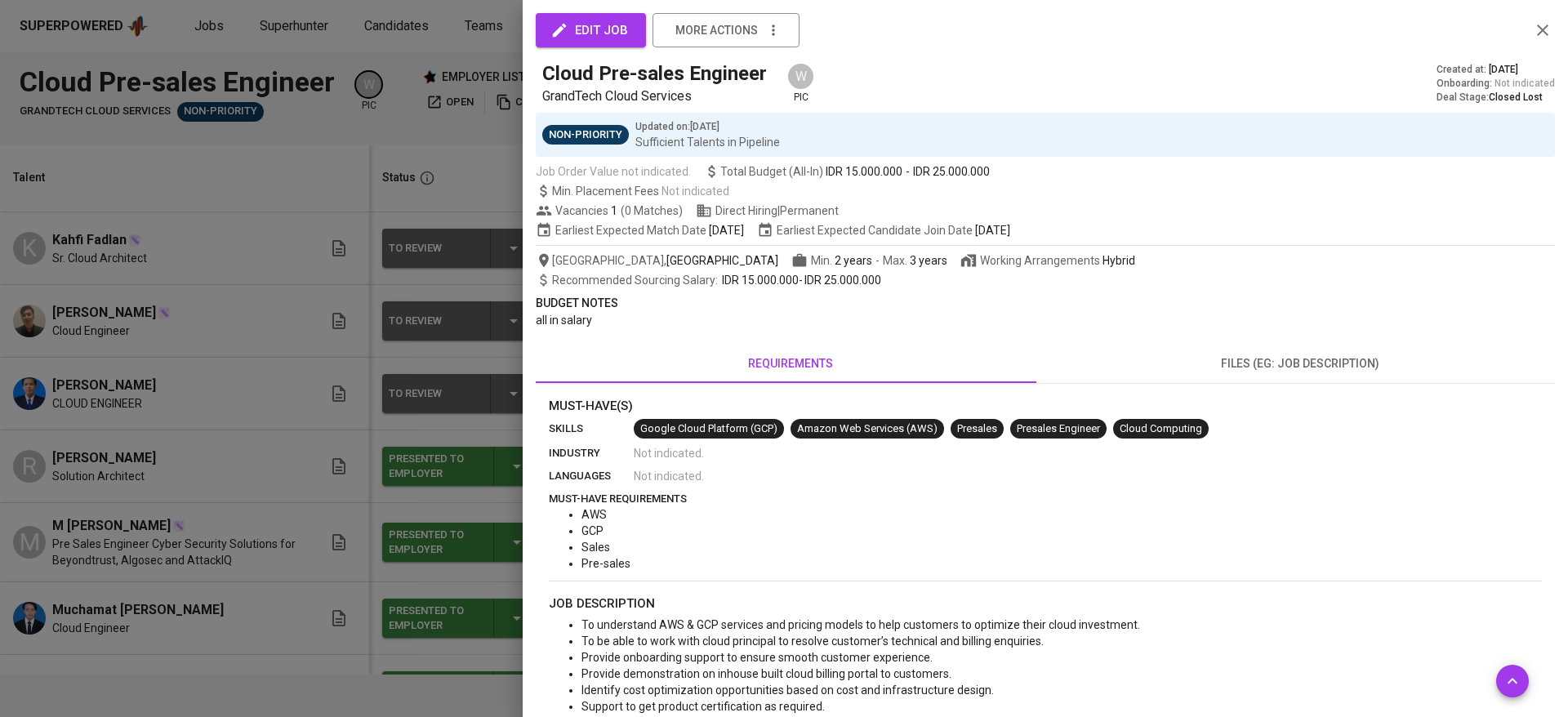
scroll to position [206, 0]
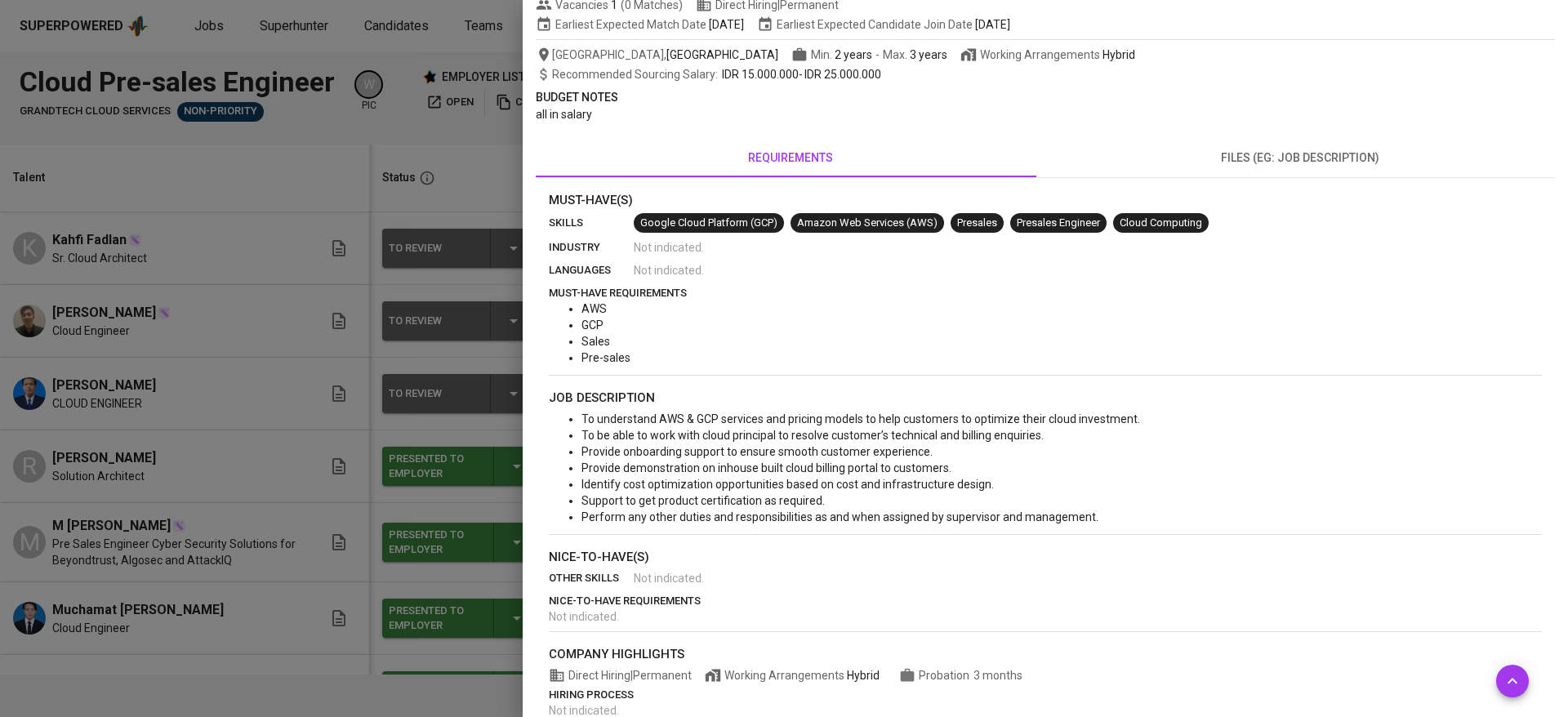
click at [266, 432] on div at bounding box center [784, 358] width 1568 height 717
click at [304, 398] on div at bounding box center [784, 358] width 1568 height 717
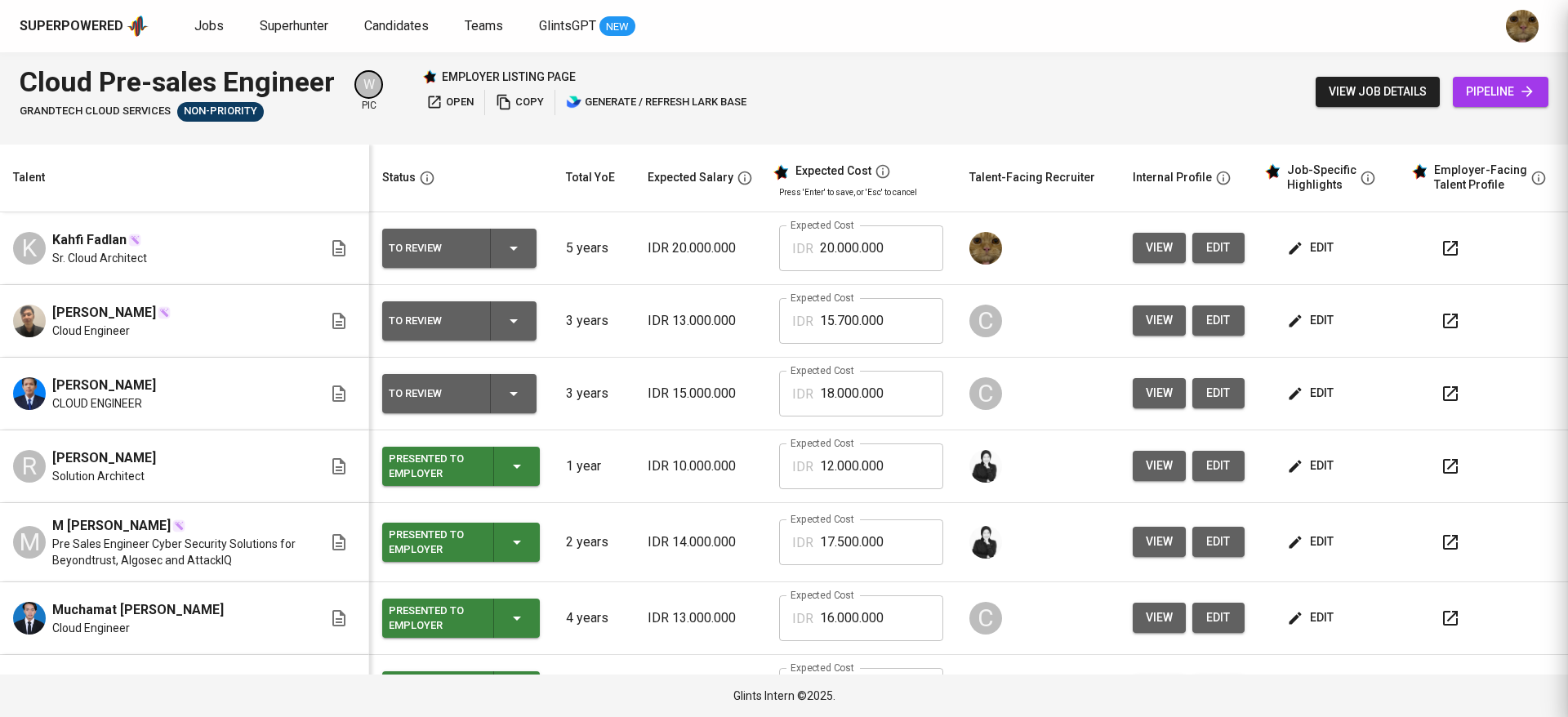
click at [55, 404] on div at bounding box center [784, 358] width 1568 height 717
click at [1132, 244] on button "view" at bounding box center [1159, 247] width 53 height 30
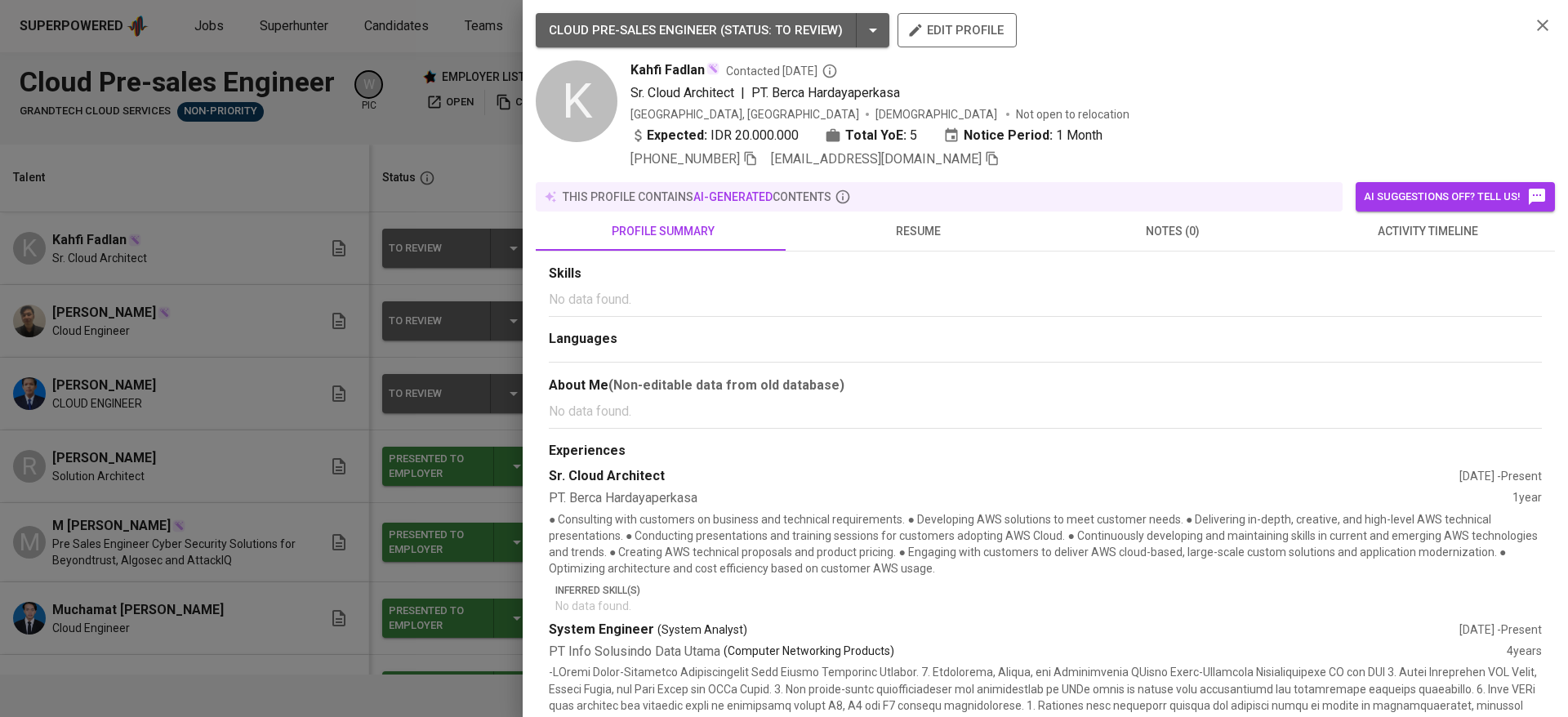
scroll to position [123, 0]
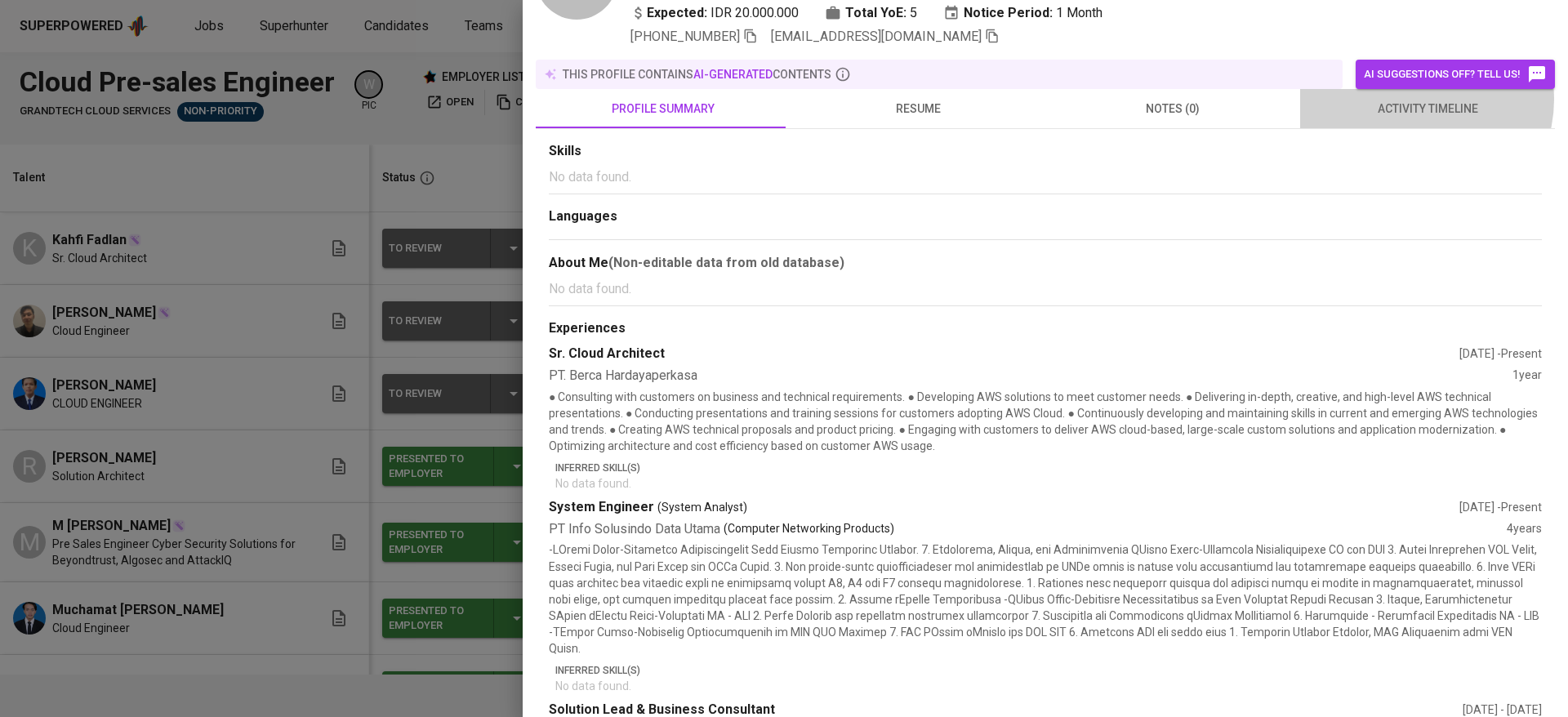
click at [1405, 100] on span "activity timeline" at bounding box center [1427, 109] width 235 height 20
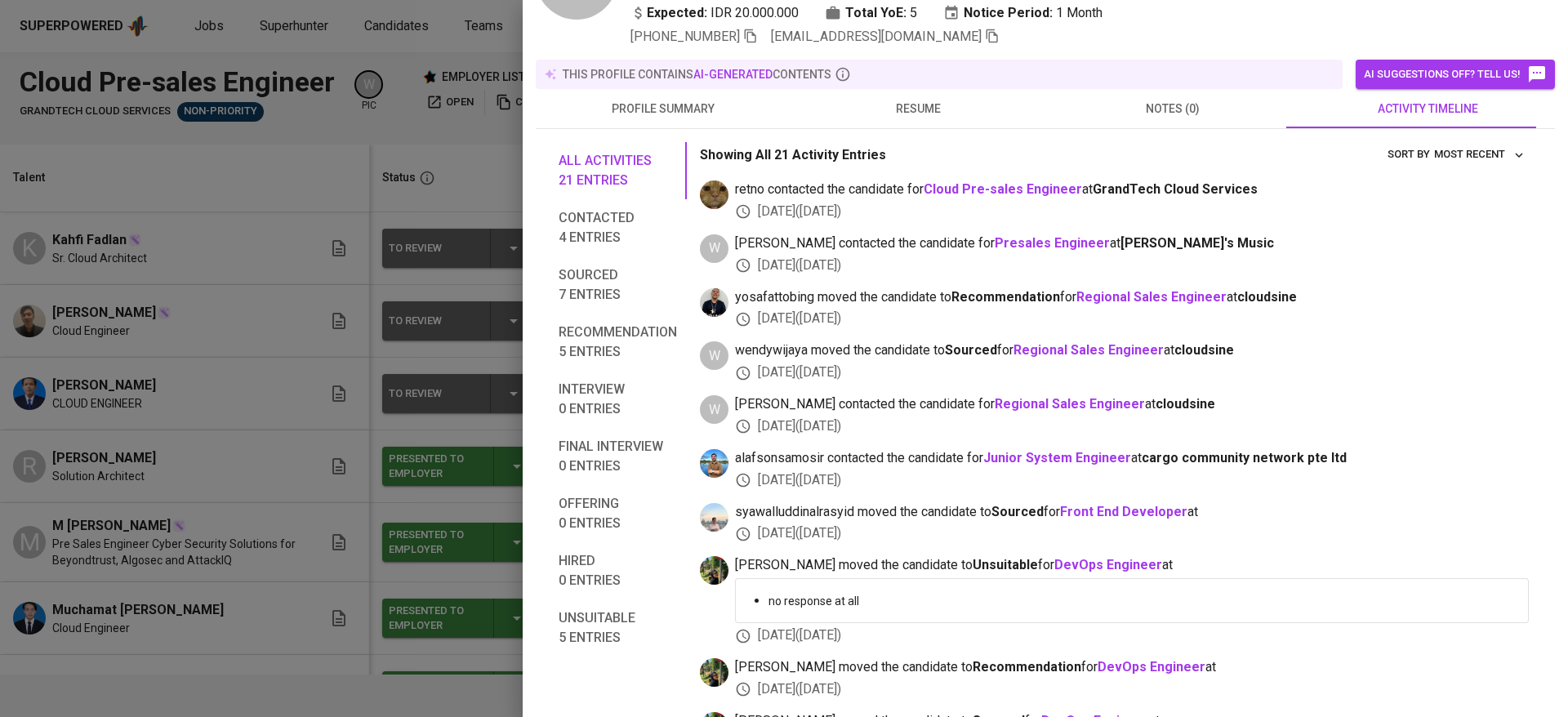
click at [0, 562] on div at bounding box center [784, 358] width 1568 height 717
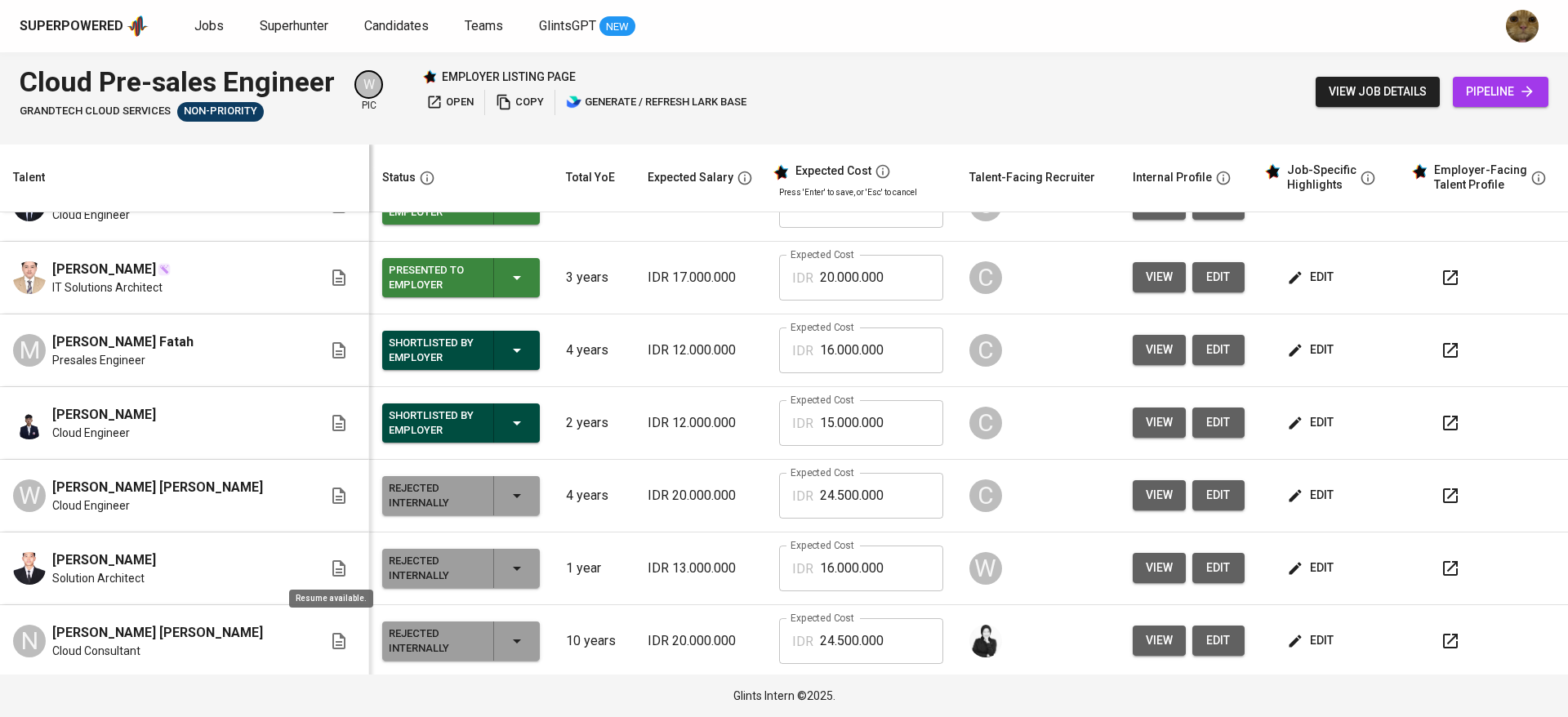
scroll to position [414, 0]
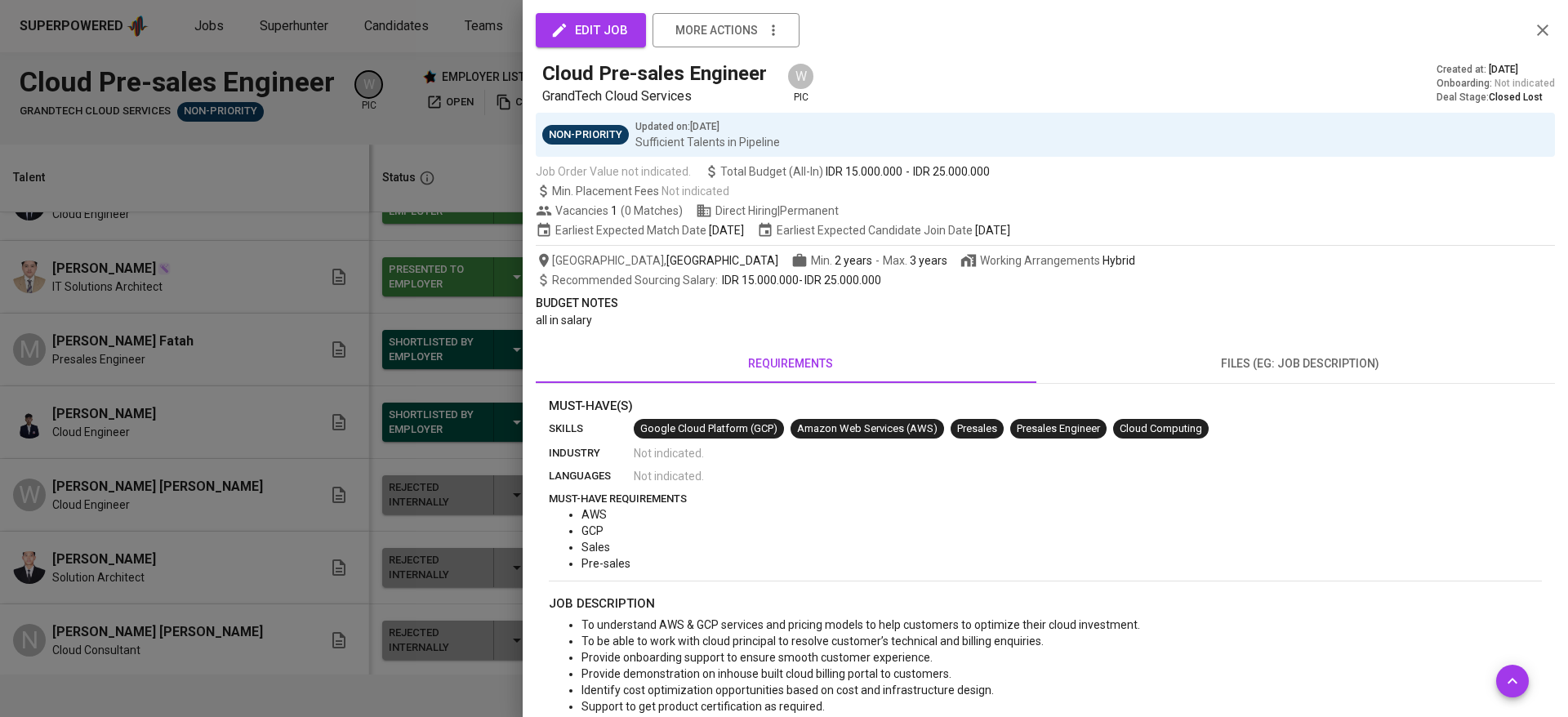
click at [1534, 26] on button "button" at bounding box center [1543, 30] width 24 height 24
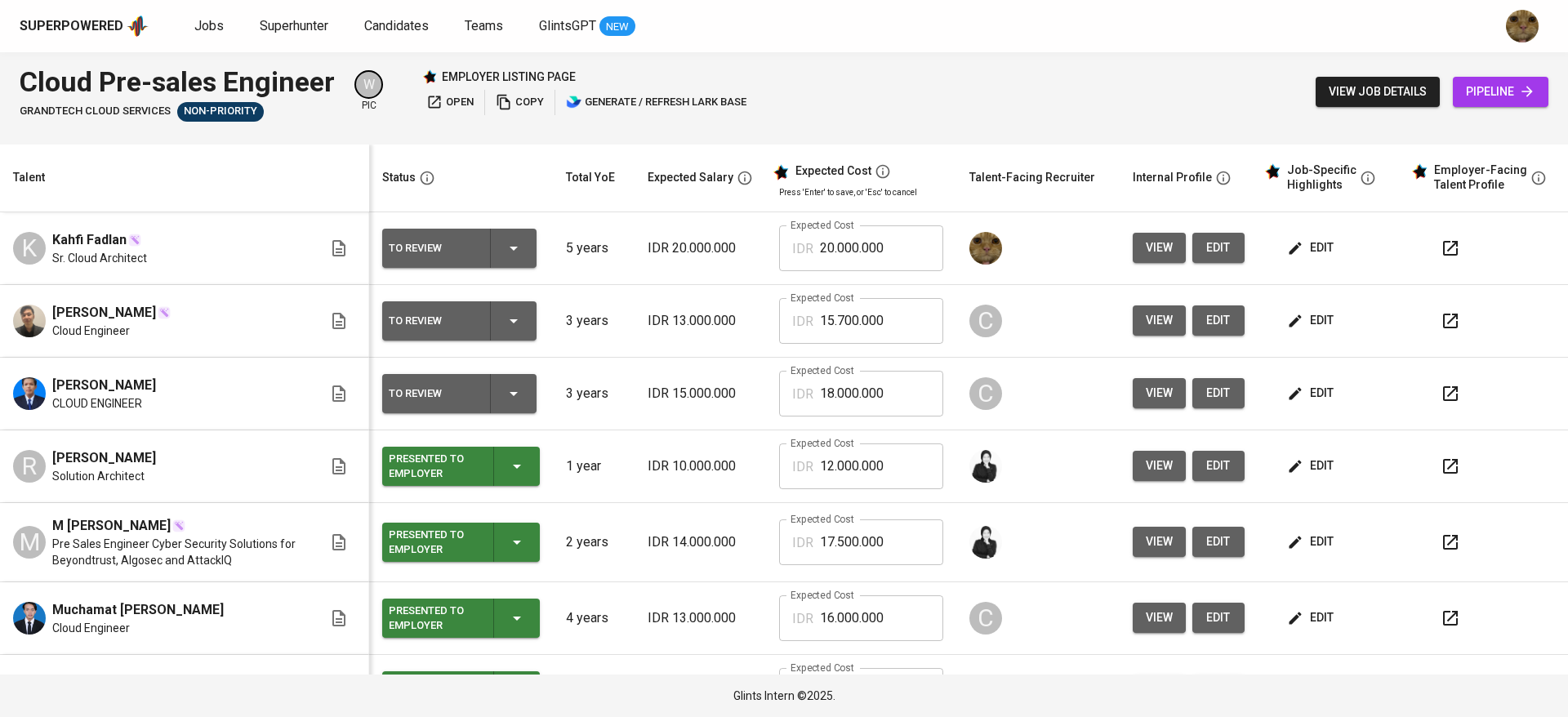
click at [1295, 242] on span "edit" at bounding box center [1312, 247] width 44 height 20
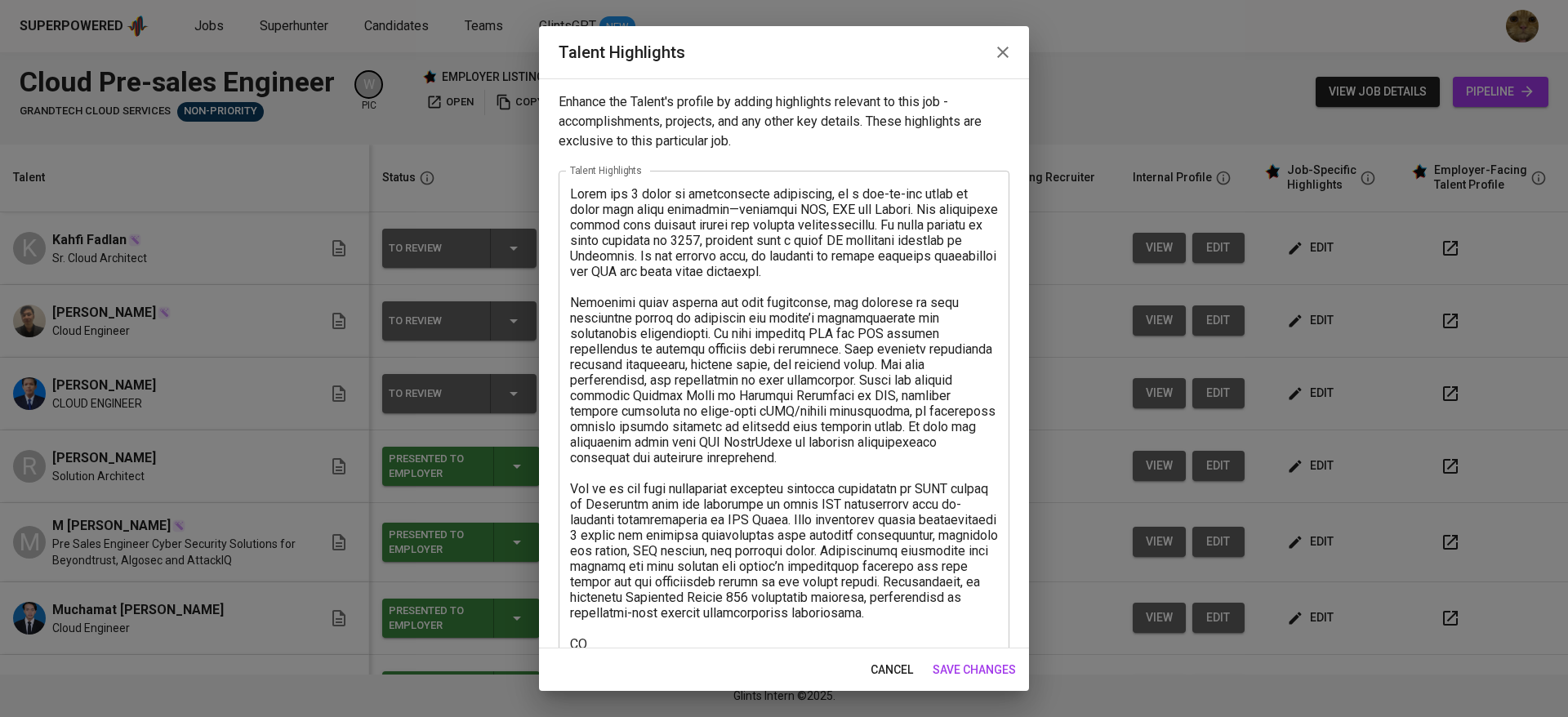
scroll to position [140, 0]
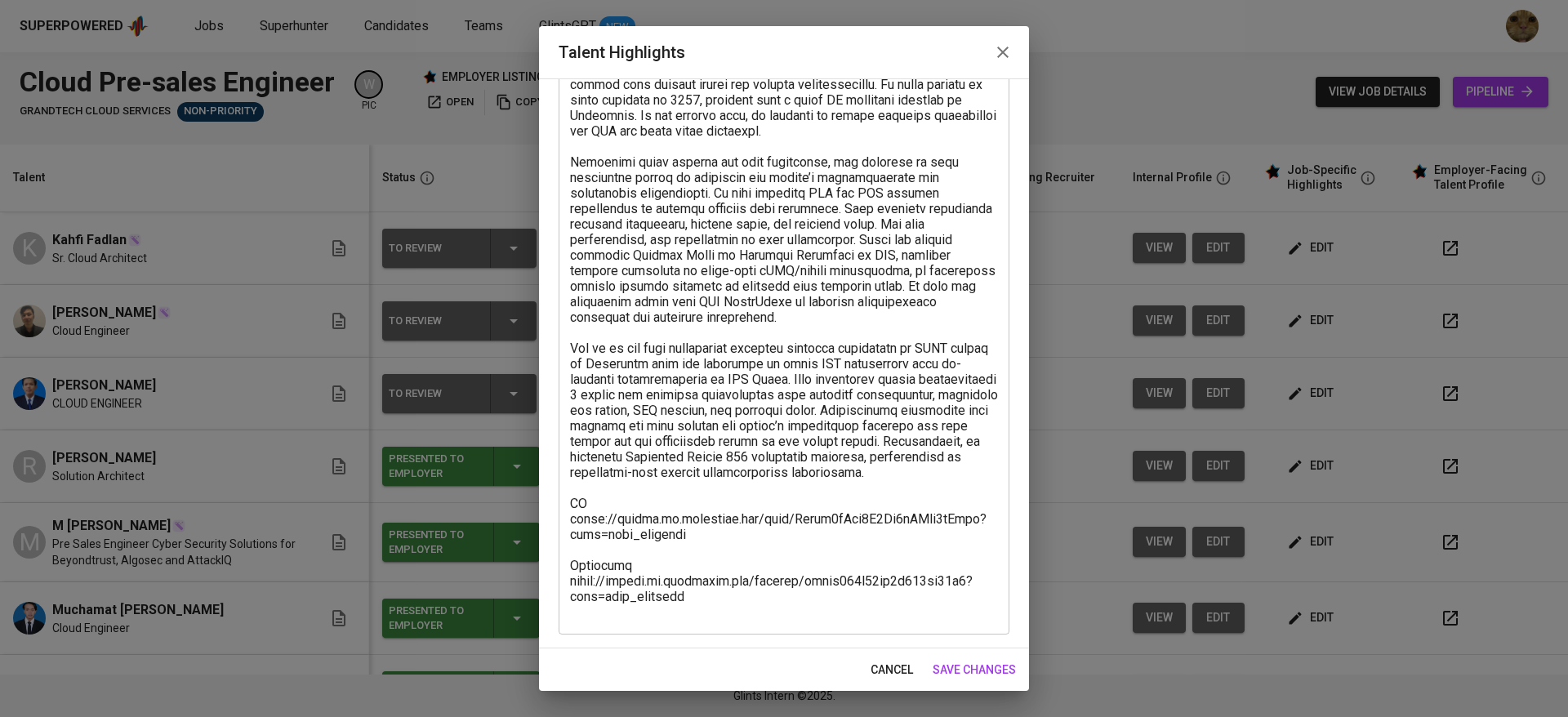
click at [888, 659] on span "cancel" at bounding box center [892, 670] width 43 height 20
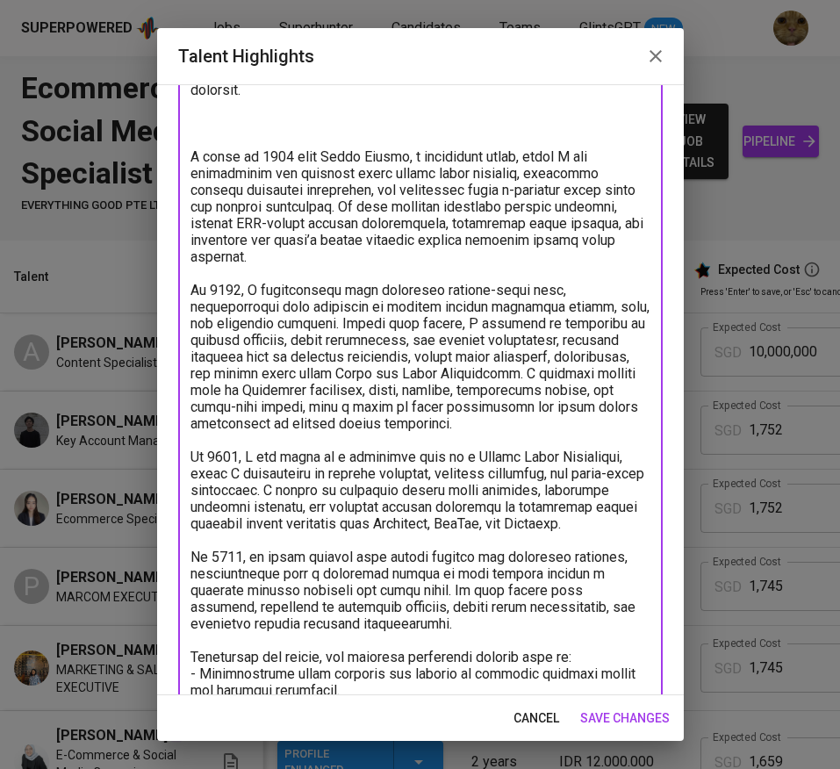
scroll to position [635, 0]
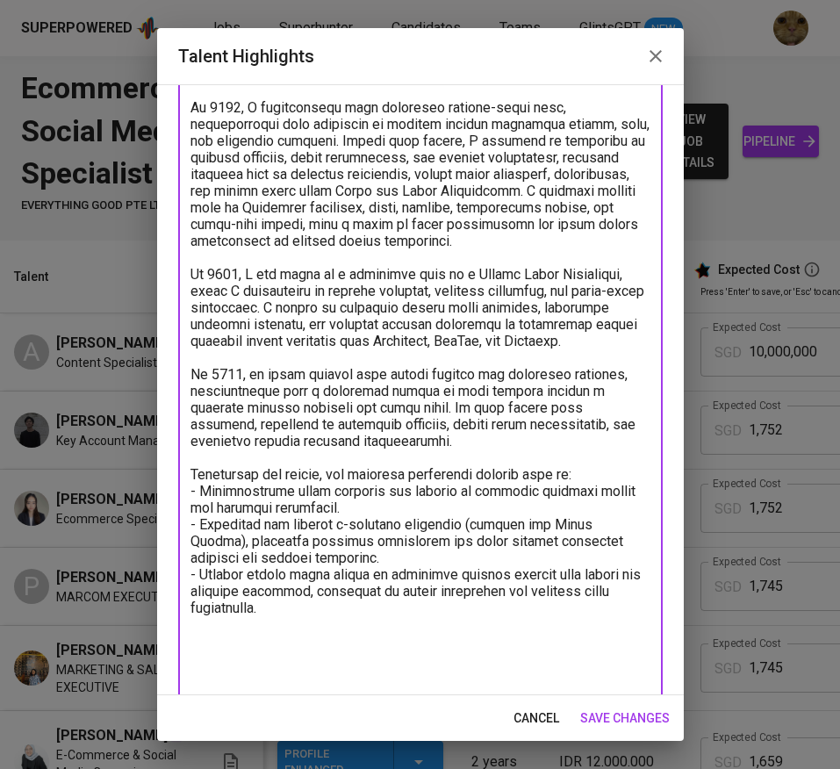
type textarea "Lorem ips dolo sitametc adipisc el seddoe tempo incididunt, utlabor etdolorem, …"
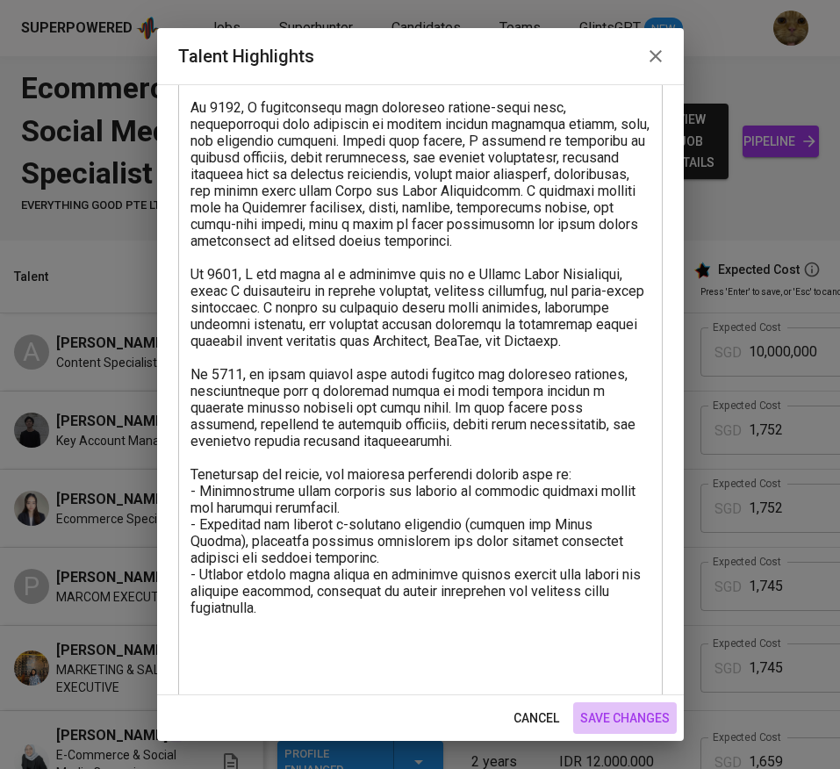
click at [602, 714] on span "save changes" at bounding box center [625, 718] width 90 height 22
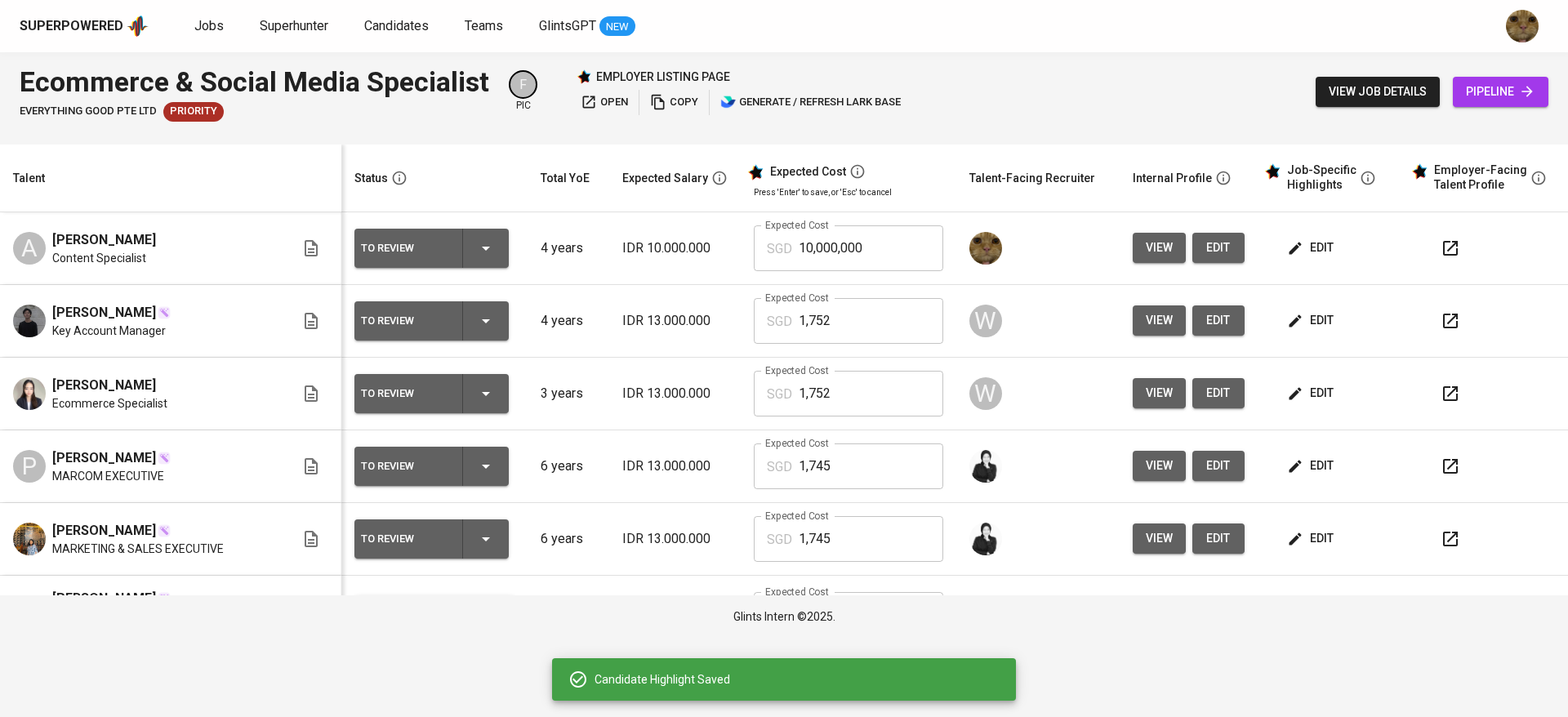
scroll to position [0, 0]
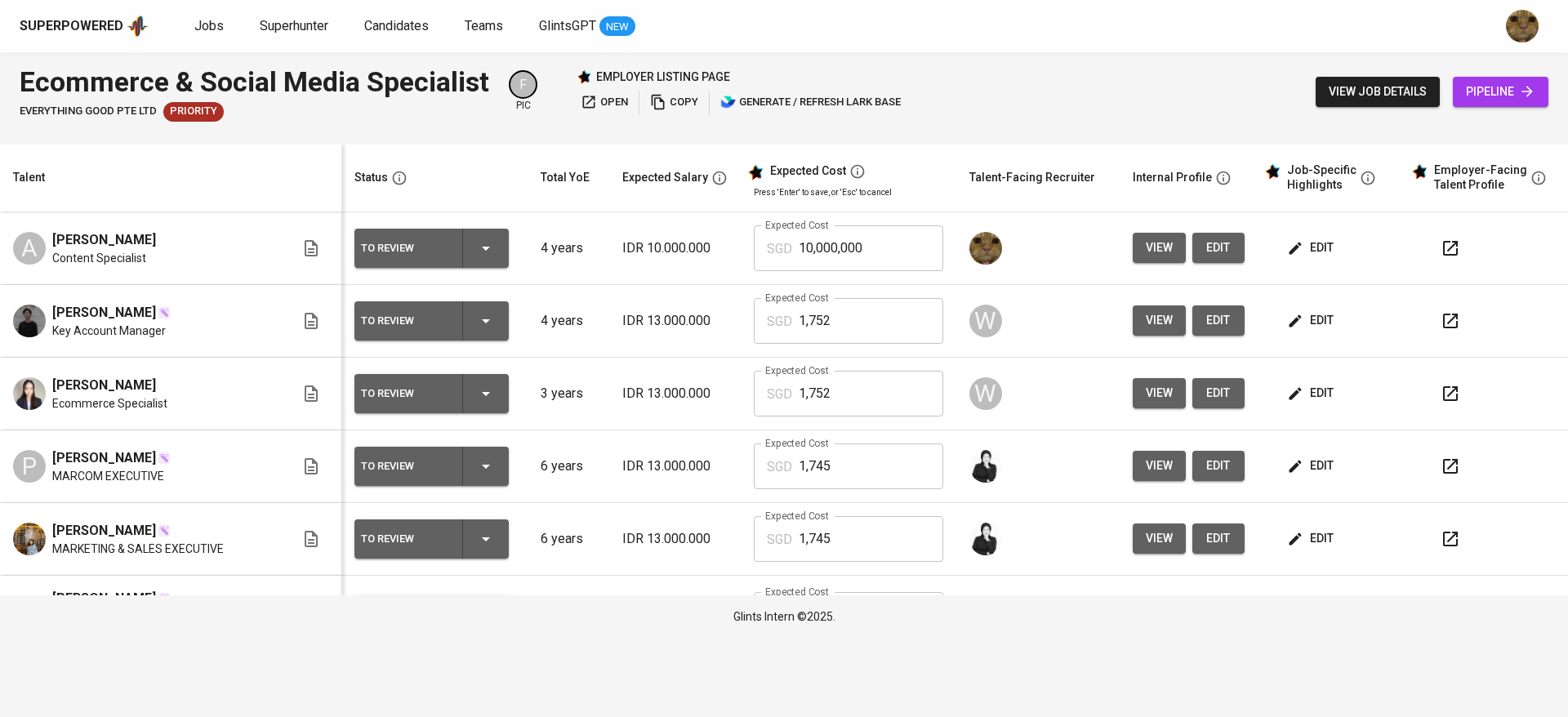
click at [781, 251] on span "edit" at bounding box center [1312, 247] width 44 height 20
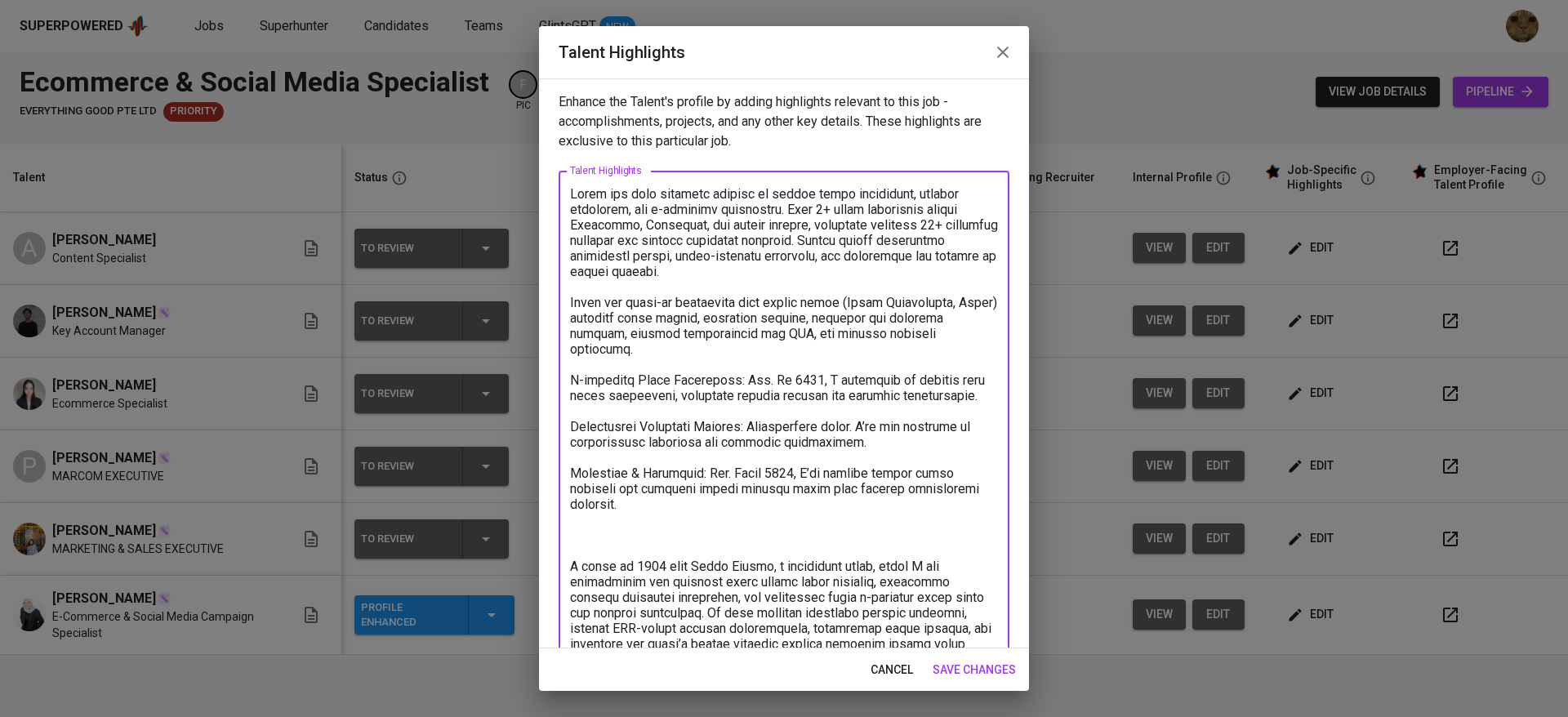
drag, startPoint x: 883, startPoint y: 244, endPoint x: 905, endPoint y: 270, distance: 34.1
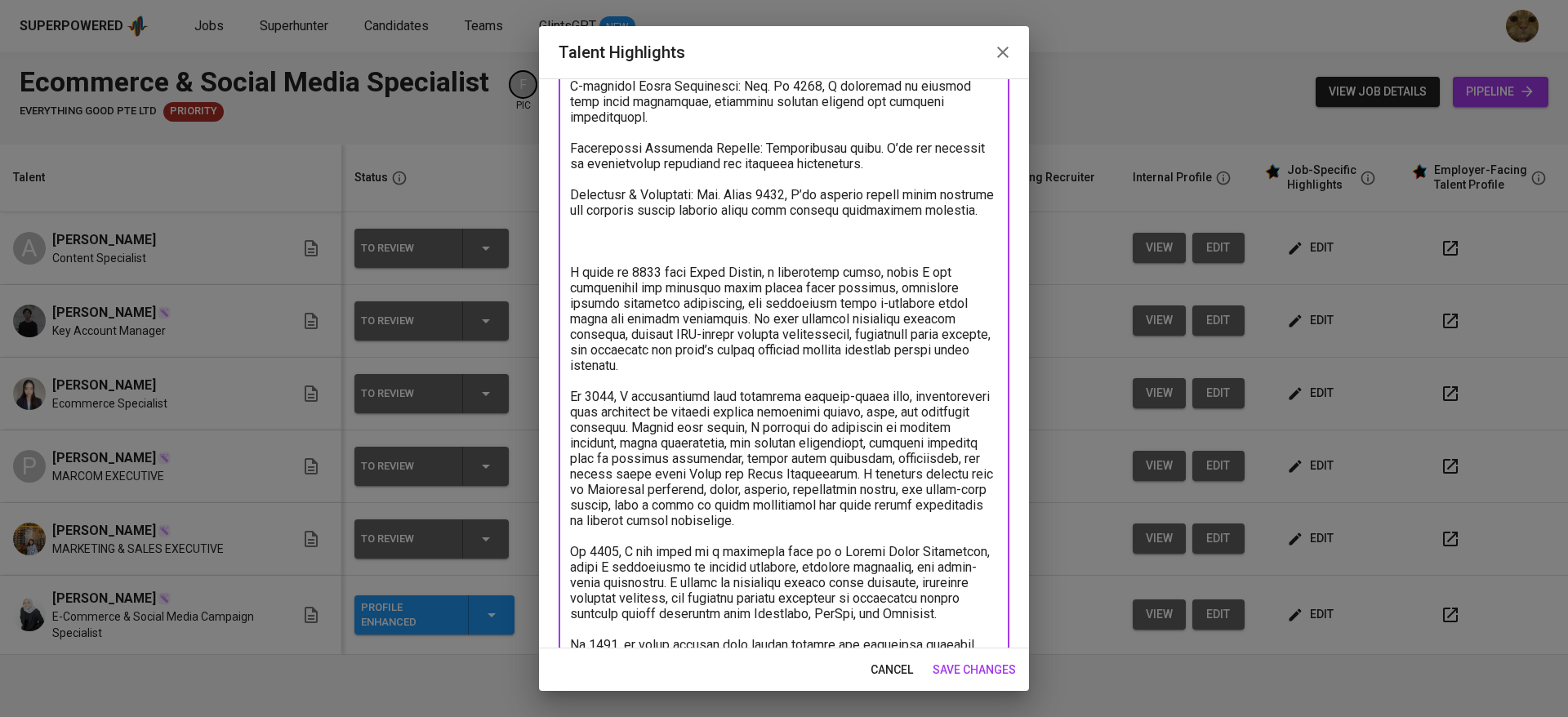
scroll to position [237, 0]
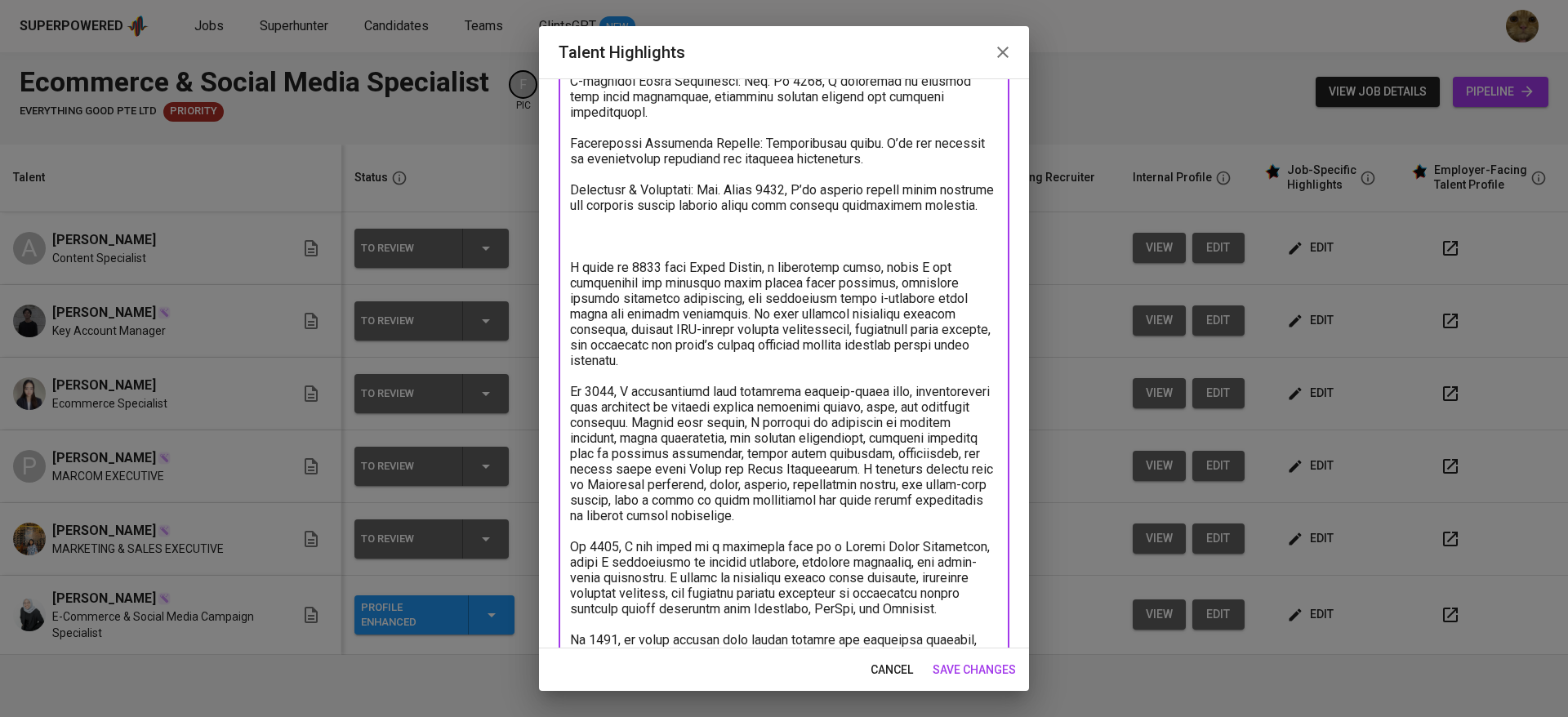
drag, startPoint x: 610, startPoint y: 288, endPoint x: 557, endPoint y: 288, distance: 53.0
click at [557, 288] on div "Enhance the Talent's profile by adding highlights relevant to this job - accomp…" at bounding box center [784, 363] width 490 height 570
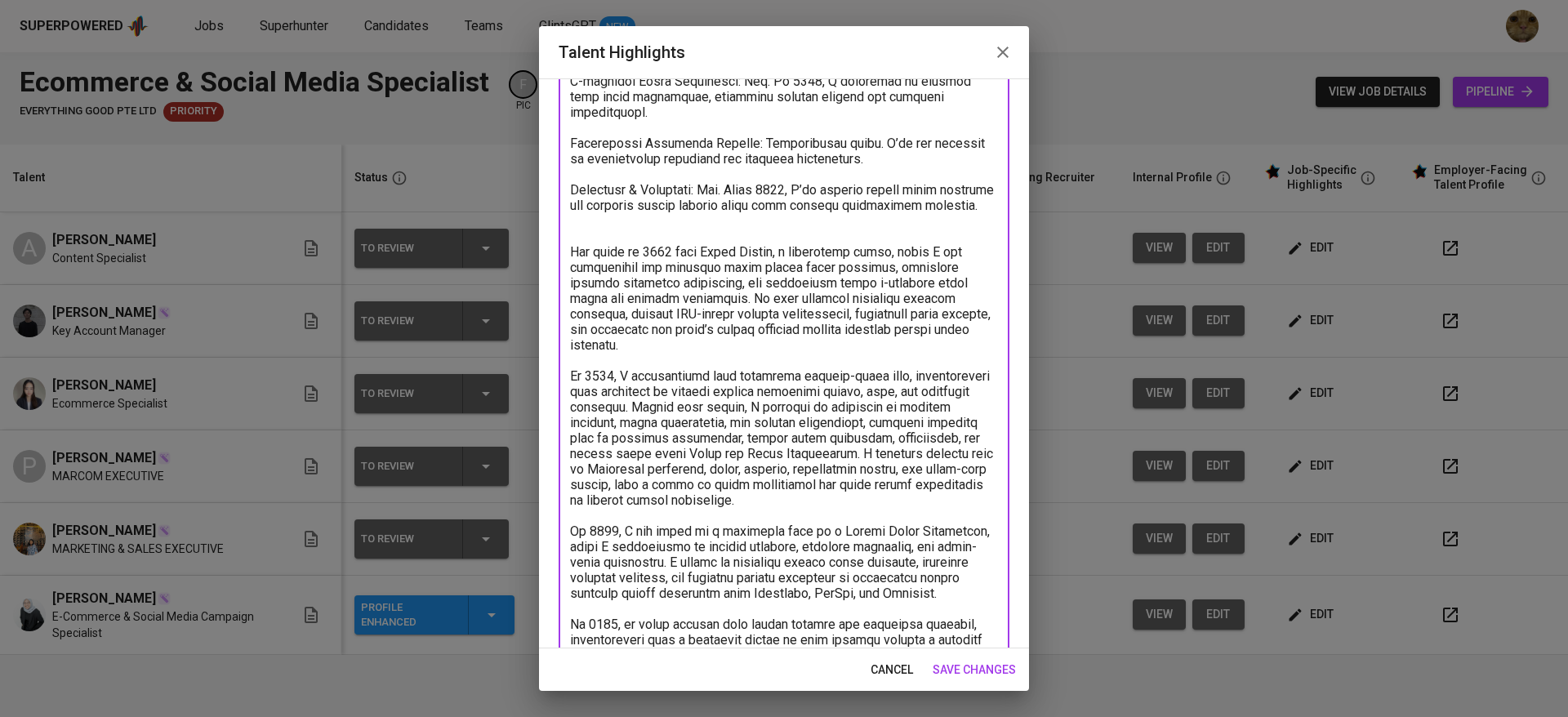
click at [781, 265] on textarea at bounding box center [784, 531] width 428 height 1163
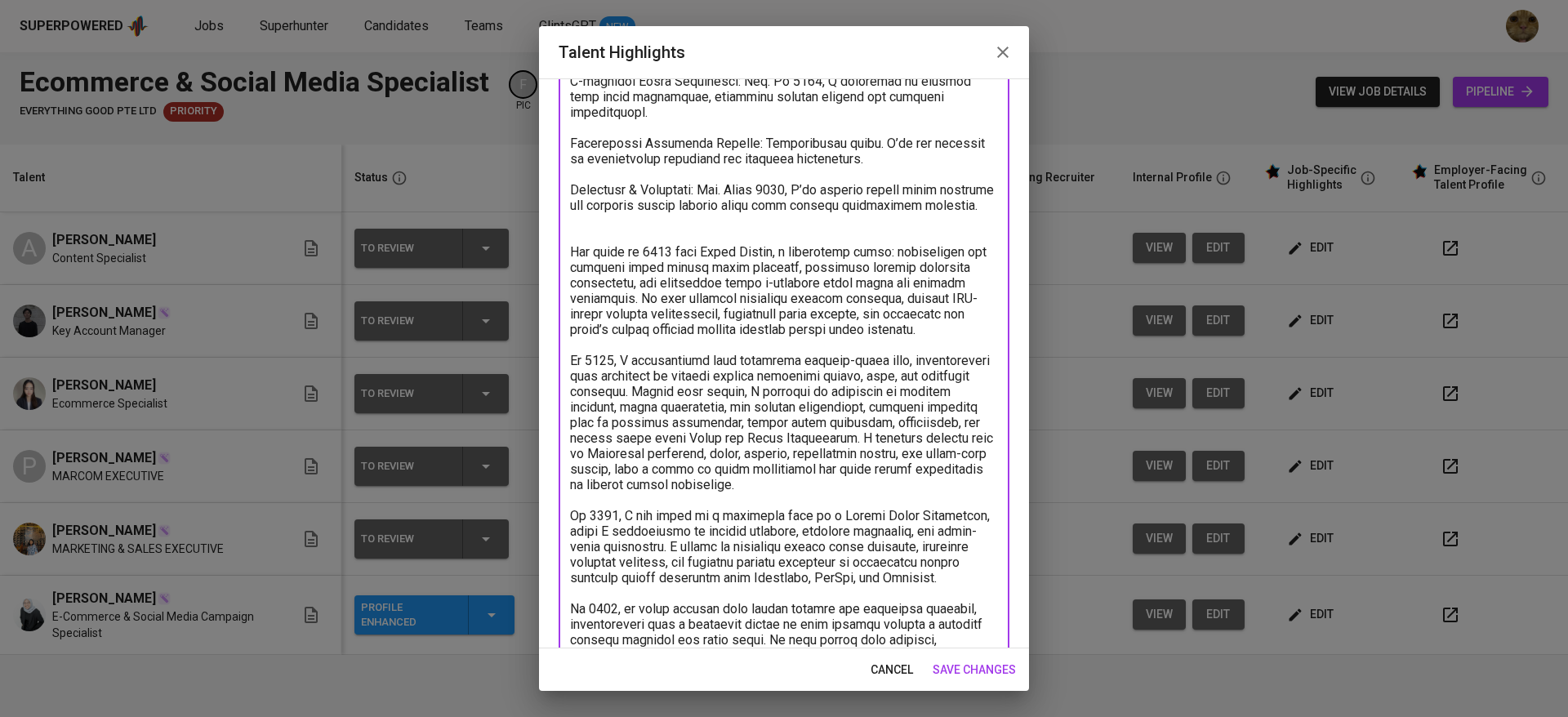
click at [675, 312] on textarea at bounding box center [784, 531] width 428 height 1163
click at [651, 363] on textarea at bounding box center [784, 531] width 428 height 1163
click at [622, 398] on textarea at bounding box center [784, 531] width 428 height 1163
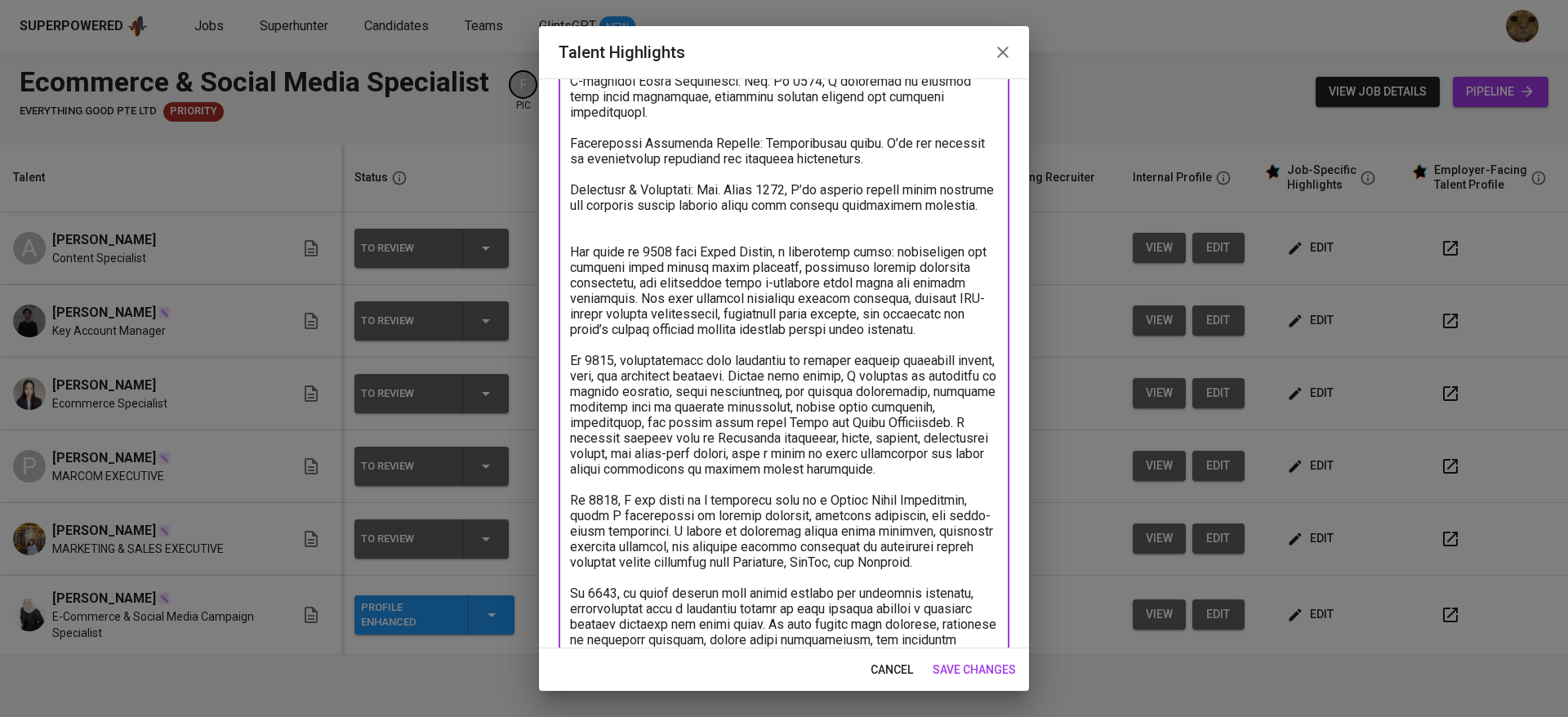
click at [781, 410] on textarea at bounding box center [784, 531] width 428 height 1163
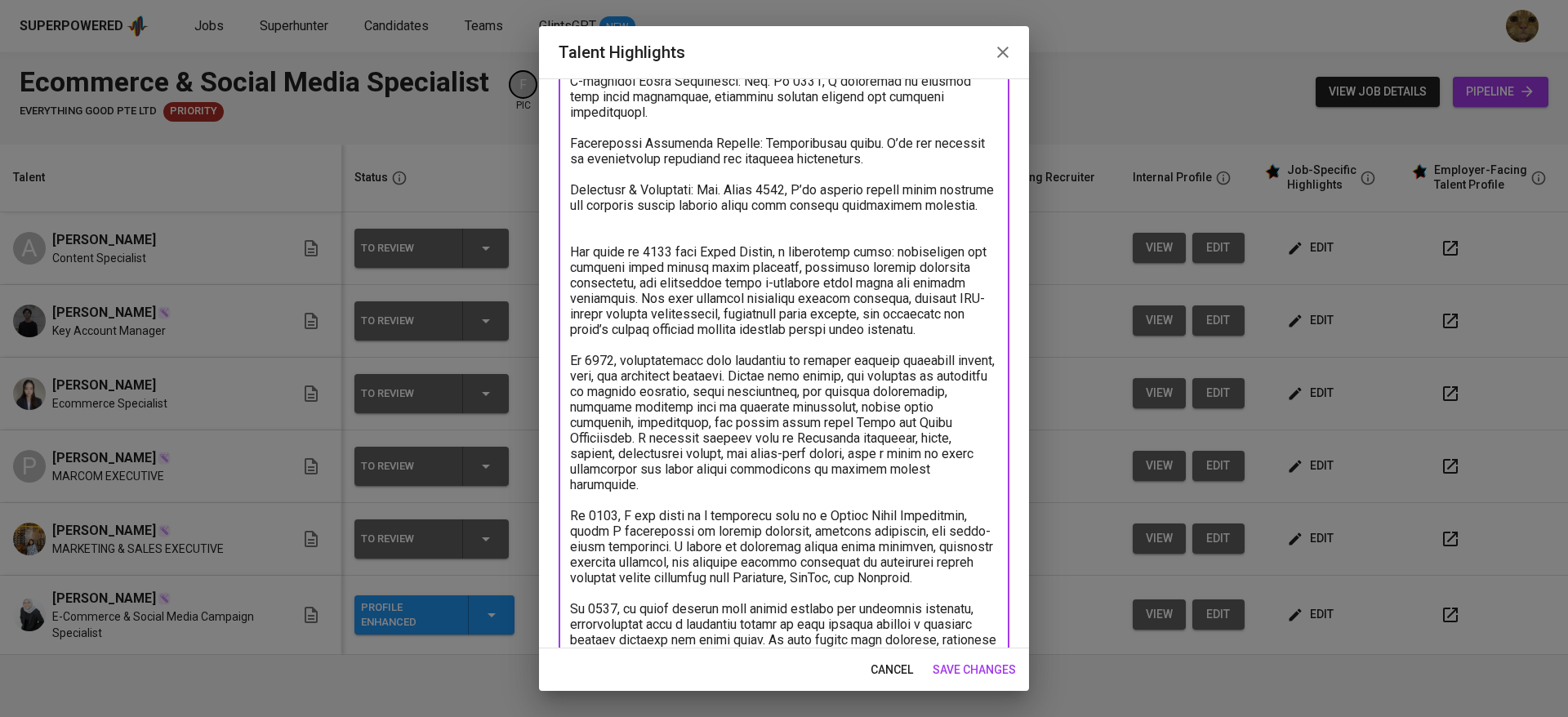
drag, startPoint x: 595, startPoint y: 424, endPoint x: 556, endPoint y: 424, distance: 39.0
click at [556, 424] on div "Enhance the Talent's profile by adding highlights relevant to this job - accomp…" at bounding box center [784, 363] width 490 height 570
click at [682, 463] on textarea at bounding box center [784, 531] width 428 height 1163
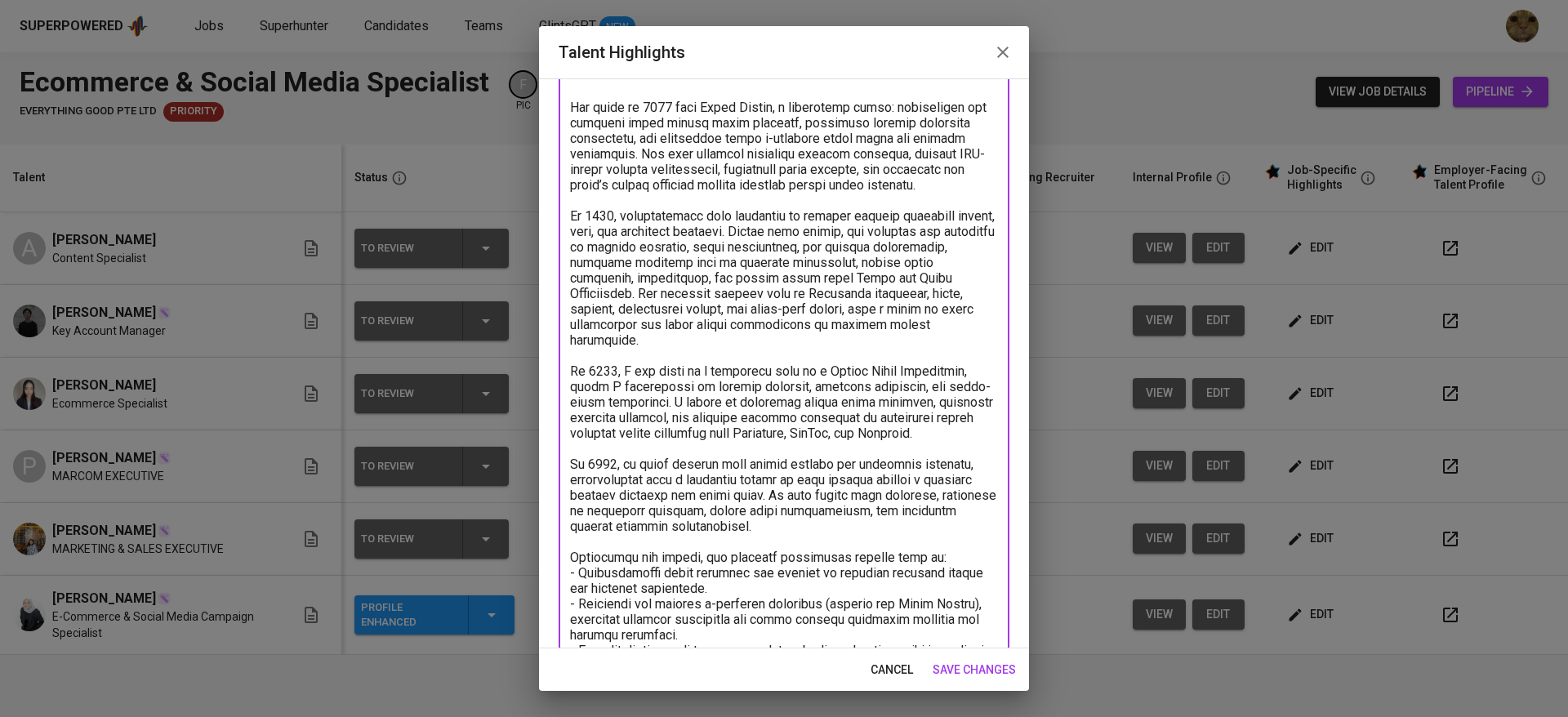
scroll to position [382, 0]
drag, startPoint x: 616, startPoint y: 402, endPoint x: 553, endPoint y: 402, distance: 63.0
click at [553, 402] on div "Enhance the Talent's profile by adding highlights relevant to this job - accomp…" at bounding box center [784, 363] width 490 height 570
drag, startPoint x: 785, startPoint y: 397, endPoint x: 750, endPoint y: 402, distance: 35.4
click at [750, 402] on textarea at bounding box center [784, 378] width 428 height 1148
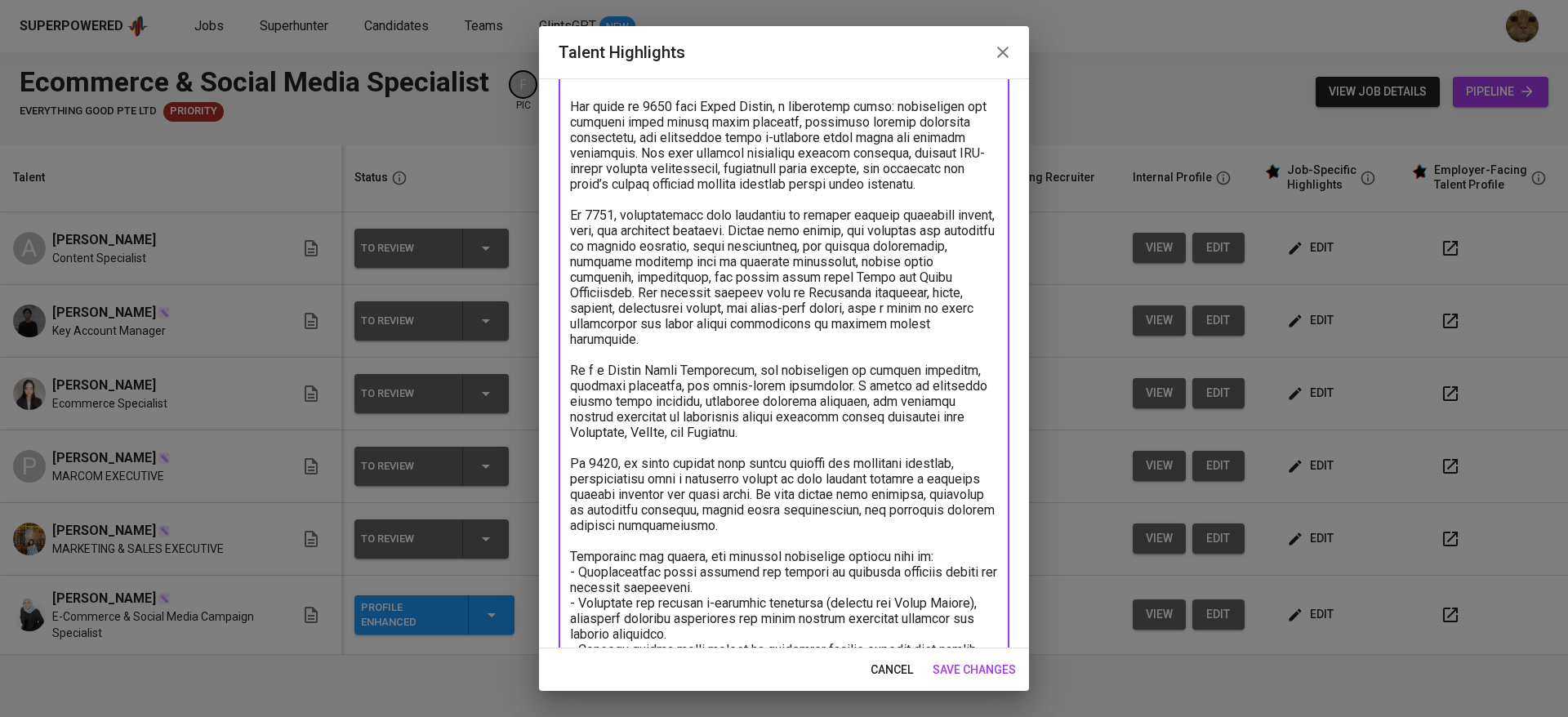
click at [781, 416] on textarea at bounding box center [784, 378] width 428 height 1148
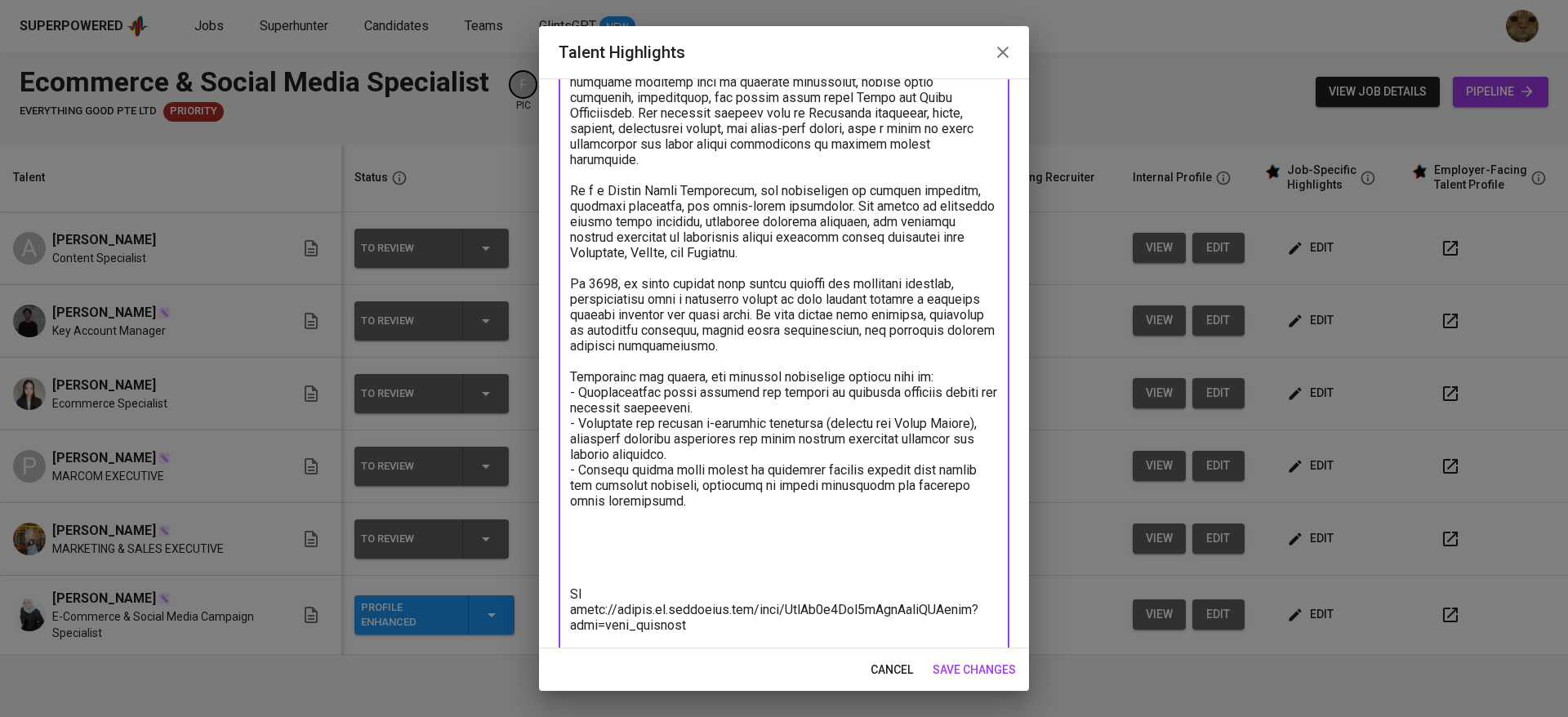
scroll to position [611, 0]
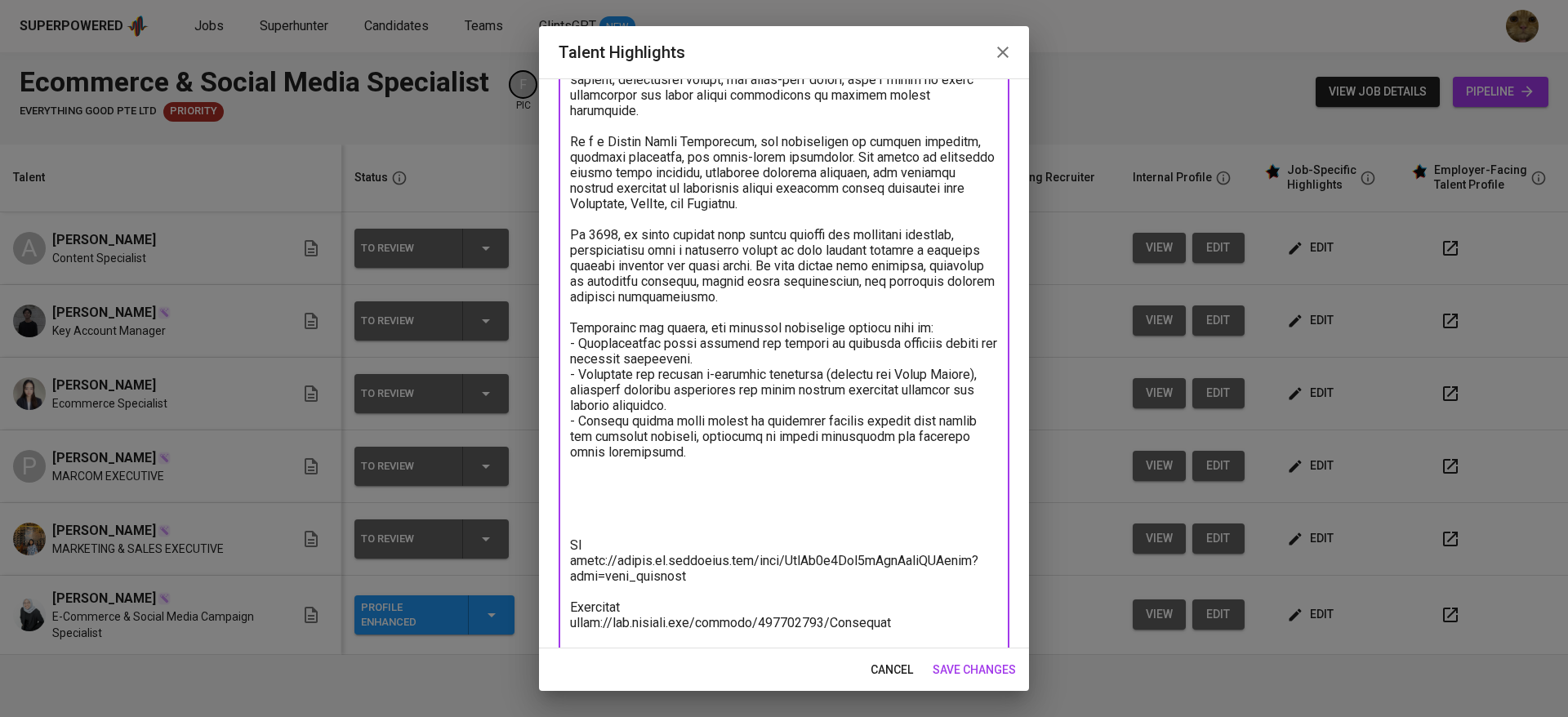
click at [611, 511] on textarea at bounding box center [784, 150] width 428 height 1148
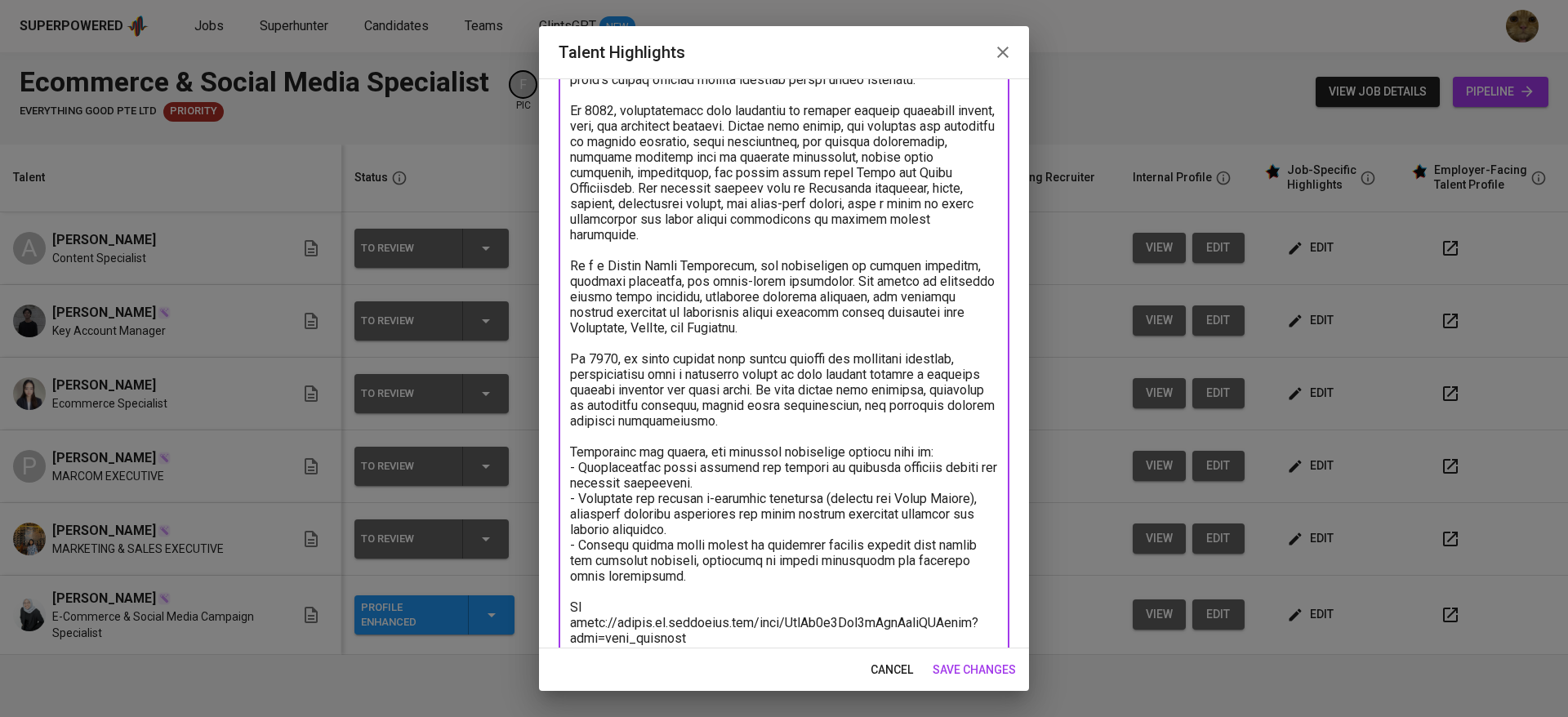
scroll to position [482, 0]
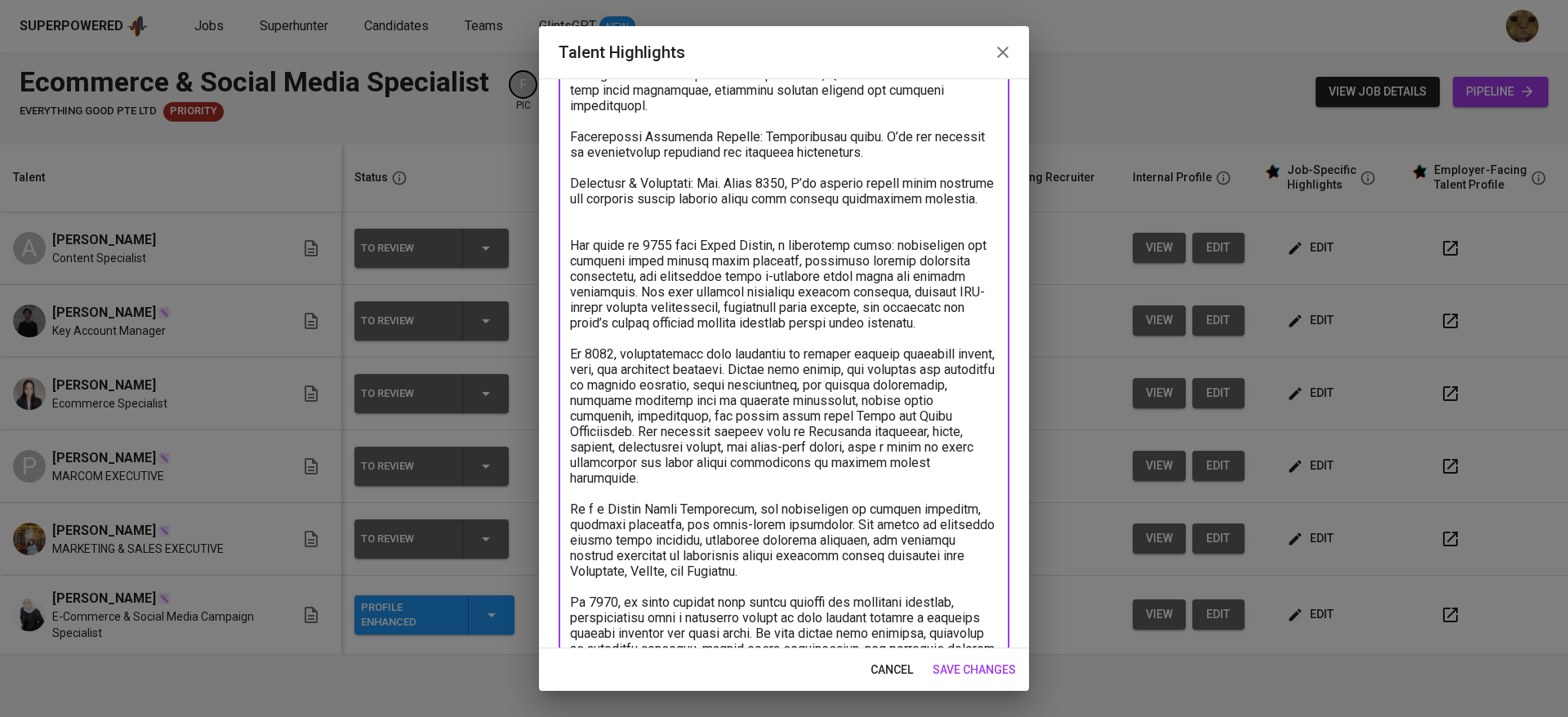
drag, startPoint x: 918, startPoint y: 480, endPoint x: 599, endPoint y: 69, distance: 520.3
click at [599, 69] on div "Talent Highlights Enhance the Talent's profile by adding highlights relevant to…" at bounding box center [784, 358] width 490 height 664
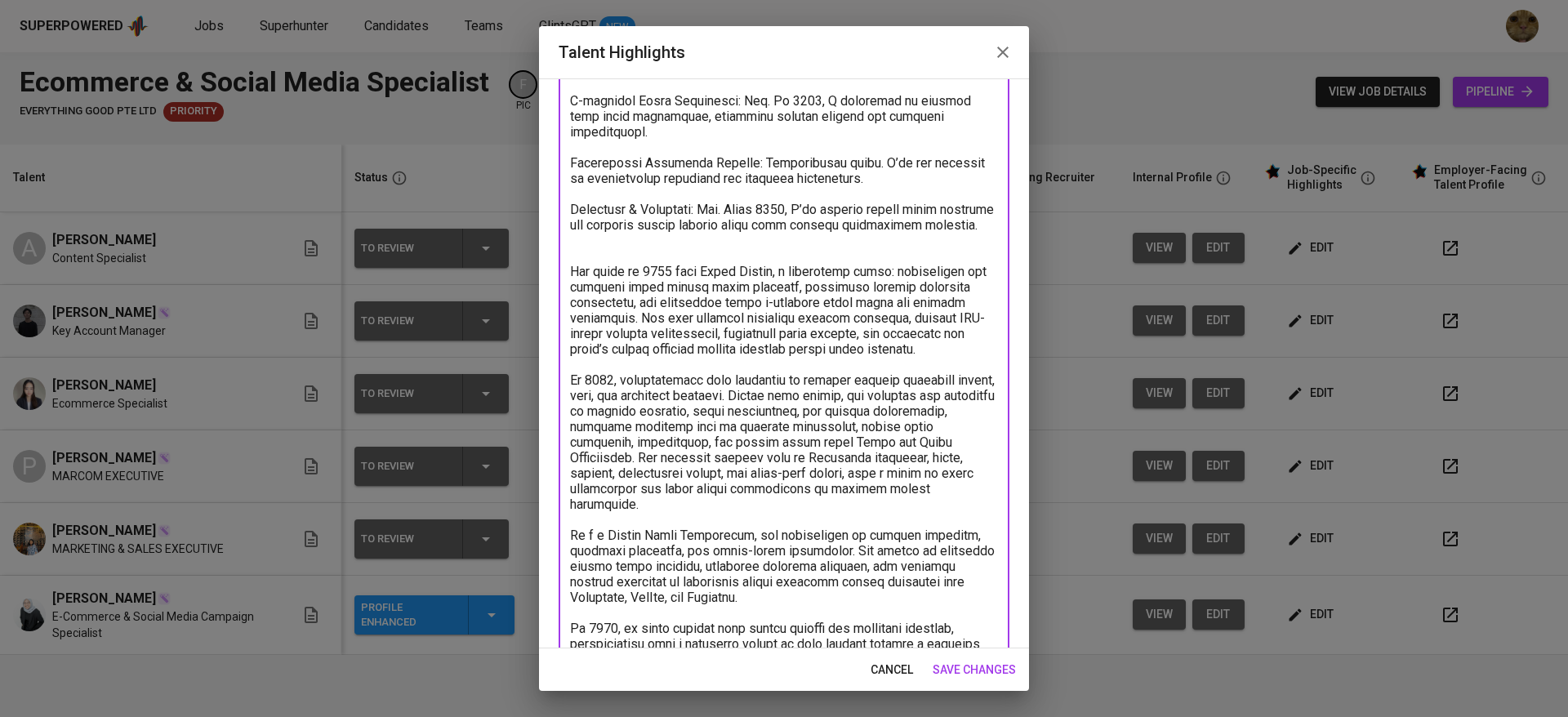
click at [682, 299] on textarea at bounding box center [784, 511] width 428 height 1085
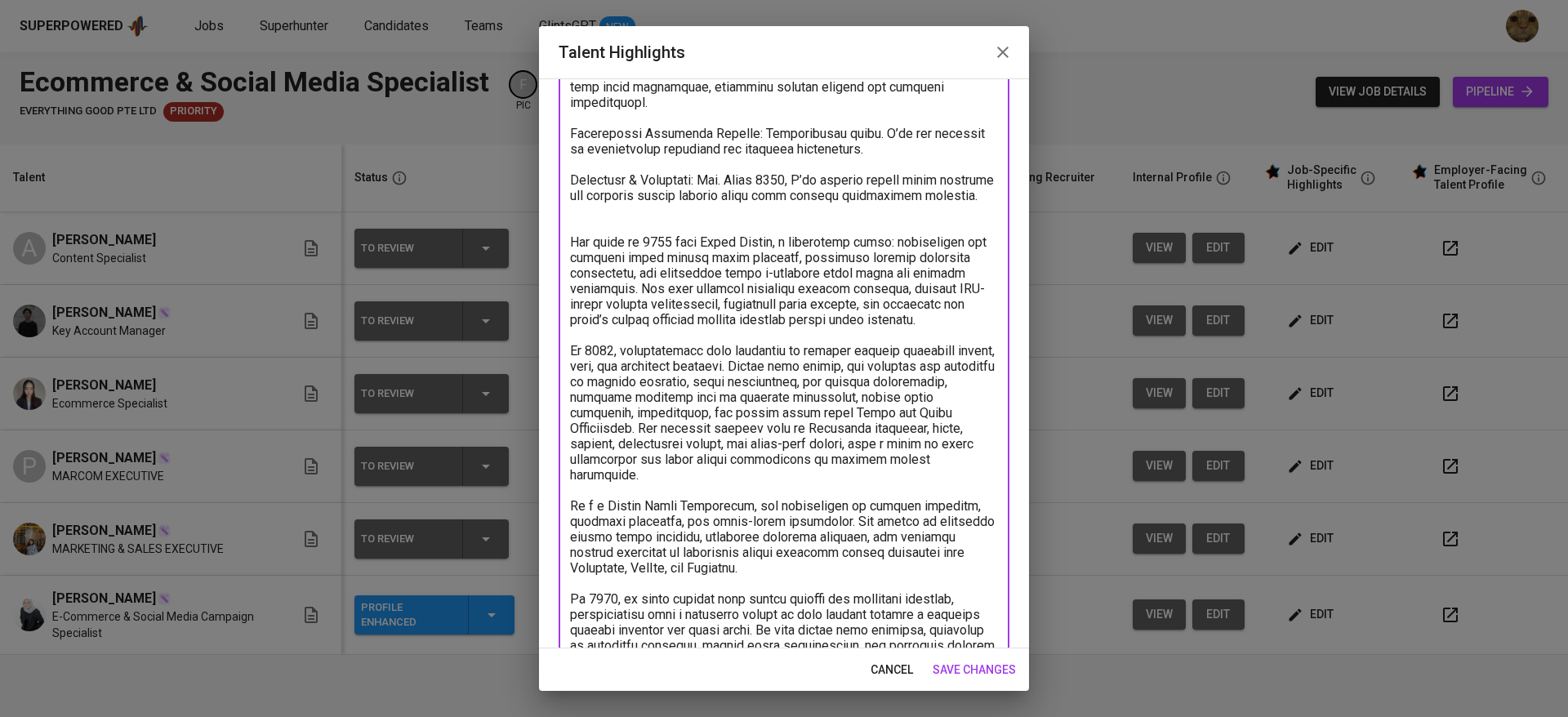
scroll to position [345, 0]
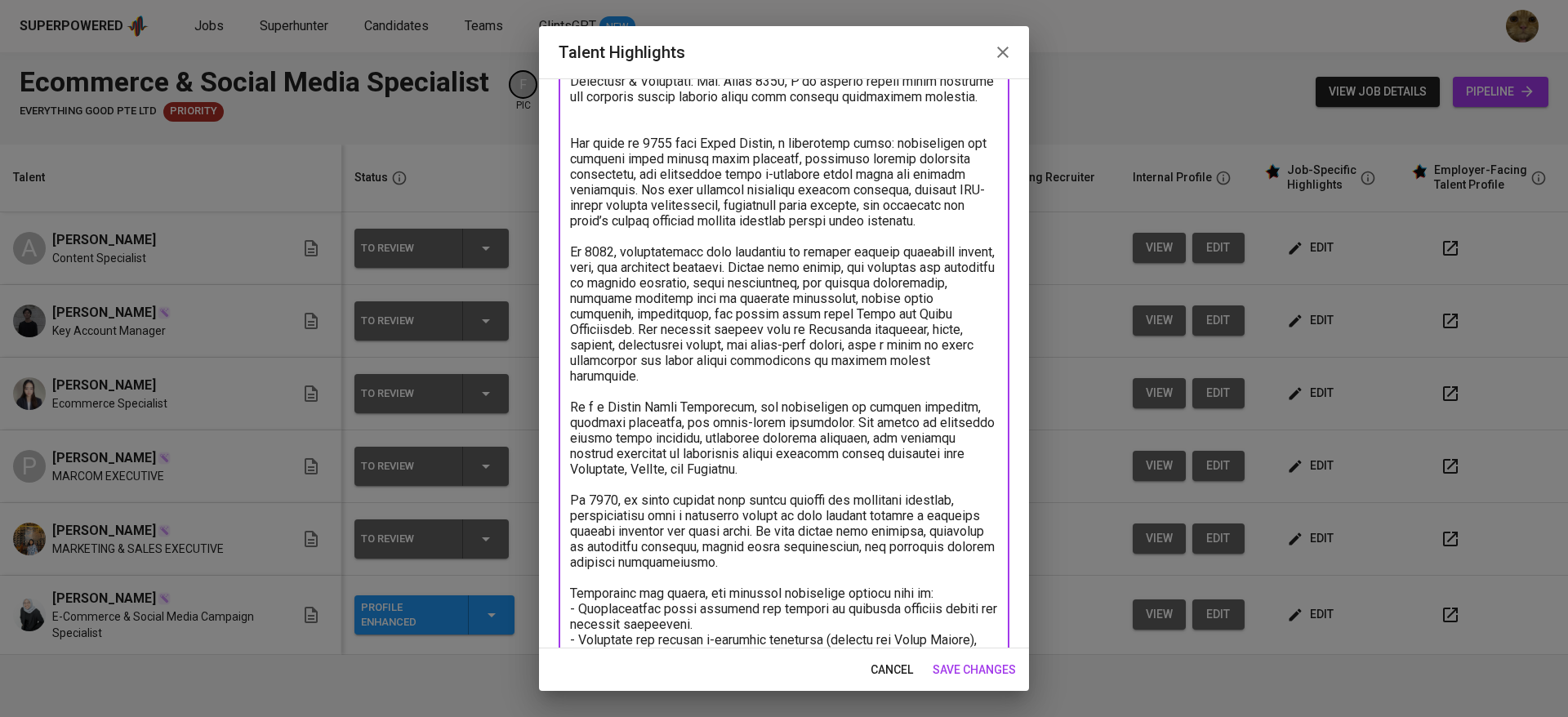
drag, startPoint x: 571, startPoint y: 195, endPoint x: 829, endPoint y: 597, distance: 477.7
click at [781, 597] on textarea at bounding box center [784, 383] width 428 height 1085
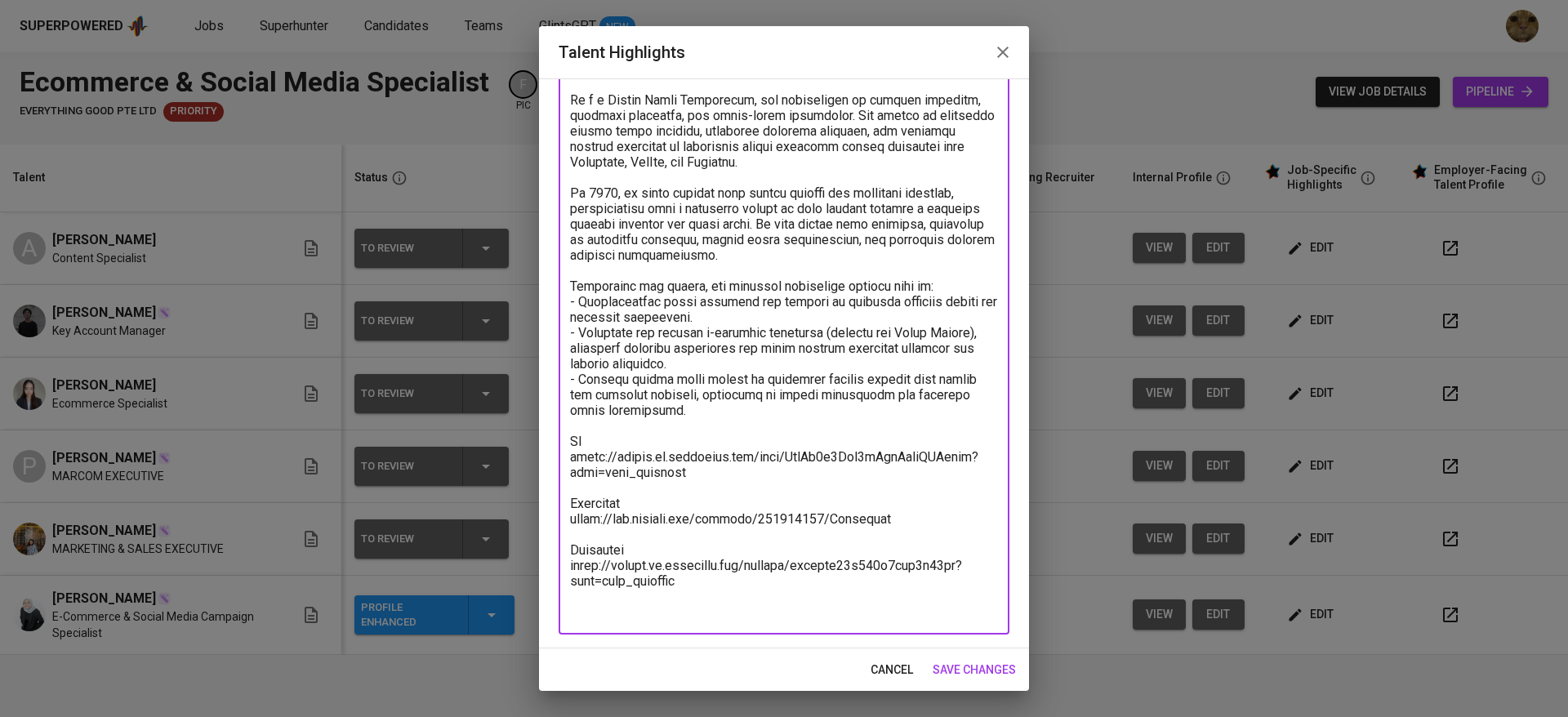
type textarea "Lorem ips dolo sitametc adipisc el seddoe tempo incididunt, utlabor etdolorem, …"
click at [781, 661] on span "save changes" at bounding box center [974, 670] width 84 height 20
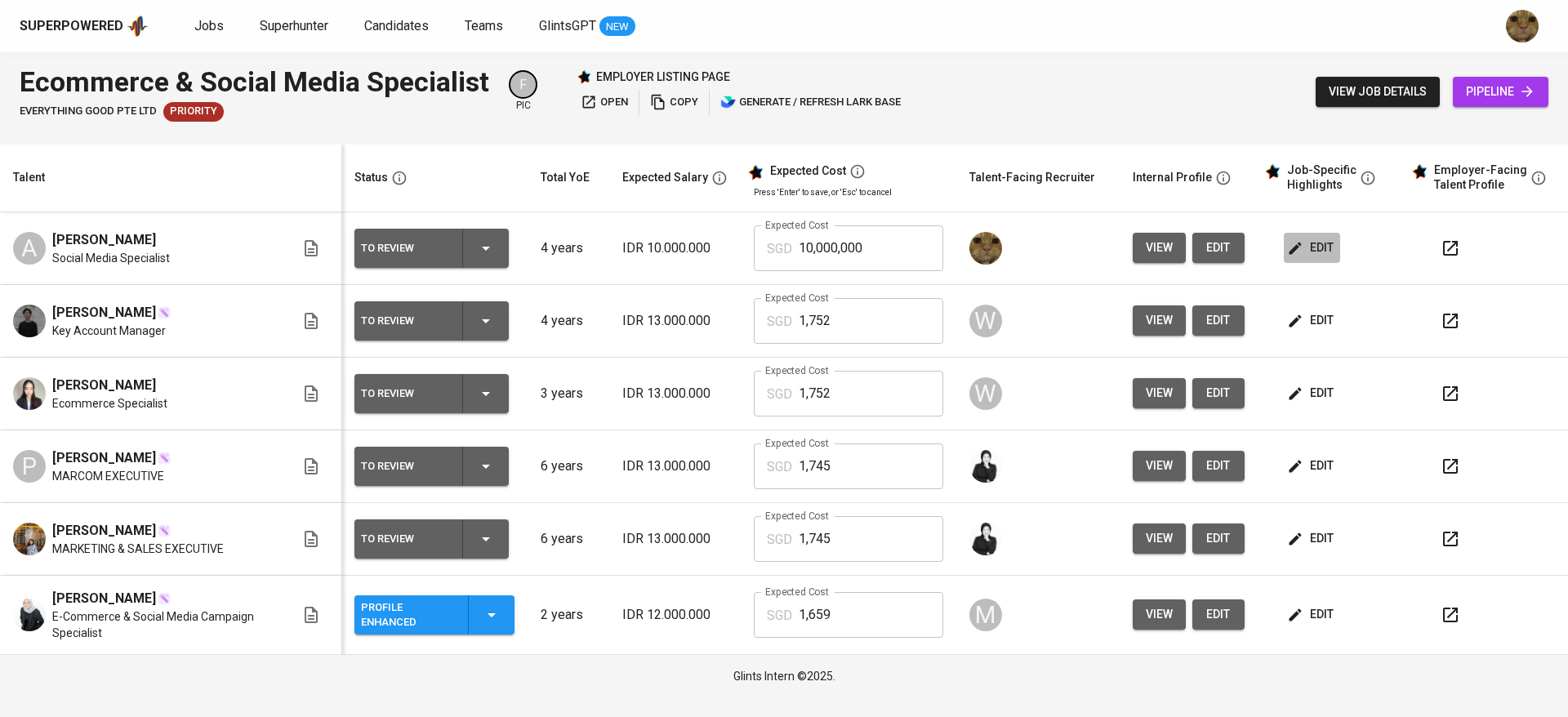
click at [1302, 259] on button "edit" at bounding box center [1312, 247] width 57 height 30
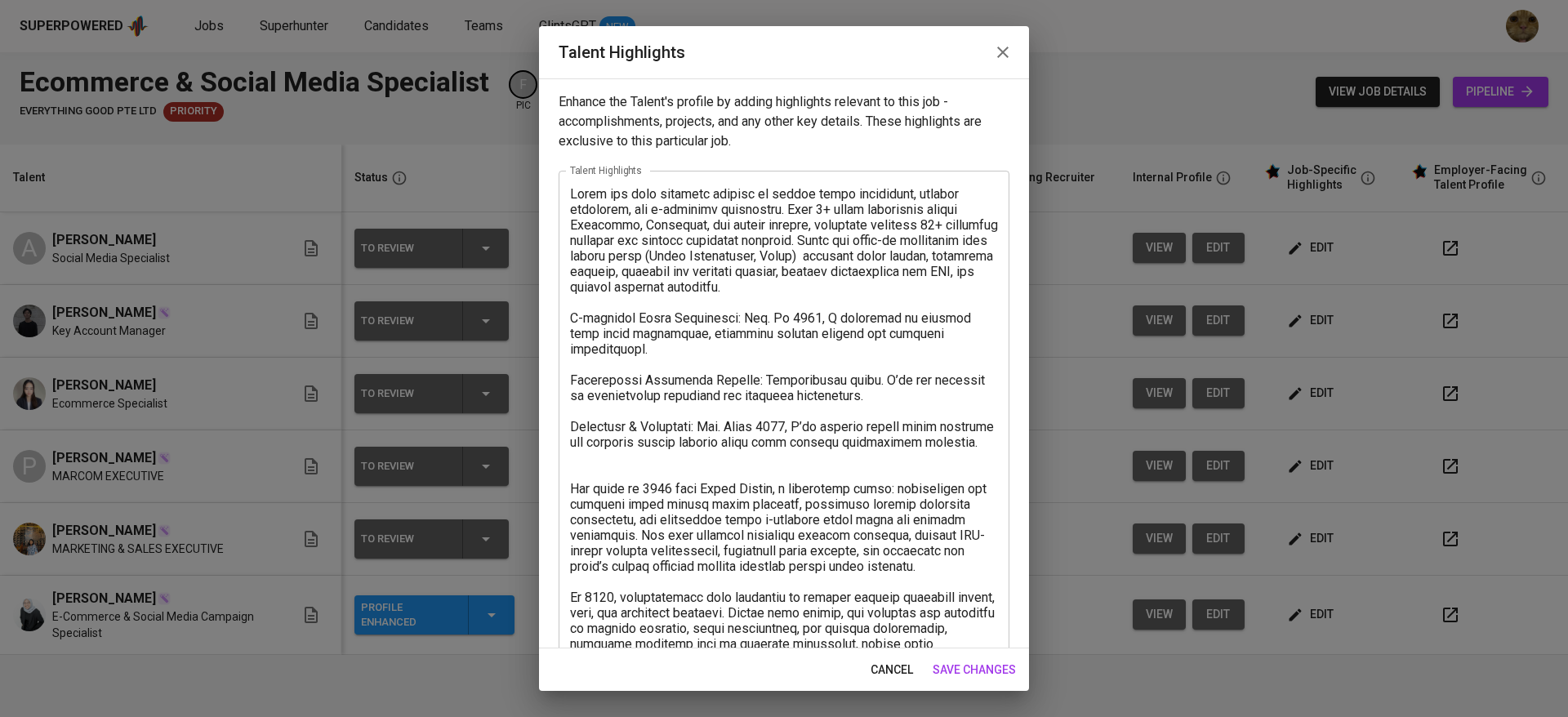
click at [625, 313] on textarea at bounding box center [784, 728] width 428 height 1085
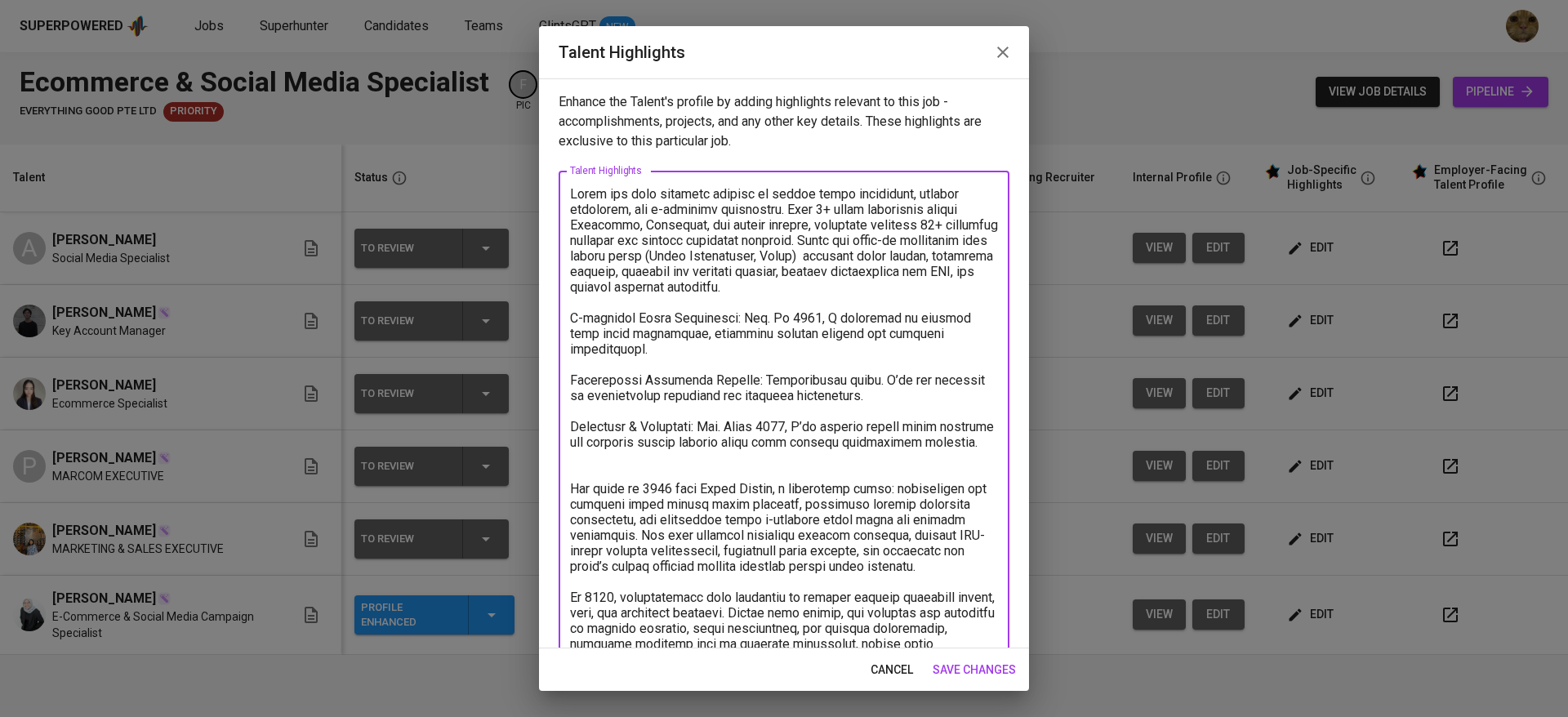
drag, startPoint x: 577, startPoint y: 316, endPoint x: 752, endPoint y: 434, distance: 211.1
click at [752, 434] on textarea at bounding box center [784, 728] width 428 height 1085
drag, startPoint x: 848, startPoint y: 454, endPoint x: 570, endPoint y: 321, distance: 308.2
click at [570, 321] on textarea at bounding box center [784, 728] width 428 height 1085
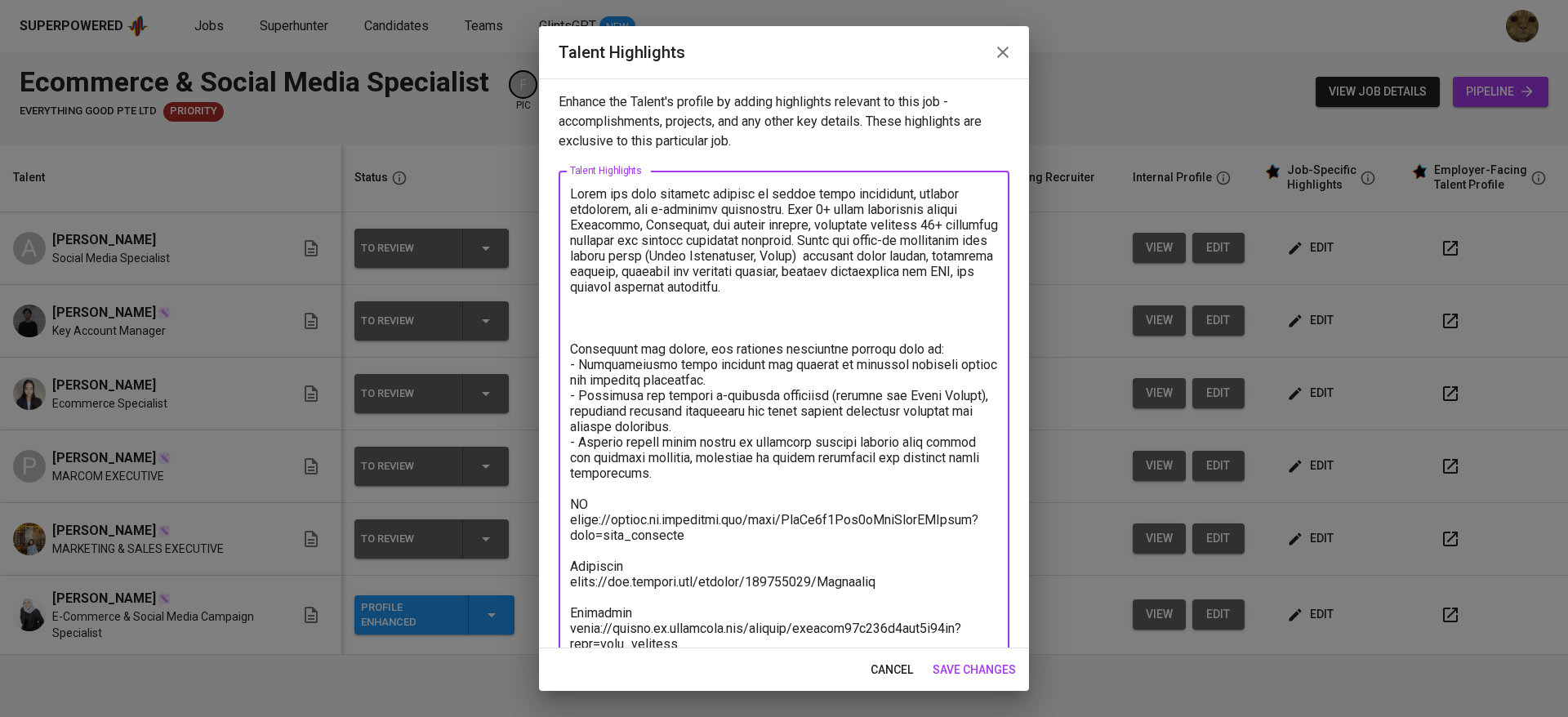
paste textarea "Loremipsu do 9223 sita Conse Adipis, e seddoeiusm tempo, inc utlabor etdolo mag…"
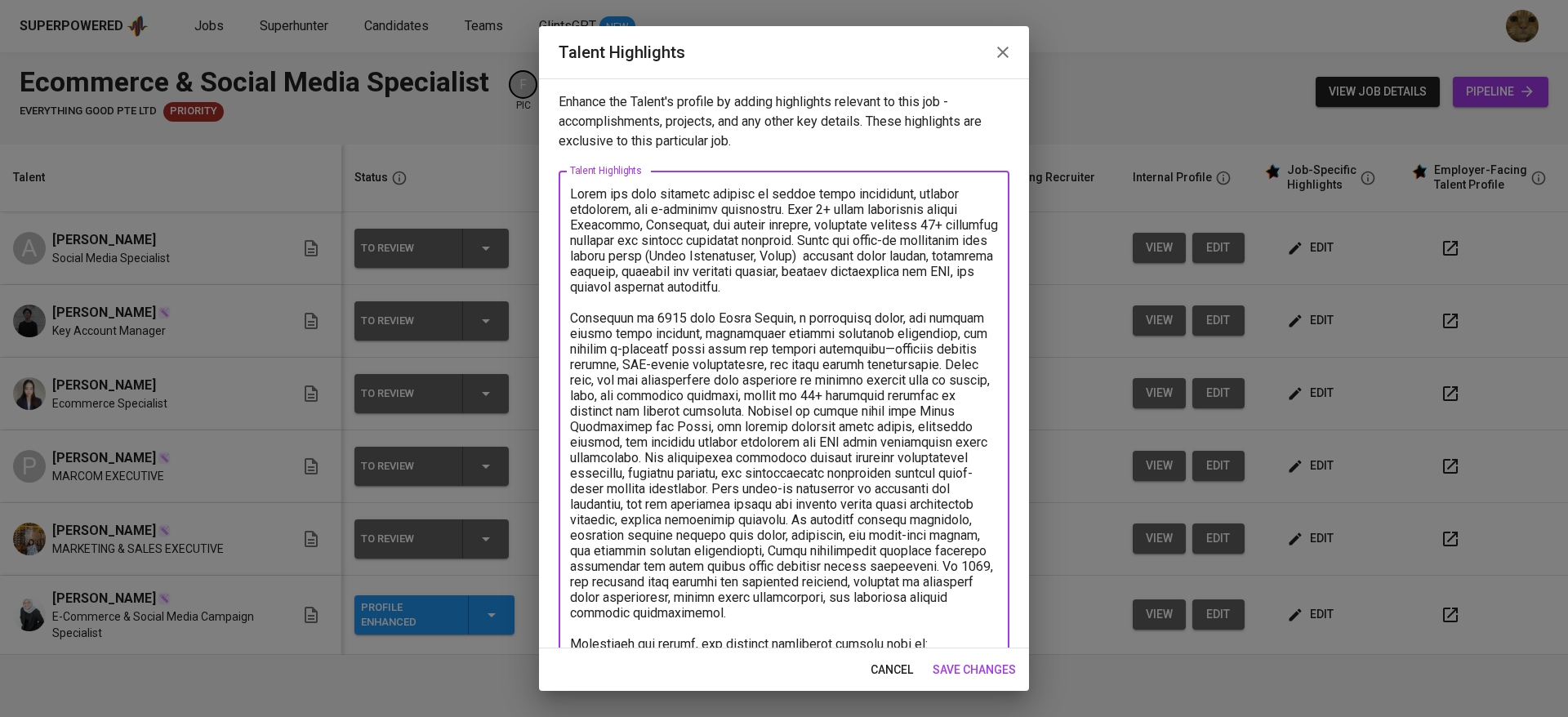
drag, startPoint x: 784, startPoint y: 321, endPoint x: 899, endPoint y: 324, distance: 115.0
click at [899, 324] on textarea at bounding box center [784, 574] width 428 height 776
click at [797, 321] on textarea at bounding box center [784, 574] width 428 height 776
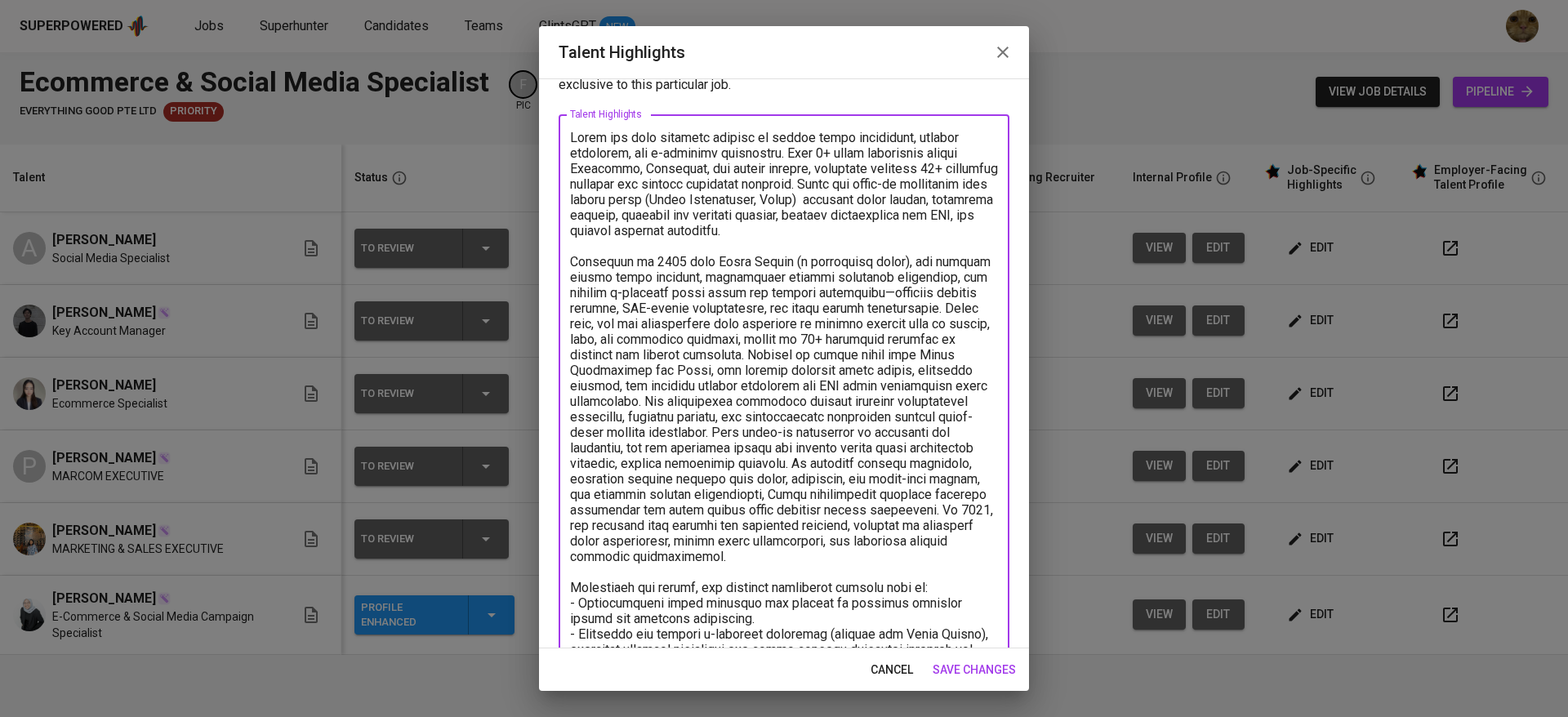
scroll to position [59, 0]
drag, startPoint x: 724, startPoint y: 325, endPoint x: 634, endPoint y: 370, distance: 100.6
click at [634, 370] on textarea at bounding box center [784, 515] width 428 height 776
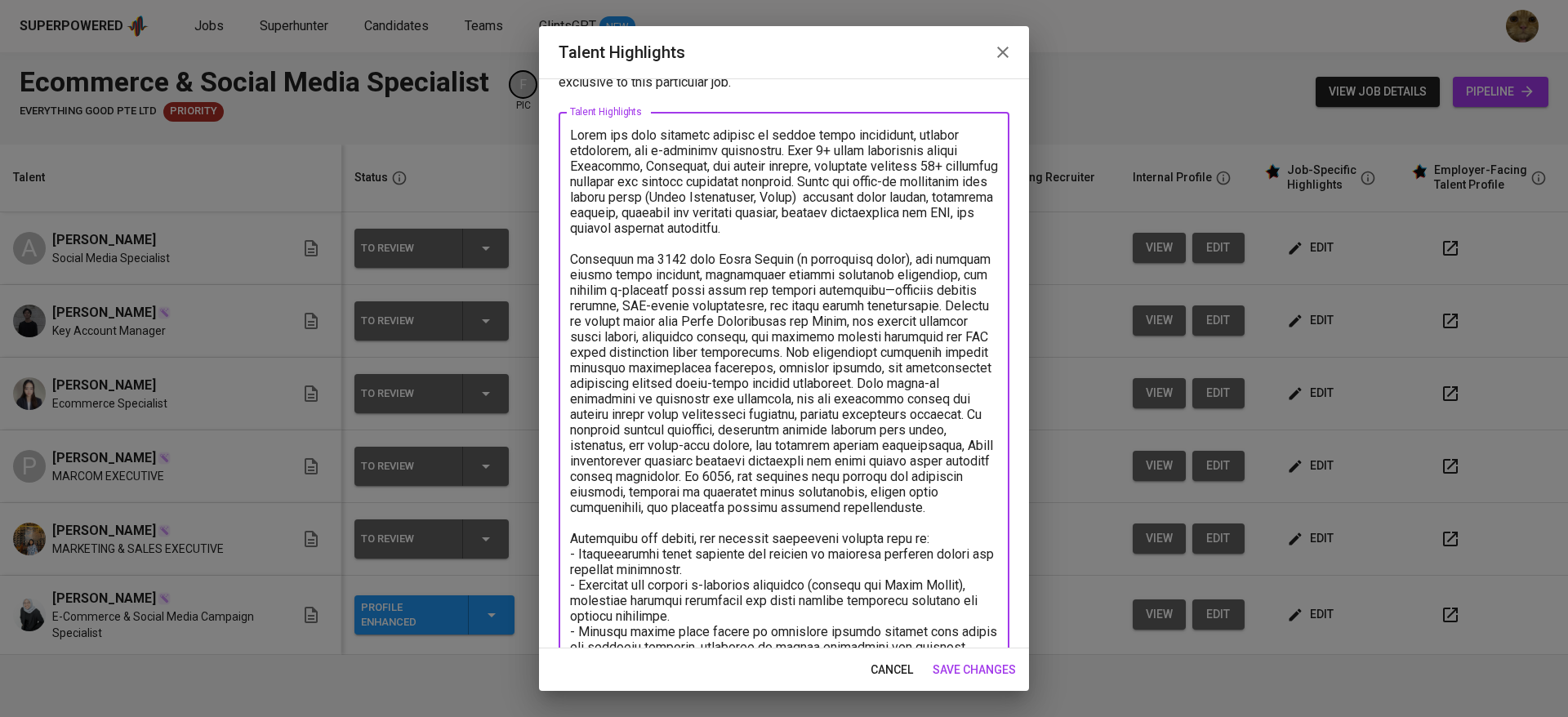
click at [577, 365] on textarea at bounding box center [784, 499] width 428 height 744
drag, startPoint x: 870, startPoint y: 487, endPoint x: 831, endPoint y: 493, distance: 39.5
click at [831, 493] on textarea at bounding box center [784, 499] width 428 height 744
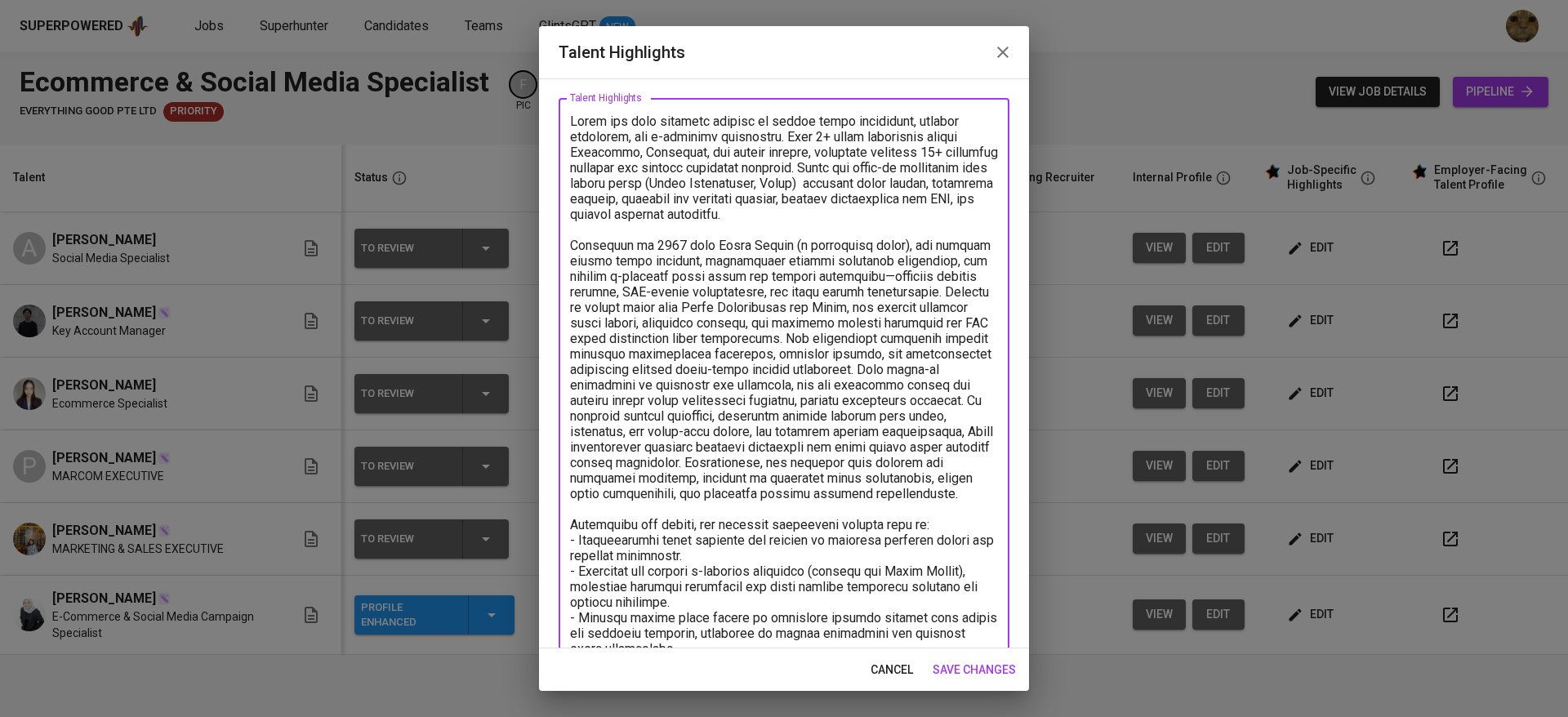
scroll to position [0, 0]
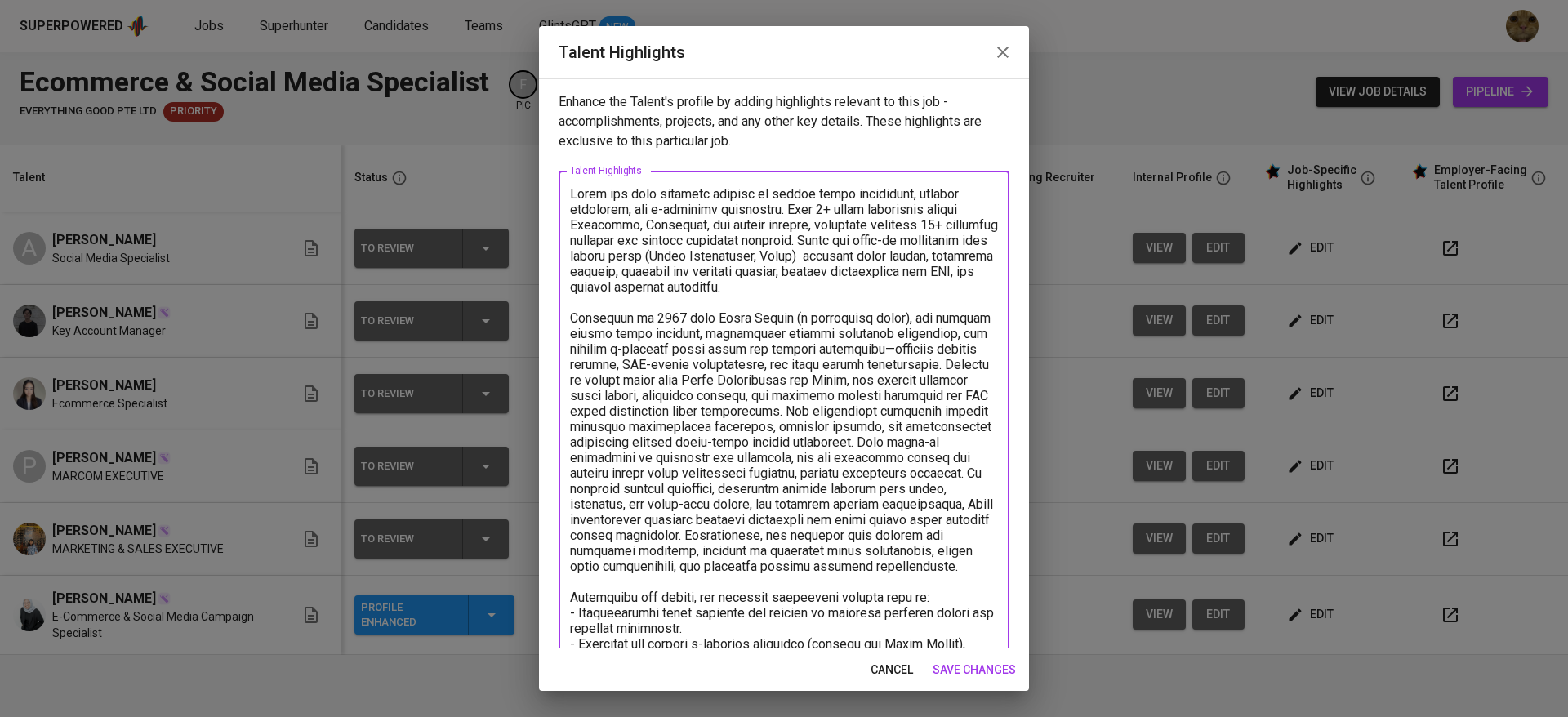
type textarea "Diina has been building working in social media management, digital marketing, …"
click at [944, 664] on span "save changes" at bounding box center [974, 670] width 84 height 20
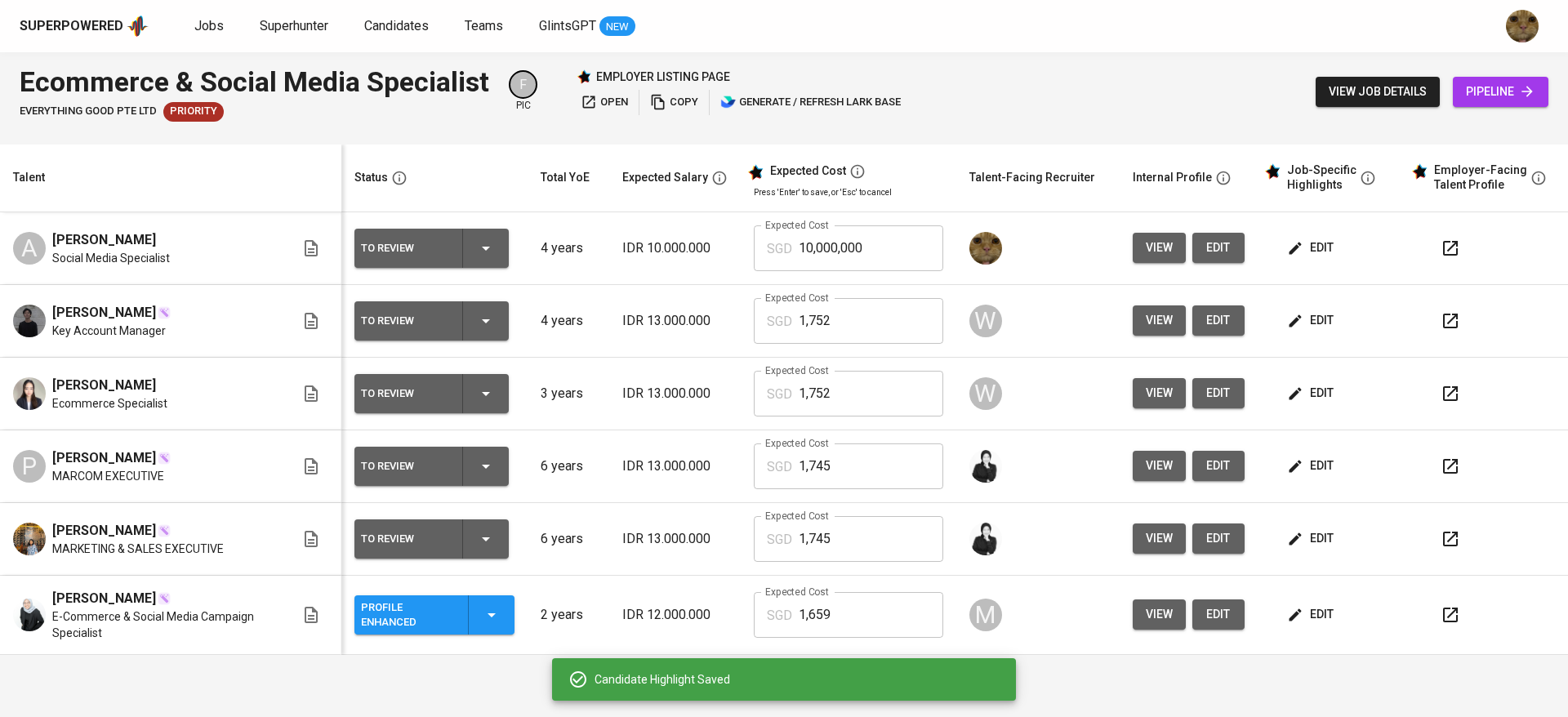
click at [1458, 230] on div at bounding box center [1493, 248] width 124 height 39
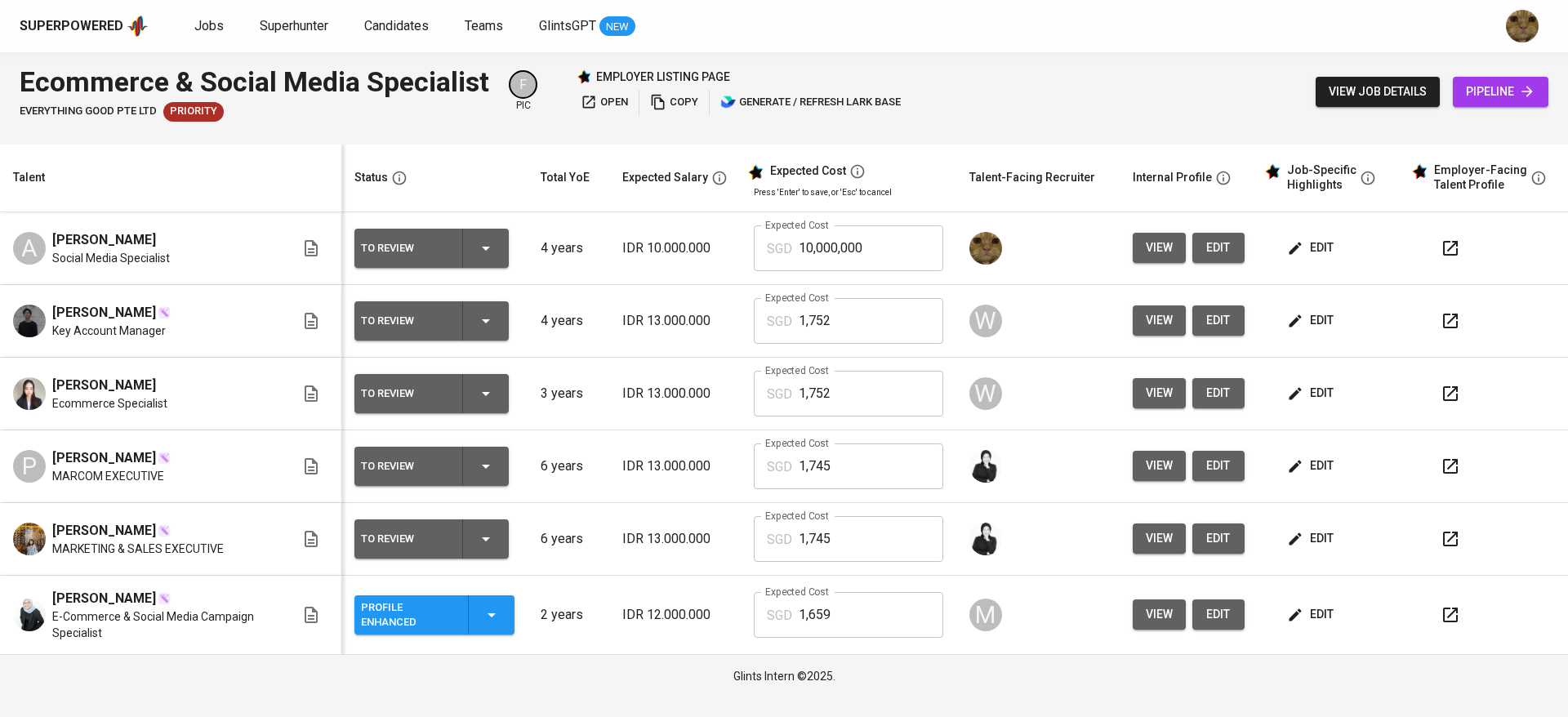
click at [1441, 247] on icon "button" at bounding box center [1450, 247] width 20 height 20
click at [1214, 257] on span "edit" at bounding box center [1218, 247] width 26 height 20
click at [509, 252] on button "To Review" at bounding box center [432, 248] width 154 height 39
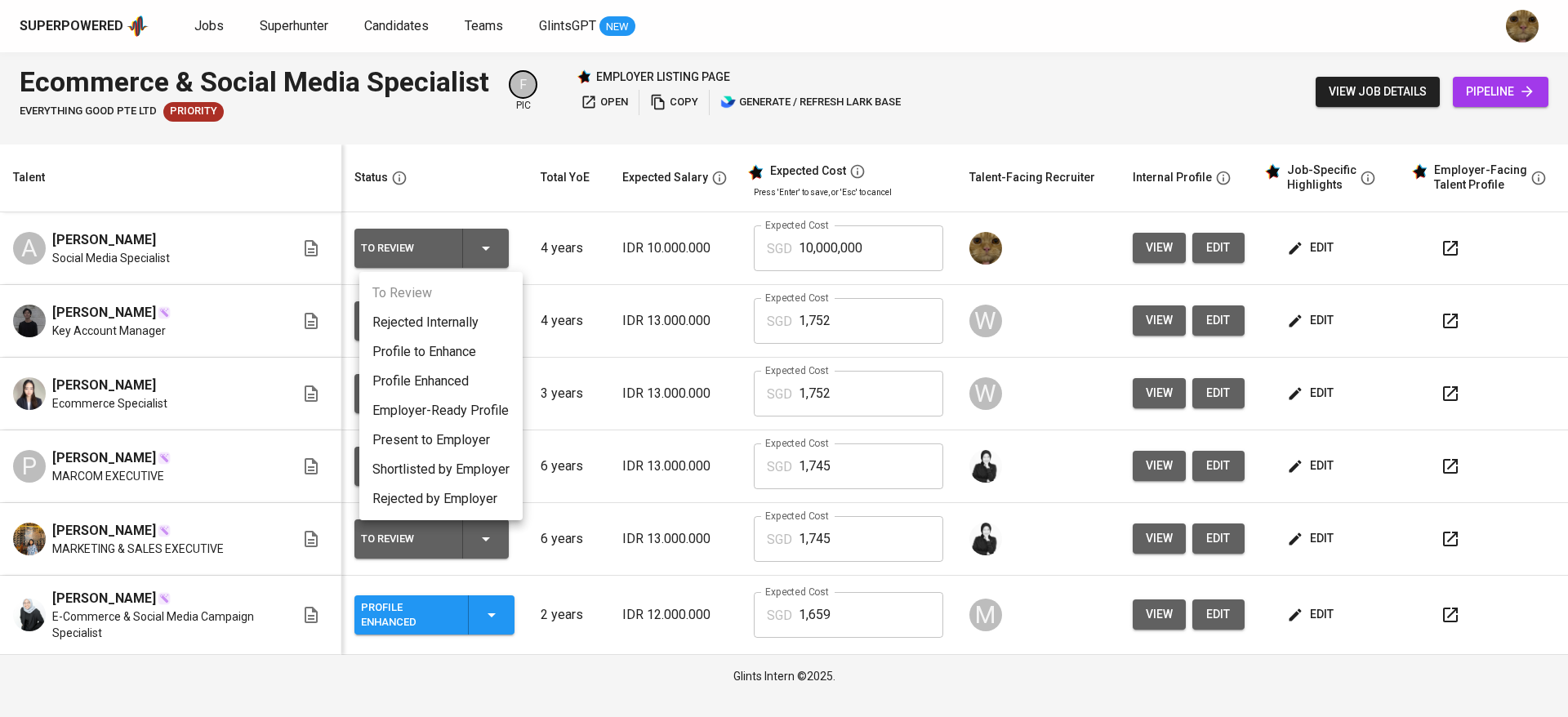
click at [618, 279] on div at bounding box center [784, 358] width 1568 height 717
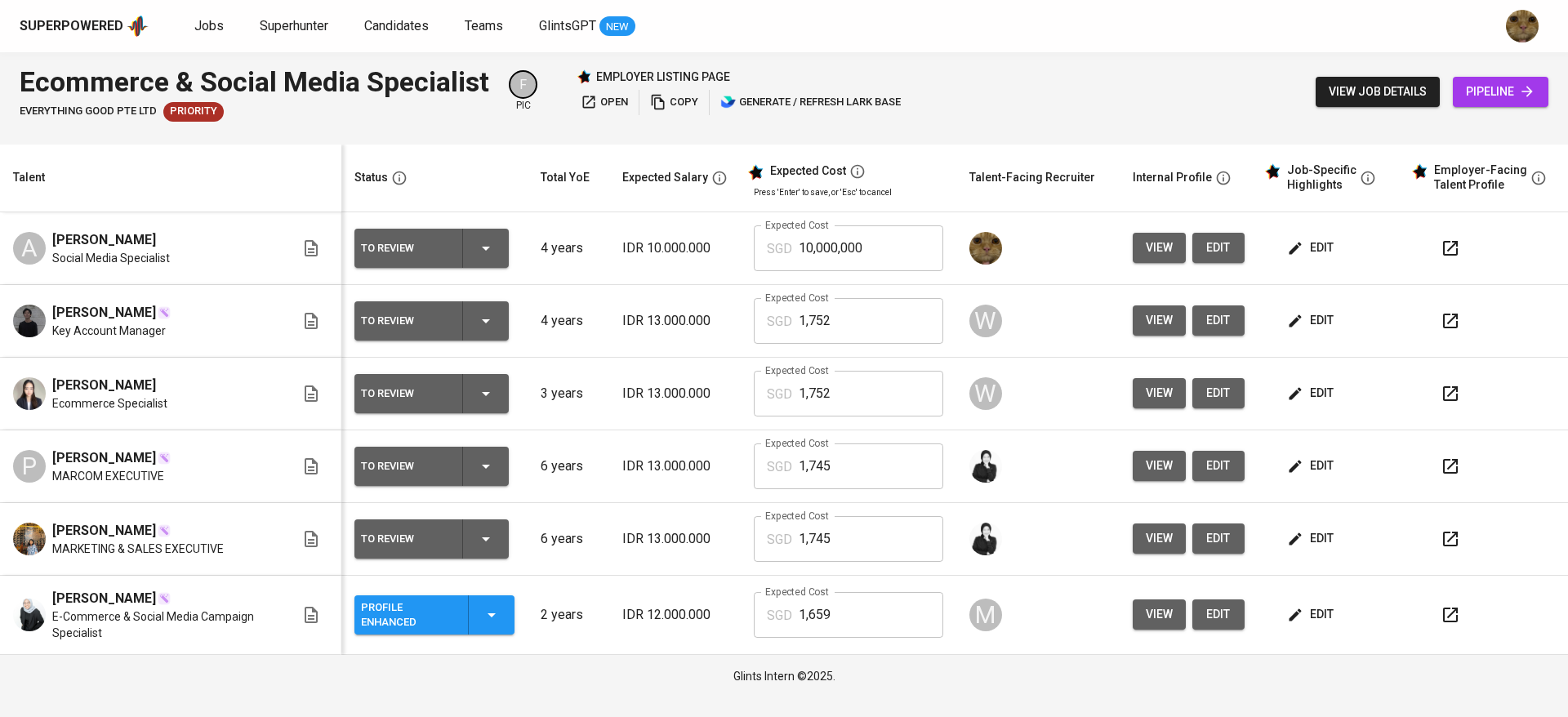
click at [496, 258] on icon "button" at bounding box center [486, 247] width 20 height 20
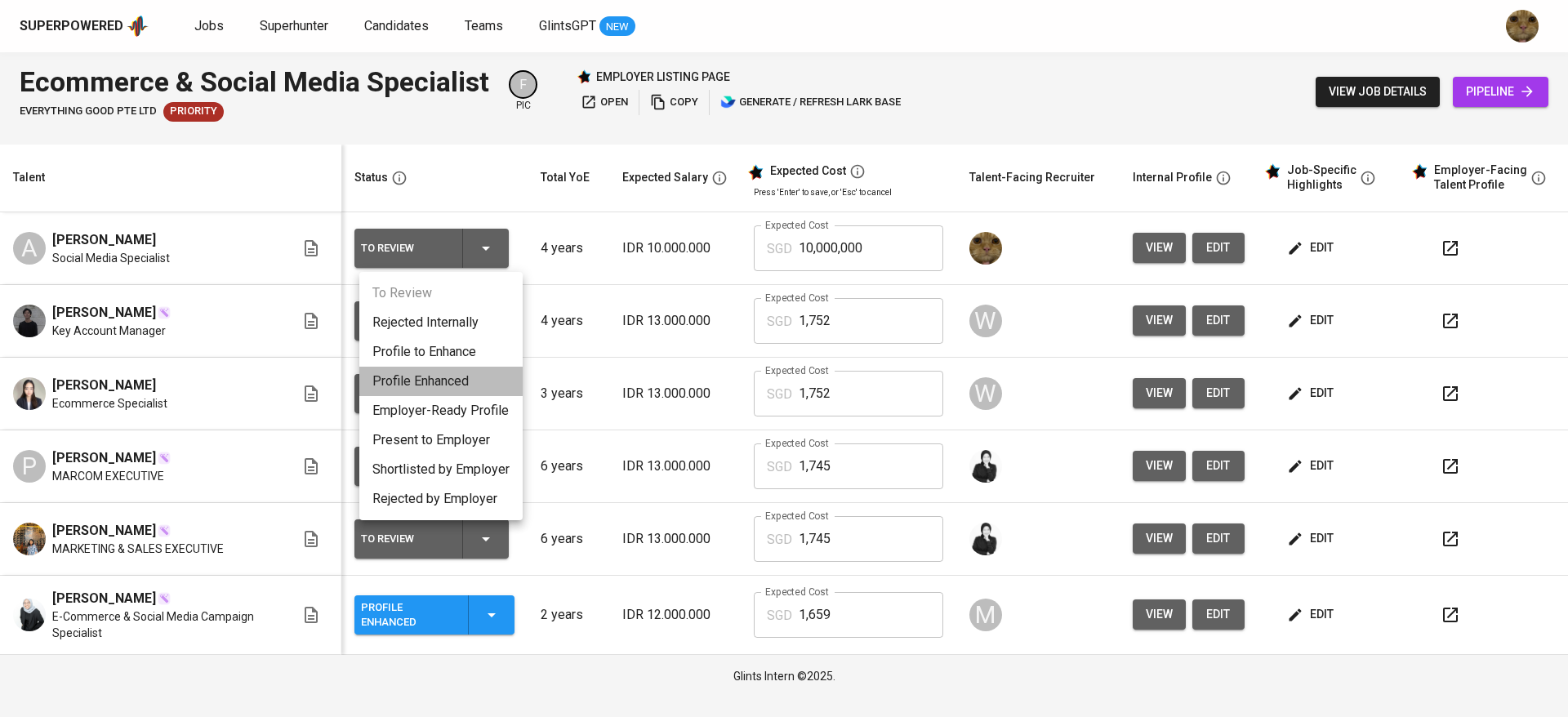
click at [414, 374] on li "Profile Enhanced" at bounding box center [441, 381] width 164 height 30
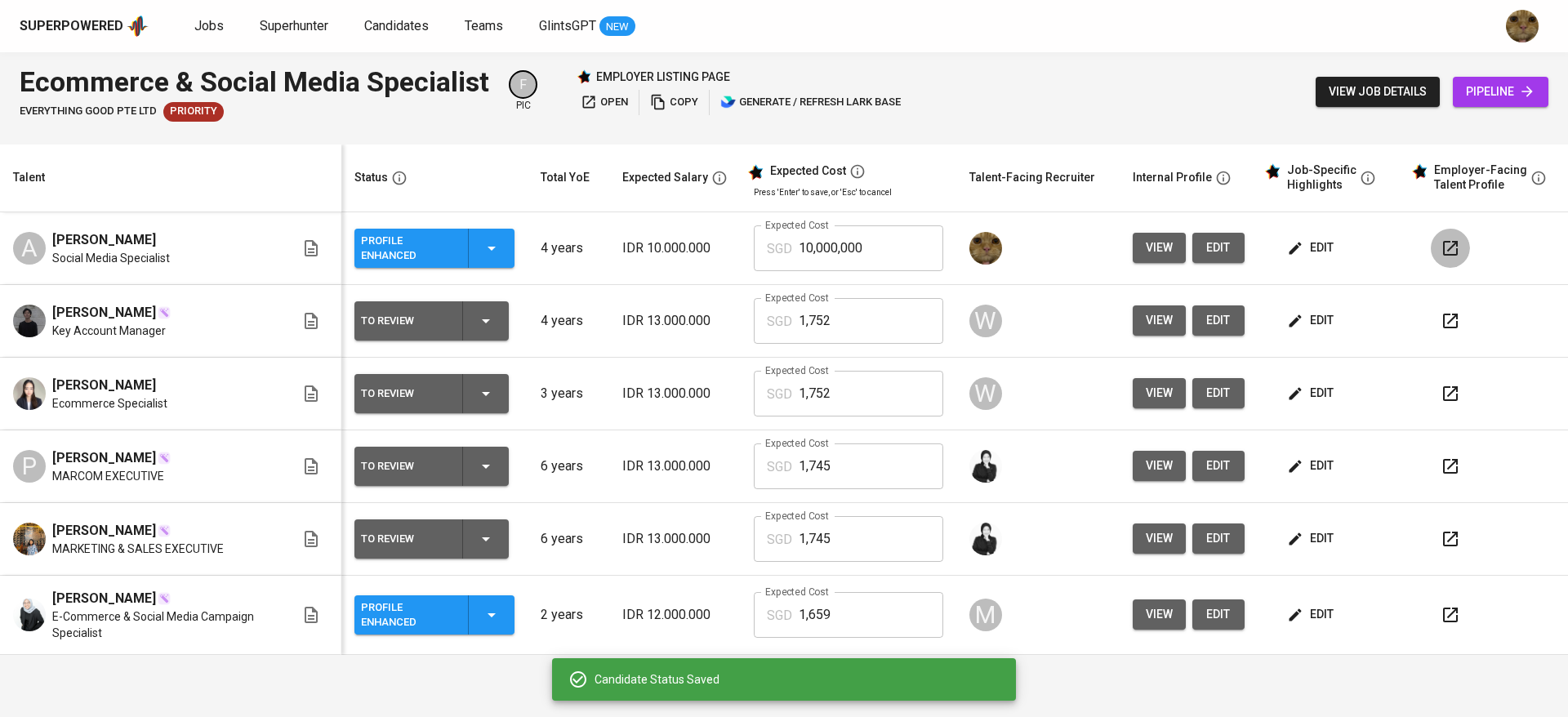
click at [1451, 244] on icon "button" at bounding box center [1450, 247] width 20 height 20
click at [1202, 245] on button "edit" at bounding box center [1218, 247] width 52 height 30
click at [1448, 242] on icon "button" at bounding box center [1451, 248] width 15 height 15
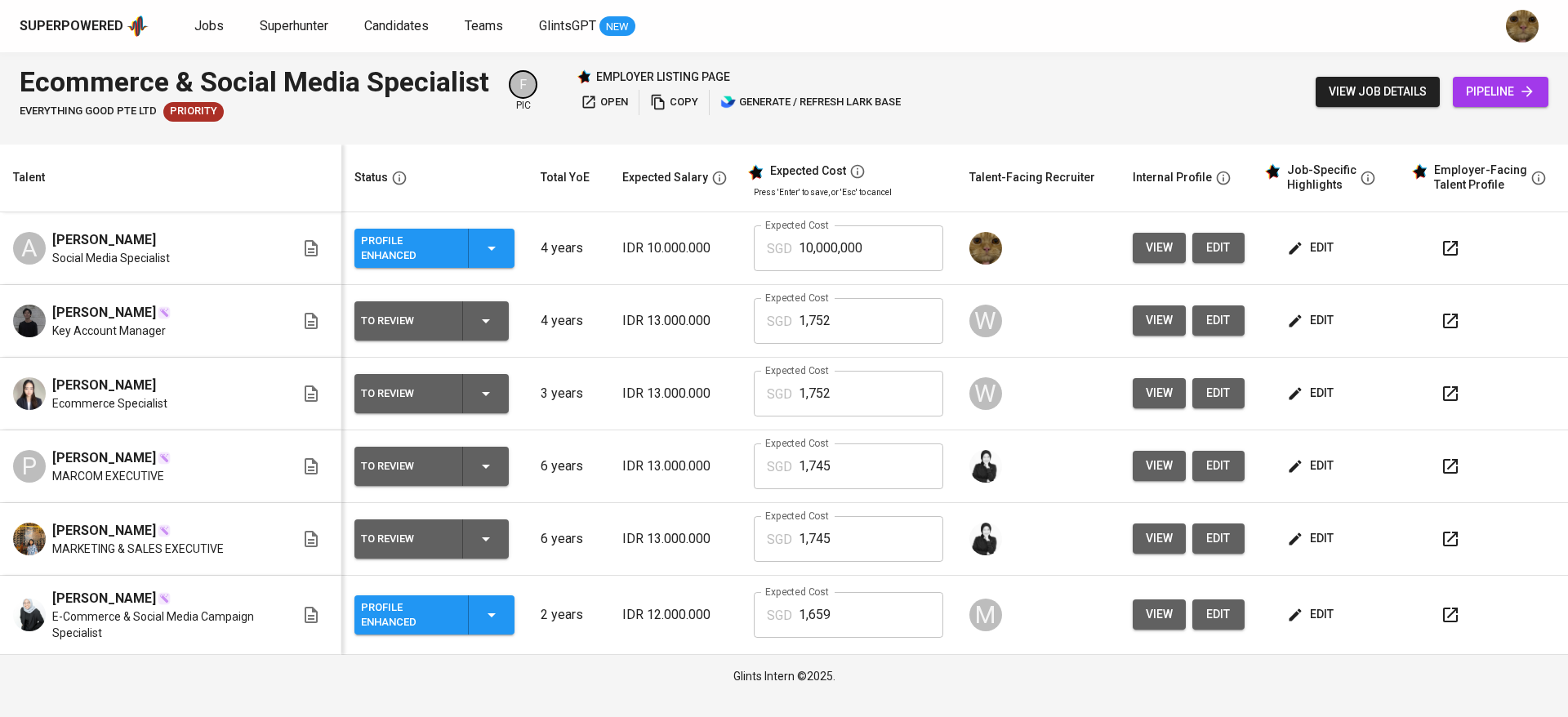
click at [1308, 241] on span "edit" at bounding box center [1312, 247] width 44 height 20
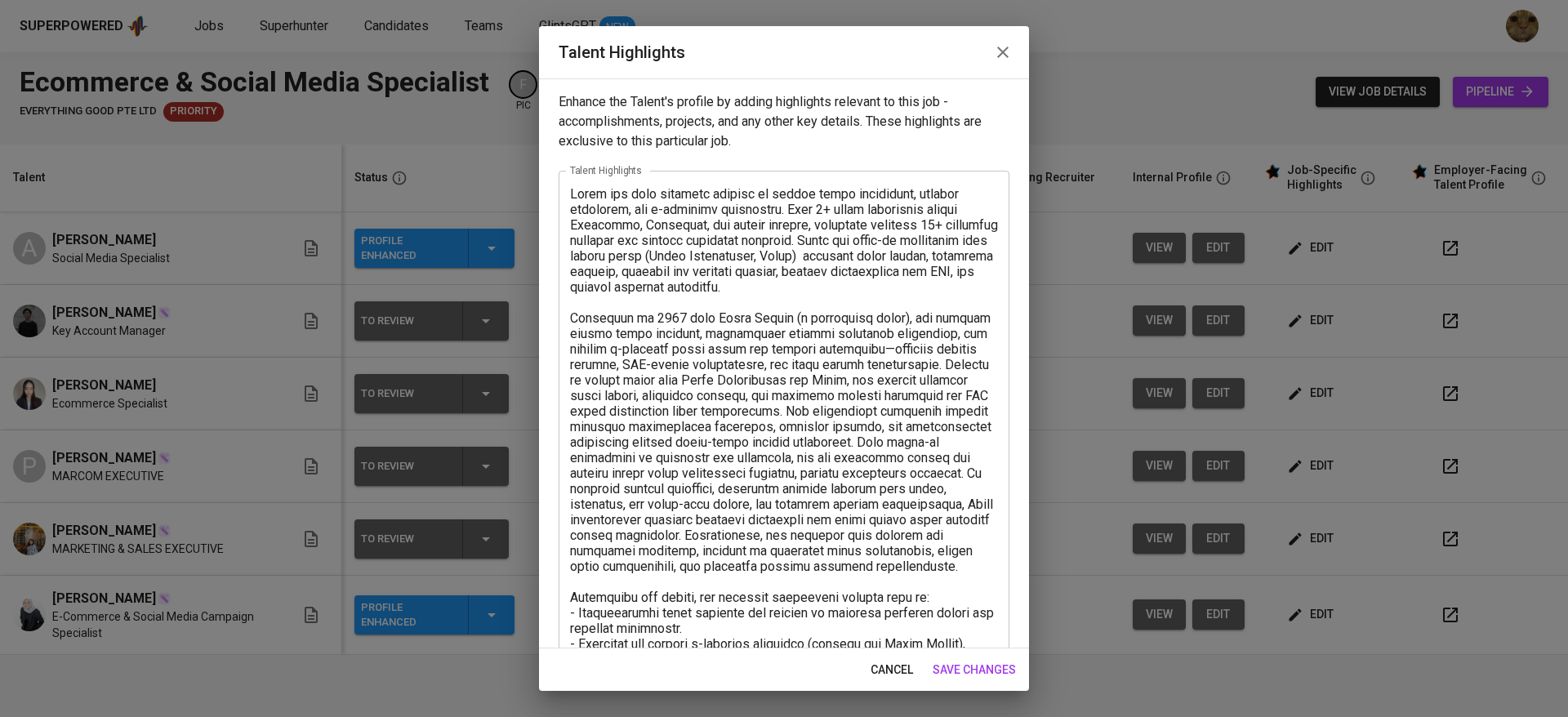
scroll to position [311, 0]
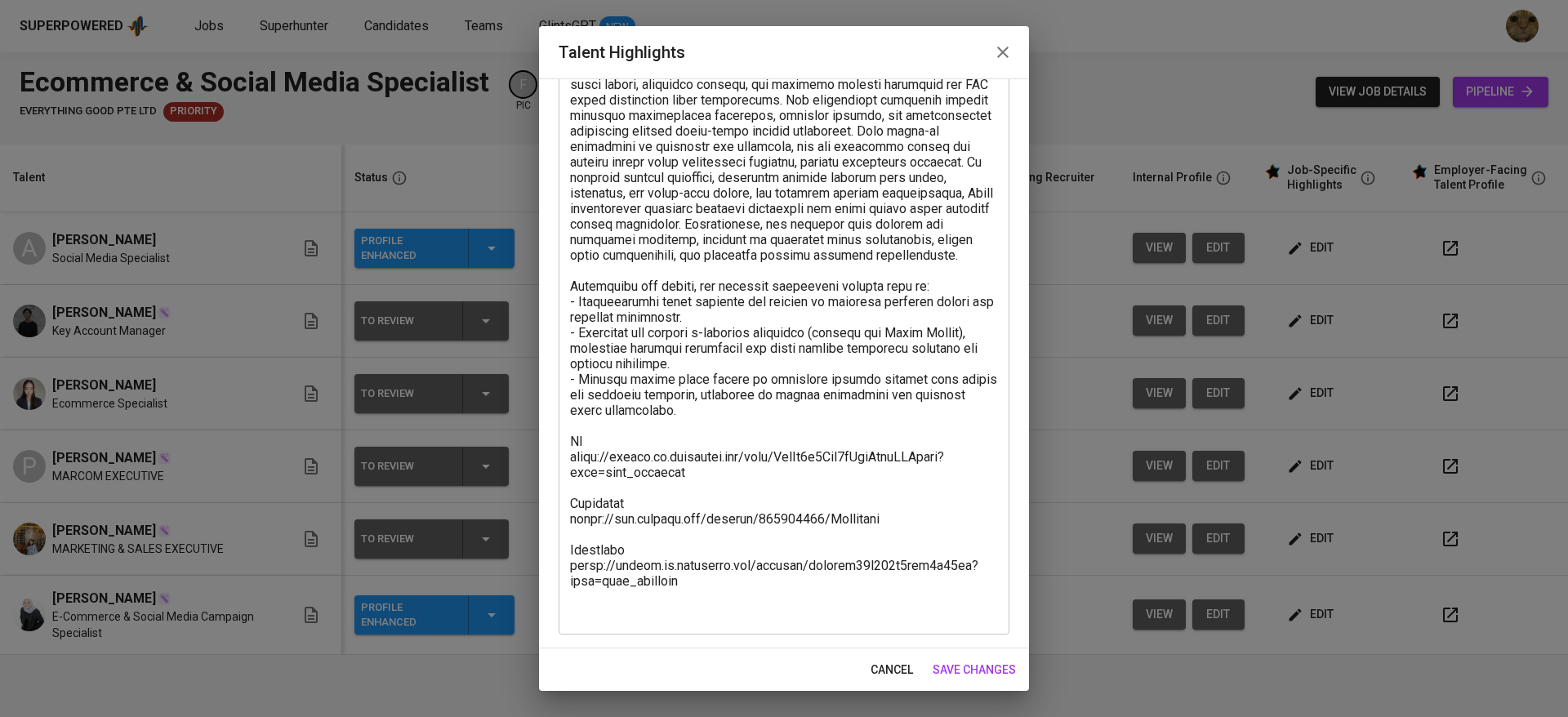
click at [865, 666] on button "cancel" at bounding box center [892, 670] width 56 height 30
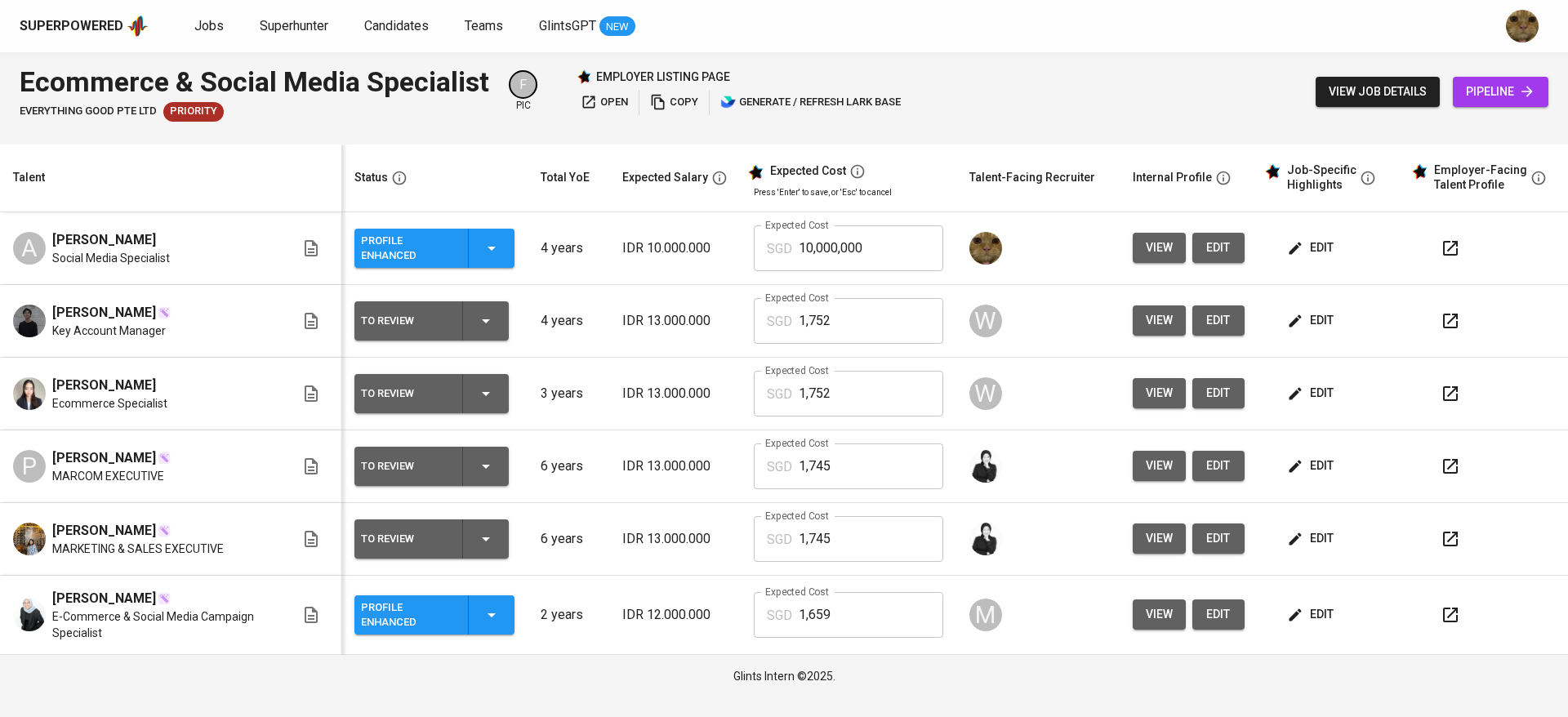
click at [1226, 252] on span "edit" at bounding box center [1218, 247] width 26 height 20
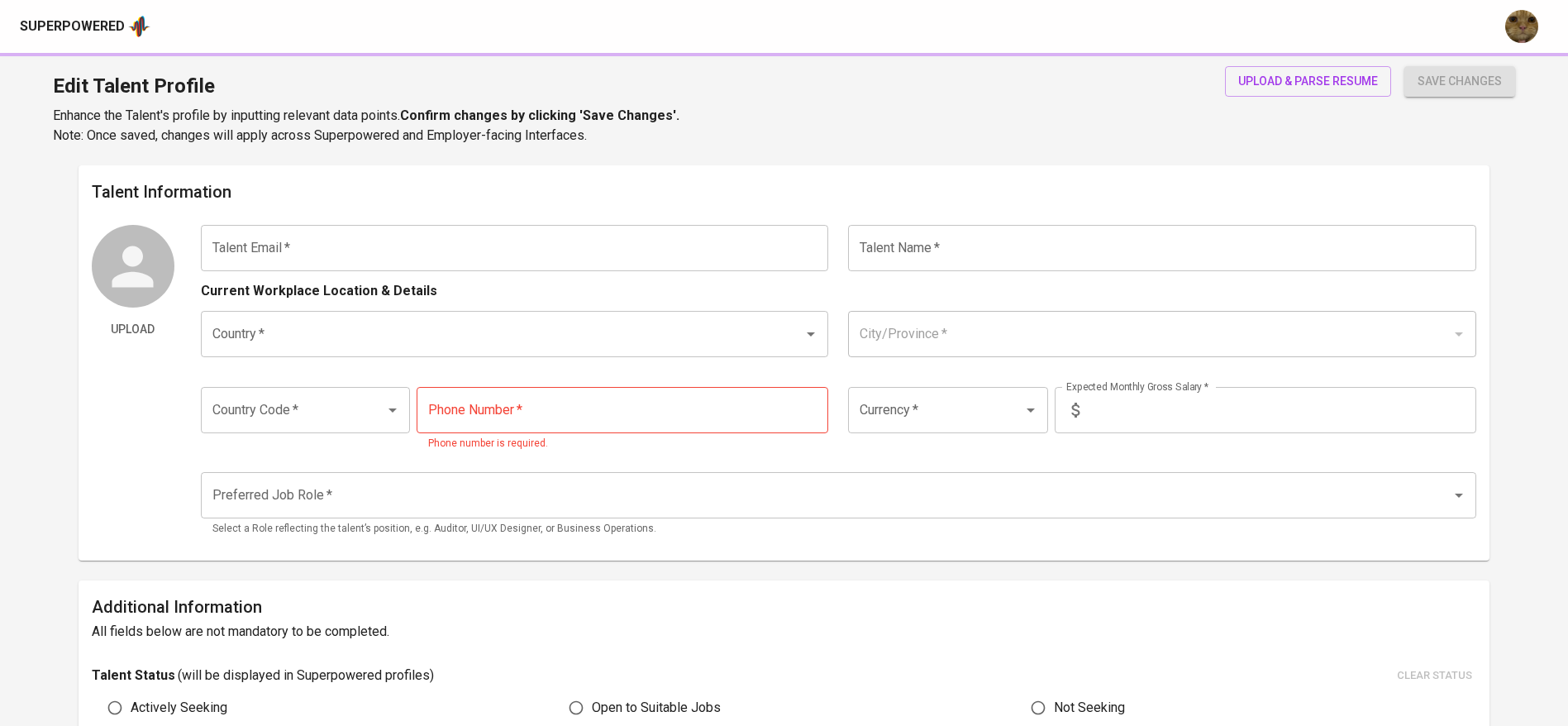
type input "[EMAIL_ADDRESS][DOMAIN_NAME]"
type input "[PERSON_NAME]"
type input "[GEOGRAPHIC_DATA]"
type input "[GEOGRAPHIC_DATA], [GEOGRAPHIC_DATA]"
type input "+62"
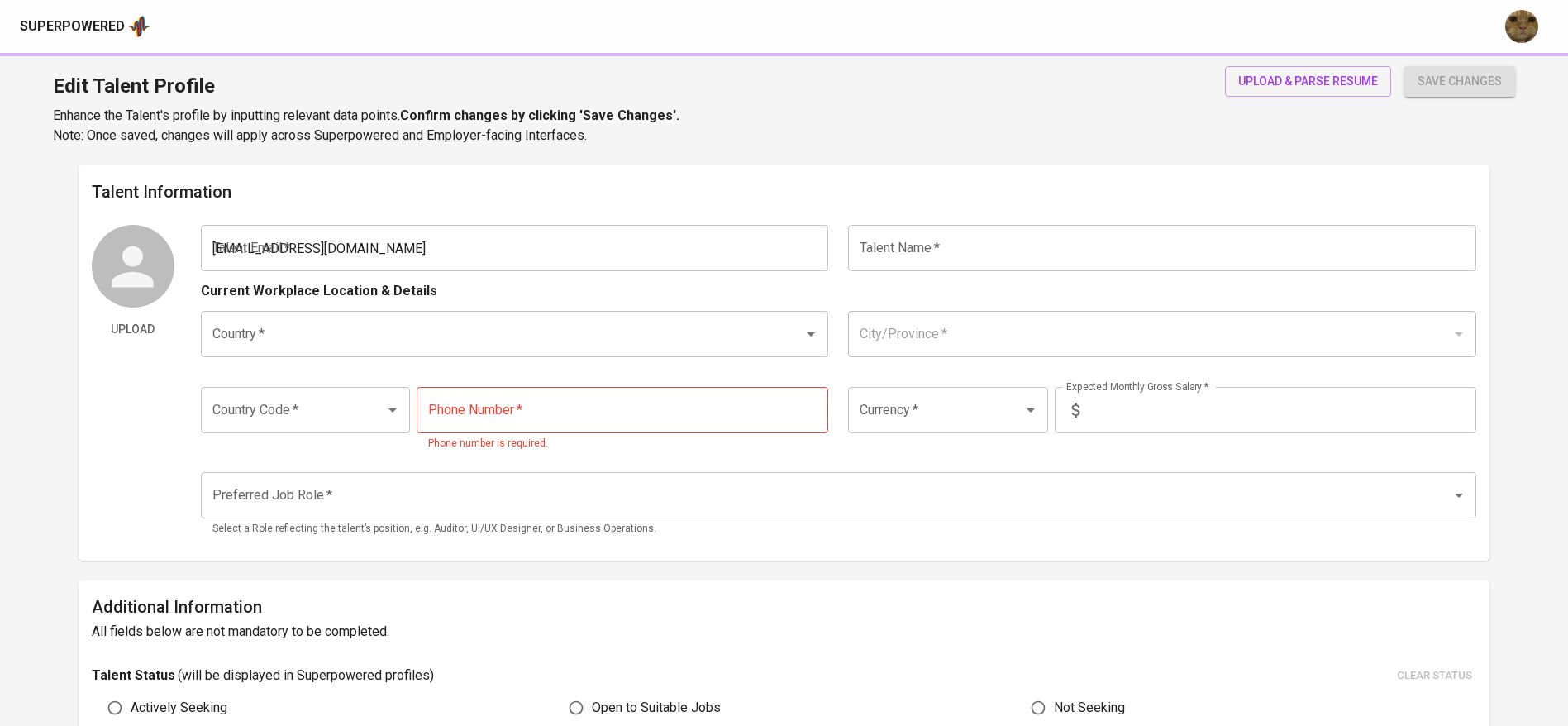
type input "[PHONE_NUMBER]"
type input "IDR"
type input "Marketing Manager"
radio input "true"
type input "4"
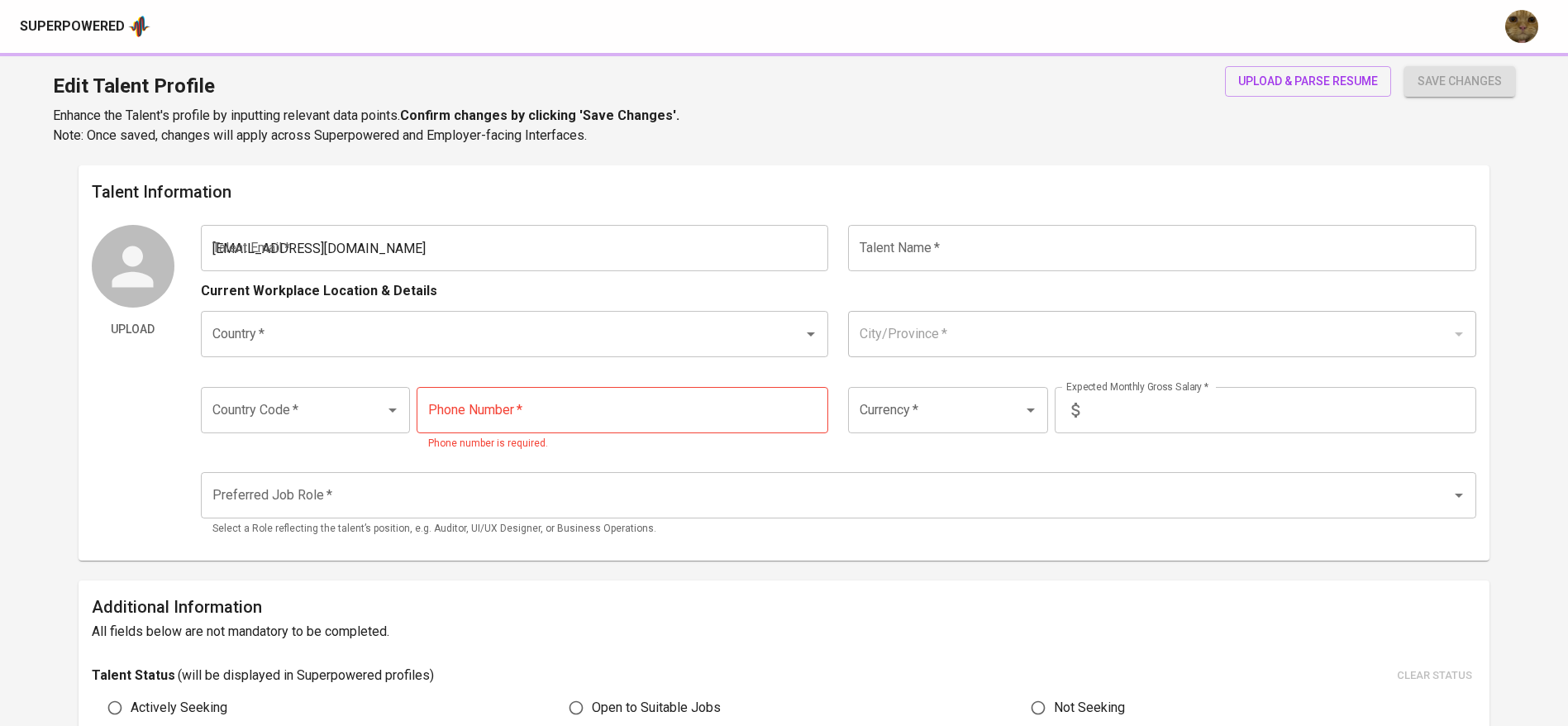
type input "Immediately Available"
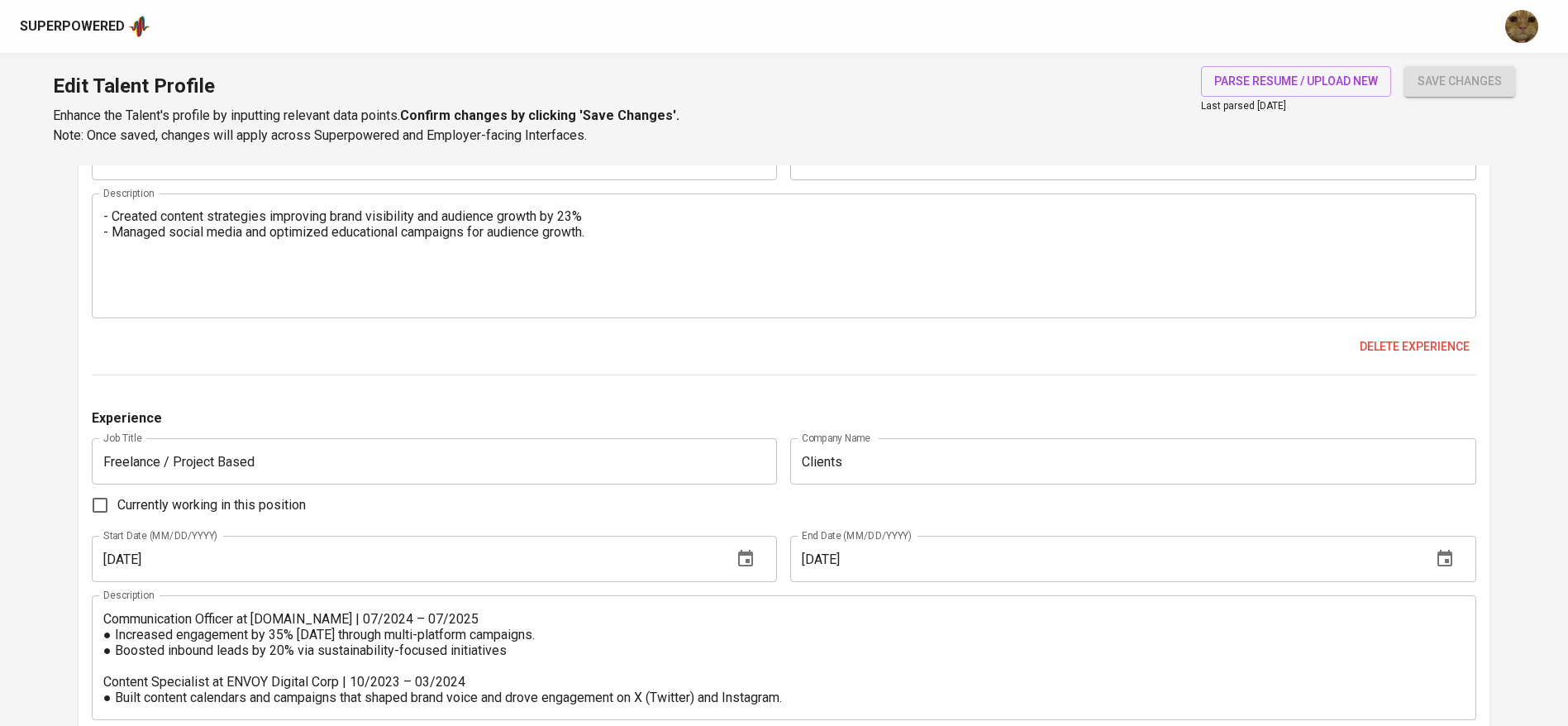
scroll to position [1256, 0]
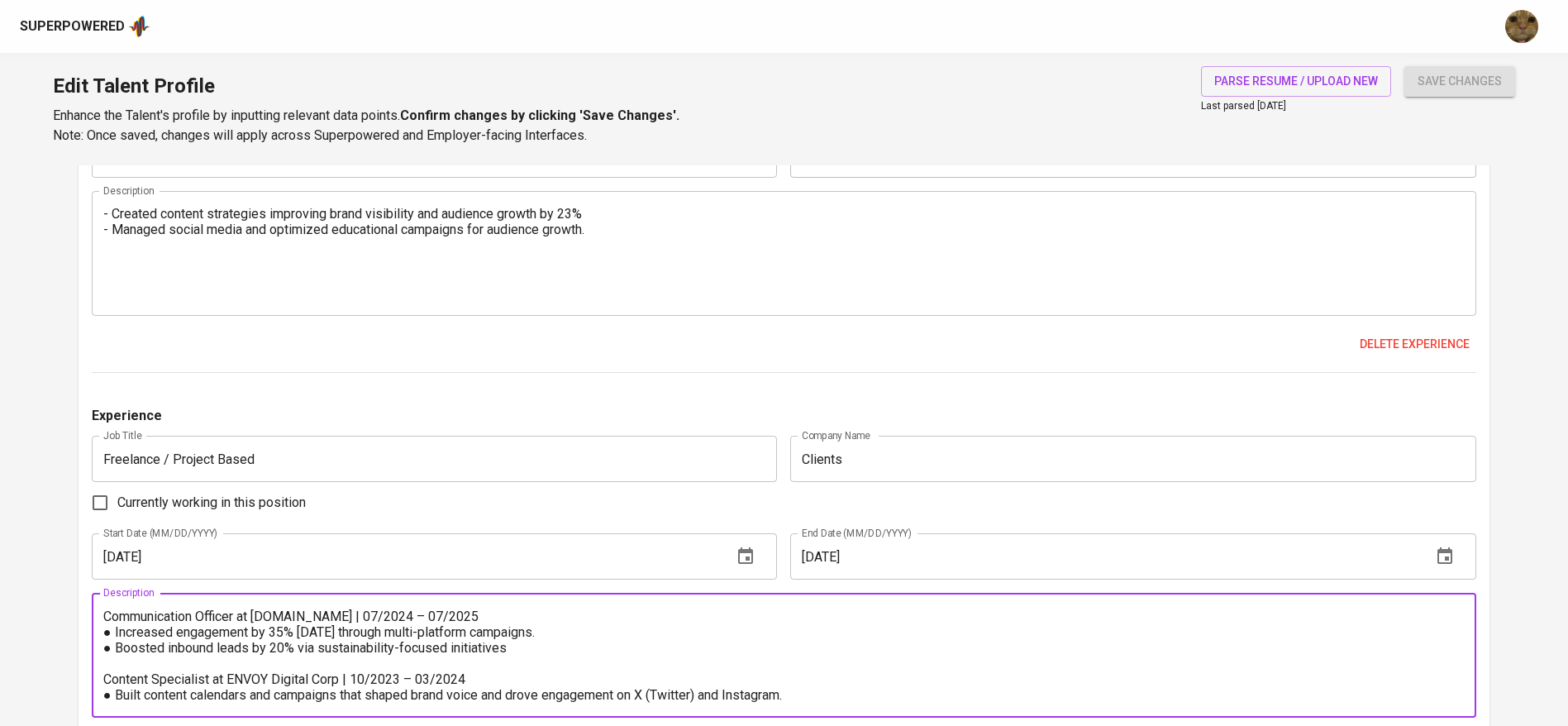
drag, startPoint x: 122, startPoint y: 637, endPoint x: 107, endPoint y: 633, distance: 15.5
click at [107, 633] on textarea "Communication Officer at [DOMAIN_NAME] | 07/2024 – 07/2025 ● Increased engageme…" at bounding box center [784, 655] width 1362 height 94
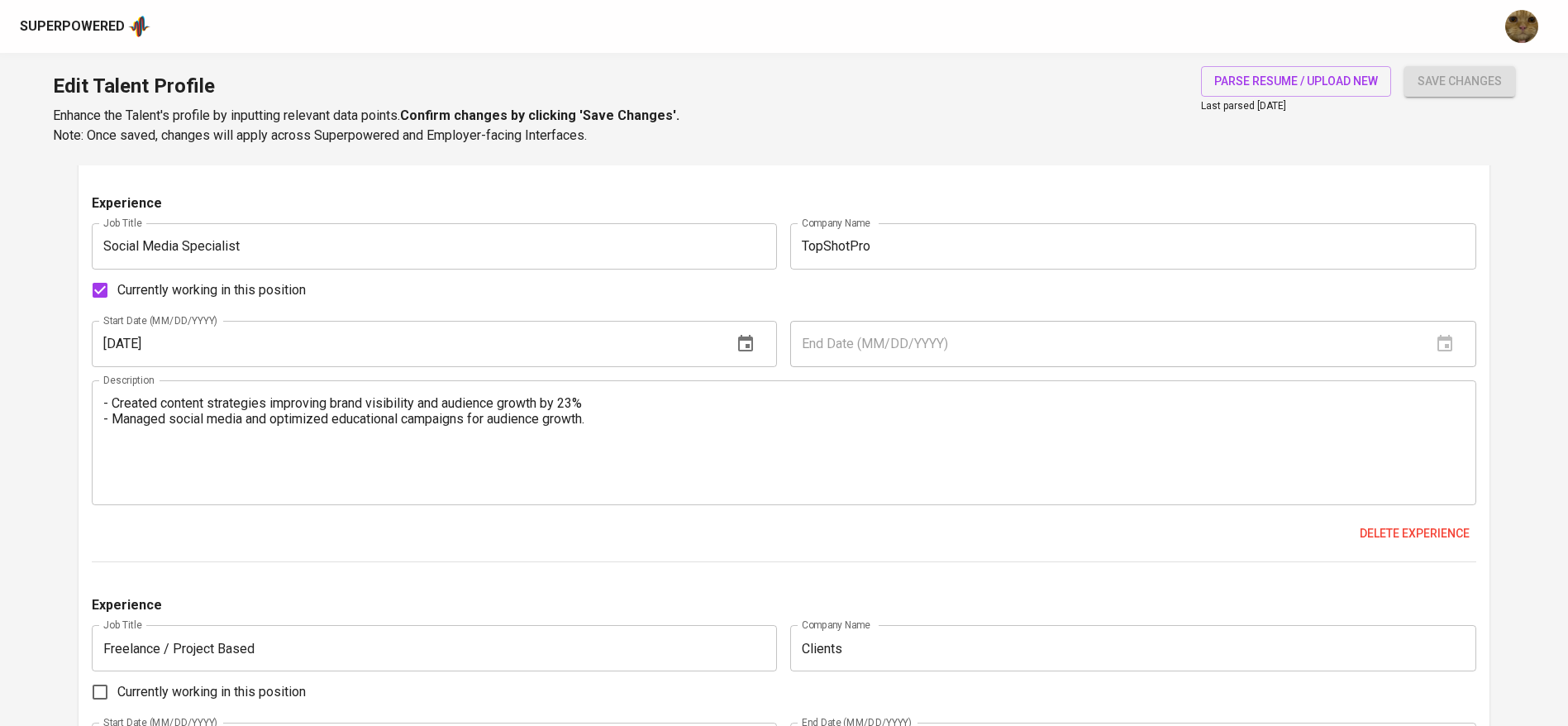
scroll to position [1063, 0]
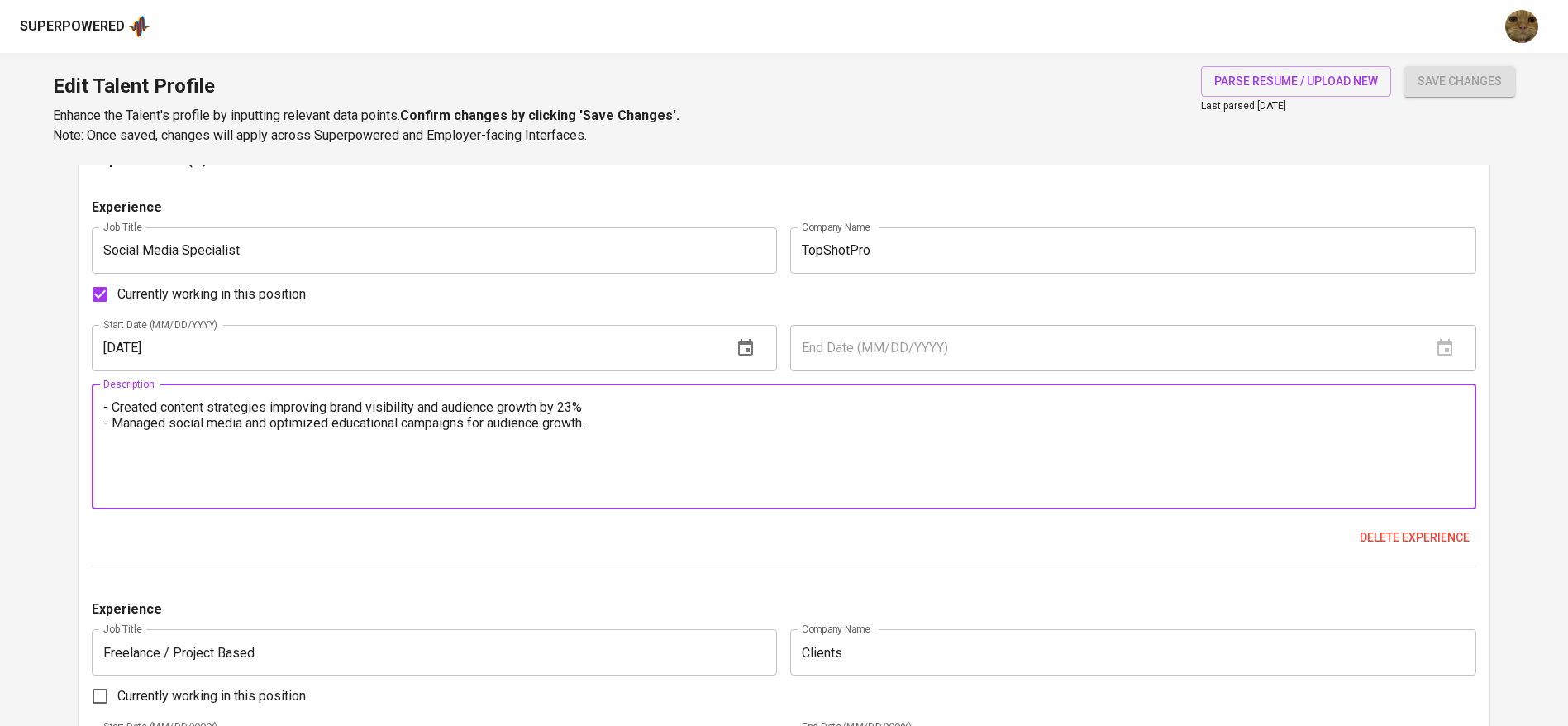
click at [107, 401] on textarea "- Created content strategies improving brand visibility and audience growth by …" at bounding box center [784, 446] width 1362 height 94
paste textarea "●"
type textarea "● Created content strategies improving brand visibility and audience growth by …"
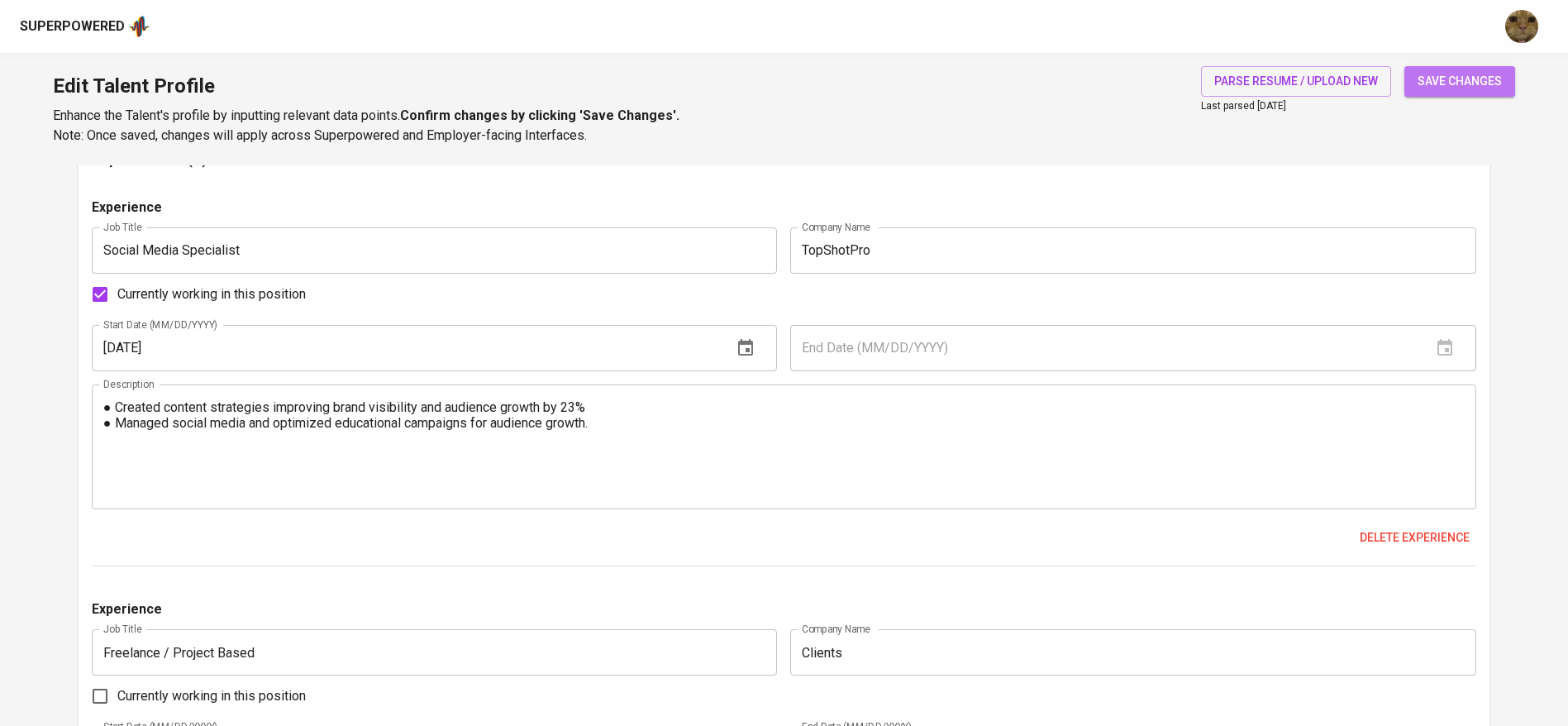
click at [1416, 80] on button "save changes" at bounding box center [1460, 81] width 111 height 30
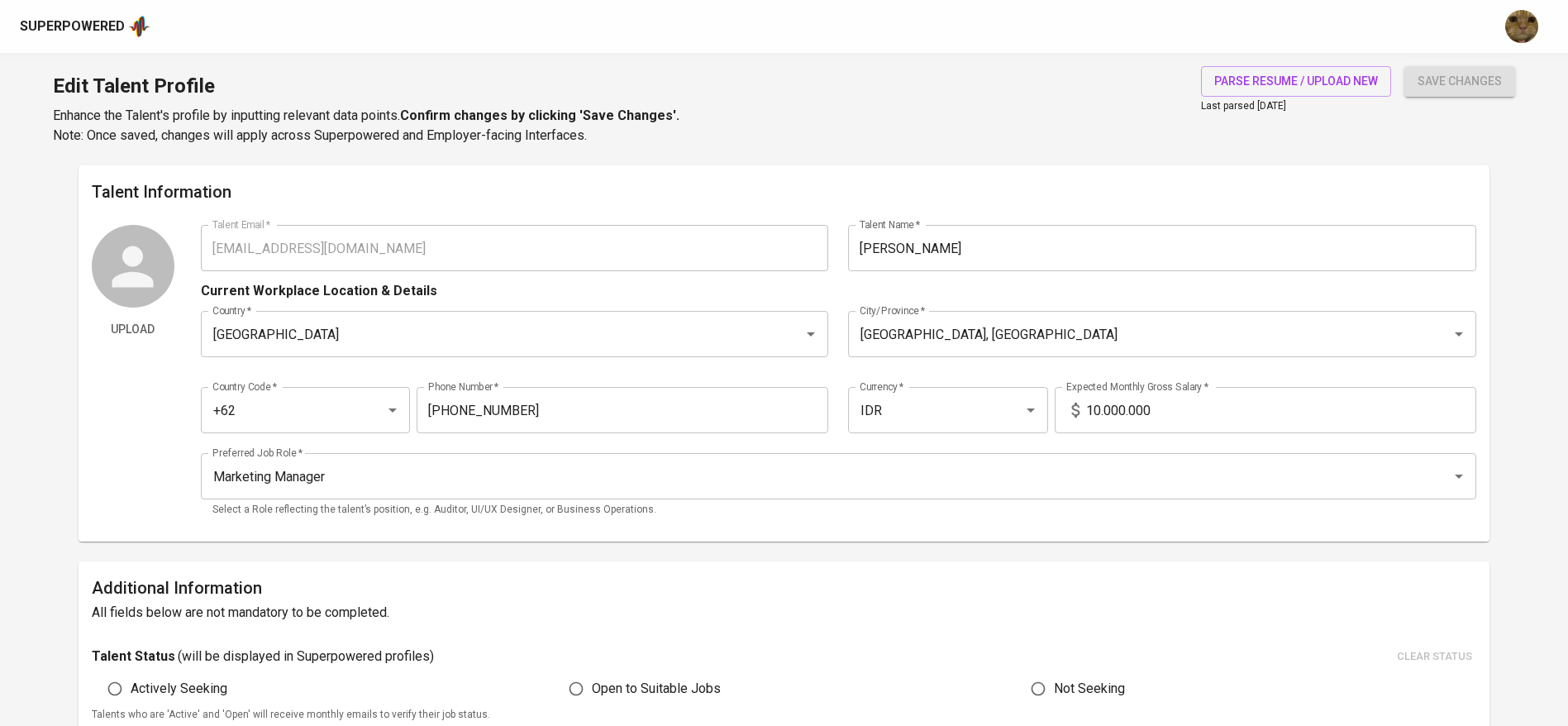
type input "[EMAIL_ADDRESS][DOMAIN_NAME]"
type input "[PERSON_NAME]"
type input "[GEOGRAPHIC_DATA]"
type input "[GEOGRAPHIC_DATA], [GEOGRAPHIC_DATA]"
type input "+62"
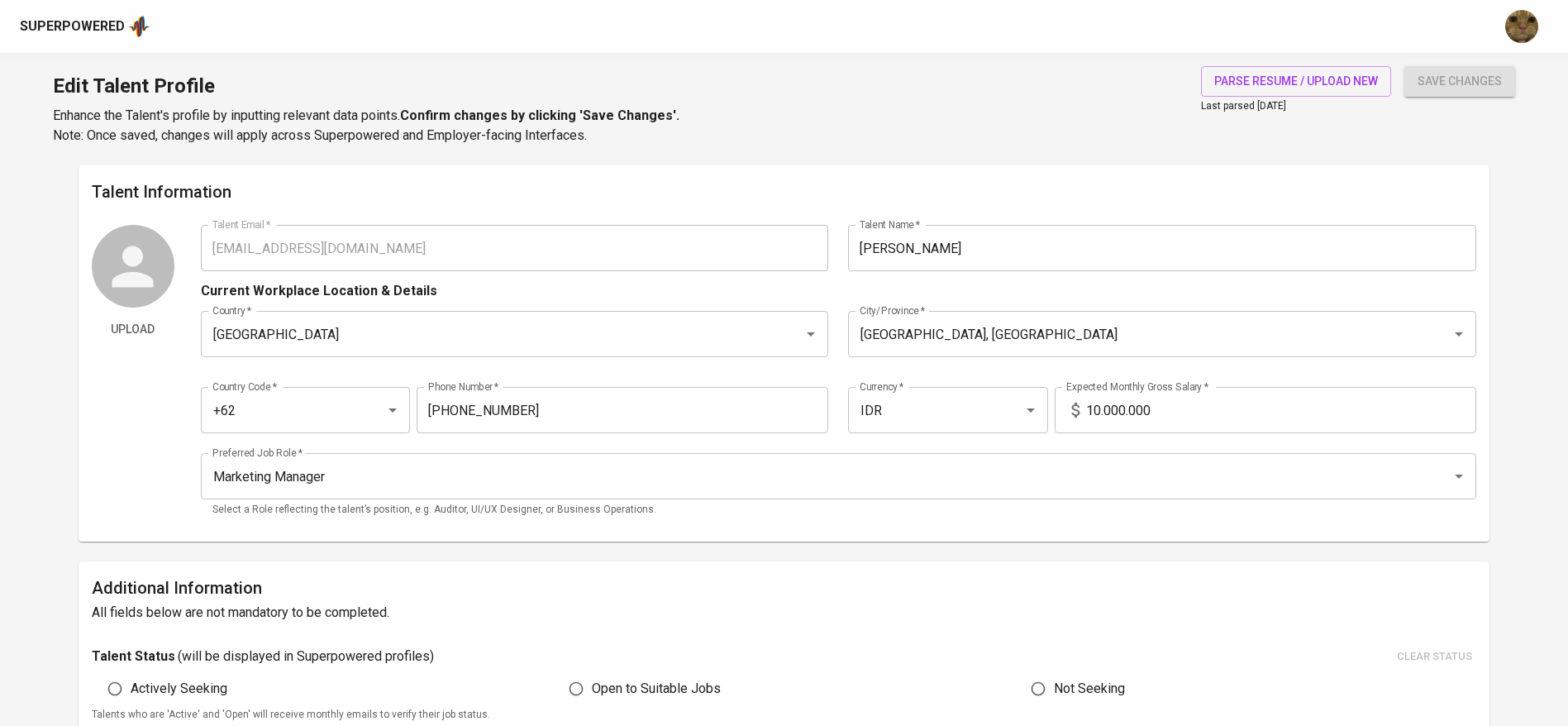
type input "[PHONE_NUMBER]"
type input "IDR"
type input "Marketing Manager"
radio input "true"
type input "4"
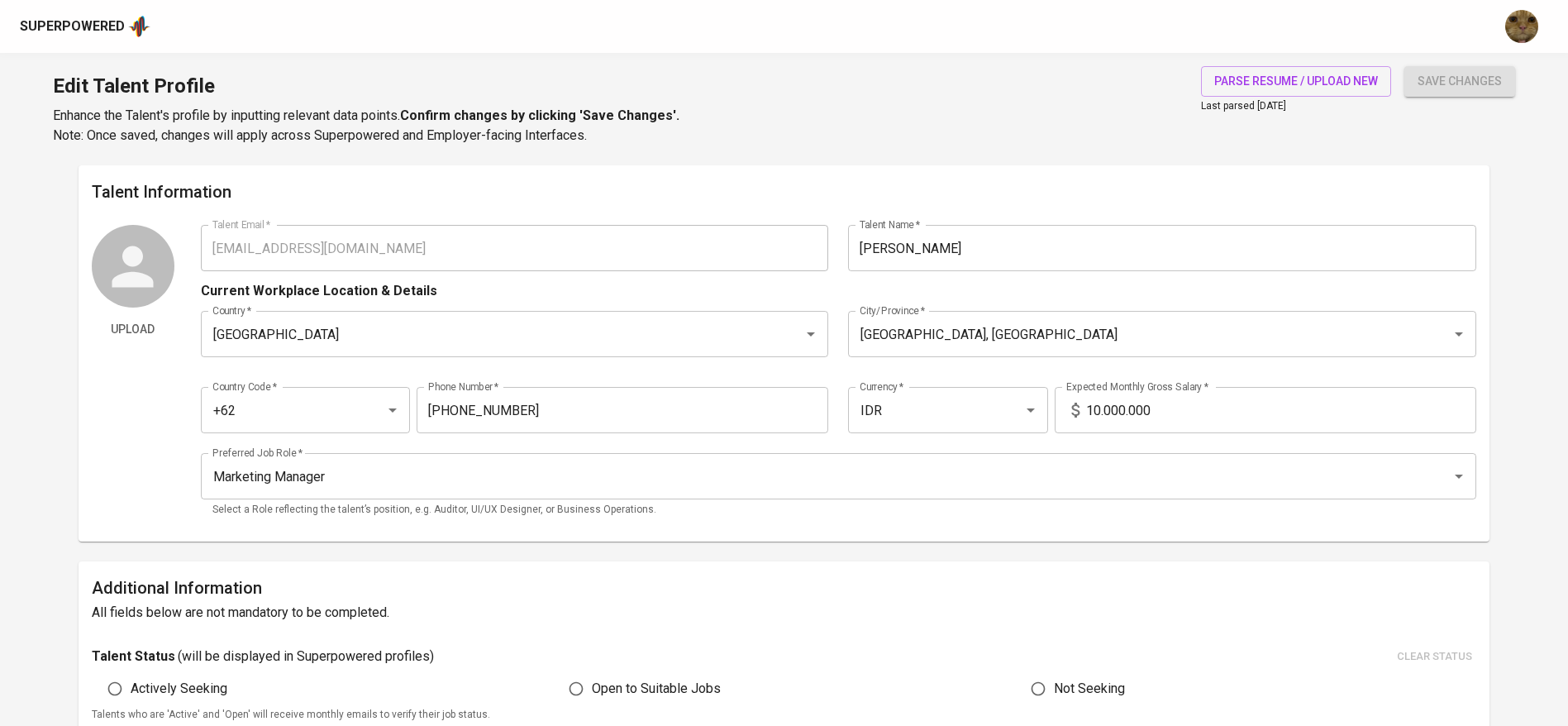
type input "Immediately Available"
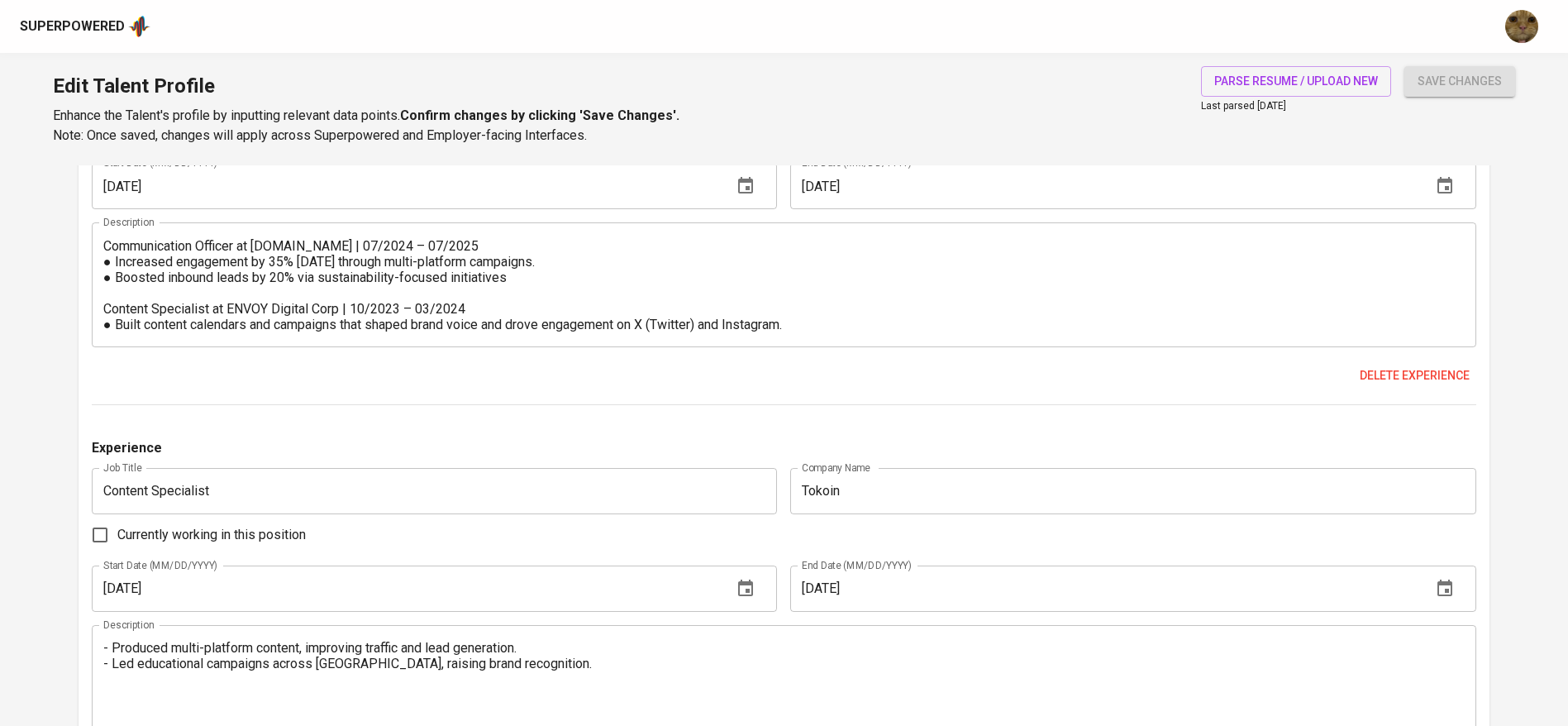
scroll to position [1610, 0]
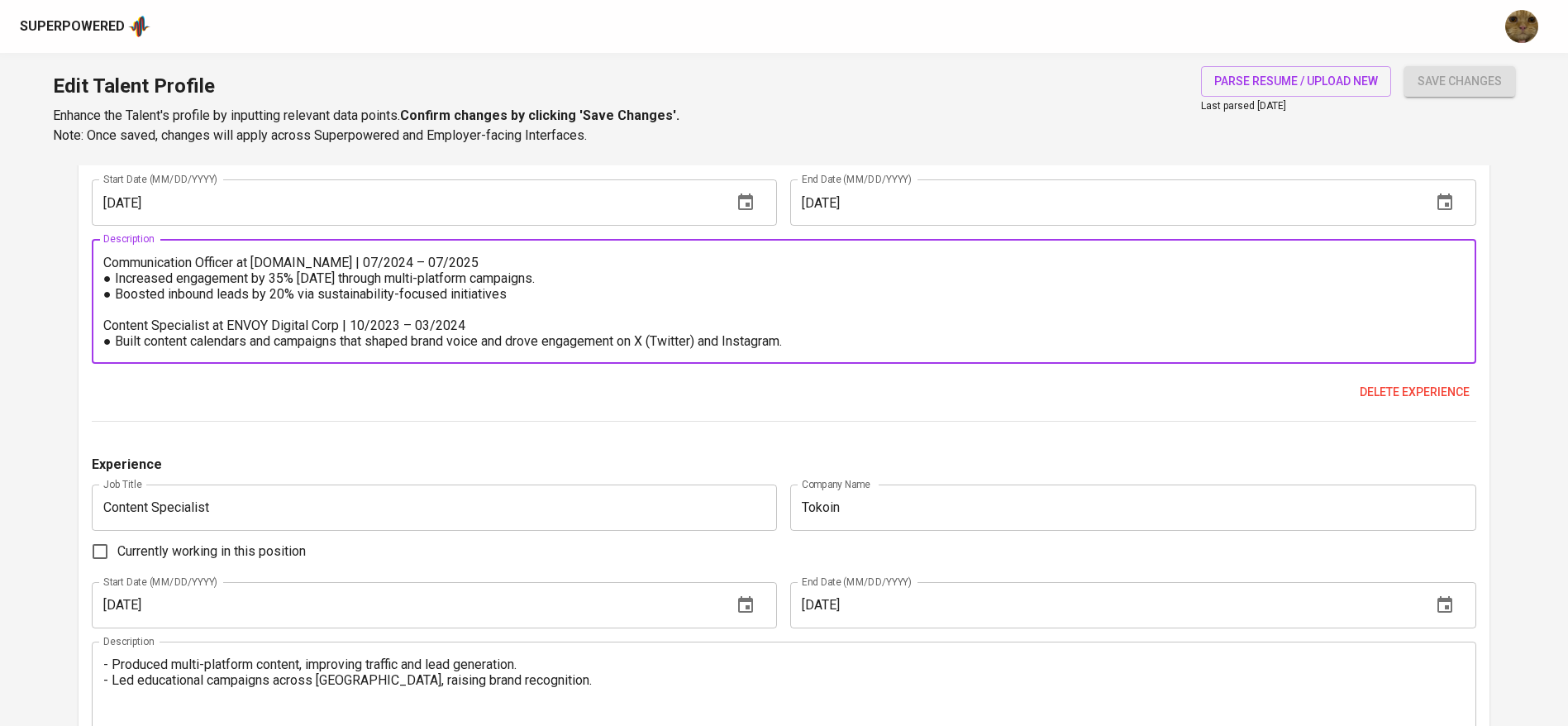
click at [104, 299] on textarea "Communication Officer at [DOMAIN_NAME] | 07/2024 – 07/2025 ● Increased engageme…" at bounding box center [784, 301] width 1362 height 94
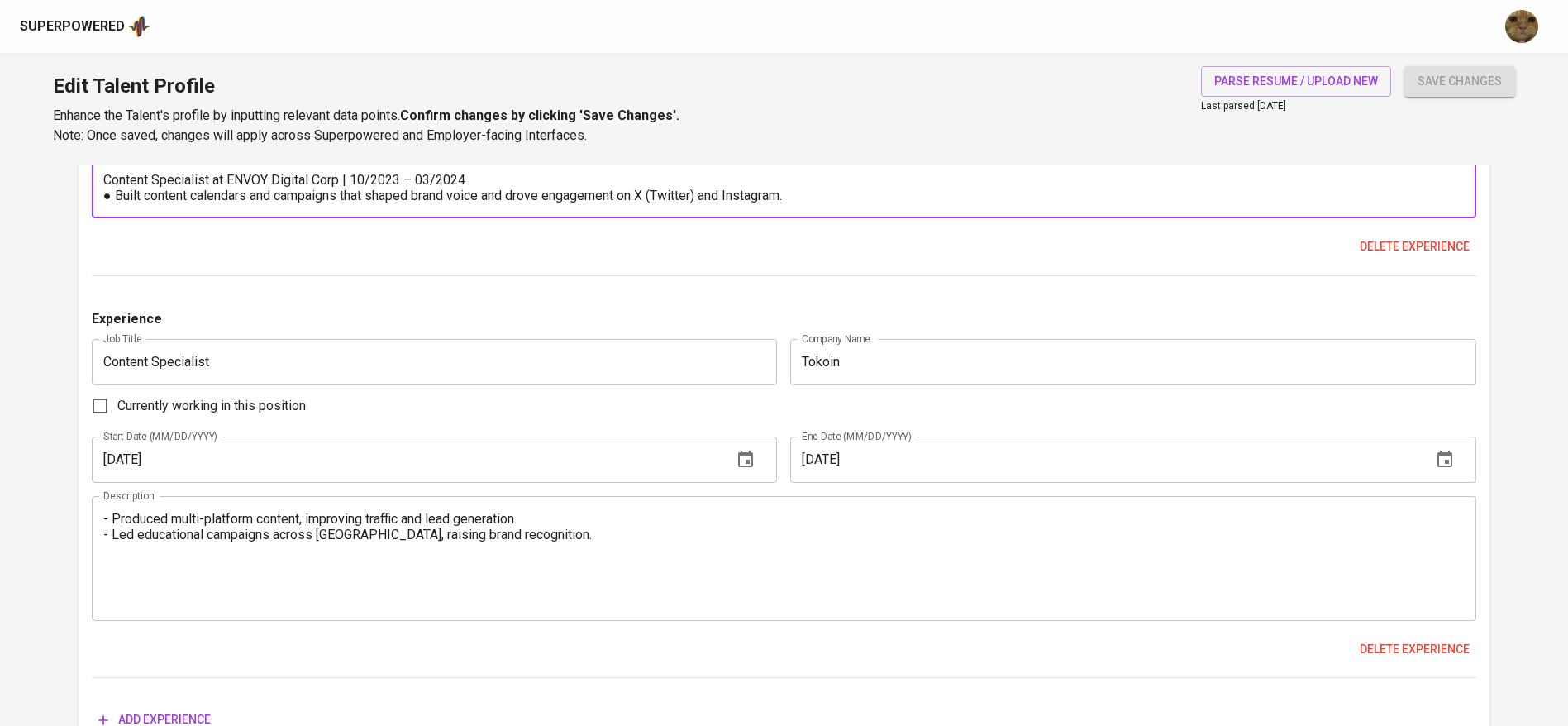
scroll to position [1759, 0]
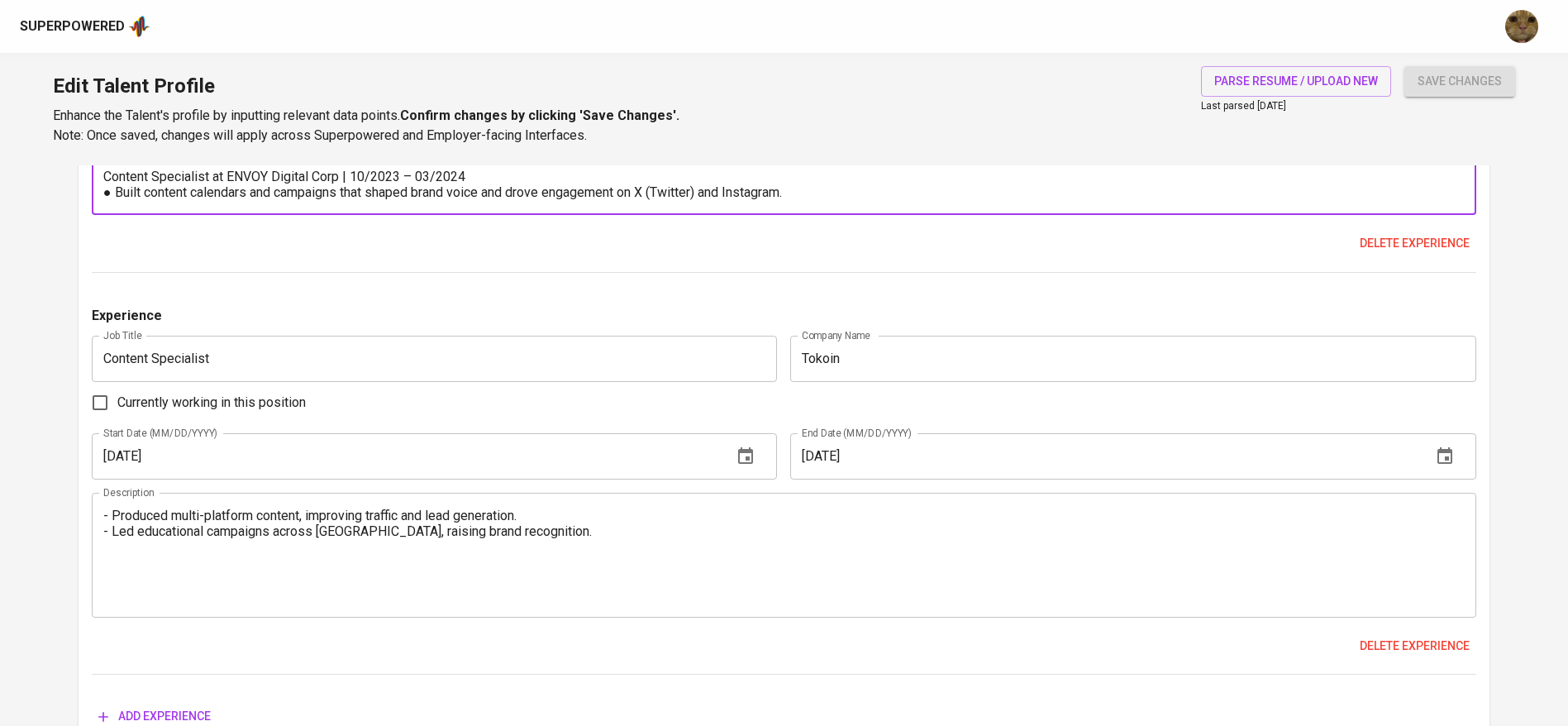
click at [110, 523] on textarea "- Produced multi-platform content, improving traffic and lead generation. - Led…" at bounding box center [784, 555] width 1362 height 94
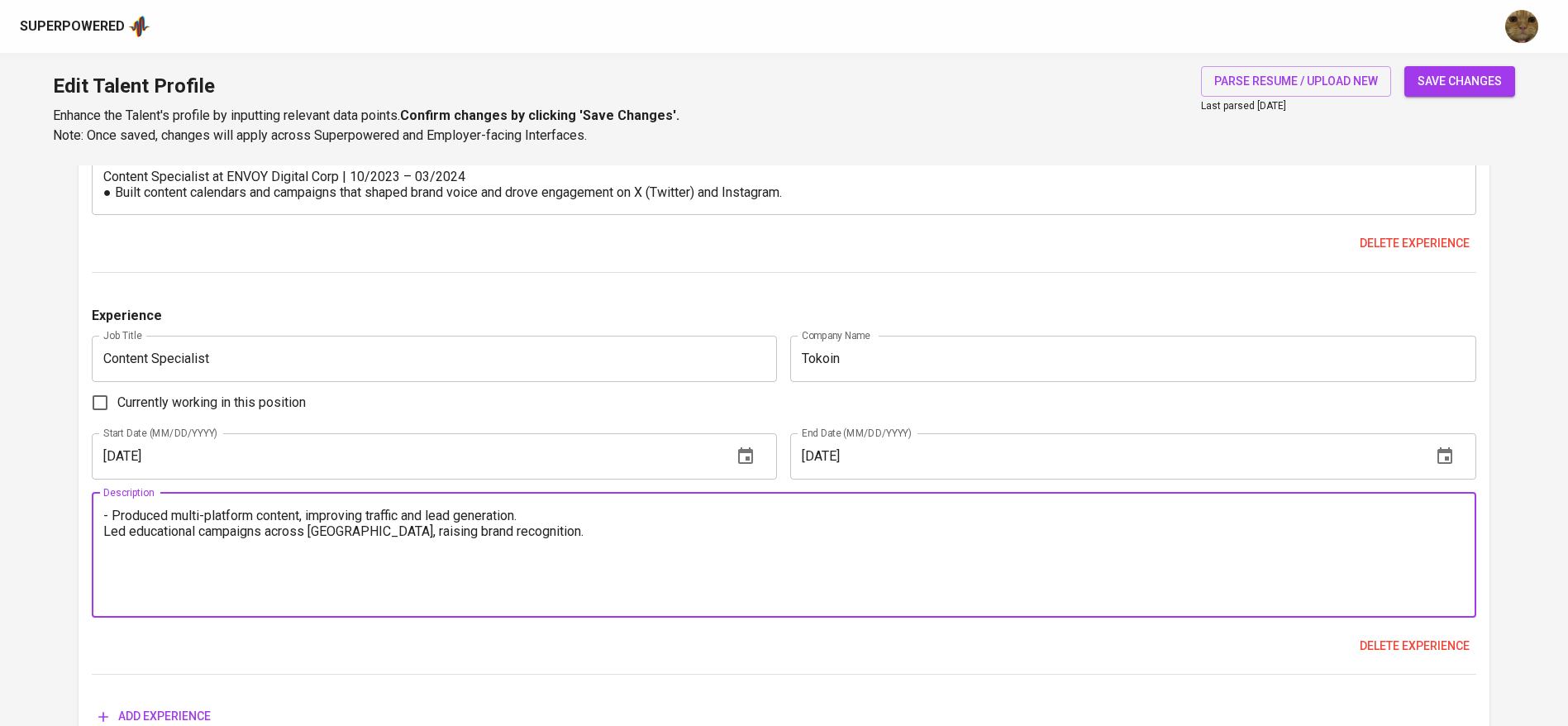
paste textarea "●"
type textarea "● Produced multi-platform content, improving traffic and lead generation. ● Led…"
click at [1479, 89] on span "save changes" at bounding box center [1460, 81] width 85 height 21
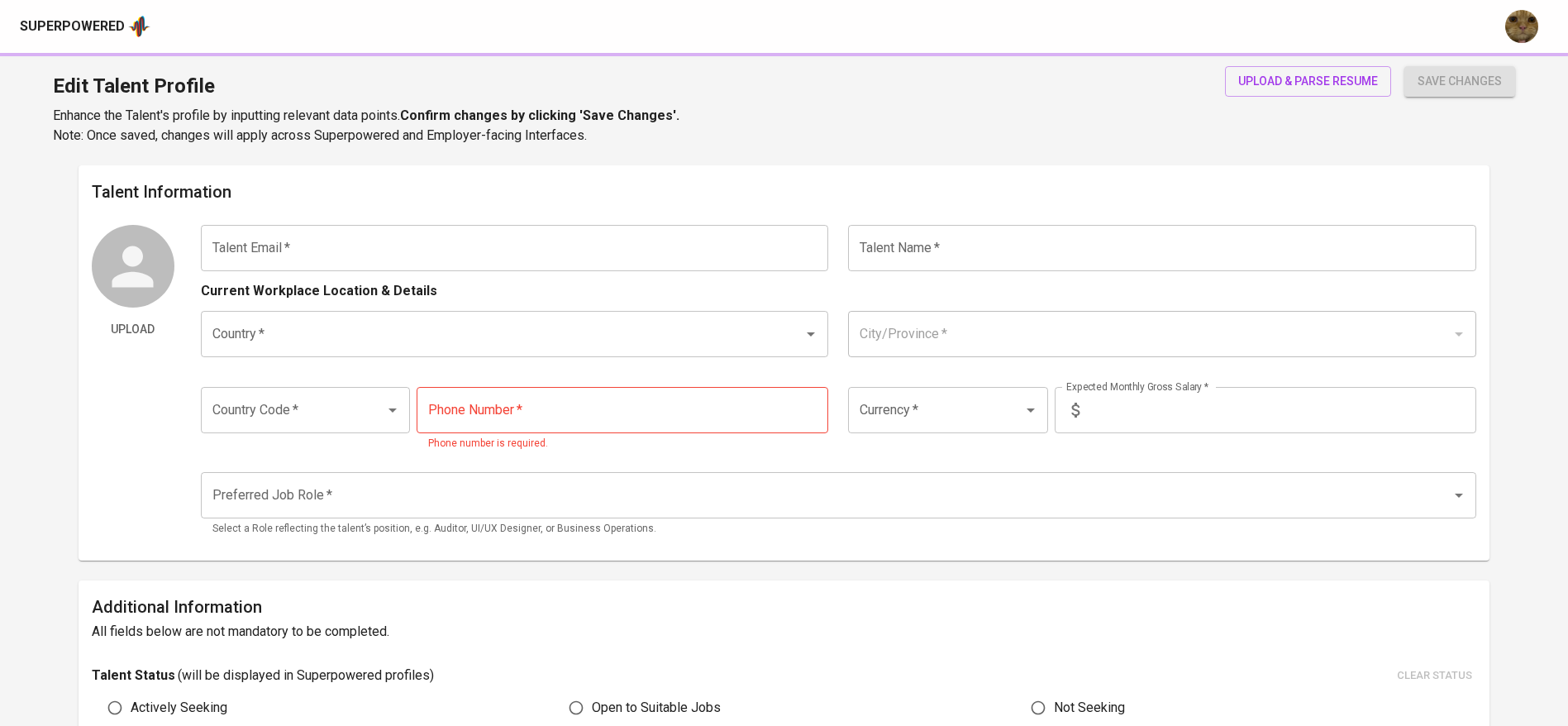
type input "[EMAIL_ADDRESS][DOMAIN_NAME]"
type input "[PERSON_NAME]"
type input "[GEOGRAPHIC_DATA]"
type input "[GEOGRAPHIC_DATA], [GEOGRAPHIC_DATA]"
type input "+62"
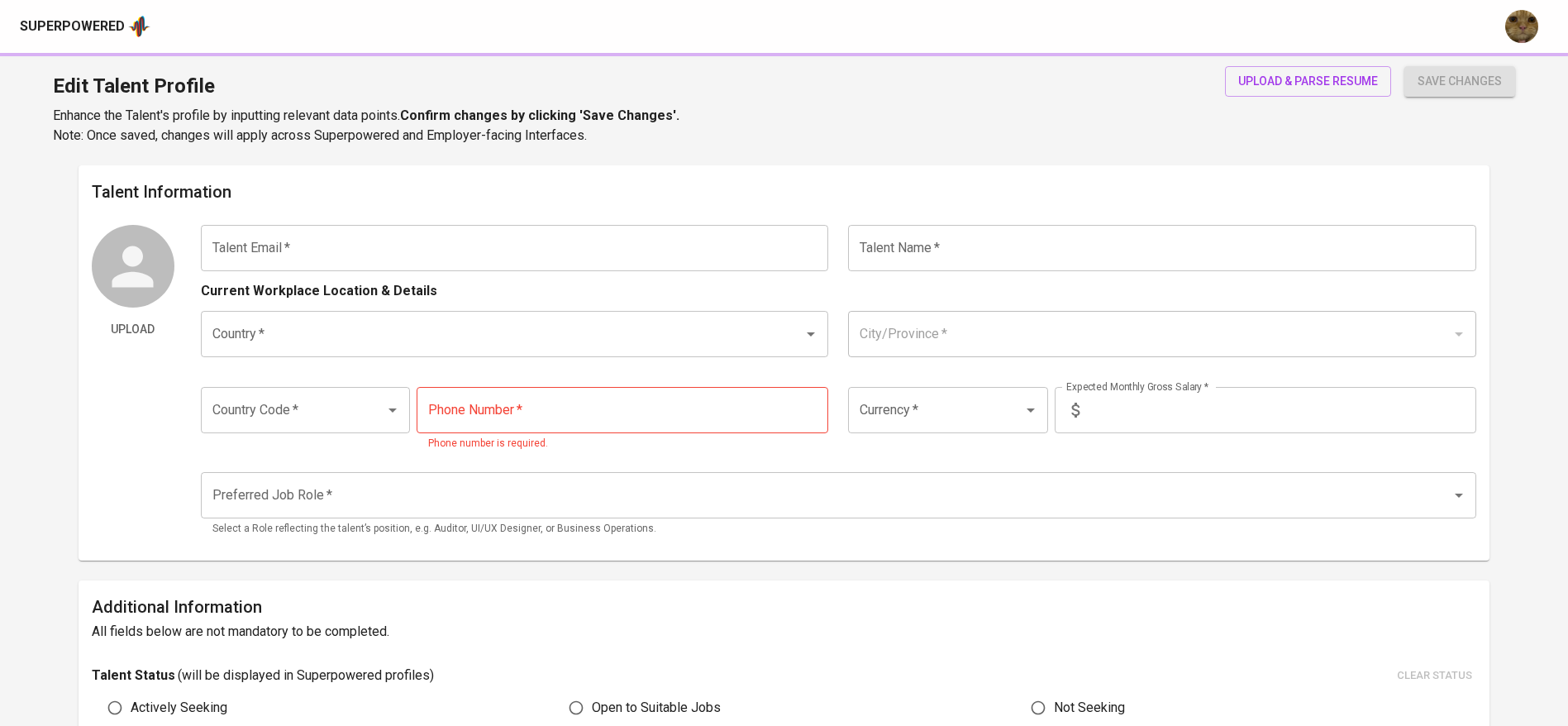
type input "[PHONE_NUMBER]"
type input "IDR"
type input "Marketing Manager"
radio input "true"
type input "4"
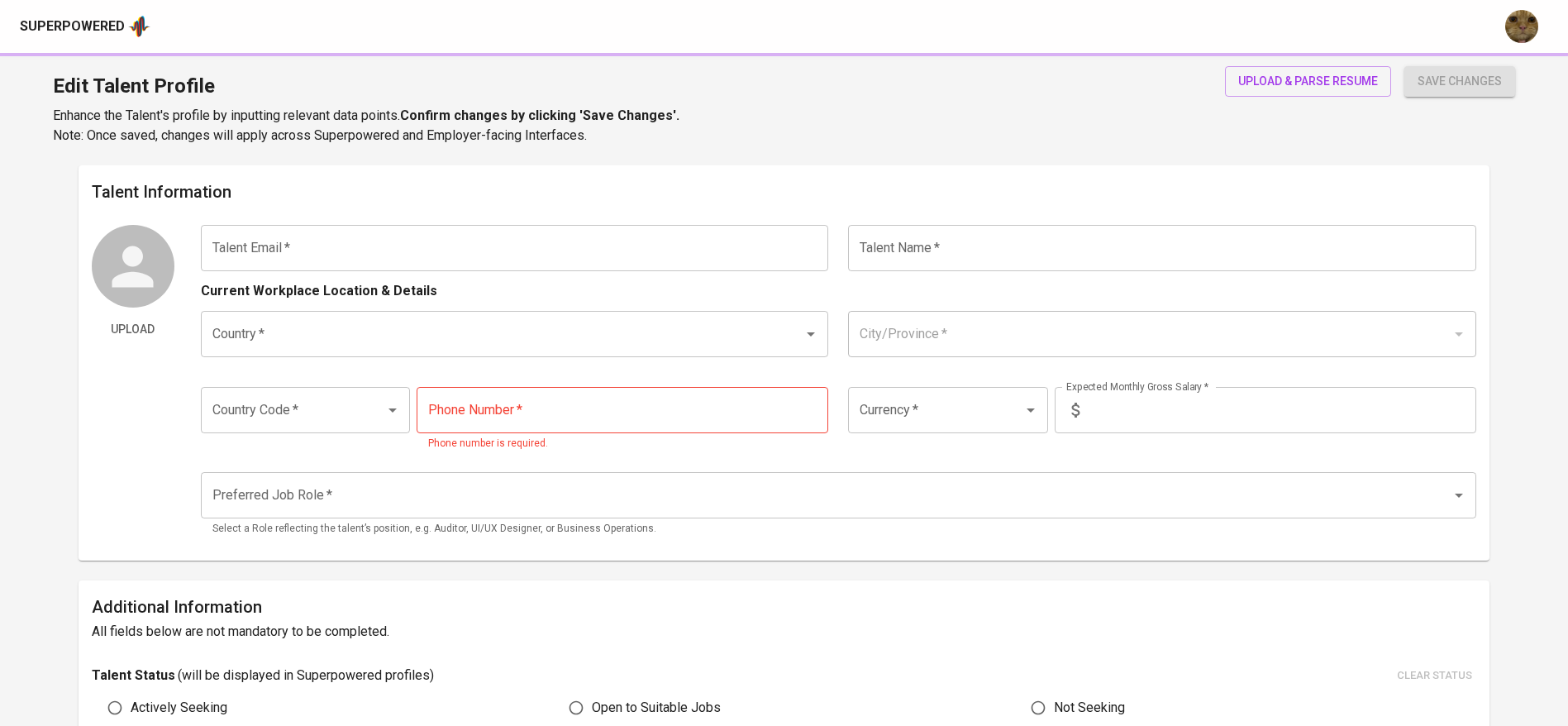
type input "Immediately Available"
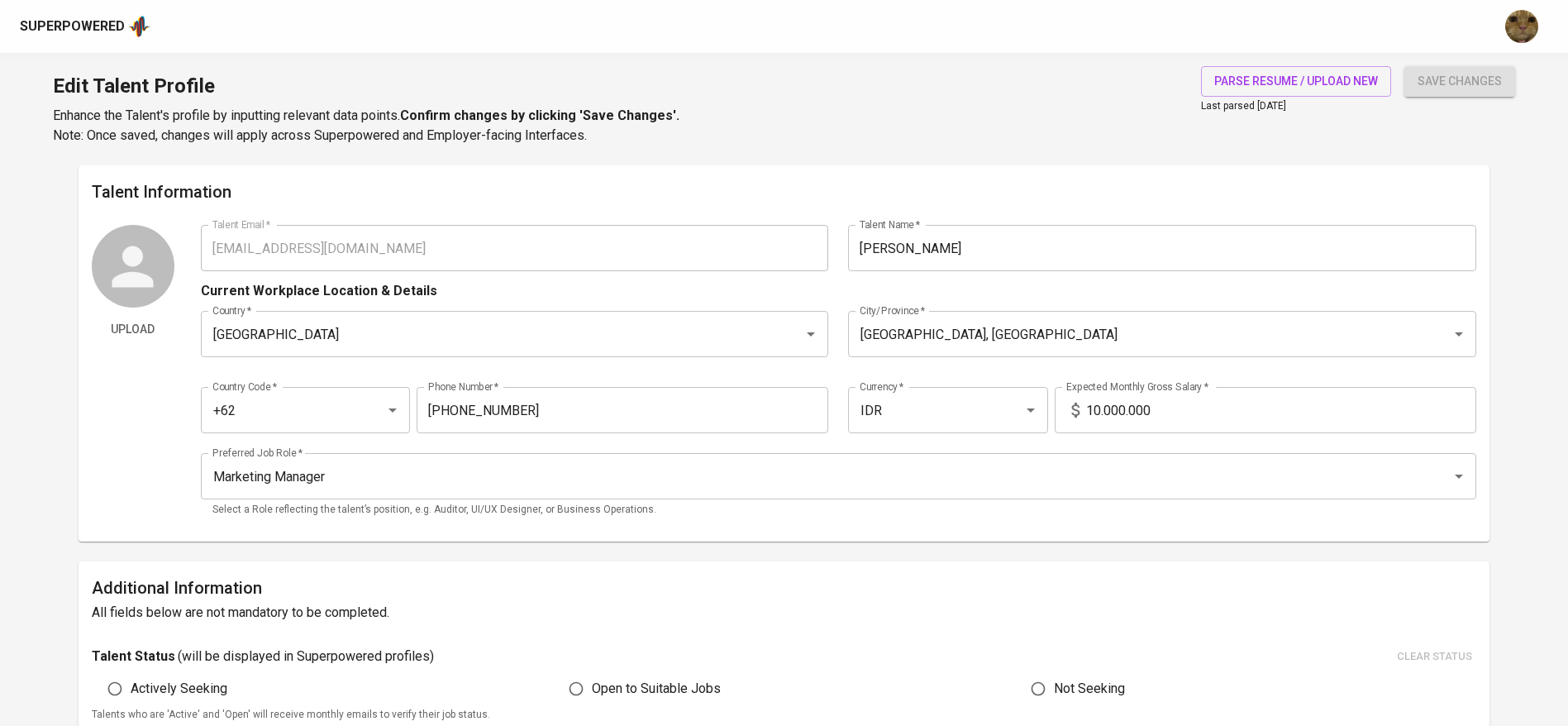
click at [1101, 387] on input "10.000.000" at bounding box center [1281, 410] width 390 height 46
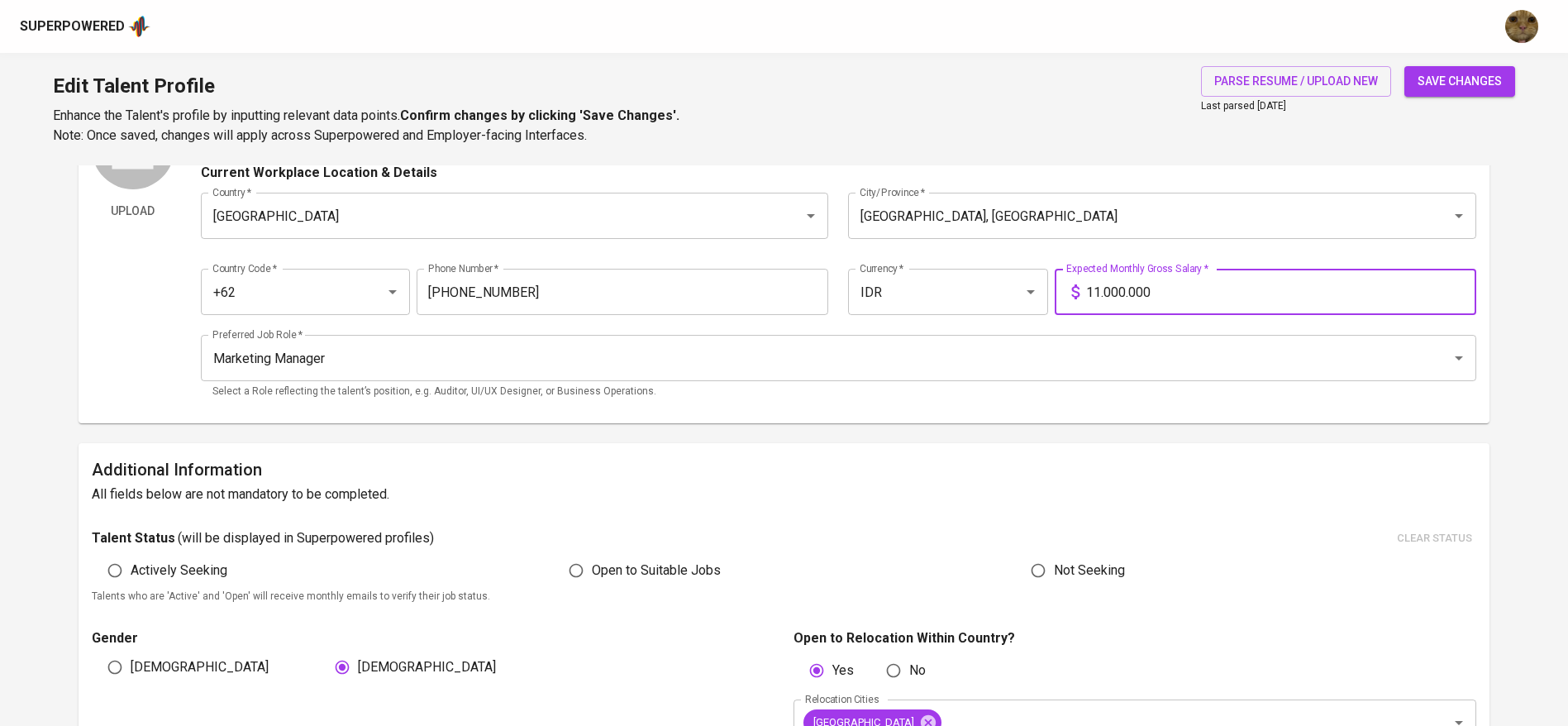
type input "11.000.000"
click at [1404, 66] on button "save changes" at bounding box center [1460, 81] width 111 height 30
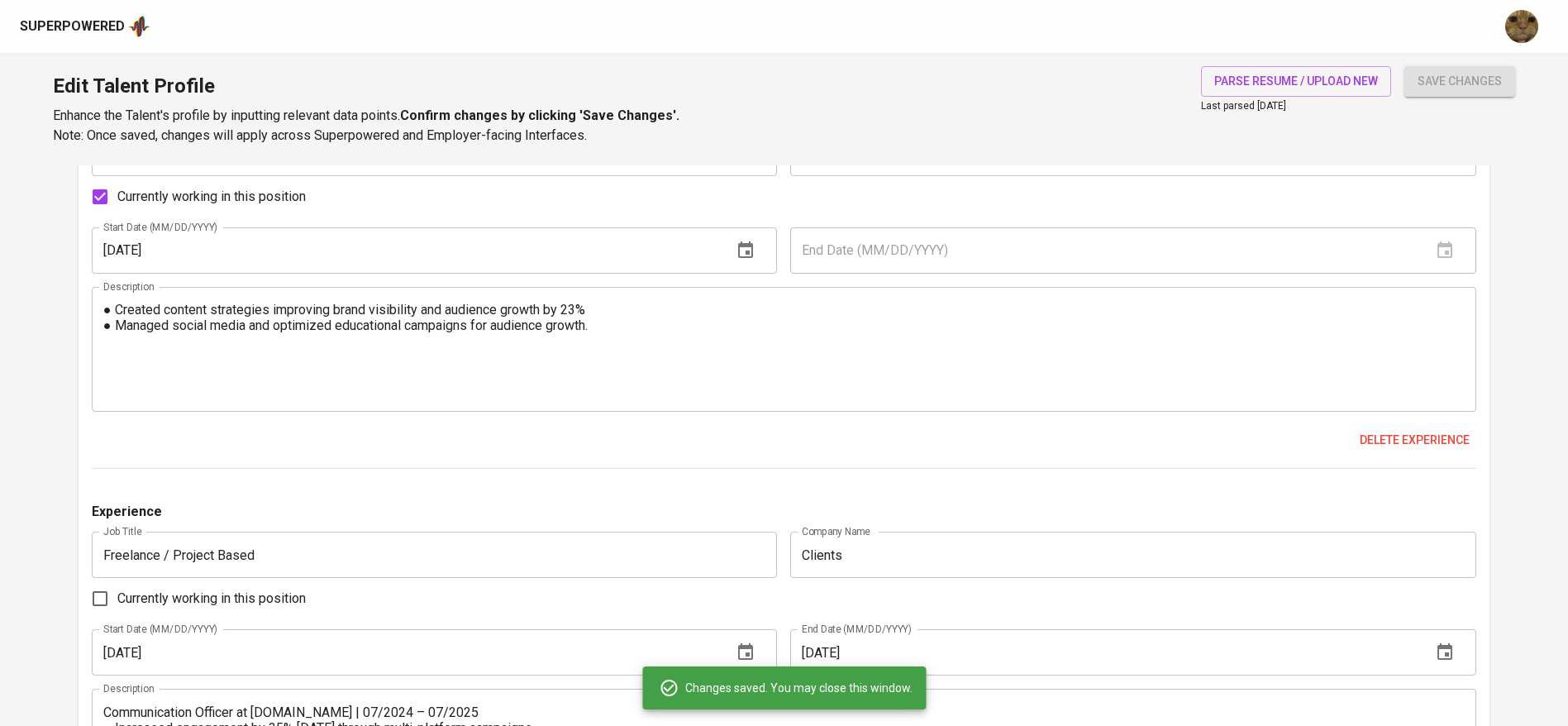
scroll to position [1163, 0]
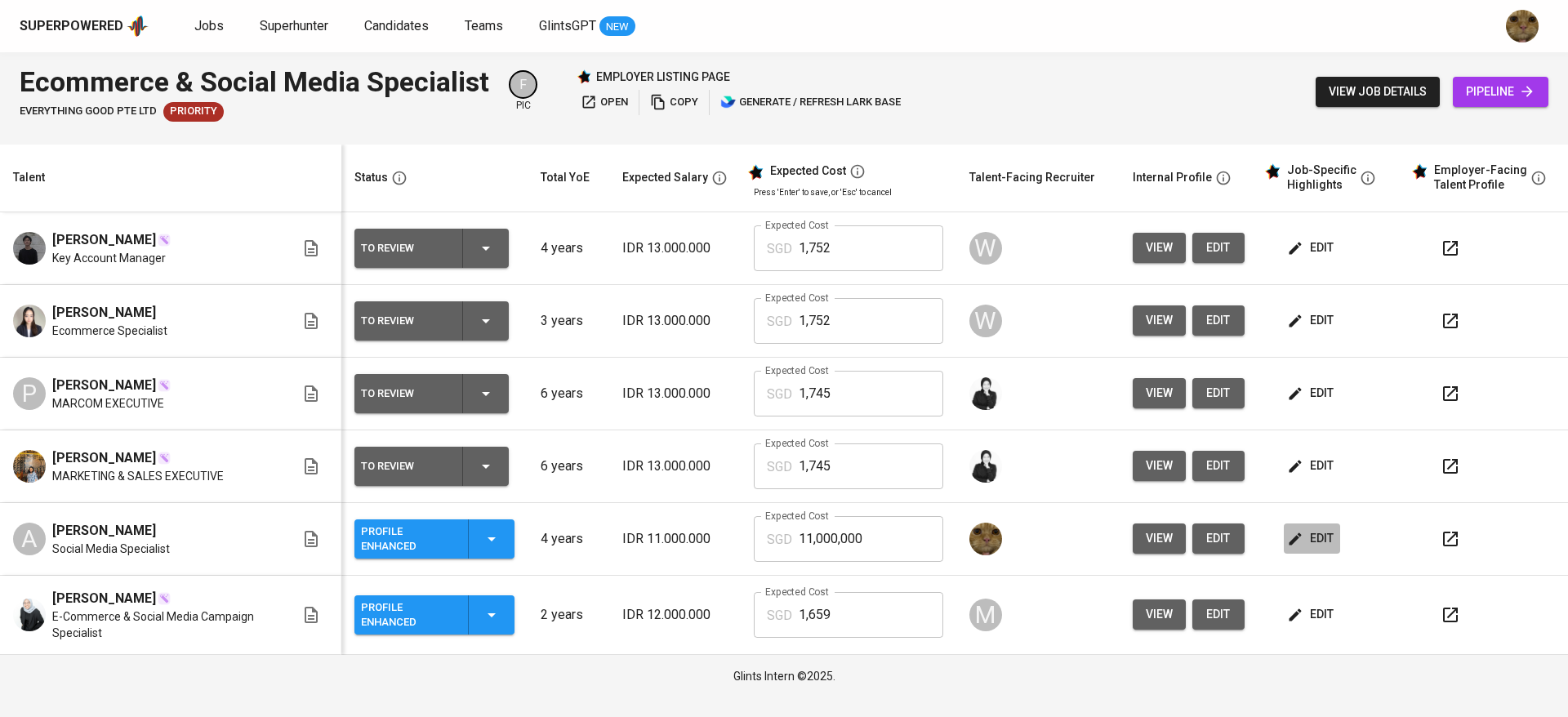
click at [1299, 541] on icon "button" at bounding box center [1295, 538] width 17 height 17
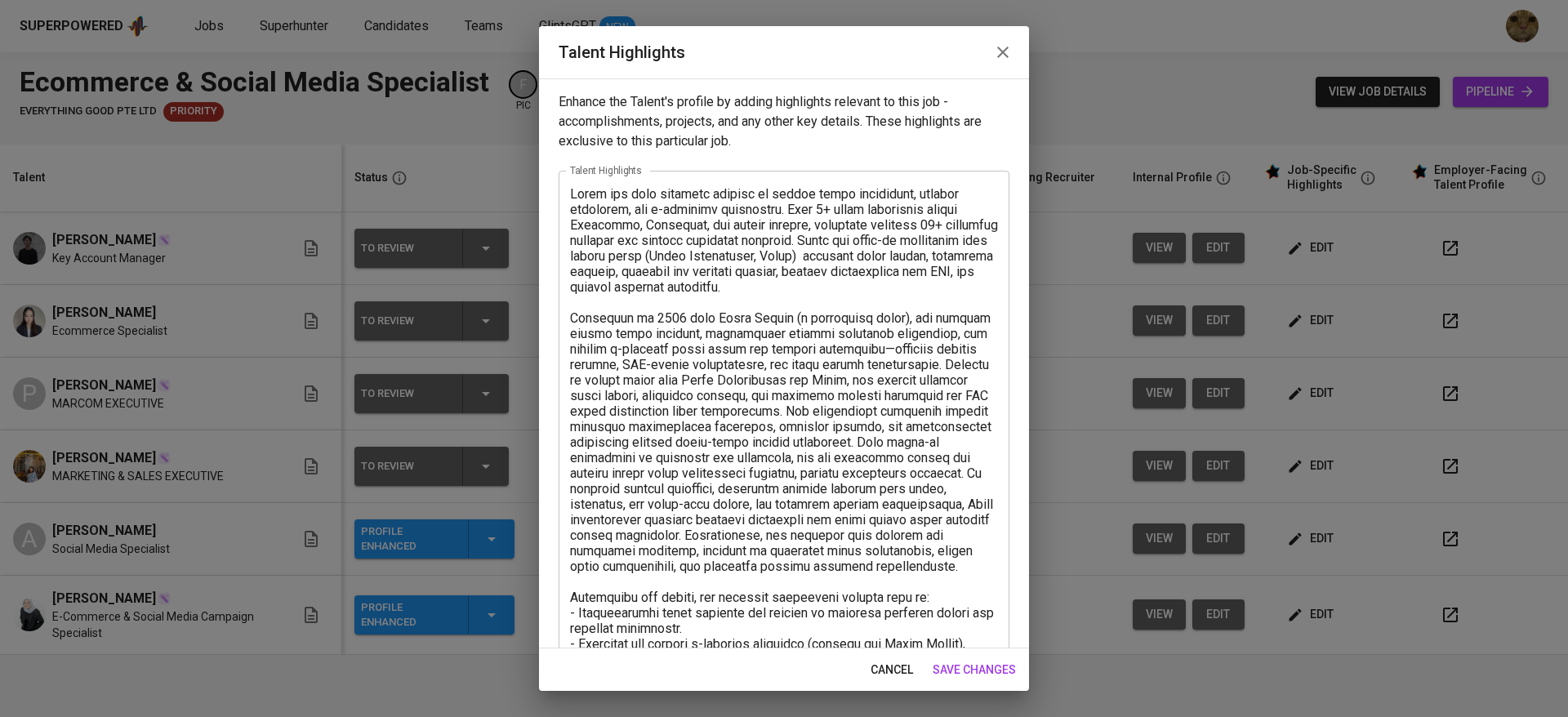
scroll to position [311, 0]
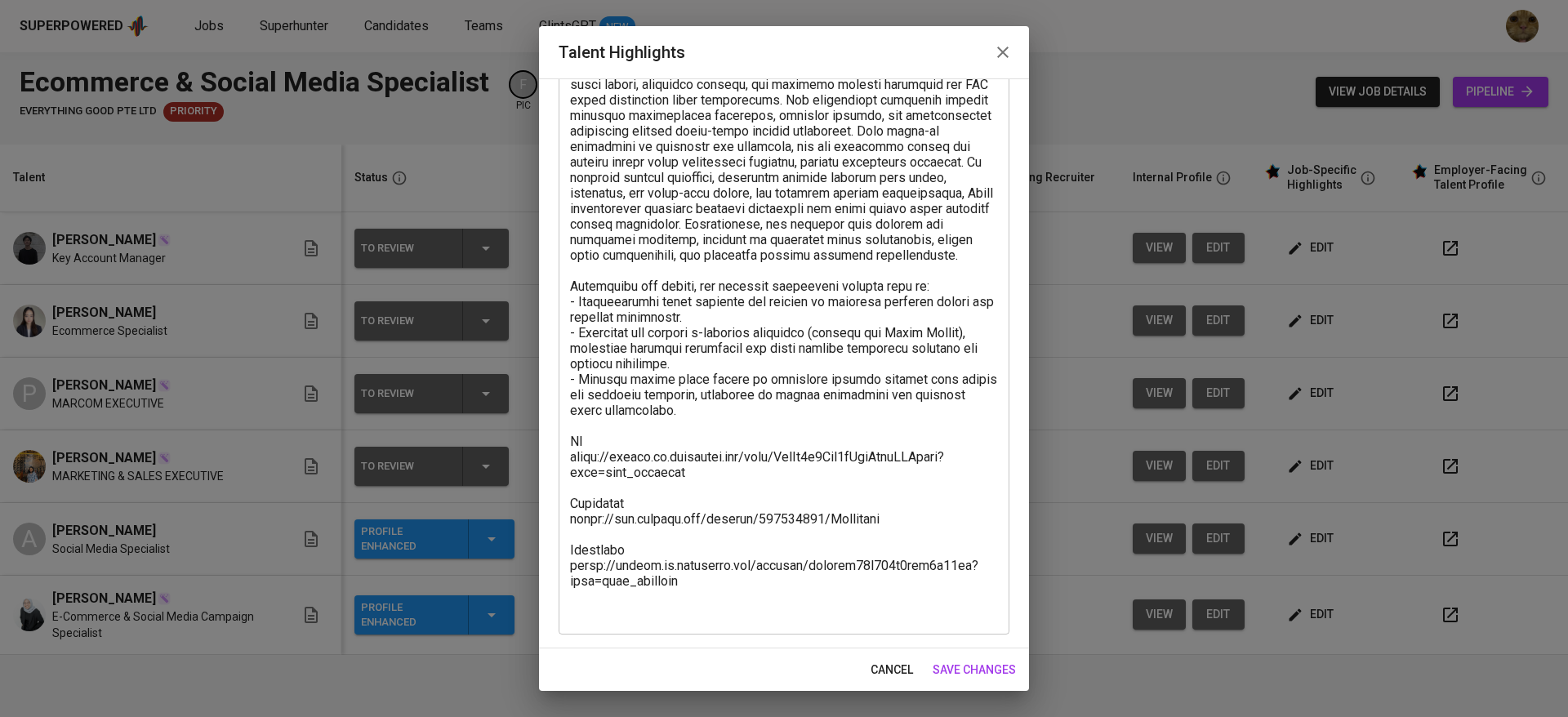
click at [696, 617] on textarea at bounding box center [784, 247] width 428 height 744
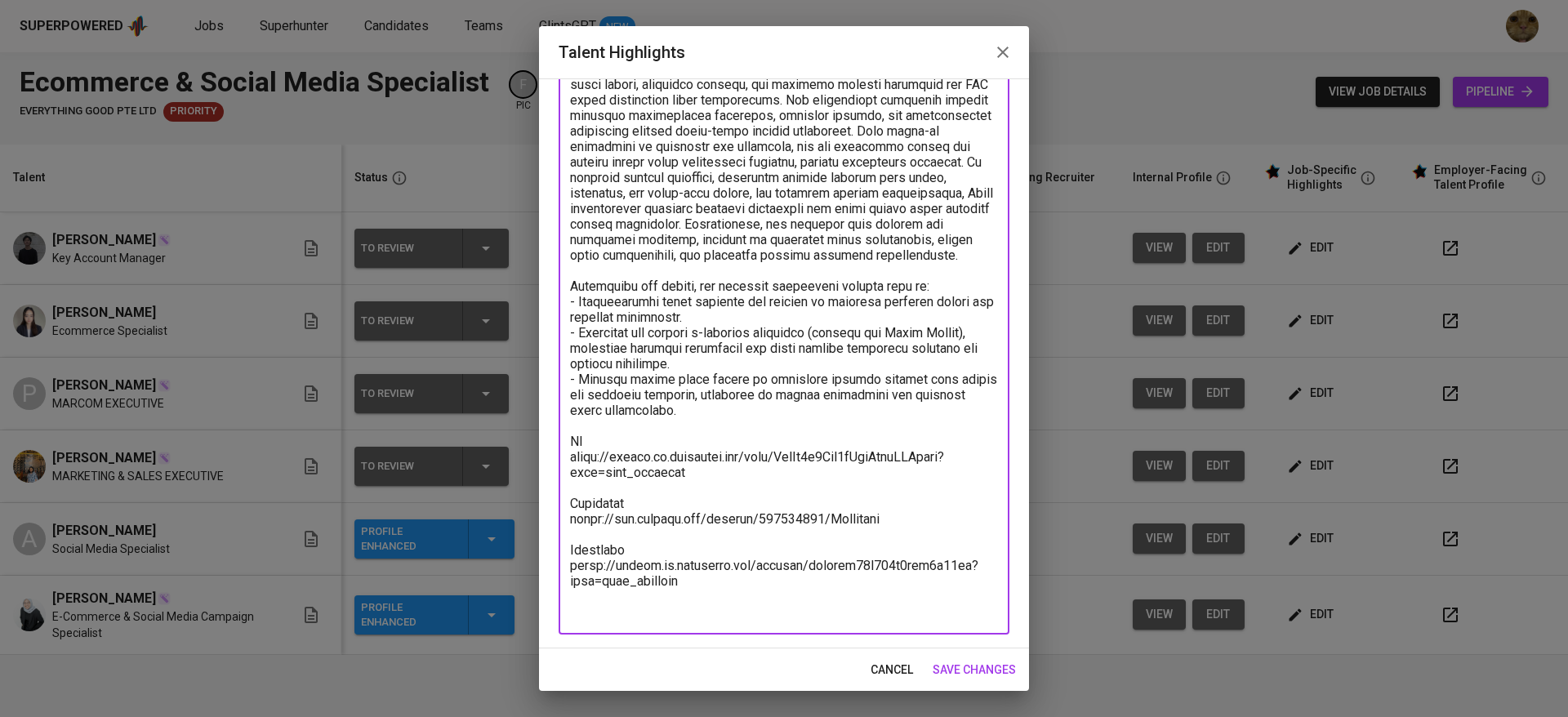
click at [885, 659] on span "cancel" at bounding box center [892, 670] width 43 height 20
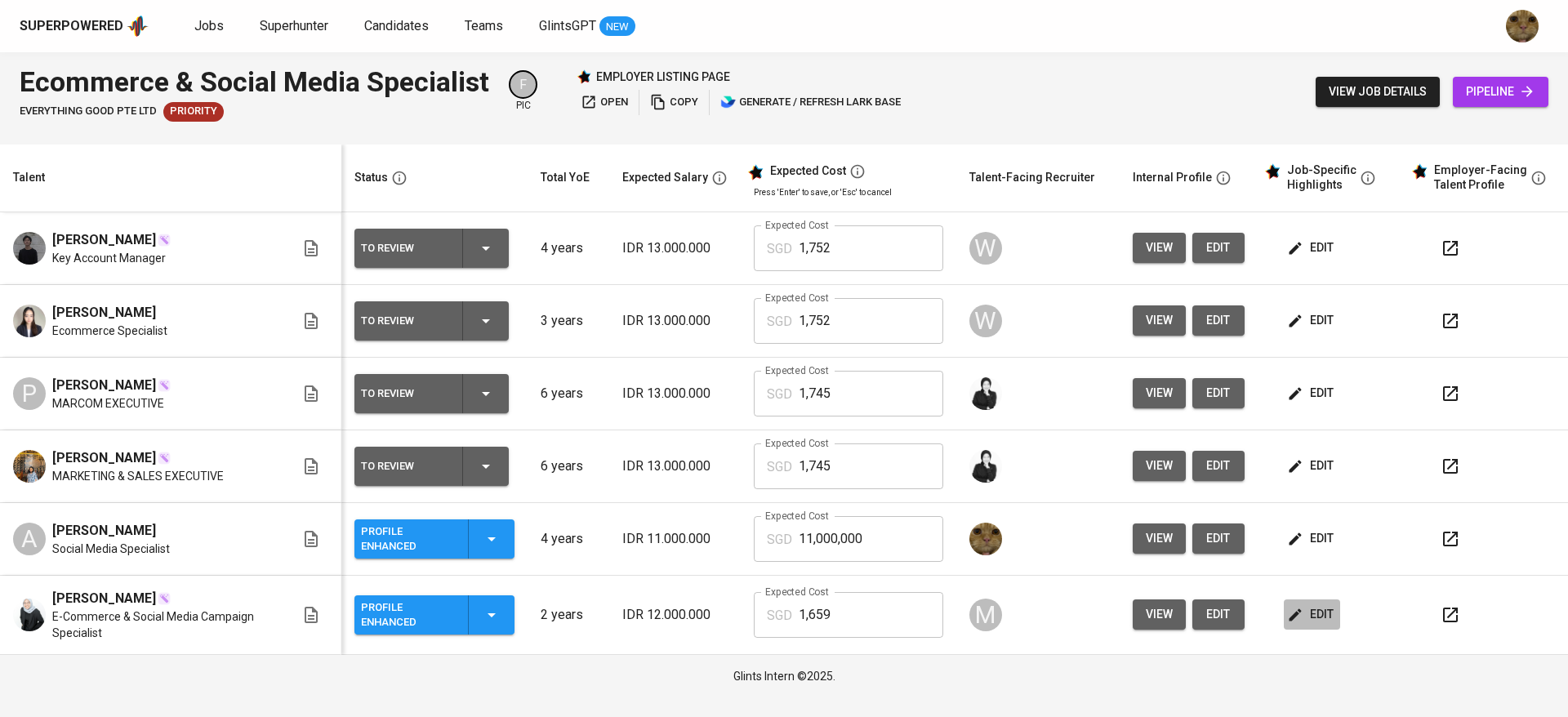
click at [1313, 623] on span "edit" at bounding box center [1312, 614] width 44 height 20
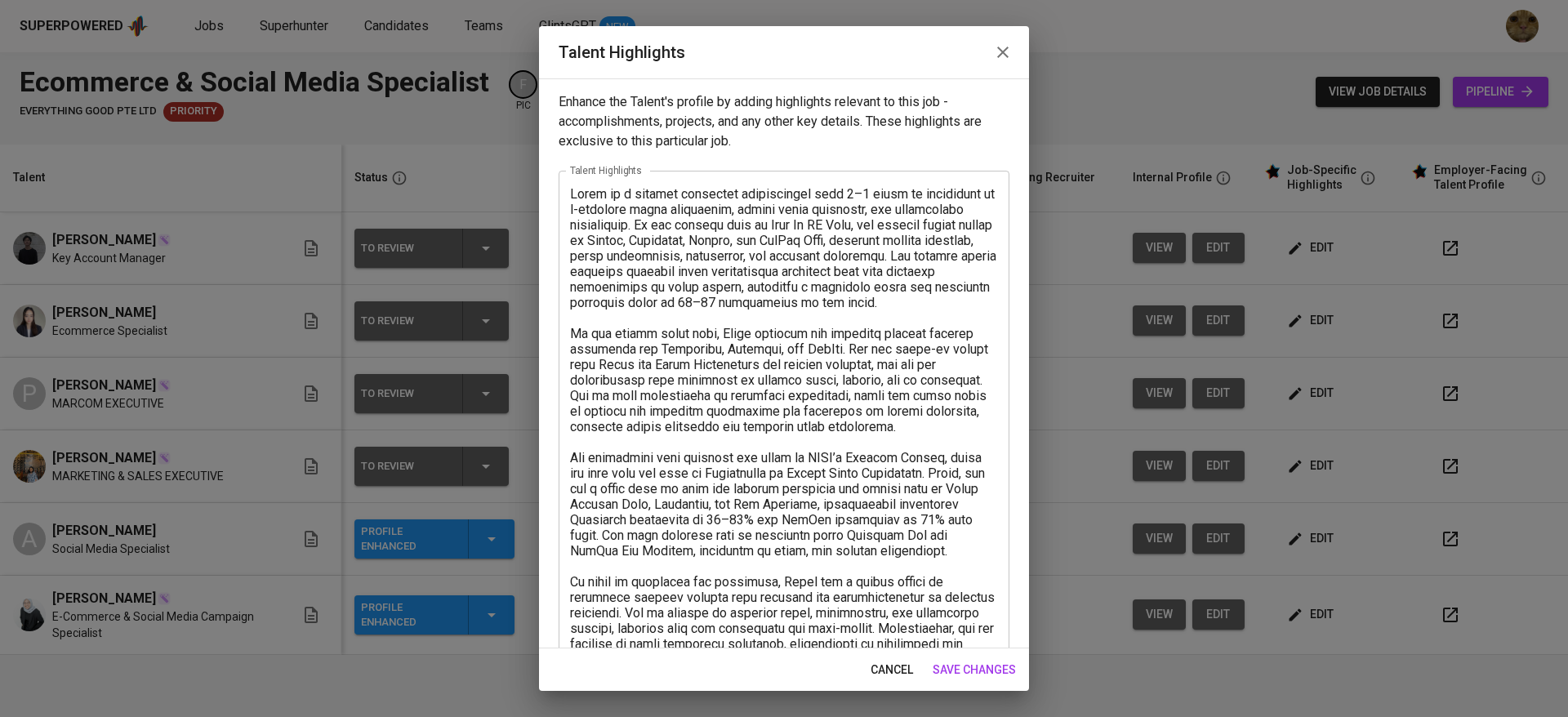
scroll to position [419, 0]
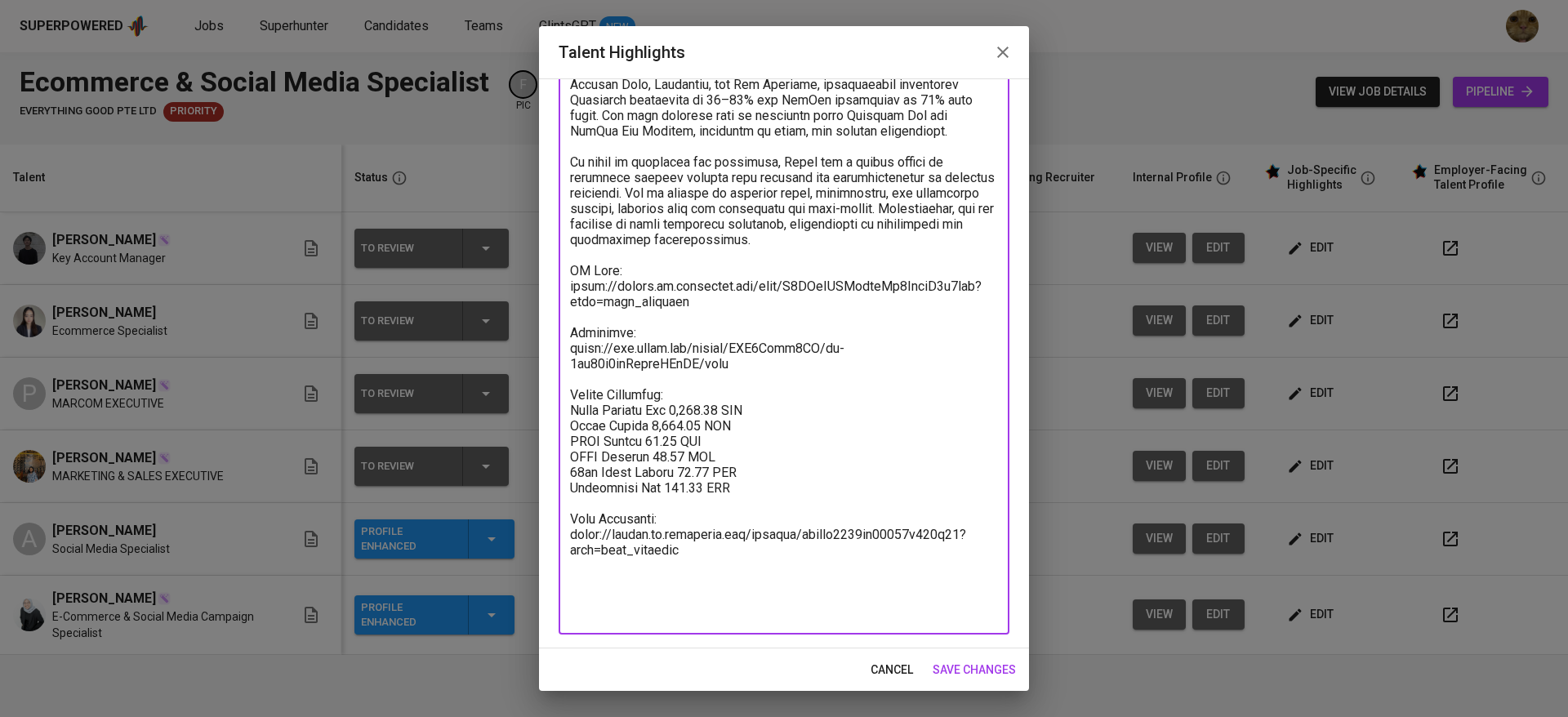
drag, startPoint x: 767, startPoint y: 531, endPoint x: 560, endPoint y: 445, distance: 224.2
click at [560, 445] on div "x Talent Highlights" at bounding box center [784, 193] width 450 height 883
click at [864, 664] on button "cancel" at bounding box center [892, 670] width 56 height 30
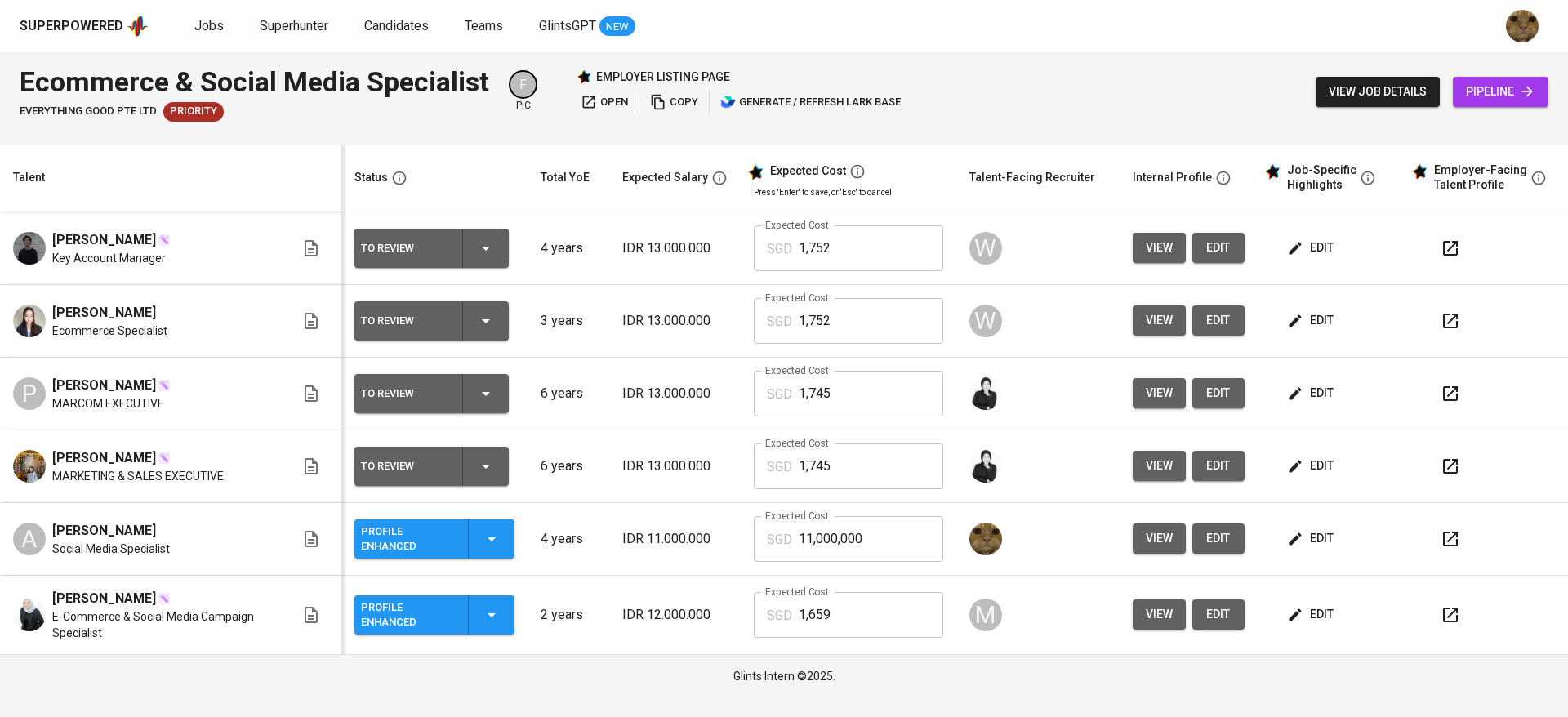
click at [1306, 539] on span "edit" at bounding box center [1312, 538] width 44 height 20
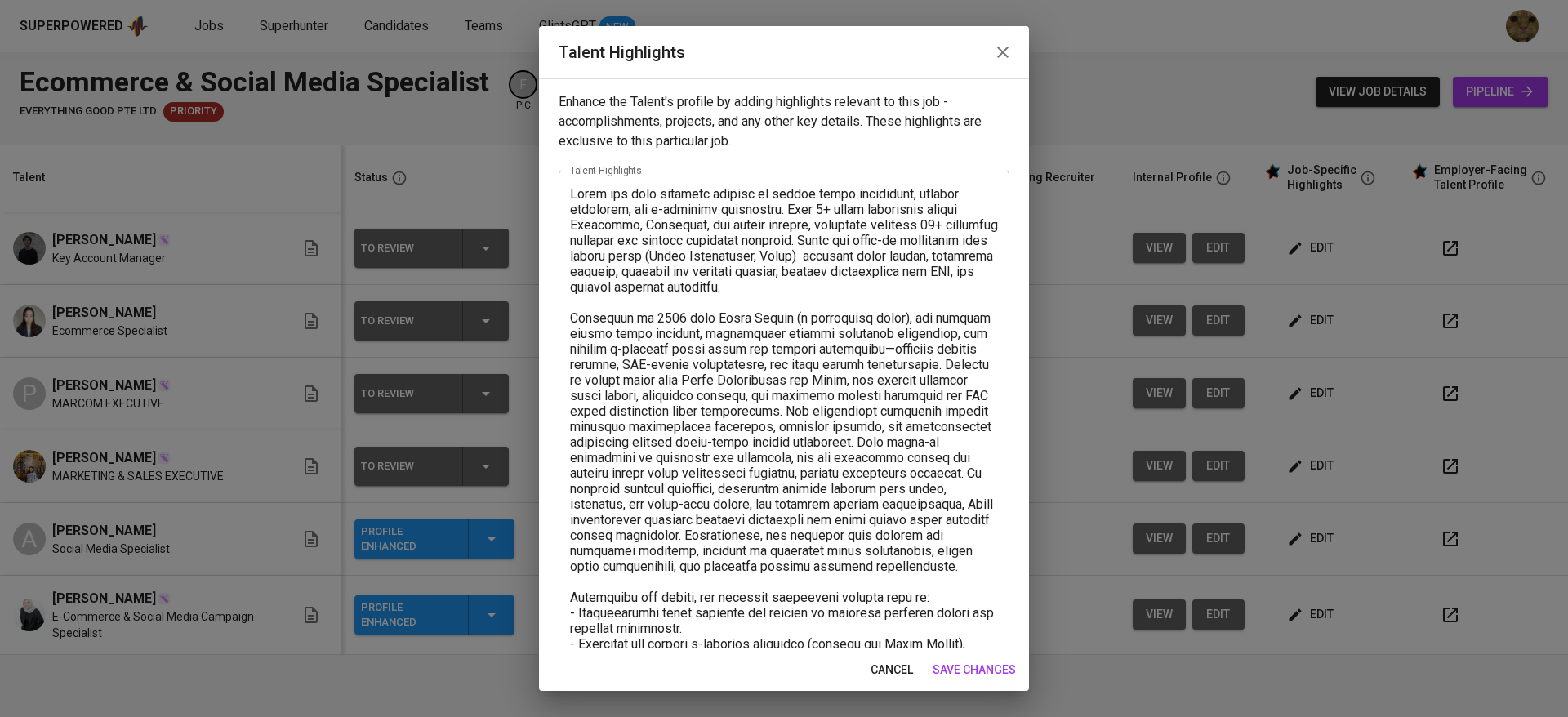
scroll to position [311, 0]
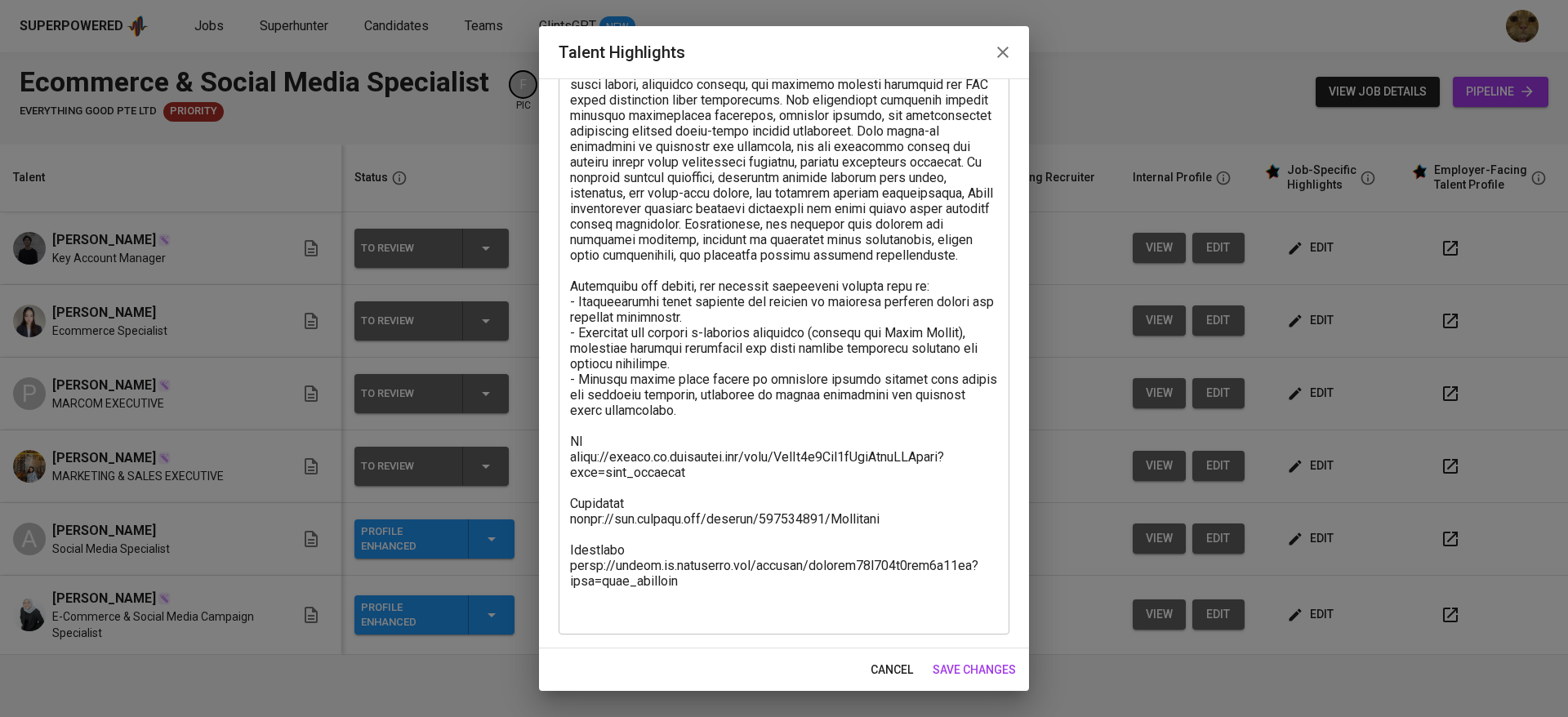
click at [730, 633] on div "x Talent Highlights" at bounding box center [784, 246] width 450 height 775
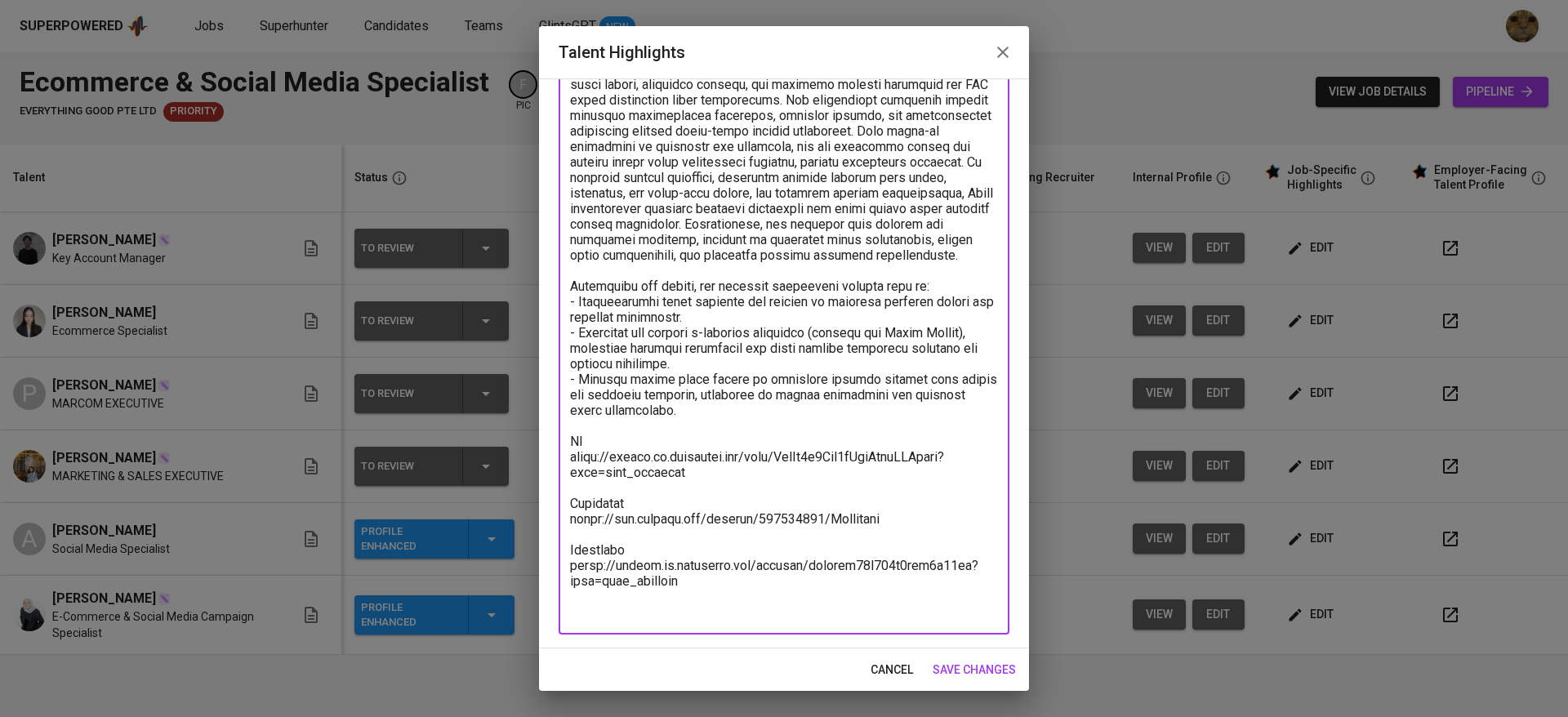
click at [723, 612] on textarea at bounding box center [784, 247] width 428 height 744
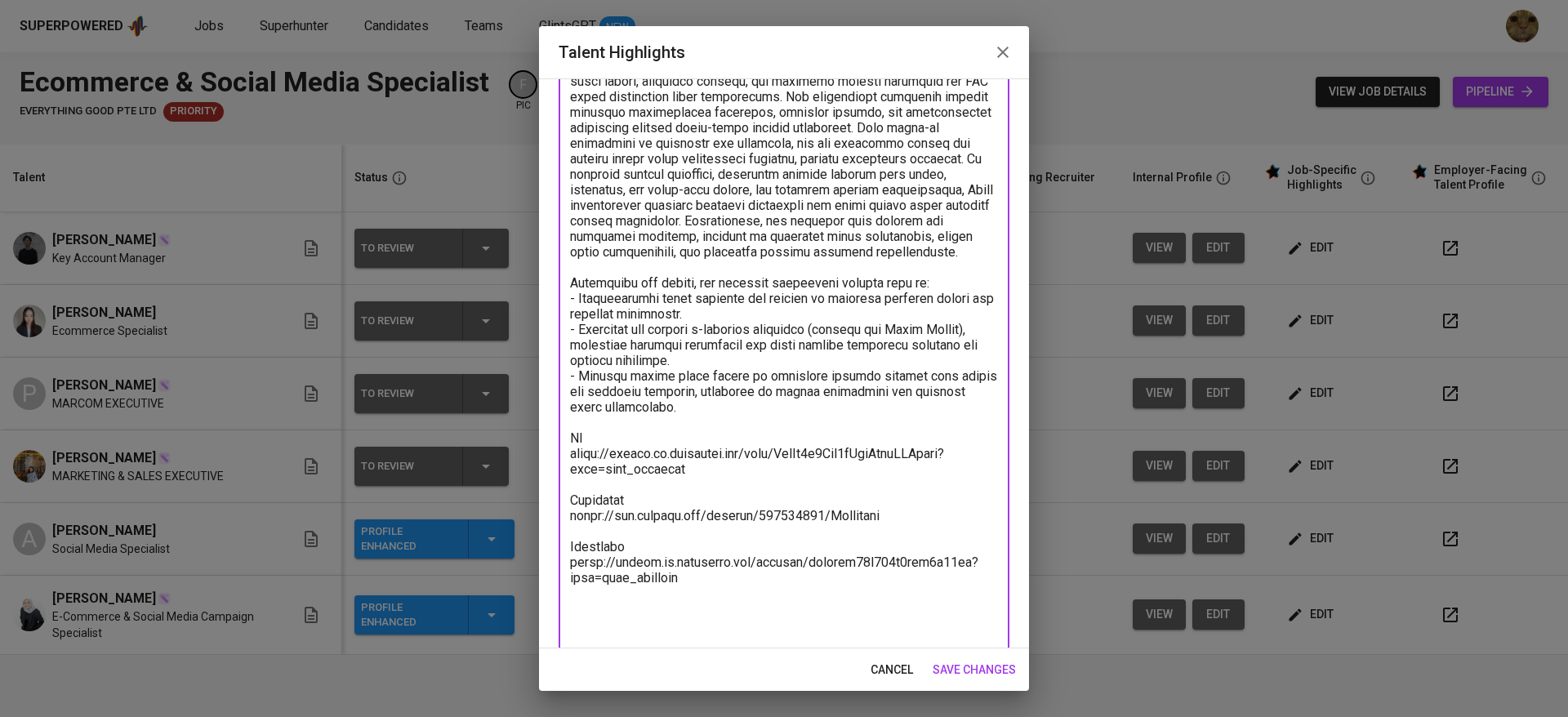
paste textarea "Salary Breakdown: Total Monthly Fee 1,658.86 SGD Basic Salary 1,102.55 SGD BPJS…"
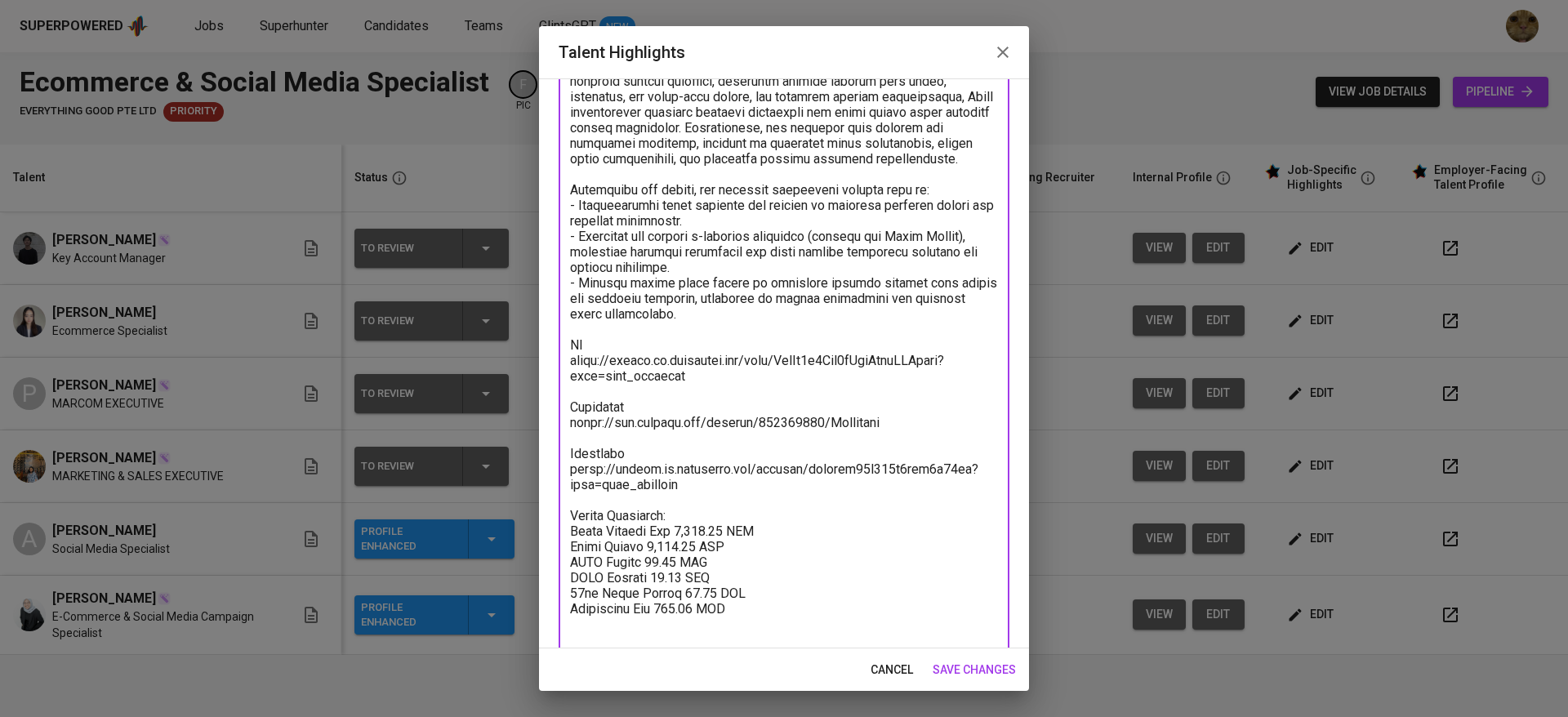
scroll to position [435, 0]
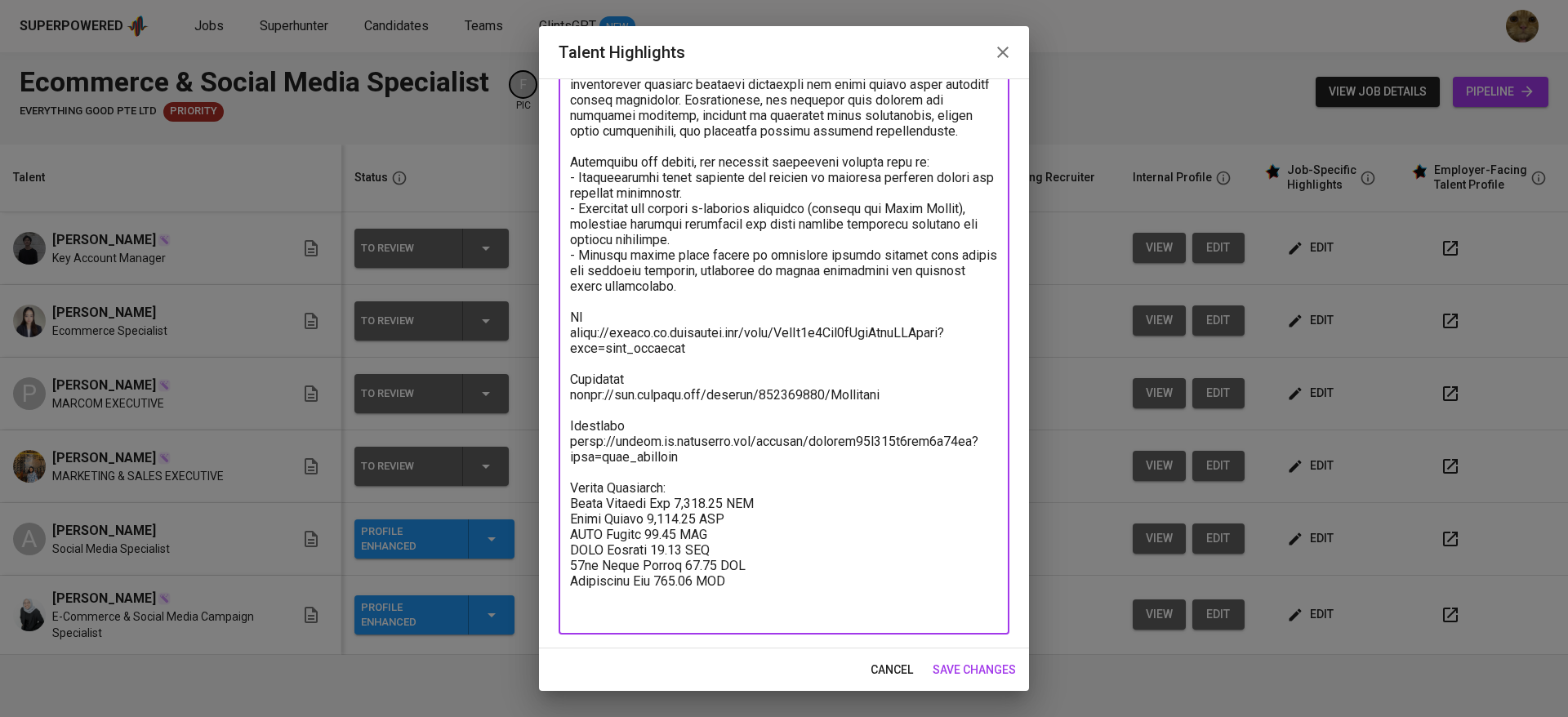
click at [722, 533] on textarea at bounding box center [784, 185] width 428 height 869
type textarea "Lorem ips dolo sitametc adipisc el seddoe tempo incididunt, utlabor etdolorem, …"
click at [941, 652] on div "cancel save changes" at bounding box center [784, 670] width 490 height 44
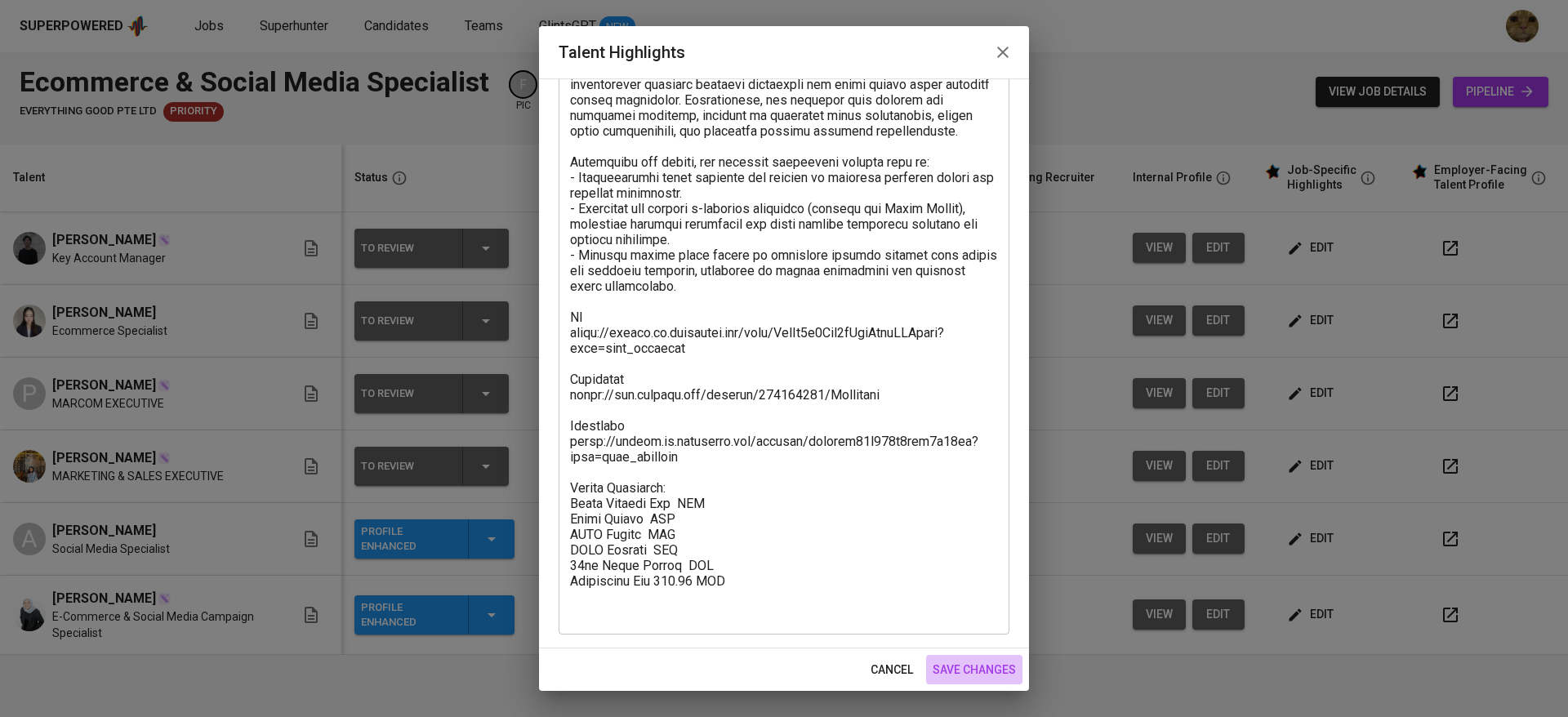
click at [941, 657] on button "save changes" at bounding box center [974, 670] width 97 height 30
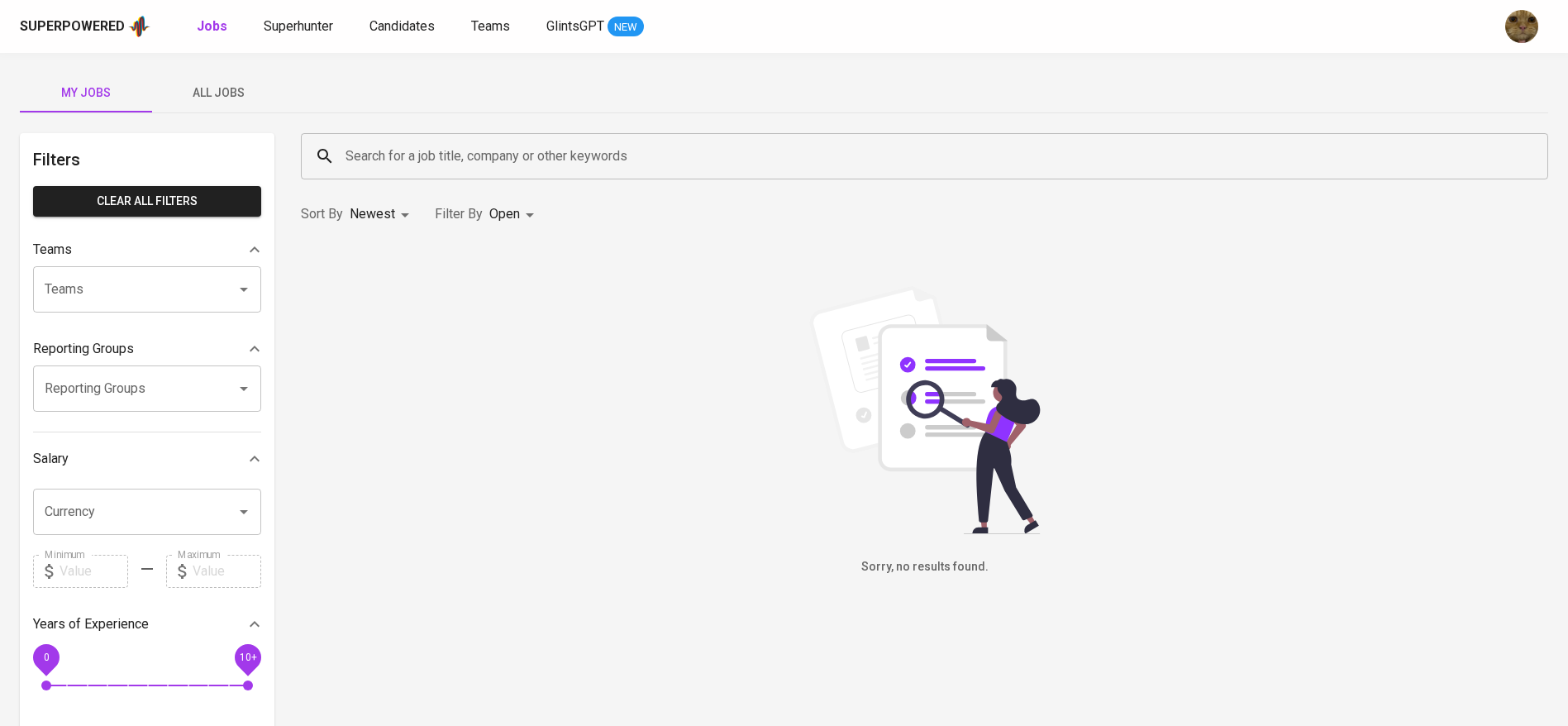
click at [202, 94] on span "All Jobs" at bounding box center [218, 93] width 112 height 21
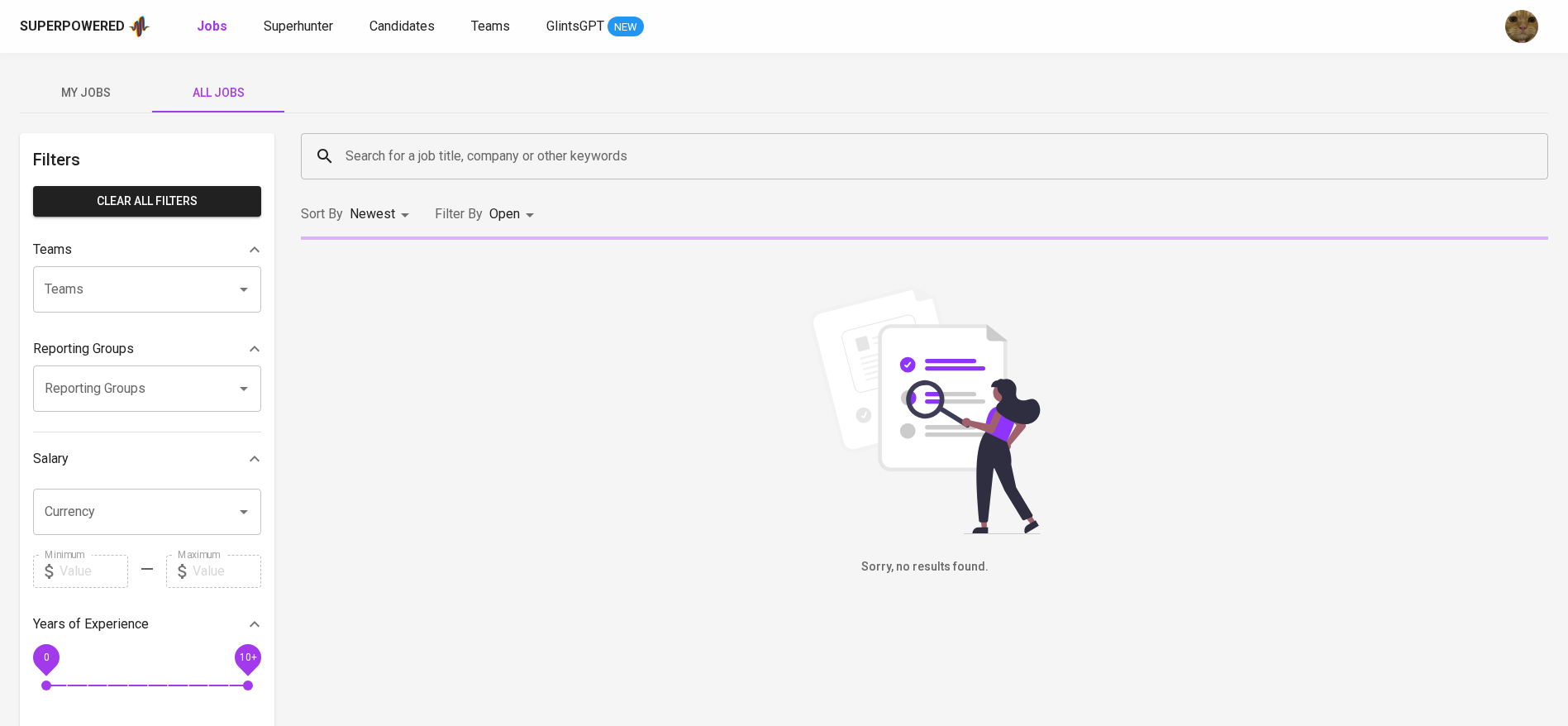
click at [415, 162] on input "Search for a job title, company or other keywords" at bounding box center [928, 155] width 1174 height 31
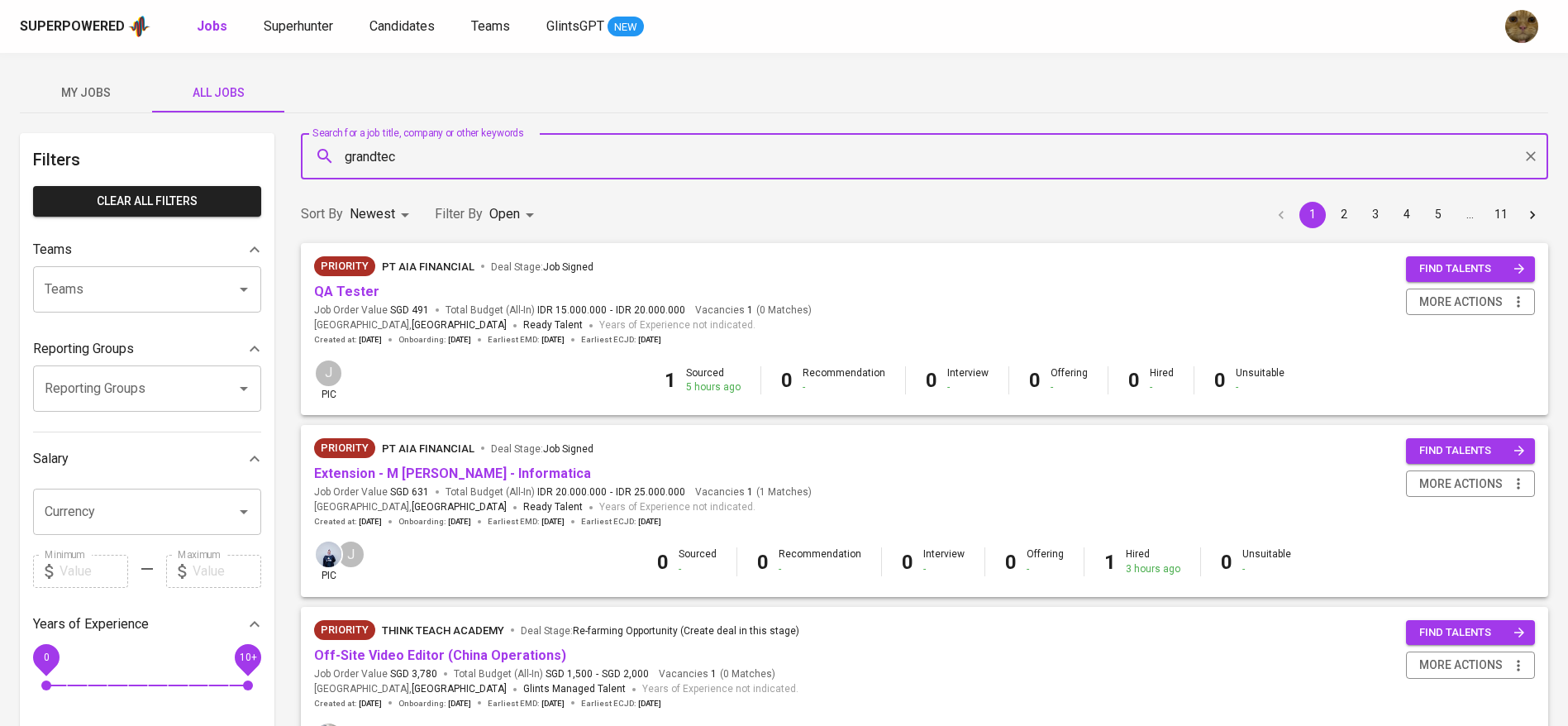
type input "grandtech"
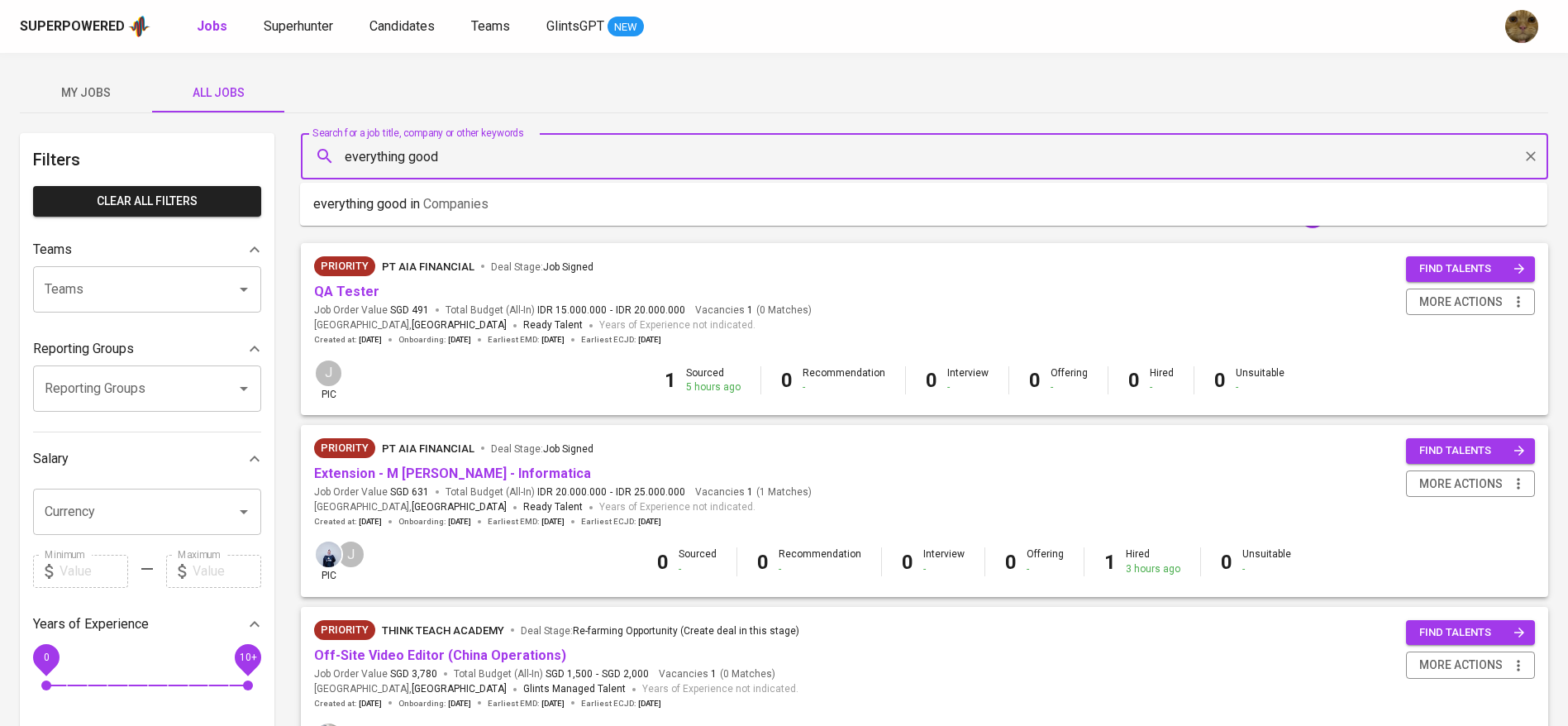
type input "everything good"
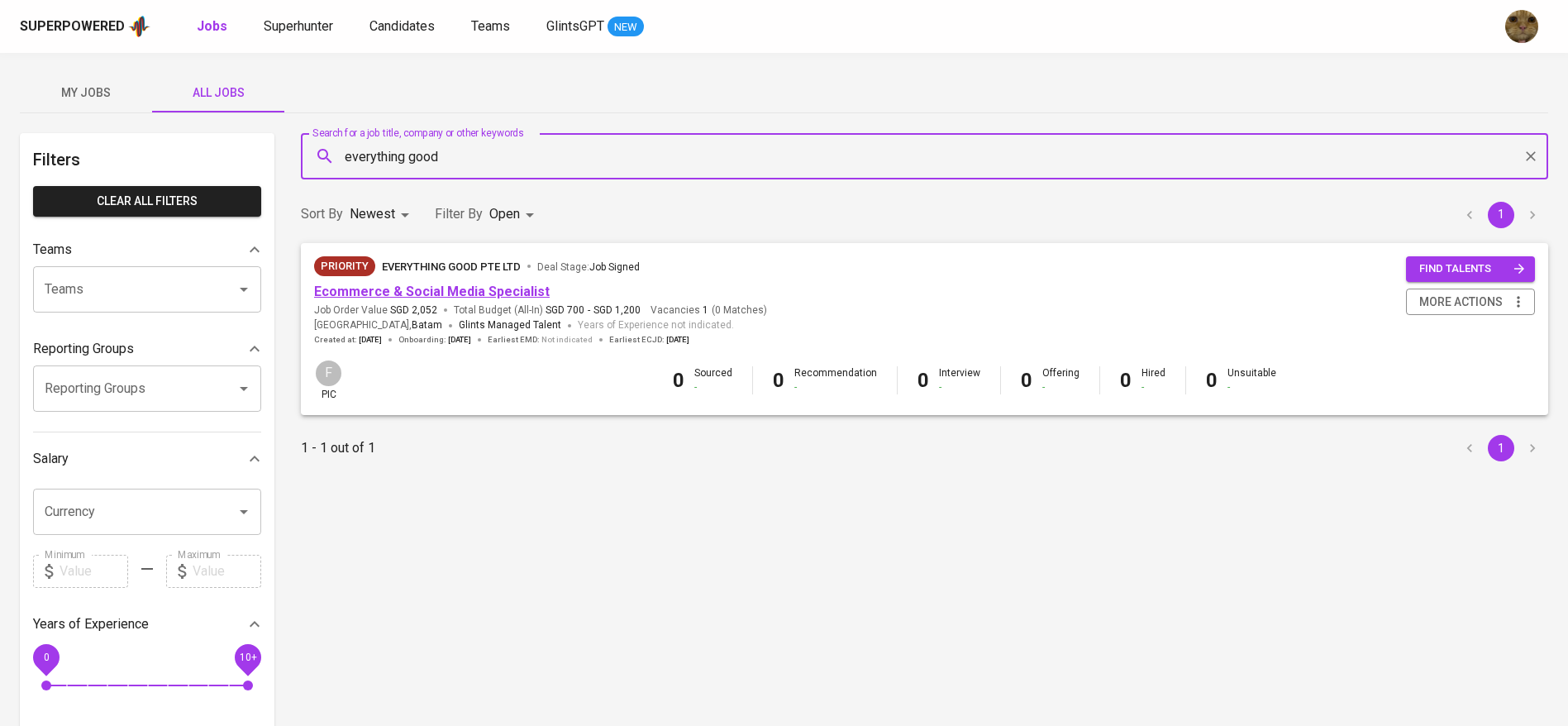
click at [357, 288] on link "Ecommerce & Social Media Specialist" at bounding box center [432, 291] width 235 height 16
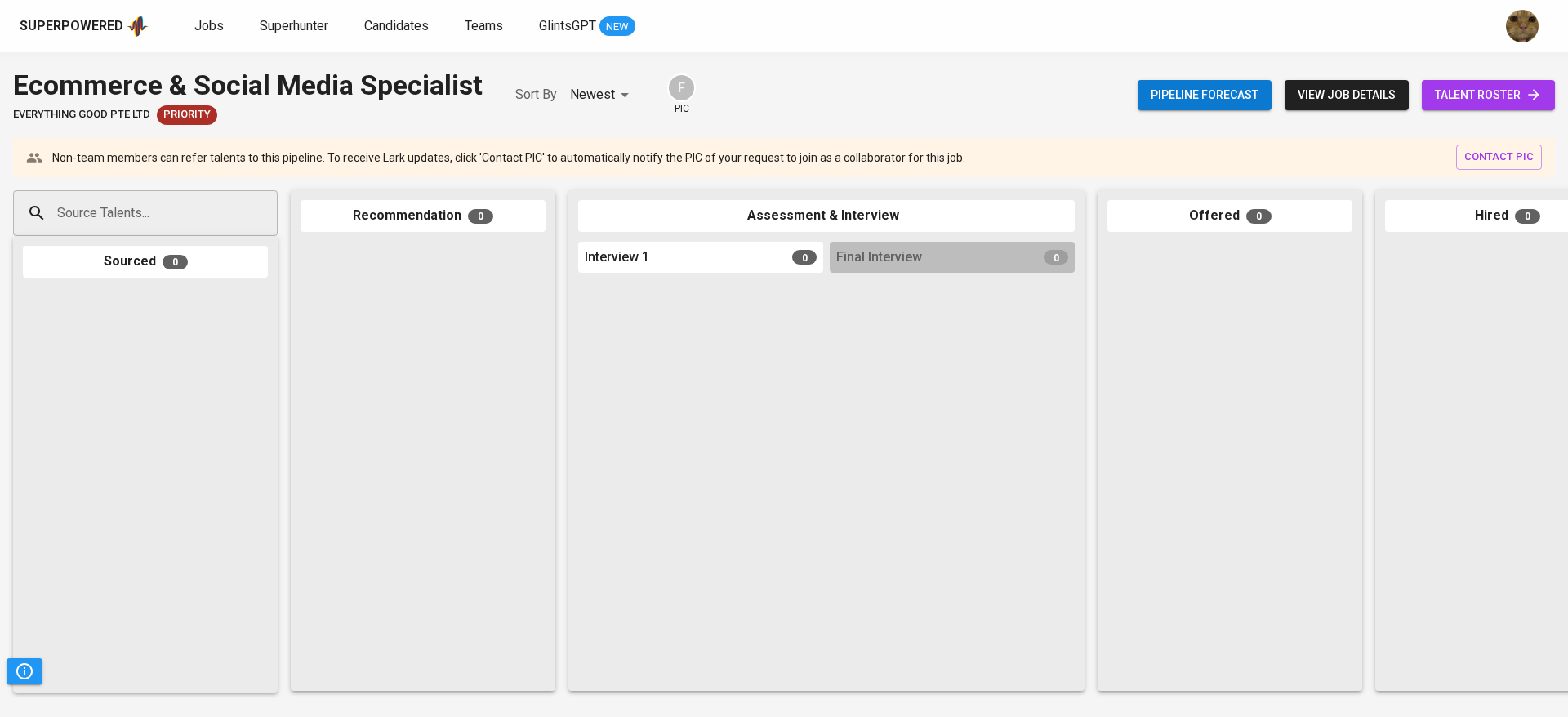
click at [1464, 91] on span "talent roster" at bounding box center [1488, 95] width 107 height 20
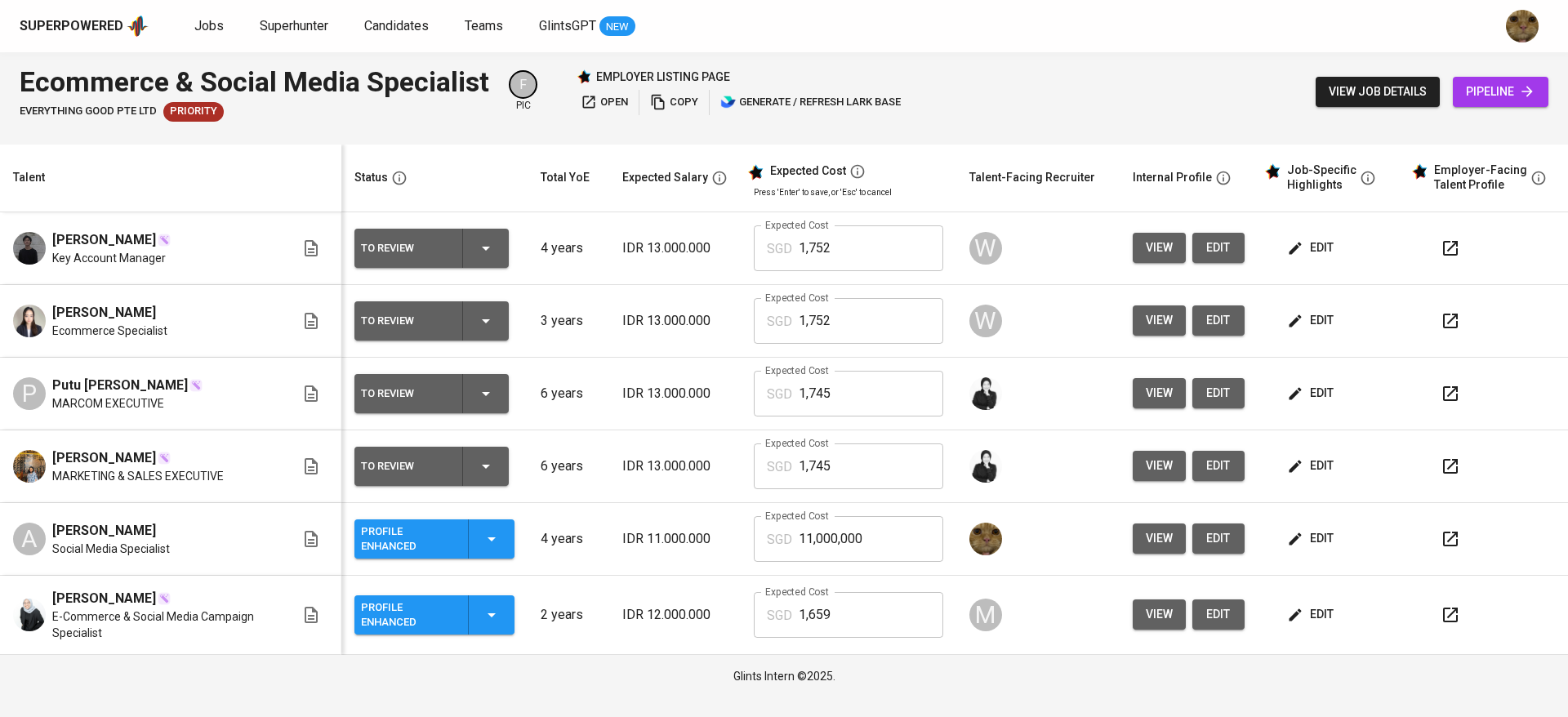
drag, startPoint x: 1318, startPoint y: 530, endPoint x: 610, endPoint y: 578, distance: 709.6
click at [610, 578] on td "2 years" at bounding box center [569, 615] width 82 height 79
click at [1327, 546] on span "edit" at bounding box center [1312, 538] width 44 height 20
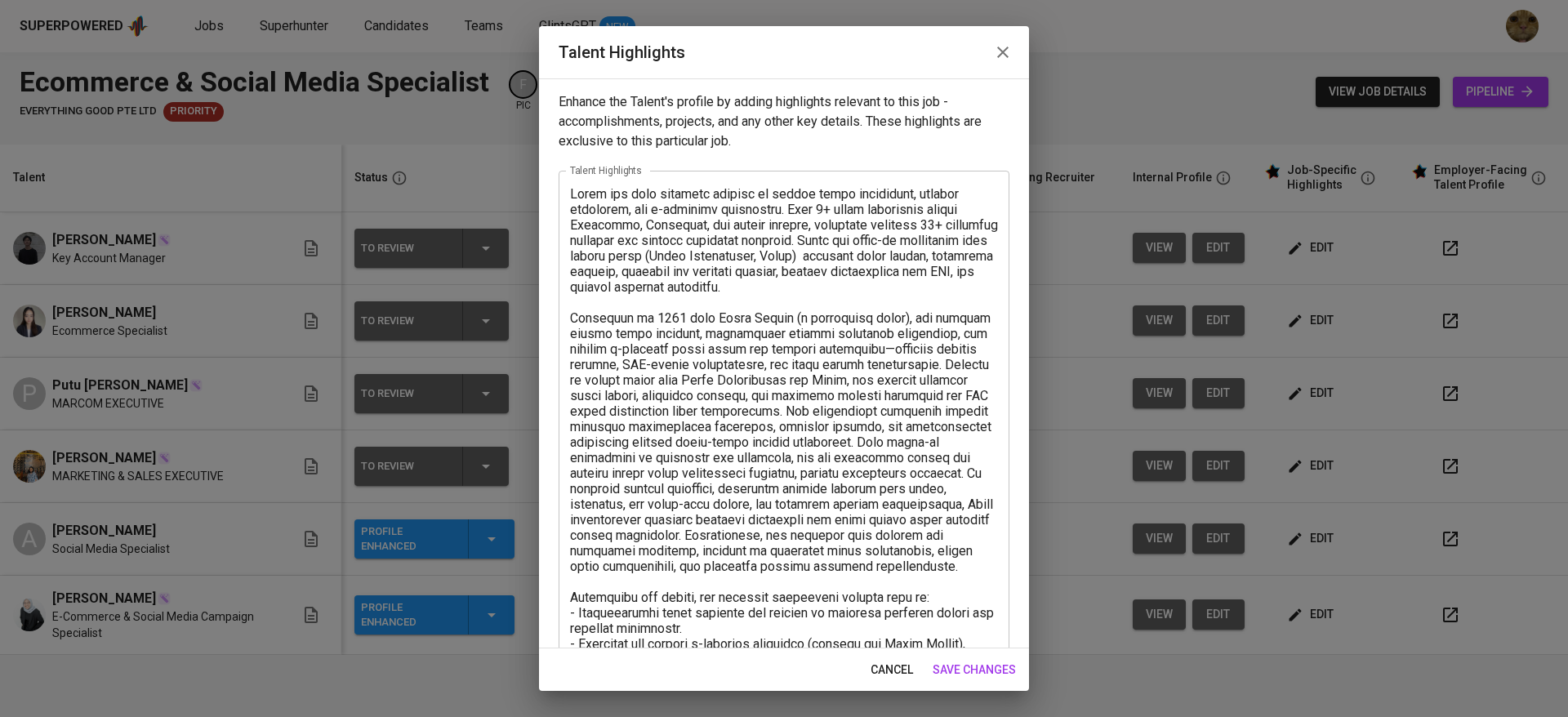
scroll to position [435, 0]
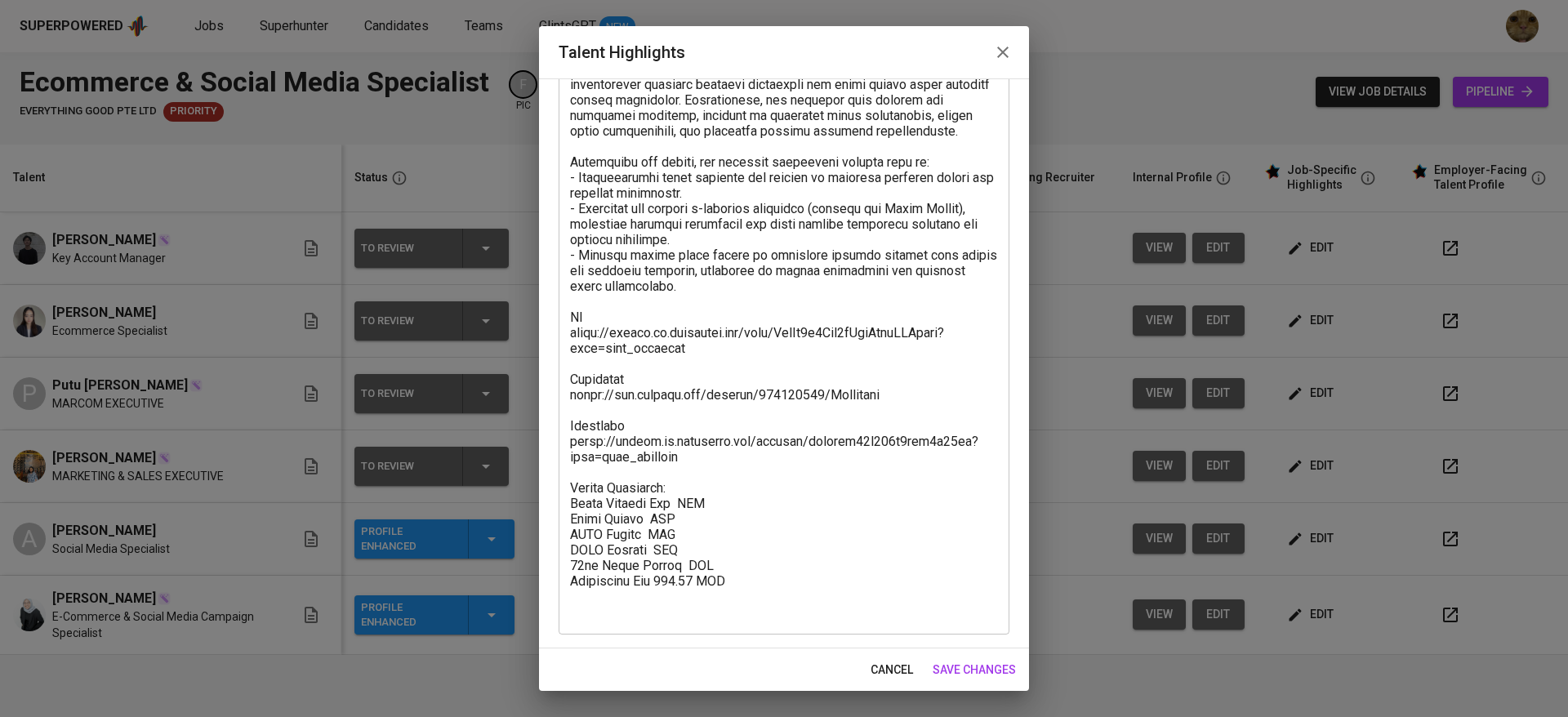
click at [637, 549] on textarea at bounding box center [784, 185] width 428 height 869
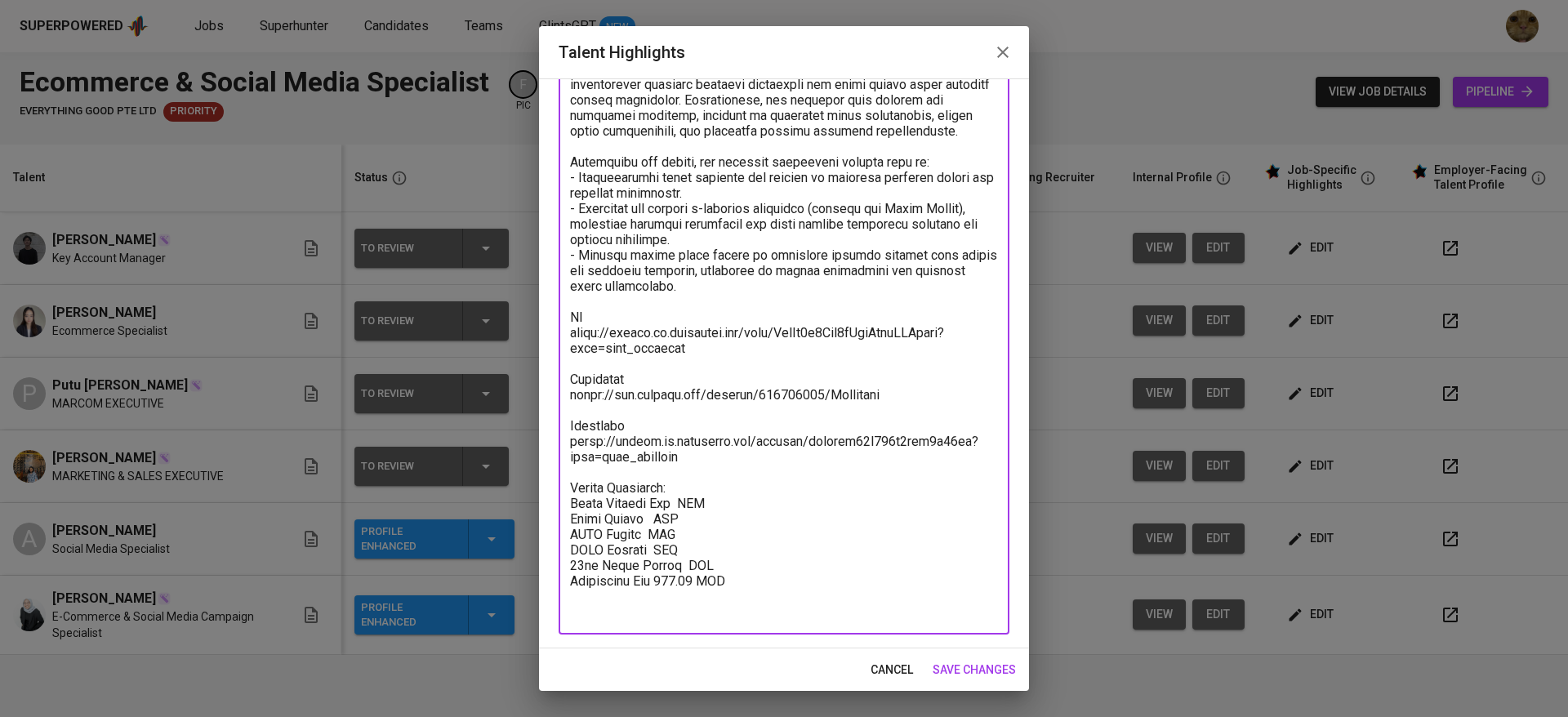
paste textarea "988.42"
click at [638, 560] on textarea at bounding box center [784, 185] width 428 height 869
paste textarea "49.38"
type textarea "Diina has been building working in social media management, digital marketing, …"
click at [945, 678] on span "save changes" at bounding box center [974, 670] width 84 height 20
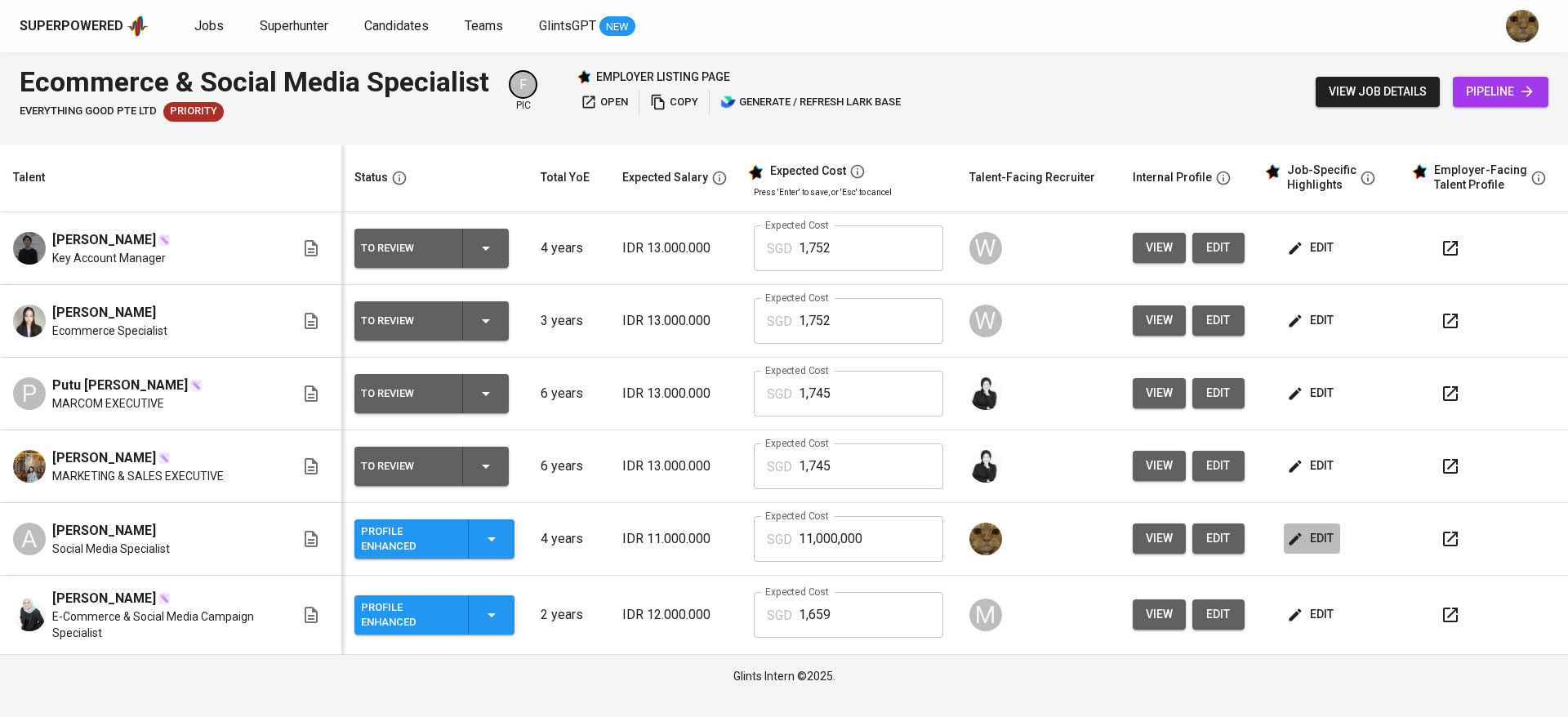
click at [1324, 539] on span "edit" at bounding box center [1312, 538] width 44 height 20
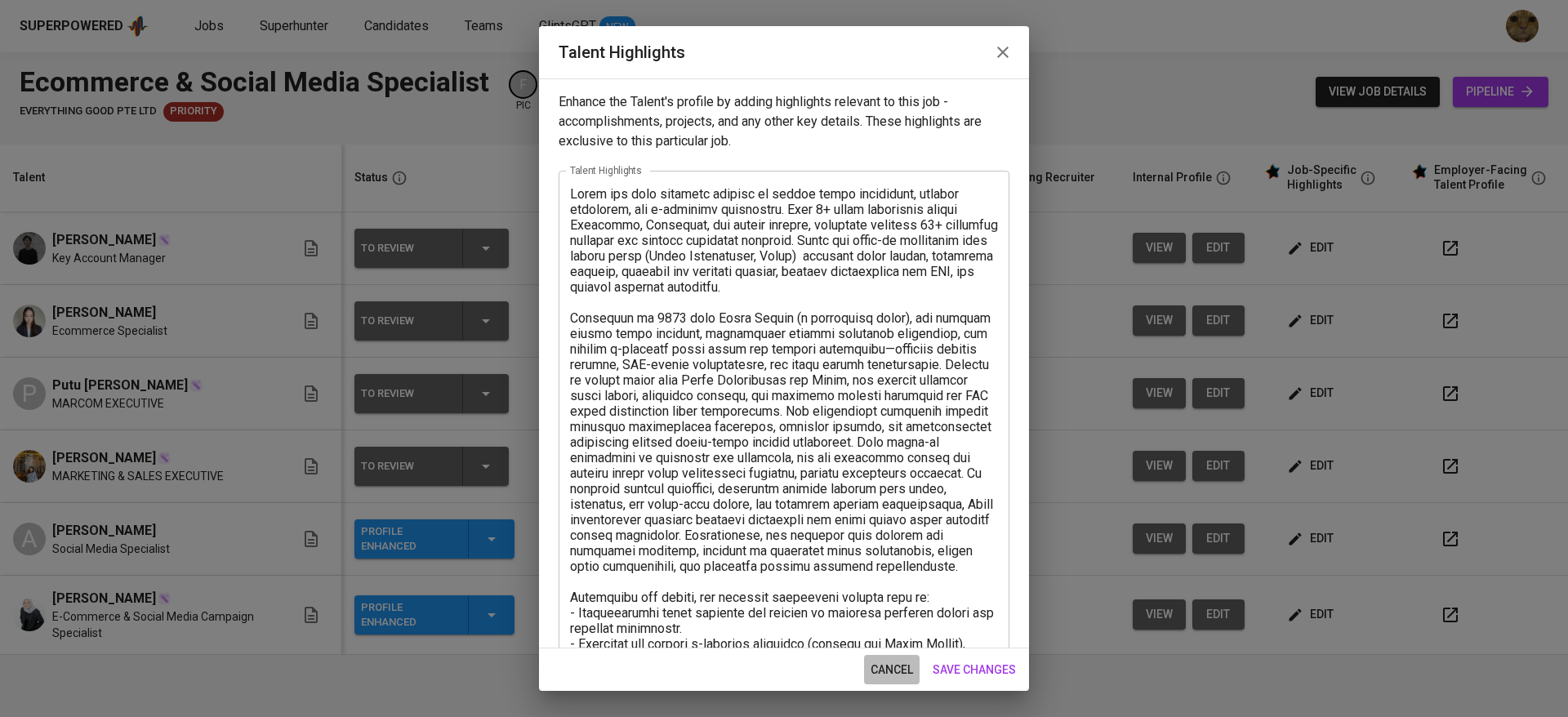
click at [882, 682] on button "cancel" at bounding box center [892, 670] width 56 height 30
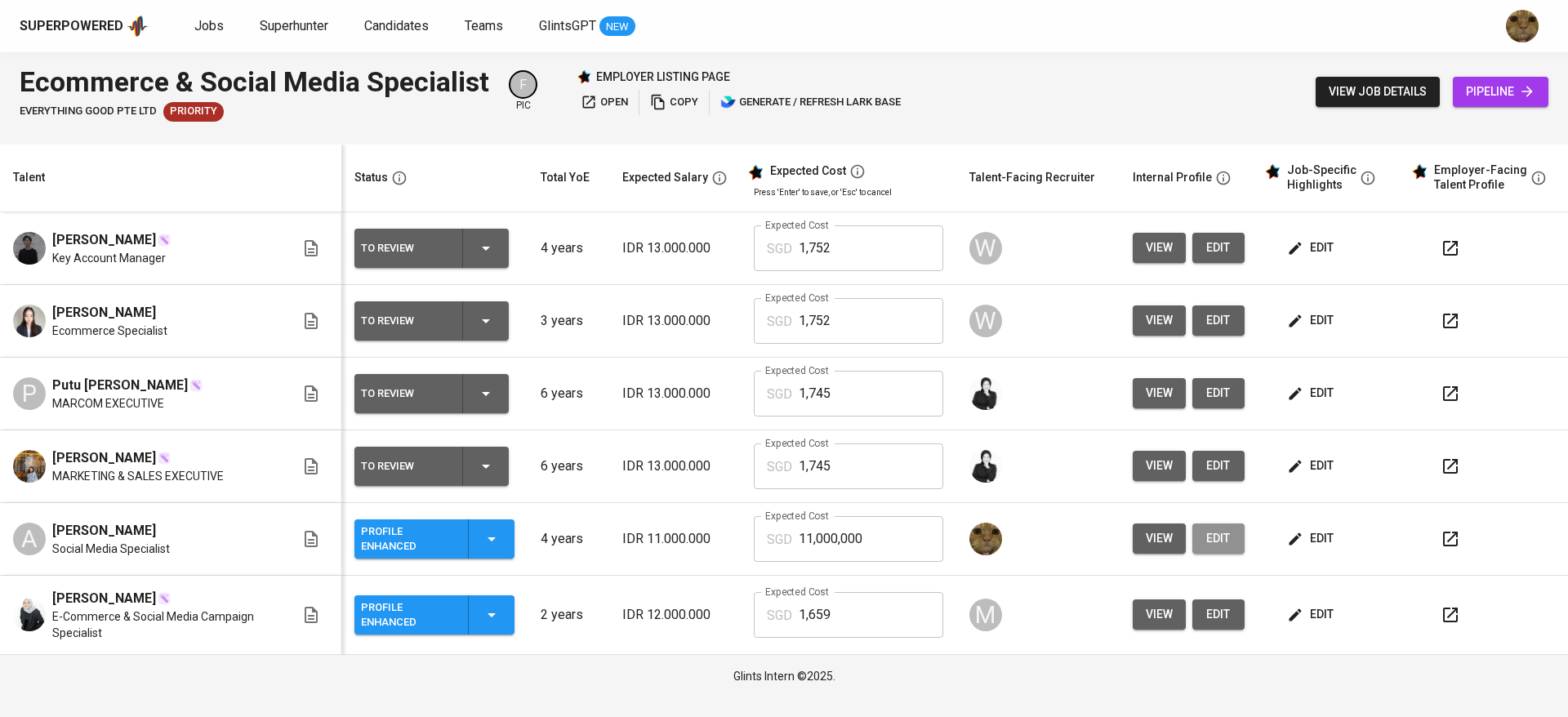
click at [1210, 551] on button "edit" at bounding box center [1218, 538] width 52 height 30
click at [1441, 551] on button "button" at bounding box center [1451, 538] width 39 height 39
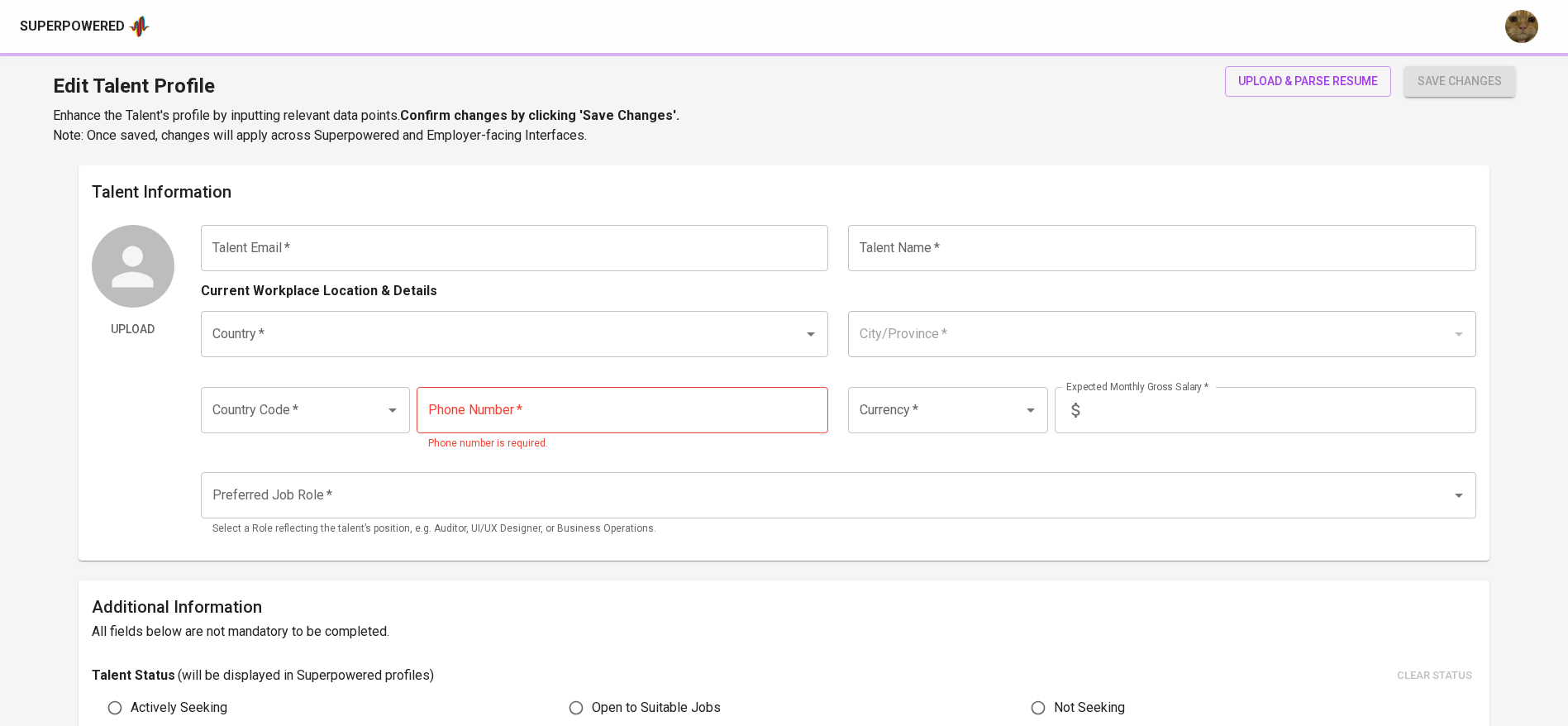
type input "[EMAIL_ADDRESS][DOMAIN_NAME]"
type input "[PERSON_NAME]"
type input "[GEOGRAPHIC_DATA]"
type input "[GEOGRAPHIC_DATA], [GEOGRAPHIC_DATA]"
type input "+62"
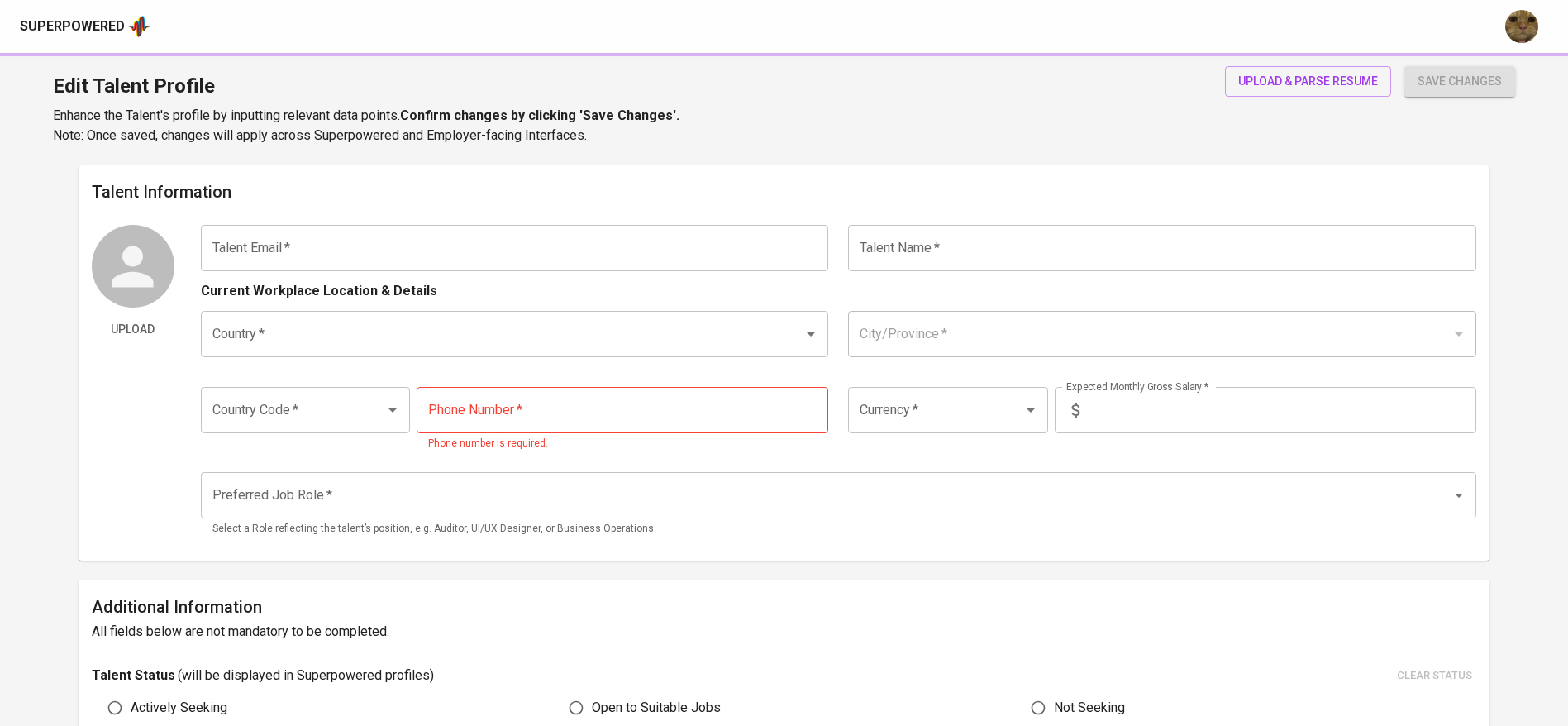
type input "[PHONE_NUMBER]"
type input "IDR"
type input "Marketing Manager"
radio input "true"
type input "4"
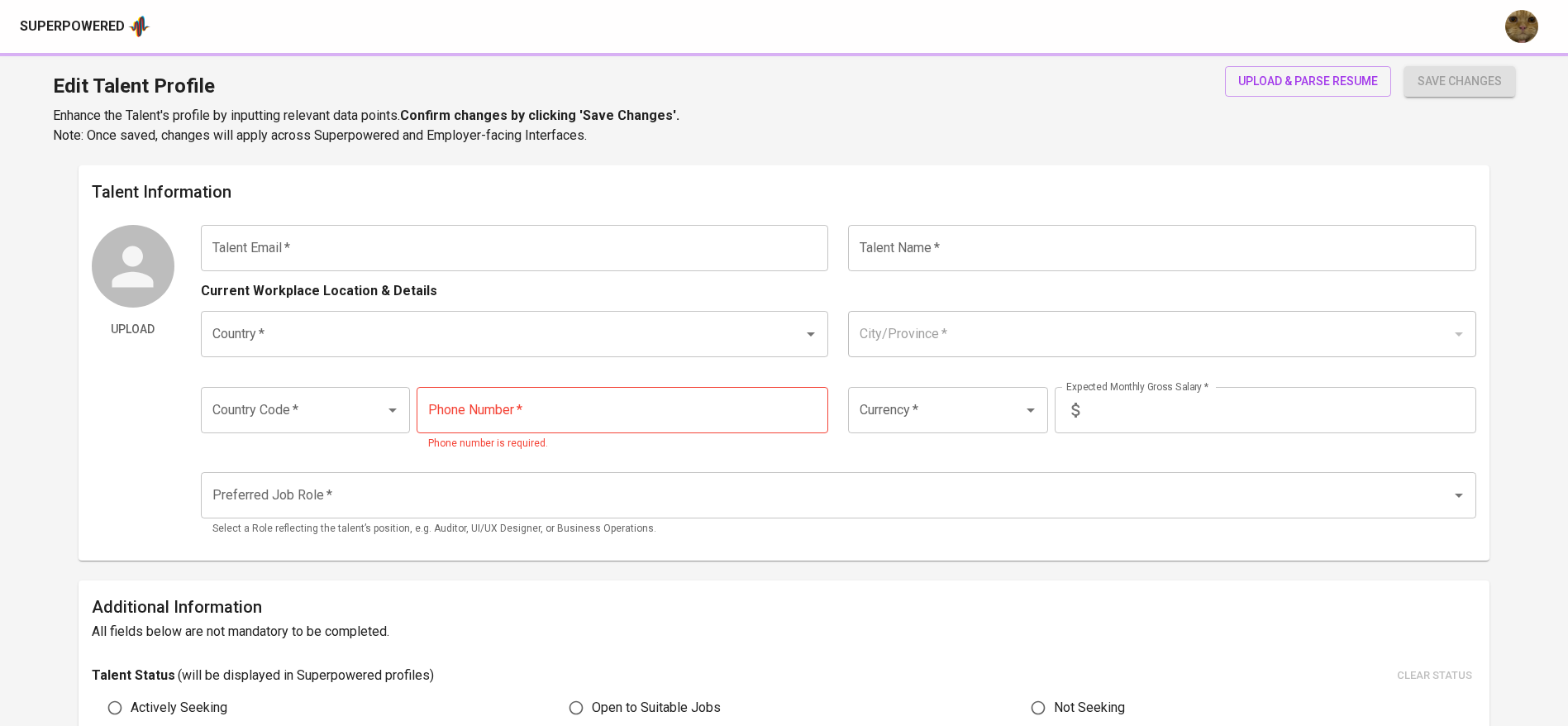
type input "Immediately Available"
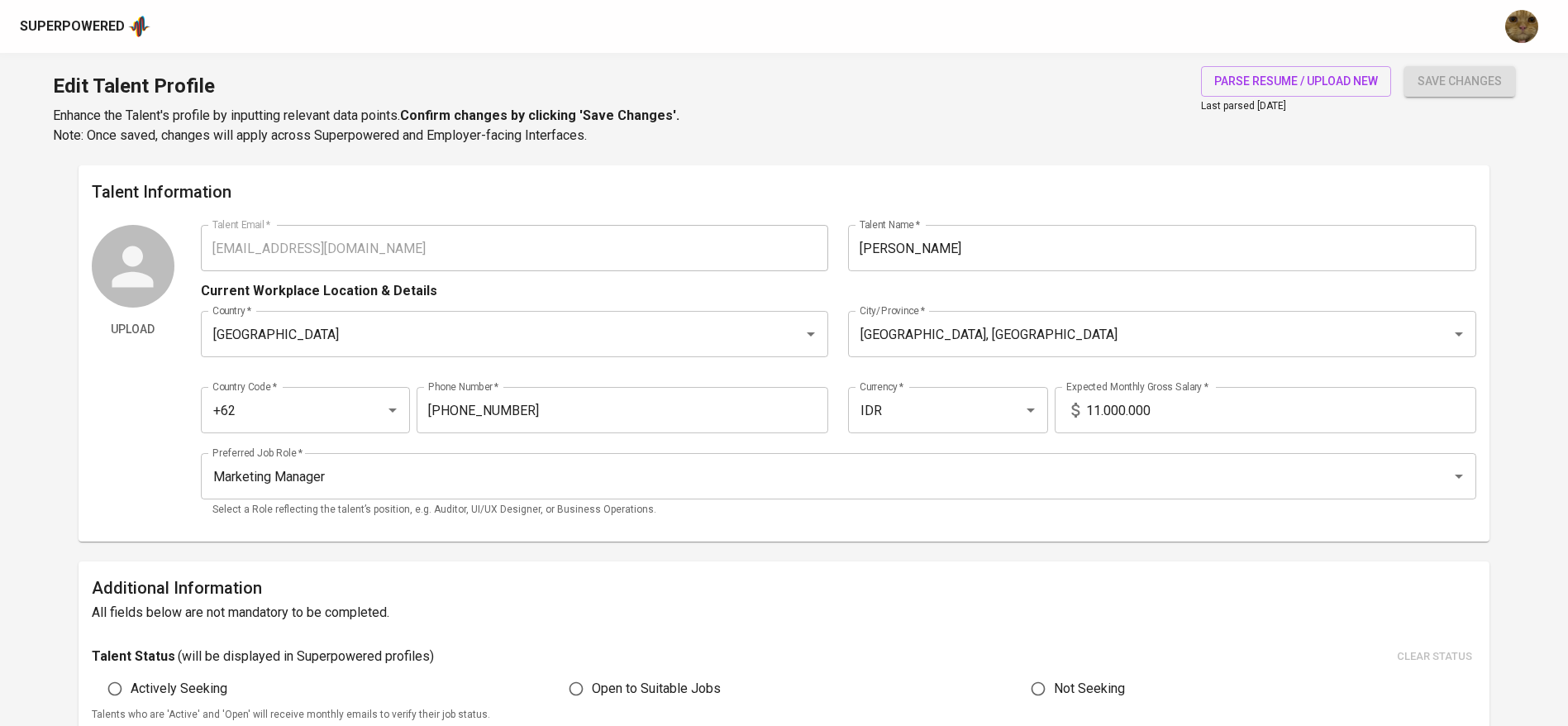
scroll to position [31, 0]
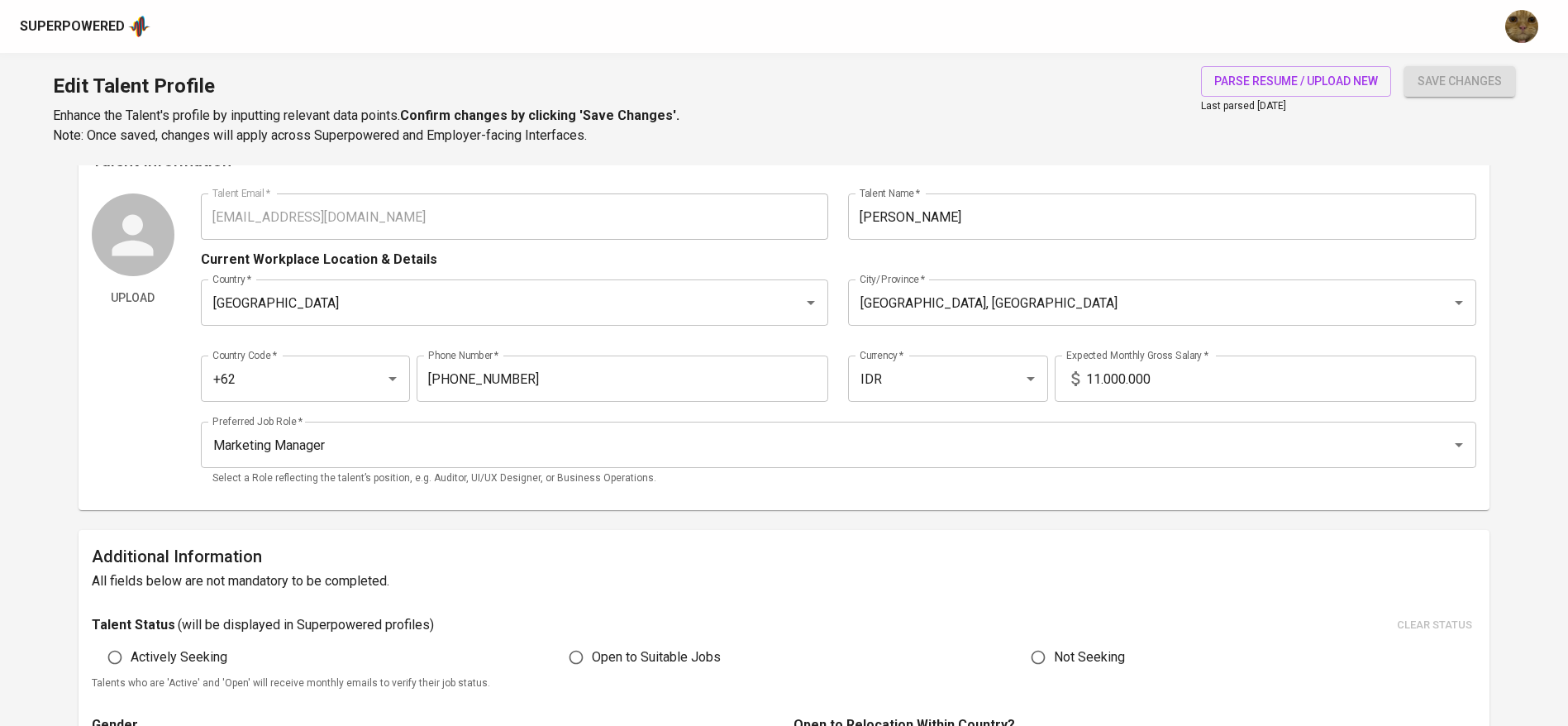
click at [1099, 375] on input "11.000.000" at bounding box center [1281, 378] width 390 height 46
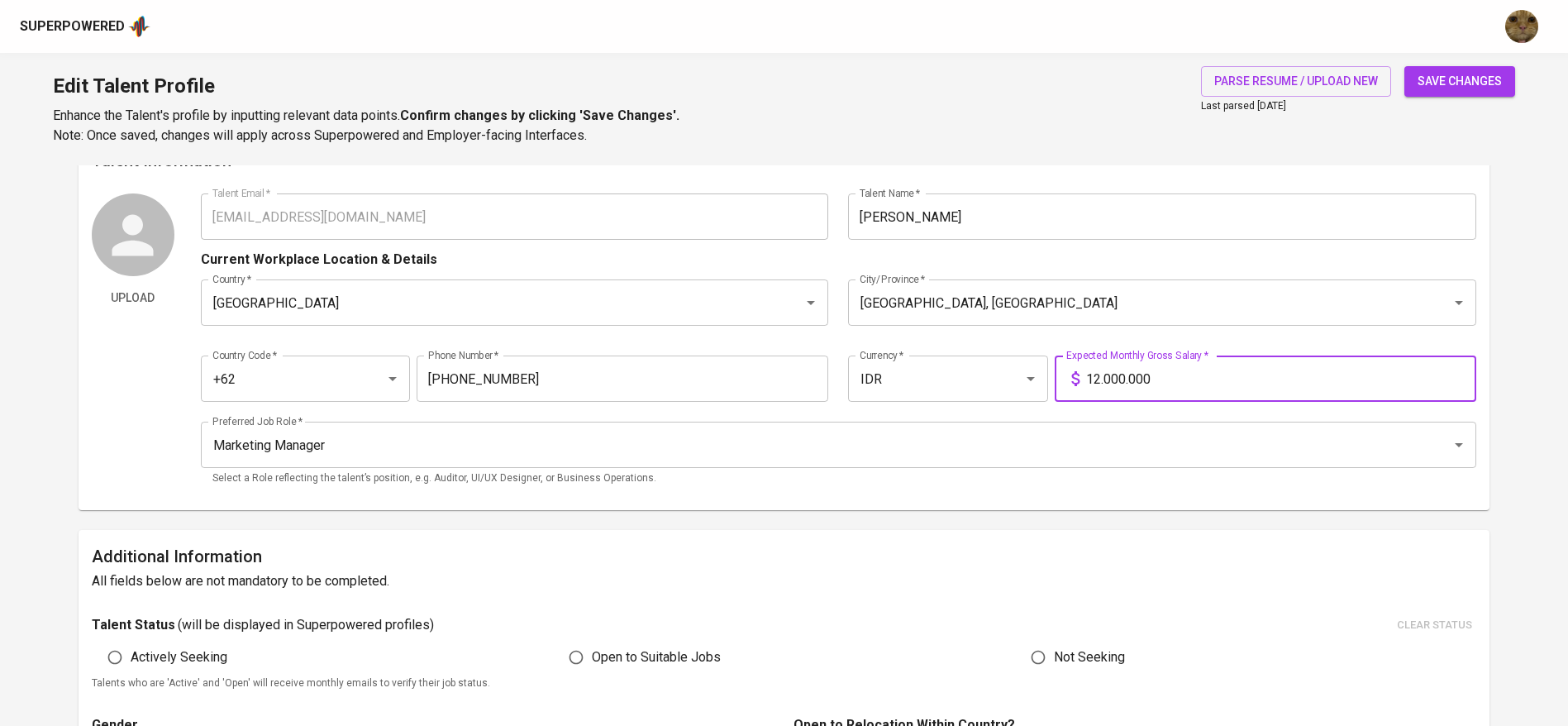
type input "12.000.000"
click at [1404, 66] on button "save changes" at bounding box center [1460, 81] width 111 height 30
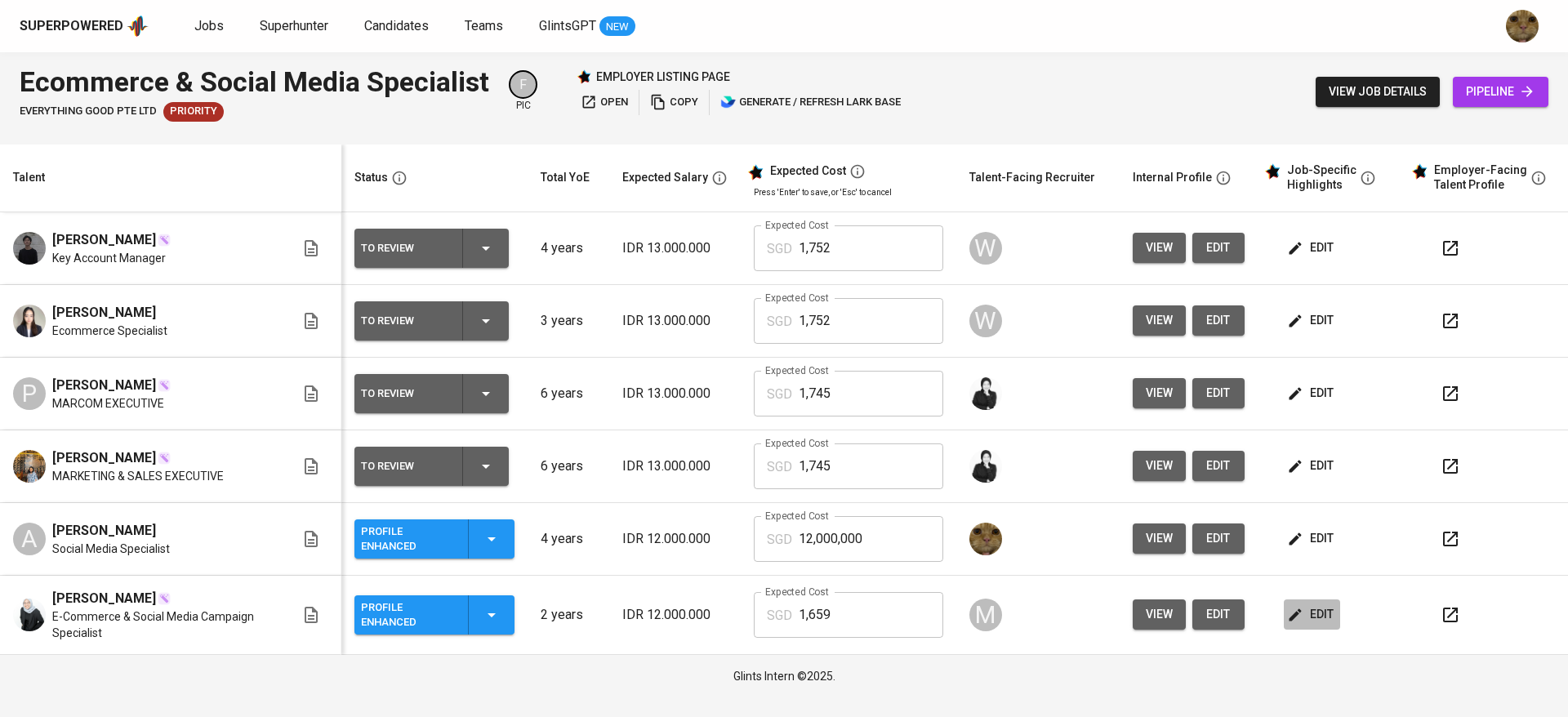
click at [1300, 614] on icon "button" at bounding box center [1295, 615] width 17 height 17
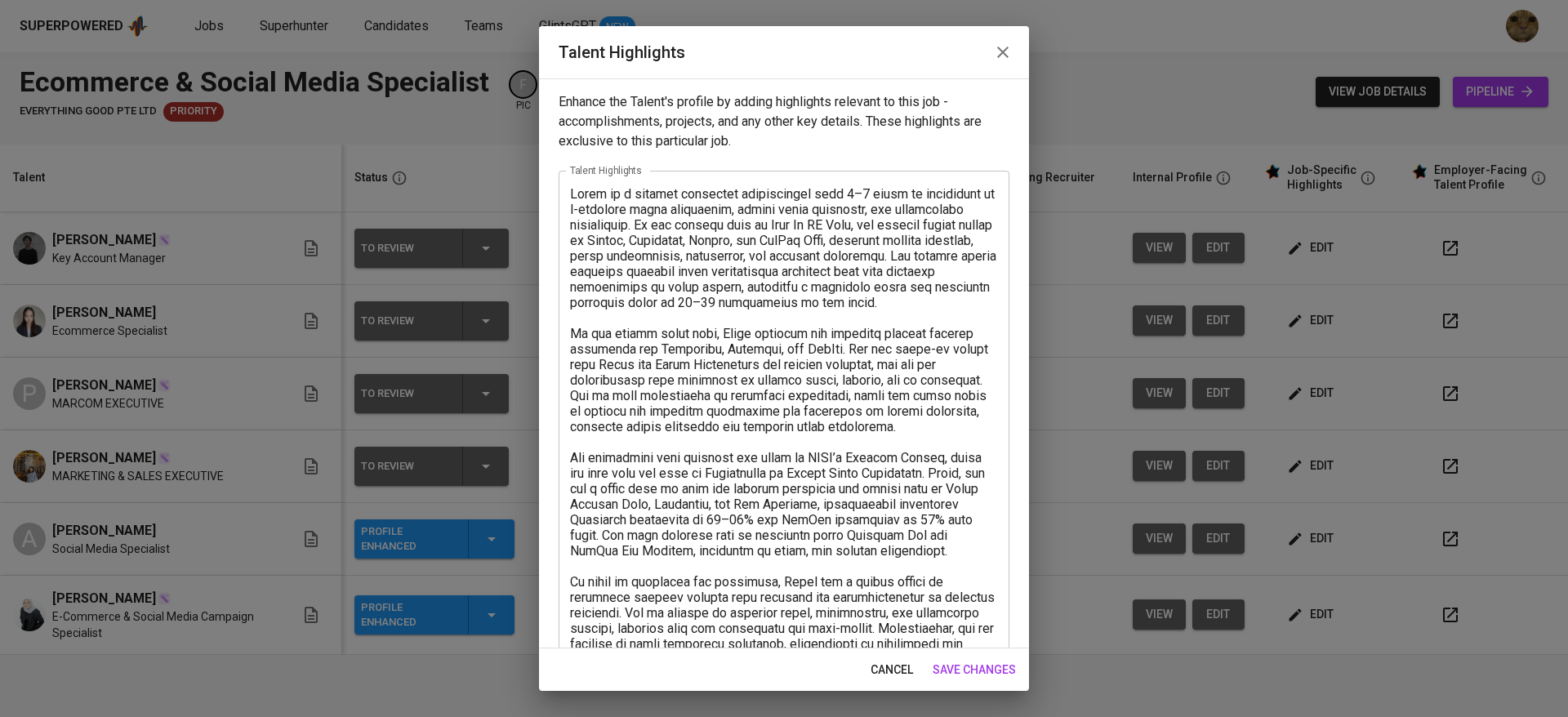
scroll to position [419, 0]
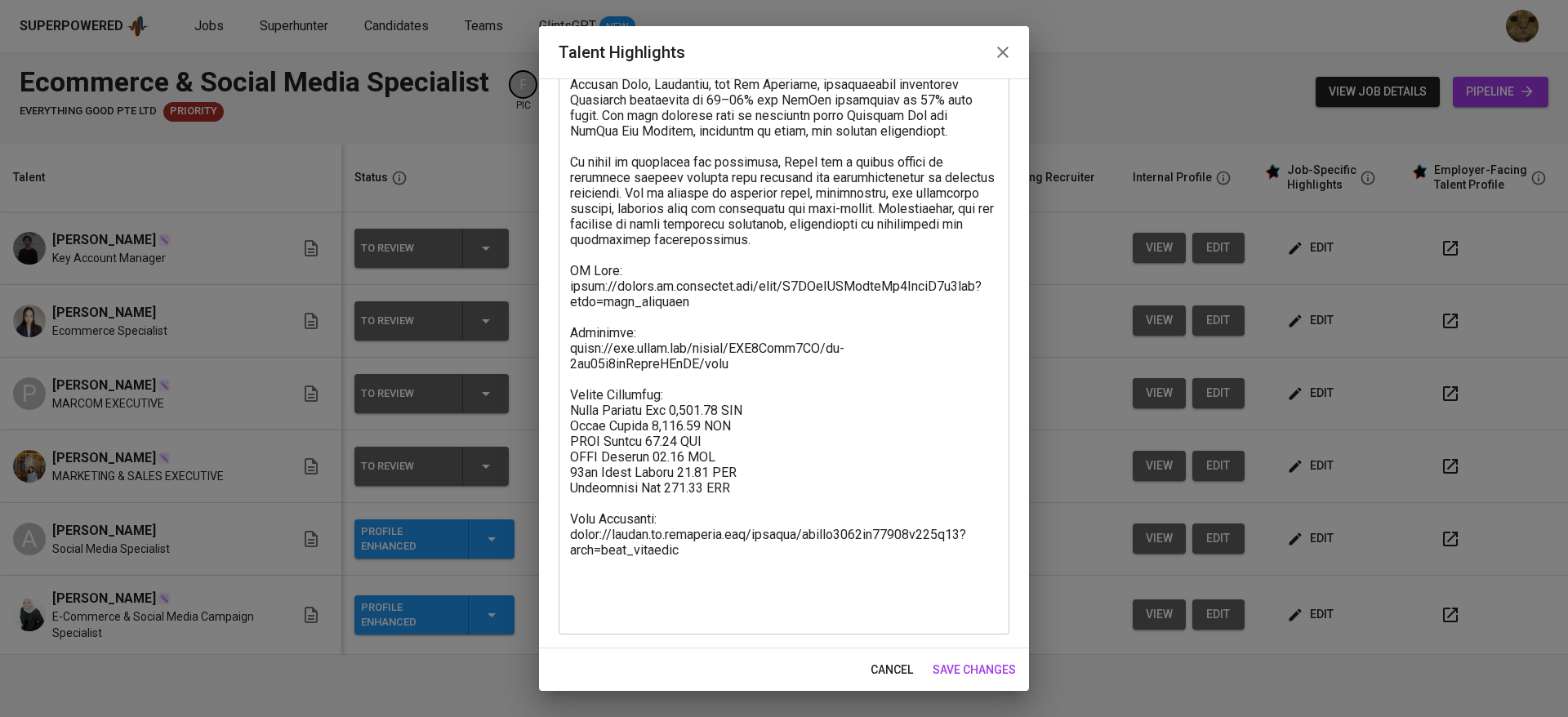
click at [893, 662] on span "cancel" at bounding box center [892, 670] width 43 height 20
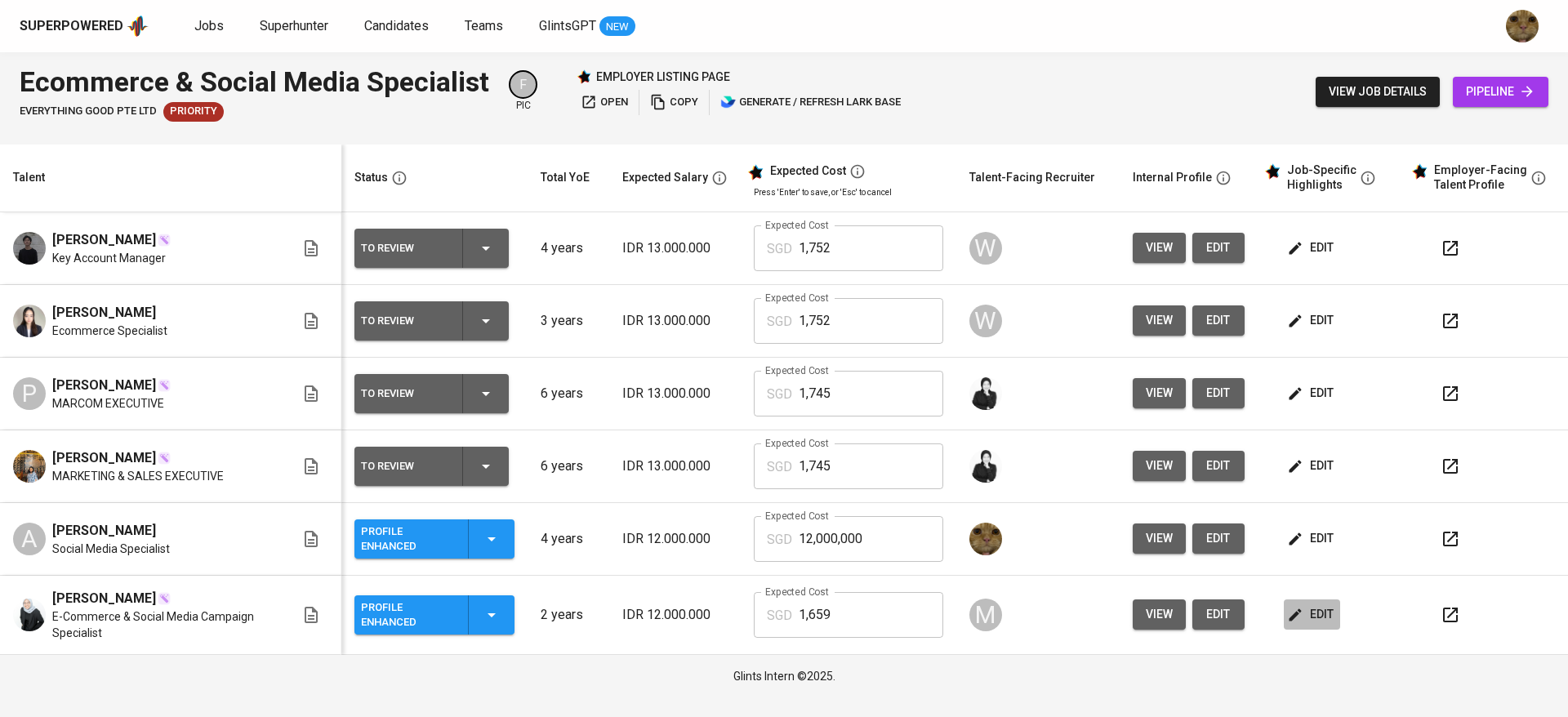
click at [1326, 604] on button "edit" at bounding box center [1312, 614] width 57 height 30
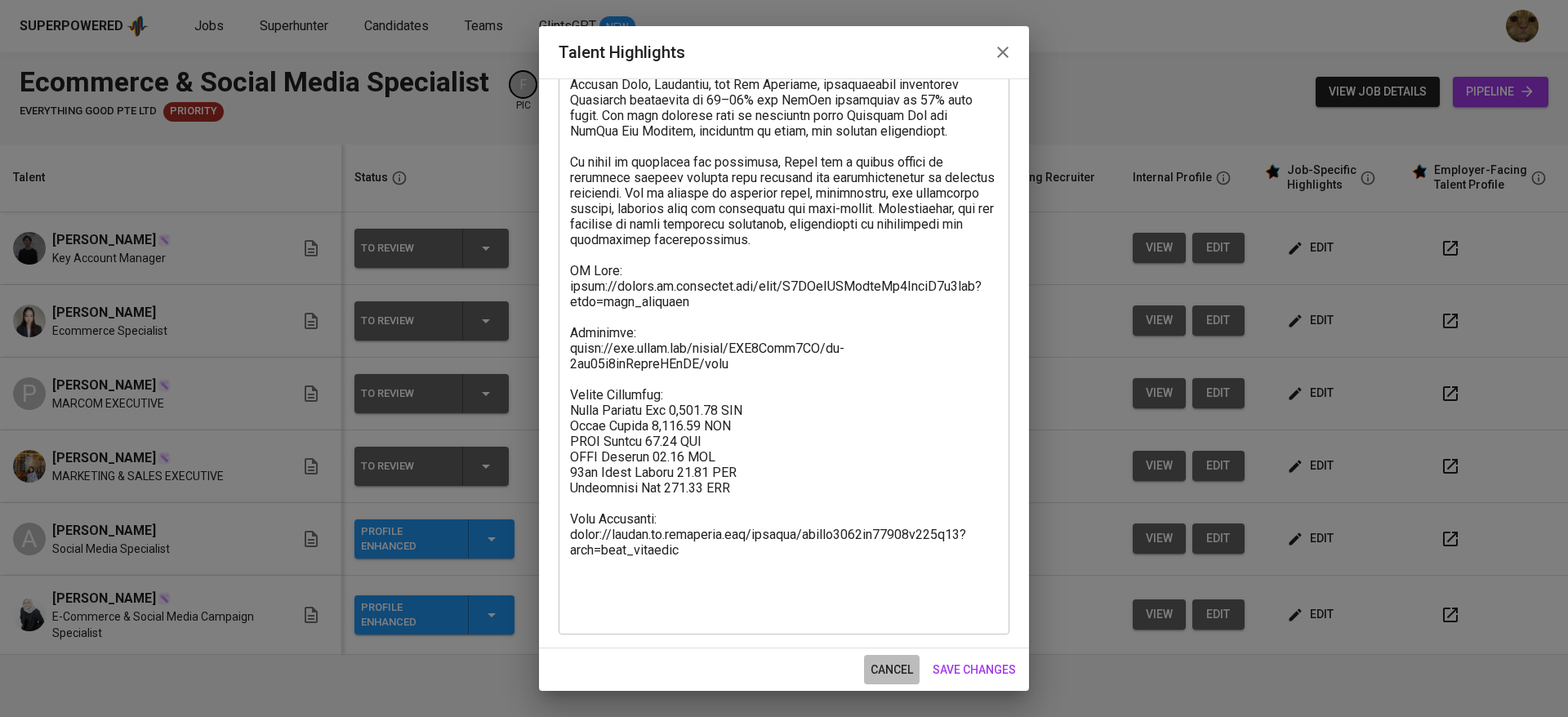
click at [874, 655] on button "cancel" at bounding box center [892, 670] width 56 height 30
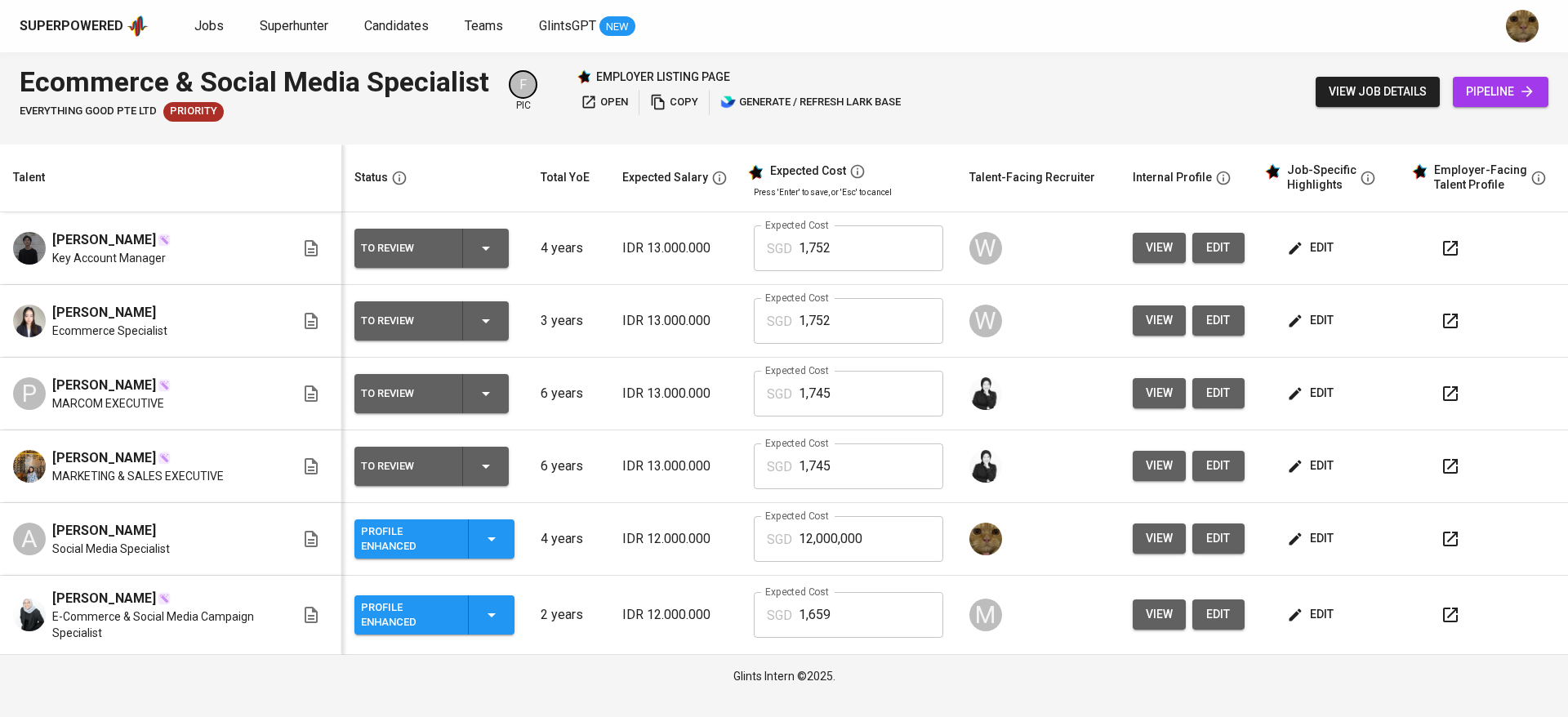
click at [1313, 250] on span "edit" at bounding box center [1312, 247] width 44 height 20
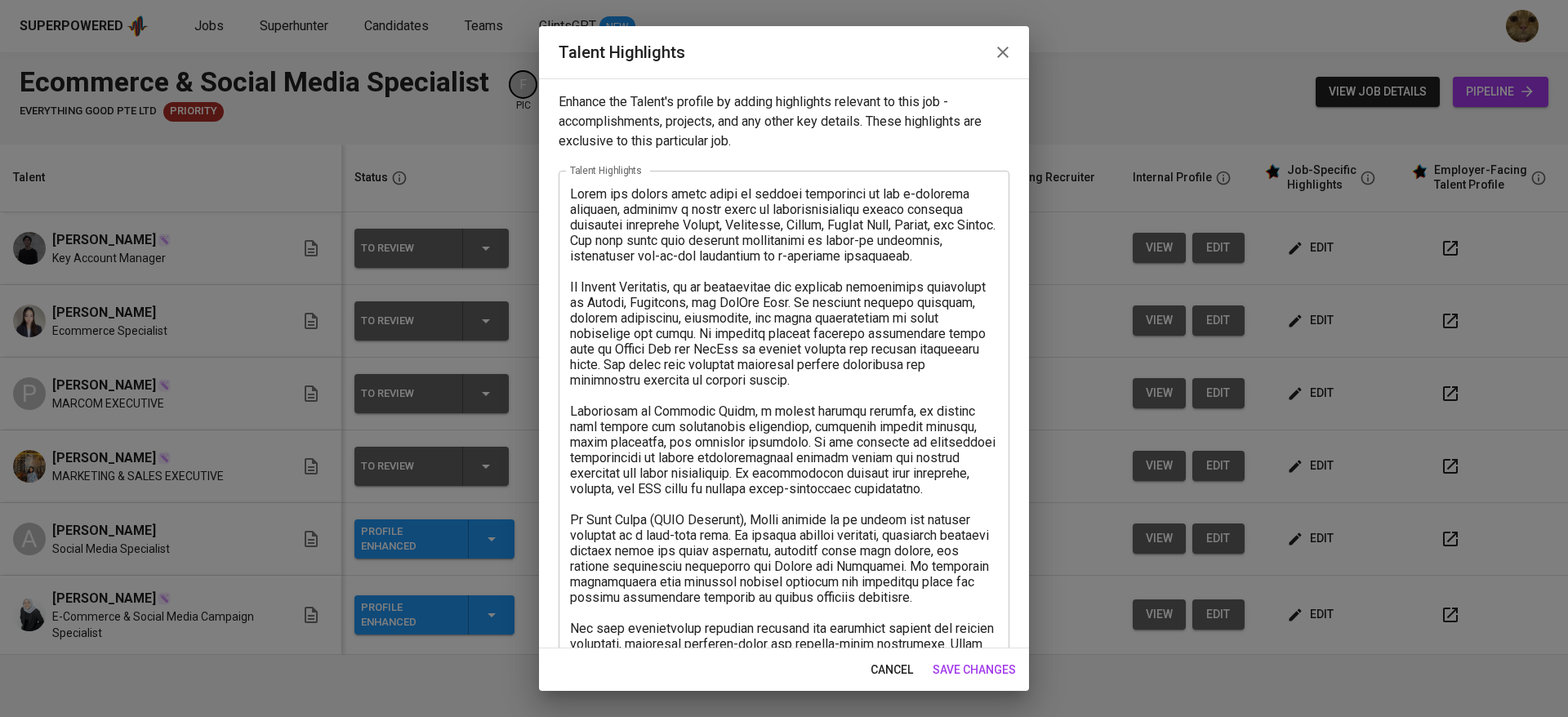
scroll to position [637, 0]
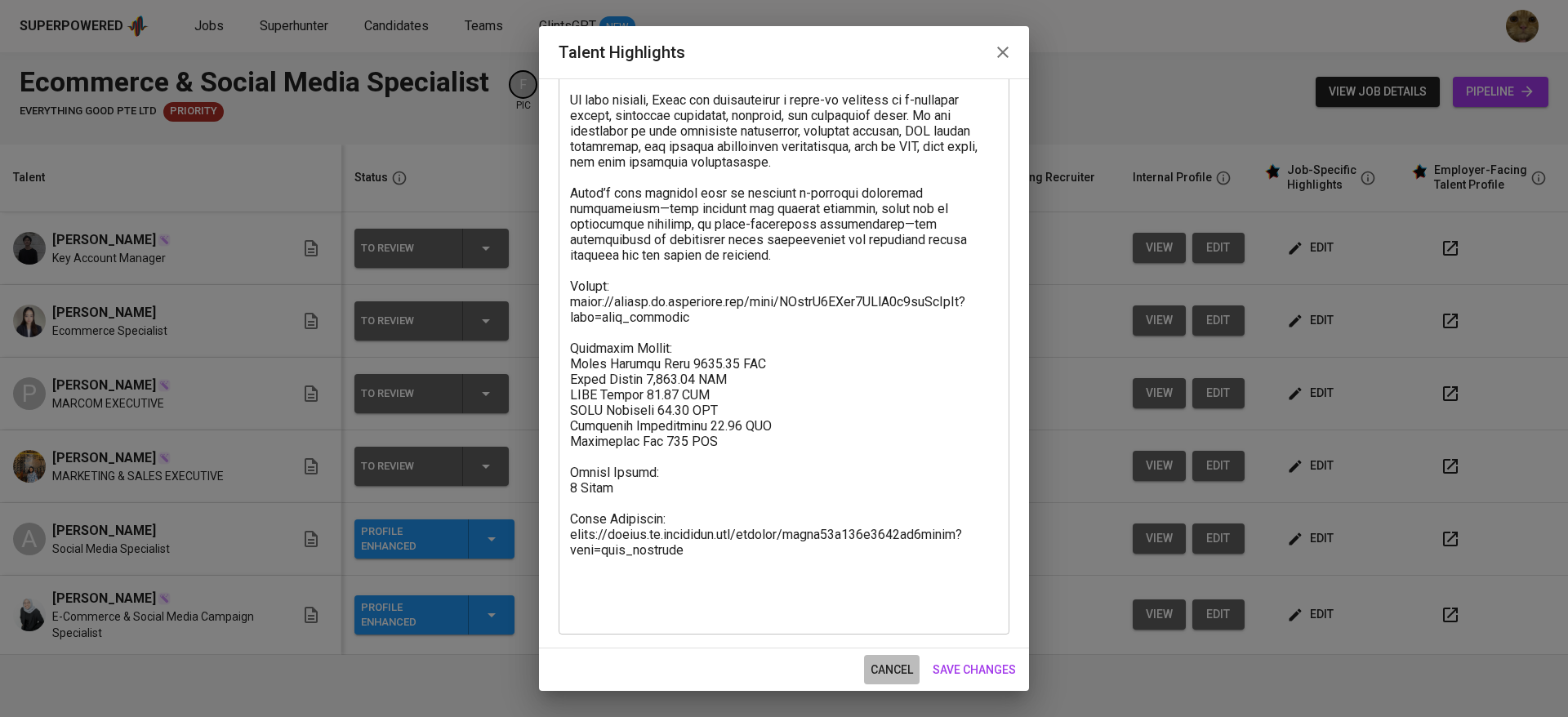
click at [896, 670] on span "cancel" at bounding box center [892, 670] width 43 height 20
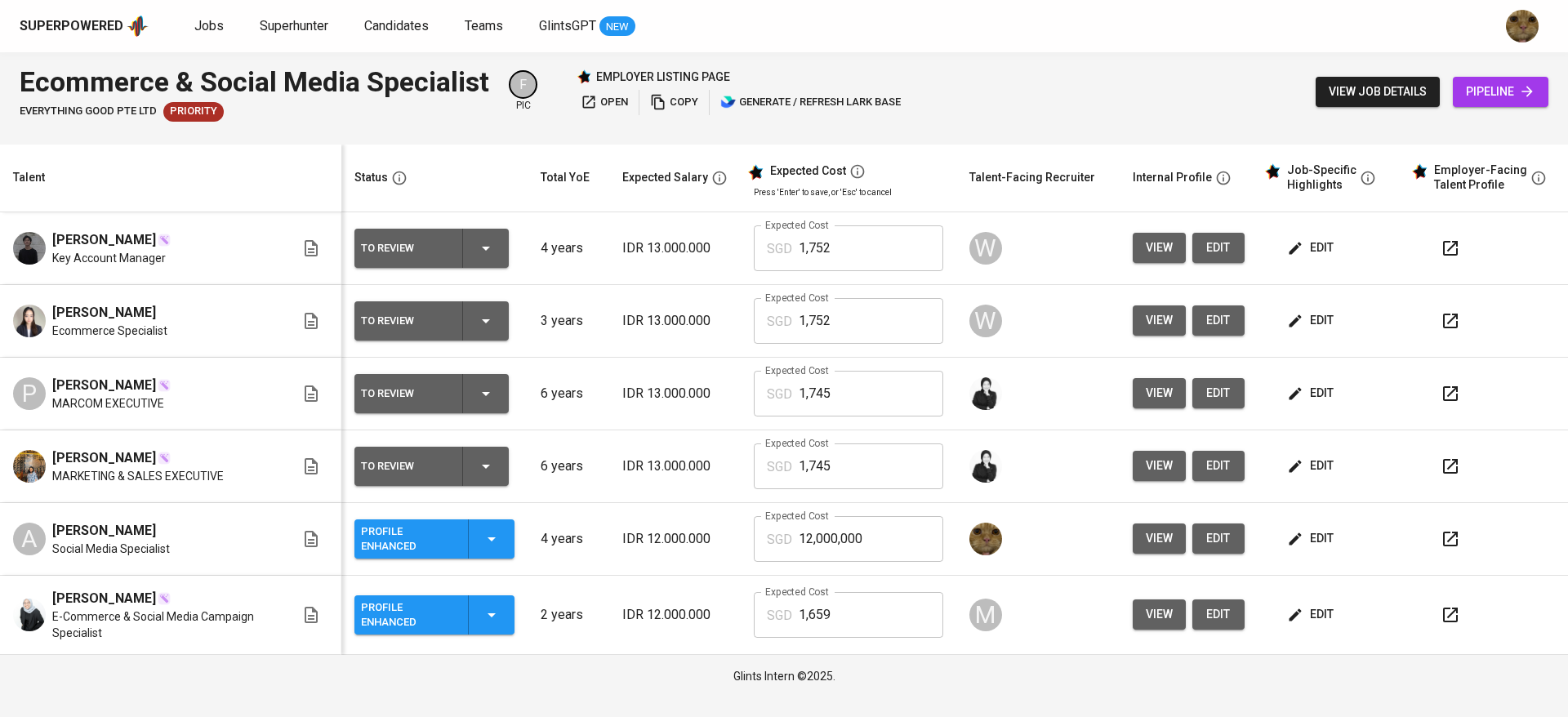
click at [1285, 540] on button "edit" at bounding box center [1312, 538] width 57 height 30
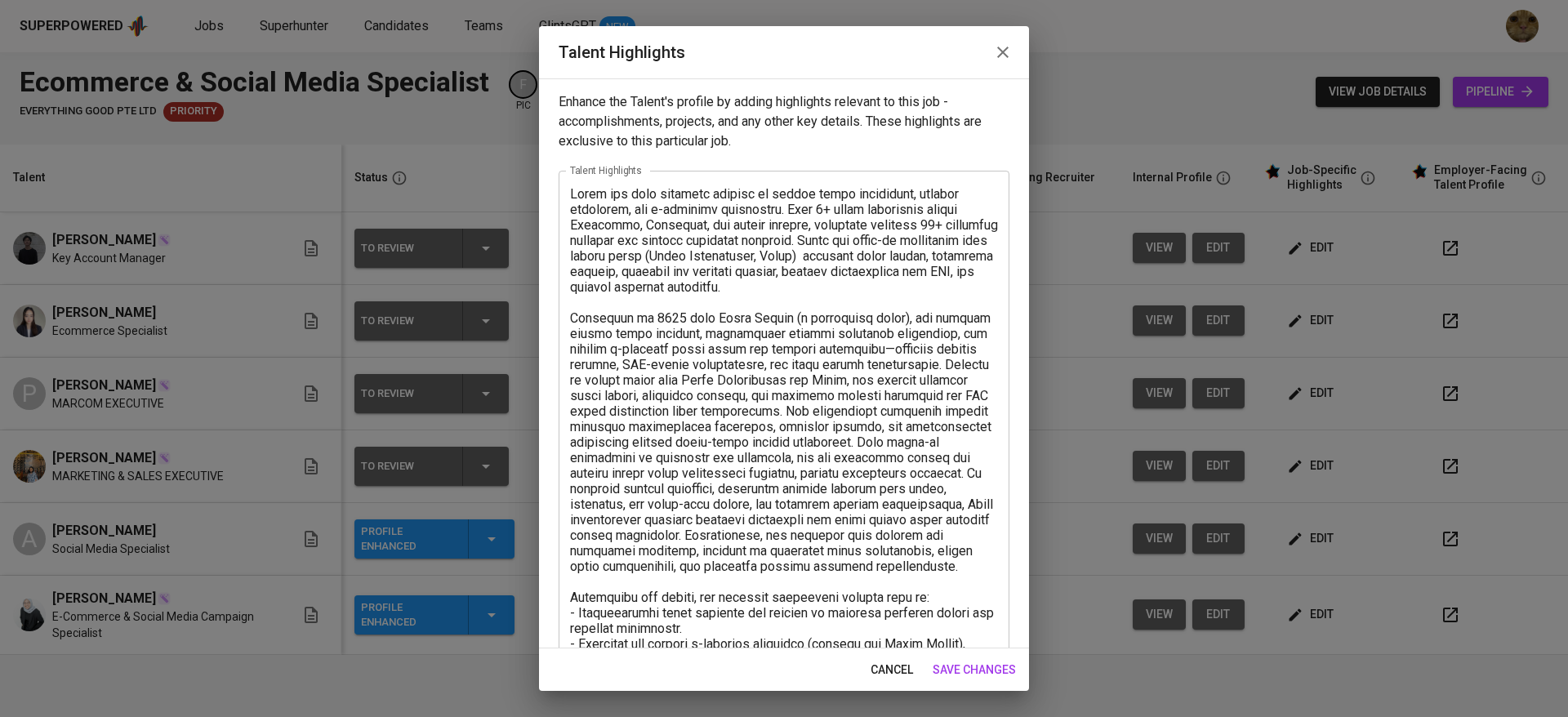
scroll to position [435, 0]
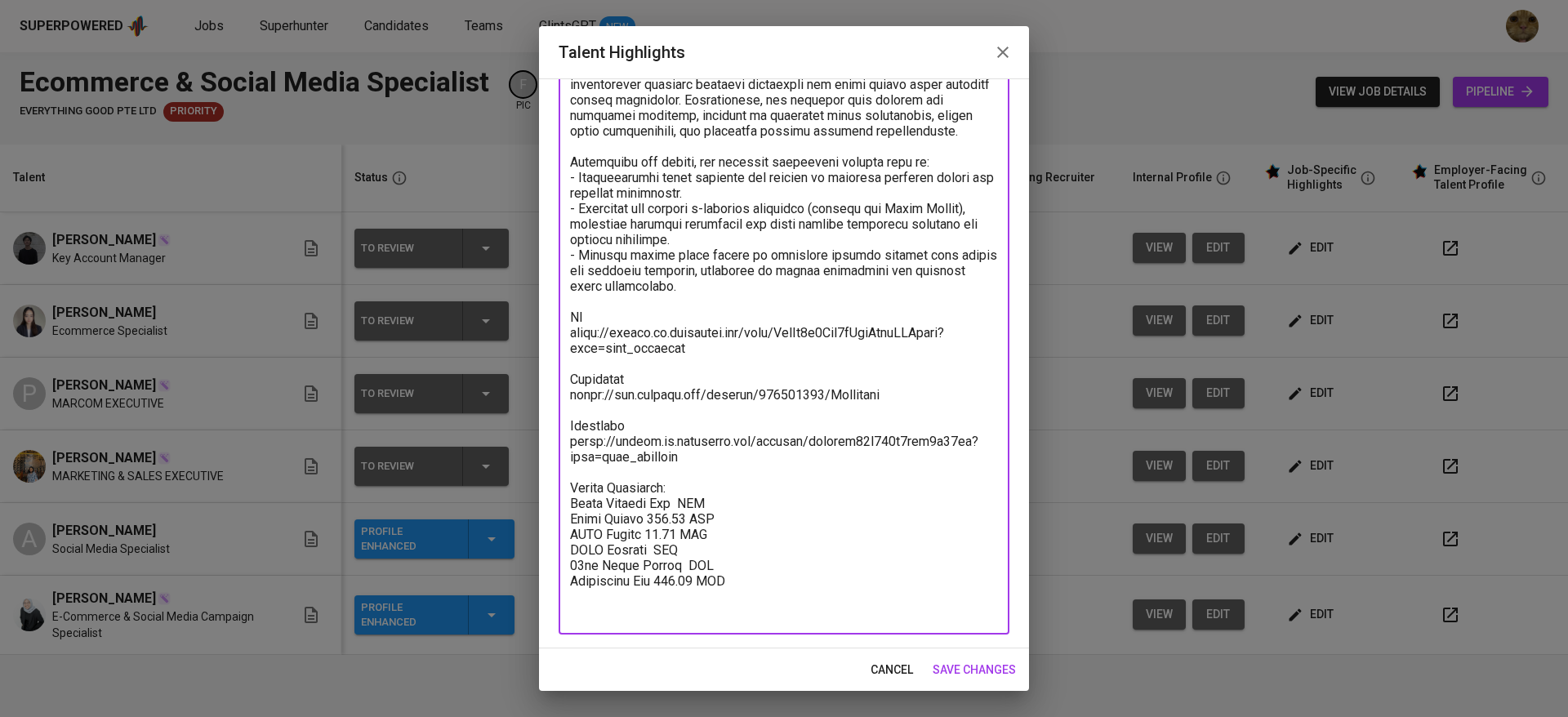
click at [671, 520] on textarea at bounding box center [784, 185] width 428 height 869
drag, startPoint x: 645, startPoint y: 551, endPoint x: 684, endPoint y: 552, distance: 39.0
click at [684, 552] on textarea at bounding box center [784, 185] width 428 height 869
paste textarea "1,087.14"
click at [648, 583] on textarea at bounding box center [784, 185] width 428 height 869
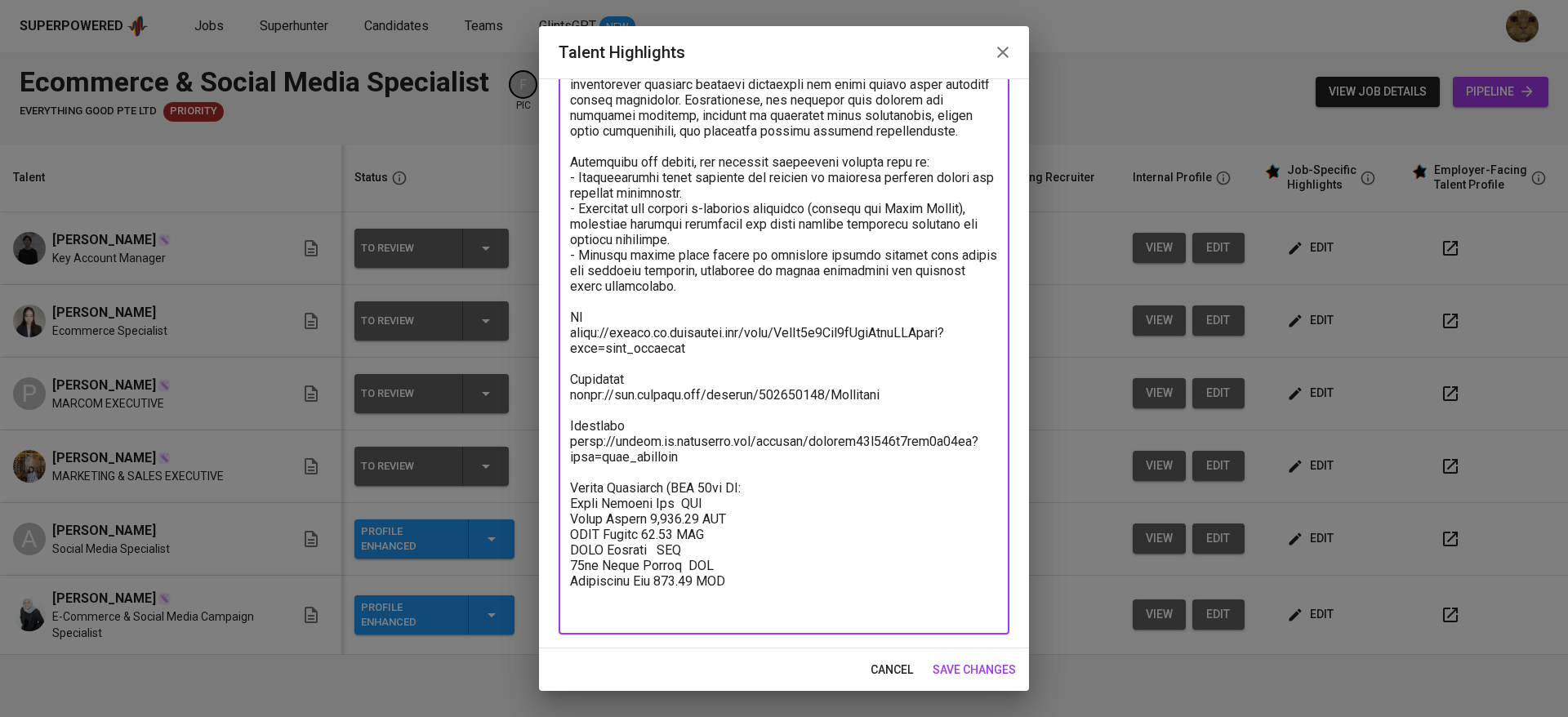
paste textarea "63.45"
click at [676, 598] on textarea at bounding box center [784, 185] width 428 height 869
paste textarea "90.60"
click at [673, 532] on textarea at bounding box center [784, 185] width 428 height 869
paste textarea "1,640.57"
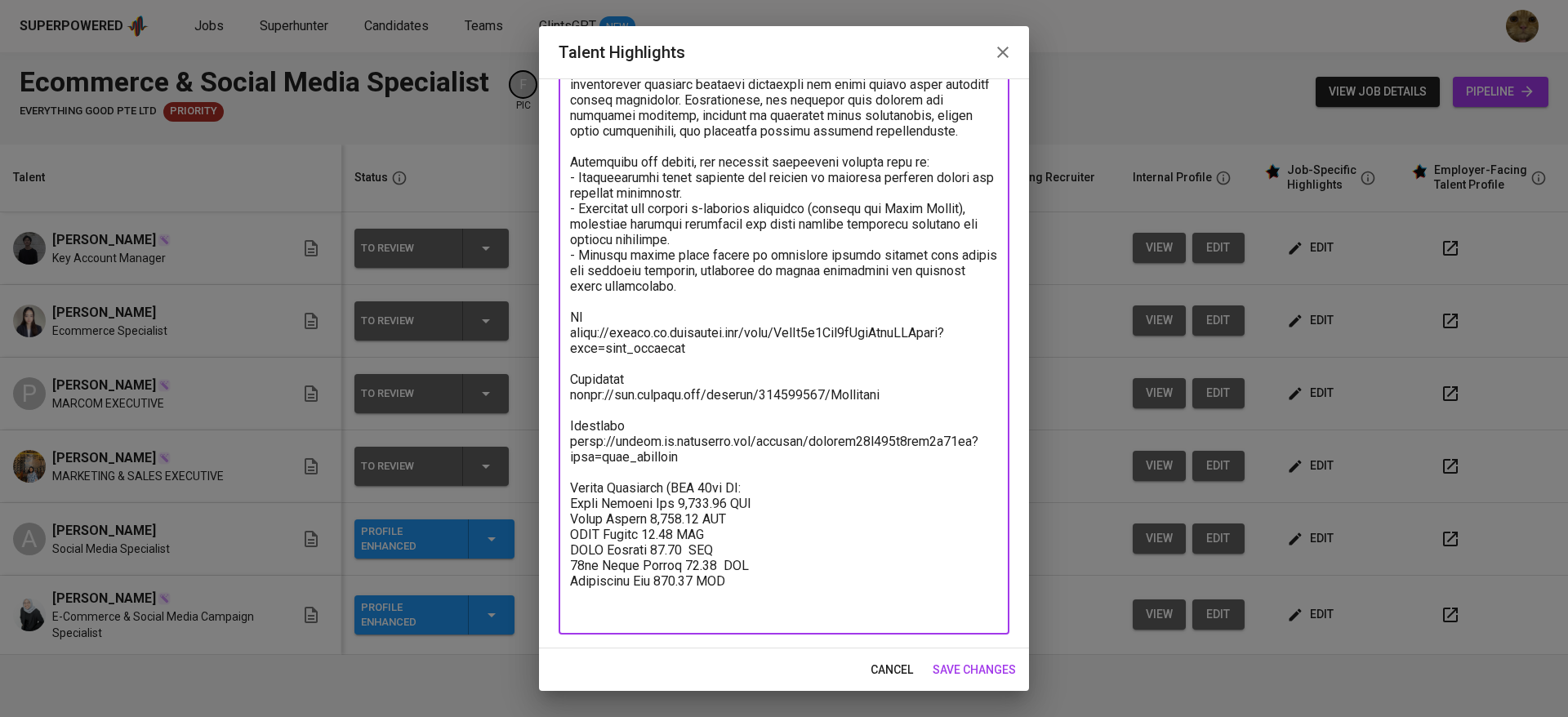
click at [715, 608] on textarea at bounding box center [784, 185] width 428 height 869
click at [745, 519] on textarea at bounding box center [784, 185] width 428 height 869
click at [751, 519] on textarea at bounding box center [784, 185] width 428 height 869
paste textarea "12,151.84"
click at [754, 520] on textarea at bounding box center [784, 185] width 428 height 869
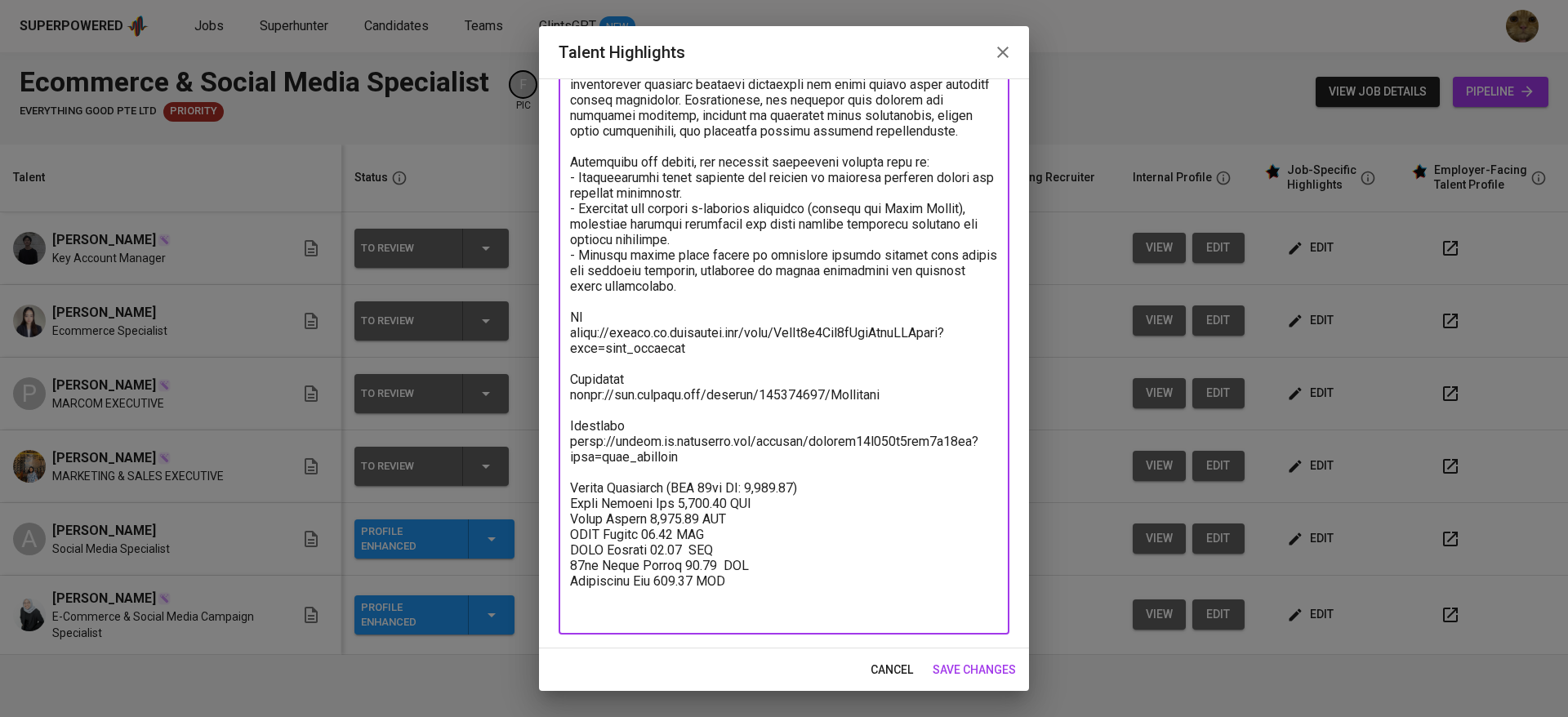
type textarea "Lorem ips dolo sitametc adipisc el seddoe tempo incididunt, utlabor etdolorem, …"
click at [985, 663] on span "save changes" at bounding box center [974, 670] width 84 height 20
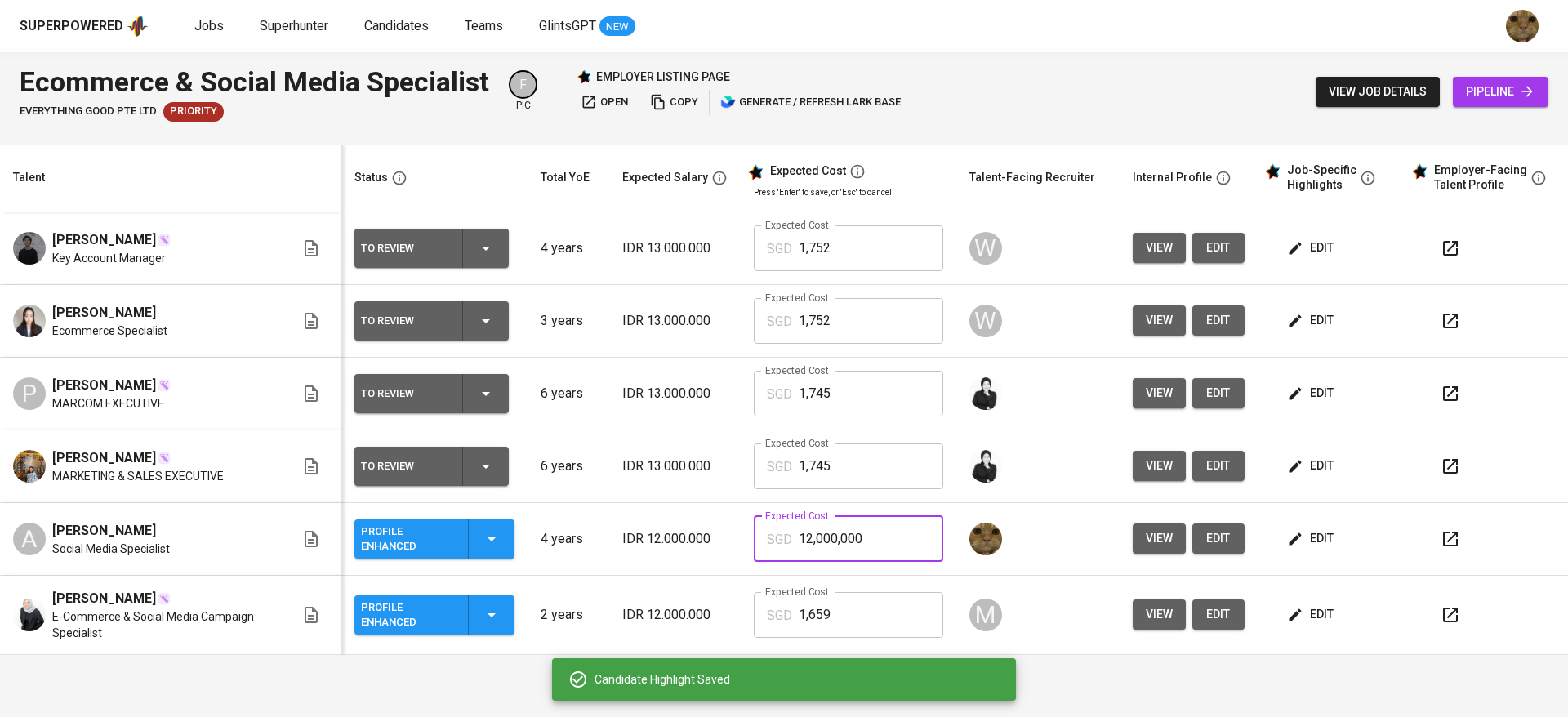
drag, startPoint x: 877, startPoint y: 548, endPoint x: 797, endPoint y: 549, distance: 80.0
click at [797, 549] on div "SGD 12,000,000 Expected Cost" at bounding box center [849, 538] width 190 height 46
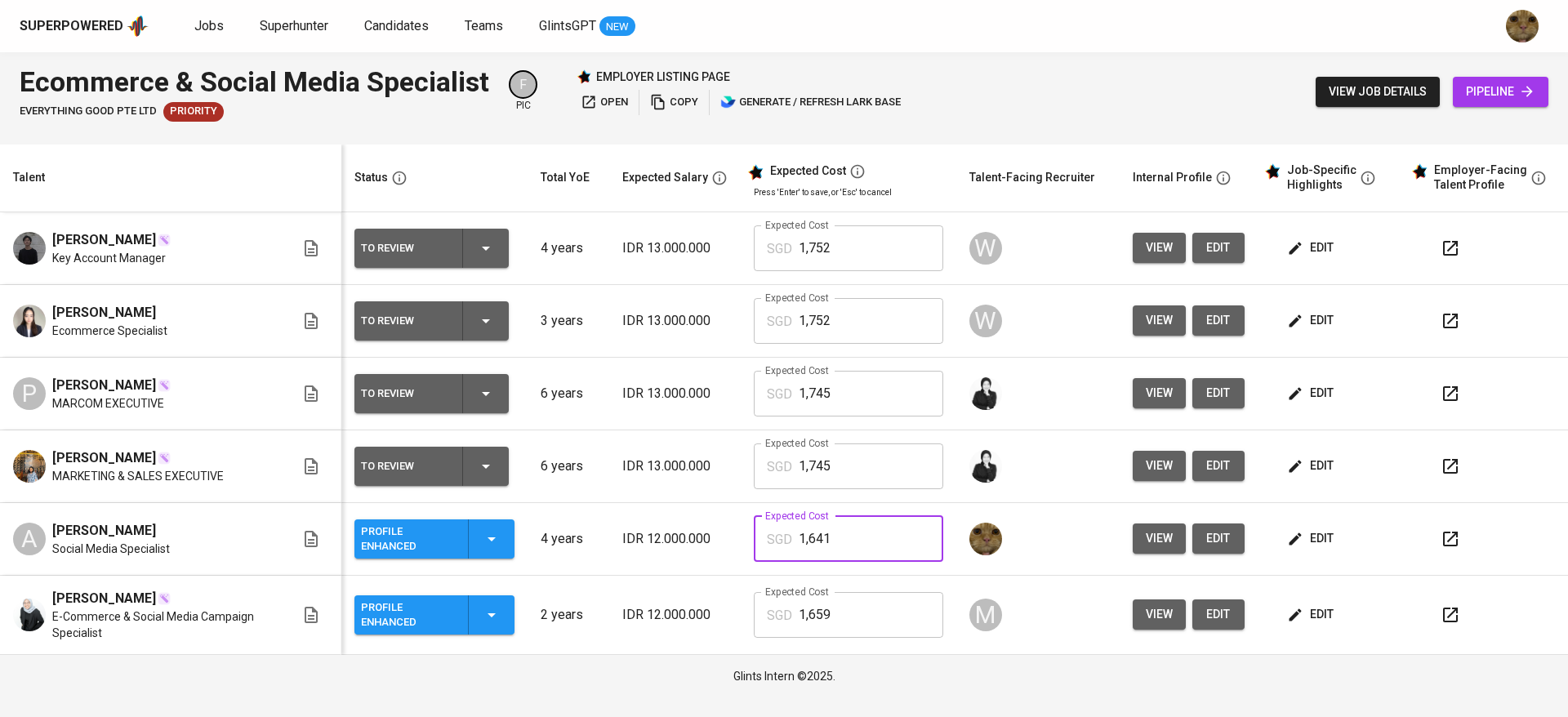
type input "1,641"
